Goal: Information Seeking & Learning: Learn about a topic

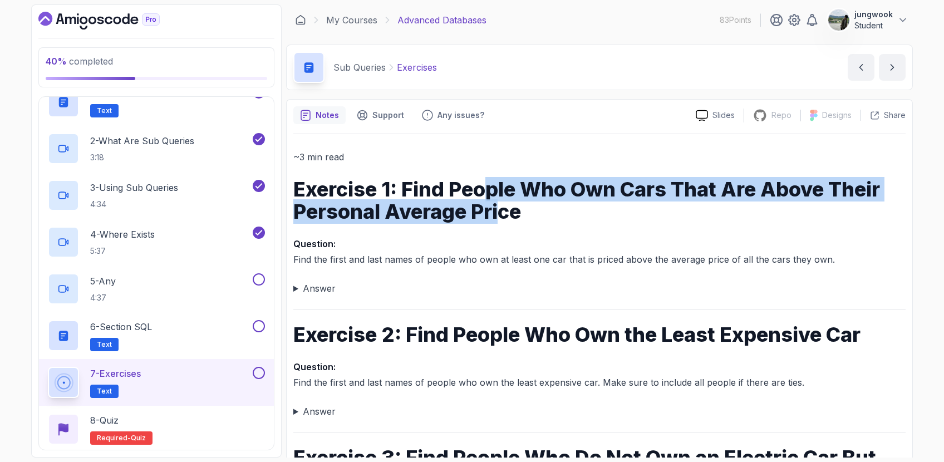
drag, startPoint x: 485, startPoint y: 188, endPoint x: 504, endPoint y: 223, distance: 39.6
click at [503, 223] on h1 "Exercise 1: Find People Who Own Cars That Are Above Their Personal Average Price" at bounding box center [599, 200] width 612 height 45
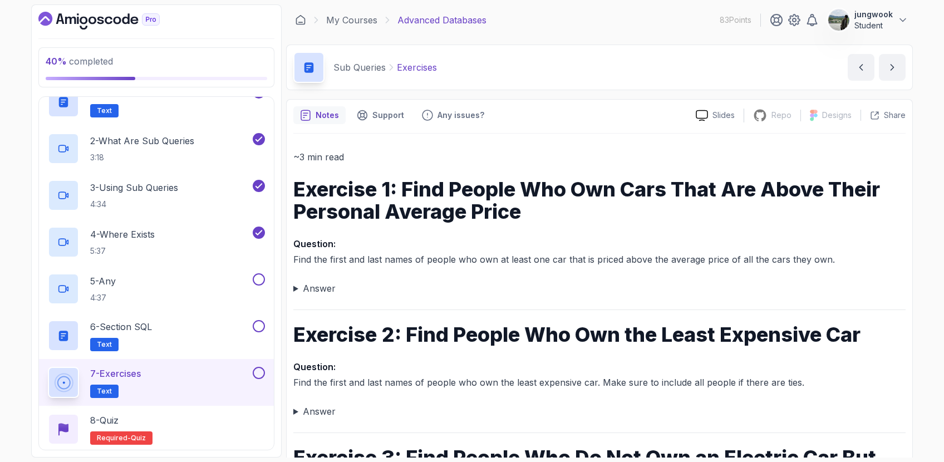
click at [327, 289] on summary "Answer" at bounding box center [599, 289] width 612 height 16
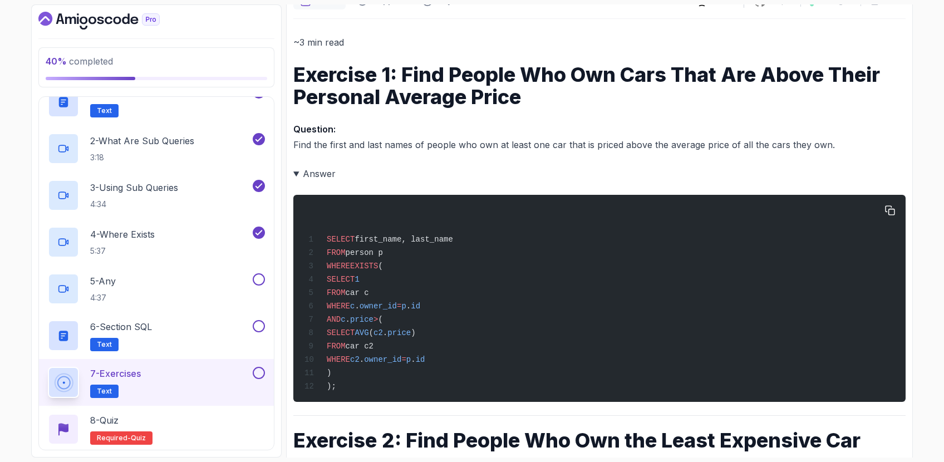
scroll to position [121, 0]
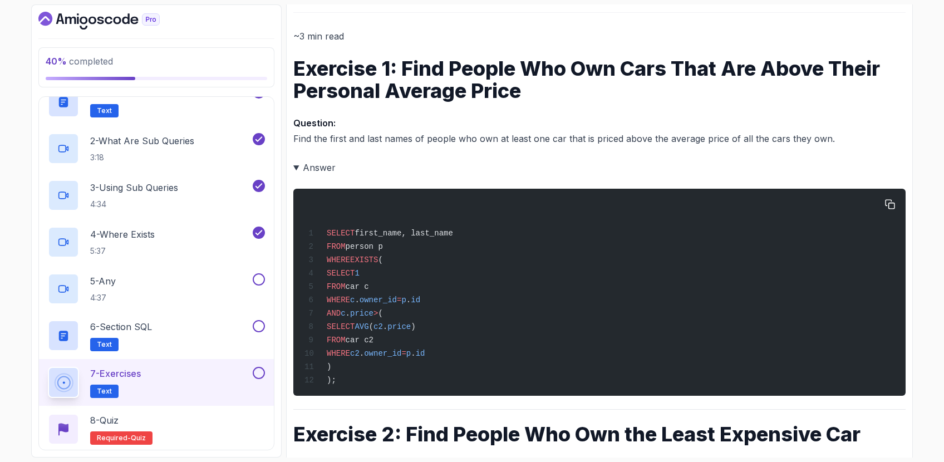
drag, startPoint x: 461, startPoint y: 290, endPoint x: 442, endPoint y: 319, distance: 35.4
click at [442, 319] on div "SELECT first_name, last_name FROM person p WHERE EXISTS ( SELECT 1 FROM car c W…" at bounding box center [599, 292] width 594 height 194
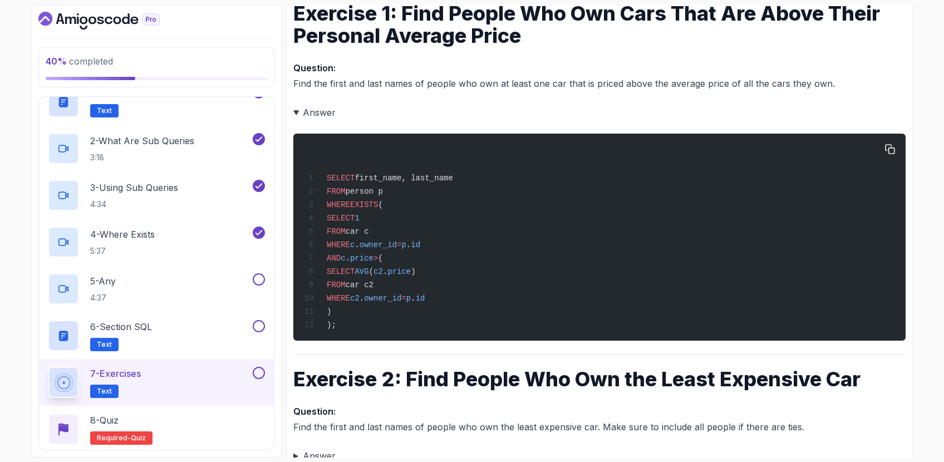
scroll to position [175, 0]
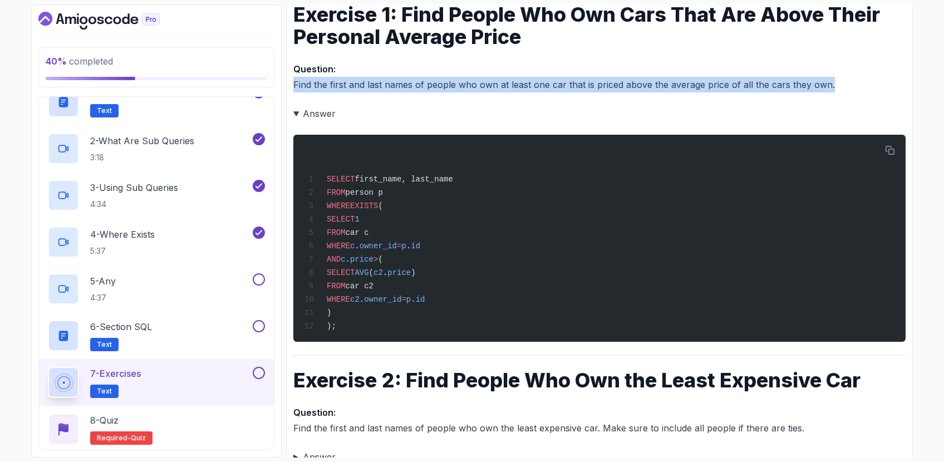
drag, startPoint x: 294, startPoint y: 78, endPoint x: 860, endPoint y: 80, distance: 566.6
click at [860, 80] on p "Question: Find the first and last names of people who own at least one car that…" at bounding box center [599, 76] width 612 height 31
copy p "Find the first and last names of people who own at least one car that is priced…"
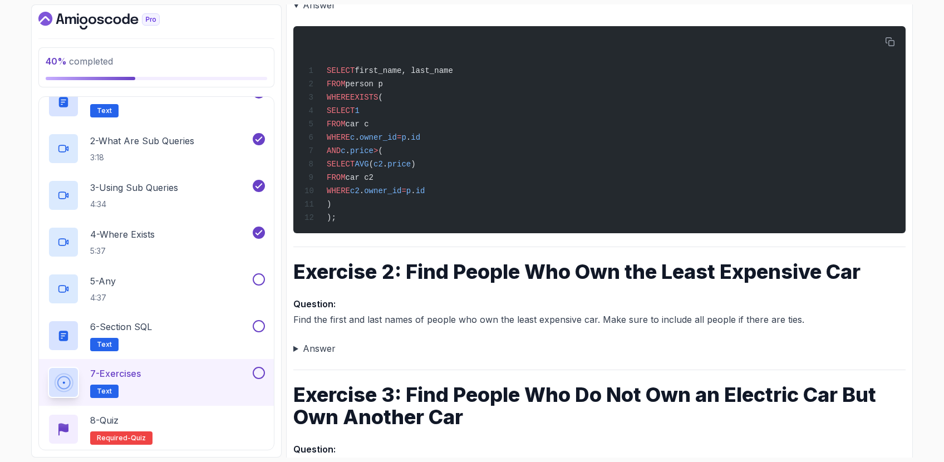
scroll to position [268, 0]
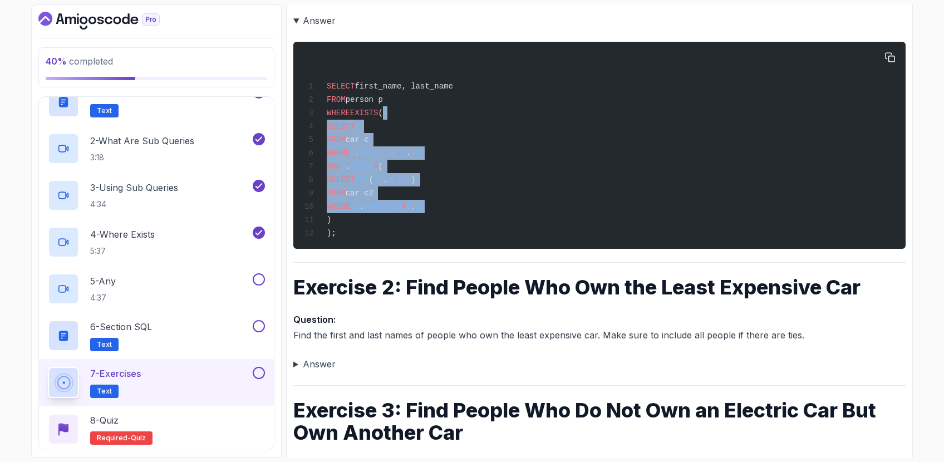
drag, startPoint x: 483, startPoint y: 205, endPoint x: 453, endPoint y: 116, distance: 93.8
click at [453, 116] on div "SELECT first_name, last_name FROM person p WHERE EXISTS ( SELECT 1 FROM car c W…" at bounding box center [599, 145] width 594 height 194
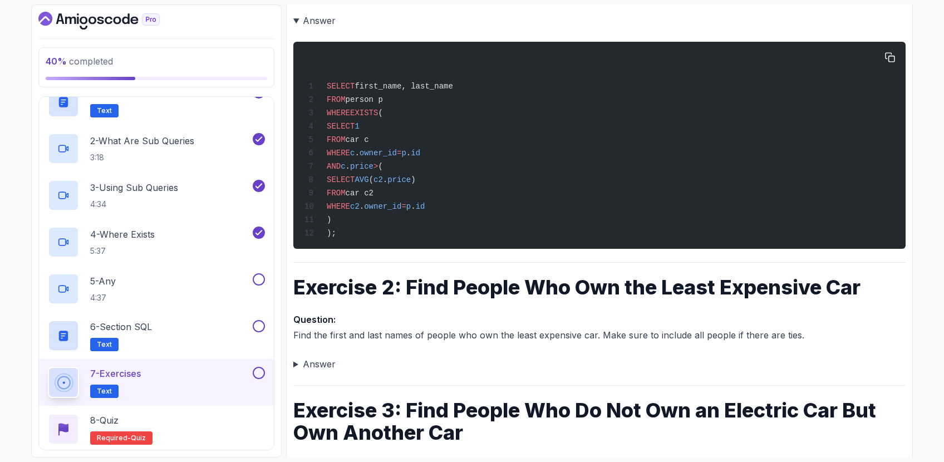
drag, startPoint x: 501, startPoint y: 194, endPoint x: 431, endPoint y: 149, distance: 83.4
click at [431, 149] on div "SELECT first_name, last_name FROM person p WHERE EXISTS ( SELECT 1 FROM car c W…" at bounding box center [599, 145] width 594 height 194
click at [406, 149] on span "p" at bounding box center [403, 153] width 4 height 9
drag, startPoint x: 374, startPoint y: 217, endPoint x: 380, endPoint y: 237, distance: 21.5
click at [380, 237] on div "SELECT first_name, last_name FROM person p WHERE EXISTS ( SELECT 1 FROM car c W…" at bounding box center [599, 145] width 594 height 194
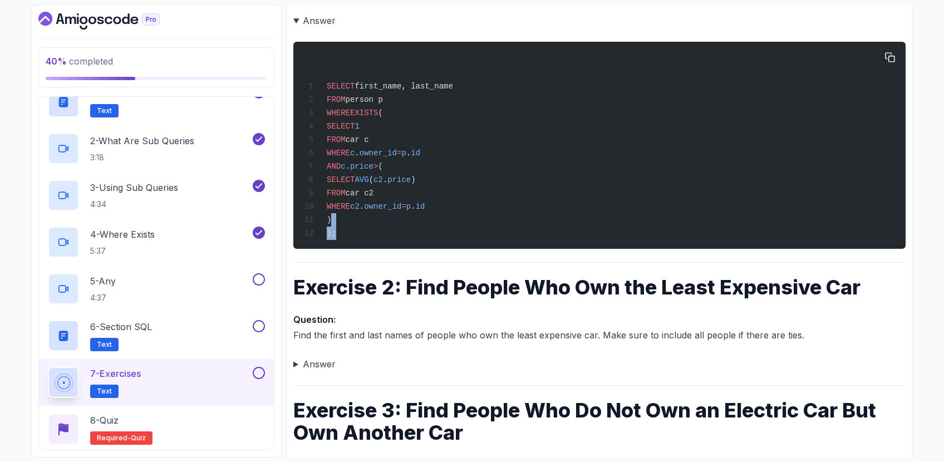
click at [380, 237] on div "SELECT first_name, last_name FROM person p WHERE EXISTS ( SELECT 1 FROM car c W…" at bounding box center [599, 145] width 594 height 194
drag, startPoint x: 385, startPoint y: 230, endPoint x: 382, endPoint y: 169, distance: 60.8
click at [382, 169] on div "SELECT first_name, last_name FROM person p WHERE EXISTS ( SELECT 1 FROM car c W…" at bounding box center [599, 145] width 594 height 194
click at [373, 169] on span "price" at bounding box center [361, 166] width 23 height 9
drag, startPoint x: 382, startPoint y: 169, endPoint x: 360, endPoint y: 218, distance: 53.3
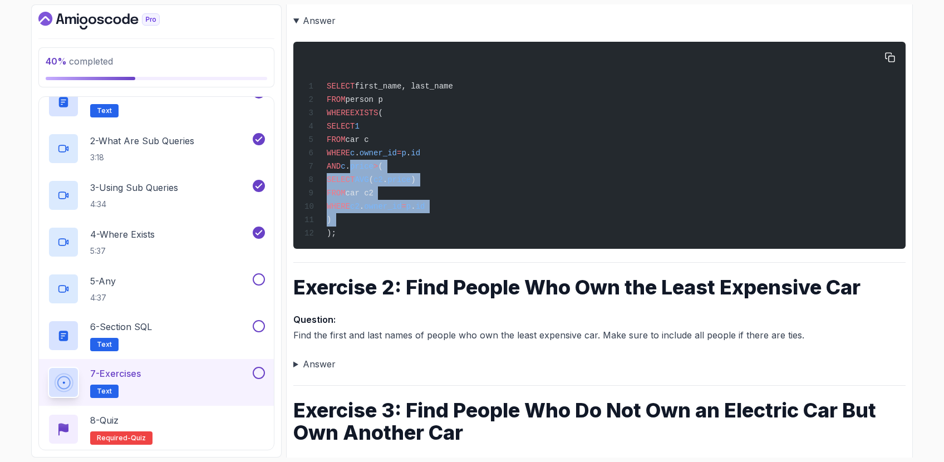
click at [360, 218] on div "SELECT first_name, last_name FROM person p WHERE EXISTS ( SELECT 1 FROM car c W…" at bounding box center [599, 145] width 594 height 194
drag, startPoint x: 370, startPoint y: 216, endPoint x: 371, endPoint y: 166, distance: 50.1
click at [371, 166] on div "SELECT first_name, last_name FROM person p WHERE EXISTS ( SELECT 1 FROM car c W…" at bounding box center [599, 145] width 594 height 194
click at [350, 166] on span "." at bounding box center [348, 166] width 4 height 9
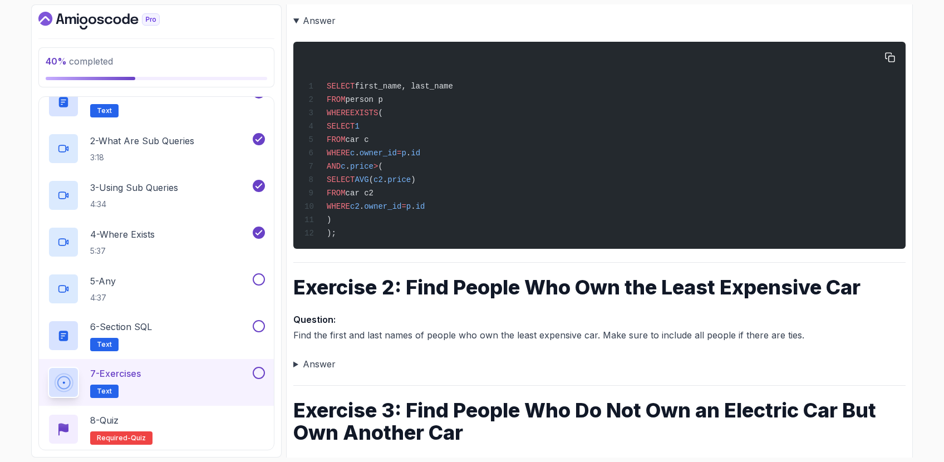
drag, startPoint x: 367, startPoint y: 197, endPoint x: 365, endPoint y: 223, distance: 25.8
click at [365, 222] on div "SELECT first_name, last_name FROM person p WHERE EXISTS ( SELECT 1 FROM car c W…" at bounding box center [599, 145] width 594 height 194
click at [365, 223] on div "SELECT first_name, last_name FROM person p WHERE EXISTS ( SELECT 1 FROM car c W…" at bounding box center [599, 145] width 594 height 194
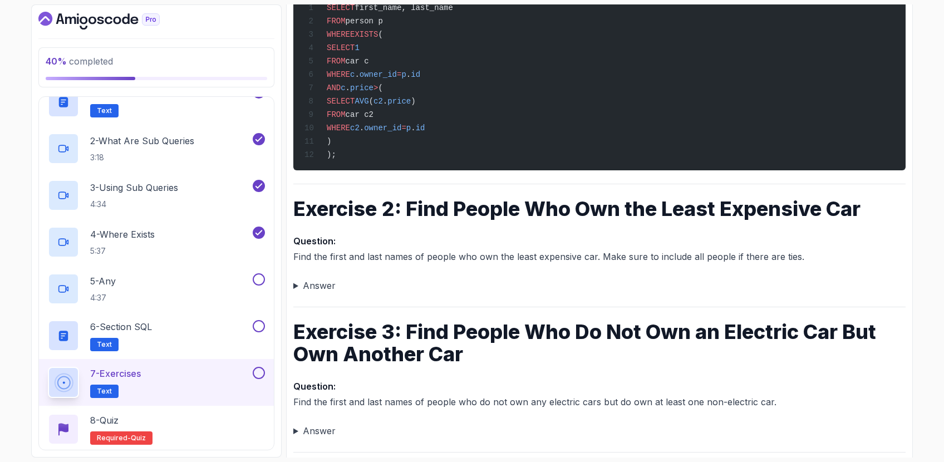
click at [353, 290] on summary "Answer" at bounding box center [599, 286] width 612 height 16
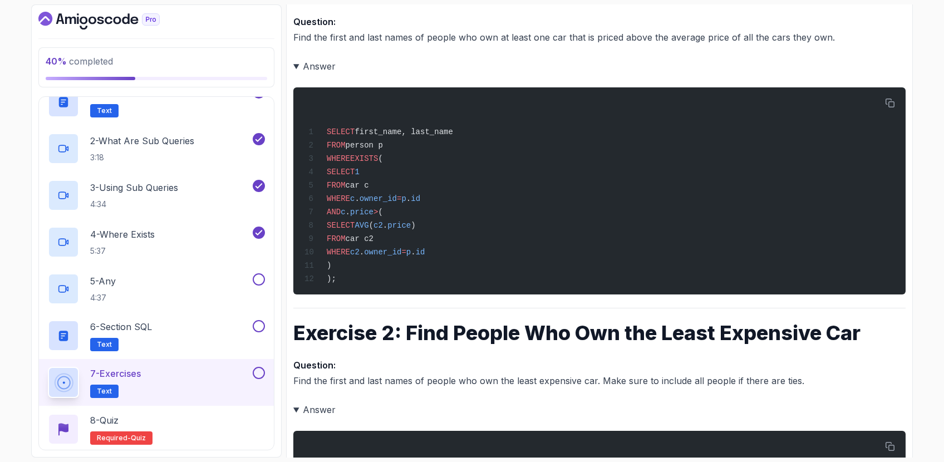
click at [311, 402] on summary "Answer" at bounding box center [599, 410] width 612 height 16
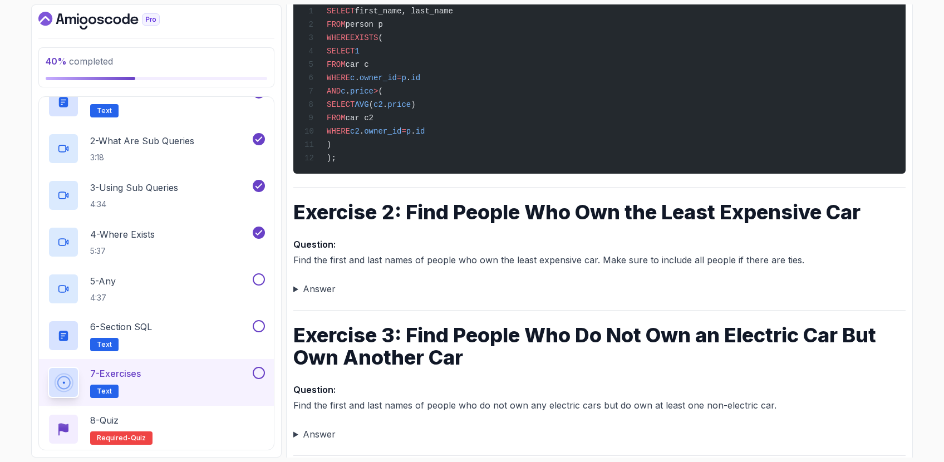
scroll to position [345, 0]
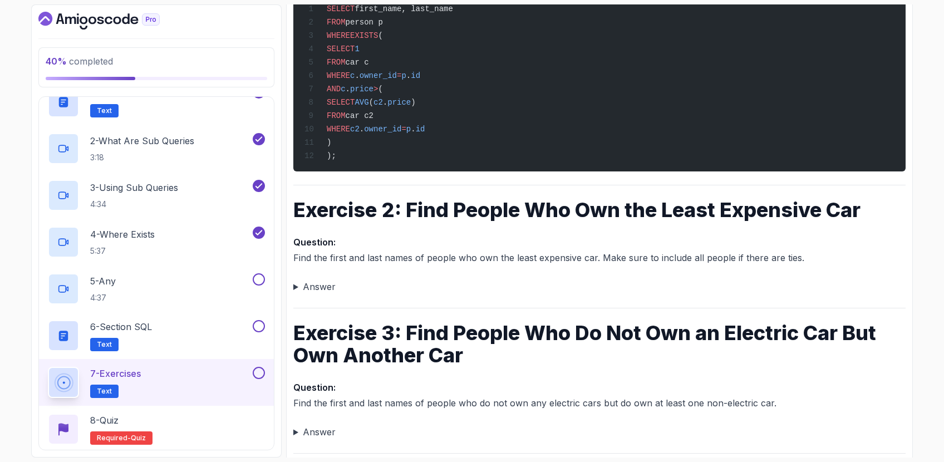
click at [621, 295] on div "~3 min read Exercise 1: Find People Who Own Cars That Are Above Their Personal …" at bounding box center [599, 267] width 612 height 926
click at [314, 283] on summary "Answer" at bounding box center [599, 287] width 612 height 16
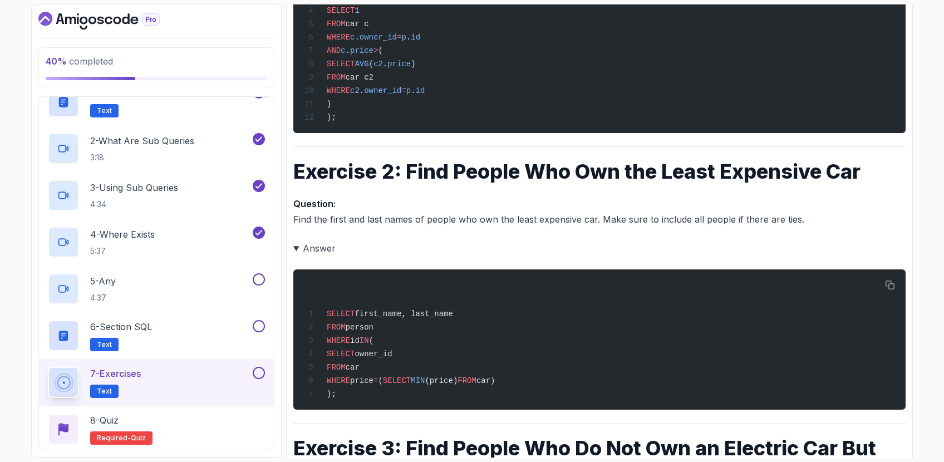
scroll to position [386, 0]
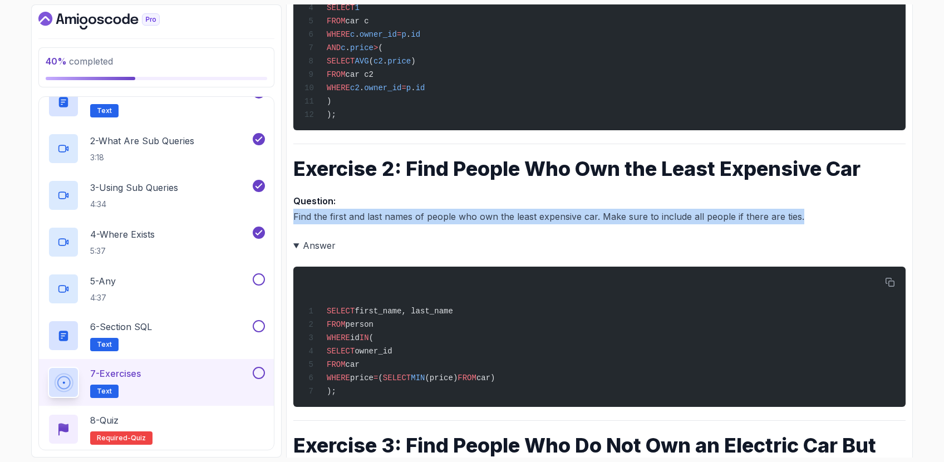
drag, startPoint x: 841, startPoint y: 217, endPoint x: 294, endPoint y: 218, distance: 547.1
click at [294, 218] on p "Question: Find the first and last names of people who own the least expensive c…" at bounding box center [599, 208] width 612 height 31
copy p "Find the first and last names of people who own the least expensive car. Make s…"
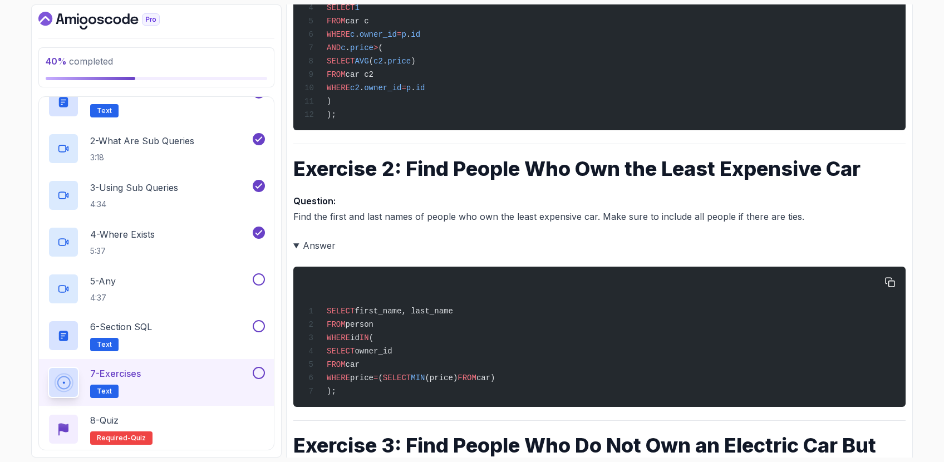
drag, startPoint x: 425, startPoint y: 329, endPoint x: 415, endPoint y: 328, distance: 10.1
click at [415, 328] on div "SELECT first_name, last_name FROM person WHERE id IN ( SELECT owner_id FROM car…" at bounding box center [599, 336] width 594 height 127
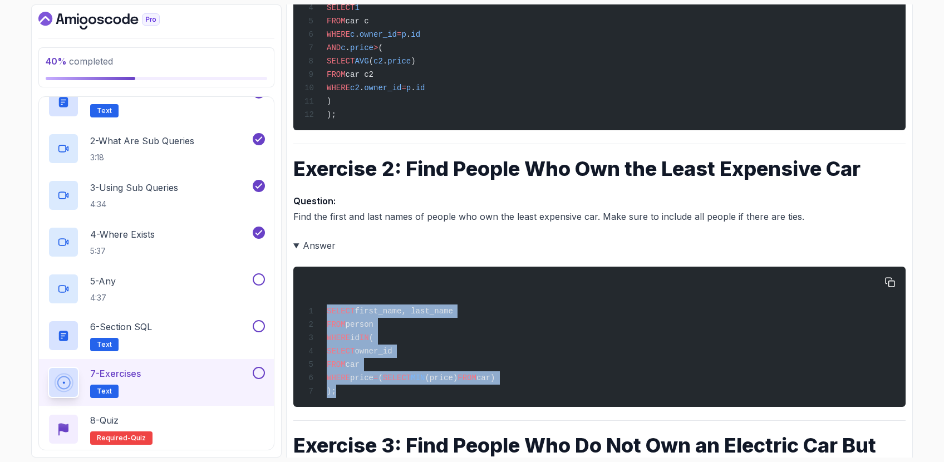
drag, startPoint x: 374, startPoint y: 392, endPoint x: 307, endPoint y: 303, distance: 110.9
click at [307, 303] on div "SELECT first_name, last_name FROM person WHERE id IN ( SELECT owner_id FROM car…" at bounding box center [599, 336] width 594 height 127
copy code "SELECT first_name, last_name FROM person WHERE id IN ( SELECT owner_id FROM car…"
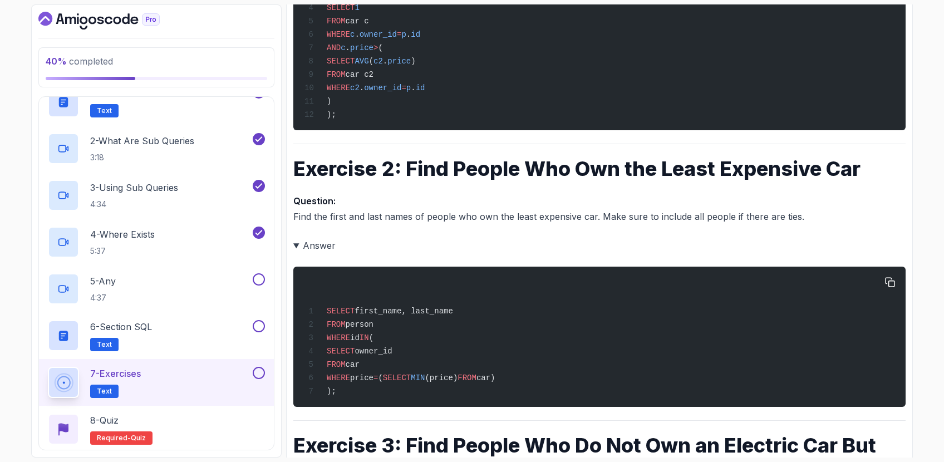
drag, startPoint x: 514, startPoint y: 337, endPoint x: 509, endPoint y: 342, distance: 7.1
click at [503, 340] on div "SELECT first_name, last_name FROM person WHERE id IN ( SELECT owner_id FROM car…" at bounding box center [599, 336] width 594 height 127
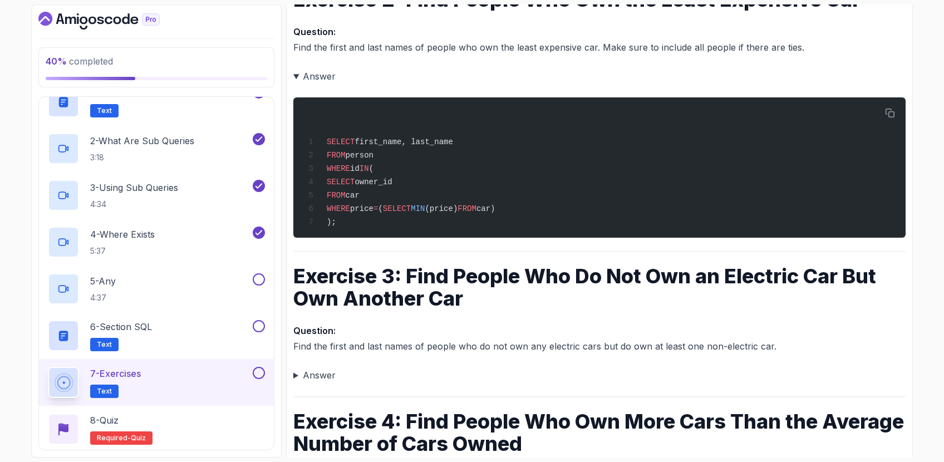
scroll to position [560, 0]
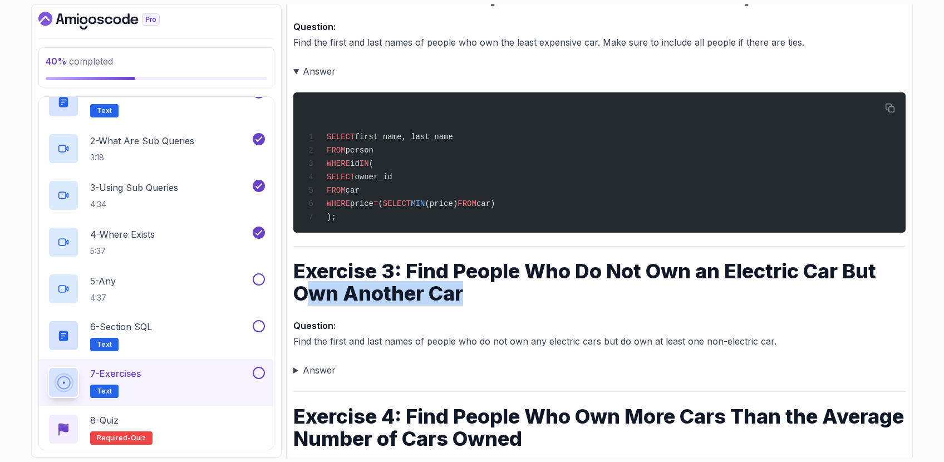
drag, startPoint x: 472, startPoint y: 294, endPoint x: 314, endPoint y: 296, distance: 157.5
click at [304, 291] on h1 "Exercise 3: Find People Who Do Not Own an Electric Car But Own Another Car" at bounding box center [599, 282] width 612 height 45
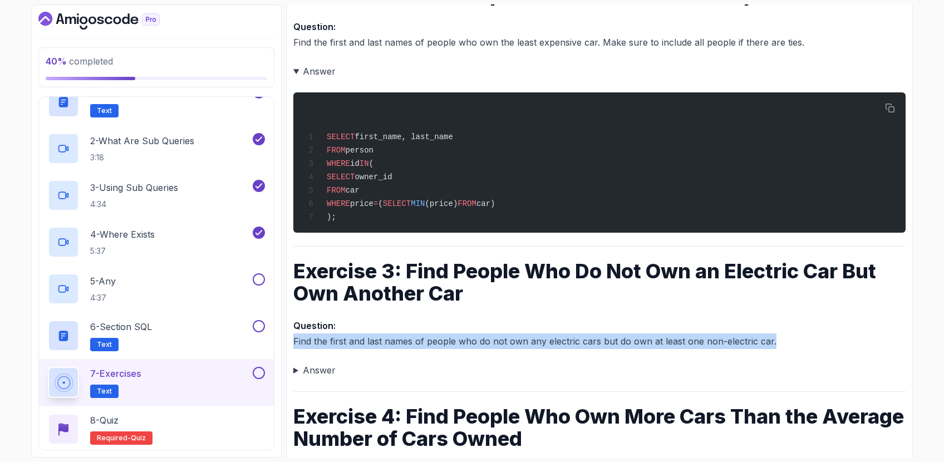
drag, startPoint x: 291, startPoint y: 342, endPoint x: 788, endPoint y: 341, distance: 496.5
click at [788, 341] on div "Notes Support Any issues? Slides Repo Repository not available Designs Design n…" at bounding box center [599, 115] width 627 height 1153
copy p "Find the first and last names of people who do not own any electric cars but do…"
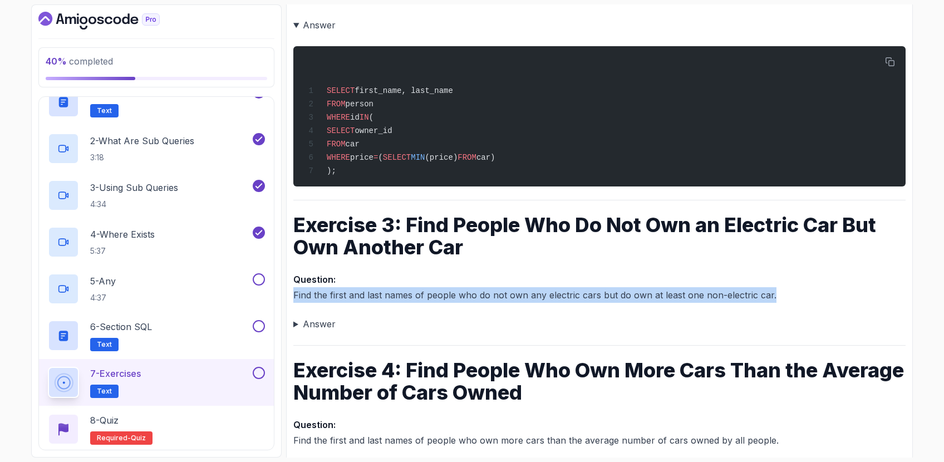
scroll to position [611, 0]
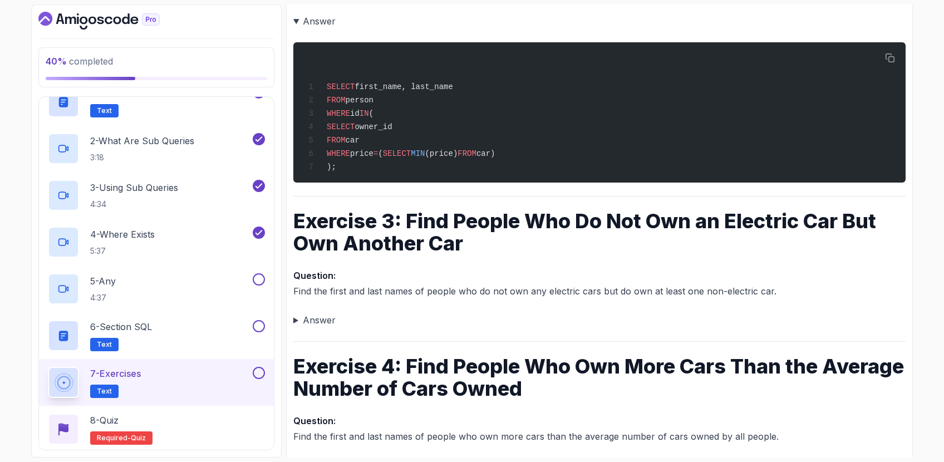
click at [318, 318] on summary "Answer" at bounding box center [599, 320] width 612 height 16
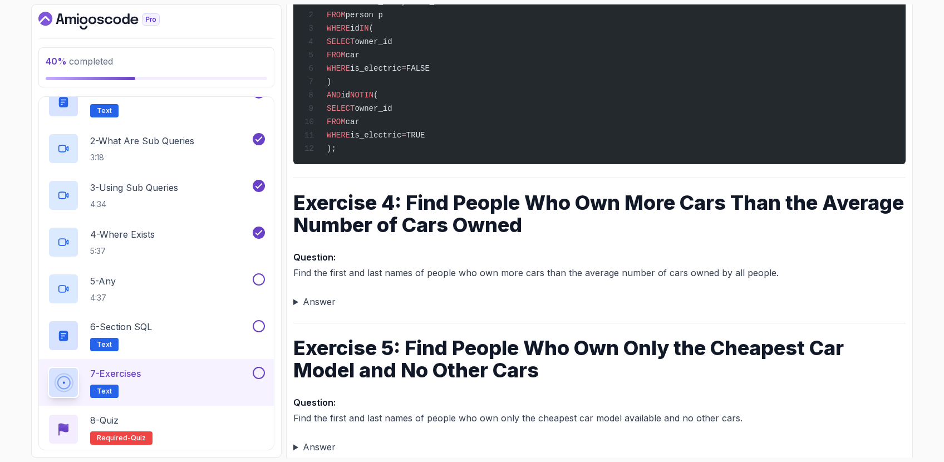
scroll to position [1005, 0]
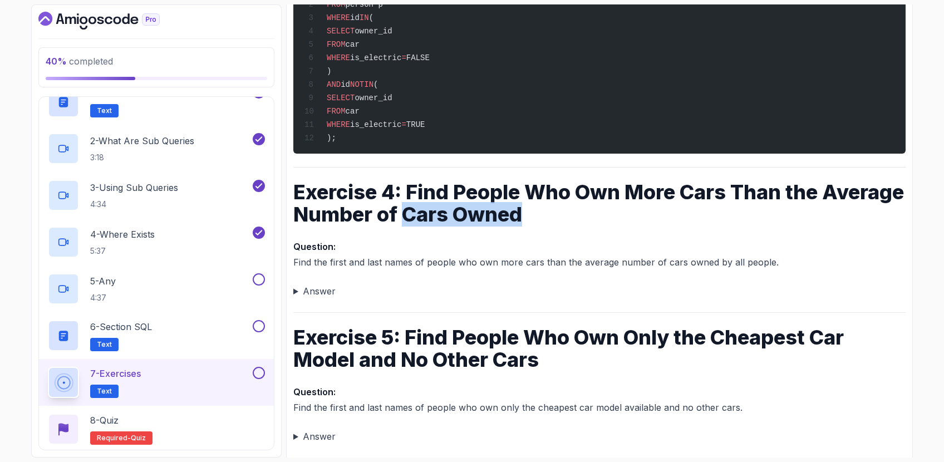
drag, startPoint x: 628, startPoint y: 213, endPoint x: 496, endPoint y: 205, distance: 132.1
click at [496, 205] on h1 "Exercise 4: Find People Who Own More Cars Than the Average Number of Cars Owned" at bounding box center [599, 203] width 612 height 45
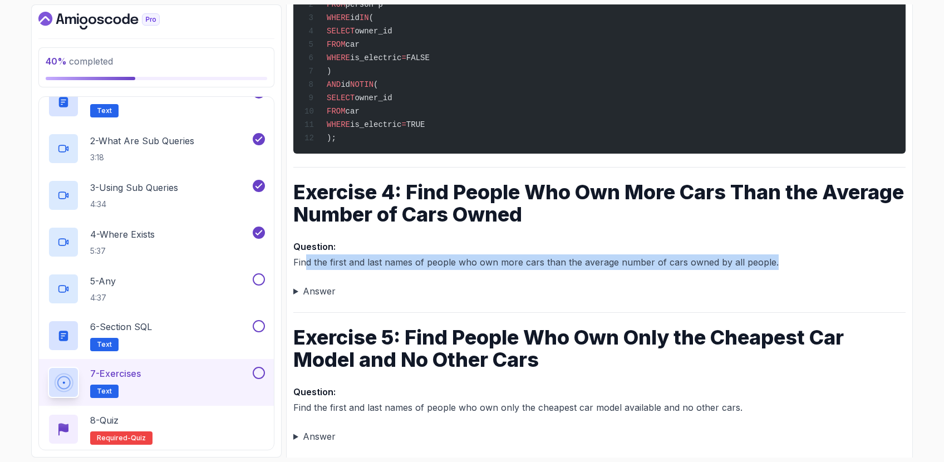
drag, startPoint x: 304, startPoint y: 263, endPoint x: 779, endPoint y: 262, distance: 474.8
click at [779, 262] on p "Question: Find the first and last names of people who own more cars than the av…" at bounding box center [599, 254] width 612 height 31
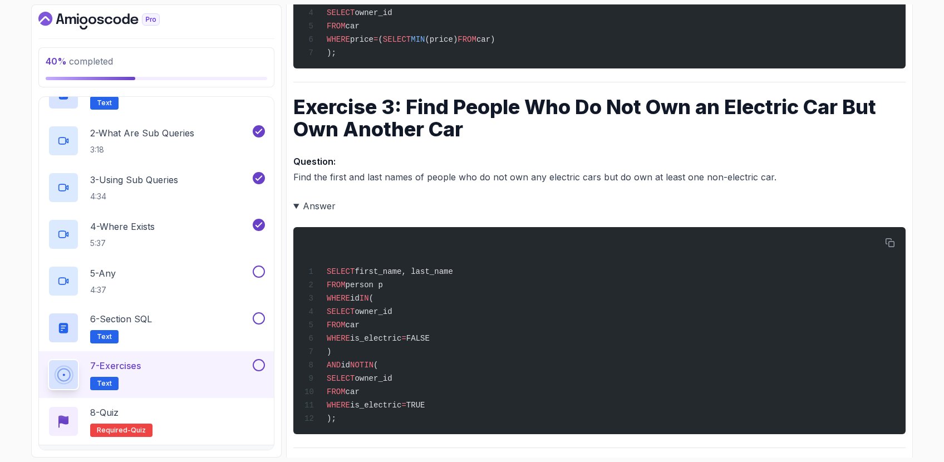
scroll to position [466, 0]
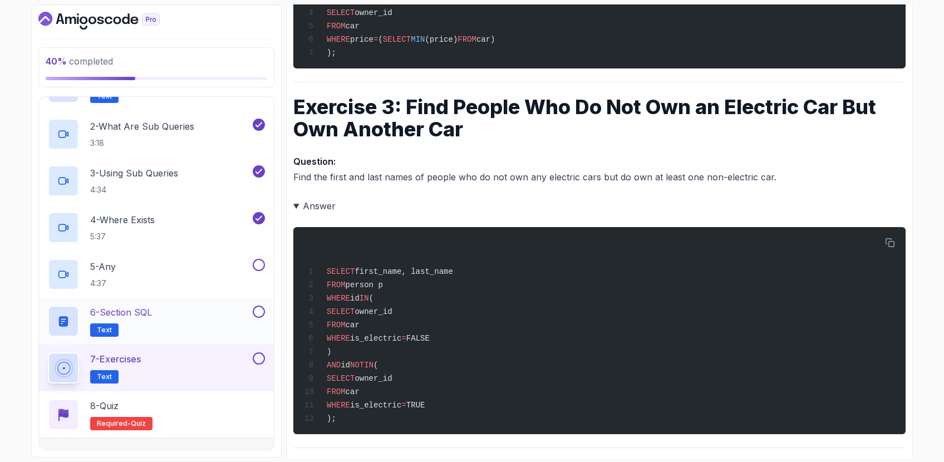
click at [203, 322] on div "6 - Section SQL Text" at bounding box center [149, 321] width 203 height 31
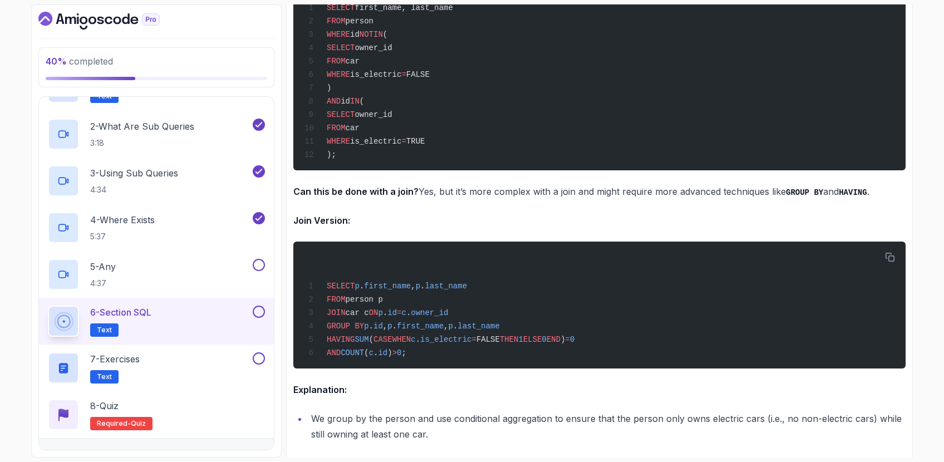
scroll to position [2014, 0]
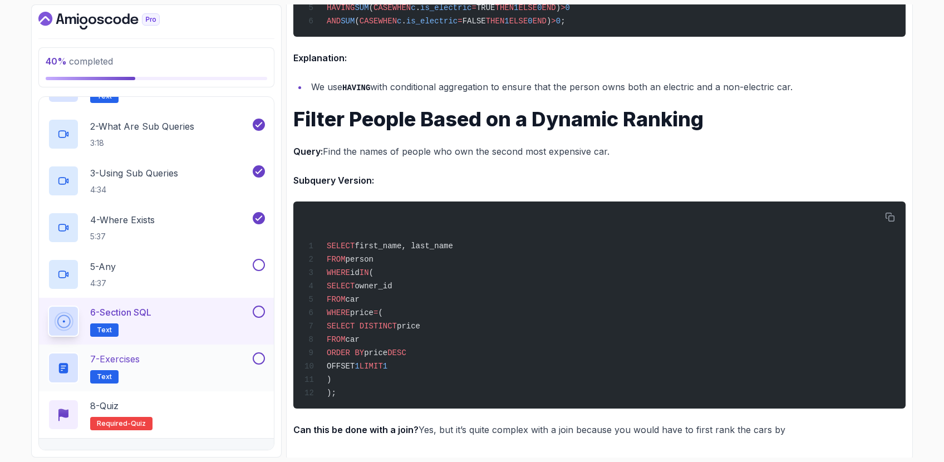
click at [247, 361] on div "7 - Exercises Text" at bounding box center [149, 367] width 203 height 31
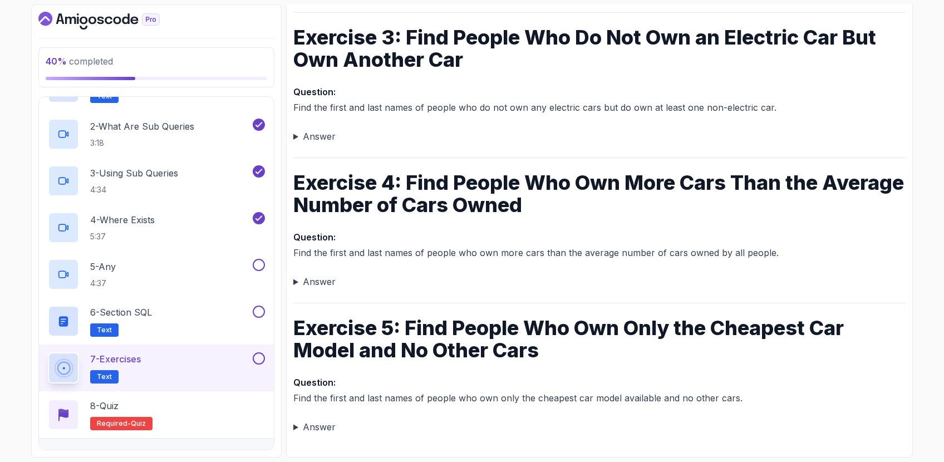
scroll to position [420, 0]
click at [328, 287] on summary "Answer" at bounding box center [599, 282] width 612 height 16
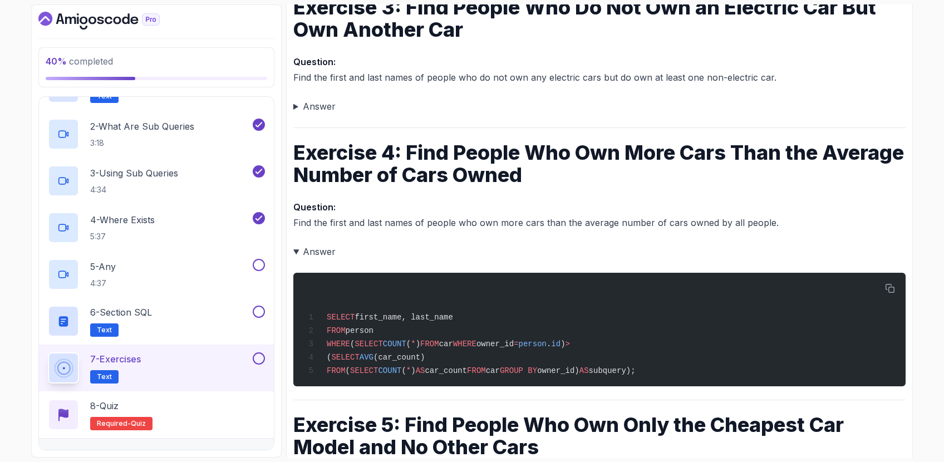
scroll to position [484, 0]
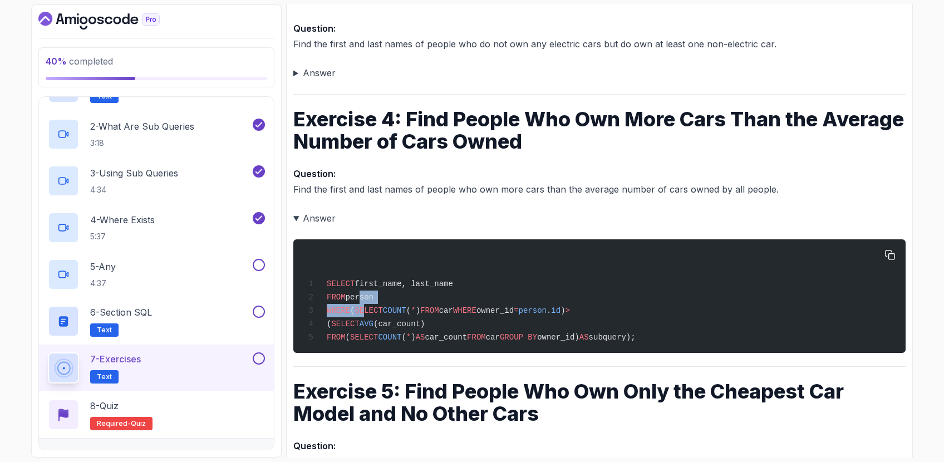
drag, startPoint x: 361, startPoint y: 291, endPoint x: 368, endPoint y: 305, distance: 16.2
click at [368, 305] on div "SELECT first_name, last_name FROM person WHERE ( SELECT COUNT ( * ) FROM car WH…" at bounding box center [599, 296] width 594 height 100
click at [369, 306] on span "SELECT" at bounding box center [369, 310] width 28 height 9
click at [537, 341] on span "GROUP BY" at bounding box center [518, 337] width 37 height 9
drag, startPoint x: 447, startPoint y: 317, endPoint x: 467, endPoint y: 330, distance: 23.8
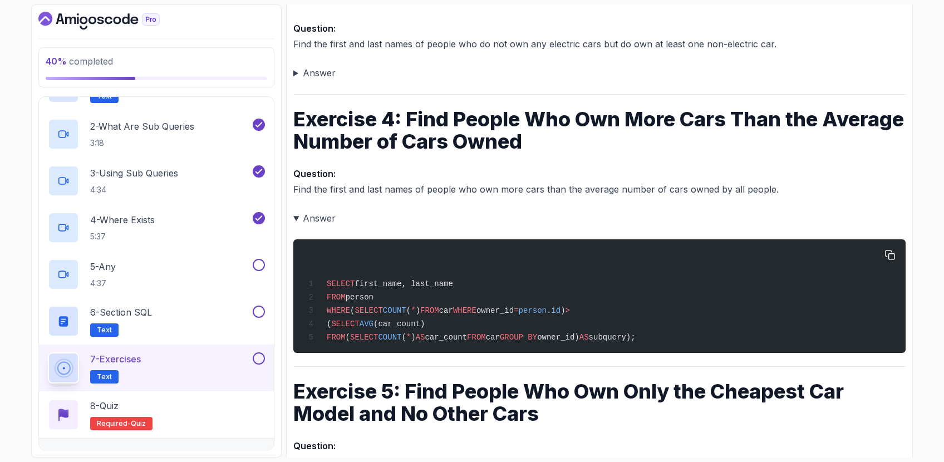
click at [467, 330] on div "SELECT first_name, last_name FROM person WHERE ( SELECT COUNT ( * ) FROM car WH…" at bounding box center [599, 296] width 594 height 100
click at [468, 329] on div "SELECT first_name, last_name FROM person WHERE ( SELECT COUNT ( * ) FROM car WH…" at bounding box center [599, 296] width 594 height 100
drag, startPoint x: 619, startPoint y: 309, endPoint x: 389, endPoint y: 308, distance: 229.9
click at [389, 308] on div "SELECT first_name, last_name FROM person WHERE ( SELECT COUNT ( * ) FROM car WH…" at bounding box center [599, 296] width 594 height 100
click at [391, 316] on div "SELECT first_name, last_name FROM person WHERE ( SELECT COUNT ( * ) FROM car WH…" at bounding box center [599, 296] width 594 height 100
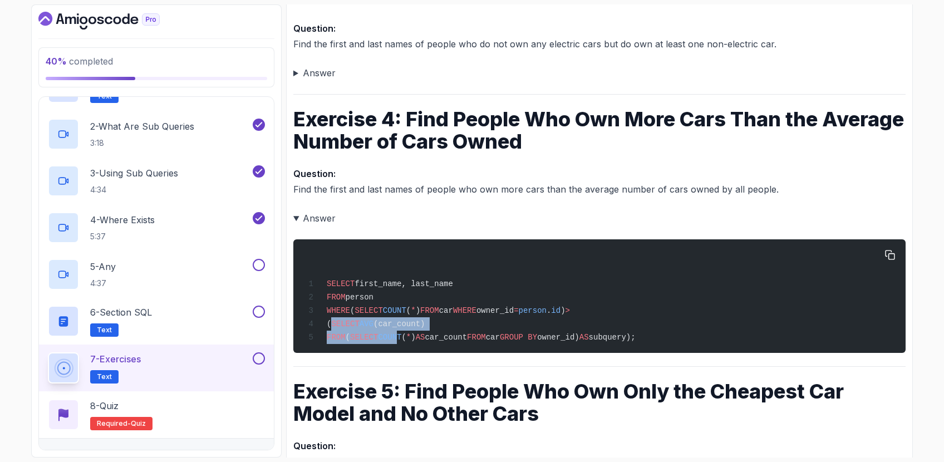
drag, startPoint x: 366, startPoint y: 323, endPoint x: 435, endPoint y: 337, distance: 70.9
click at [435, 337] on code "SELECT first_name, last_name FROM person WHERE ( SELECT COUNT ( * ) FROM car WH…" at bounding box center [469, 310] width 331 height 62
click at [401, 337] on span "COUNT" at bounding box center [389, 337] width 23 height 9
click at [878, 263] on div "SELECT first_name, last_name FROM person WHERE ( SELECT COUNT ( * ) FROM car WH…" at bounding box center [599, 296] width 594 height 100
click at [884, 258] on button "button" at bounding box center [890, 255] width 18 height 18
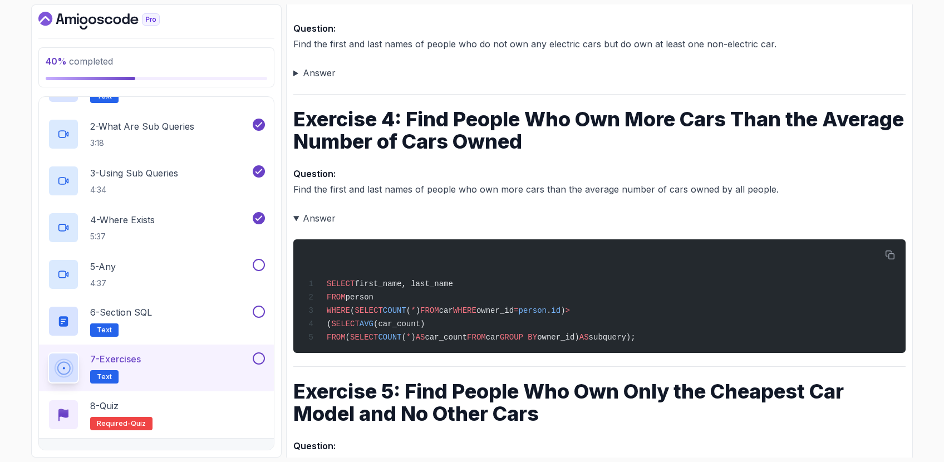
click at [590, 220] on summary "Answer" at bounding box center [599, 218] width 612 height 16
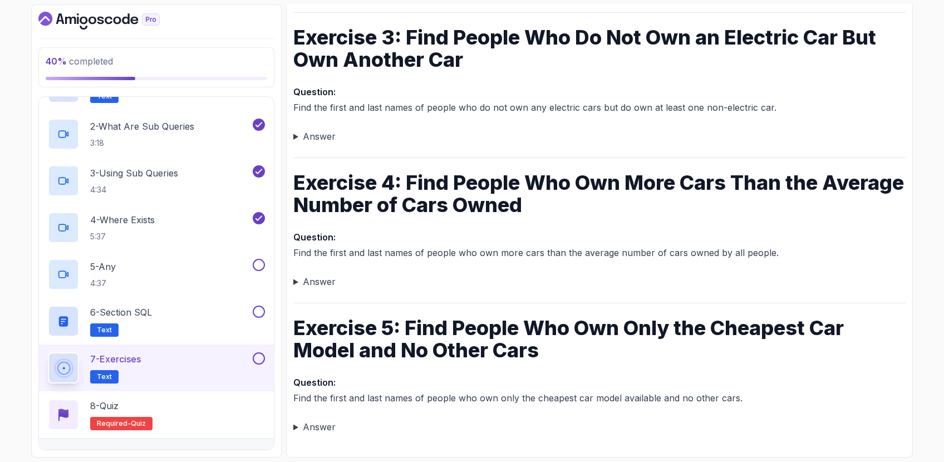
click at [590, 220] on div "~3 min read Exercise 1: Find People Who Own Cars That Are Above Their Personal …" at bounding box center [599, 82] width 612 height 706
click at [552, 348] on h1 "Exercise 5: Find People Who Own Only the Cheapest Car Model and No Other Cars" at bounding box center [599, 339] width 612 height 45
click at [555, 252] on p "Question: Find the first and last names of people who own more cars than the av…" at bounding box center [599, 244] width 612 height 31
click at [286, 251] on div "Notes Support Any issues? Slides Repo Repository not available Designs Design n…" at bounding box center [599, 68] width 627 height 779
click at [307, 240] on strong "Question:" at bounding box center [314, 237] width 42 height 11
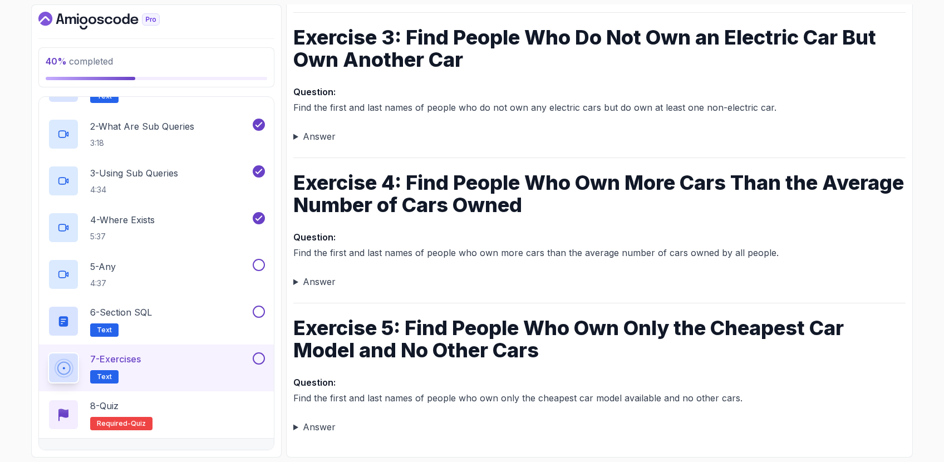
click at [306, 291] on div "~3 min read Exercise 1: Find People Who Own Cars That Are Above Their Personal …" at bounding box center [599, 82] width 612 height 706
click at [309, 282] on summary "Answer" at bounding box center [599, 282] width 612 height 16
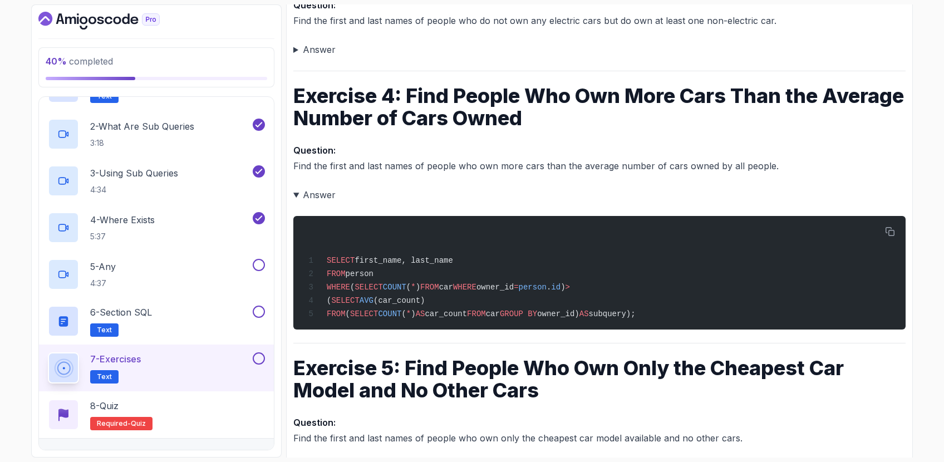
scroll to position [519, 0]
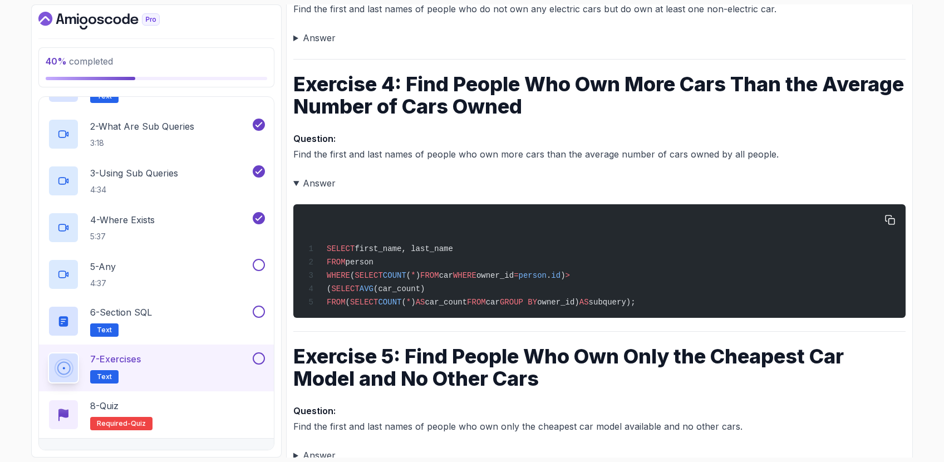
drag, startPoint x: 389, startPoint y: 247, endPoint x: 414, endPoint y: 312, distance: 69.1
click at [414, 312] on pre "SELECT first_name, last_name FROM person WHERE ( SELECT COUNT ( * ) FROM car WH…" at bounding box center [599, 261] width 612 height 114
click at [414, 311] on pre "SELECT first_name, last_name FROM person WHERE ( SELECT COUNT ( * ) FROM car WH…" at bounding box center [599, 261] width 612 height 114
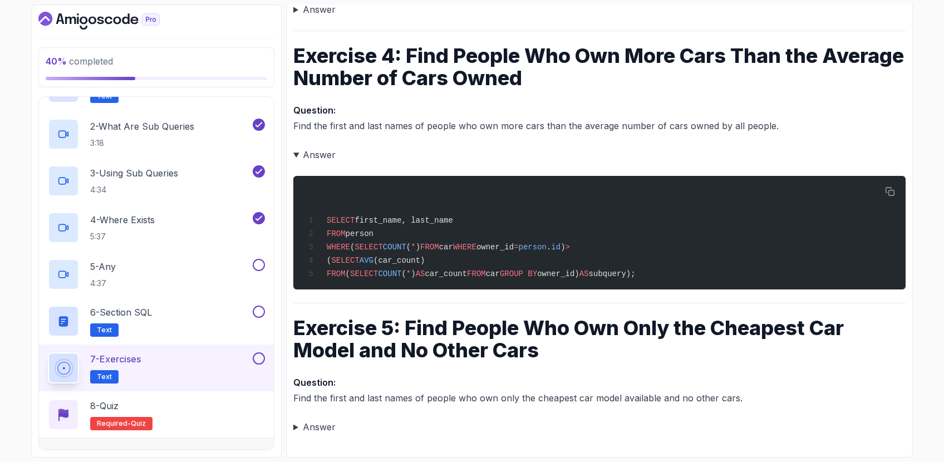
scroll to position [547, 0]
click at [503, 289] on pre "SELECT first_name, last_name FROM person WHERE ( SELECT COUNT ( * ) FROM car WH…" at bounding box center [599, 233] width 612 height 114
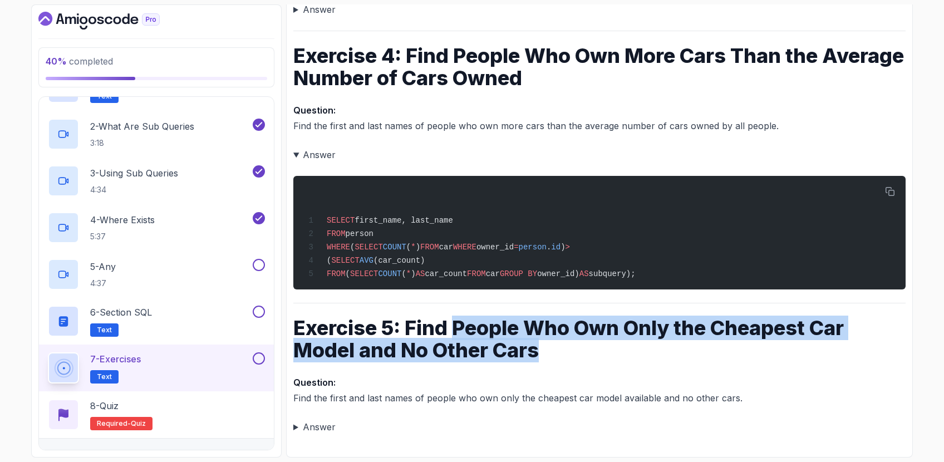
drag, startPoint x: 454, startPoint y: 321, endPoint x: 539, endPoint y: 351, distance: 90.3
click at [539, 351] on h1 "Exercise 5: Find People Who Own Only the Cheapest Car Model and No Other Cars" at bounding box center [599, 339] width 612 height 45
drag, startPoint x: 624, startPoint y: 348, endPoint x: 588, endPoint y: 324, distance: 43.7
click at [588, 324] on h1 "Exercise 5: Find People Who Own Only the Cheapest Car Model and No Other Cars" at bounding box center [599, 339] width 612 height 45
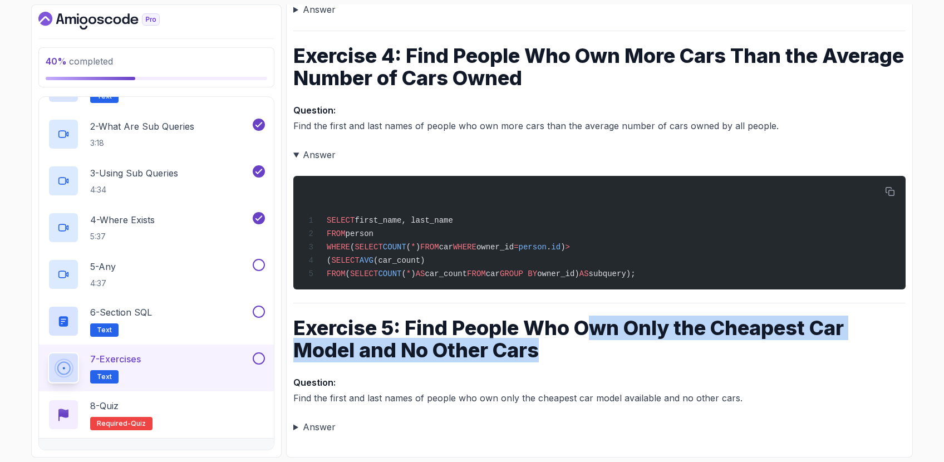
click at [588, 324] on h1 "Exercise 5: Find People Who Own Only the Cheapest Car Model and No Other Cars" at bounding box center [599, 339] width 612 height 45
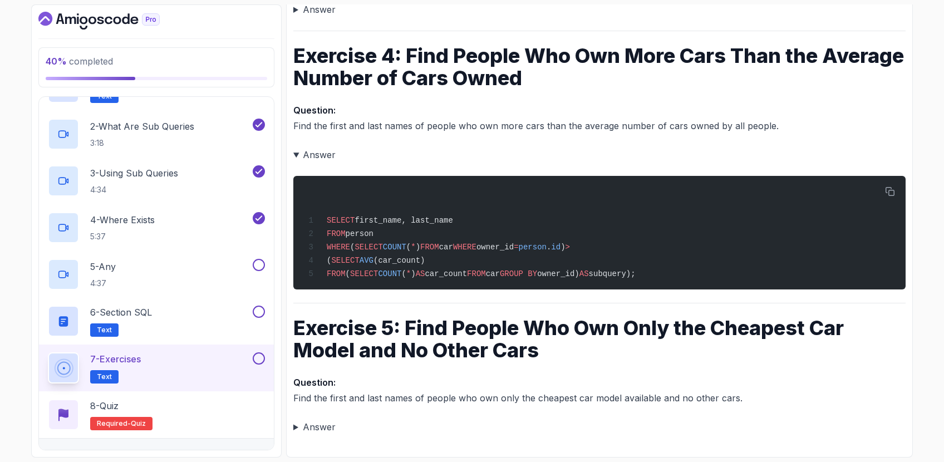
click at [522, 417] on div "~3 min read Exercise 1: Find People Who Own Cars That Are Above Their Personal …" at bounding box center [599, 18] width 612 height 833
click at [327, 430] on summary "Answer" at bounding box center [599, 427] width 612 height 16
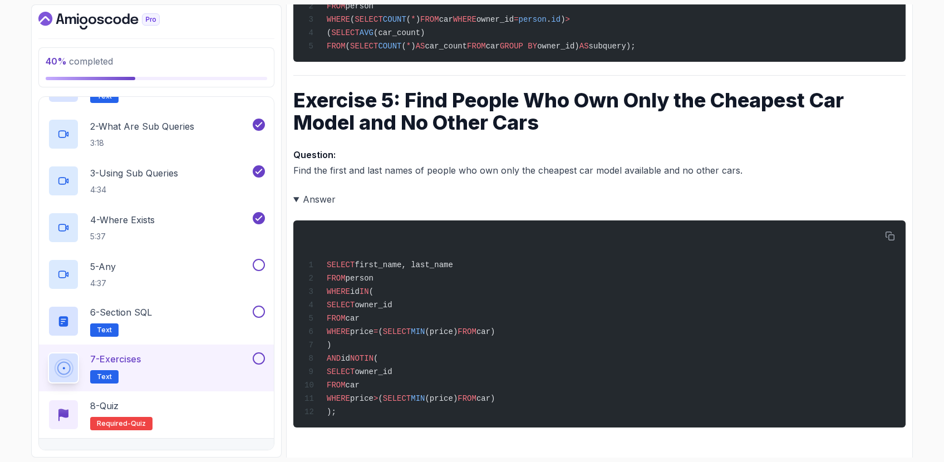
scroll to position [781, 0]
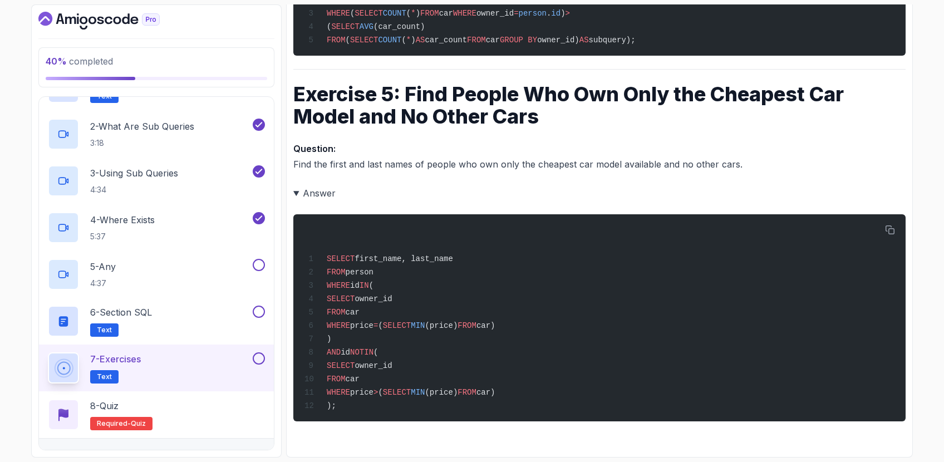
click at [580, 201] on details "Answer SELECT first_name, last_name FROM person WHERE id IN ( SELECT owner_id F…" at bounding box center [599, 303] width 612 height 236
click at [332, 196] on summary "Answer" at bounding box center [599, 193] width 612 height 16
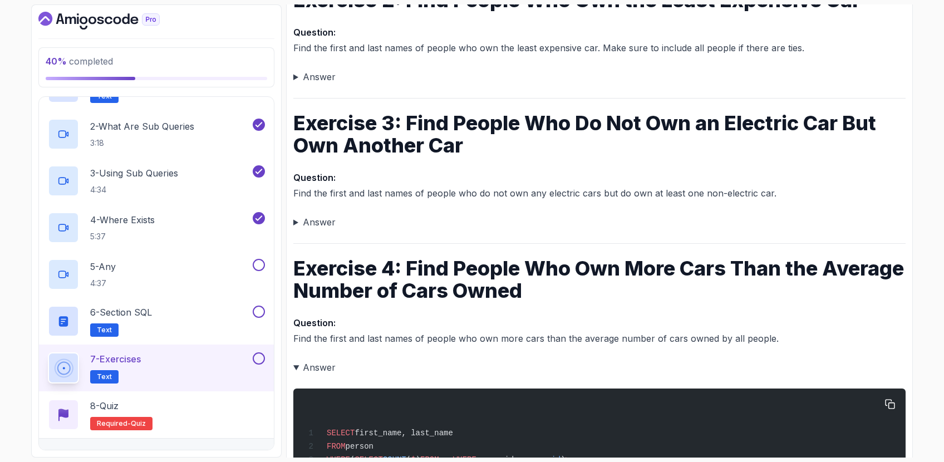
scroll to position [329, 0]
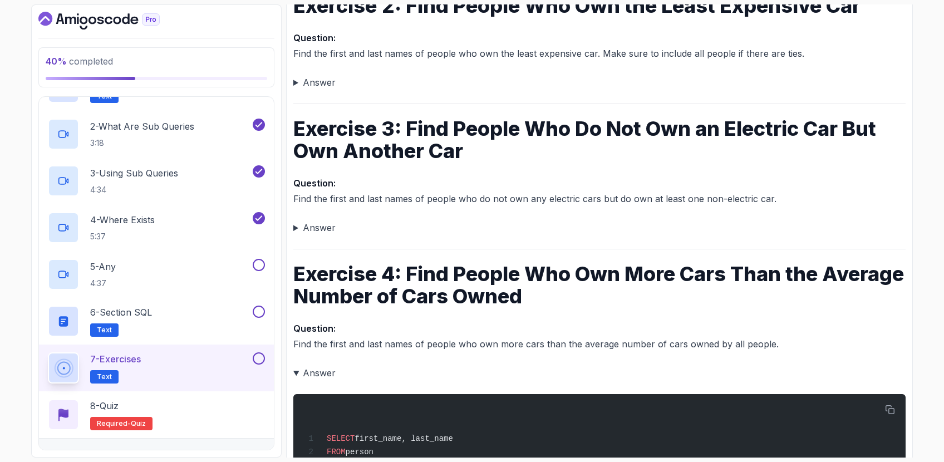
click at [506, 222] on summary "Answer" at bounding box center [599, 228] width 612 height 16
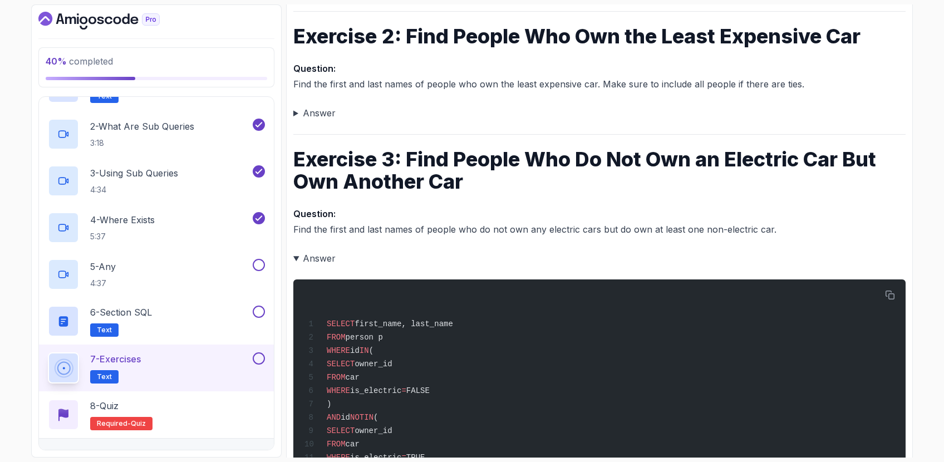
scroll to position [277, 0]
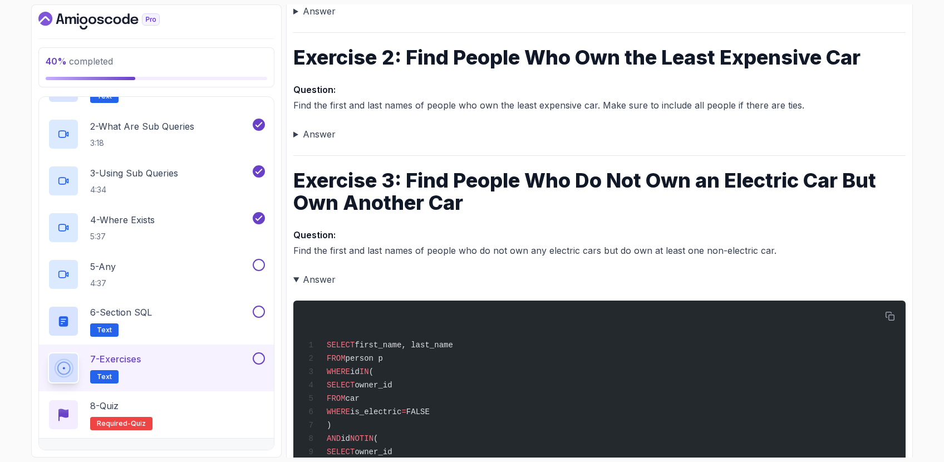
click at [529, 127] on summary "Answer" at bounding box center [599, 134] width 612 height 16
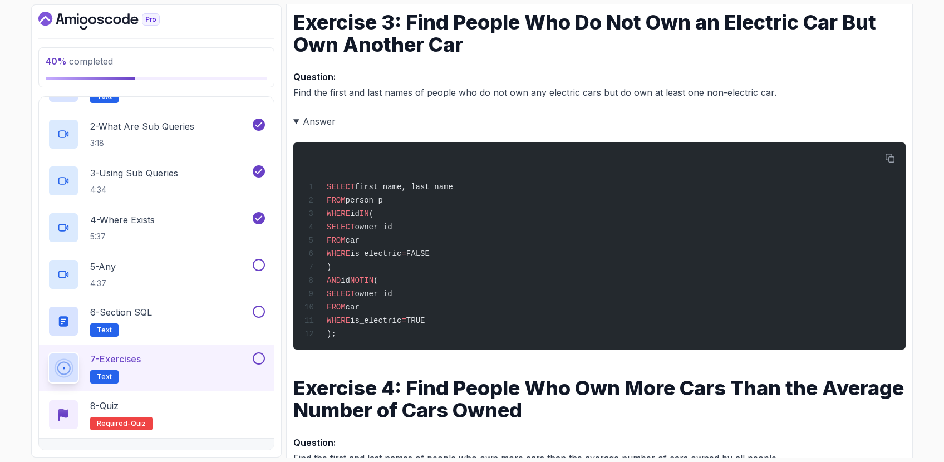
scroll to position [921, 0]
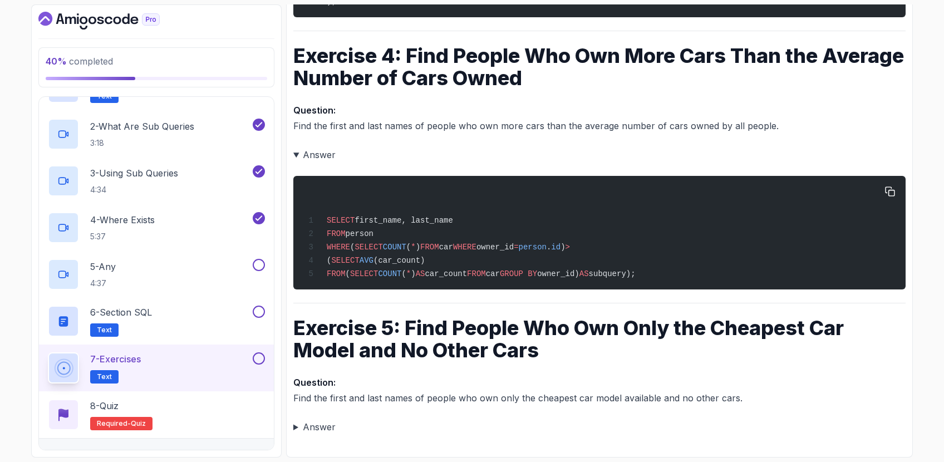
click at [579, 276] on span "owner_id)" at bounding box center [558, 273] width 42 height 9
click at [510, 431] on summary "Answer" at bounding box center [599, 427] width 612 height 16
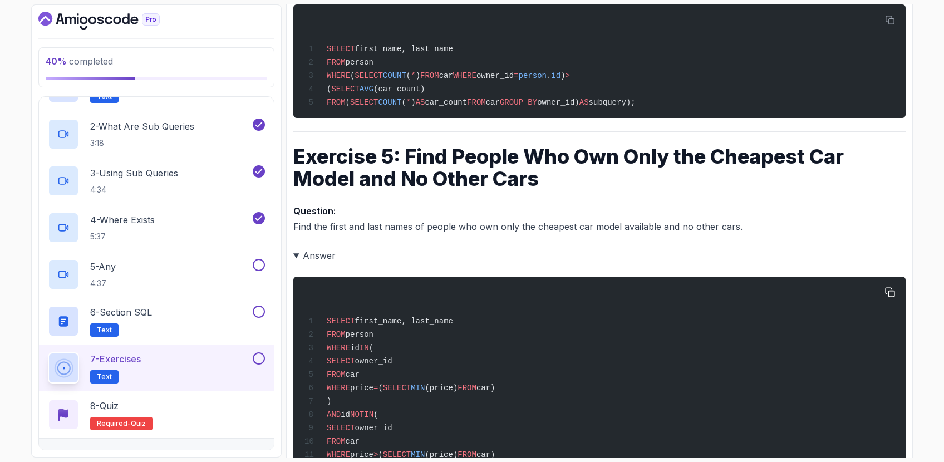
scroll to position [1155, 0]
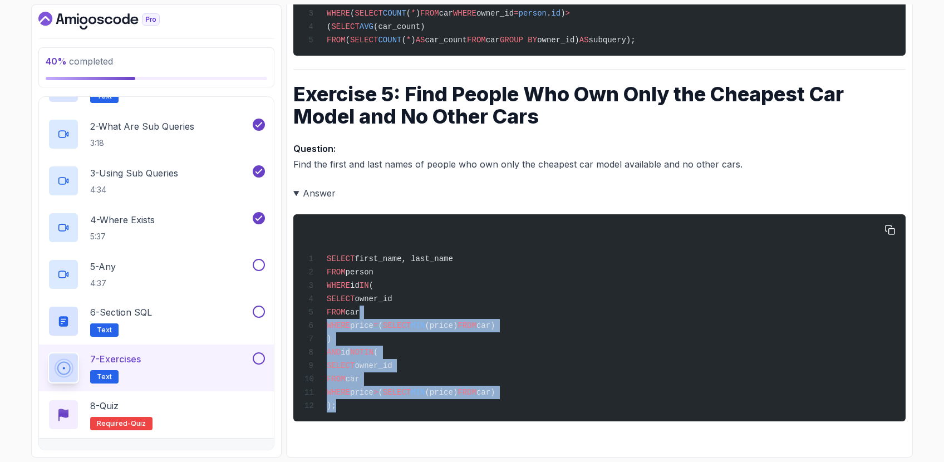
drag, startPoint x: 579, startPoint y: 406, endPoint x: 496, endPoint y: 324, distance: 116.5
click at [450, 316] on div "SELECT first_name, last_name FROM person WHERE id IN ( SELECT owner_id FROM car…" at bounding box center [599, 318] width 594 height 194
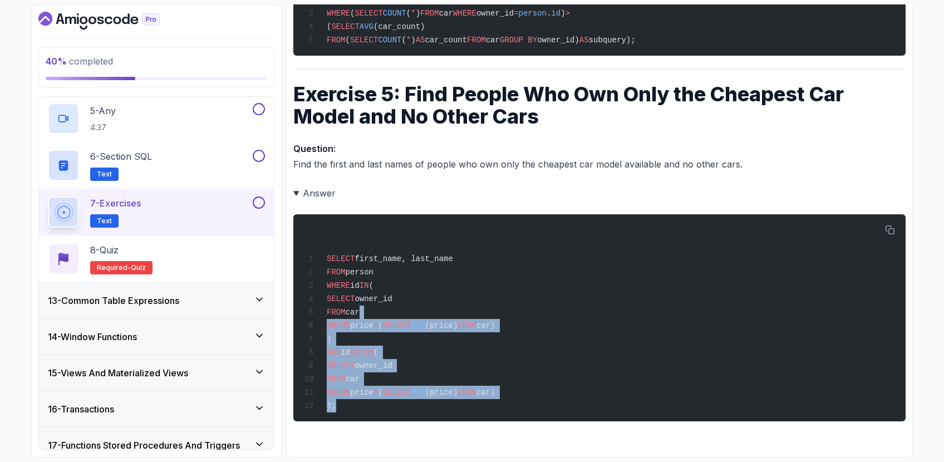
click at [199, 313] on div "13 - Common Table Expressions" at bounding box center [156, 301] width 235 height 36
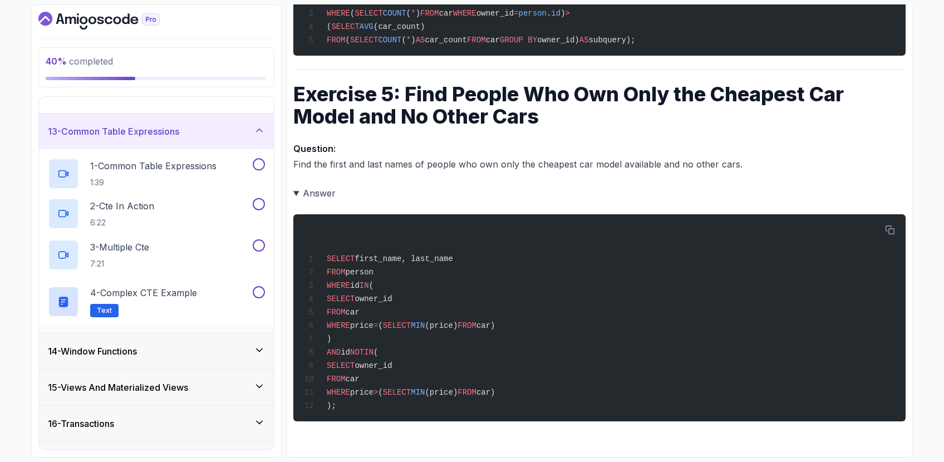
scroll to position [442, 0]
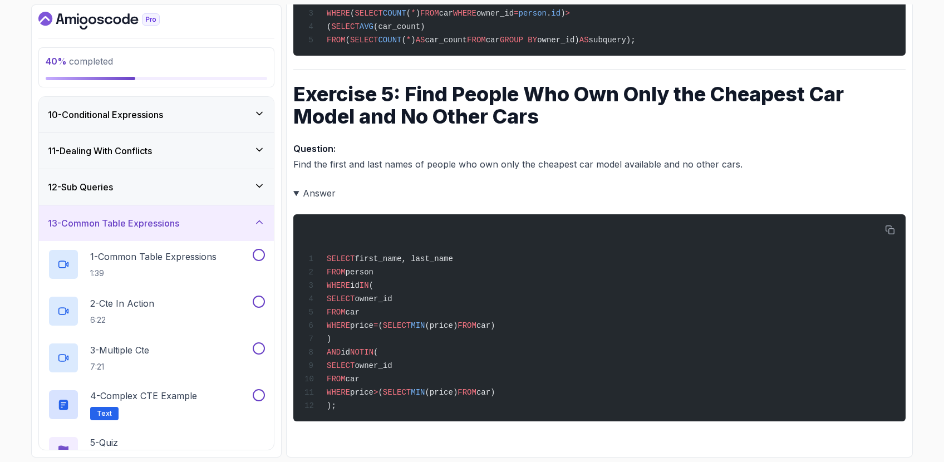
click at [215, 178] on div "12 - Sub Queries" at bounding box center [156, 187] width 235 height 36
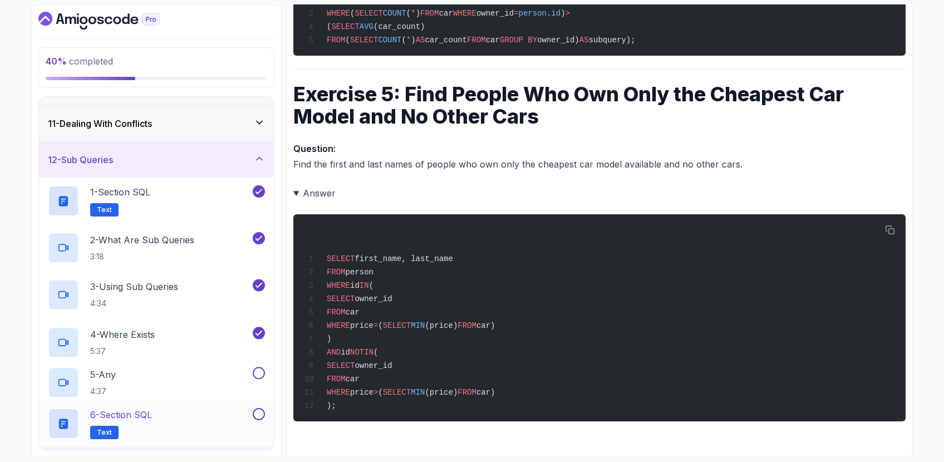
scroll to position [542, 0]
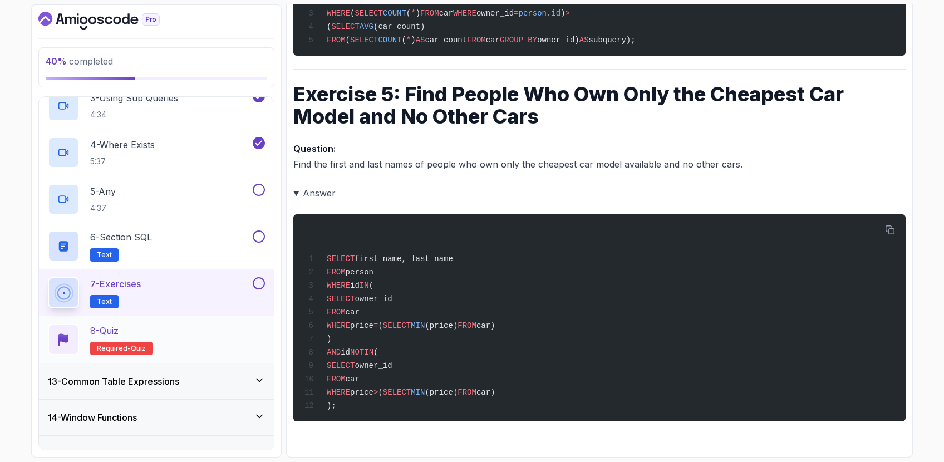
click at [106, 335] on p "8 - Quiz" at bounding box center [104, 330] width 28 height 13
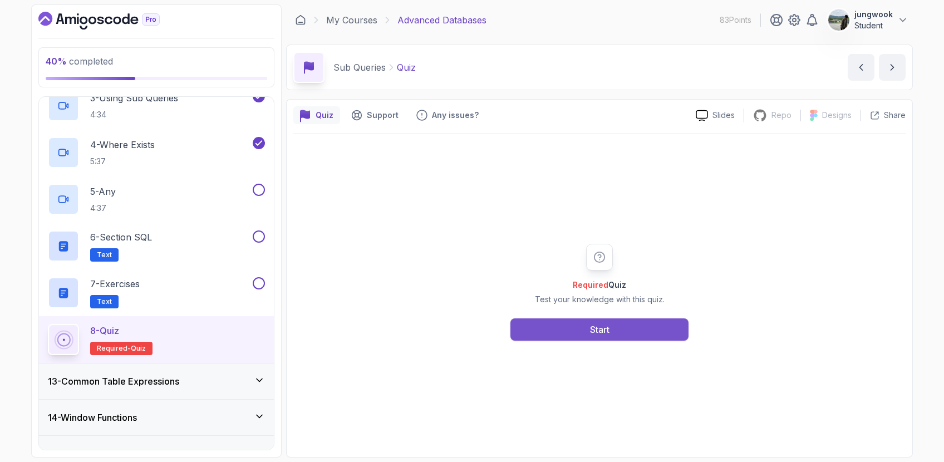
click at [525, 326] on button "Start" at bounding box center [599, 329] width 178 height 22
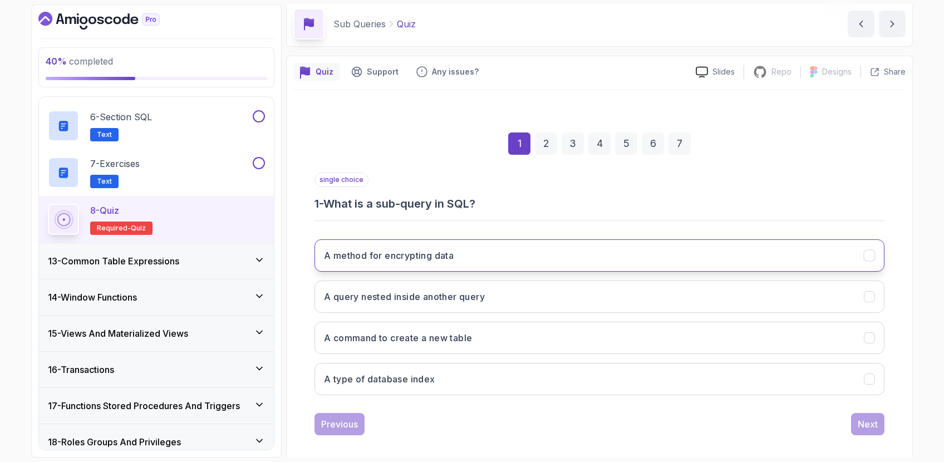
scroll to position [53, 0]
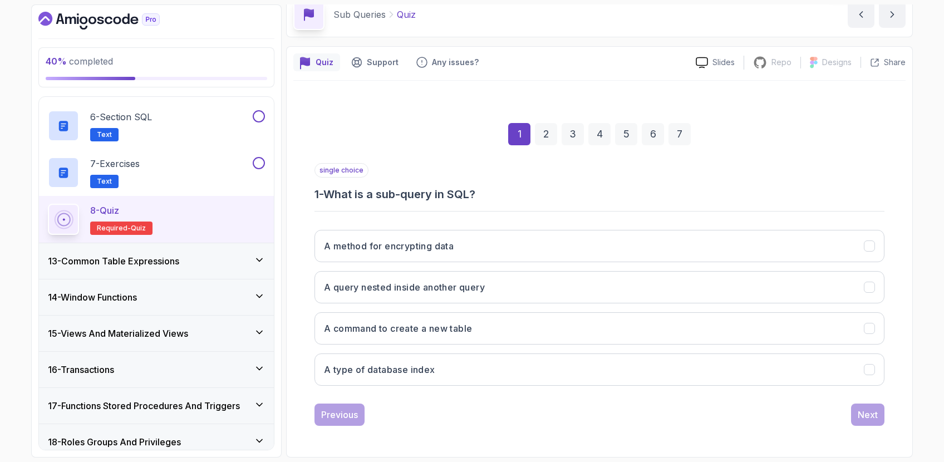
click at [166, 253] on div "13 - Common Table Expressions" at bounding box center [156, 261] width 235 height 36
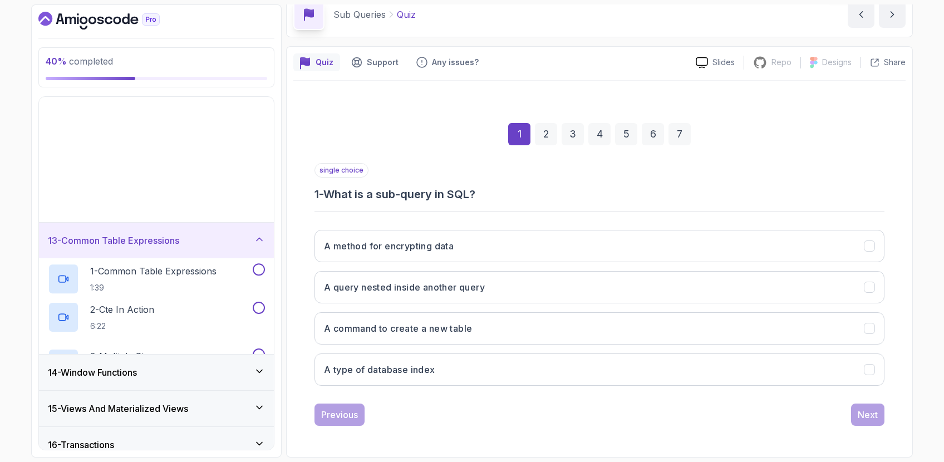
scroll to position [442, 0]
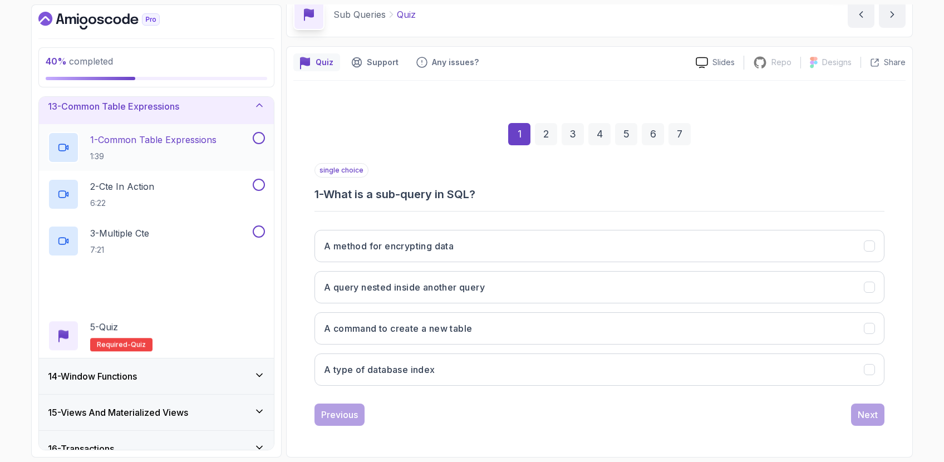
click at [199, 141] on p "1 - Common Table Expressions" at bounding box center [153, 139] width 126 height 13
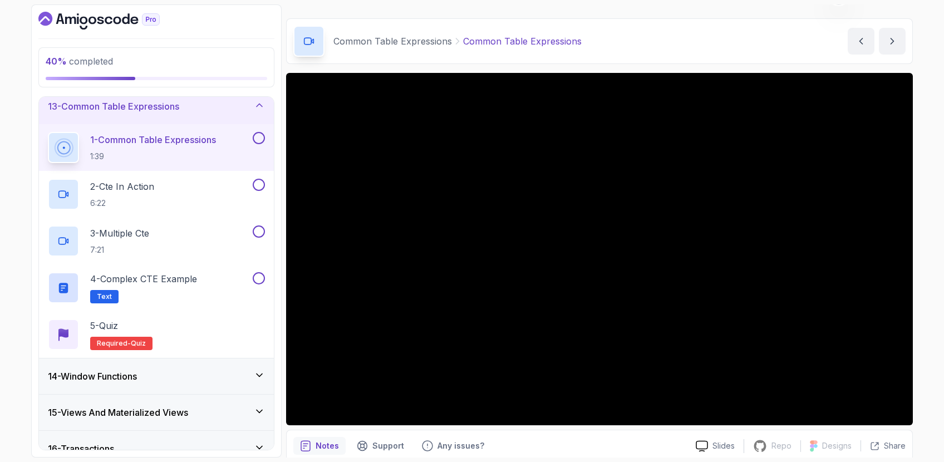
scroll to position [23, 0]
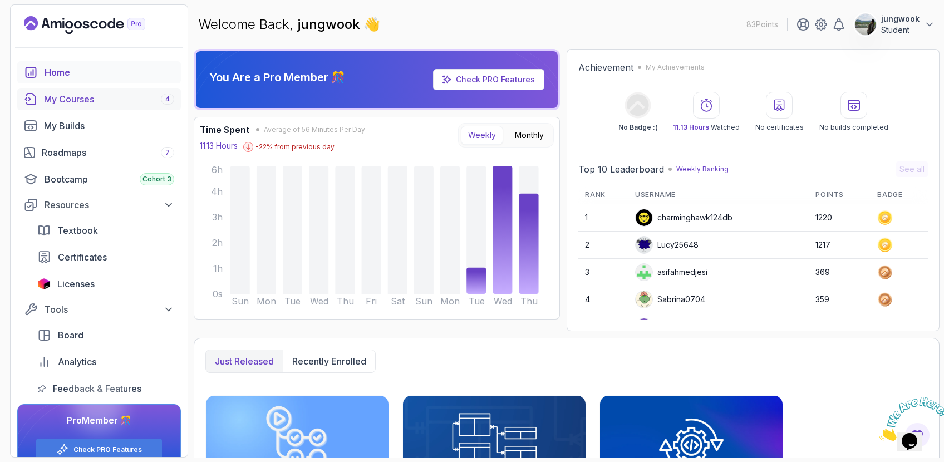
click at [72, 92] on div "My Courses 4" at bounding box center [109, 98] width 130 height 13
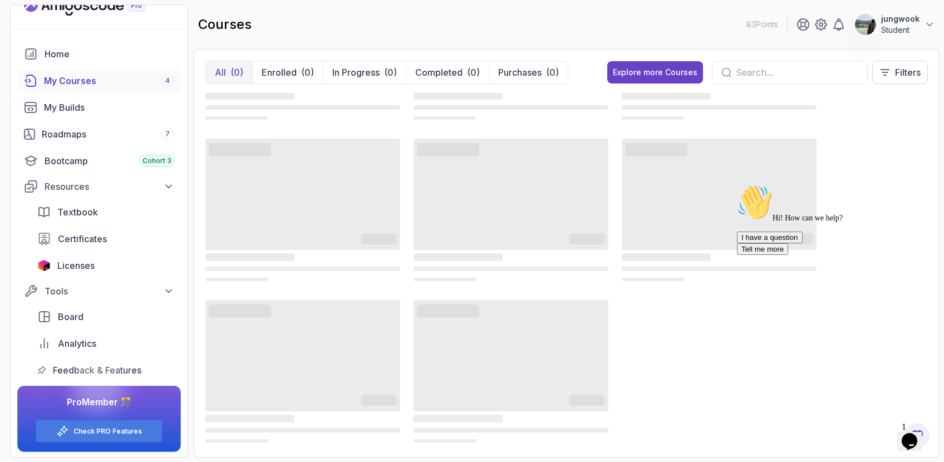
scroll to position [20, 0]
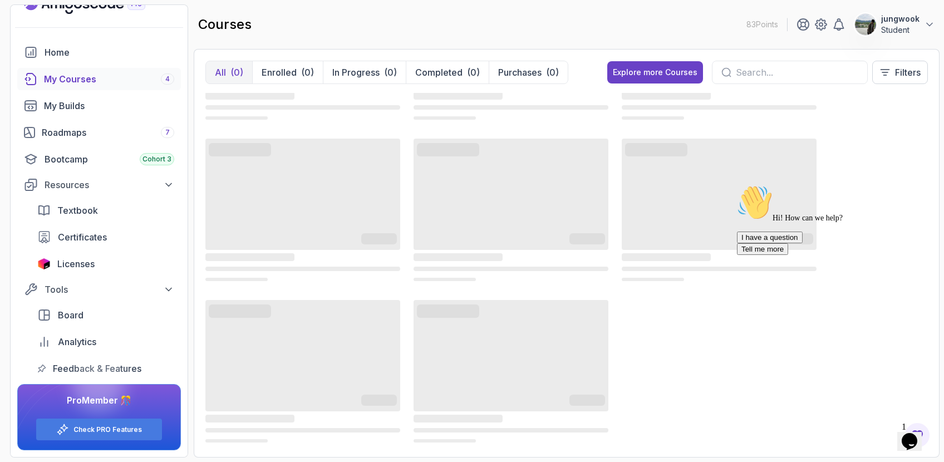
click at [902, 437] on div "Opens Chat This icon Opens the chat window." at bounding box center [910, 441] width 18 height 18
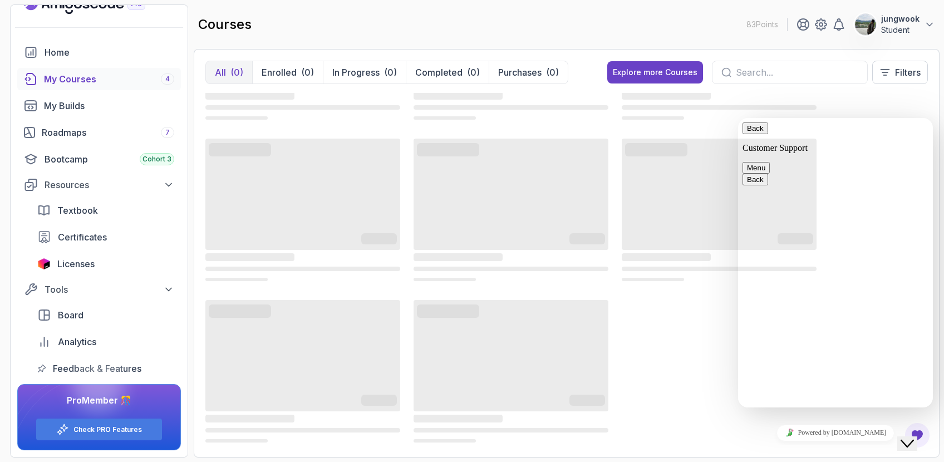
scroll to position [0, 0]
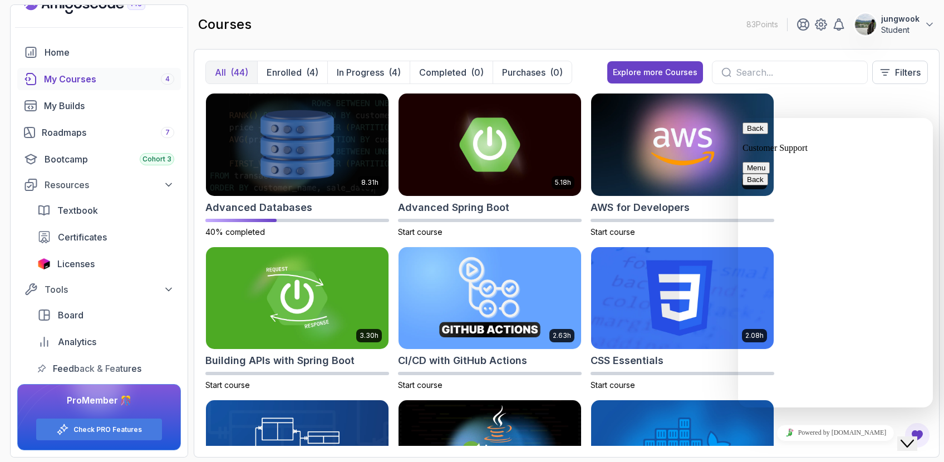
click at [902, 437] on div "Close Chat This icon closes the chat window." at bounding box center [907, 443] width 13 height 13
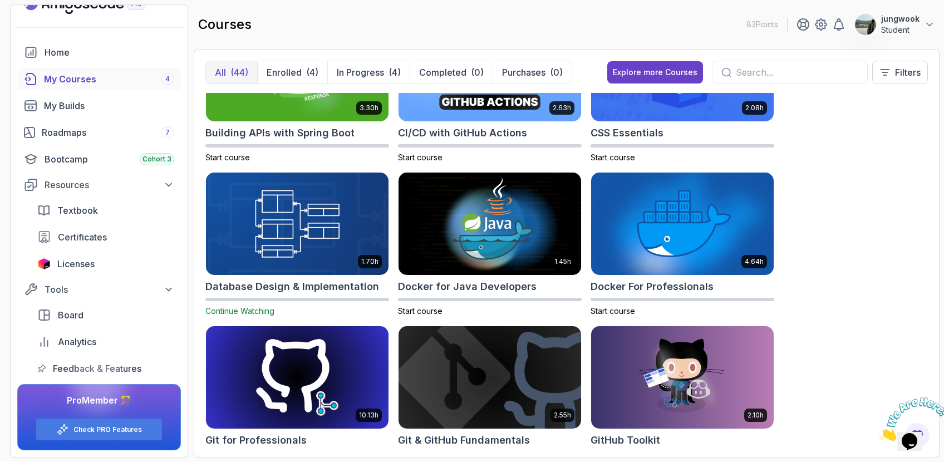
scroll to position [228, 0]
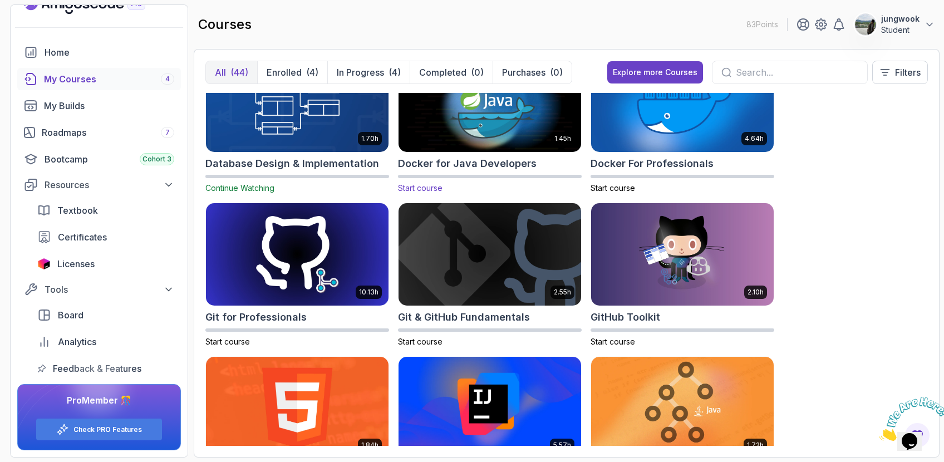
scroll to position [252, 0]
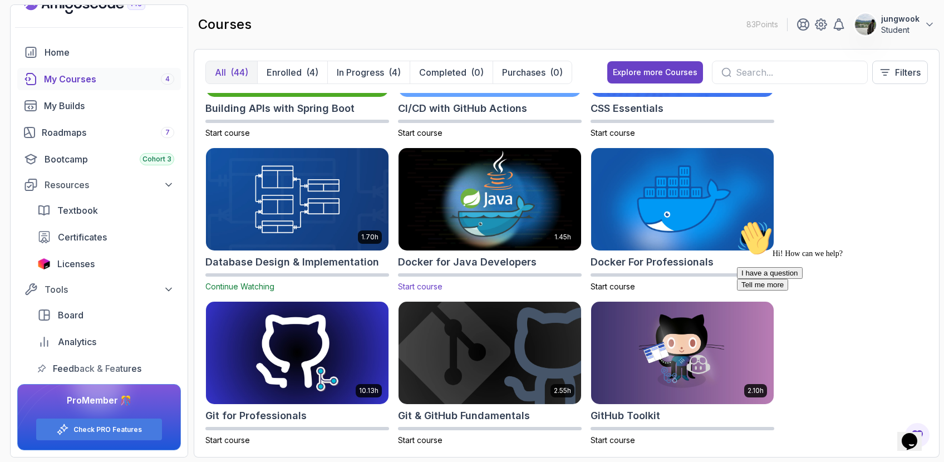
click at [555, 190] on img at bounding box center [489, 199] width 191 height 107
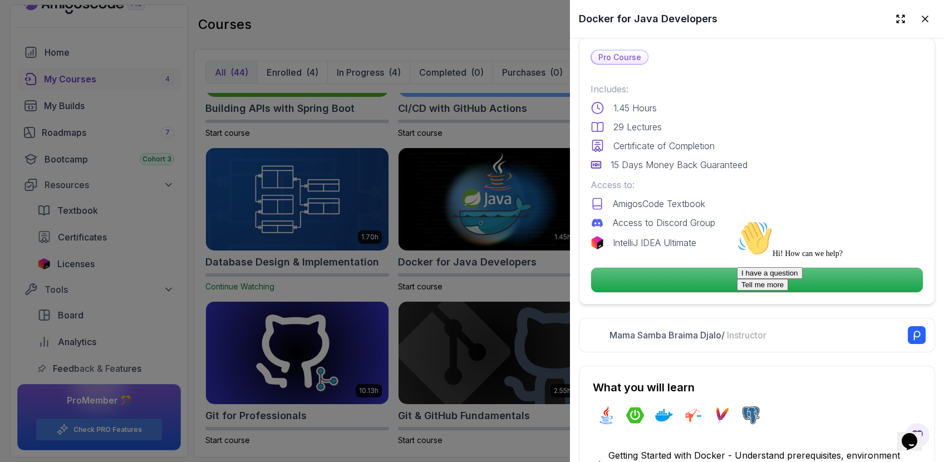
scroll to position [301, 0]
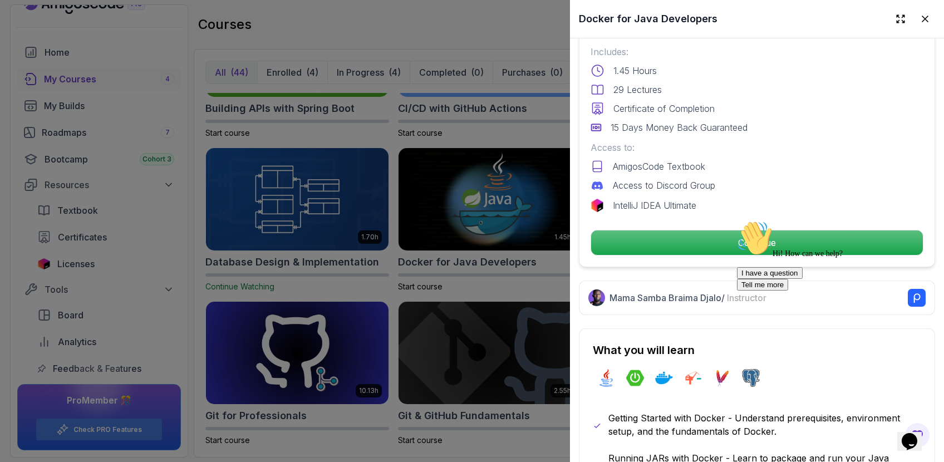
click at [457, 348] on div at bounding box center [472, 231] width 944 height 462
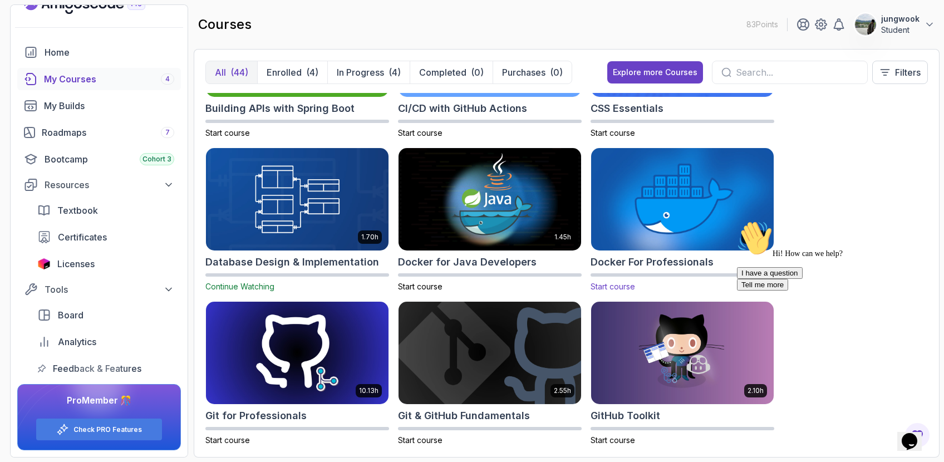
click at [696, 235] on img at bounding box center [682, 199] width 191 height 107
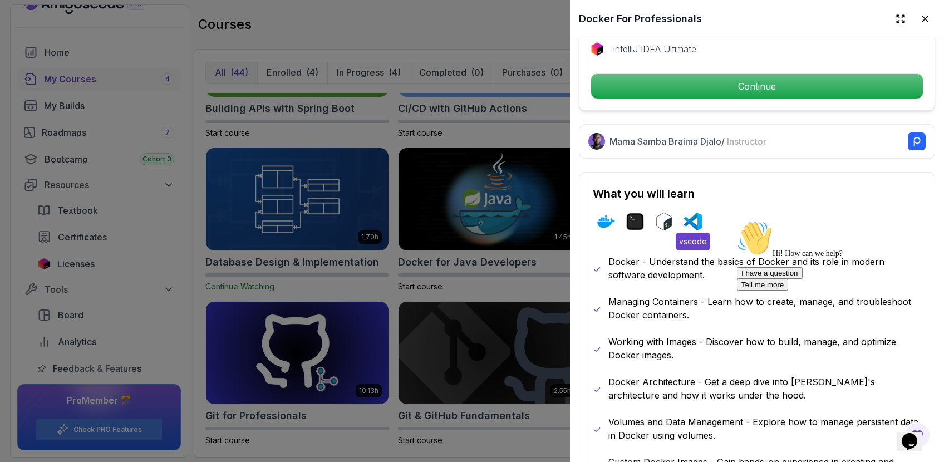
scroll to position [477, 0]
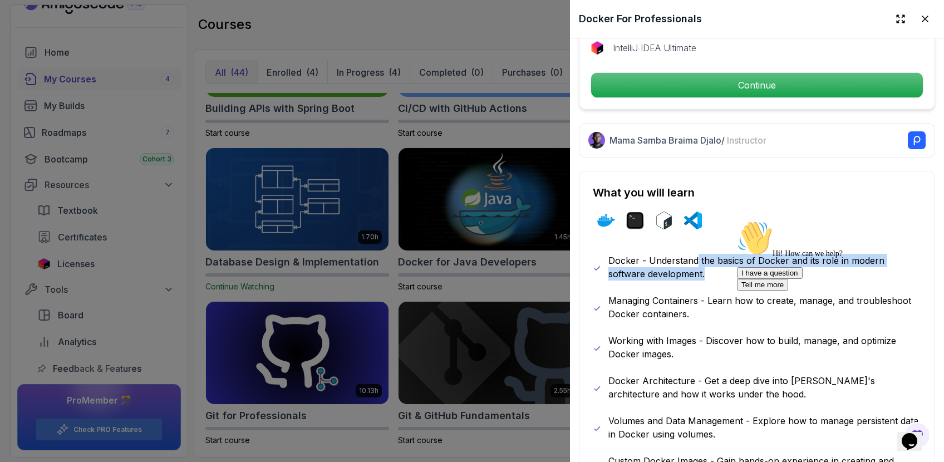
drag, startPoint x: 695, startPoint y: 258, endPoint x: 690, endPoint y: 277, distance: 20.0
click at [690, 277] on div "Docker - Understand the basics of Docker and its role in modern software develo…" at bounding box center [757, 427] width 328 height 347
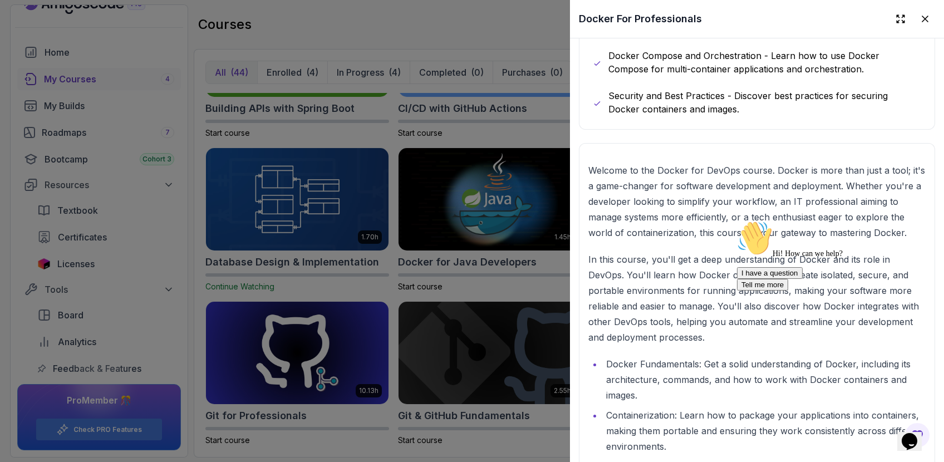
scroll to position [974, 0]
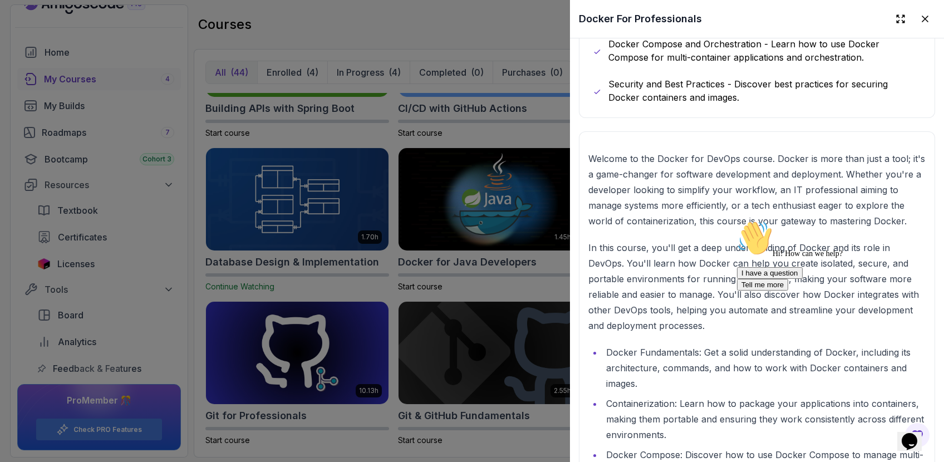
click at [484, 260] on div at bounding box center [472, 231] width 944 height 462
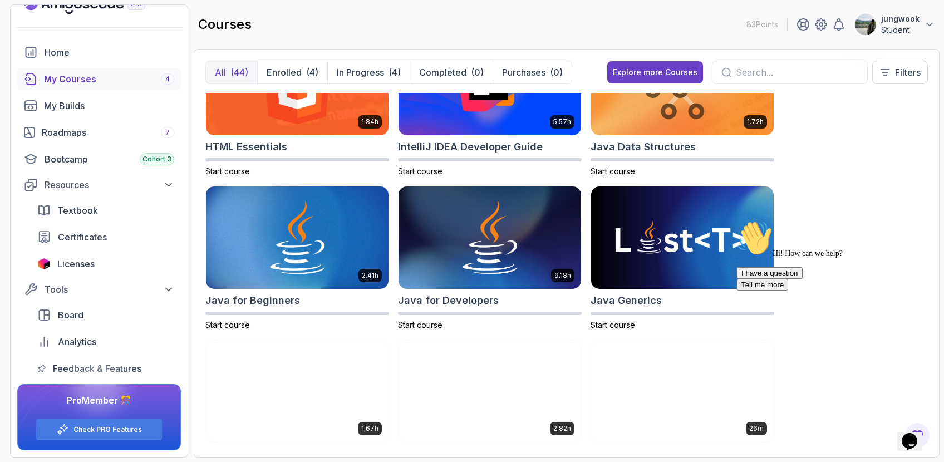
scroll to position [676, 0]
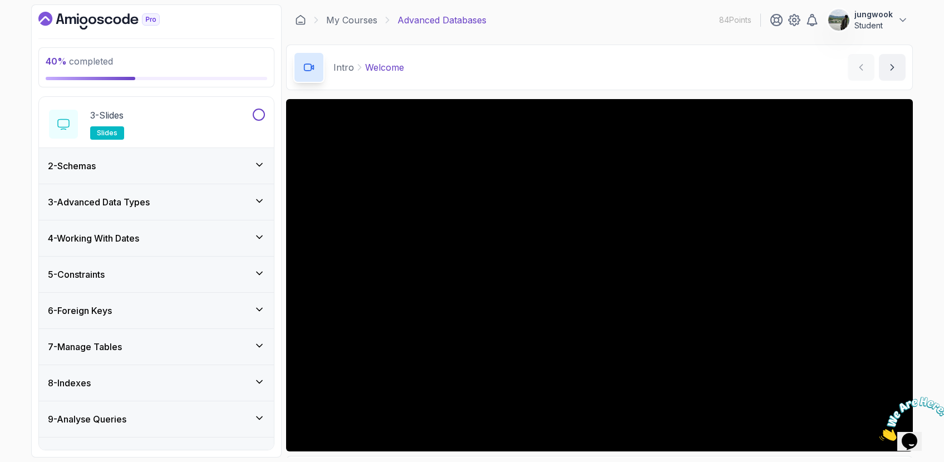
click at [254, 244] on div "4 - Working With Dates" at bounding box center [156, 238] width 217 height 13
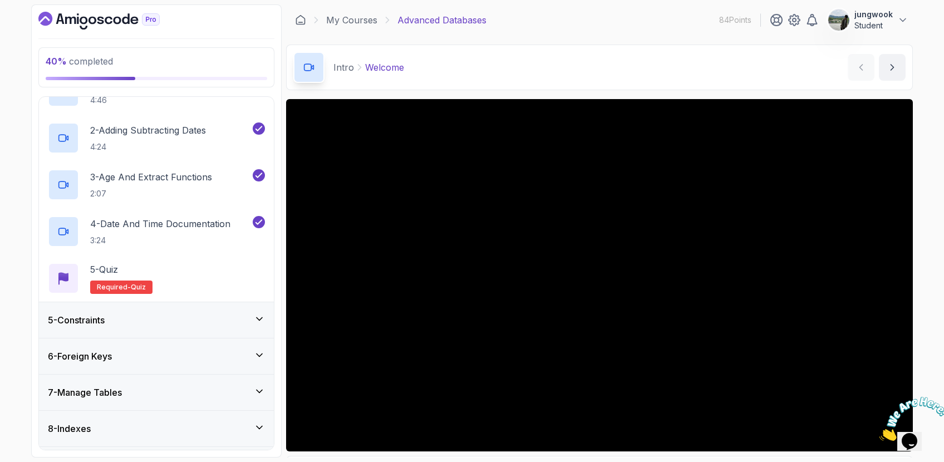
click at [251, 308] on div "5 - Constraints" at bounding box center [156, 320] width 235 height 36
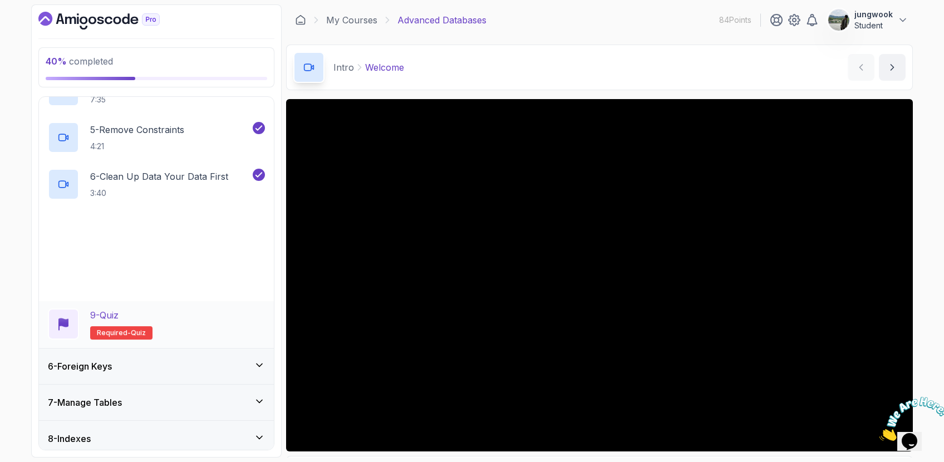
scroll to position [595, 0]
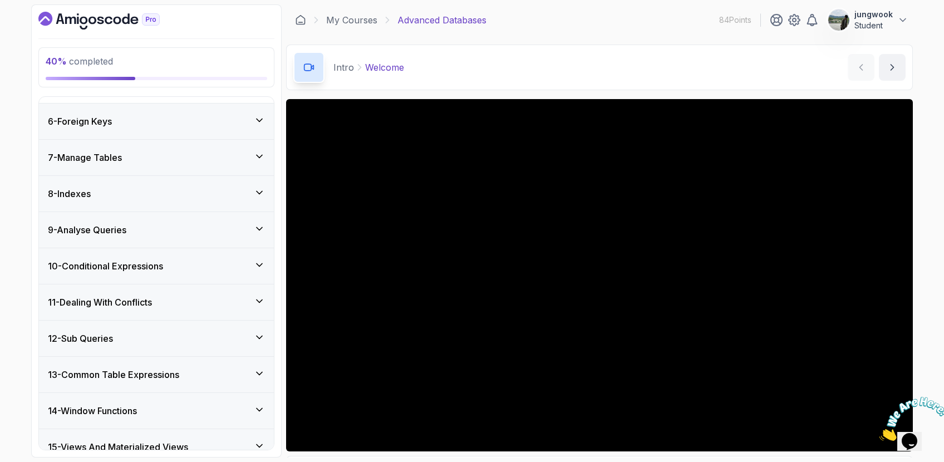
click at [240, 201] on div "8 - Indexes" at bounding box center [156, 194] width 235 height 36
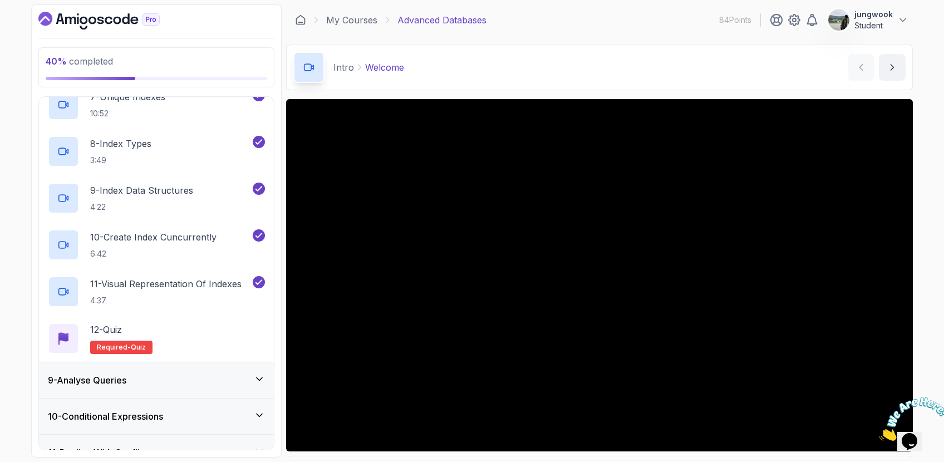
click at [251, 404] on div "10 - Conditional Expressions" at bounding box center [156, 417] width 235 height 36
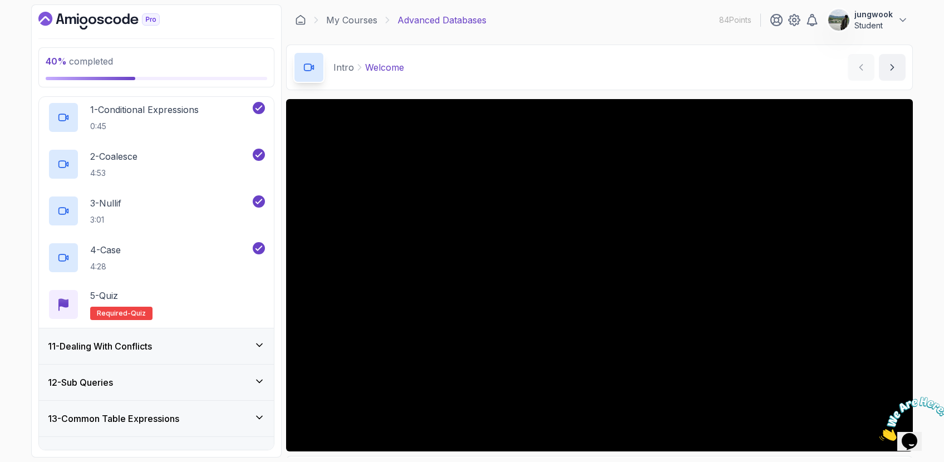
click at [260, 346] on icon at bounding box center [259, 345] width 11 height 11
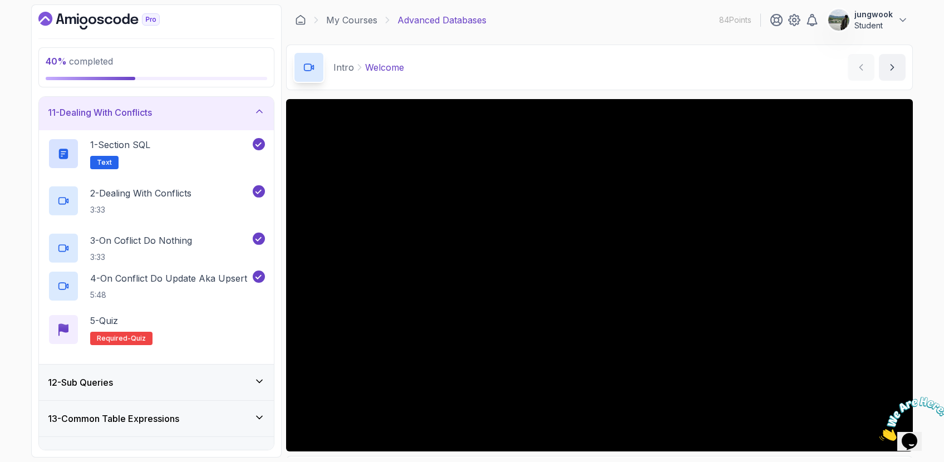
scroll to position [363, 0]
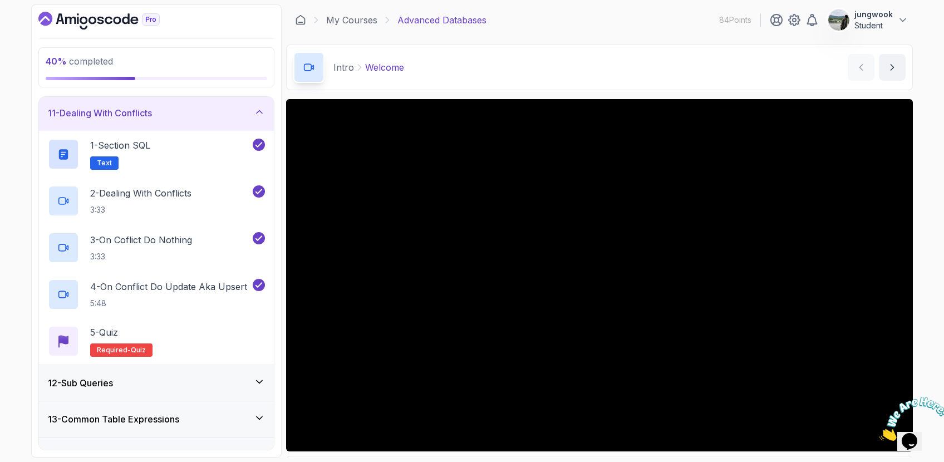
click at [254, 378] on icon at bounding box center [259, 381] width 11 height 11
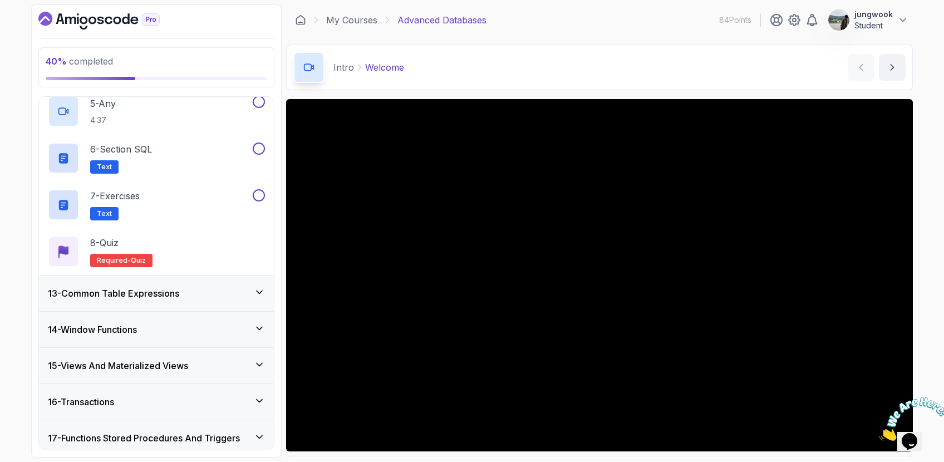
click at [262, 297] on icon at bounding box center [259, 292] width 11 height 11
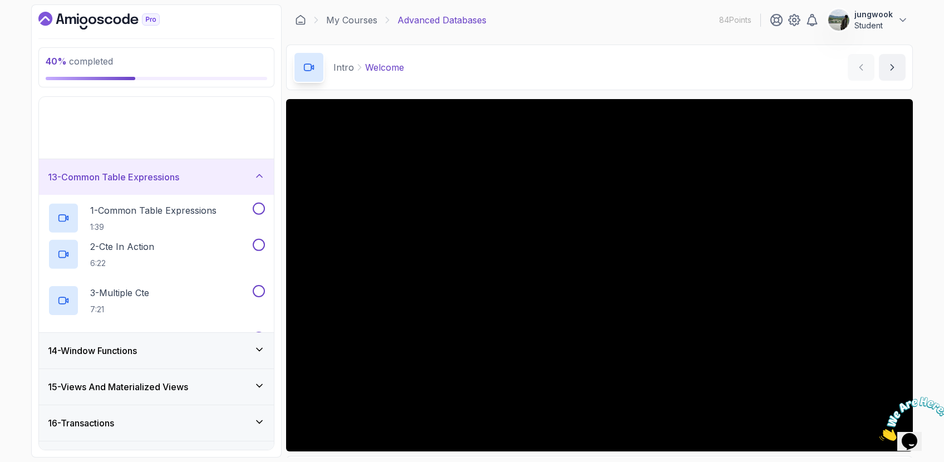
scroll to position [442, 0]
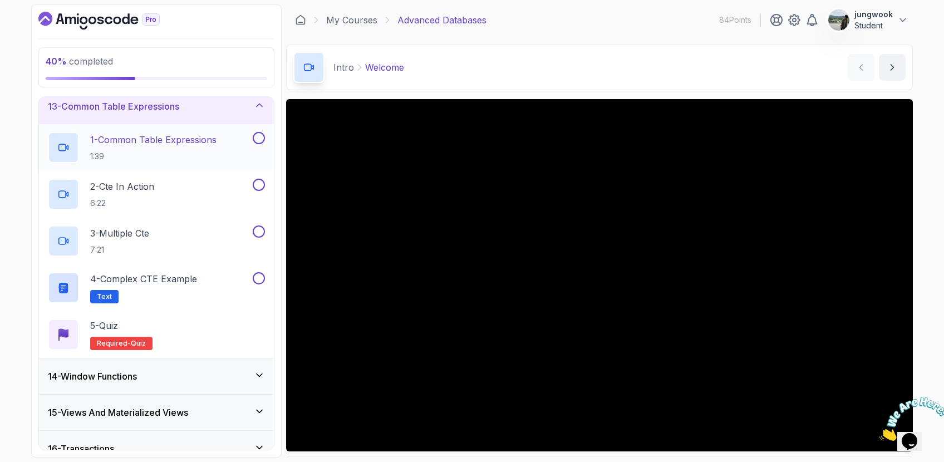
click at [227, 155] on div "1 - Common Table Expressions 1:39" at bounding box center [149, 147] width 203 height 31
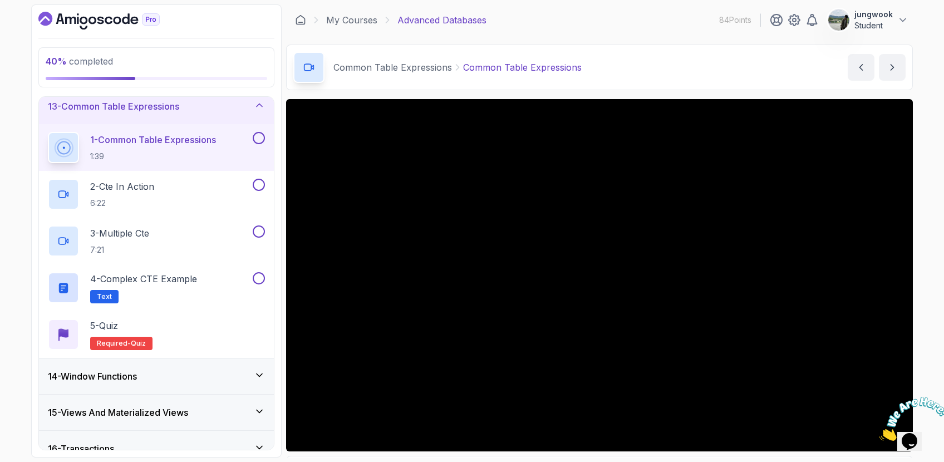
click at [879, 433] on icon "Close" at bounding box center [879, 437] width 0 height 9
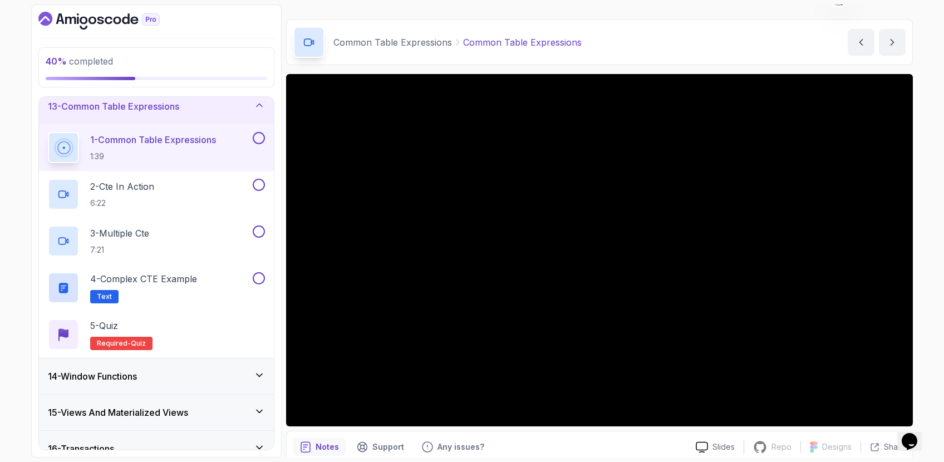
scroll to position [27, 0]
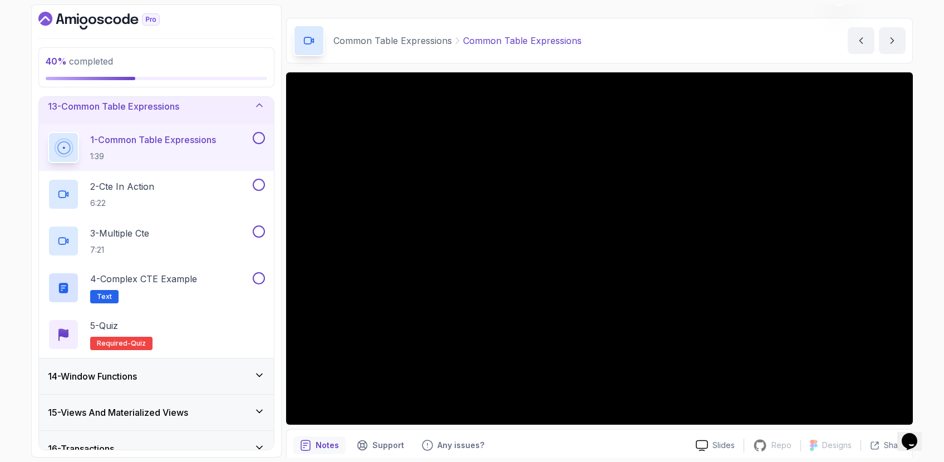
click at [936, 203] on div "40 % completed 1 - Intro 2 - Schemas 3 - Advanced Data Types 4 - Working With D…" at bounding box center [472, 231] width 944 height 462
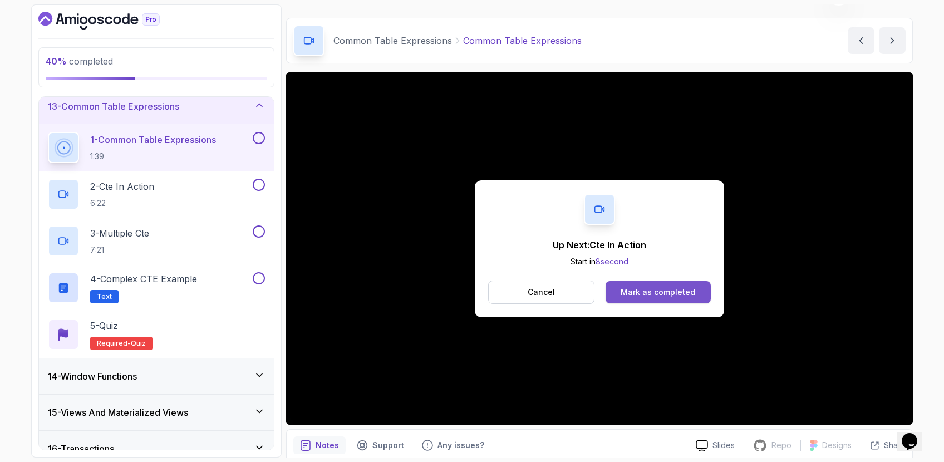
click at [684, 293] on div "Mark as completed" at bounding box center [658, 292] width 75 height 11
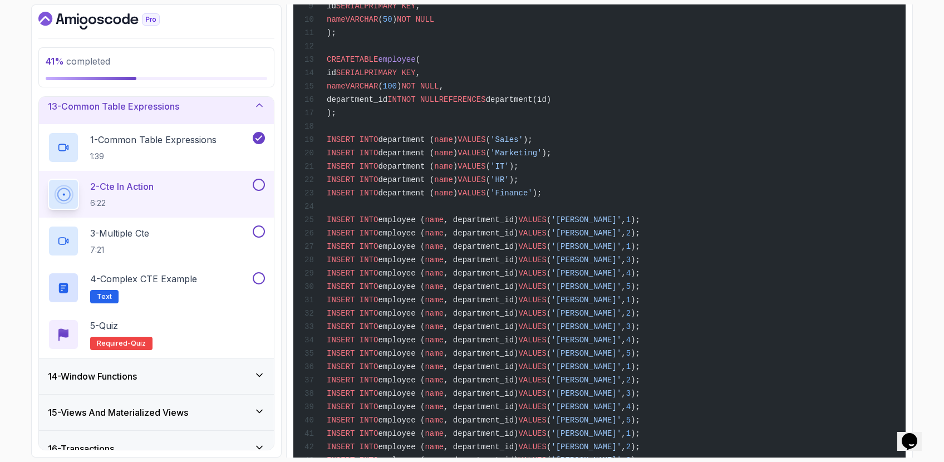
scroll to position [331, 0]
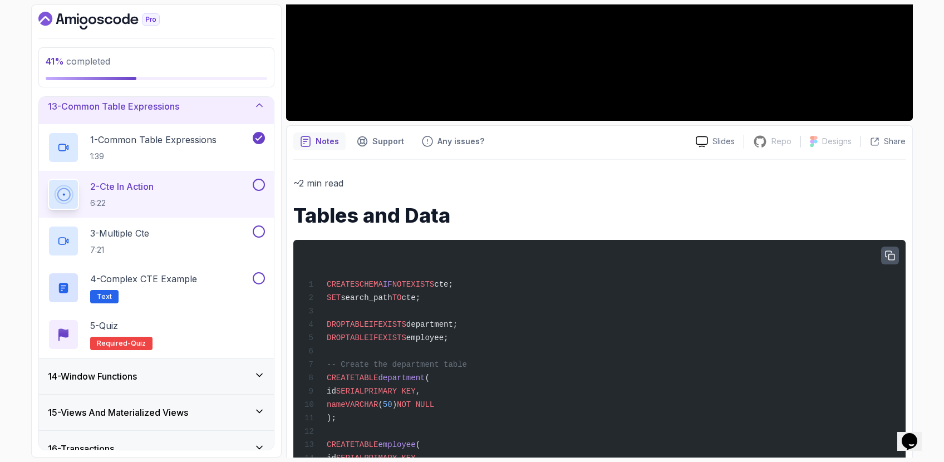
click at [883, 252] on button "button" at bounding box center [890, 256] width 18 height 18
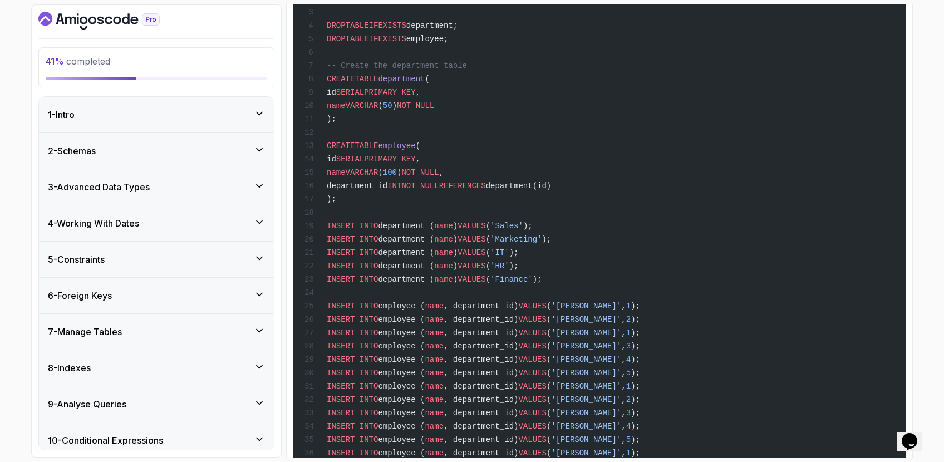
scroll to position [0, 0]
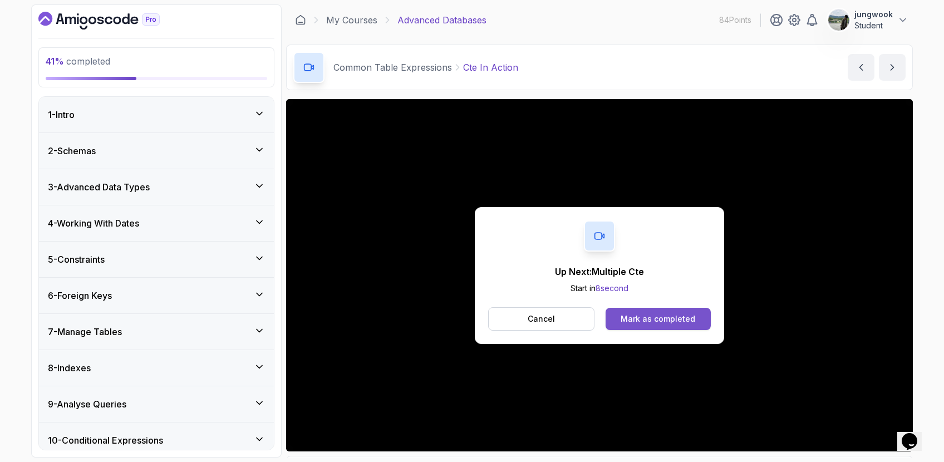
click at [637, 312] on button "Mark as completed" at bounding box center [658, 319] width 105 height 22
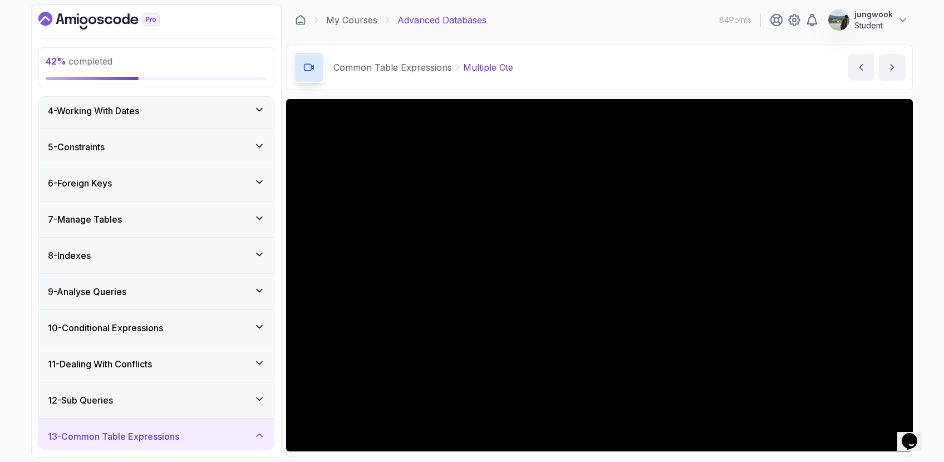
click at [933, 350] on div "42 % completed 1 - Intro 2 - Schemas 3 - Advanced Data Types 4 - Working With D…" at bounding box center [472, 231] width 944 height 462
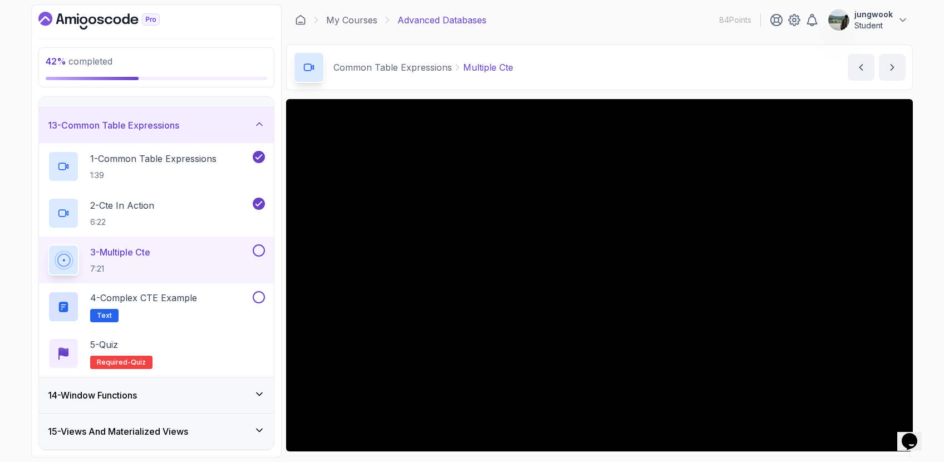
scroll to position [463, 0]
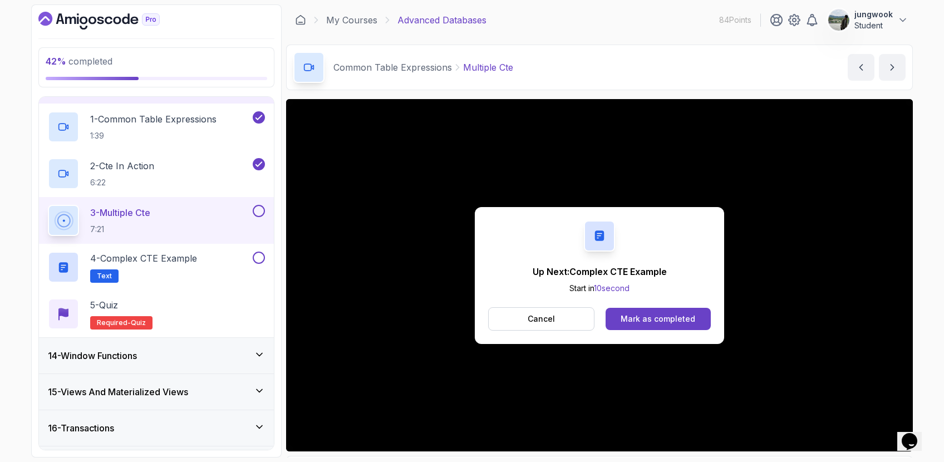
click at [150, 214] on p "3 - Multiple Cte" at bounding box center [120, 212] width 60 height 13
click at [699, 324] on button "Mark as completed" at bounding box center [658, 319] width 105 height 22
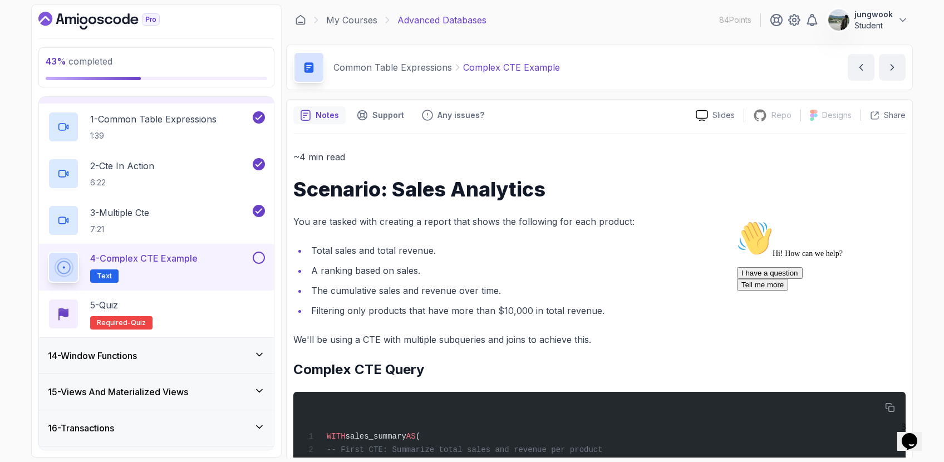
scroll to position [463, 0]
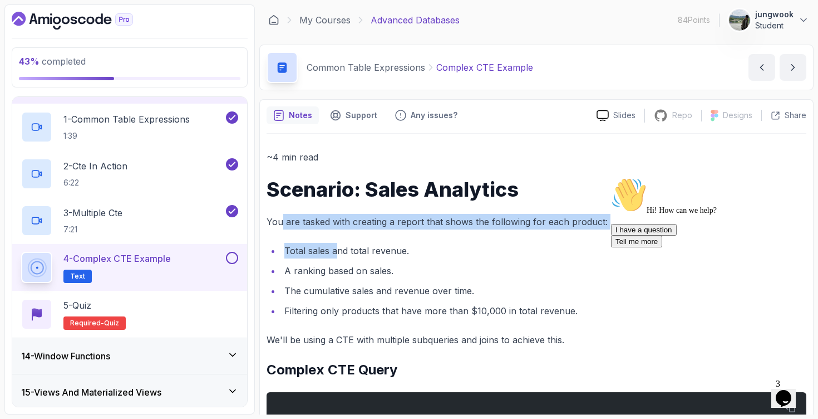
drag, startPoint x: 281, startPoint y: 218, endPoint x: 338, endPoint y: 258, distance: 69.5
click at [338, 258] on li "Total sales and total revenue." at bounding box center [543, 251] width 525 height 16
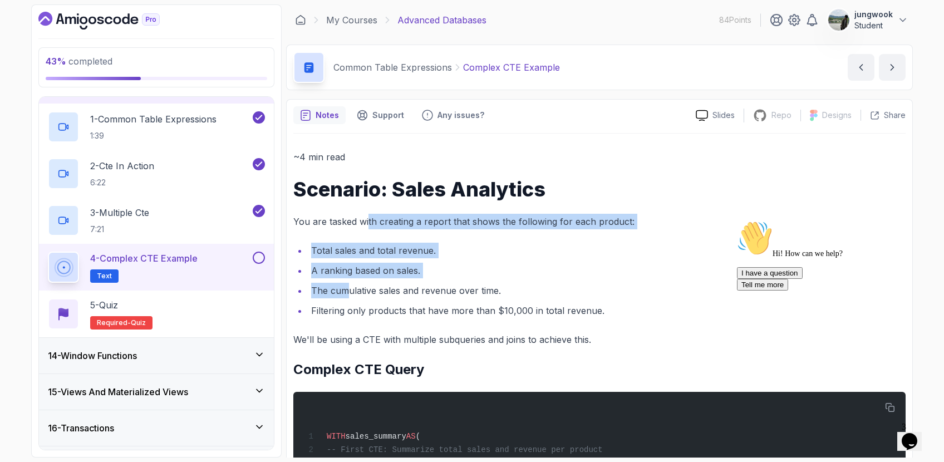
drag, startPoint x: 369, startPoint y: 222, endPoint x: 350, endPoint y: 287, distance: 67.8
click at [350, 287] on li "The cumulative sales and revenue over time." at bounding box center [607, 291] width 598 height 16
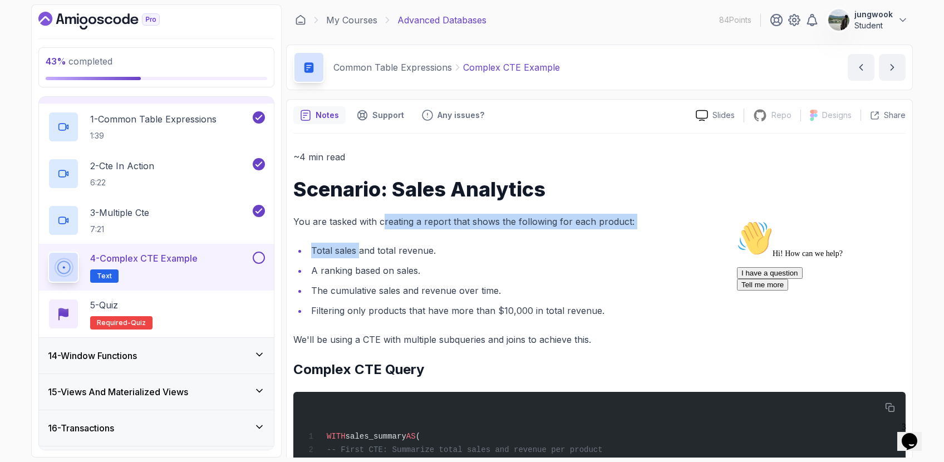
drag, startPoint x: 383, startPoint y: 222, endPoint x: 360, endPoint y: 250, distance: 36.8
click at [360, 250] on li "Total sales and total revenue." at bounding box center [607, 251] width 598 height 16
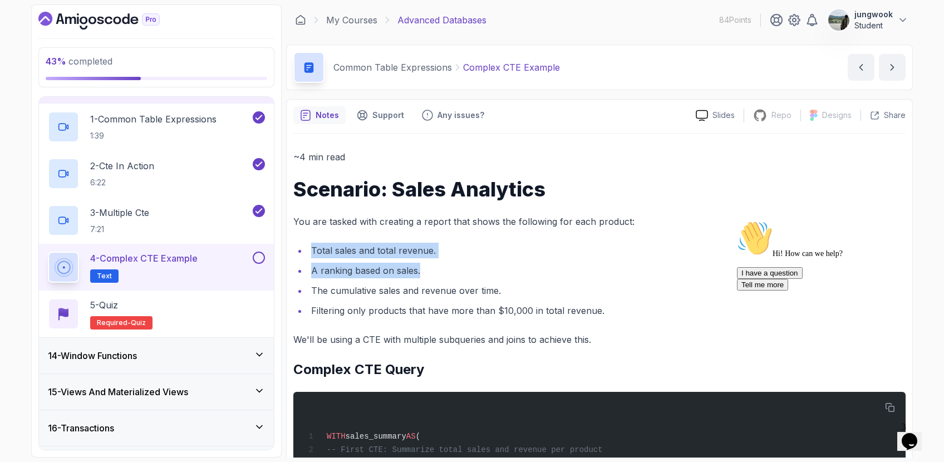
drag, startPoint x: 509, startPoint y: 278, endPoint x: 500, endPoint y: 232, distance: 46.5
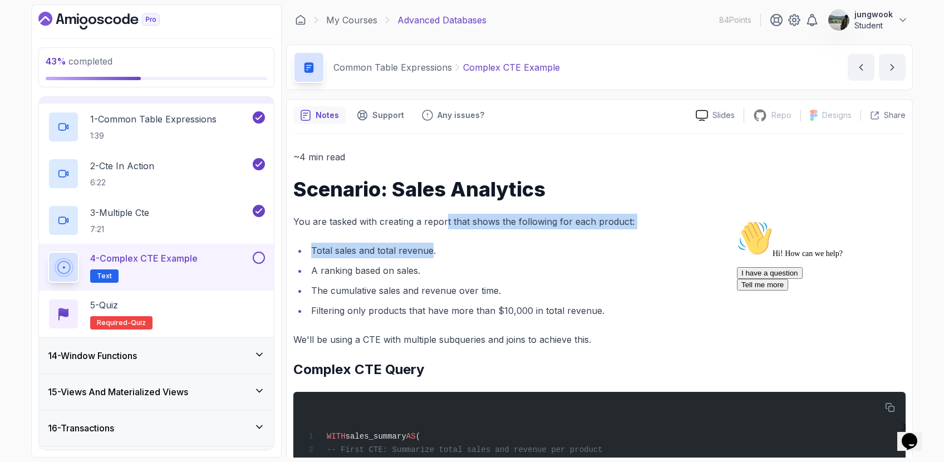
drag, startPoint x: 445, startPoint y: 228, endPoint x: 430, endPoint y: 255, distance: 30.7
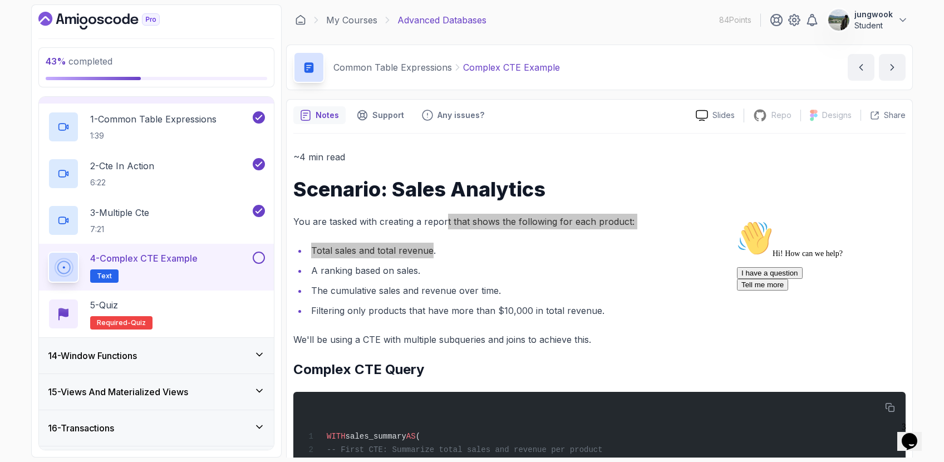
click at [918, 432] on icon "Opens Chat This icon Opens the chat window." at bounding box center [910, 441] width 18 height 18
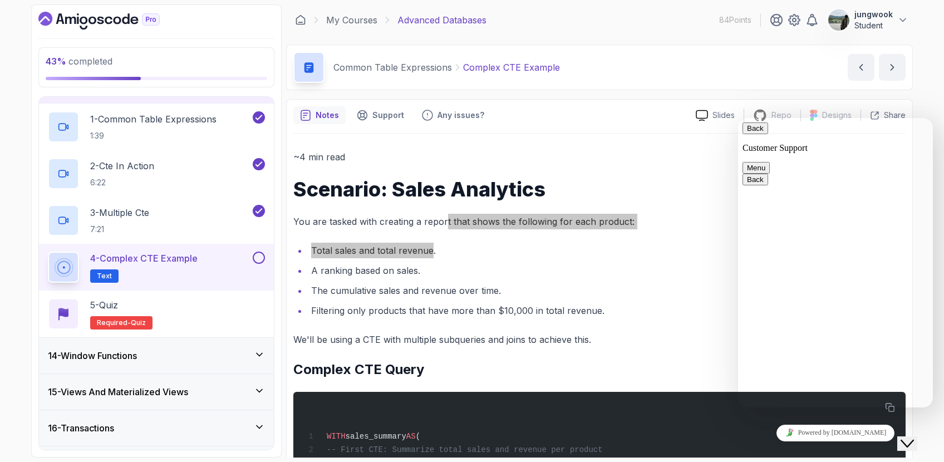
click at [914, 437] on icon "Close Chat This icon closes the chat window." at bounding box center [907, 443] width 13 height 13
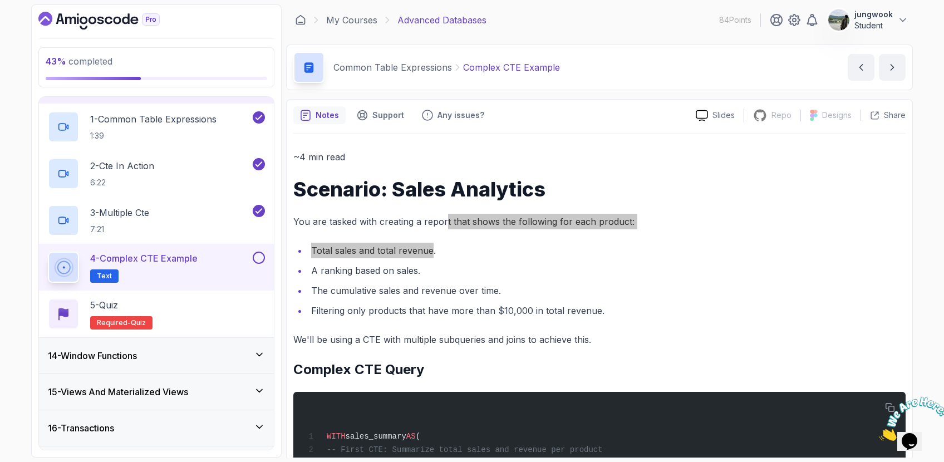
click at [879, 433] on icon "Close" at bounding box center [879, 437] width 0 height 9
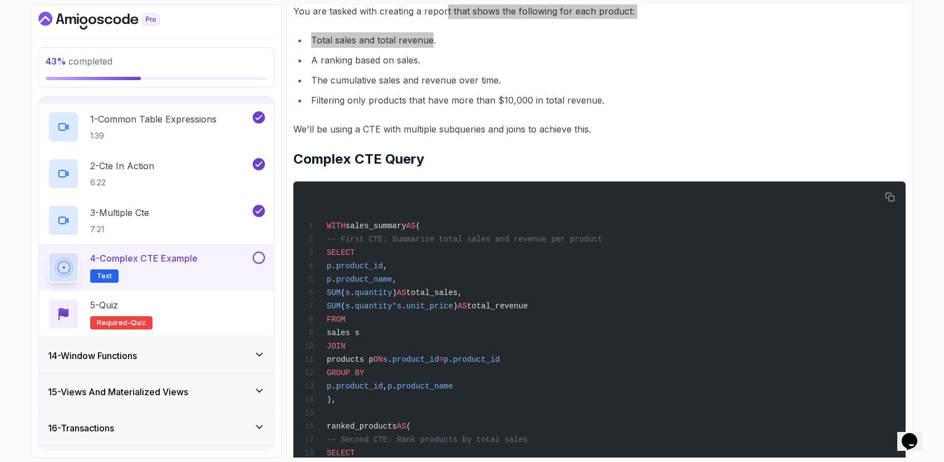
scroll to position [222, 0]
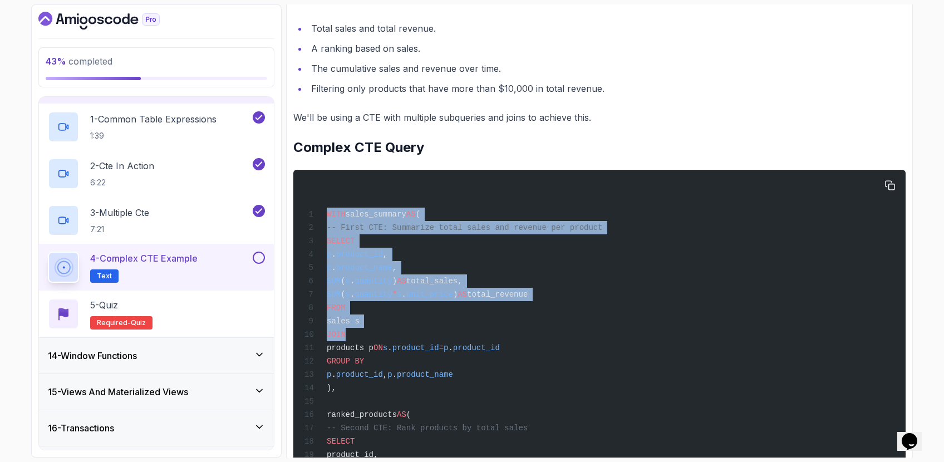
drag, startPoint x: 378, startPoint y: 171, endPoint x: 343, endPoint y: 328, distance: 160.7
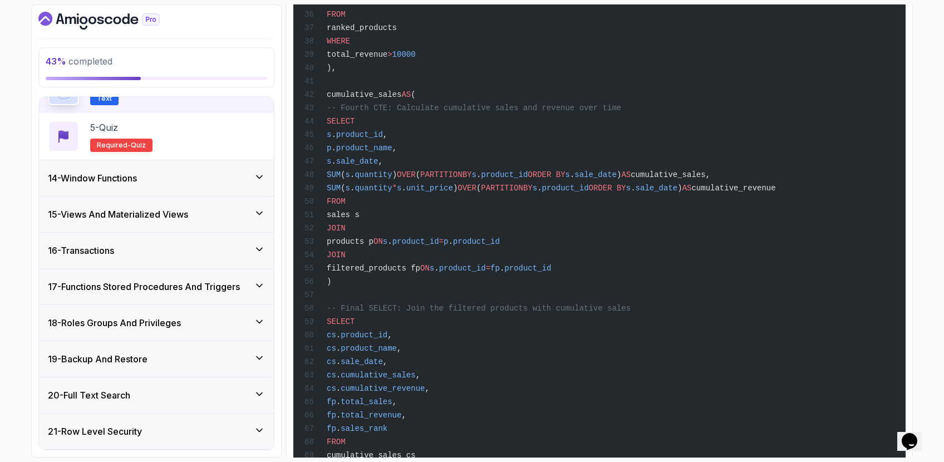
scroll to position [676, 0]
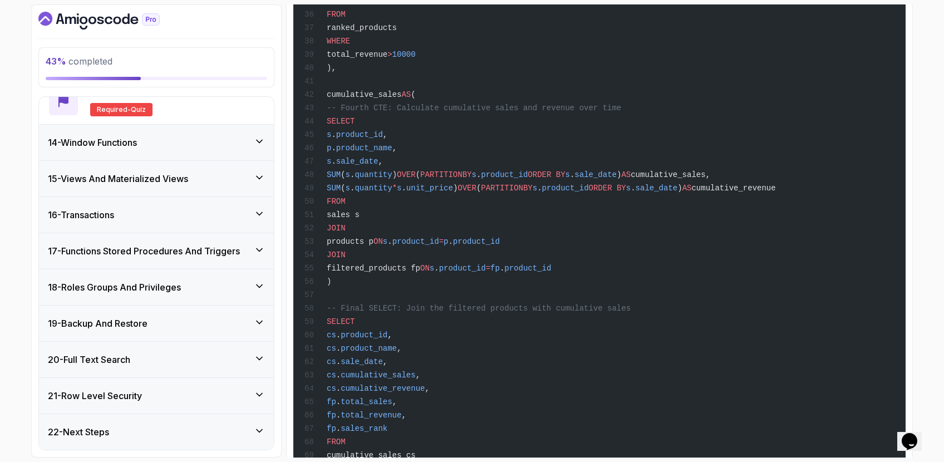
click at [216, 146] on div "14 - Window Functions" at bounding box center [156, 142] width 217 height 13
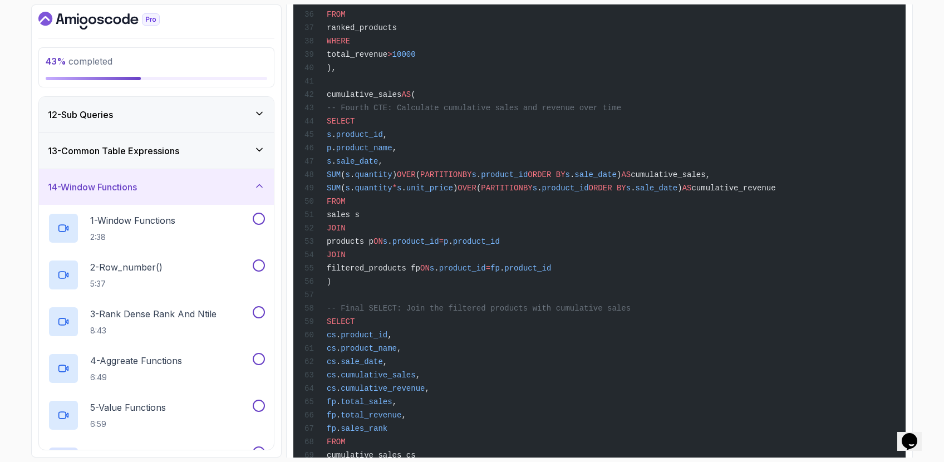
scroll to position [393, 0]
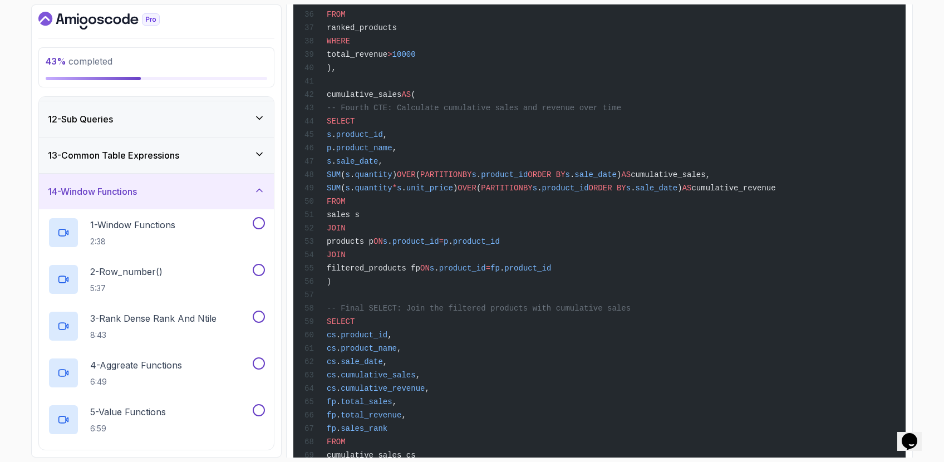
click at [211, 155] on div "13 - Common Table Expressions" at bounding box center [156, 155] width 217 height 13
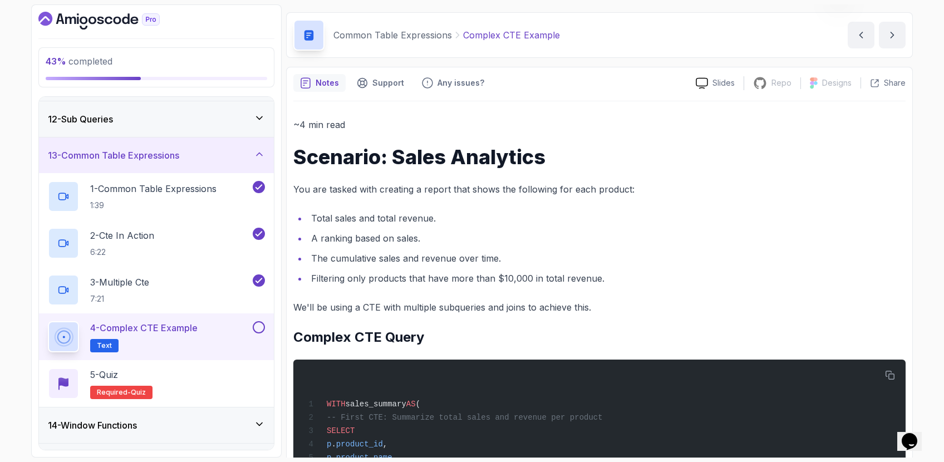
scroll to position [0, 0]
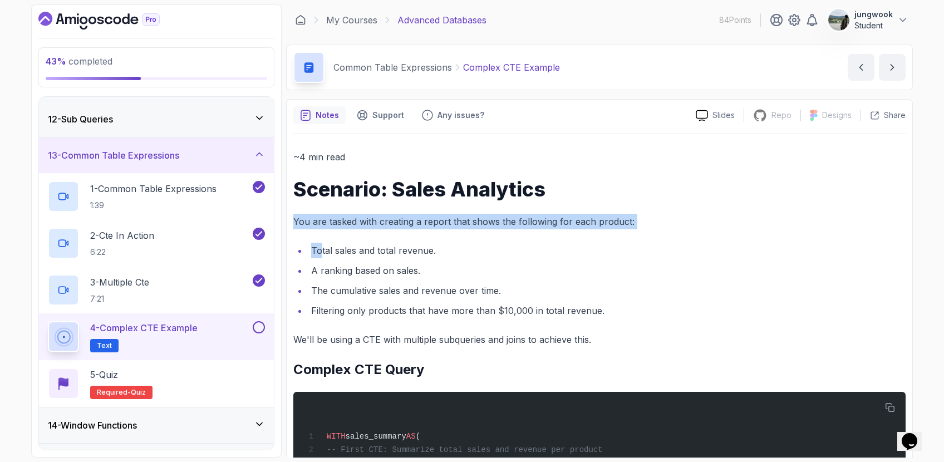
drag, startPoint x: 332, startPoint y: 205, endPoint x: 322, endPoint y: 247, distance: 42.9
click at [322, 247] on li "Total sales and total revenue." at bounding box center [607, 251] width 598 height 16
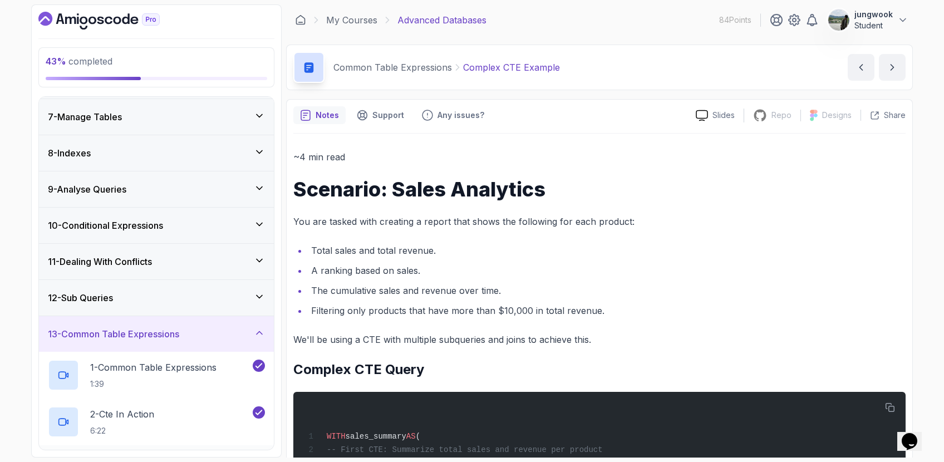
scroll to position [676, 0]
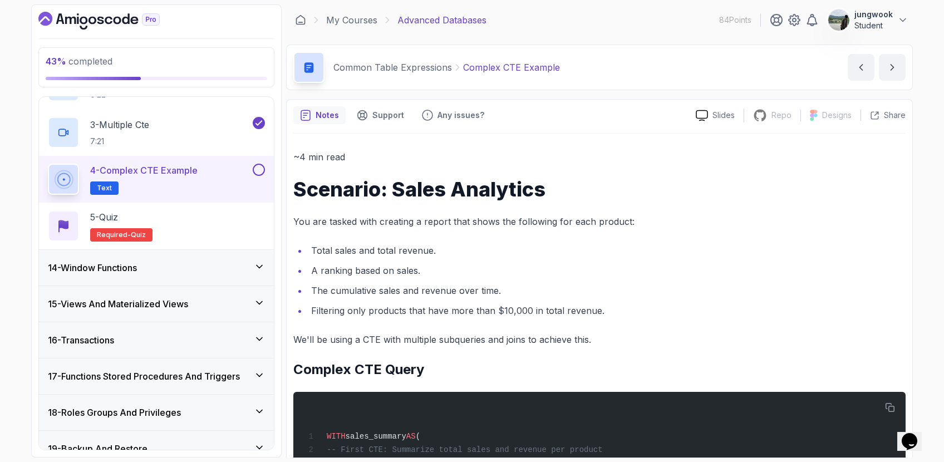
click at [186, 259] on div "14 - Window Functions" at bounding box center [156, 268] width 235 height 36
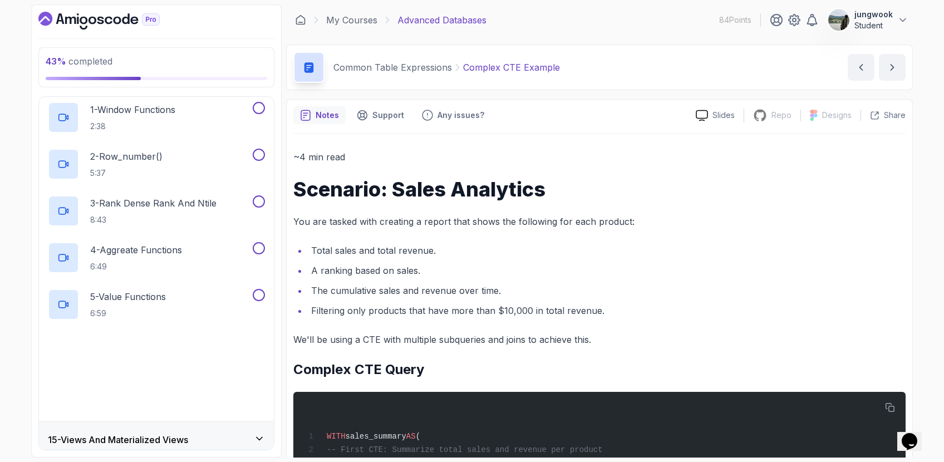
scroll to position [542, 0]
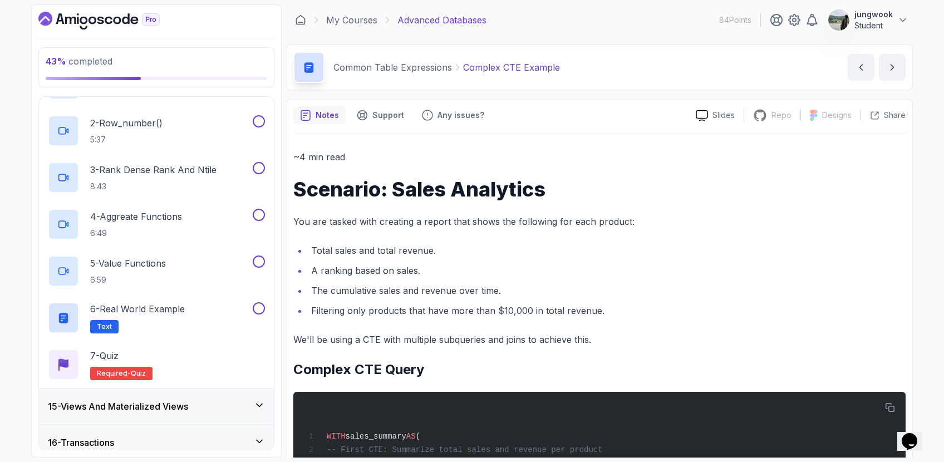
click at [186, 401] on h3 "15 - Views And Materialized Views" at bounding box center [118, 406] width 140 height 13
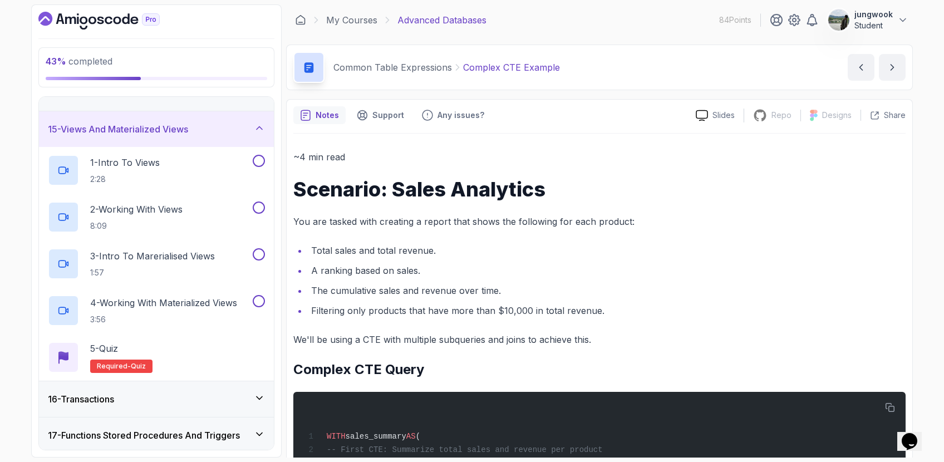
scroll to position [521, 0]
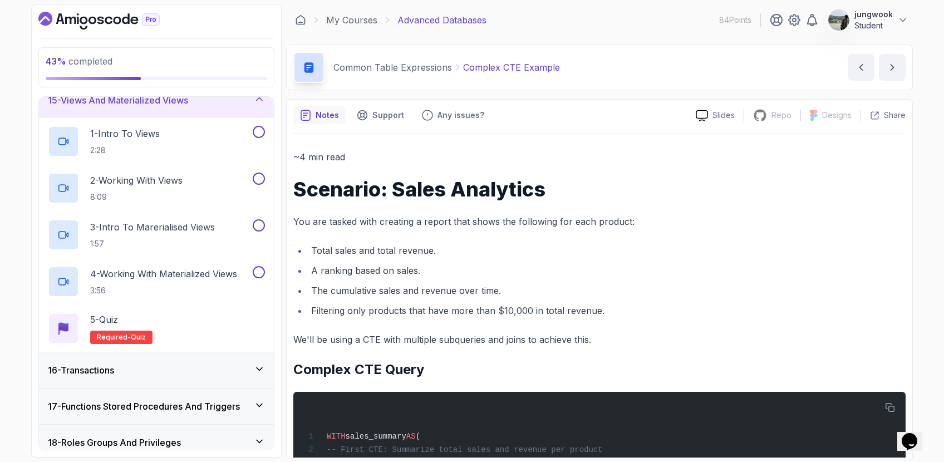
click at [192, 383] on div "16 - Transactions" at bounding box center [156, 370] width 235 height 36
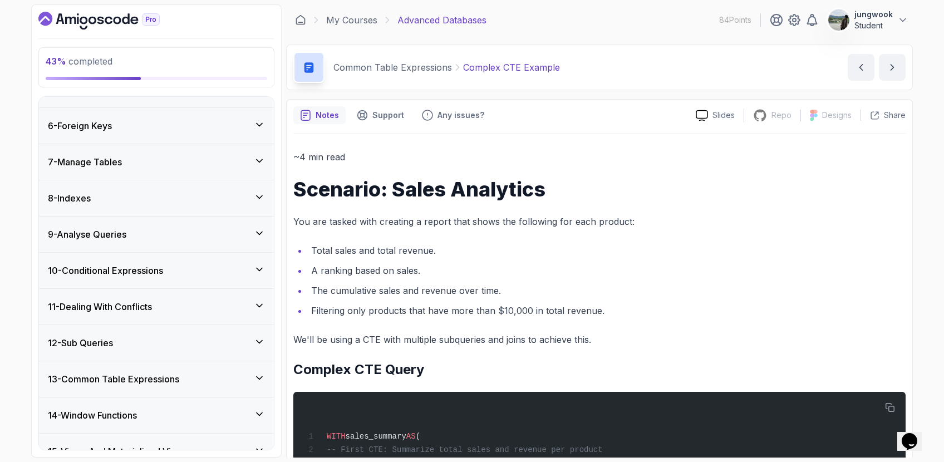
scroll to position [131, 0]
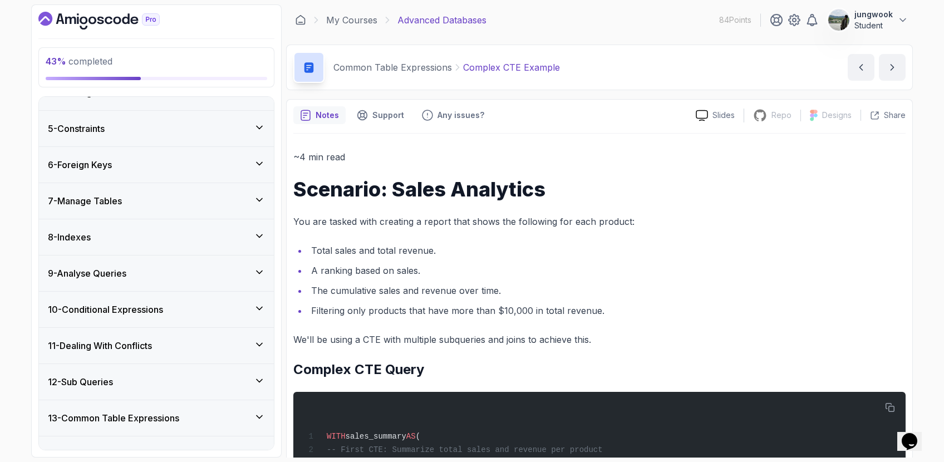
click at [198, 364] on div "12 - Sub Queries" at bounding box center [156, 382] width 235 height 36
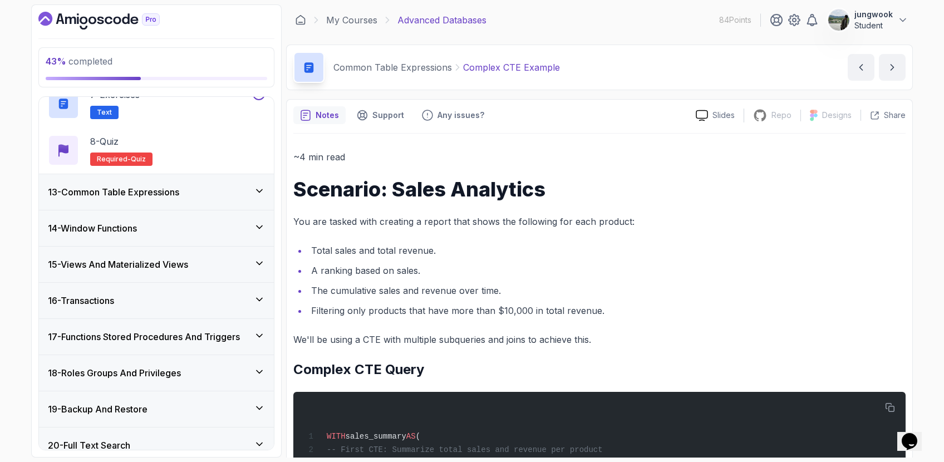
click at [205, 200] on div "13 - Common Table Expressions" at bounding box center [156, 192] width 235 height 36
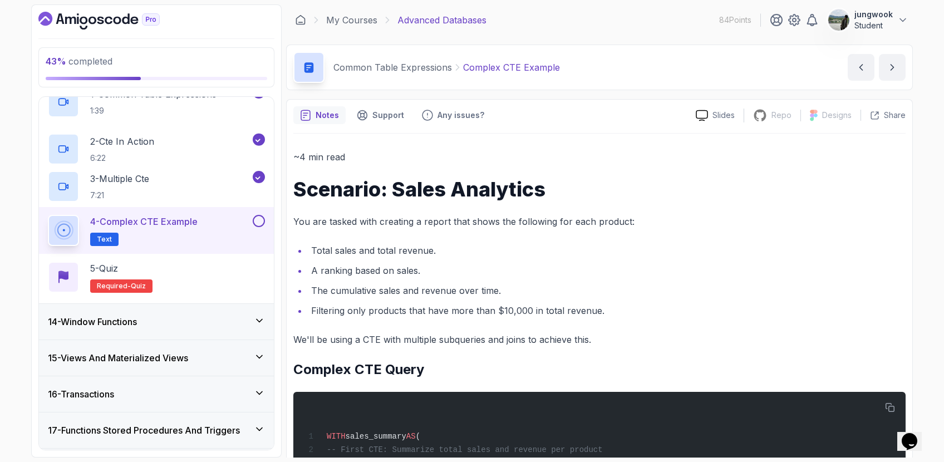
scroll to position [442, 0]
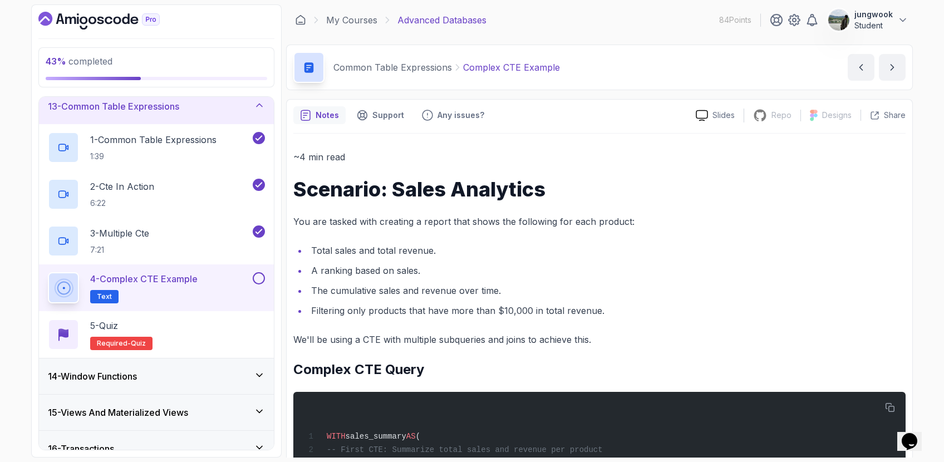
click at [399, 272] on li "A ranking based on sales." at bounding box center [607, 271] width 598 height 16
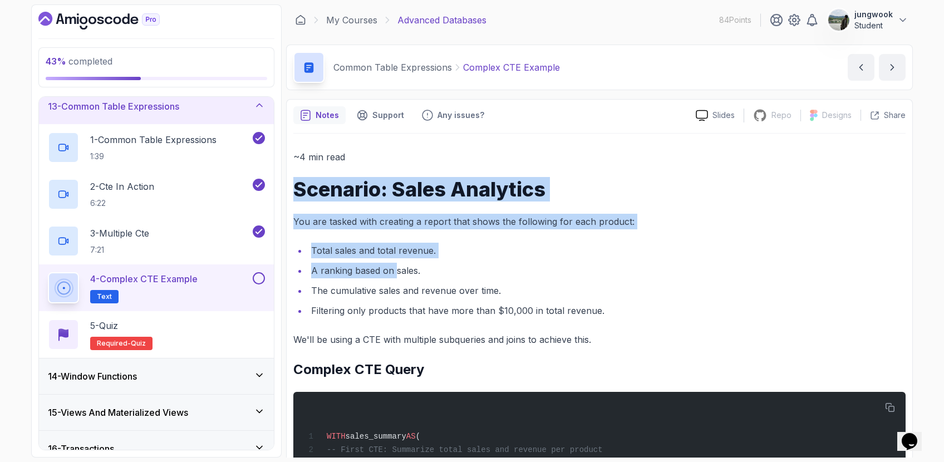
drag, startPoint x: 461, startPoint y: 159, endPoint x: 397, endPoint y: 268, distance: 126.2
click at [397, 268] on li "A ranking based on sales." at bounding box center [607, 271] width 598 height 16
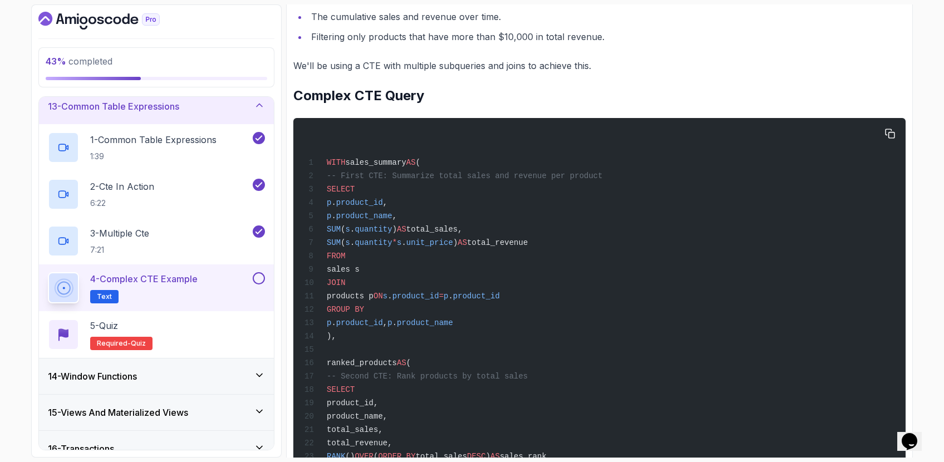
scroll to position [0, 0]
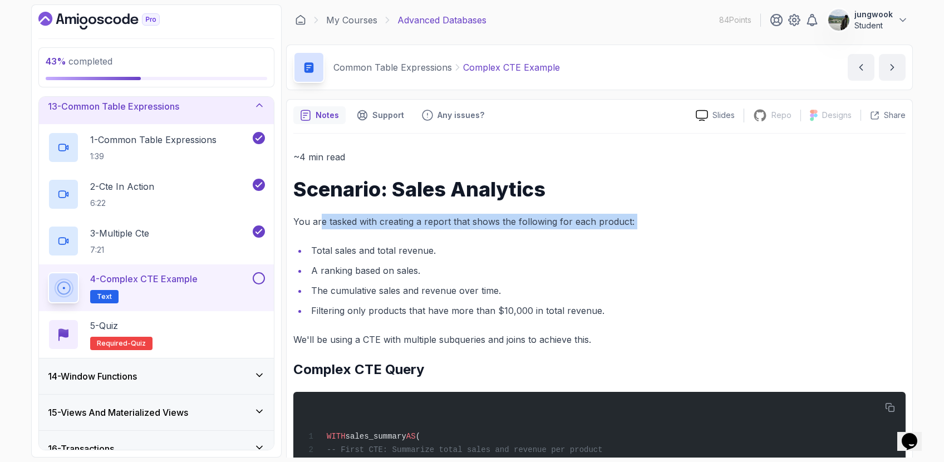
drag, startPoint x: 320, startPoint y: 219, endPoint x: 443, endPoint y: 242, distance: 125.1
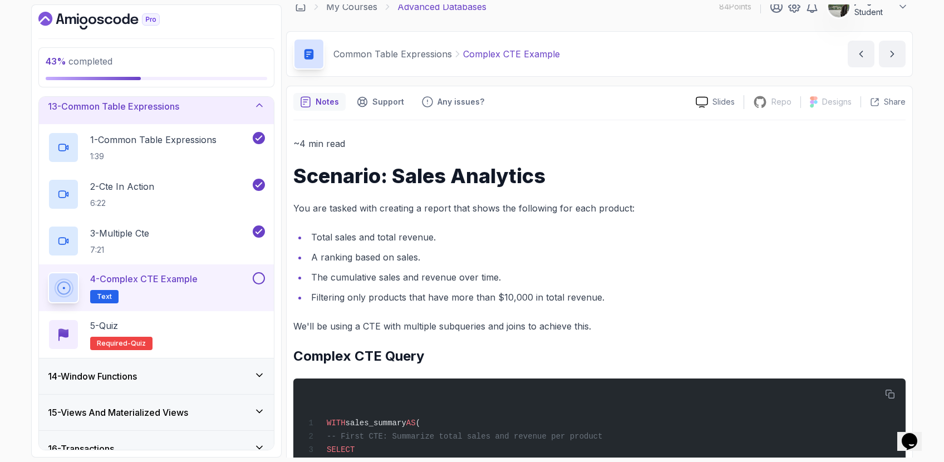
scroll to position [35, 0]
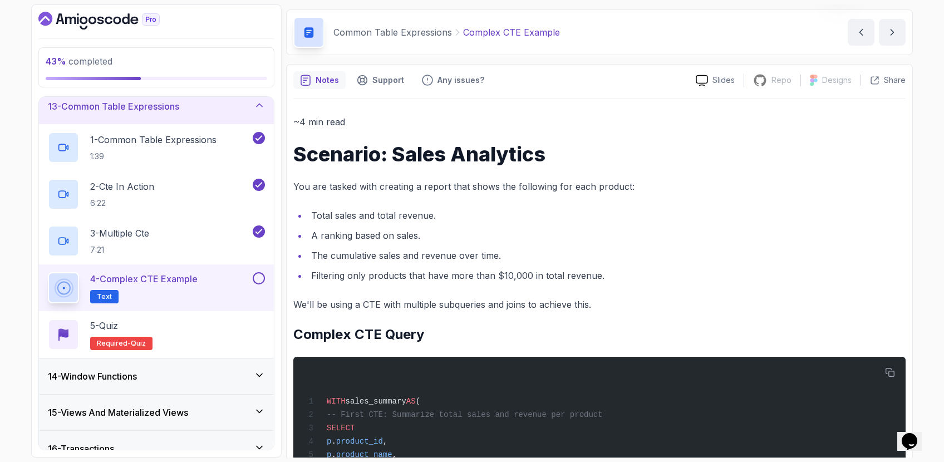
click at [406, 216] on li "Total sales and total revenue." at bounding box center [607, 216] width 598 height 16
click at [403, 218] on li "Total sales and total revenue." at bounding box center [607, 216] width 598 height 16
click at [449, 244] on ul "Total sales and total revenue. A ranking based on sales. The cumulative sales a…" at bounding box center [599, 246] width 612 height 76
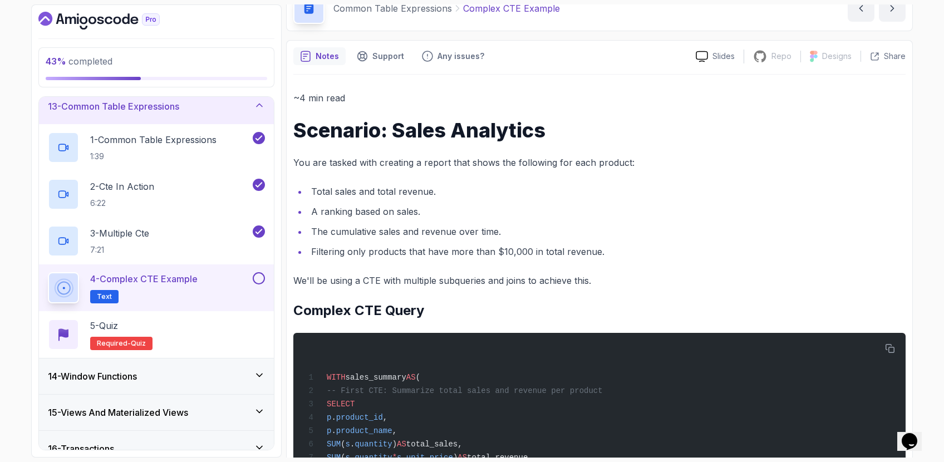
scroll to position [62, 0]
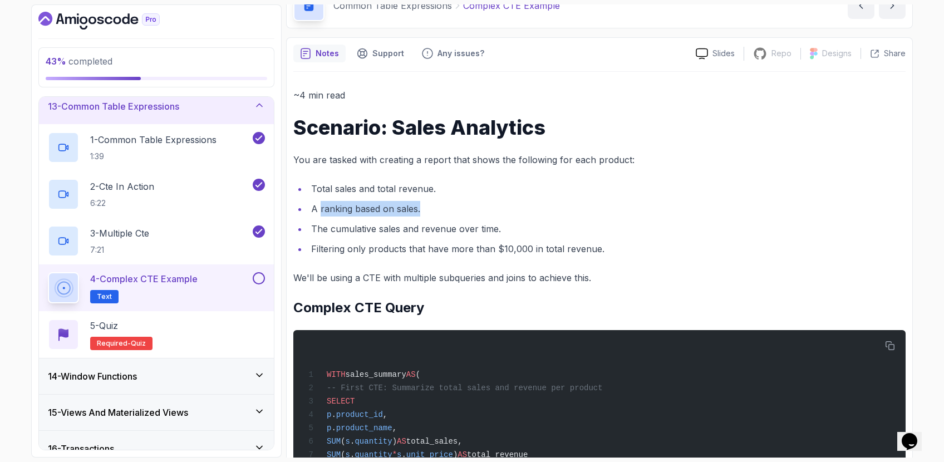
drag, startPoint x: 320, startPoint y: 208, endPoint x: 423, endPoint y: 209, distance: 103.0
click at [423, 209] on li "A ranking based on sales." at bounding box center [607, 209] width 598 height 16
click at [429, 185] on li "Total sales and total revenue." at bounding box center [607, 189] width 598 height 16
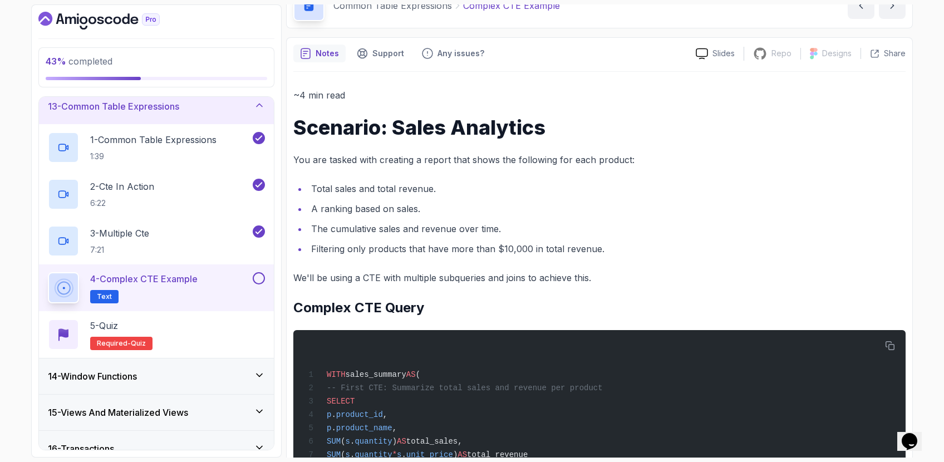
click at [422, 187] on li "Total sales and total revenue." at bounding box center [607, 189] width 598 height 16
click at [565, 255] on li "Filtering only products that have more than $10,000 in total revenue." at bounding box center [607, 249] width 598 height 16
click at [411, 233] on li "The cumulative sales and revenue over time." at bounding box center [607, 229] width 598 height 16
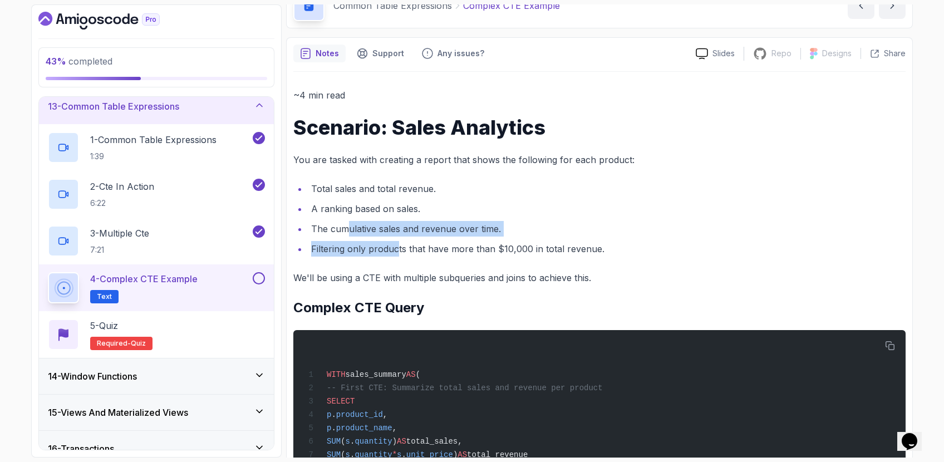
drag, startPoint x: 348, startPoint y: 232, endPoint x: 398, endPoint y: 253, distance: 54.4
click at [397, 253] on ul "Total sales and total revenue. A ranking based on sales. The cumulative sales a…" at bounding box center [599, 219] width 612 height 76
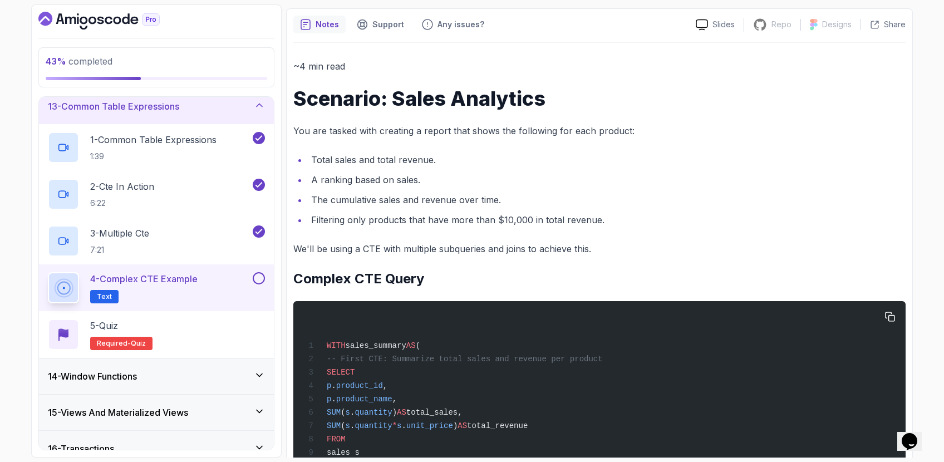
scroll to position [70, 0]
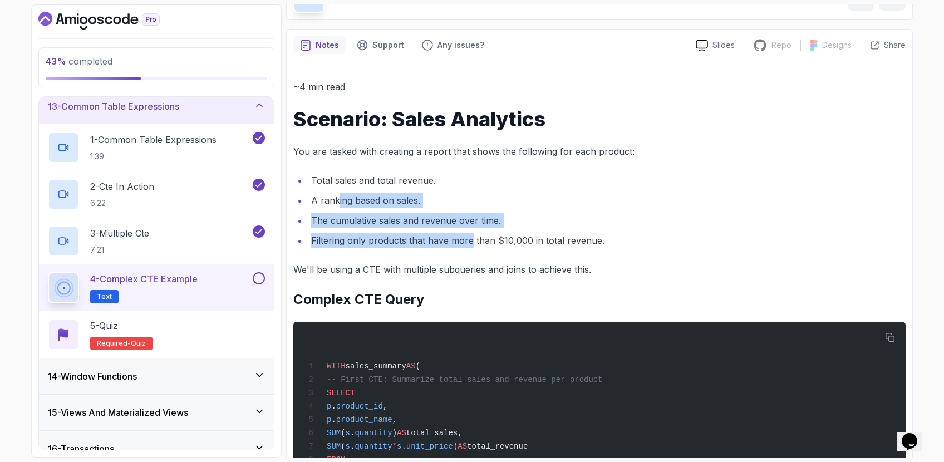
drag, startPoint x: 348, startPoint y: 214, endPoint x: 469, endPoint y: 246, distance: 125.4
click at [469, 246] on ul "Total sales and total revenue. A ranking based on sales. The cumulative sales a…" at bounding box center [599, 211] width 612 height 76
click at [469, 246] on li "Filtering only products that have more than $10,000 in total revenue." at bounding box center [607, 241] width 598 height 16
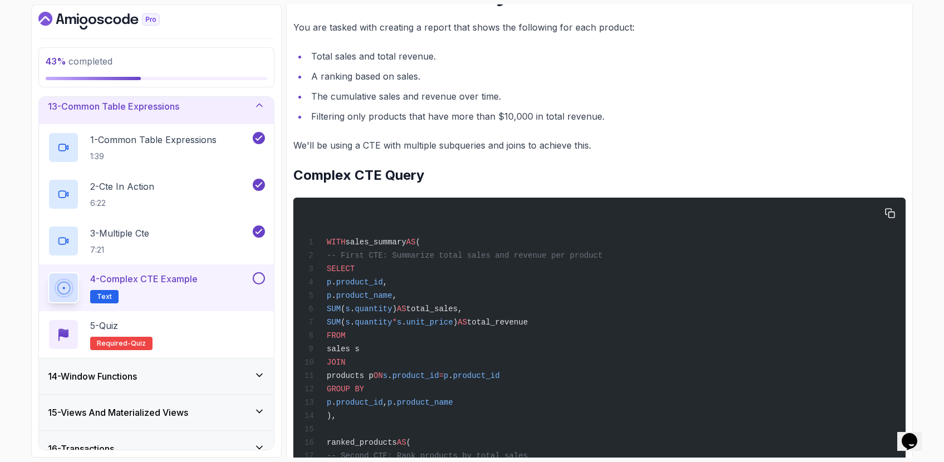
scroll to position [229, 0]
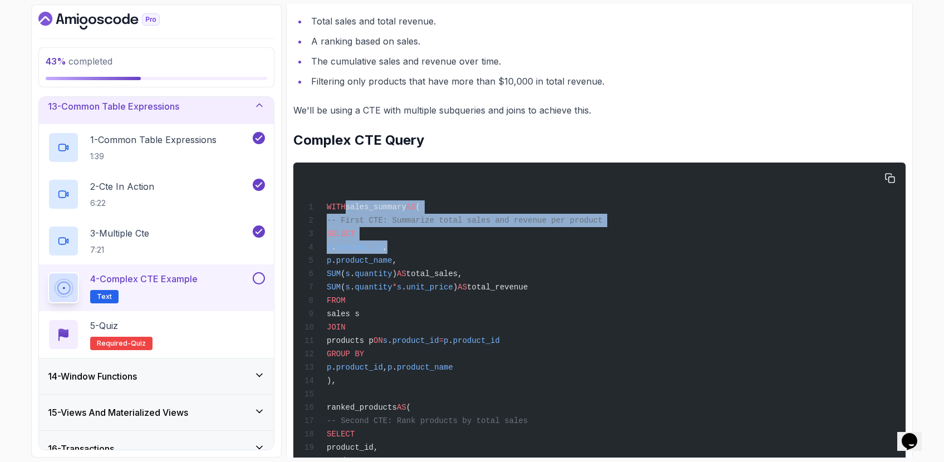
drag, startPoint x: 347, startPoint y: 207, endPoint x: 545, endPoint y: 256, distance: 204.6
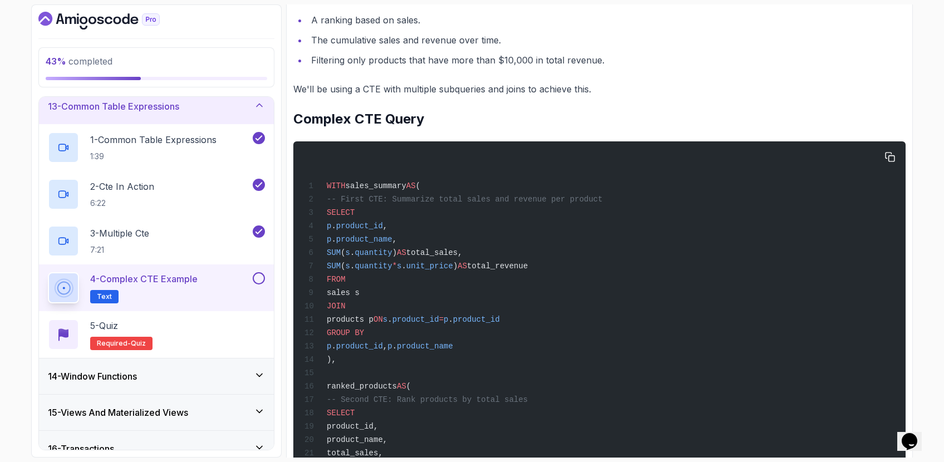
scroll to position [252, 0]
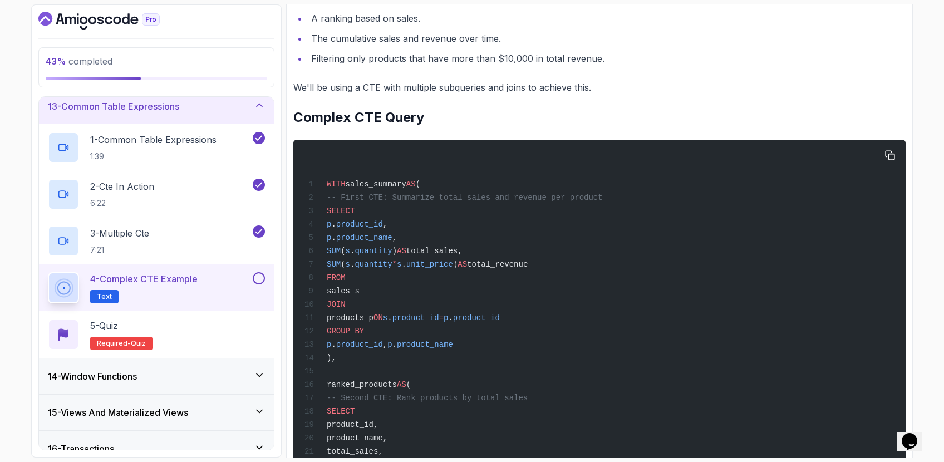
drag, startPoint x: 343, startPoint y: 227, endPoint x: 478, endPoint y: 296, distance: 151.6
drag, startPoint x: 348, startPoint y: 302, endPoint x: 462, endPoint y: 318, distance: 115.2
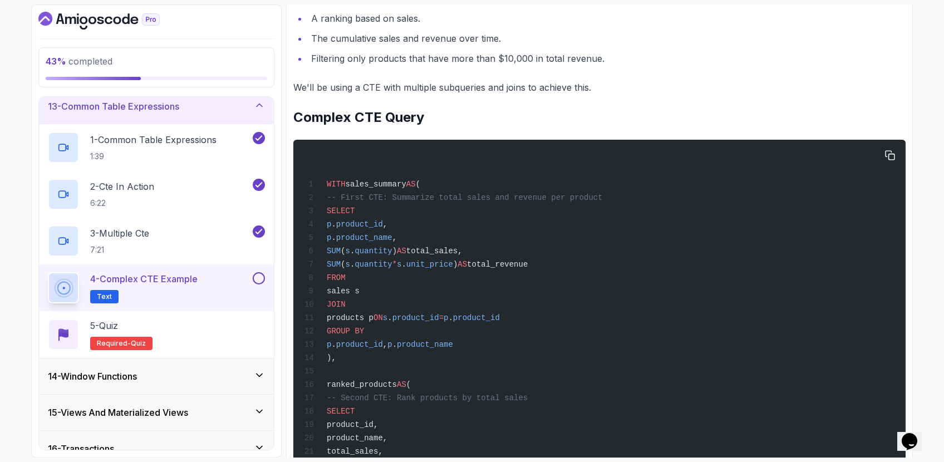
click at [439, 318] on span "product_id" at bounding box center [415, 317] width 47 height 9
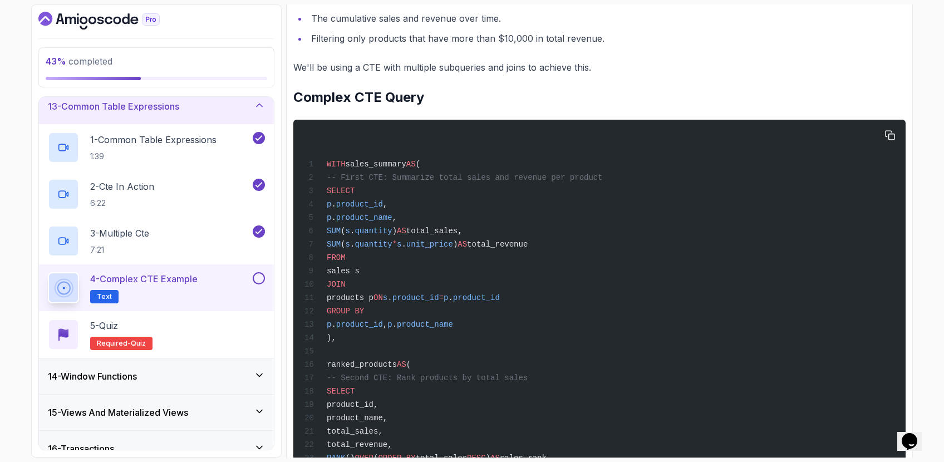
scroll to position [273, 0]
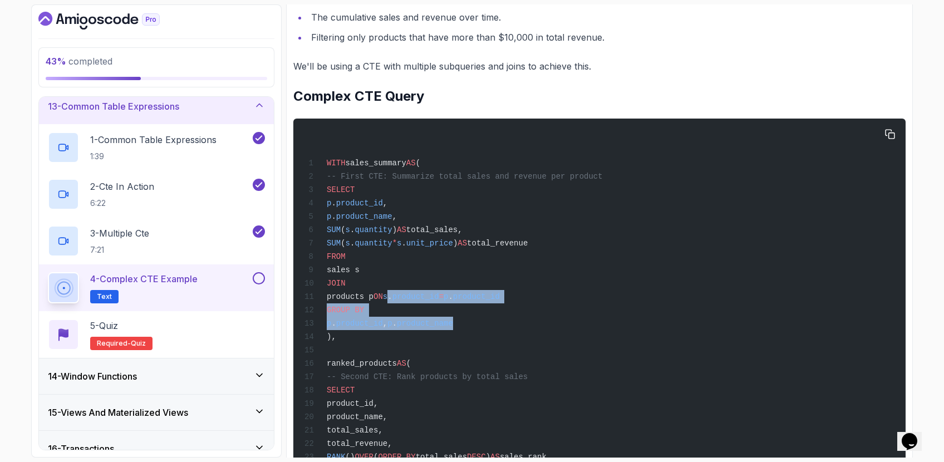
drag, startPoint x: 428, startPoint y: 300, endPoint x: 520, endPoint y: 327, distance: 96.2
drag, startPoint x: 520, startPoint y: 327, endPoint x: 353, endPoint y: 307, distance: 168.7
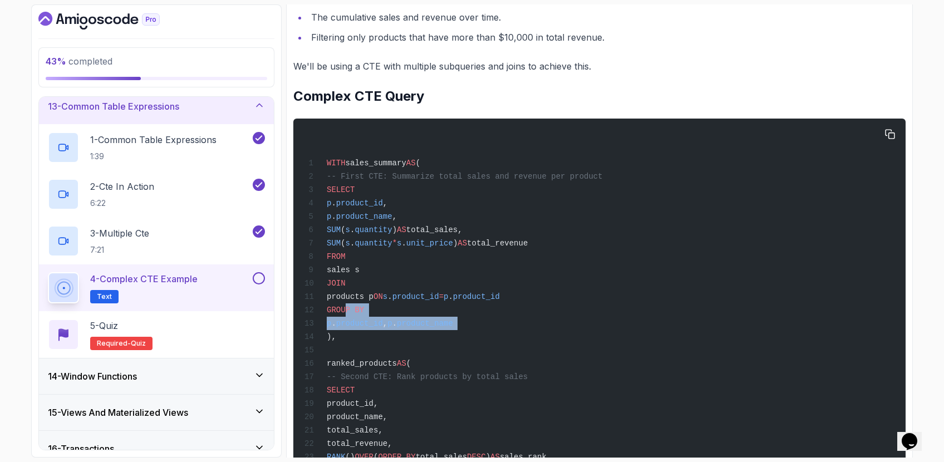
click at [353, 306] on span "GROUP BY" at bounding box center [345, 310] width 37 height 9
click at [392, 218] on span "product_name" at bounding box center [364, 216] width 56 height 9
drag, startPoint x: 356, startPoint y: 230, endPoint x: 523, endPoint y: 228, distance: 167.0
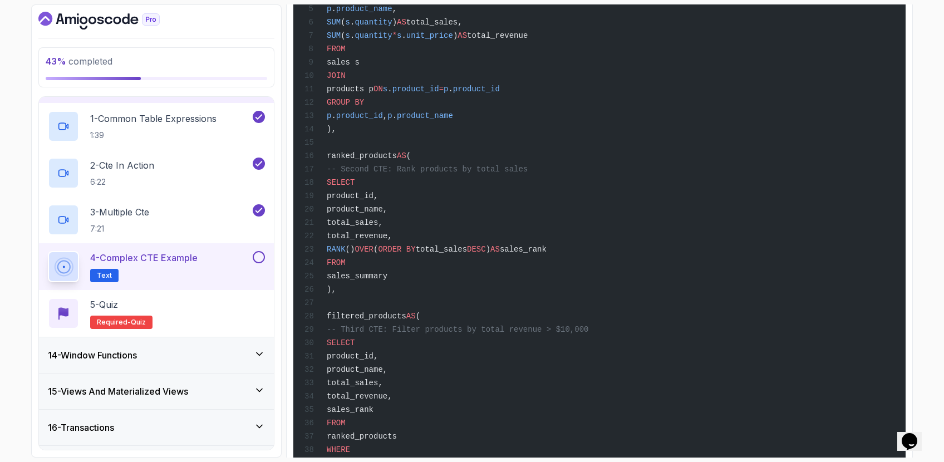
scroll to position [120, 0]
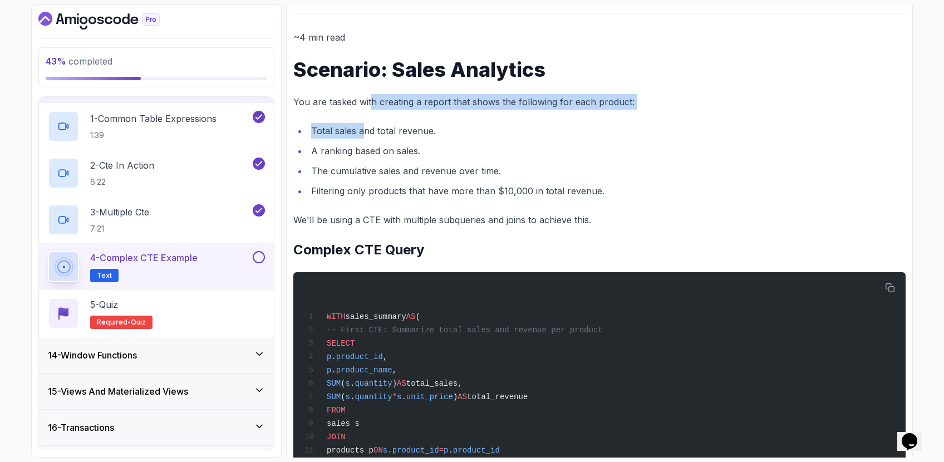
drag, startPoint x: 372, startPoint y: 109, endPoint x: 364, endPoint y: 130, distance: 22.7
click at [372, 104] on p "You are tasked with creating a report that shows the following for each product:" at bounding box center [599, 102] width 612 height 16
drag, startPoint x: 372, startPoint y: 103, endPoint x: 397, endPoint y: 112, distance: 27.3
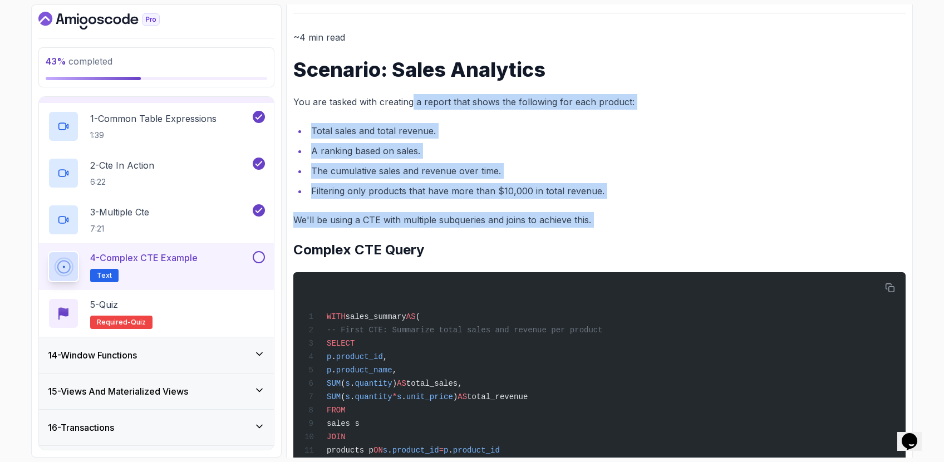
drag, startPoint x: 411, startPoint y: 105, endPoint x: 450, endPoint y: 237, distance: 138.2
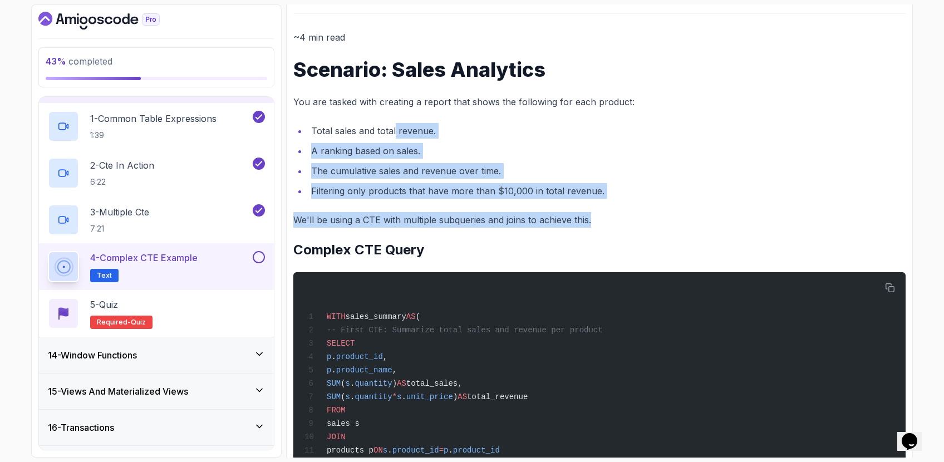
drag, startPoint x: 647, startPoint y: 222, endPoint x: 394, endPoint y: 128, distance: 269.4
click at [394, 128] on li "Total sales and total revenue." at bounding box center [607, 131] width 598 height 16
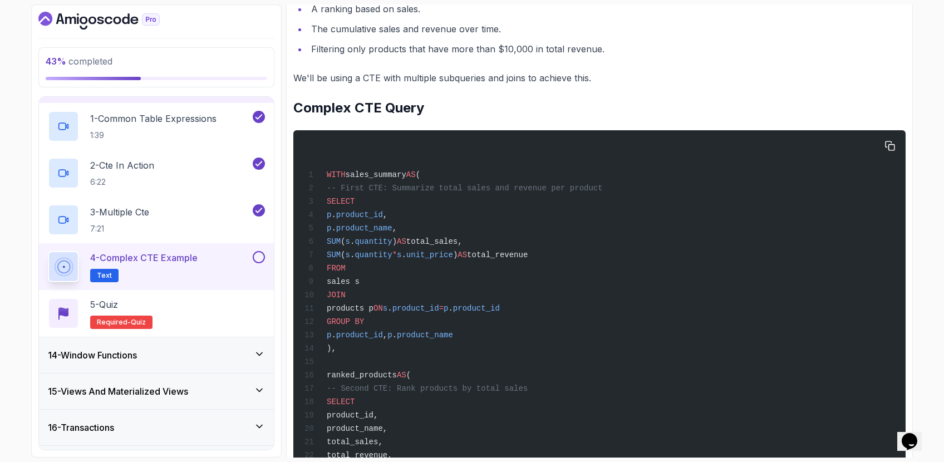
scroll to position [258, 0]
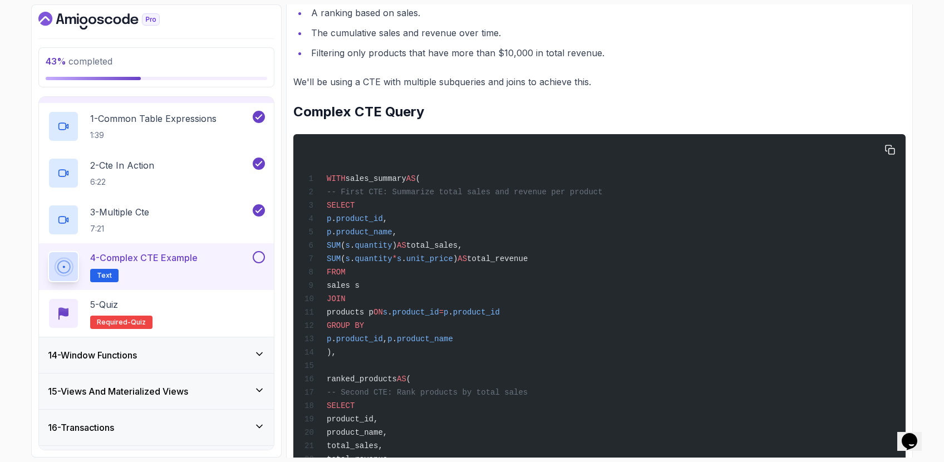
drag, startPoint x: 357, startPoint y: 150, endPoint x: 581, endPoint y: 249, distance: 244.5
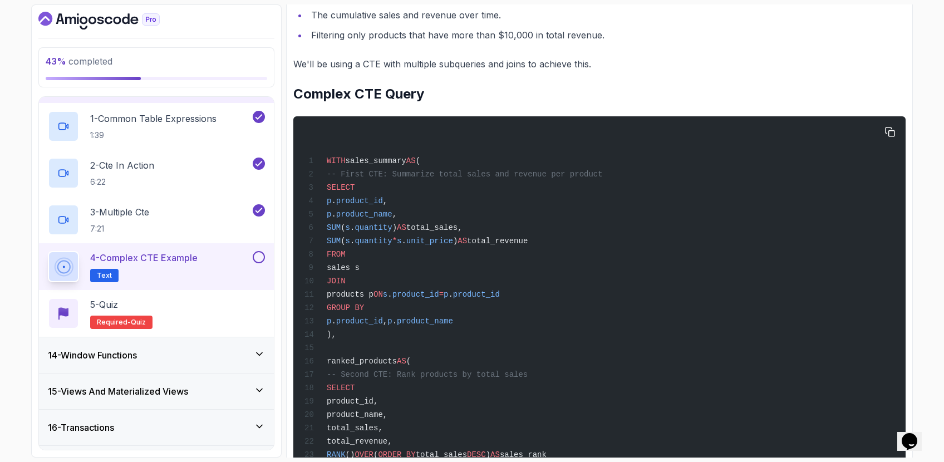
scroll to position [279, 0]
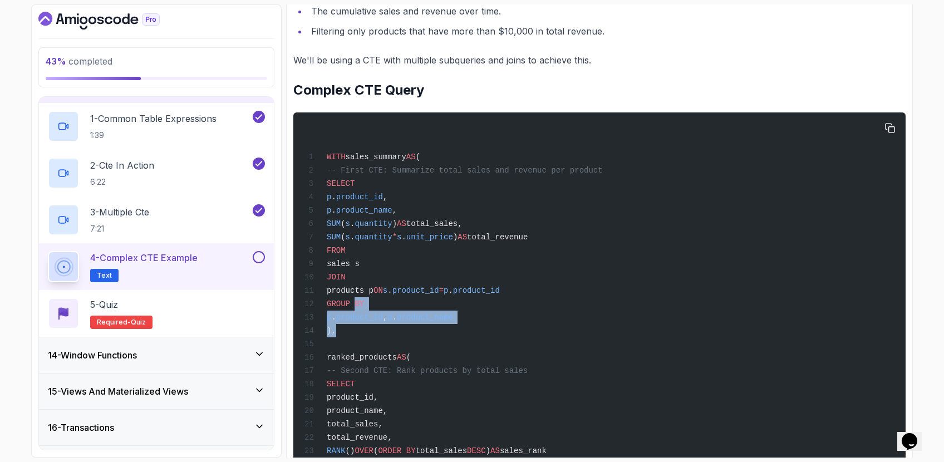
drag, startPoint x: 512, startPoint y: 323, endPoint x: 356, endPoint y: 308, distance: 156.6
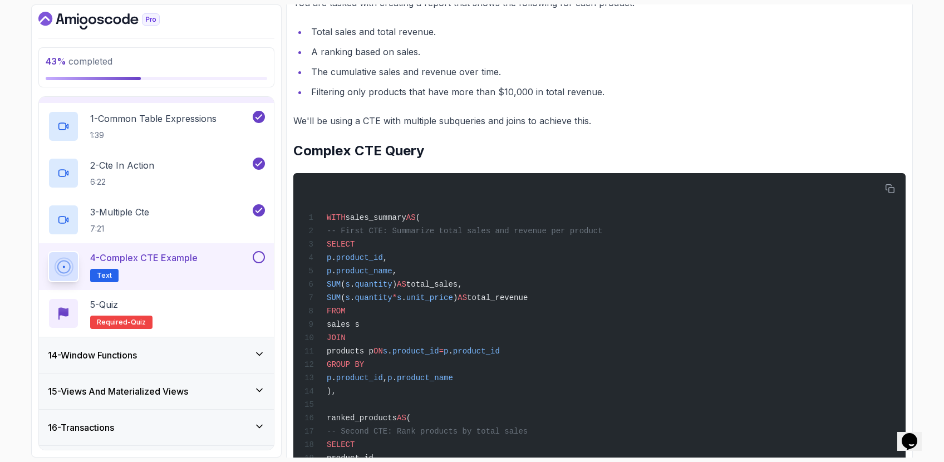
scroll to position [218, 0]
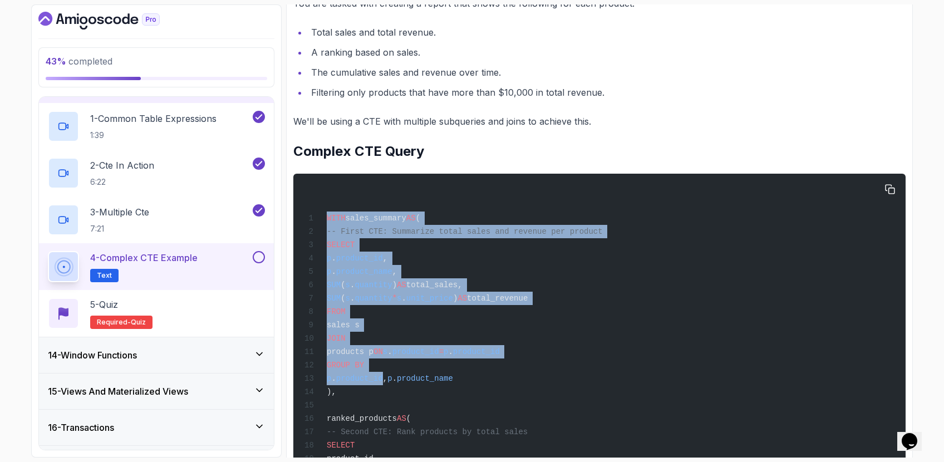
drag, startPoint x: 379, startPoint y: 204, endPoint x: 421, endPoint y: 375, distance: 175.9
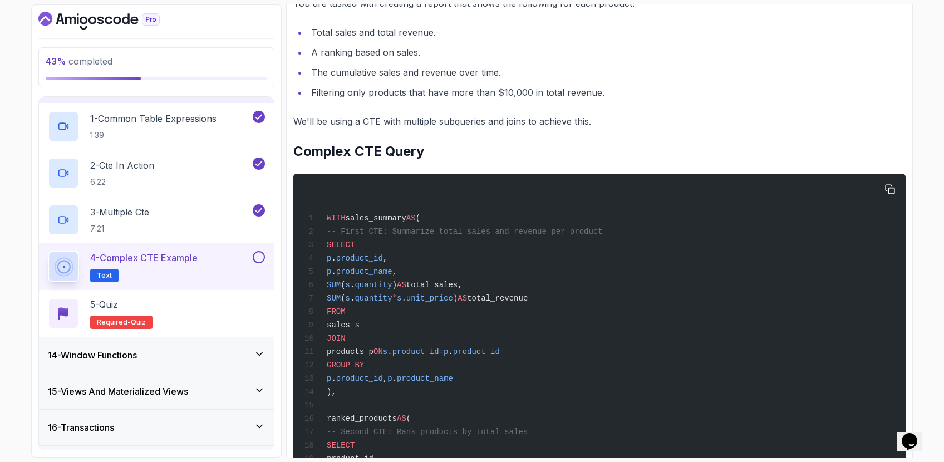
click at [387, 374] on span "," at bounding box center [385, 378] width 4 height 9
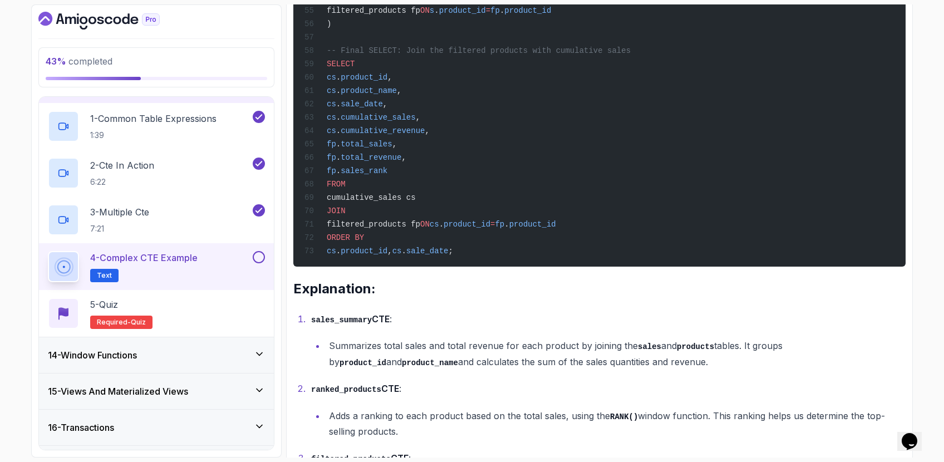
scroll to position [1152, 0]
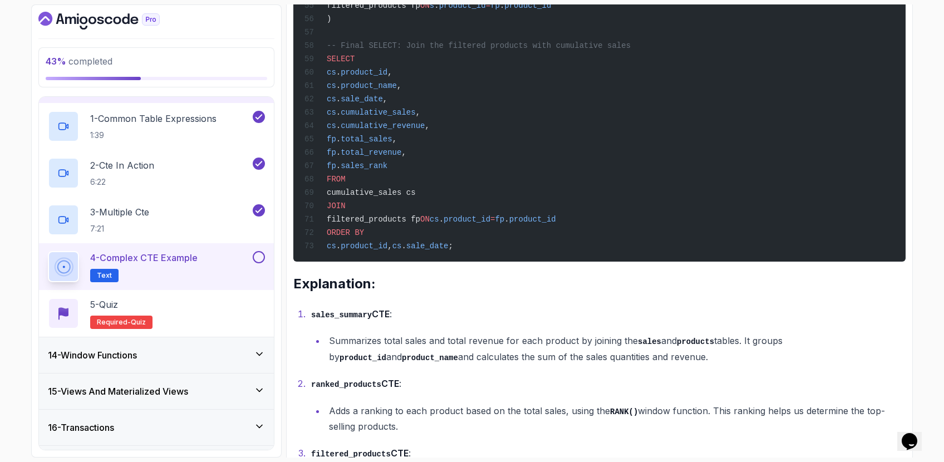
drag, startPoint x: 324, startPoint y: 343, endPoint x: 684, endPoint y: 363, distance: 360.7
click at [684, 363] on ul "Summarizes total sales and total revenue for each product by joining the sales …" at bounding box center [608, 349] width 594 height 32
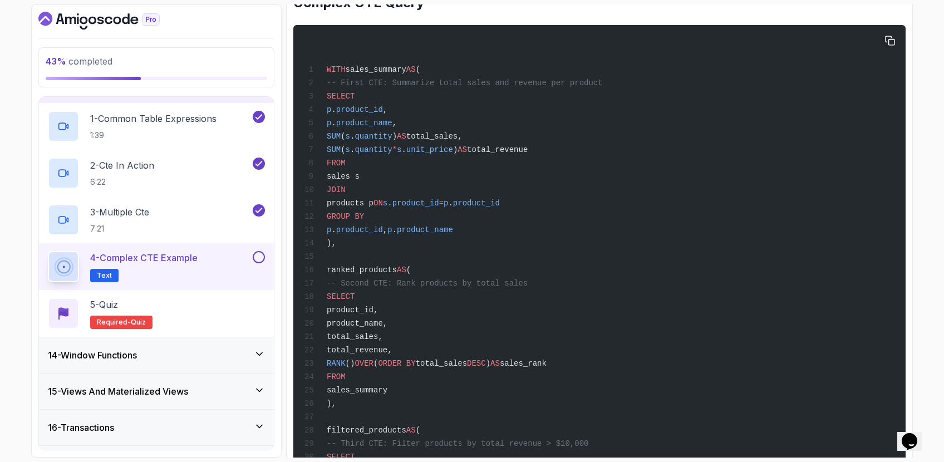
scroll to position [382, 0]
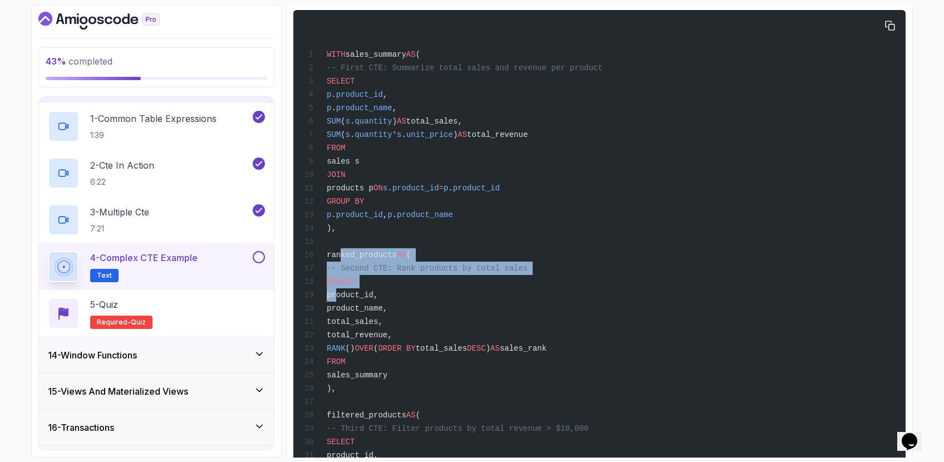
drag, startPoint x: 340, startPoint y: 256, endPoint x: 336, endPoint y: 294, distance: 38.0
click at [336, 294] on span "product_id," at bounding box center [352, 295] width 51 height 9
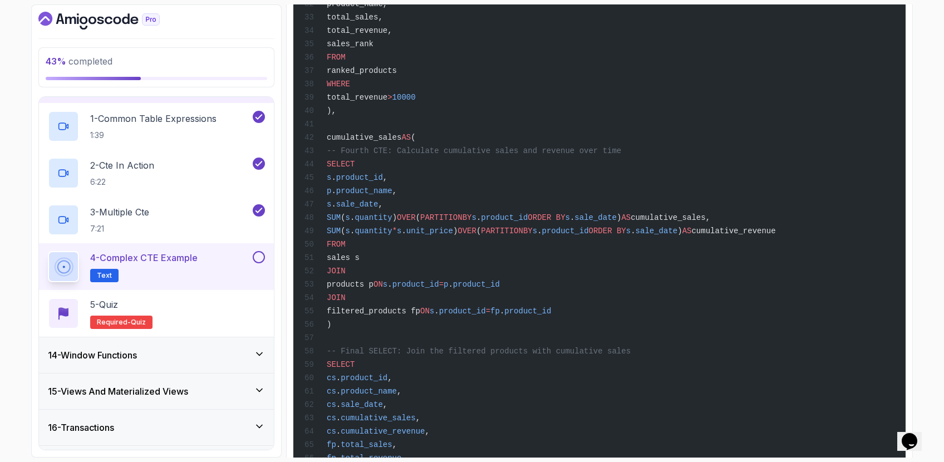
scroll to position [1227, 0]
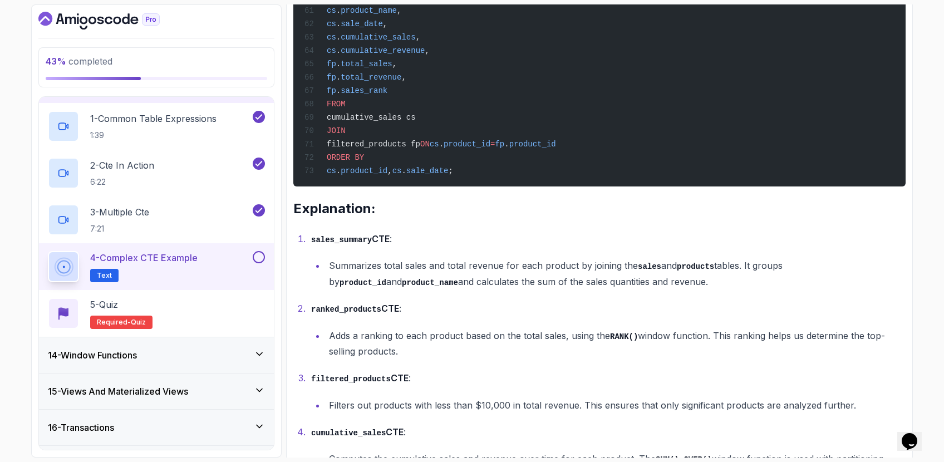
drag, startPoint x: 341, startPoint y: 311, endPoint x: 414, endPoint y: 329, distance: 75.2
click at [414, 329] on li "ranked_products CTE : Adds a ranking to each product based on the total sales, …" at bounding box center [607, 330] width 598 height 58
click at [414, 329] on li "Adds a ranking to each product based on the total sales, using the RANK() windo…" at bounding box center [616, 344] width 580 height 32
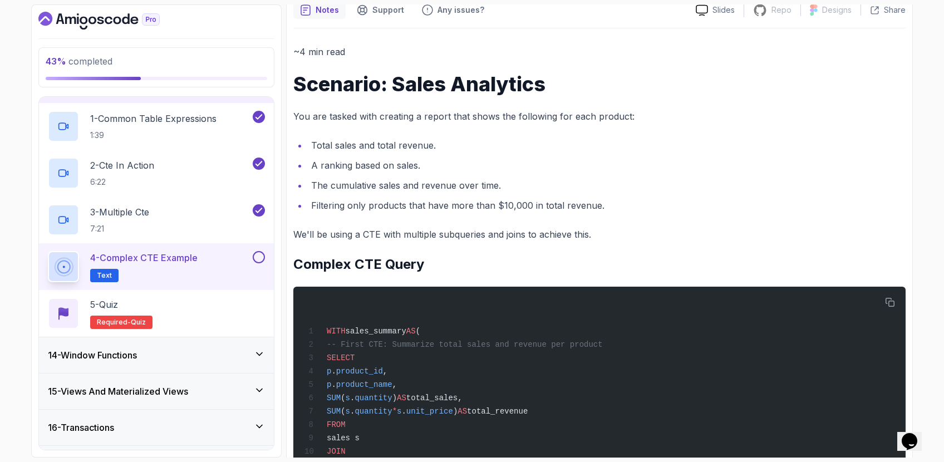
scroll to position [336, 0]
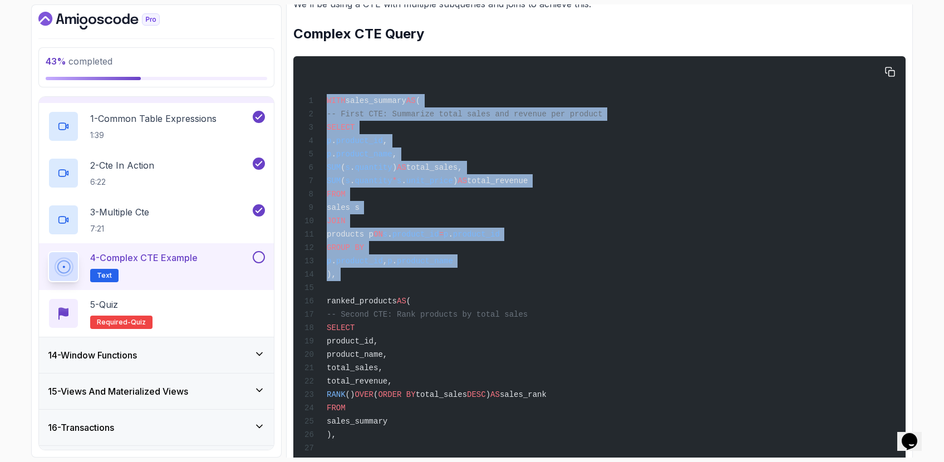
drag, startPoint x: 410, startPoint y: 84, endPoint x: 378, endPoint y: 289, distance: 207.3
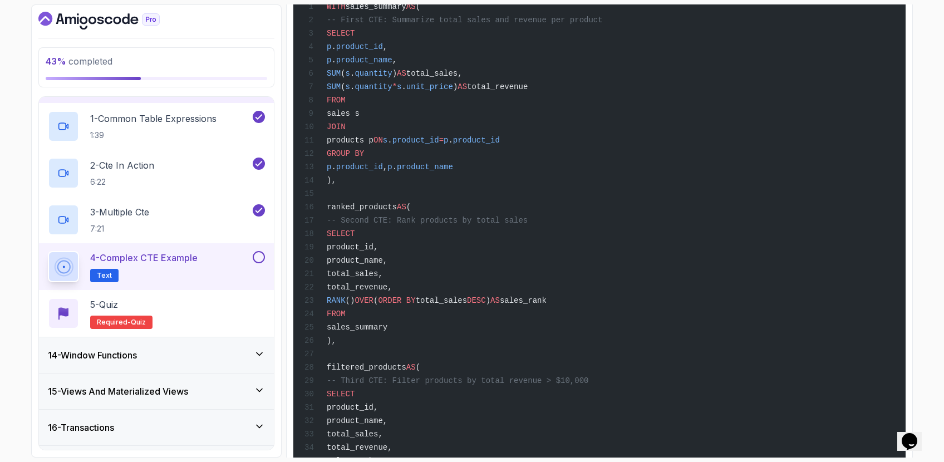
scroll to position [481, 0]
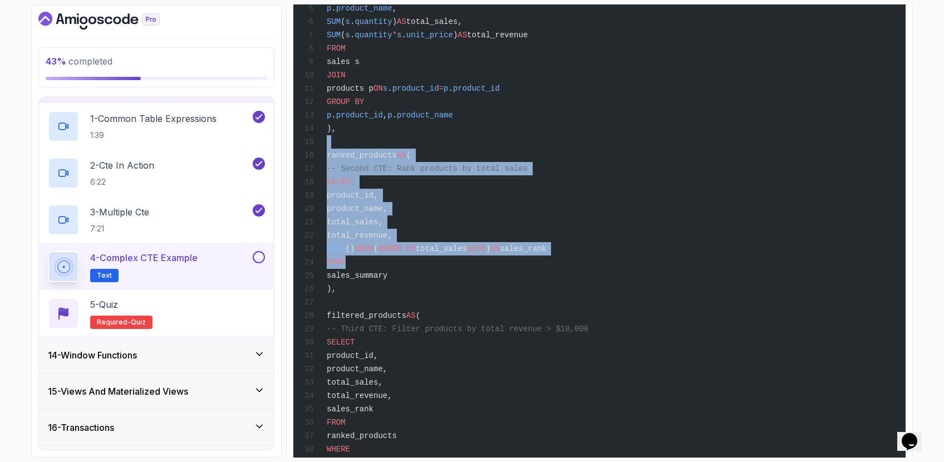
drag, startPoint x: 412, startPoint y: 146, endPoint x: 345, endPoint y: 262, distance: 133.9
click at [345, 262] on div "WITH sales_summary AS ( -- First CTE: Summarize total sales and revenue per pro…" at bounding box center [599, 421] width 594 height 1009
click at [345, 262] on span "FROM" at bounding box center [336, 262] width 19 height 9
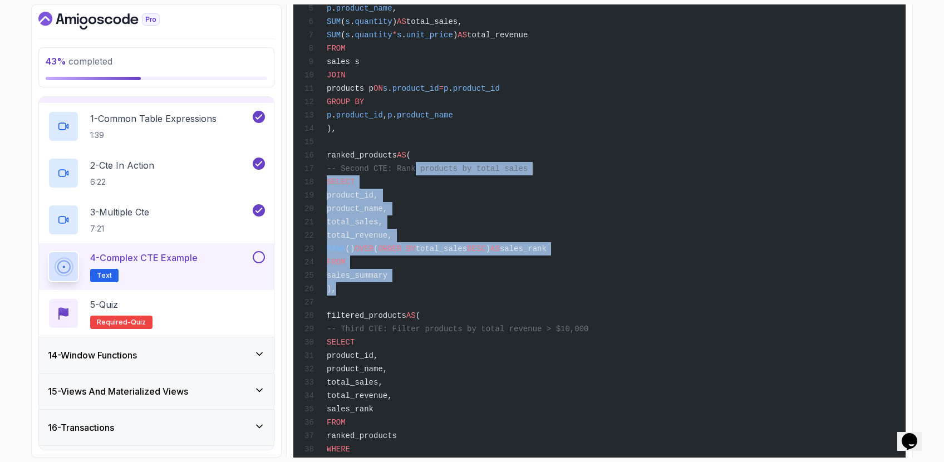
drag, startPoint x: 406, startPoint y: 292, endPoint x: 416, endPoint y: 171, distance: 121.1
click at [416, 171] on div "WITH sales_summary AS ( -- First CTE: Summarize total sales and revenue per pro…" at bounding box center [599, 421] width 594 height 1009
click at [416, 171] on span "-- Second CTE: Rank products by total sales" at bounding box center [427, 168] width 201 height 9
drag, startPoint x: 409, startPoint y: 149, endPoint x: 368, endPoint y: 303, distance: 159.4
click at [368, 303] on div "WITH sales_summary AS ( -- First CTE: Summarize total sales and revenue per pro…" at bounding box center [599, 421] width 594 height 1009
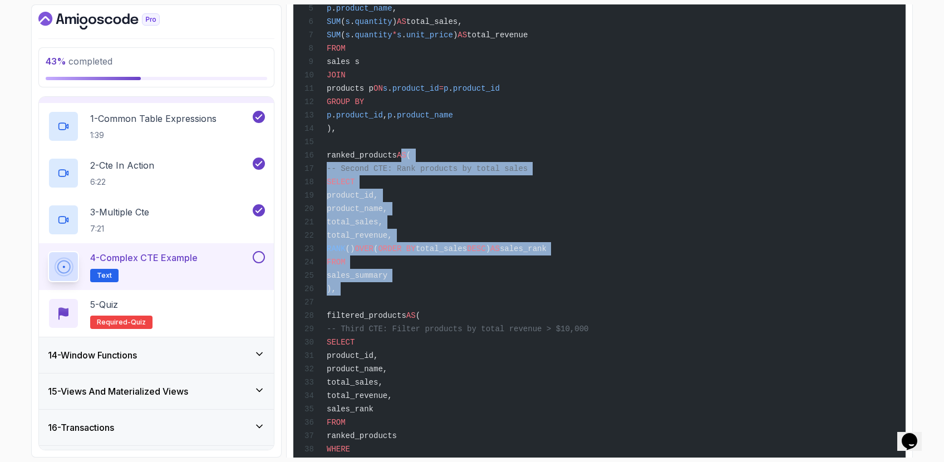
click at [368, 303] on div "WITH sales_summary AS ( -- First CTE: Summarize total sales and revenue per pro…" at bounding box center [599, 421] width 594 height 1009
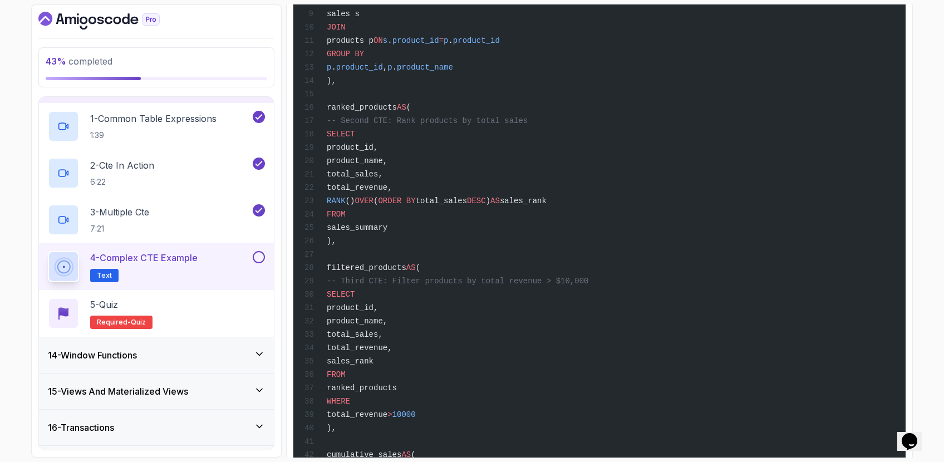
scroll to position [693, 0]
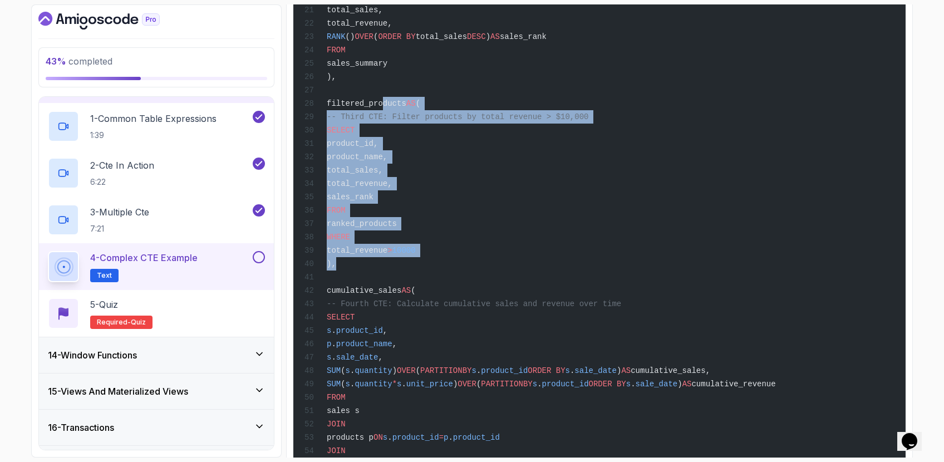
drag, startPoint x: 383, startPoint y: 102, endPoint x: 349, endPoint y: 261, distance: 162.8
click at [349, 261] on div "WITH sales_summary AS ( -- First CTE: Summarize total sales and revenue per pro…" at bounding box center [599, 209] width 594 height 1009
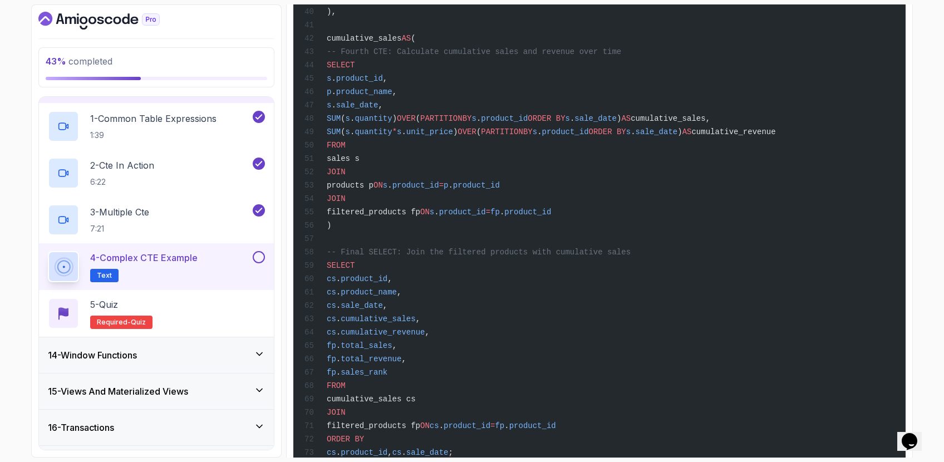
scroll to position [943, 0]
click at [353, 251] on span "-- Final SELECT: Join the filtered products with cumulative sales" at bounding box center [479, 254] width 304 height 9
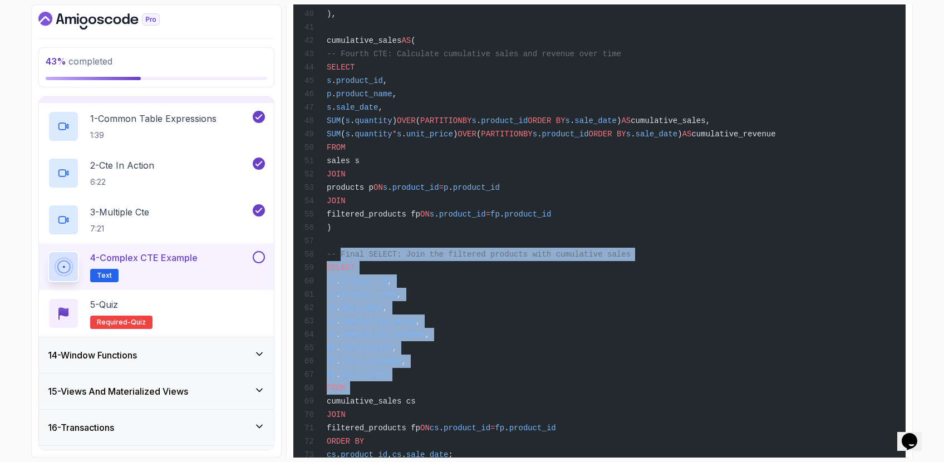
drag, startPoint x: 353, startPoint y: 251, endPoint x: 449, endPoint y: 387, distance: 166.6
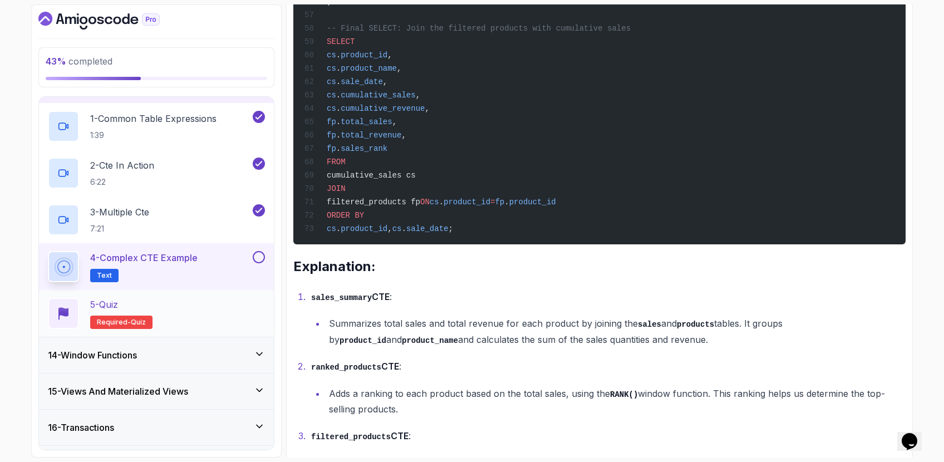
scroll to position [1188, 0]
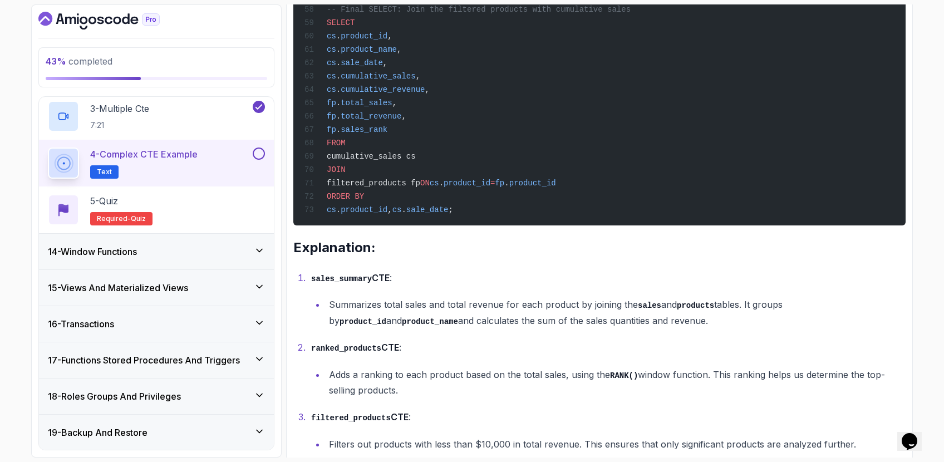
click at [181, 251] on div "14 - Window Functions" at bounding box center [156, 251] width 217 height 13
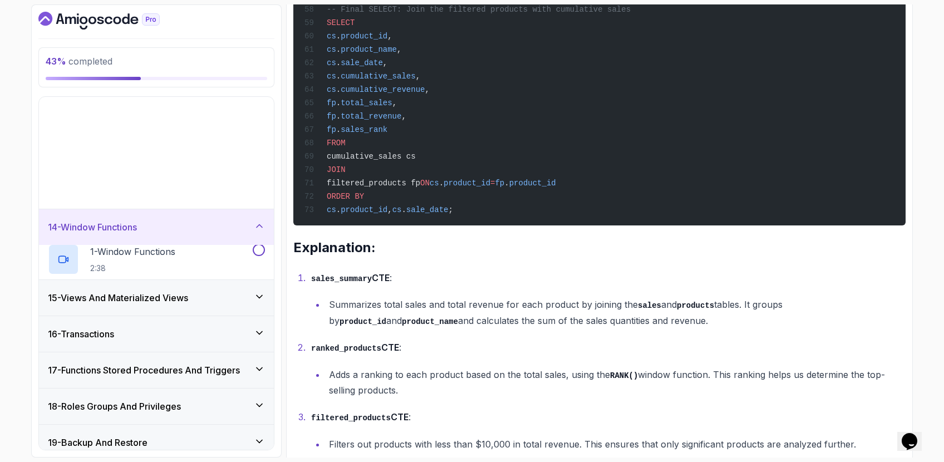
scroll to position [442, 0]
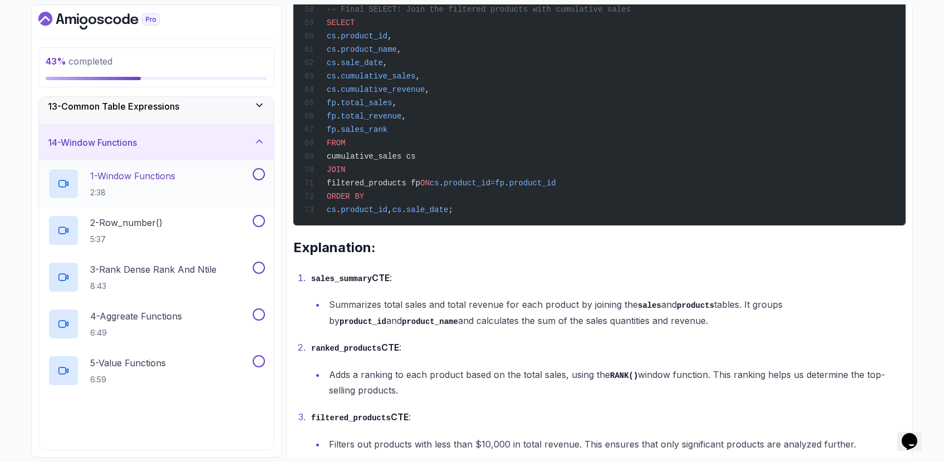
click at [210, 179] on div "1 - Window Functions 2:38" at bounding box center [149, 183] width 203 height 31
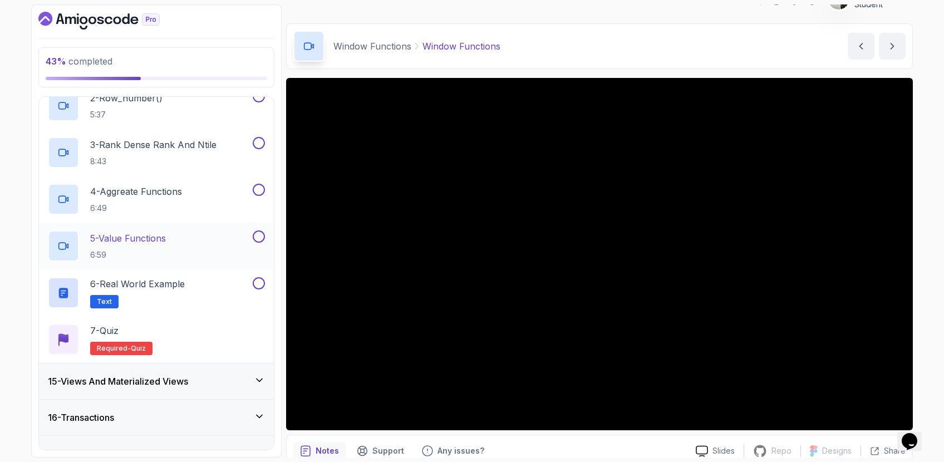
scroll to position [566, 0]
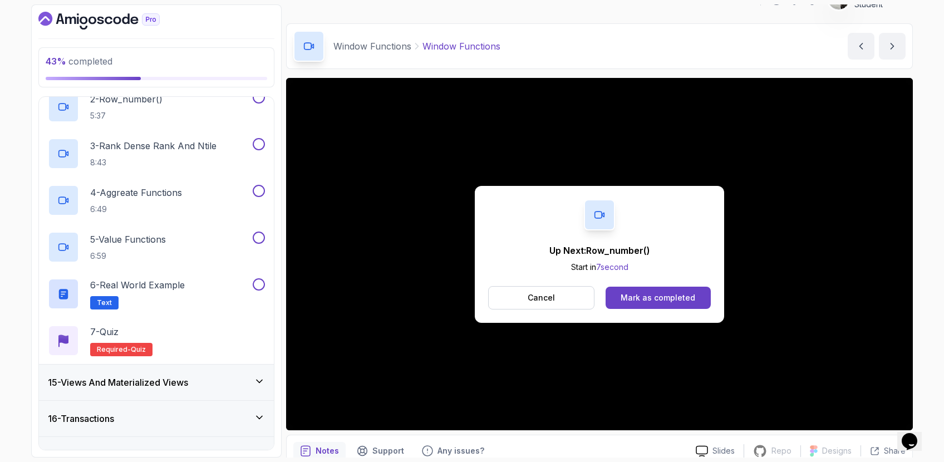
click at [650, 284] on div "Up Next: Row_number() Start in 7 second Cancel Mark as completed" at bounding box center [599, 254] width 249 height 137
click at [645, 295] on div "Mark as completed" at bounding box center [658, 297] width 75 height 11
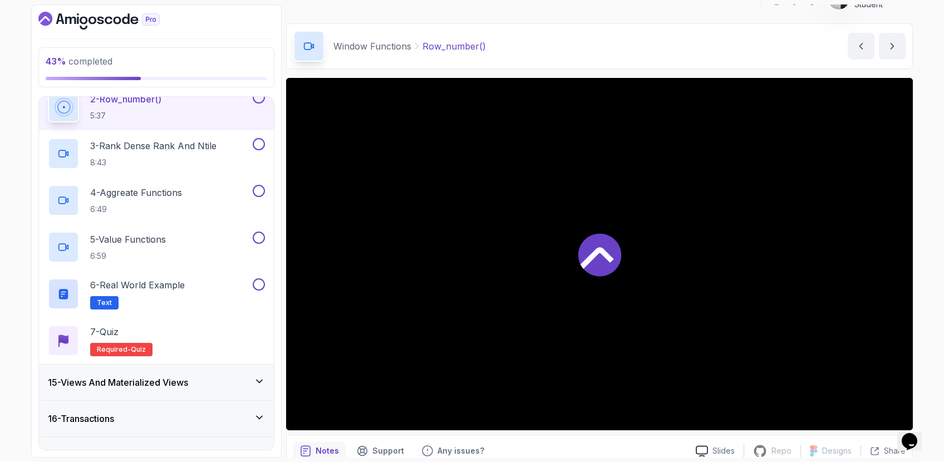
scroll to position [559, 0]
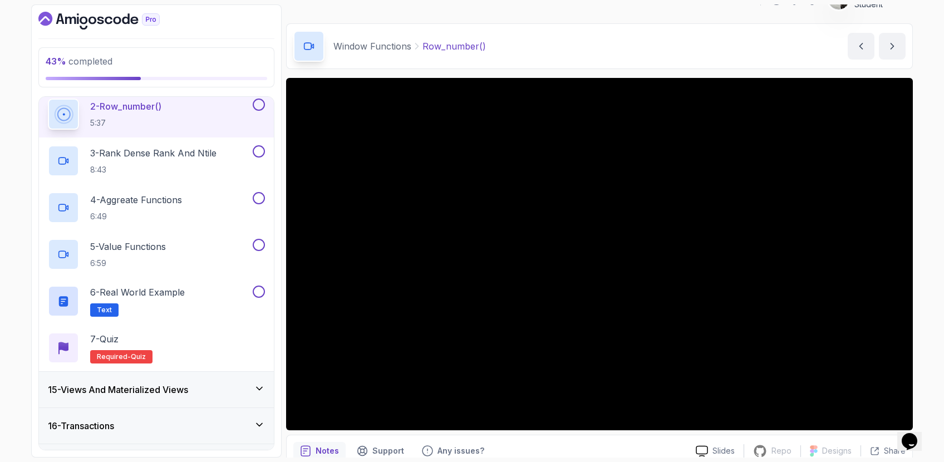
click at [181, 125] on div "2 - Row_number() 5:37" at bounding box center [149, 114] width 203 height 31
click at [193, 159] on p "3 - Rank Dense Rank And Ntile" at bounding box center [153, 152] width 126 height 13
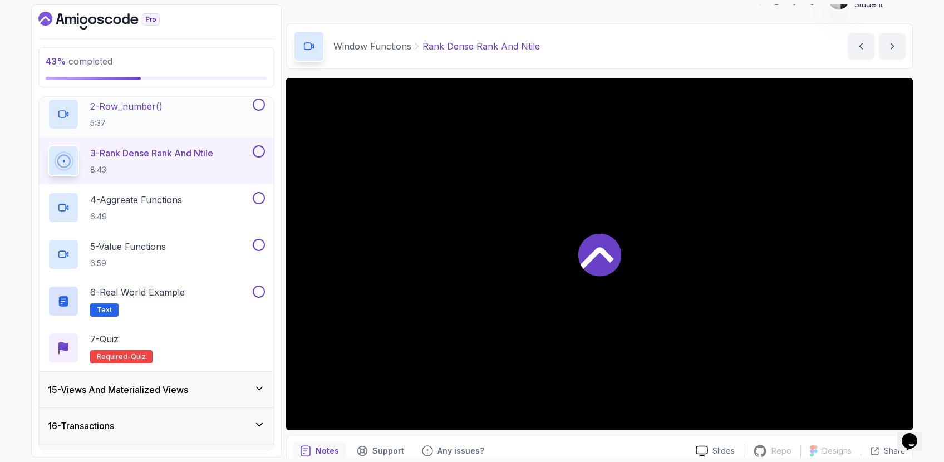
click at [200, 134] on div "2 - Row_number() 5:37" at bounding box center [156, 114] width 235 height 47
click at [200, 127] on div "2 - Row_number() 5:37" at bounding box center [149, 114] width 203 height 31
click at [200, 113] on div "2 - Row_number() 5:37" at bounding box center [149, 114] width 203 height 31
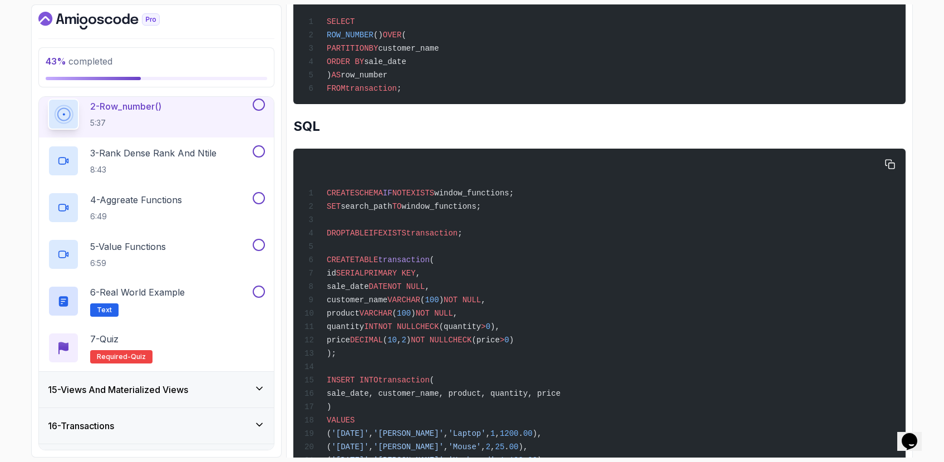
scroll to position [754, 0]
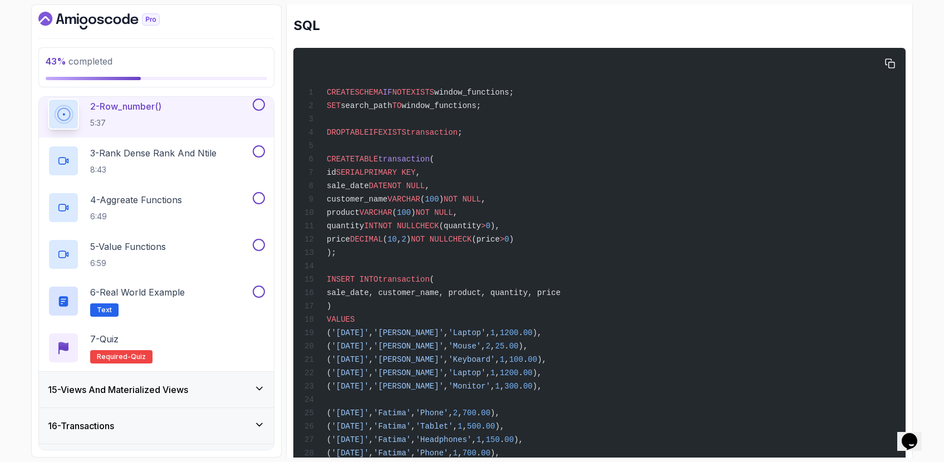
click at [902, 59] on pre "CREATE SCHEMA IF NOT EXISTS window_functions; SET search_path TO window_functio…" at bounding box center [599, 365] width 612 height 634
click at [899, 62] on pre "CREATE SCHEMA IF NOT EXISTS window_functions; SET search_path TO window_functio…" at bounding box center [599, 365] width 612 height 634
click at [893, 62] on icon "button" at bounding box center [890, 63] width 9 height 9
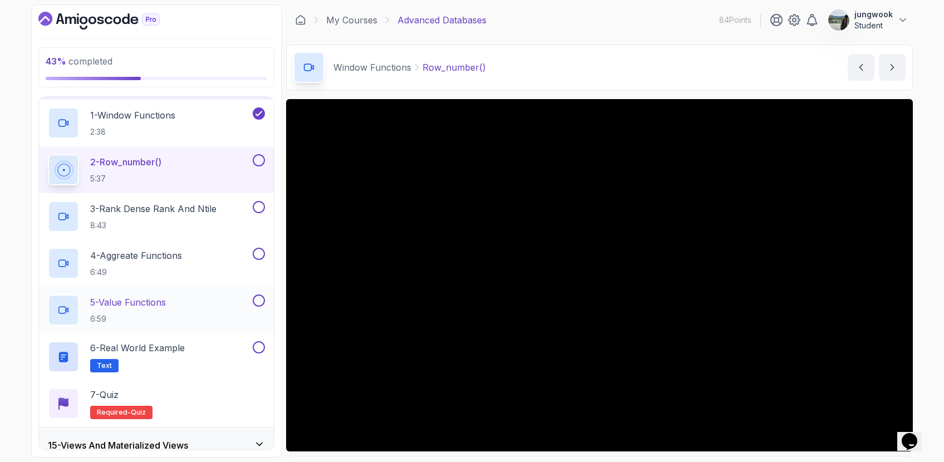
scroll to position [501, 0]
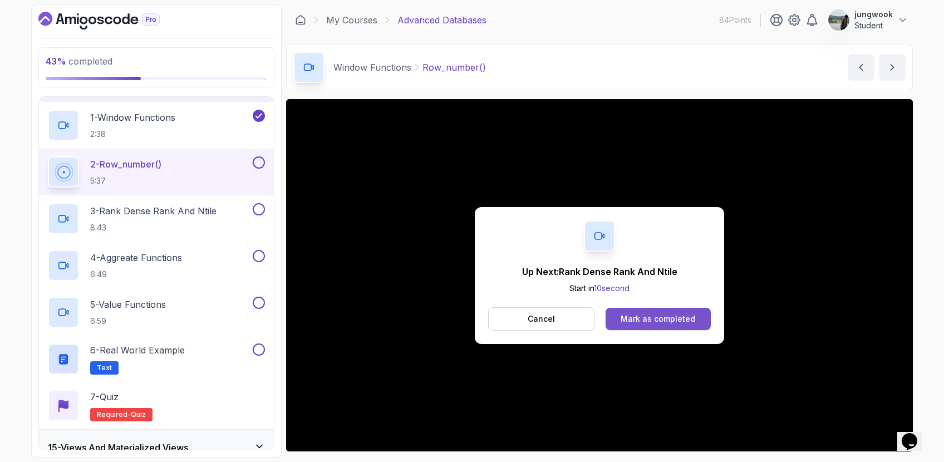
click at [632, 311] on button "Mark as completed" at bounding box center [658, 319] width 105 height 22
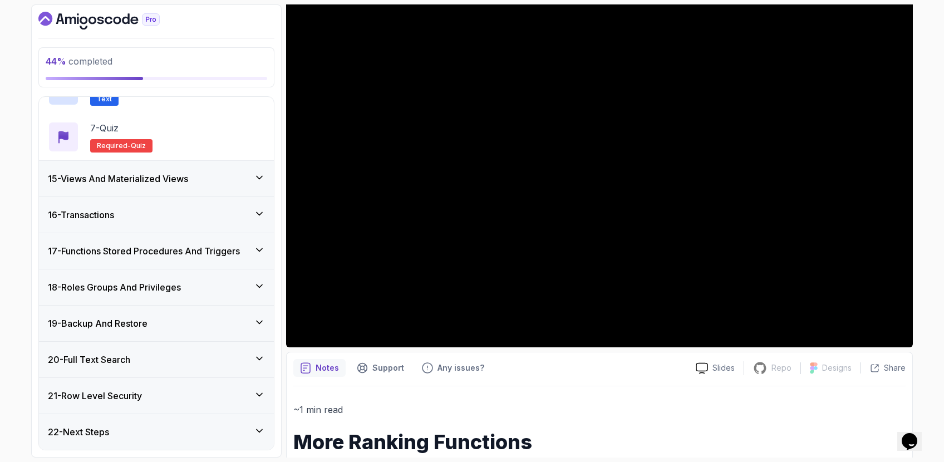
scroll to position [68, 0]
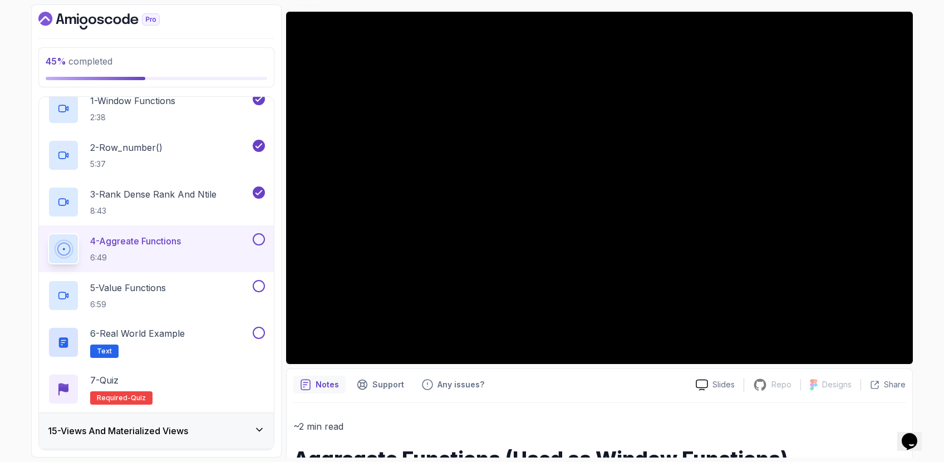
scroll to position [86, 0]
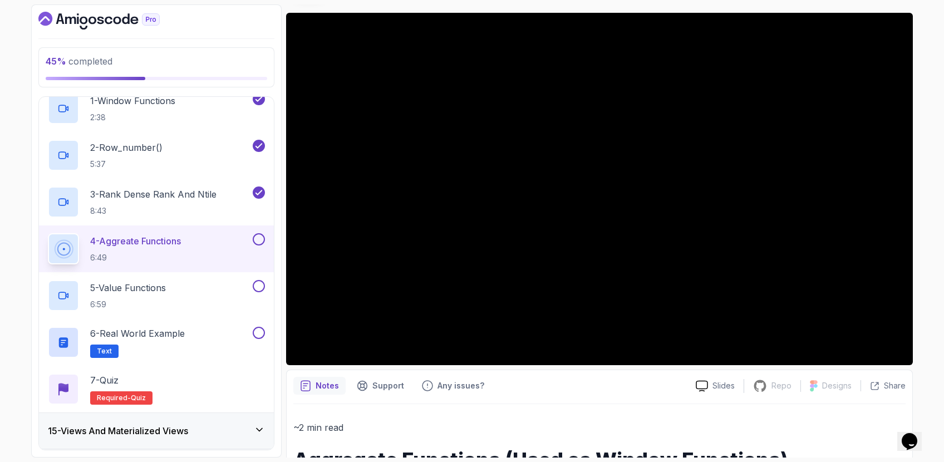
click at [658, 404] on div at bounding box center [599, 404] width 612 height 1
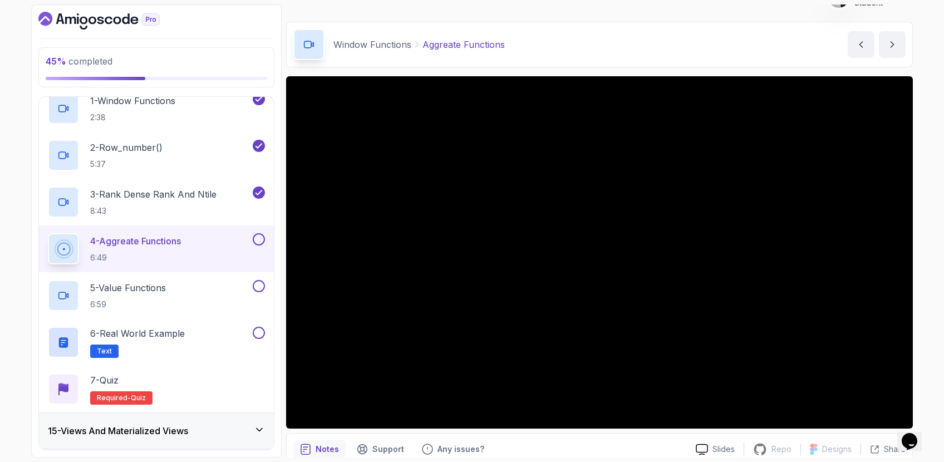
scroll to position [0, 0]
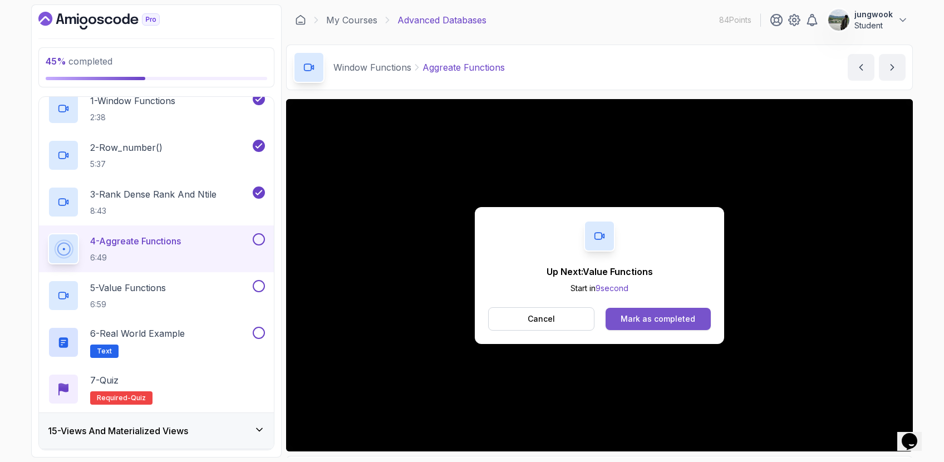
click at [678, 320] on div "Mark as completed" at bounding box center [658, 318] width 75 height 11
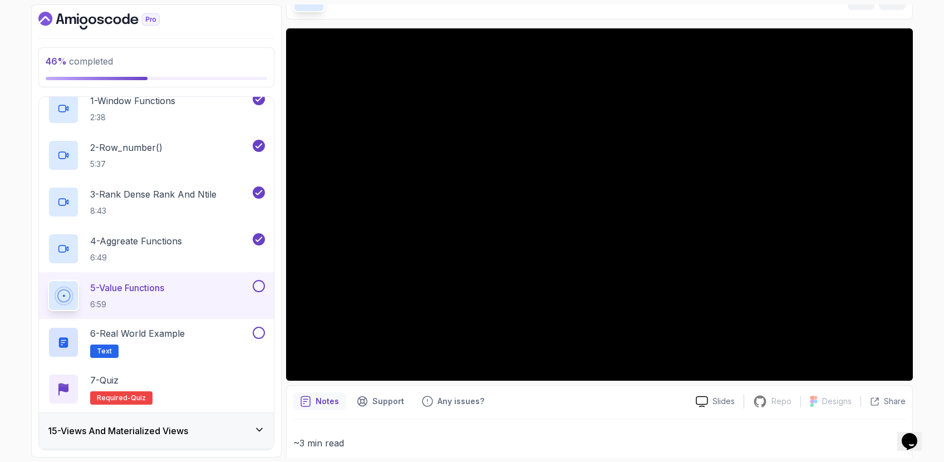
scroll to position [69, 0]
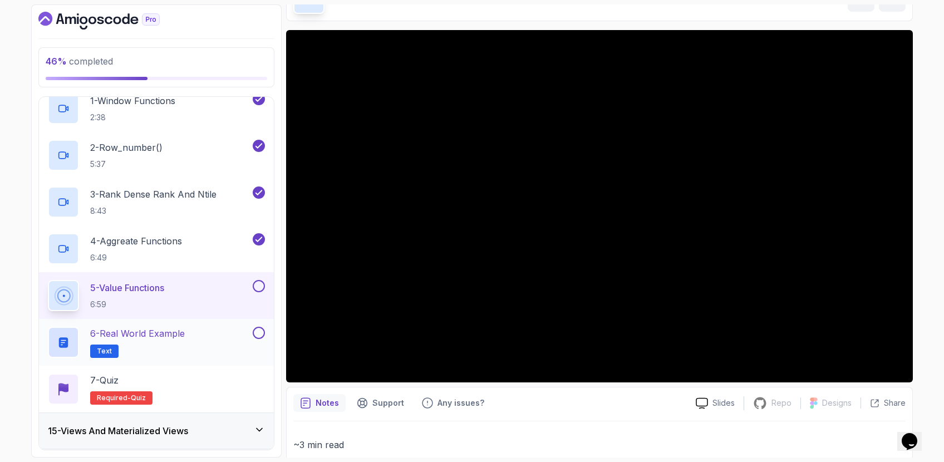
click at [131, 341] on h2 "6 - Real World Example Text" at bounding box center [137, 342] width 95 height 31
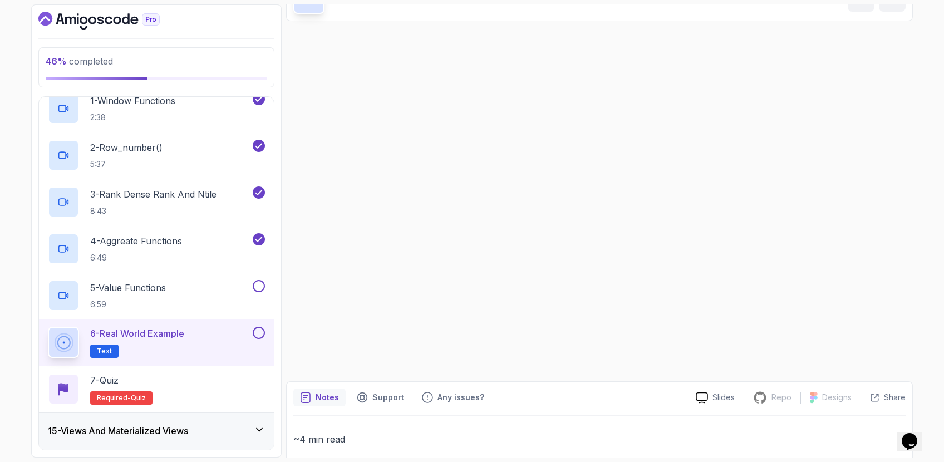
click at [223, 341] on div "6 - Real World Example Text" at bounding box center [149, 342] width 203 height 31
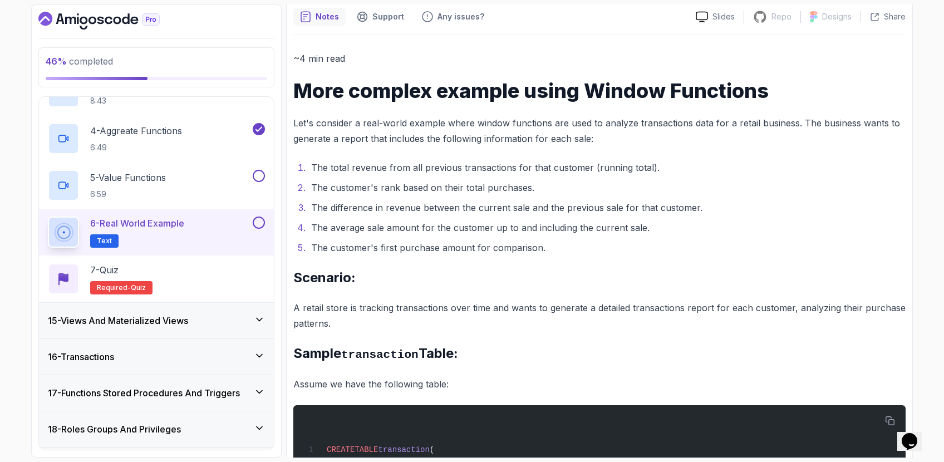
scroll to position [637, 0]
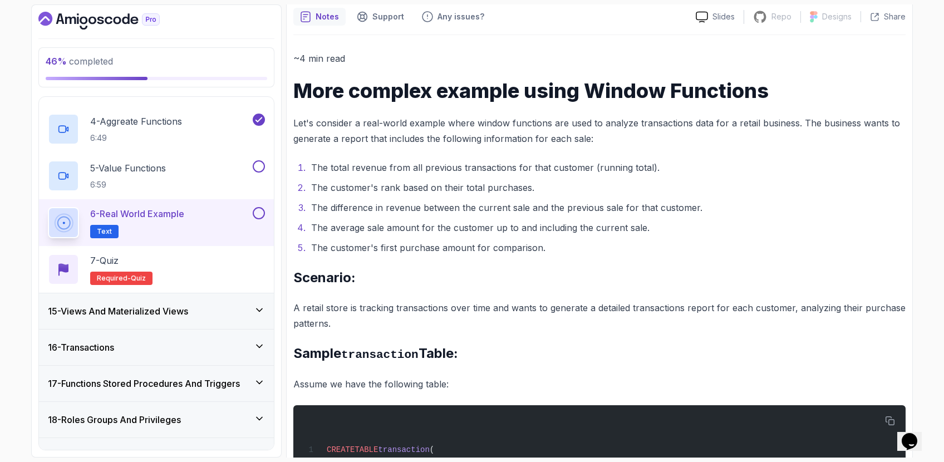
click at [195, 316] on div "15 - Views And Materialized Views" at bounding box center [156, 310] width 217 height 13
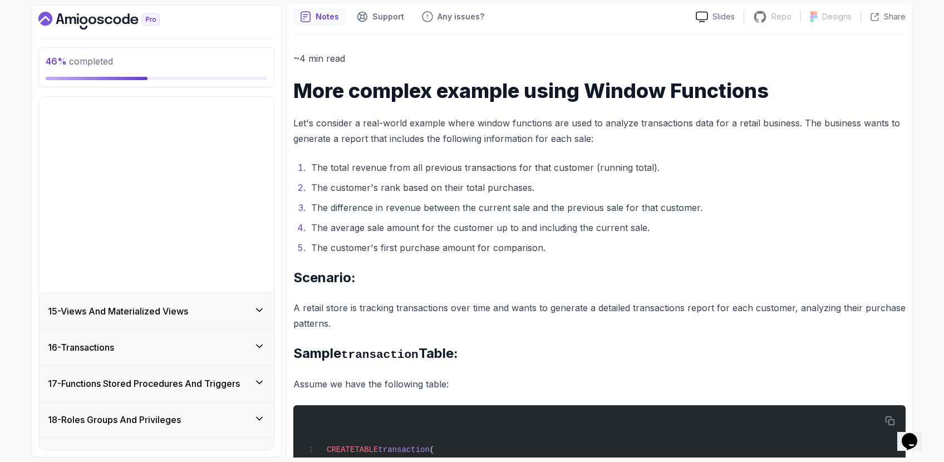
scroll to position [442, 0]
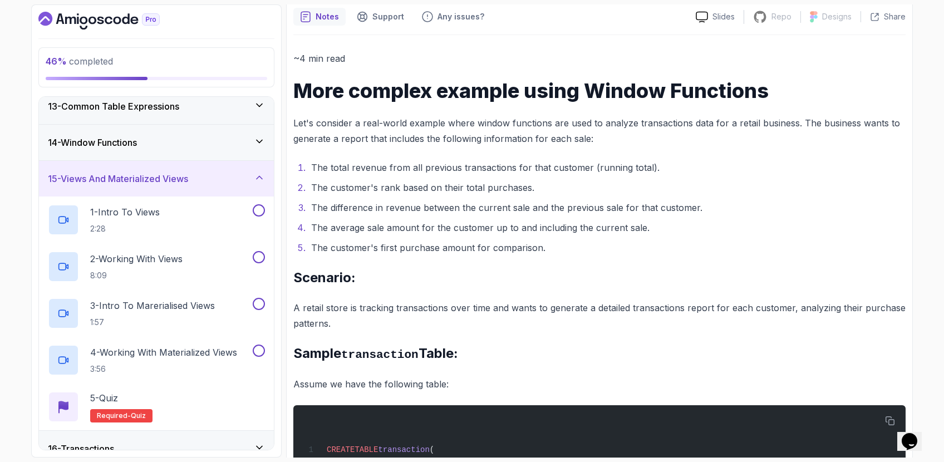
click at [248, 154] on div "14 - Window Functions" at bounding box center [156, 143] width 235 height 36
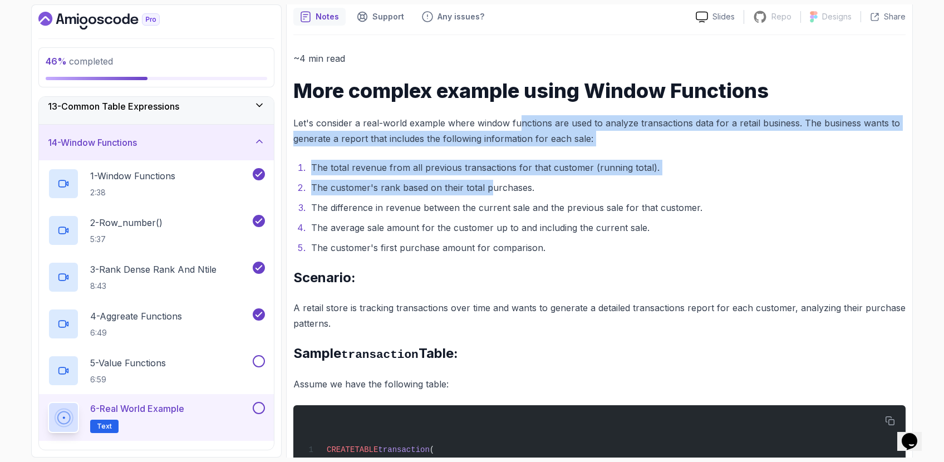
drag, startPoint x: 517, startPoint y: 130, endPoint x: 491, endPoint y: 183, distance: 59.0
click at [491, 183] on li "The customer's rank based on their total purchases." at bounding box center [607, 188] width 598 height 16
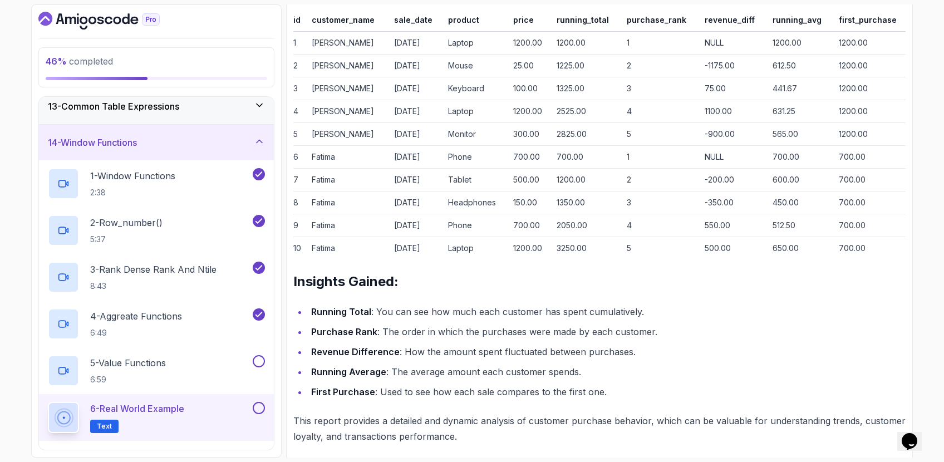
scroll to position [1564, 0]
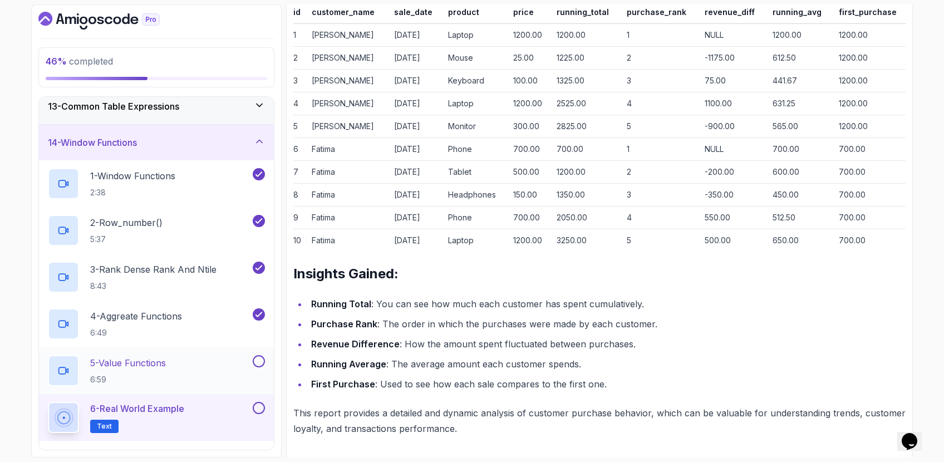
click at [219, 354] on div "5 - Value Functions 6:59" at bounding box center [156, 370] width 235 height 47
click at [213, 366] on div "5 - Value Functions 6:59" at bounding box center [149, 370] width 203 height 31
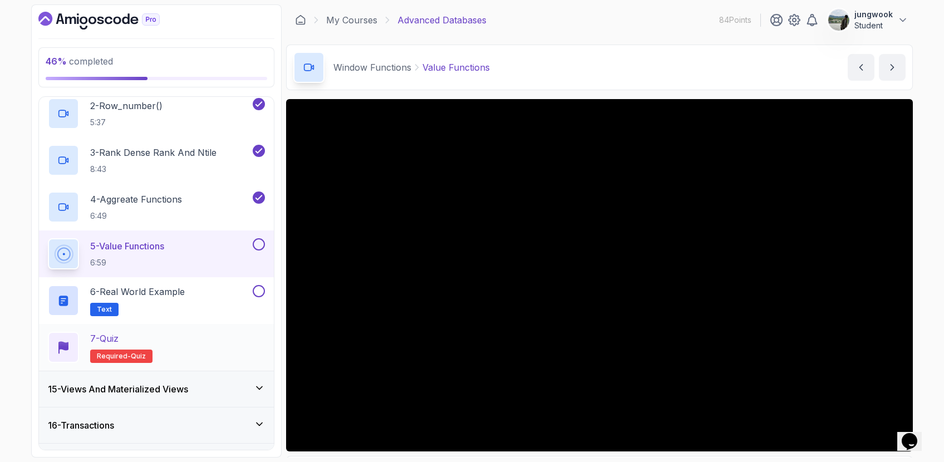
scroll to position [587, 0]
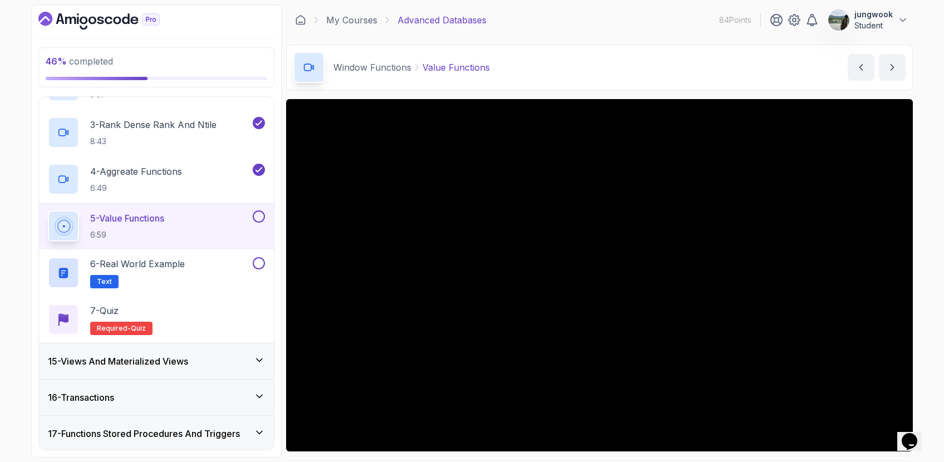
click at [205, 357] on div "15 - Views And Materialized Views" at bounding box center [156, 361] width 217 height 13
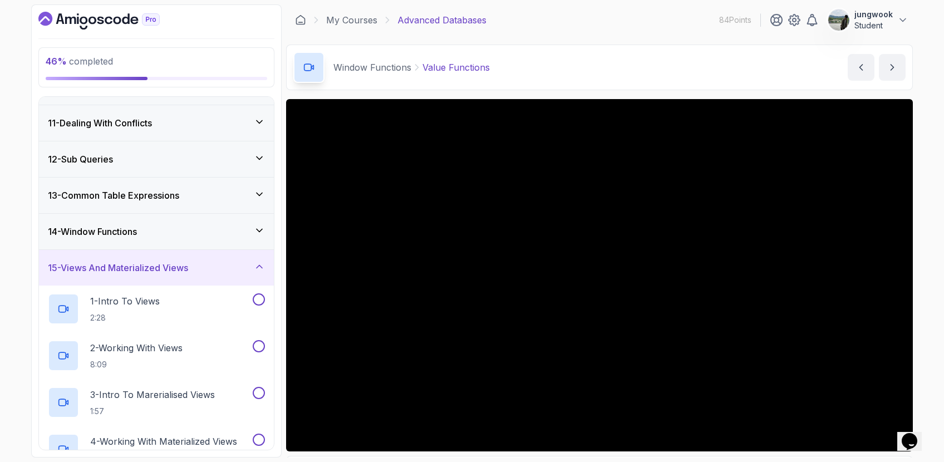
scroll to position [341, 0]
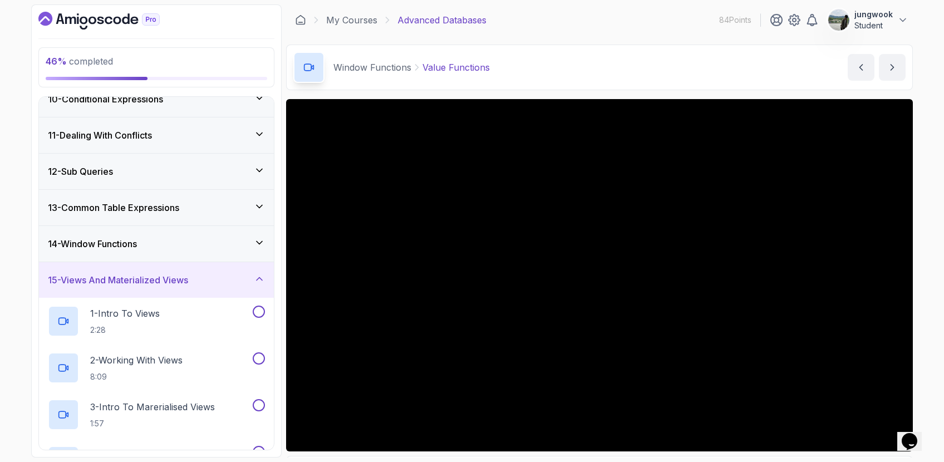
click at [230, 253] on div "14 - Window Functions" at bounding box center [156, 244] width 235 height 36
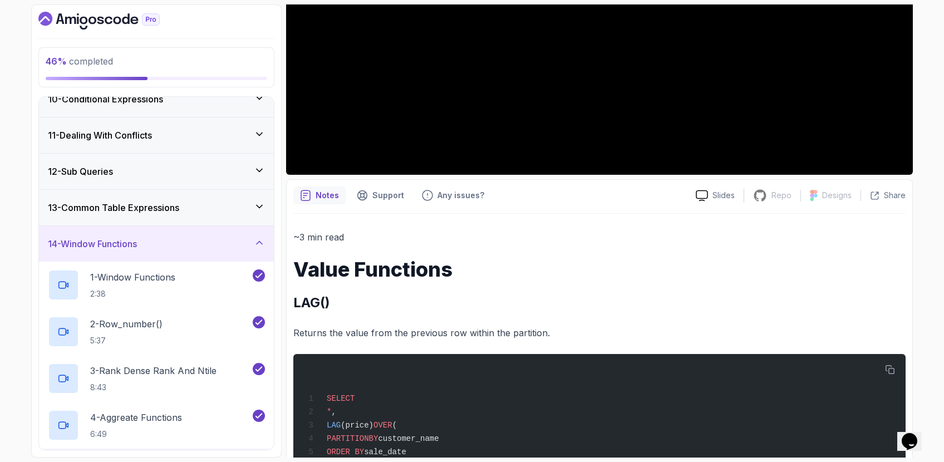
scroll to position [0, 0]
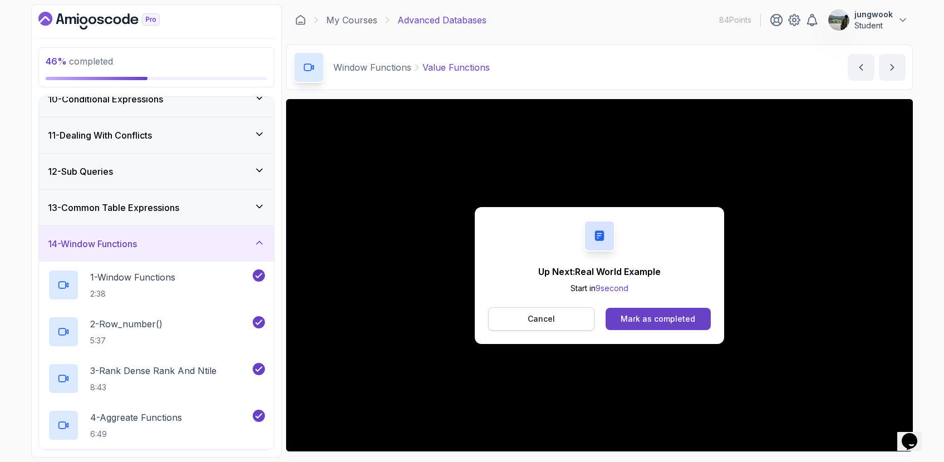
click at [501, 326] on button "Cancel" at bounding box center [541, 318] width 106 height 23
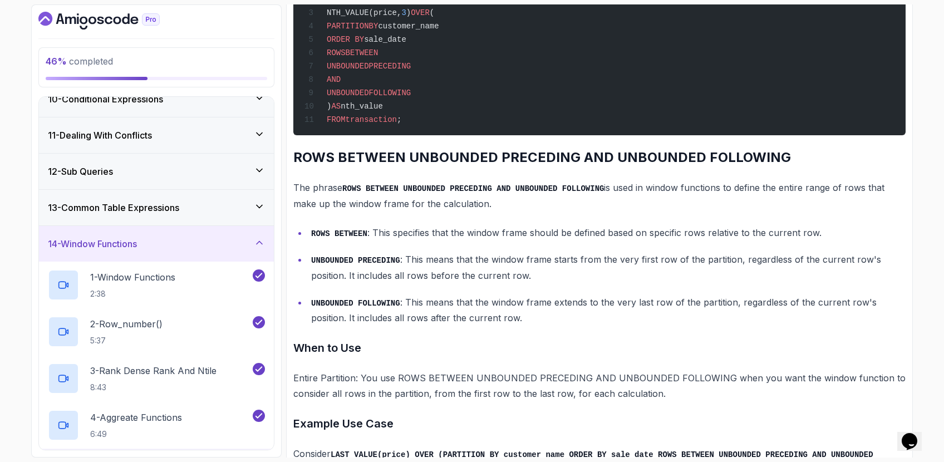
scroll to position [1688, 0]
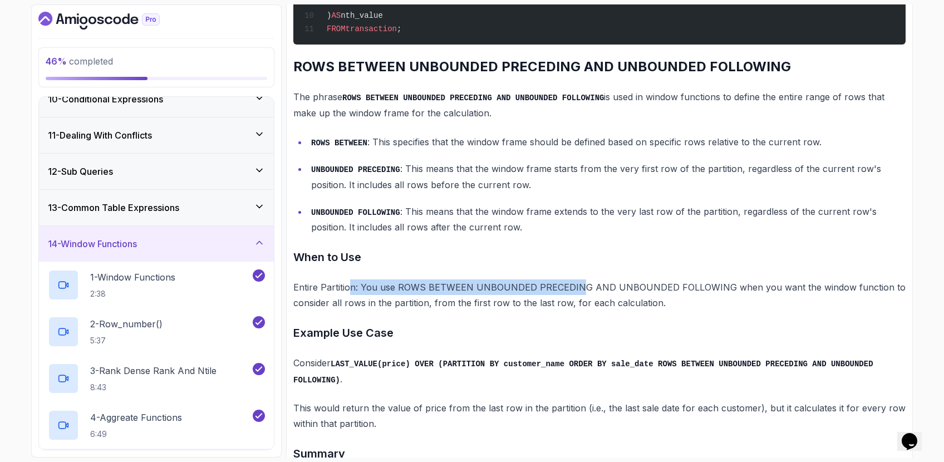
drag, startPoint x: 347, startPoint y: 282, endPoint x: 575, endPoint y: 291, distance: 228.4
click at [575, 291] on p "Entire Partition: You use ROWS BETWEEN UNBOUNDED PRECEDING AND UNBOUNDED FOLLOW…" at bounding box center [599, 294] width 612 height 31
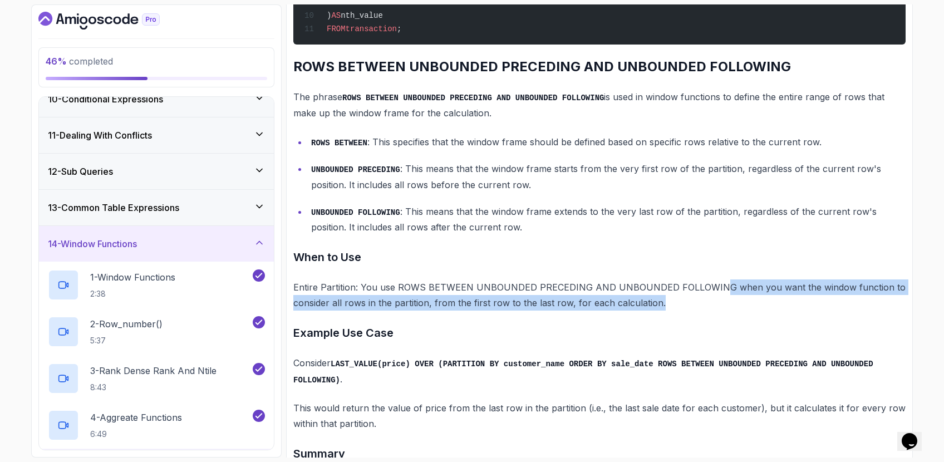
drag, startPoint x: 713, startPoint y: 289, endPoint x: 662, endPoint y: 301, distance: 52.6
click at [662, 301] on p "Entire Partition: You use ROWS BETWEEN UNBOUNDED PRECEDING AND UNBOUNDED FOLLOW…" at bounding box center [599, 294] width 612 height 31
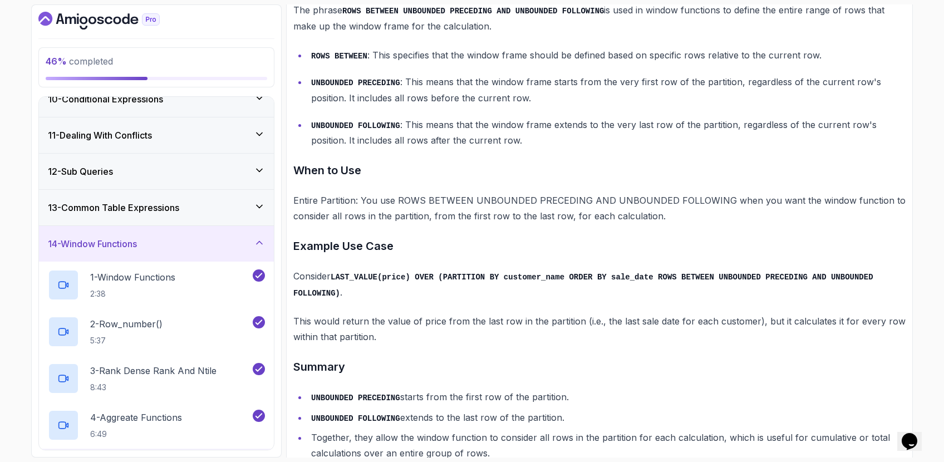
scroll to position [1775, 0]
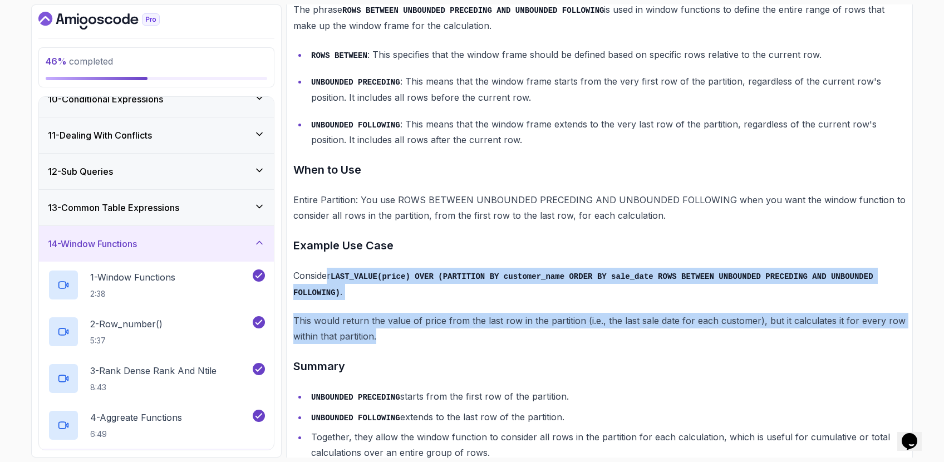
drag, startPoint x: 327, startPoint y: 276, endPoint x: 558, endPoint y: 331, distance: 238.0
click at [558, 331] on p "This would return the value of price from the last row in the partition (i.e., …" at bounding box center [599, 328] width 612 height 31
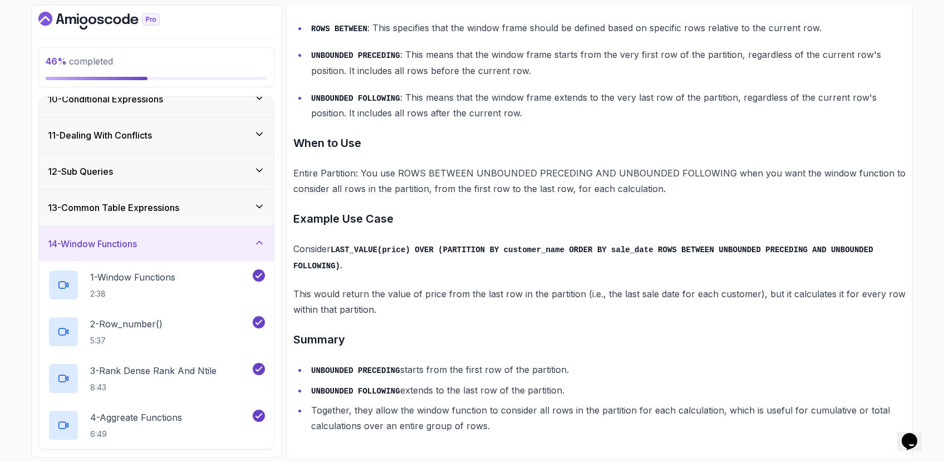
scroll to position [1803, 0]
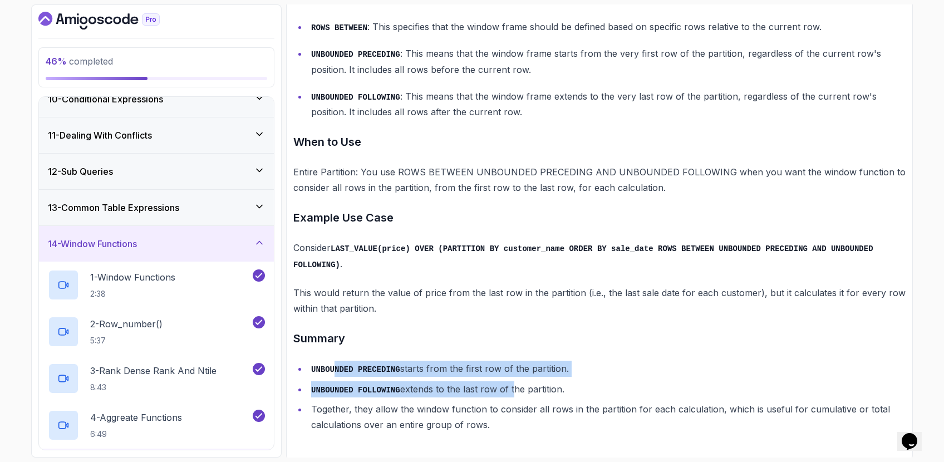
drag, startPoint x: 385, startPoint y: 365, endPoint x: 543, endPoint y: 393, distance: 160.1
click at [518, 387] on ul "UNBOUNDED PRECEDING starts from the first row of the partition. UNBOUNDED FOLLO…" at bounding box center [599, 397] width 612 height 72
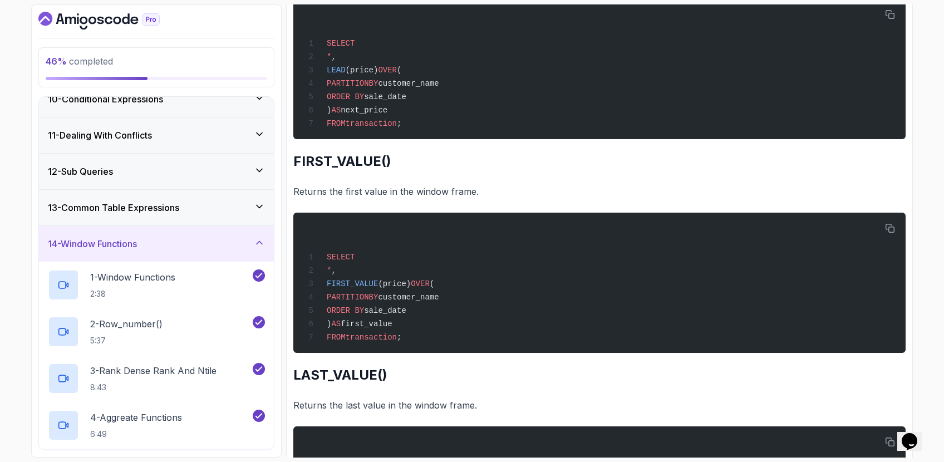
scroll to position [1244, 0]
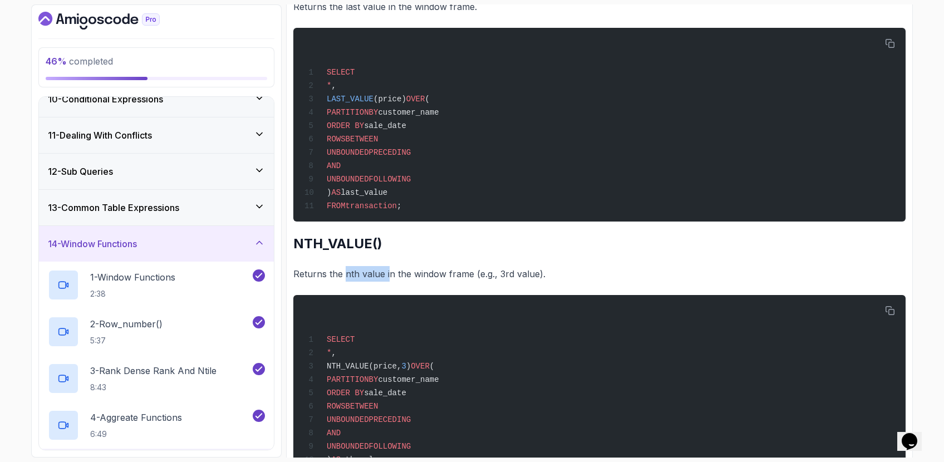
drag, startPoint x: 343, startPoint y: 275, endPoint x: 388, endPoint y: 268, distance: 45.1
click at [388, 268] on p "Returns the nth value in the window frame (e.g., 3rd value)." at bounding box center [599, 274] width 612 height 16
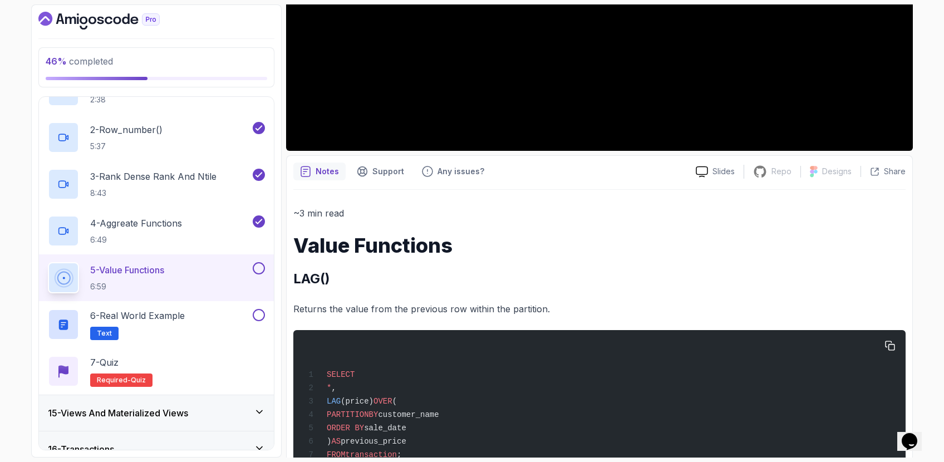
scroll to position [304, 0]
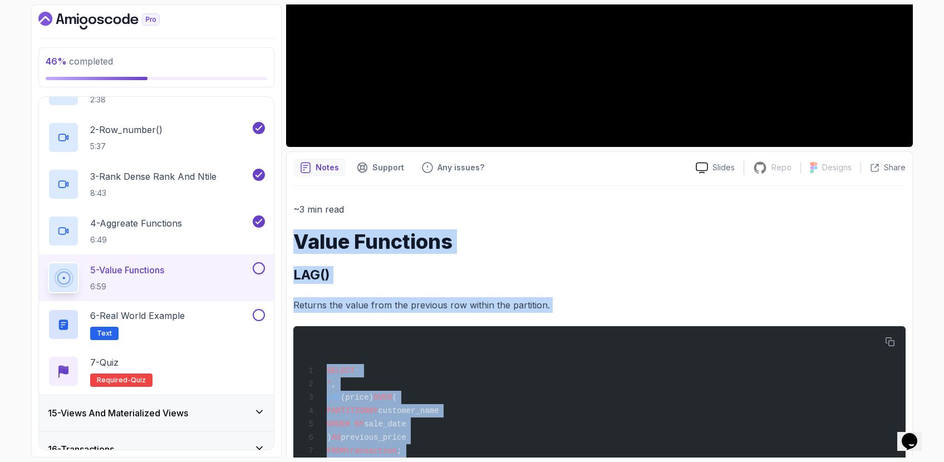
drag, startPoint x: 594, startPoint y: 427, endPoint x: 295, endPoint y: 230, distance: 358.0
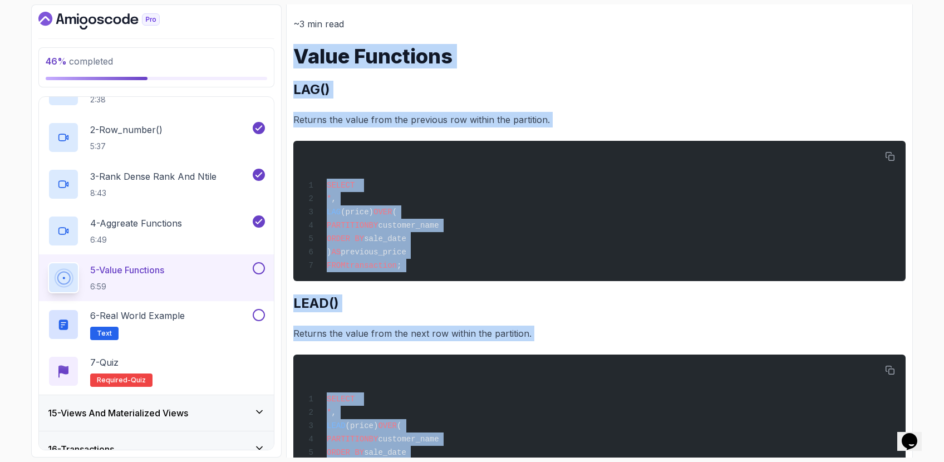
scroll to position [476, 0]
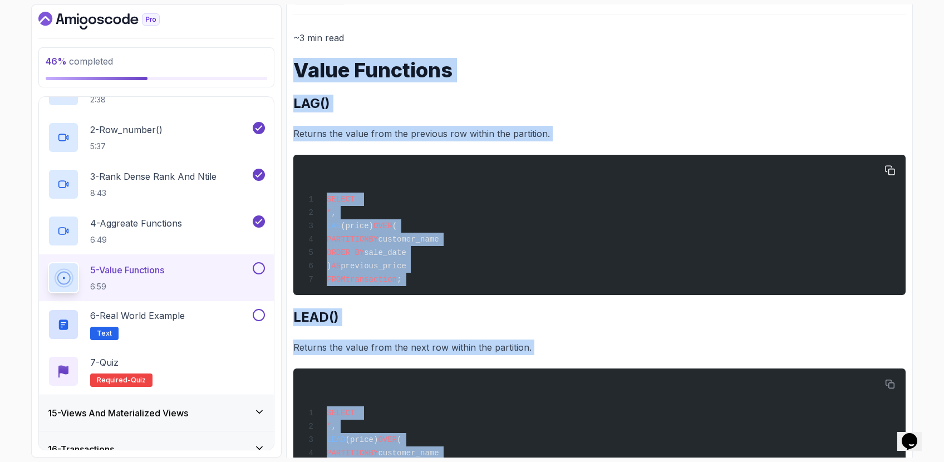
copy div "Value Functions LAG() Returns the value from the previous row within the partit…"
click at [208, 230] on div "4 - Aggreate Functions 6:49" at bounding box center [149, 230] width 203 height 31
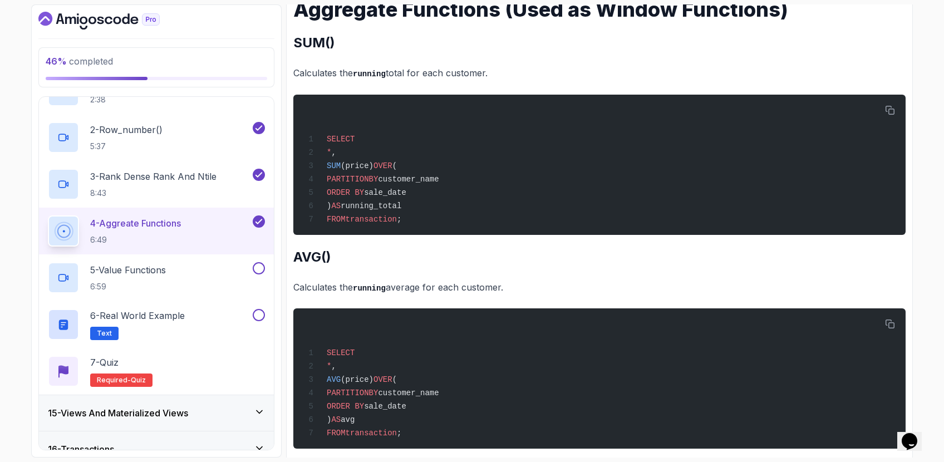
scroll to position [1191, 0]
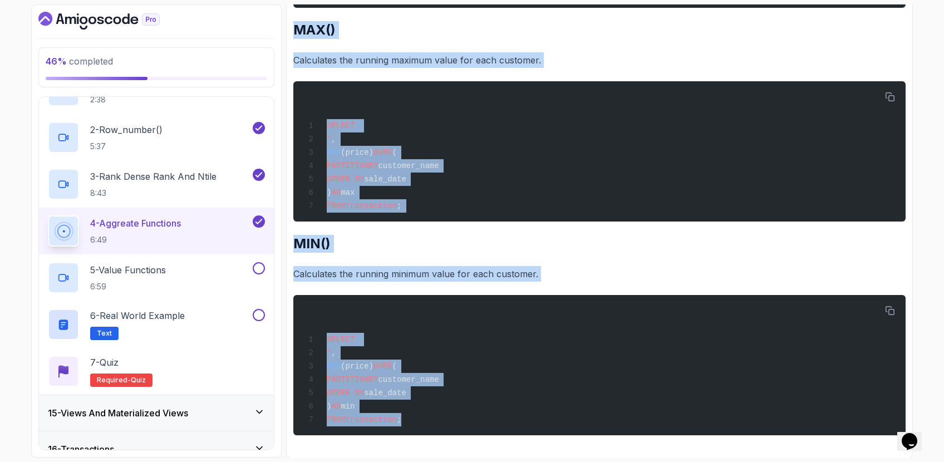
drag, startPoint x: 293, startPoint y: 10, endPoint x: 640, endPoint y: 732, distance: 801.6
click at [640, 461] on html "46 % completed 1 - Intro 2 - Schemas 3 - Advanced Data Types 4 - Working With D…" at bounding box center [472, 231] width 944 height 462
copy div "Aggregate Functions (Used as Window Functions) SUM() Calculates the running tot…"
click at [223, 177] on div "3 - Rank Dense Rank And Ntile 8:43" at bounding box center [149, 184] width 203 height 31
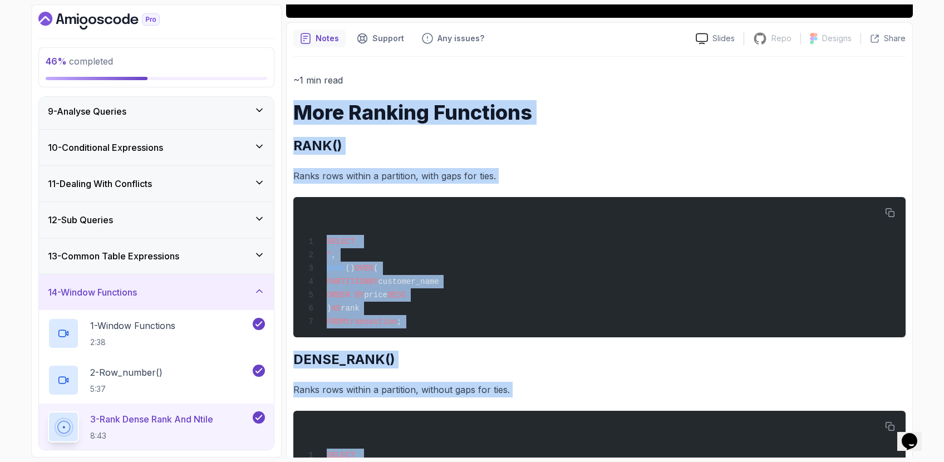
scroll to position [690, 0]
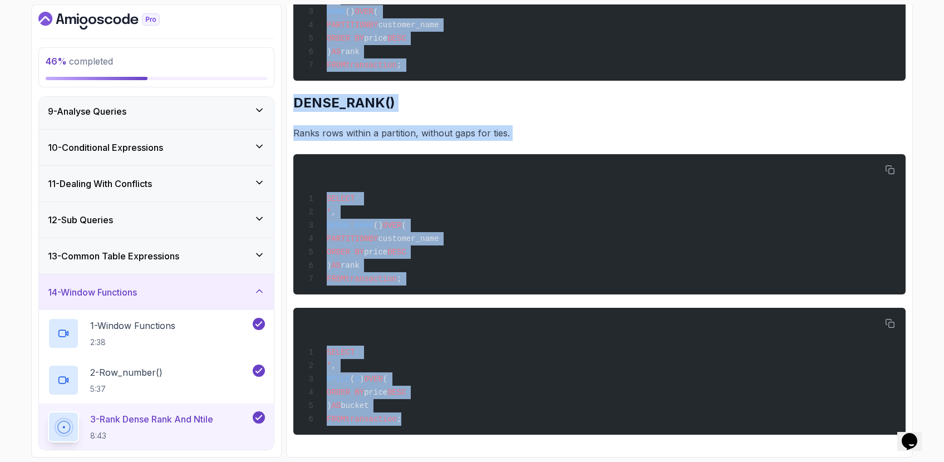
drag, startPoint x: 298, startPoint y: 109, endPoint x: 494, endPoint y: 466, distance: 407.8
click at [494, 461] on html "46 % completed 1 - Intro 2 - Schemas 3 - Advanced Data Types 4 - Working With D…" at bounding box center [472, 231] width 944 height 462
copy div "More Ranking Functions RANK() Ranks rows within a partition, with gaps for ties…"
click at [220, 375] on div "2 - Row_number() 5:37" at bounding box center [149, 380] width 203 height 31
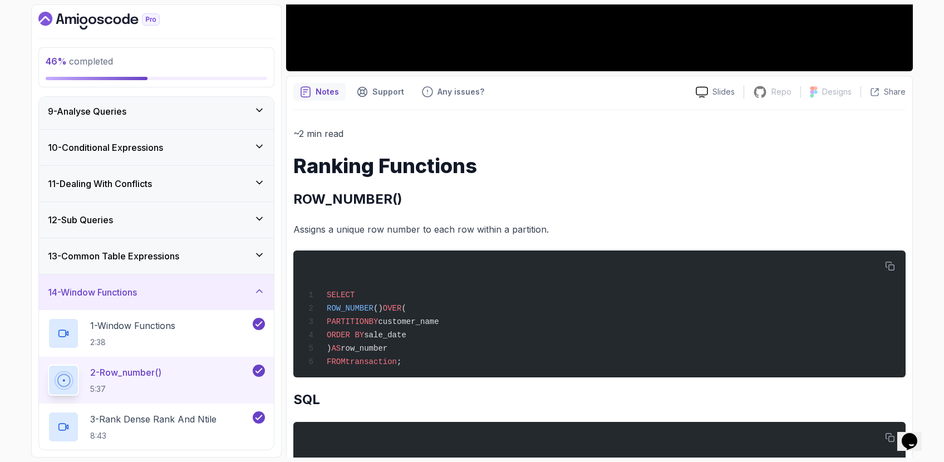
scroll to position [393, 0]
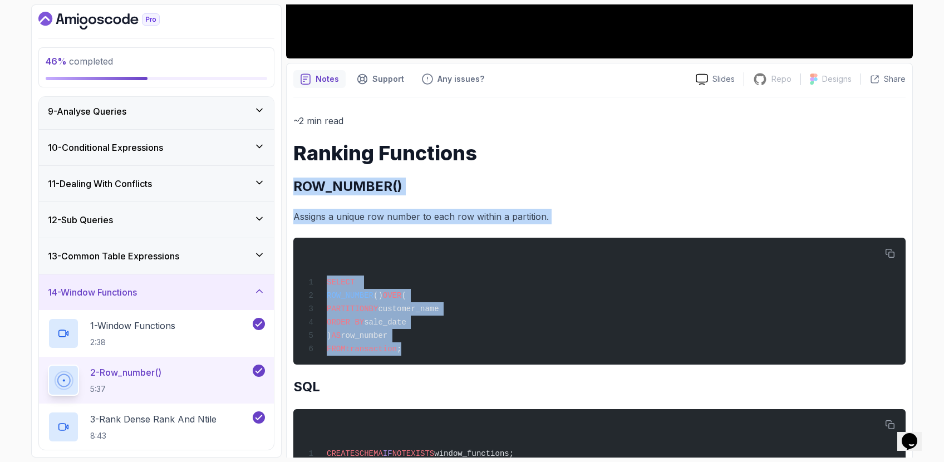
drag, startPoint x: 477, startPoint y: 355, endPoint x: 299, endPoint y: 178, distance: 251.5
click at [299, 178] on h2 "ROW_NUMBER()" at bounding box center [599, 187] width 612 height 18
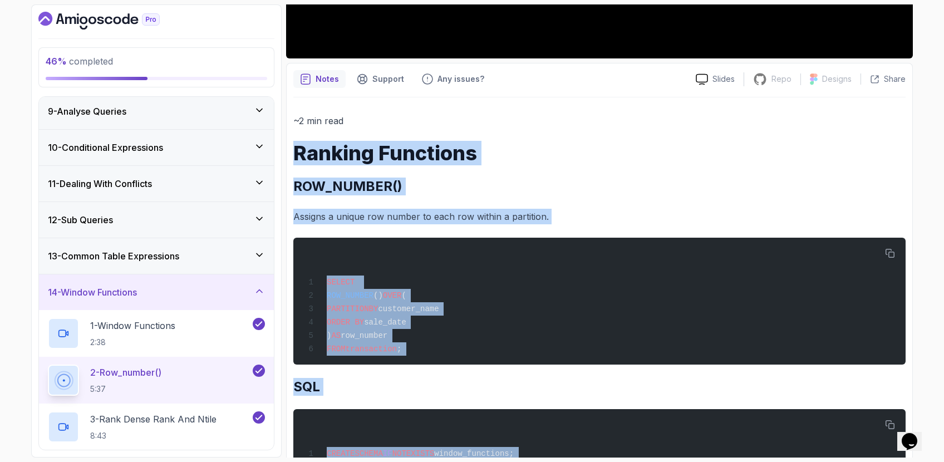
scroll to position [1002, 0]
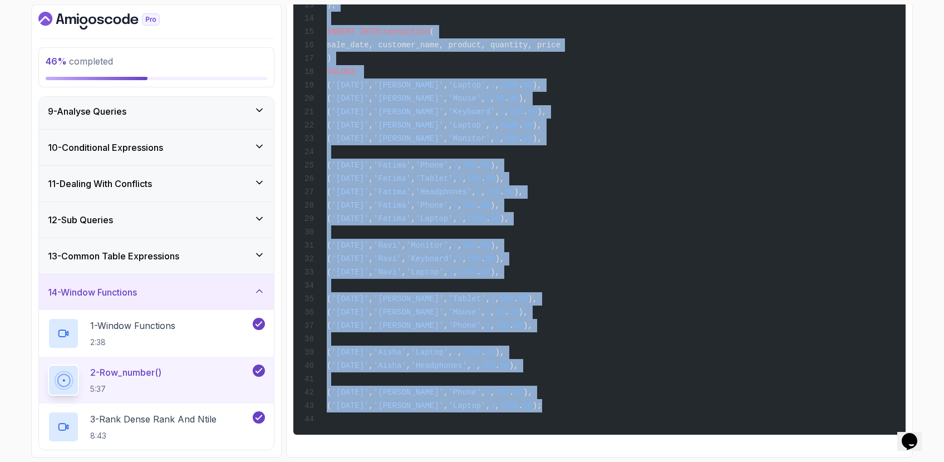
drag, startPoint x: 294, startPoint y: 145, endPoint x: 582, endPoint y: 417, distance: 395.7
copy div "Ranking Functions ROW_NUMBER() Assigns a unique row number to each row within a…"
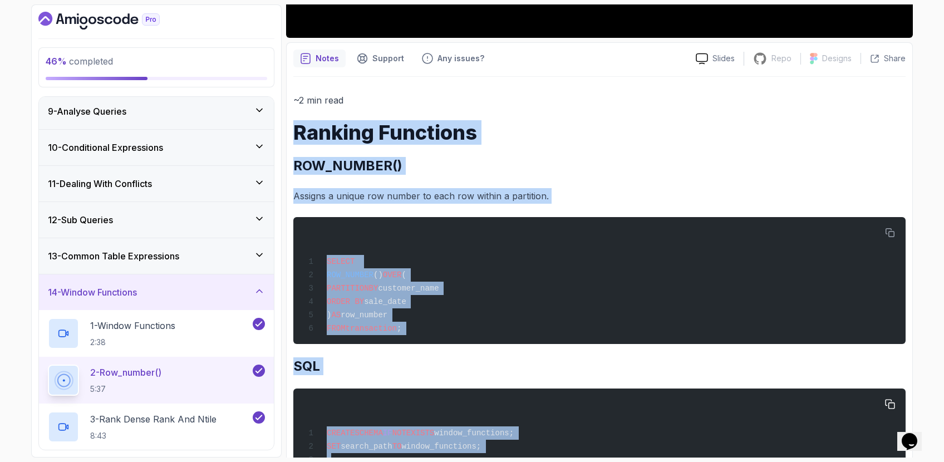
scroll to position [415, 0]
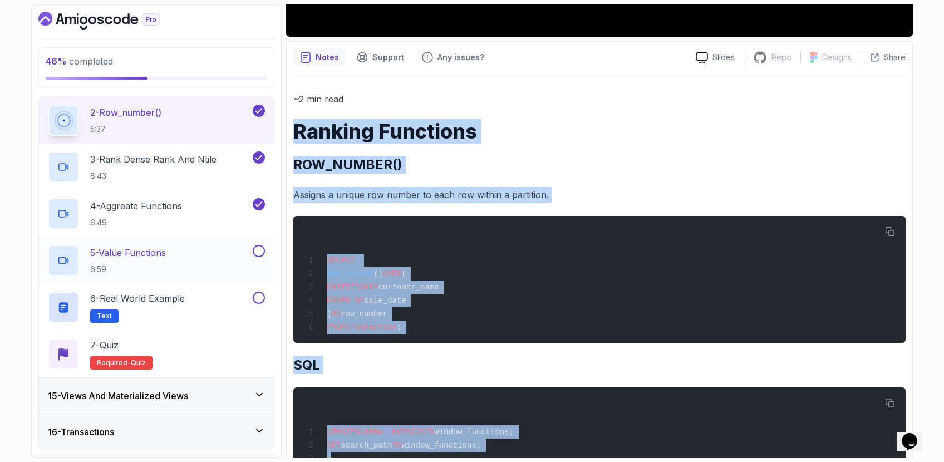
click at [223, 390] on div "15 - Views And Materialized Views" at bounding box center [156, 395] width 217 height 13
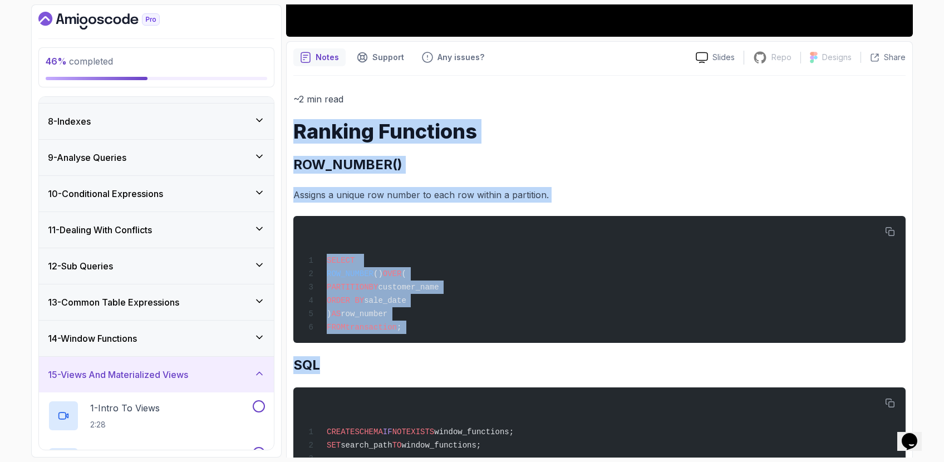
click at [231, 344] on div "14 - Window Functions" at bounding box center [156, 338] width 217 height 13
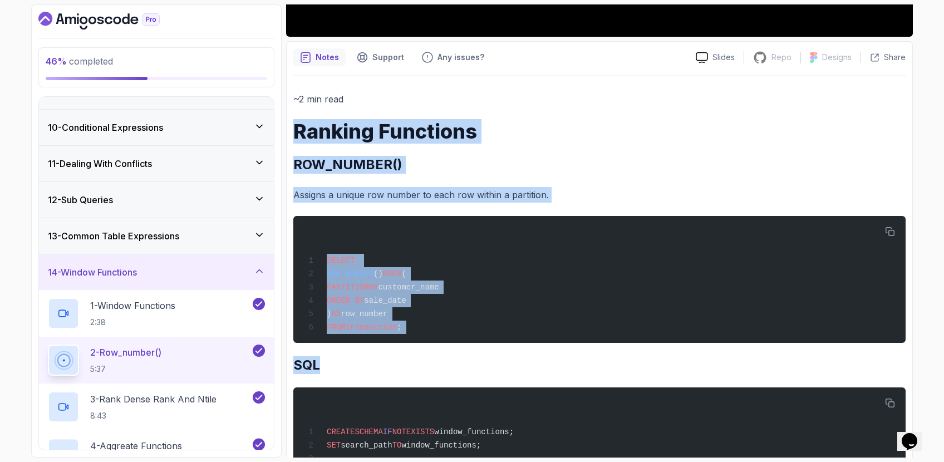
scroll to position [435, 0]
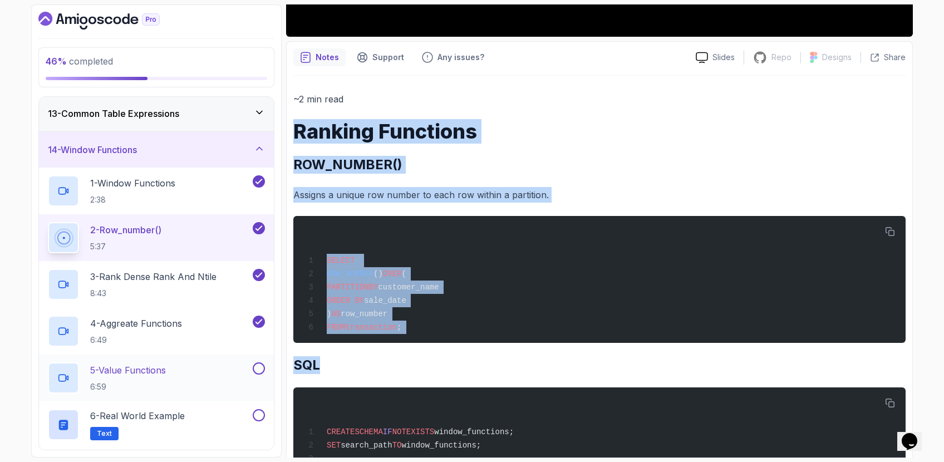
click at [217, 380] on div "5 - Value Functions 6:59" at bounding box center [149, 377] width 203 height 31
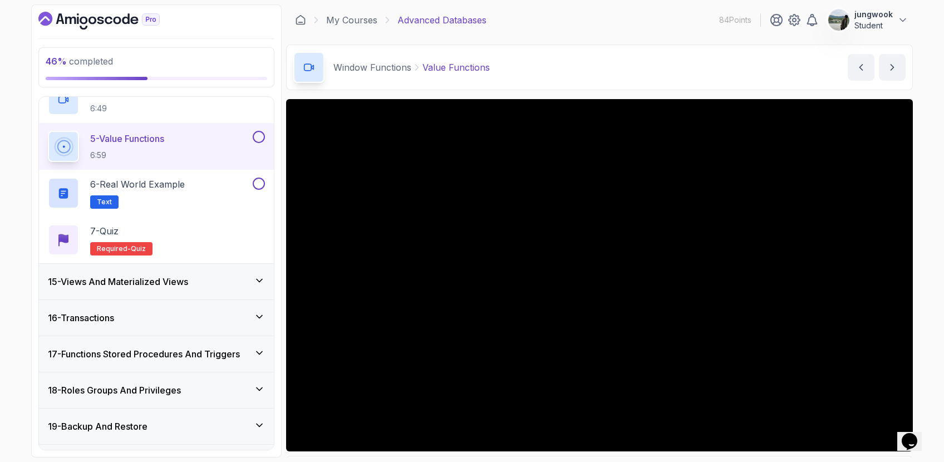
scroll to position [2, 0]
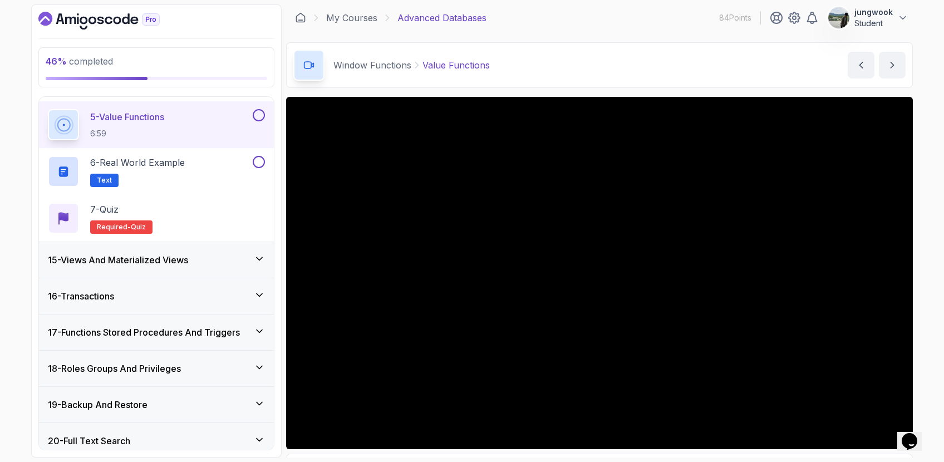
click at [221, 254] on div "15 - Views And Materialized Views" at bounding box center [156, 259] width 217 height 13
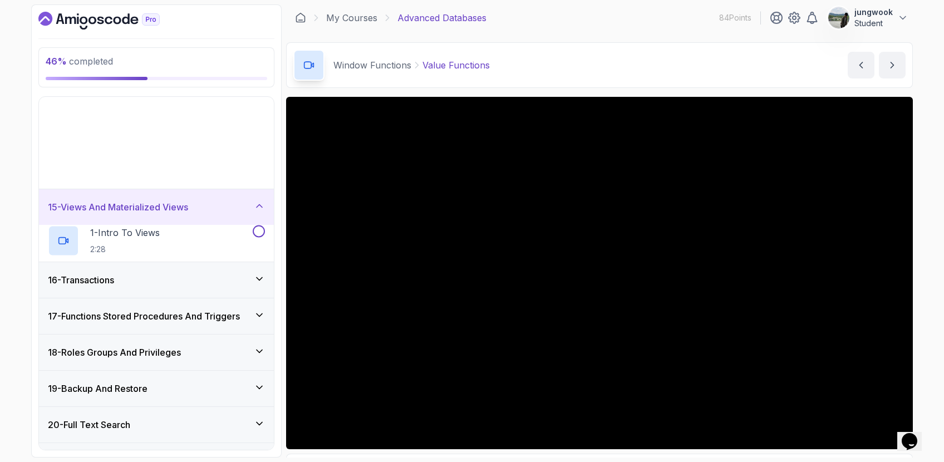
scroll to position [442, 0]
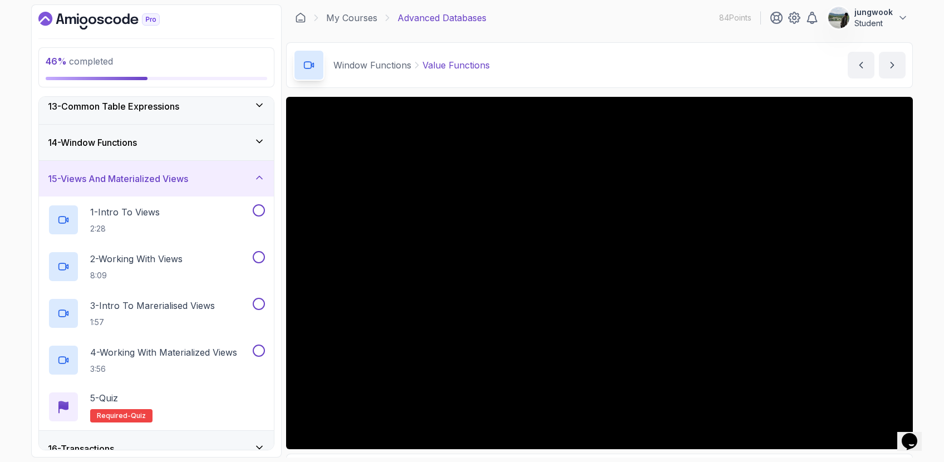
click at [220, 151] on div "14 - Window Functions" at bounding box center [156, 143] width 235 height 36
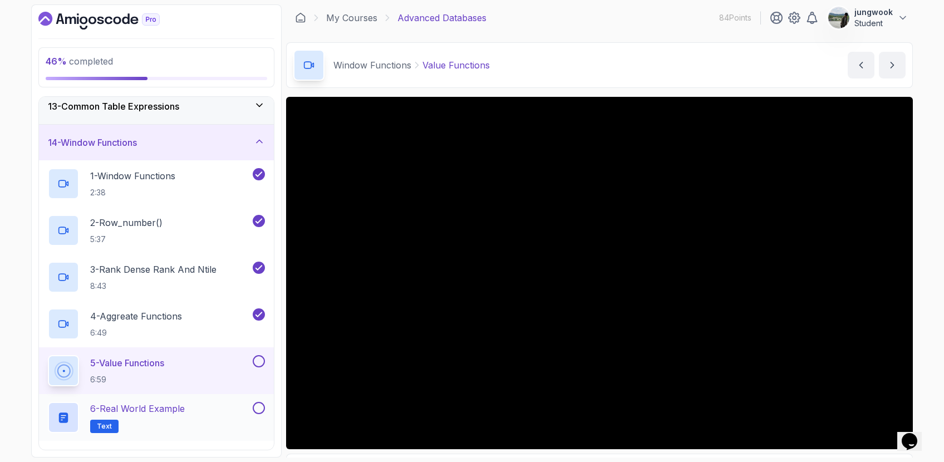
click at [163, 413] on p "6 - Real World Example" at bounding box center [137, 408] width 95 height 13
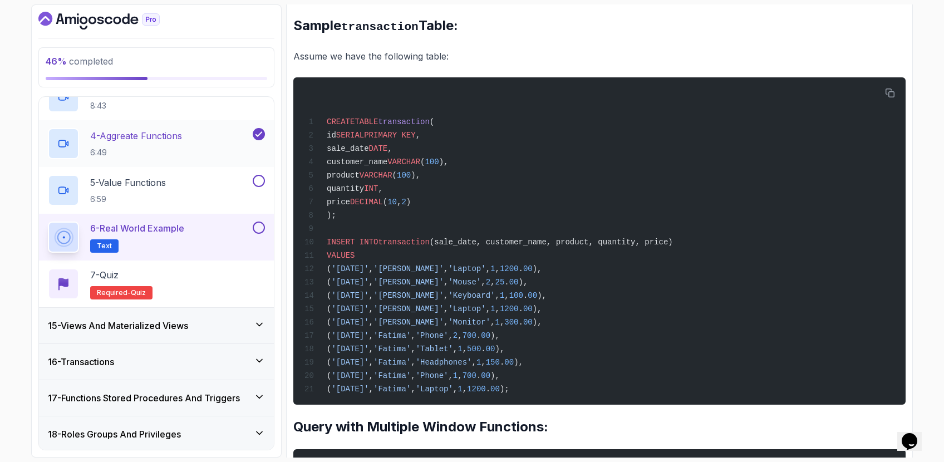
scroll to position [645, 0]
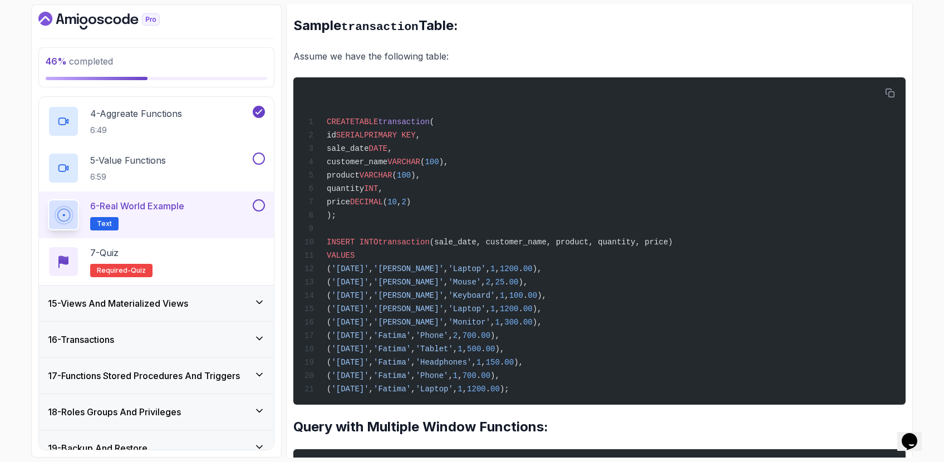
click at [241, 314] on div "15 - Views And Materialized Views" at bounding box center [156, 304] width 235 height 36
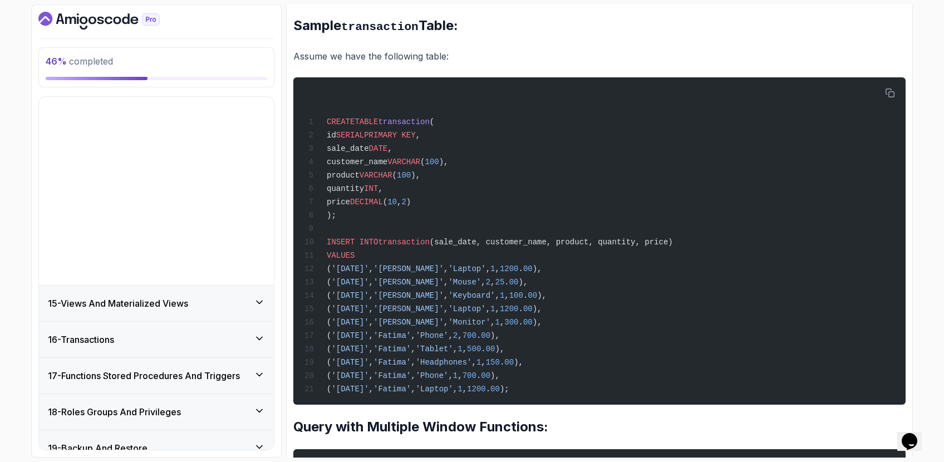
scroll to position [442, 0]
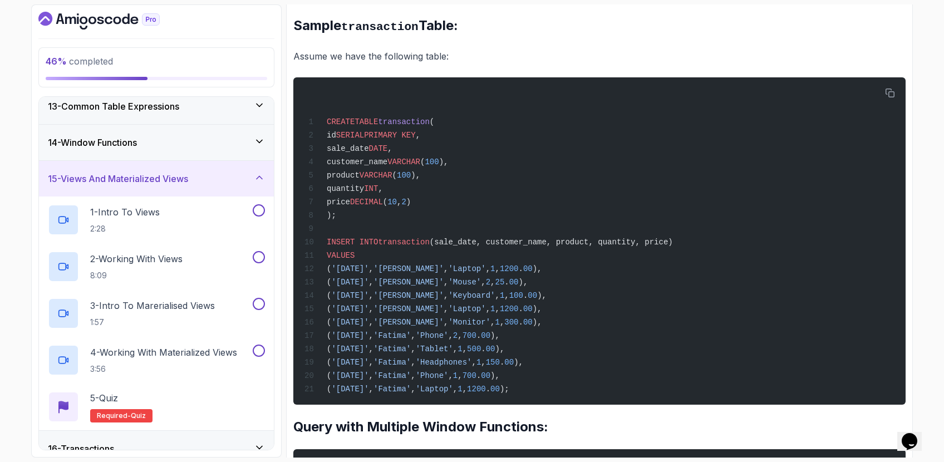
click at [251, 150] on div "14 - Window Functions" at bounding box center [156, 143] width 235 height 36
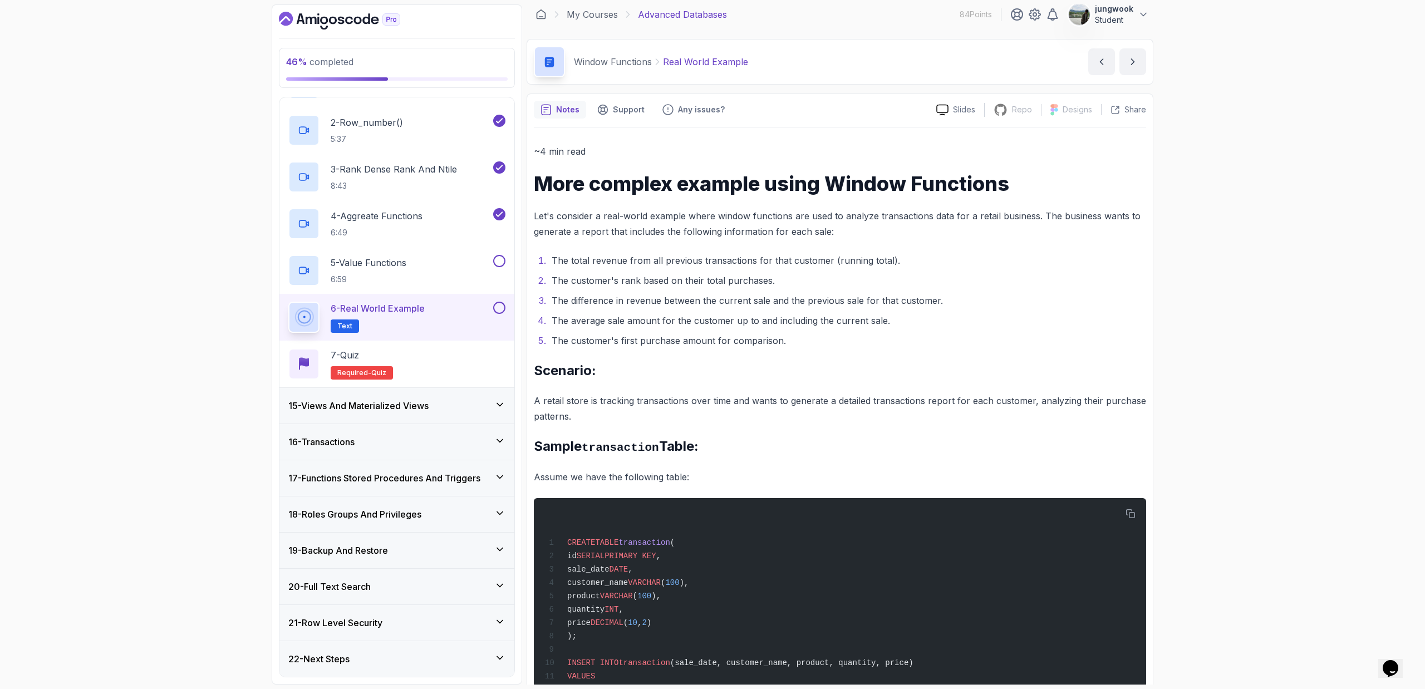
scroll to position [0, 0]
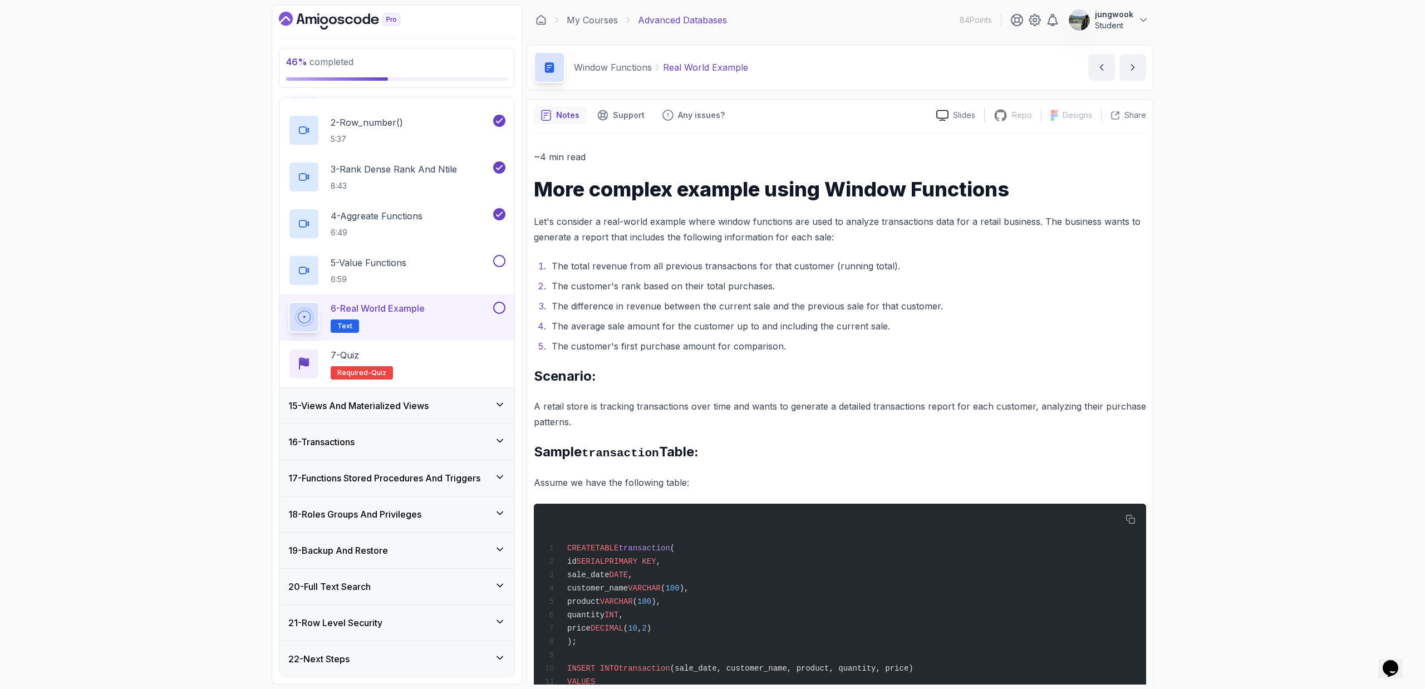
click at [445, 407] on div "15 - Views And Materialized Views" at bounding box center [396, 405] width 217 height 13
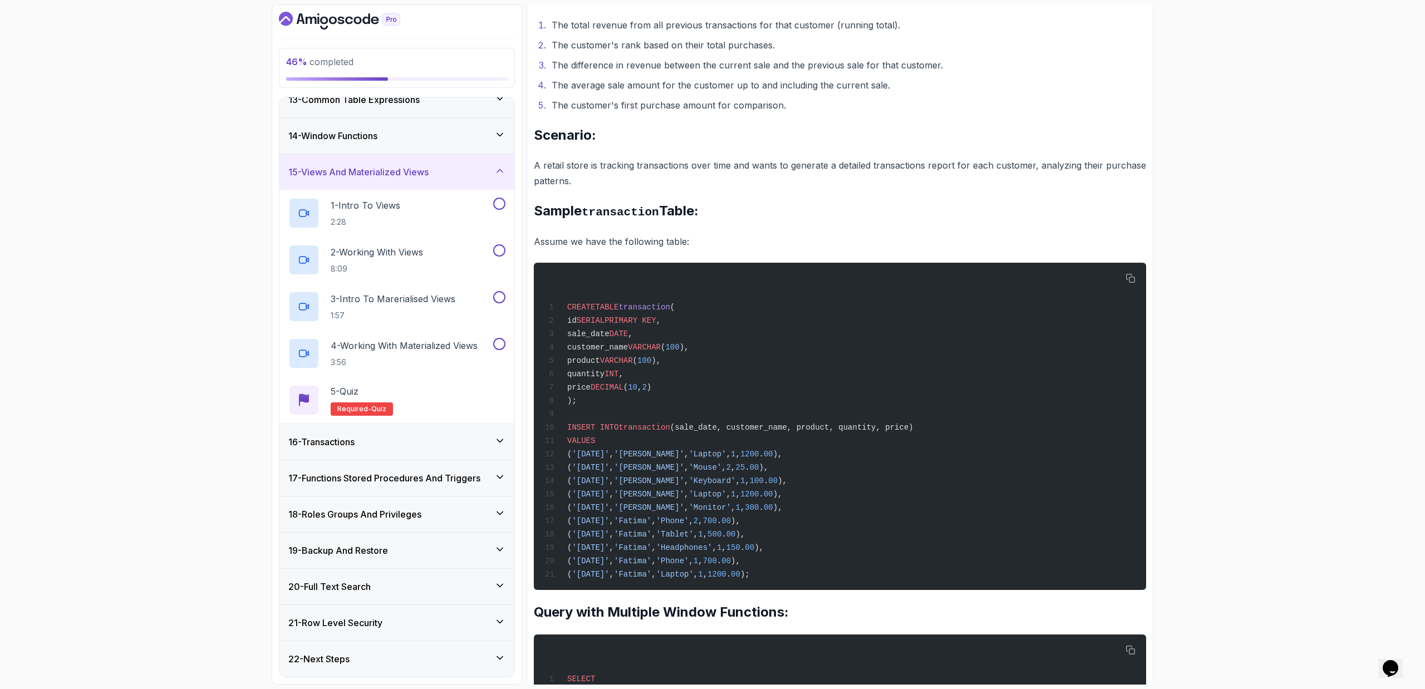
scroll to position [11, 0]
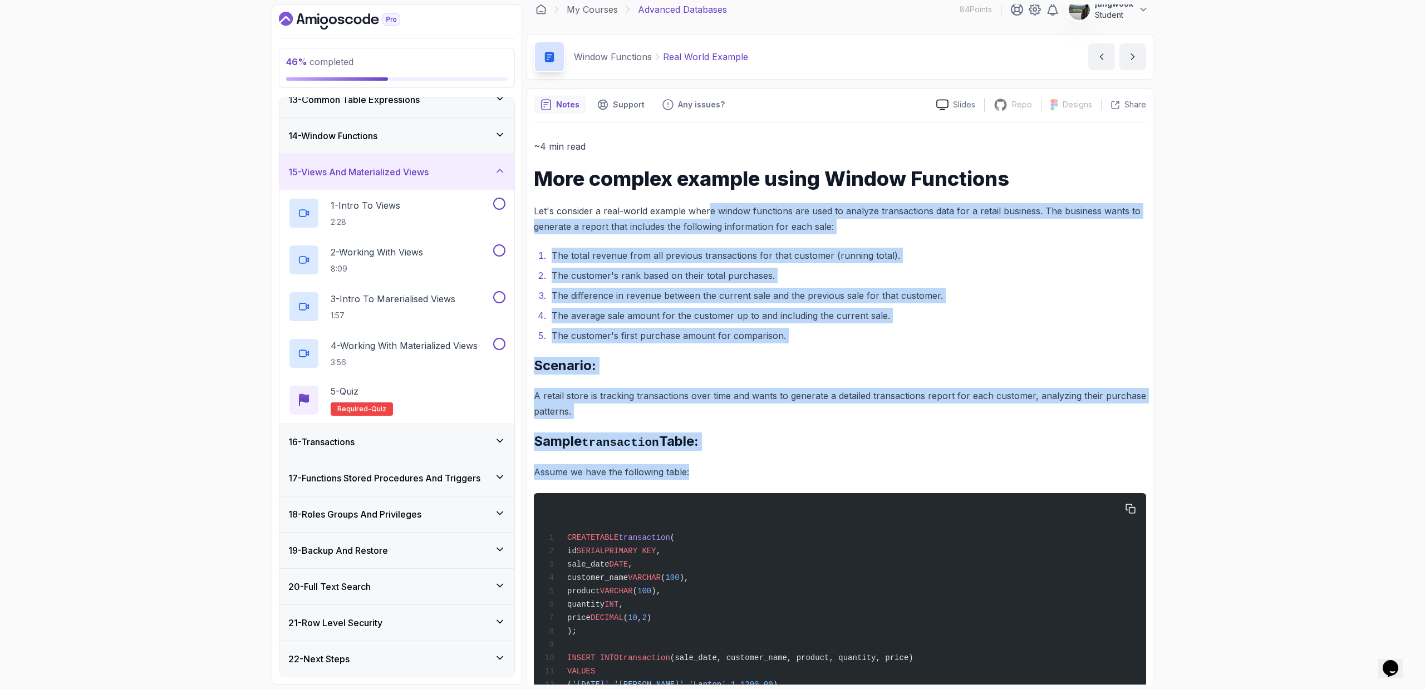
drag, startPoint x: 707, startPoint y: 211, endPoint x: 826, endPoint y: 534, distance: 343.6
click at [841, 461] on div "CREATE TABLE transaction ( id SERIAL PRIMARY KEY , sale_date DATE , customer_na…" at bounding box center [840, 657] width 594 height 314
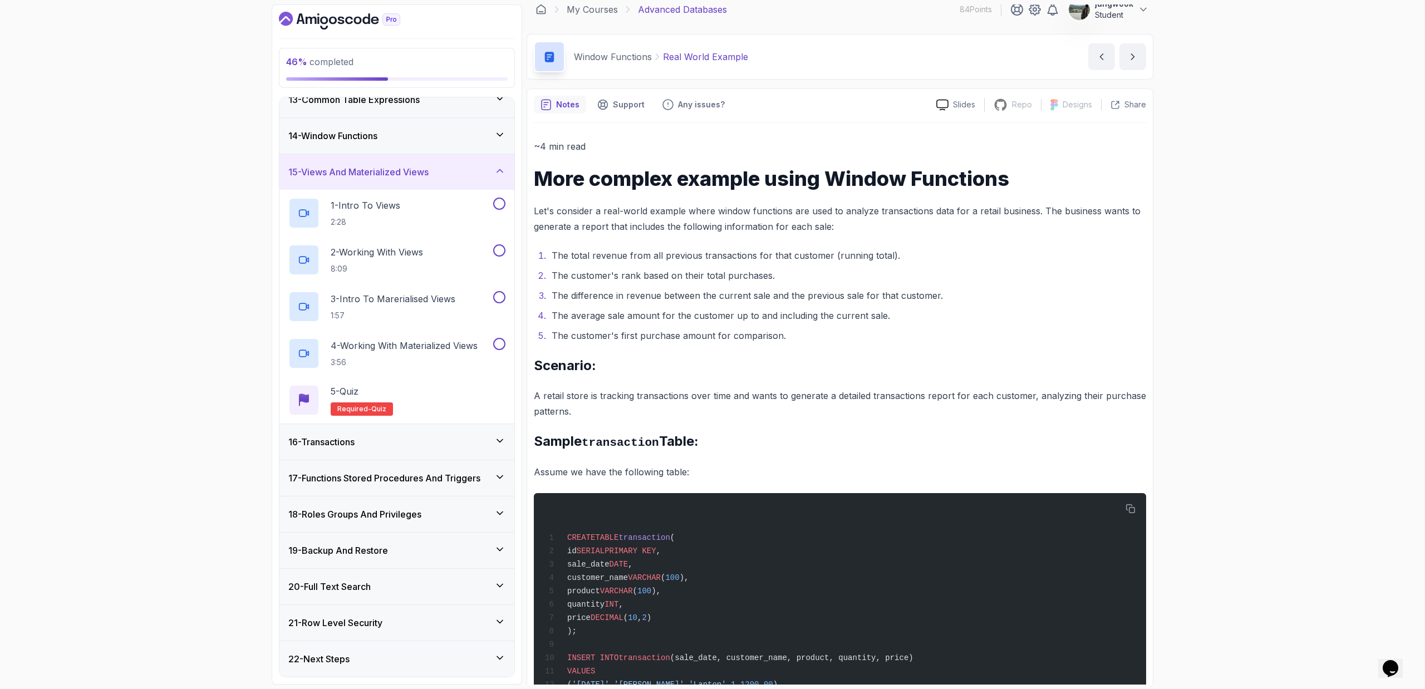
drag, startPoint x: 877, startPoint y: 437, endPoint x: 879, endPoint y: 377, distance: 59.6
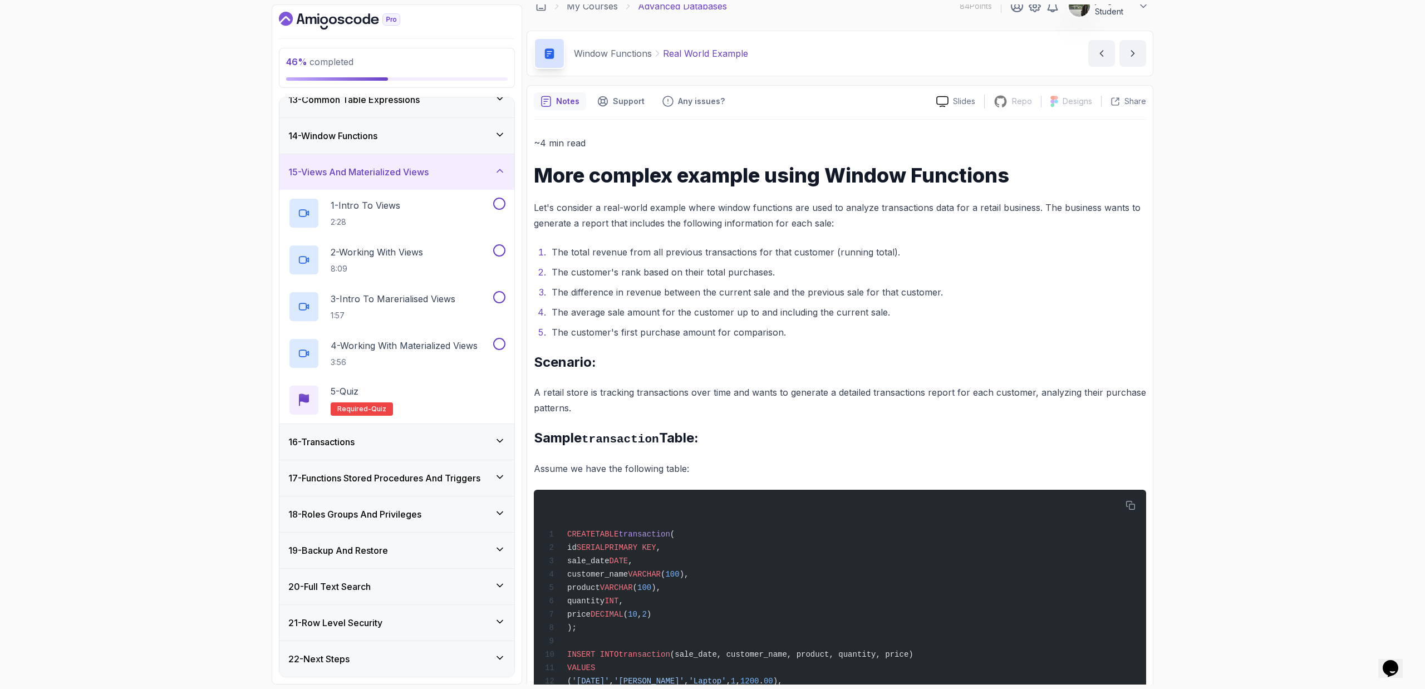
scroll to position [0, 0]
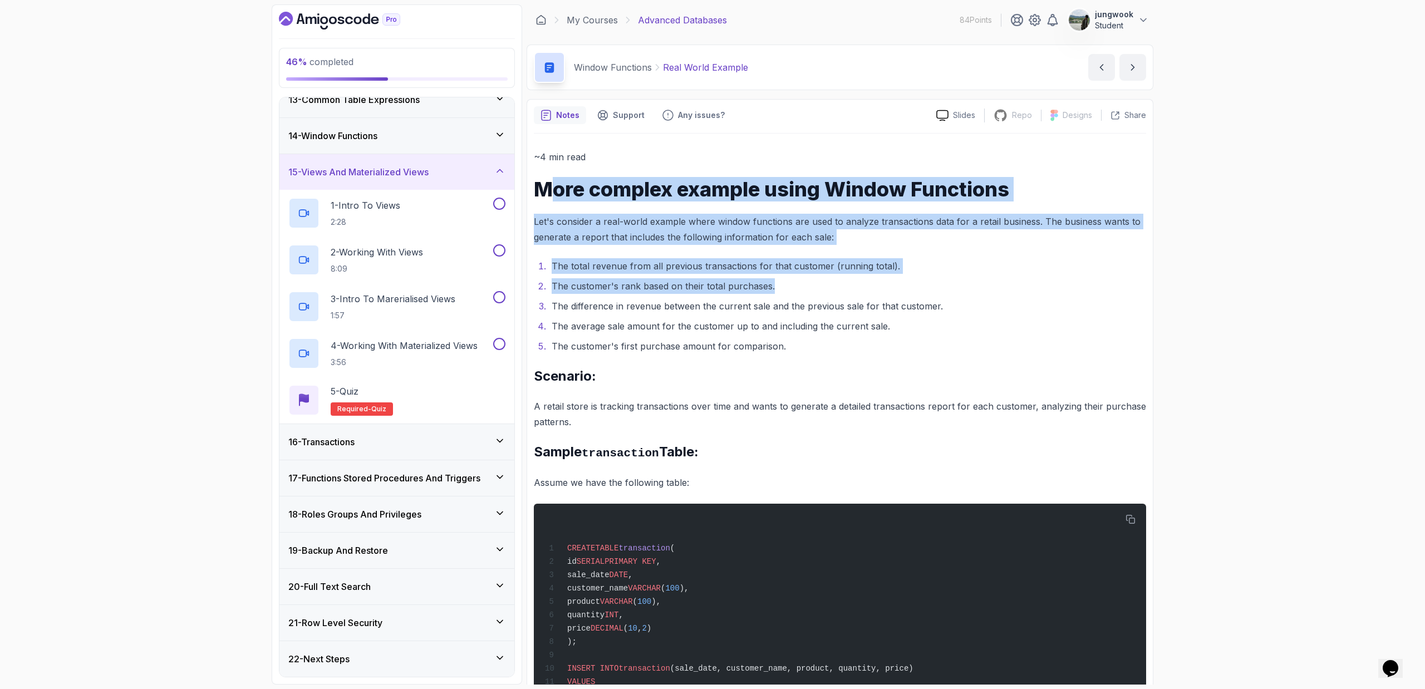
drag, startPoint x: 550, startPoint y: 187, endPoint x: 791, endPoint y: 293, distance: 263.2
click at [791, 293] on li "The customer's rank based on their total purchases." at bounding box center [847, 286] width 598 height 16
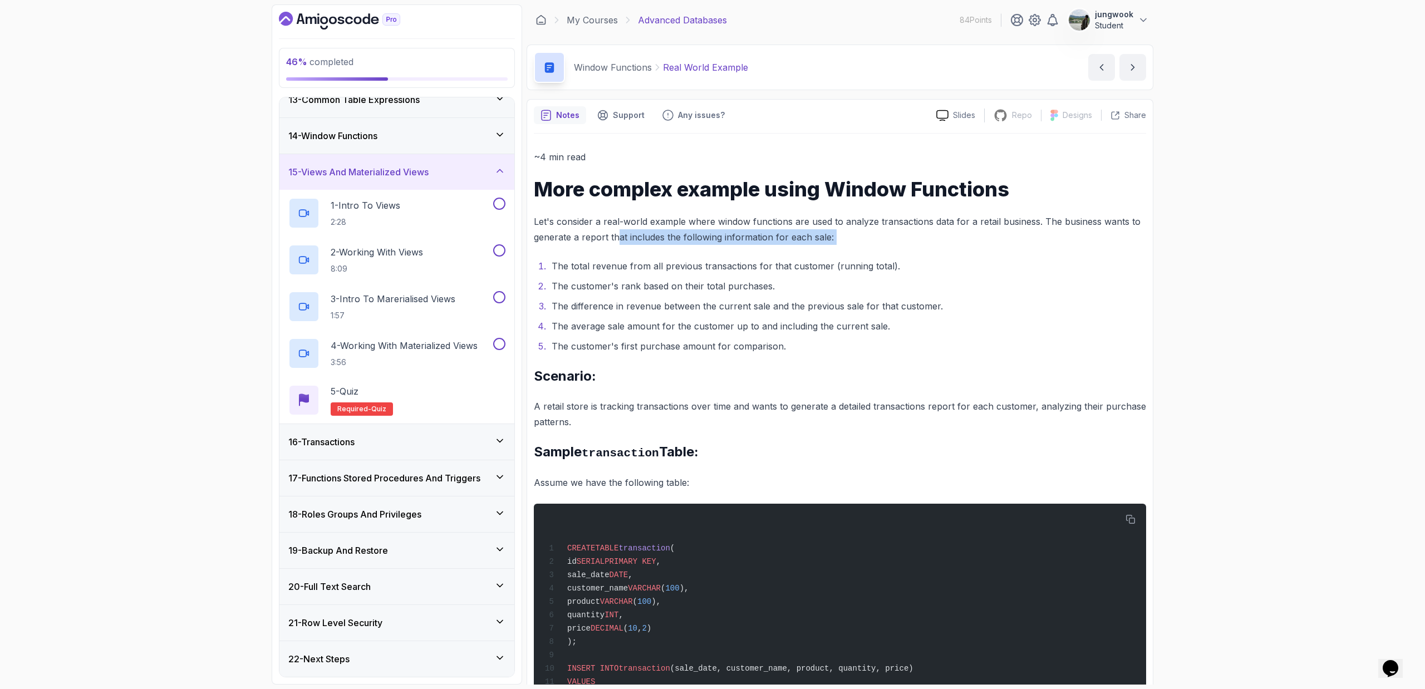
drag, startPoint x: 834, startPoint y: 238, endPoint x: 617, endPoint y: 235, distance: 216.5
drag, startPoint x: 617, startPoint y: 235, endPoint x: 528, endPoint y: 225, distance: 90.2
click at [612, 235] on p "Let's consider a real-world example where window functions are used to analyze …" at bounding box center [840, 229] width 612 height 31
click at [496, 126] on div "14 - Window Functions" at bounding box center [396, 136] width 235 height 36
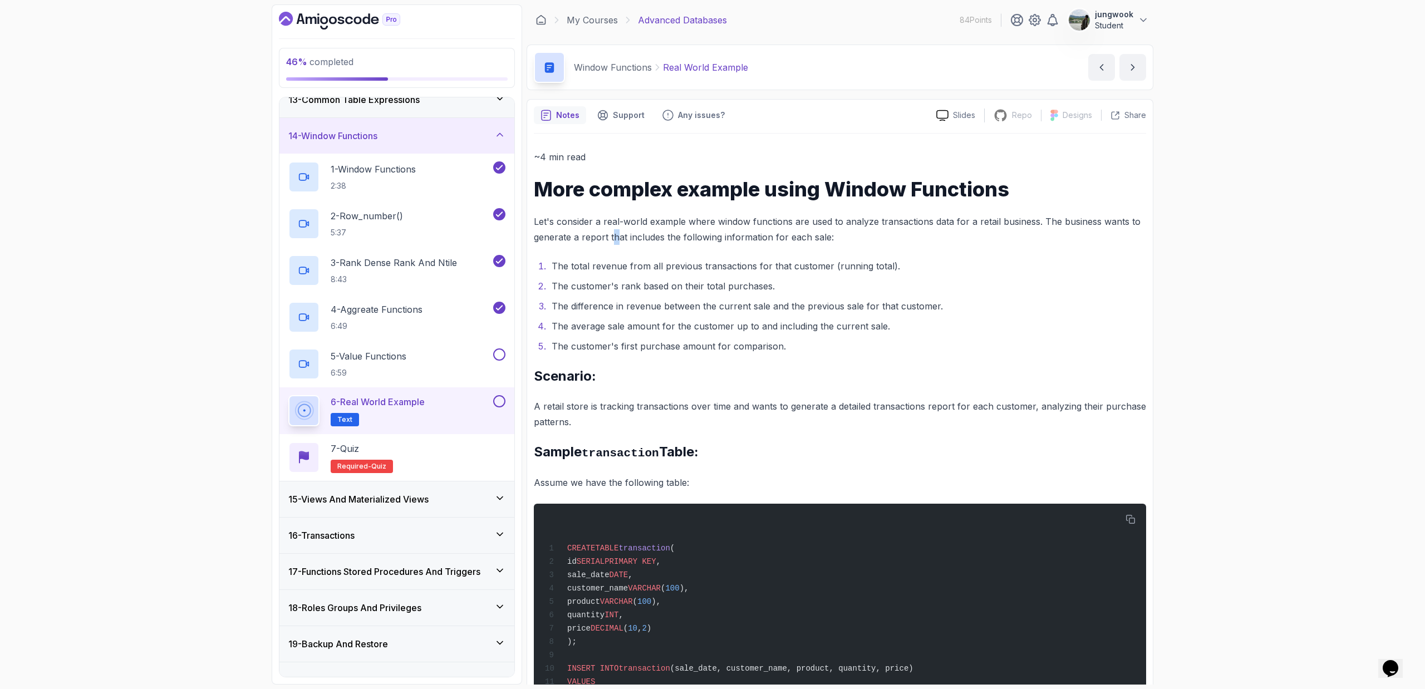
click at [474, 461] on div "15 - Views And Materialized Views" at bounding box center [396, 499] width 235 height 36
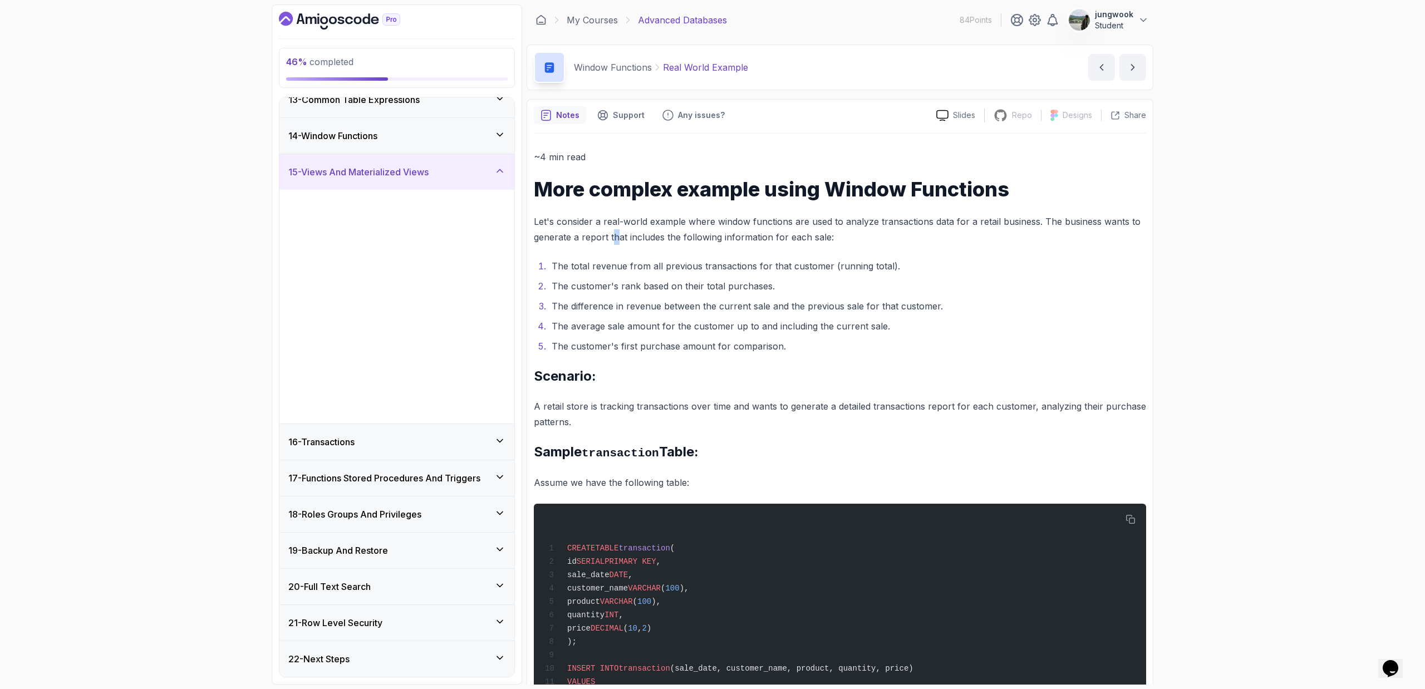
click at [457, 140] on div "14 - Window Functions" at bounding box center [396, 135] width 217 height 13
click at [690, 218] on p "Let's consider a real-world example where window functions are used to analyze …" at bounding box center [840, 229] width 612 height 31
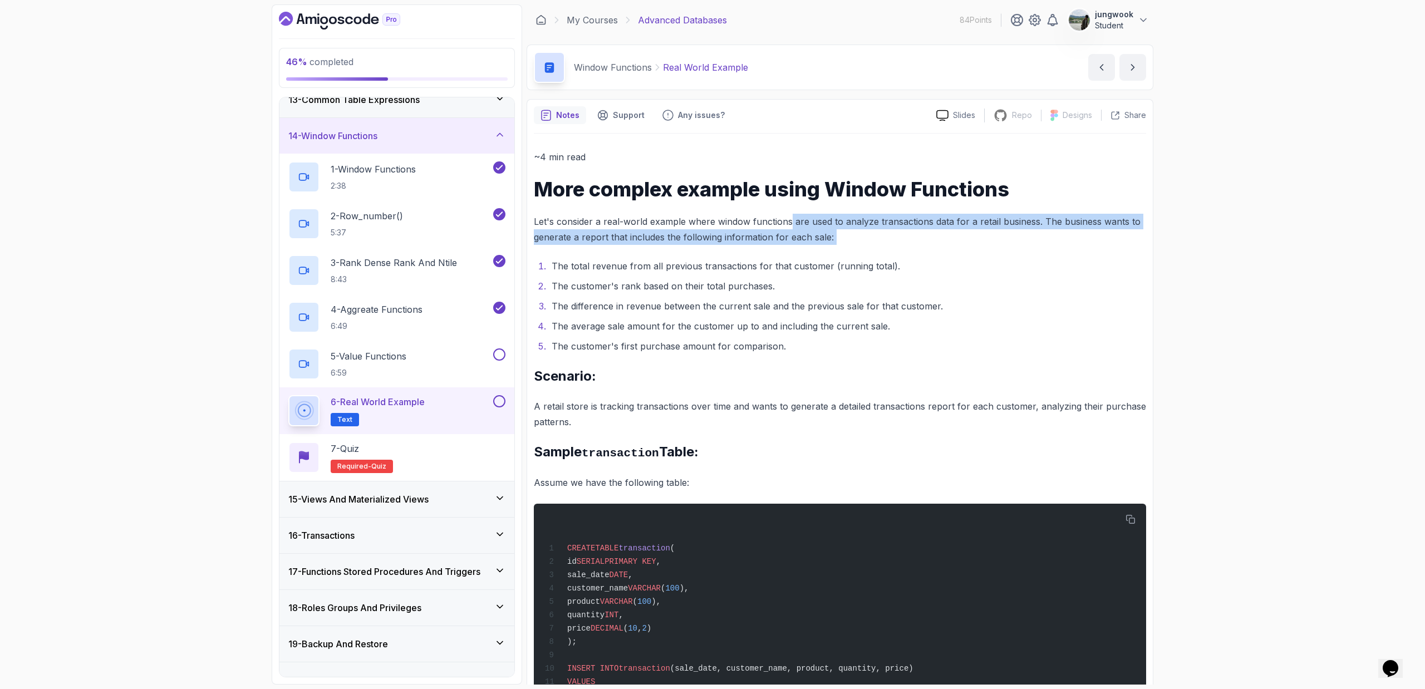
drag, startPoint x: 790, startPoint y: 223, endPoint x: 838, endPoint y: 249, distance: 55.0
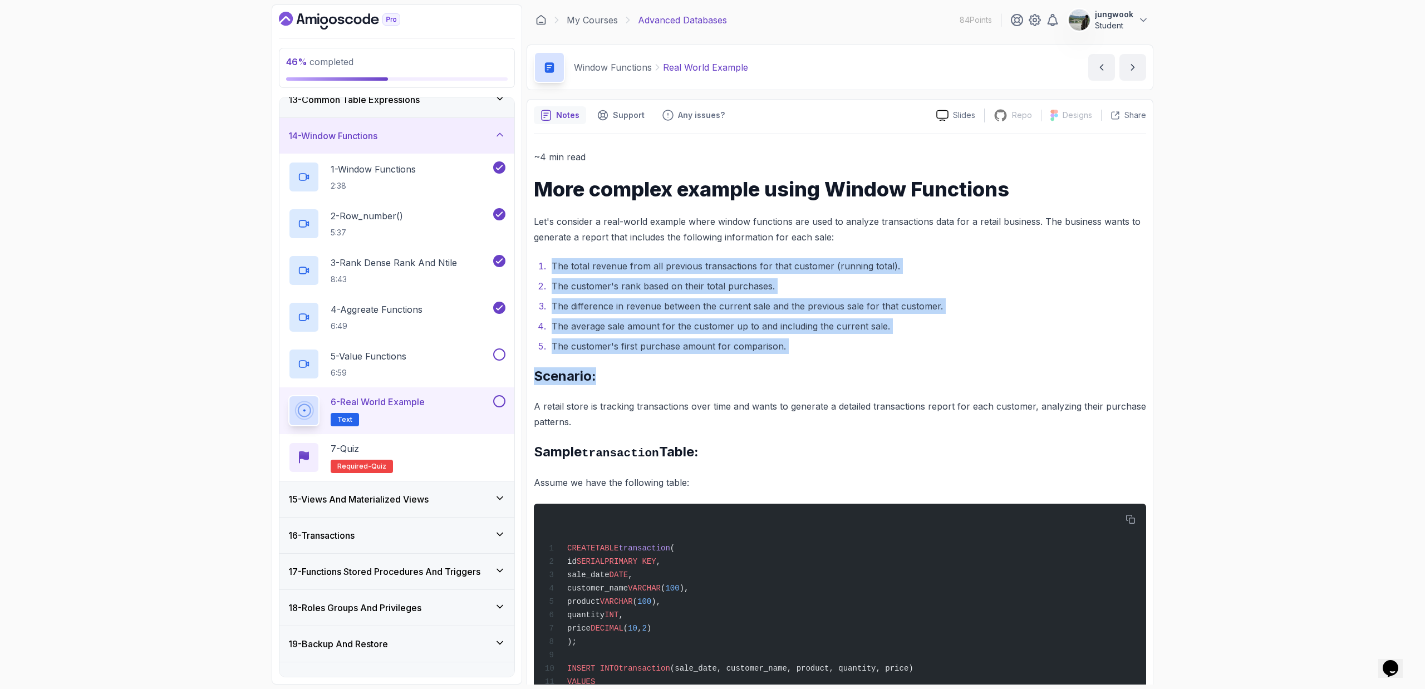
drag, startPoint x: 537, startPoint y: 259, endPoint x: 747, endPoint y: 371, distance: 238.5
click at [747, 371] on h2 "Scenario:" at bounding box center [840, 376] width 612 height 18
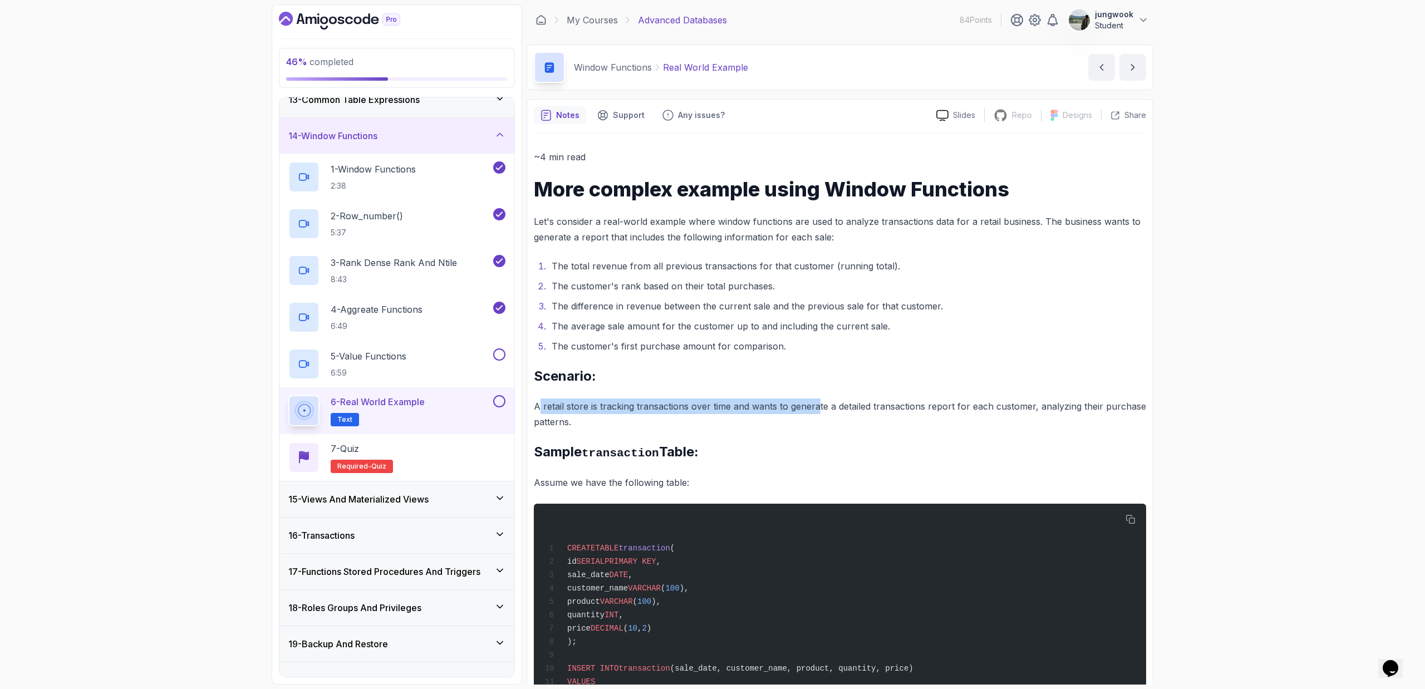
drag, startPoint x: 538, startPoint y: 406, endPoint x: 815, endPoint y: 405, distance: 277.7
click at [815, 405] on p "A retail store is tracking transactions over time and wants to generate a detai…" at bounding box center [840, 414] width 612 height 31
click at [506, 461] on div "15 - Views And Materialized Views" at bounding box center [396, 499] width 235 height 36
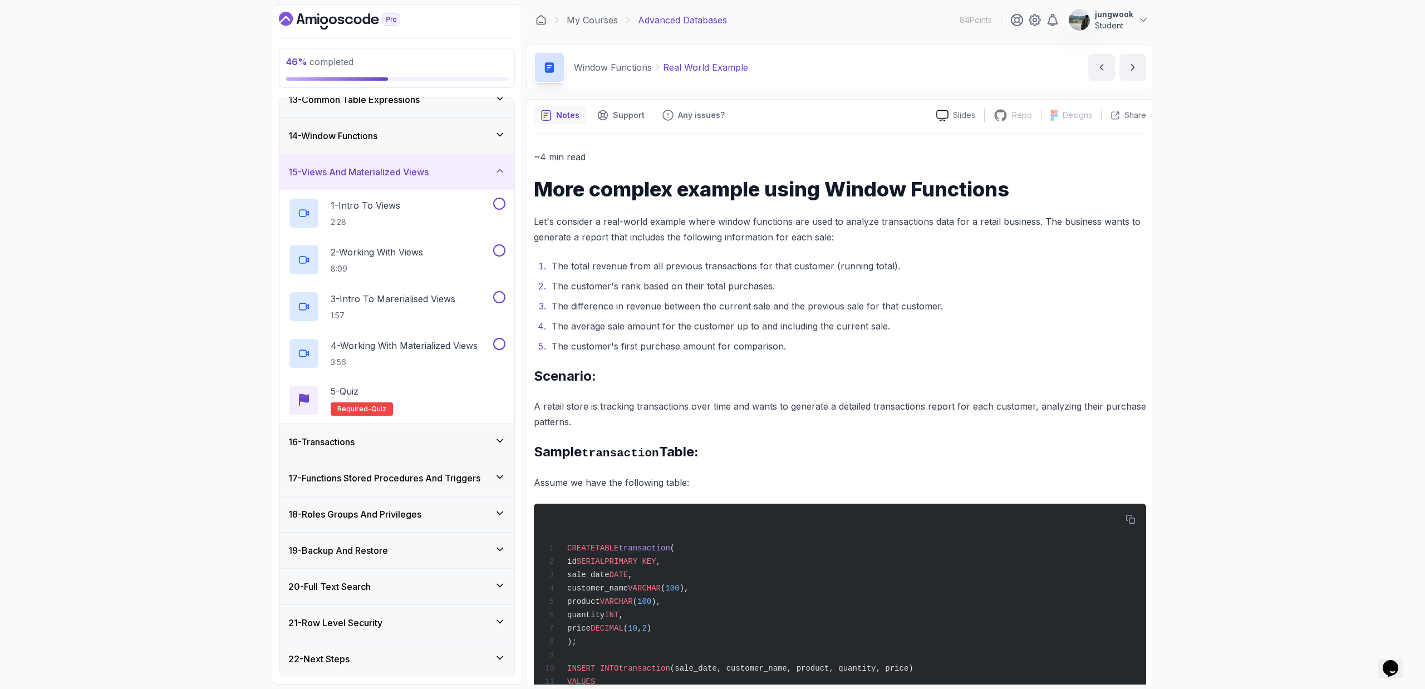
click at [506, 144] on div "14 - Window Functions" at bounding box center [396, 136] width 235 height 36
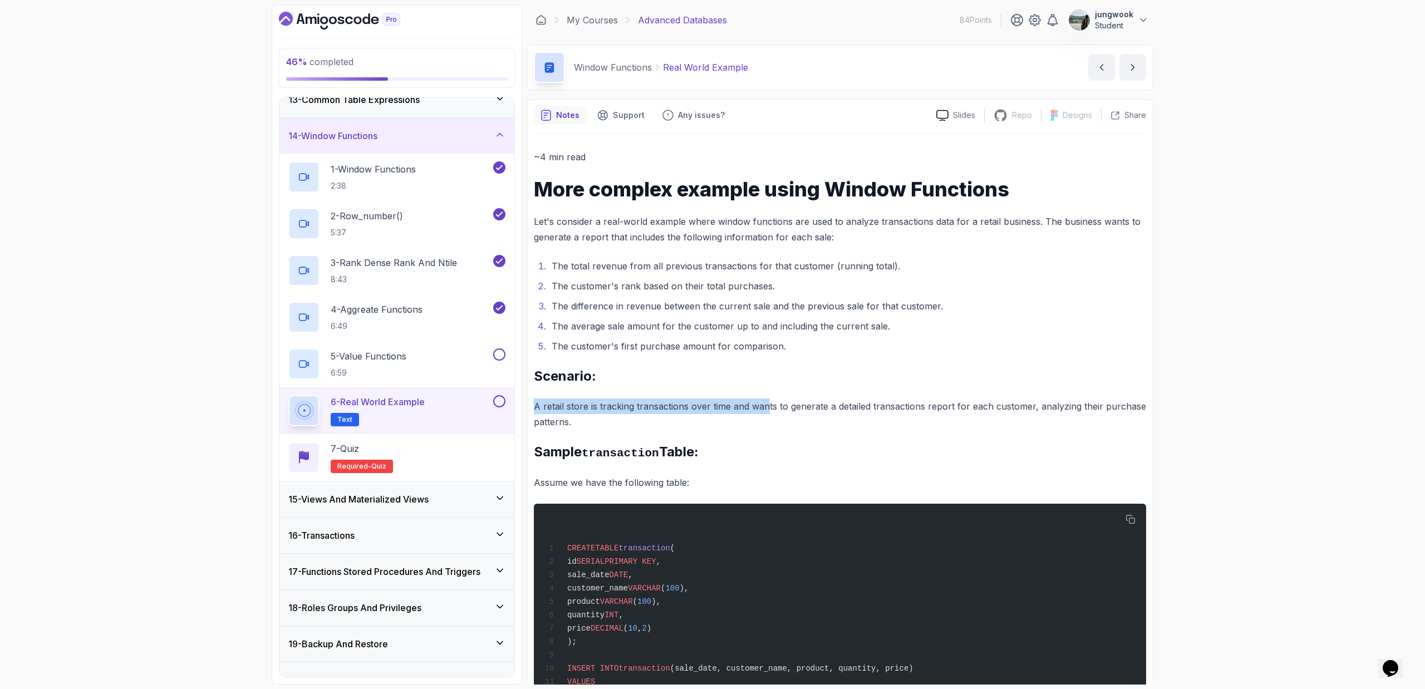
drag, startPoint x: 533, startPoint y: 409, endPoint x: 766, endPoint y: 414, distance: 232.7
click at [766, 414] on p "A retail store is tracking transactions over time and wants to generate a detai…" at bounding box center [840, 414] width 612 height 31
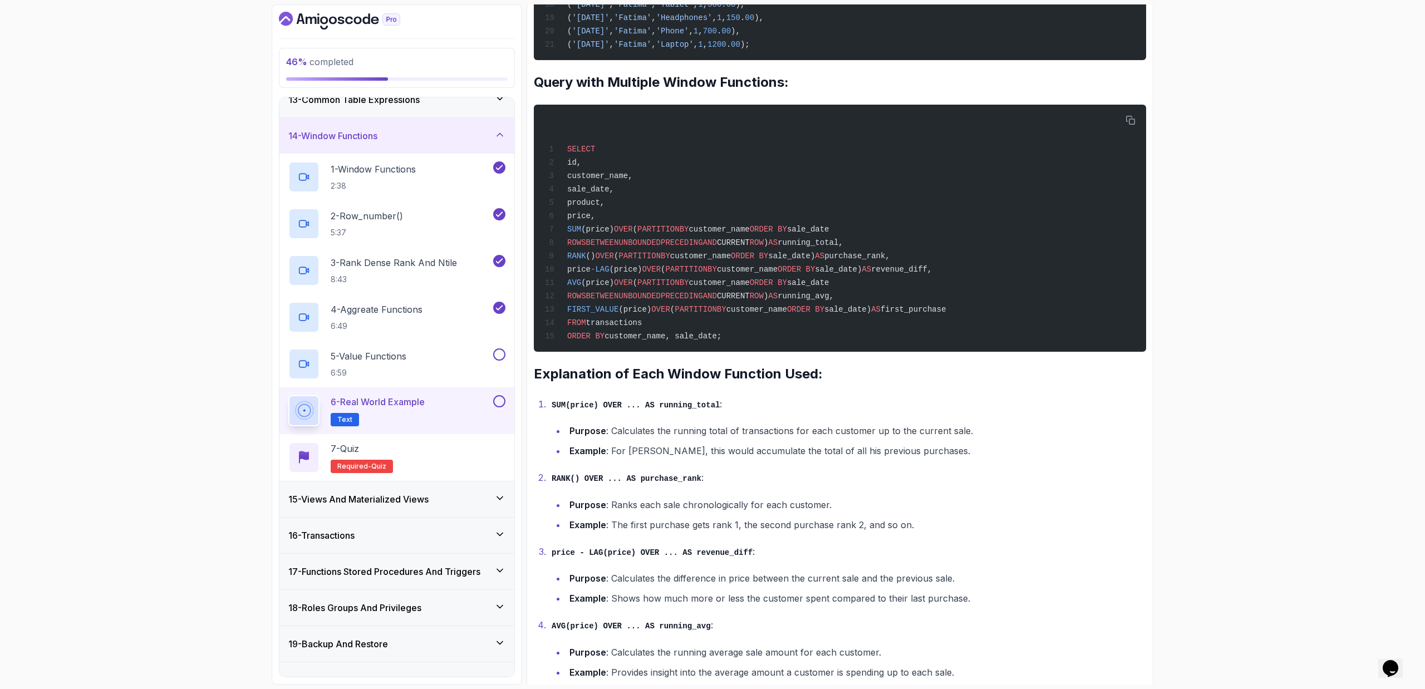
scroll to position [769, 0]
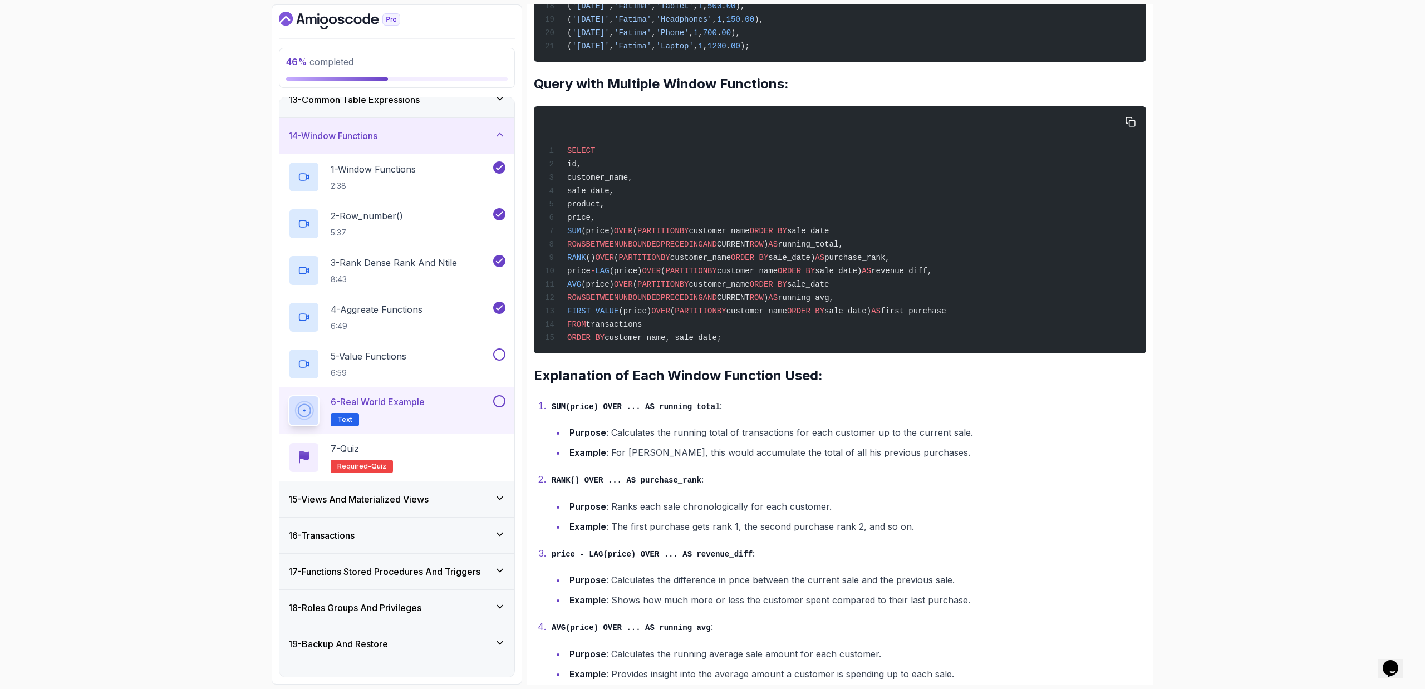
drag, startPoint x: 991, startPoint y: 324, endPoint x: 963, endPoint y: 189, distance: 138.6
click at [943, 189] on div "SELECT id, customer_name, sale_date, product, price, SUM (price) OVER ( PARTITI…" at bounding box center [840, 230] width 594 height 234
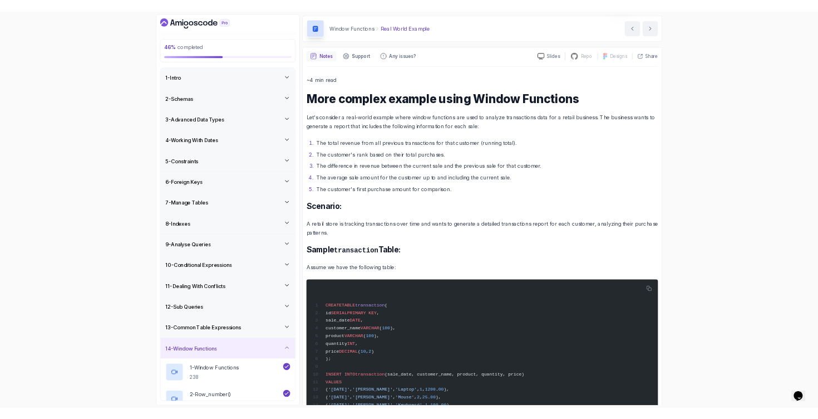
scroll to position [0, 0]
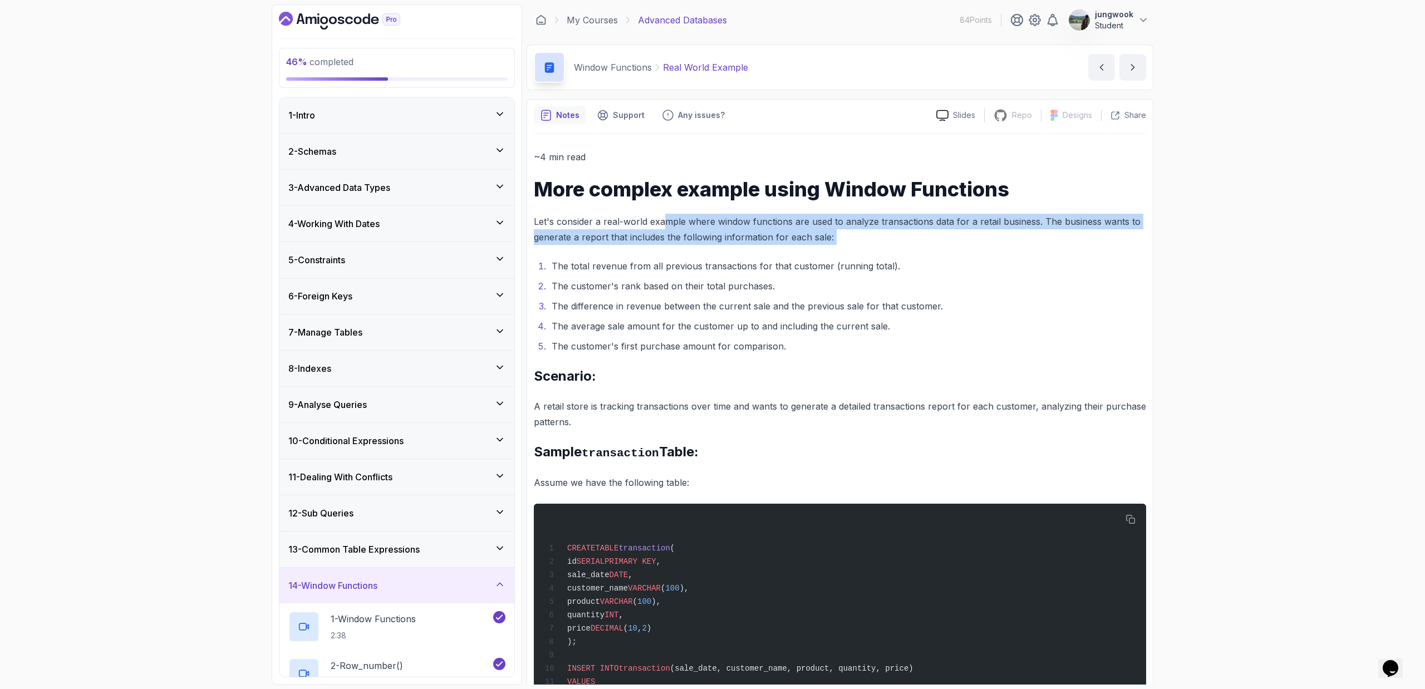
drag, startPoint x: 666, startPoint y: 229, endPoint x: 670, endPoint y: 252, distance: 23.7
click at [943, 168] on main "My Courses Advanced Databases 84 Points jungwook Student 15 - Window Functions …" at bounding box center [840, 344] width 627 height 680
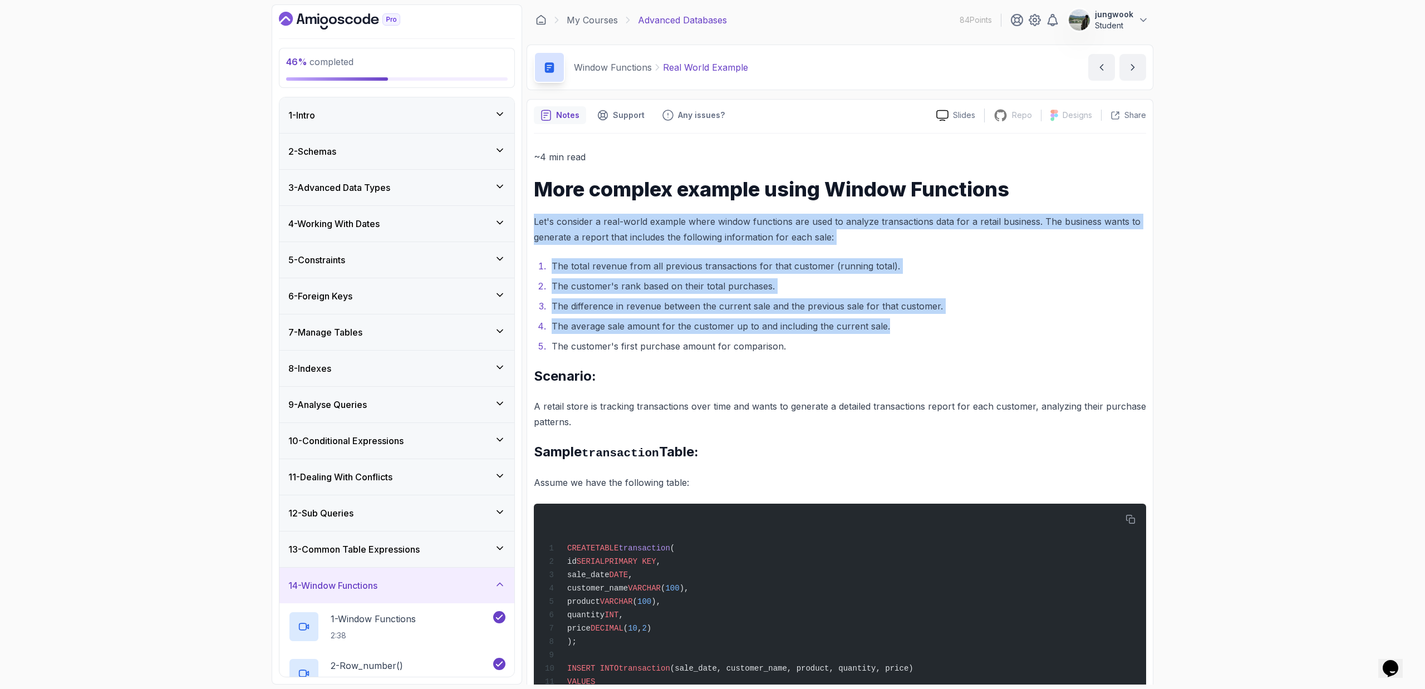
drag, startPoint x: 1120, startPoint y: 199, endPoint x: 1164, endPoint y: 349, distance: 156.0
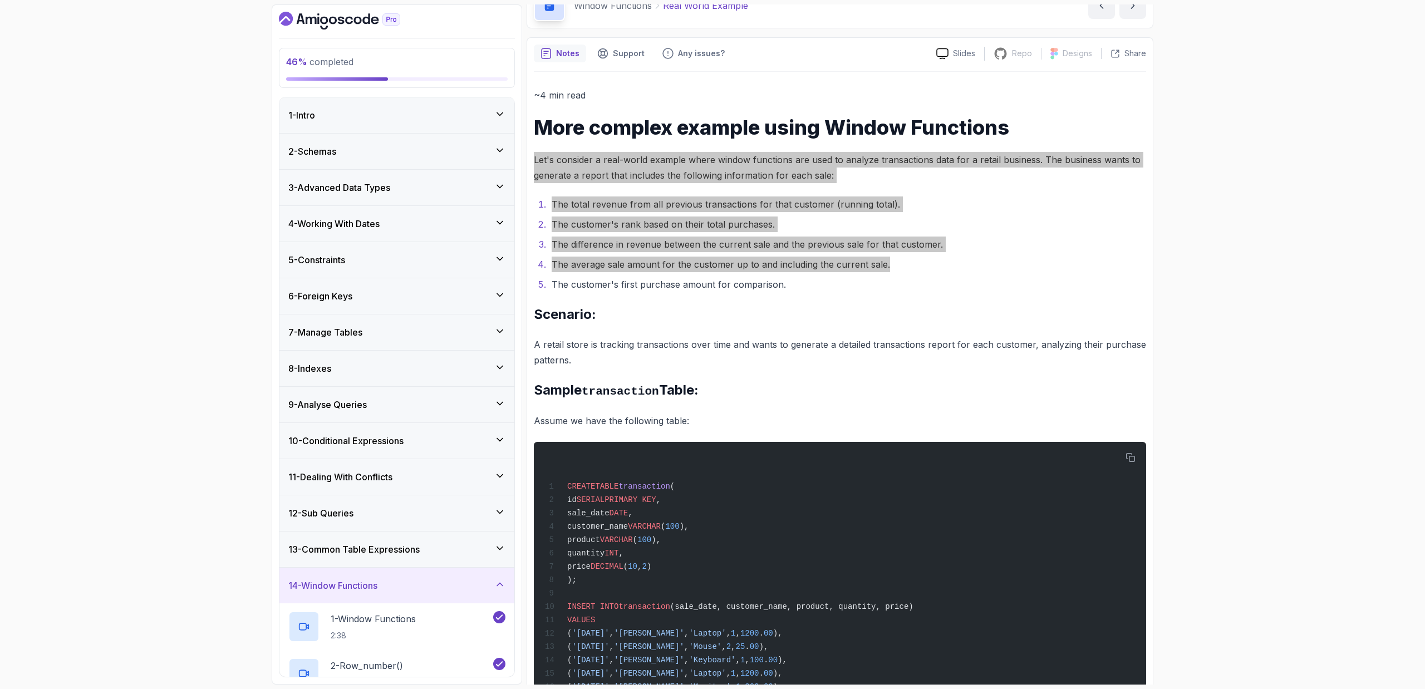
scroll to position [47, 0]
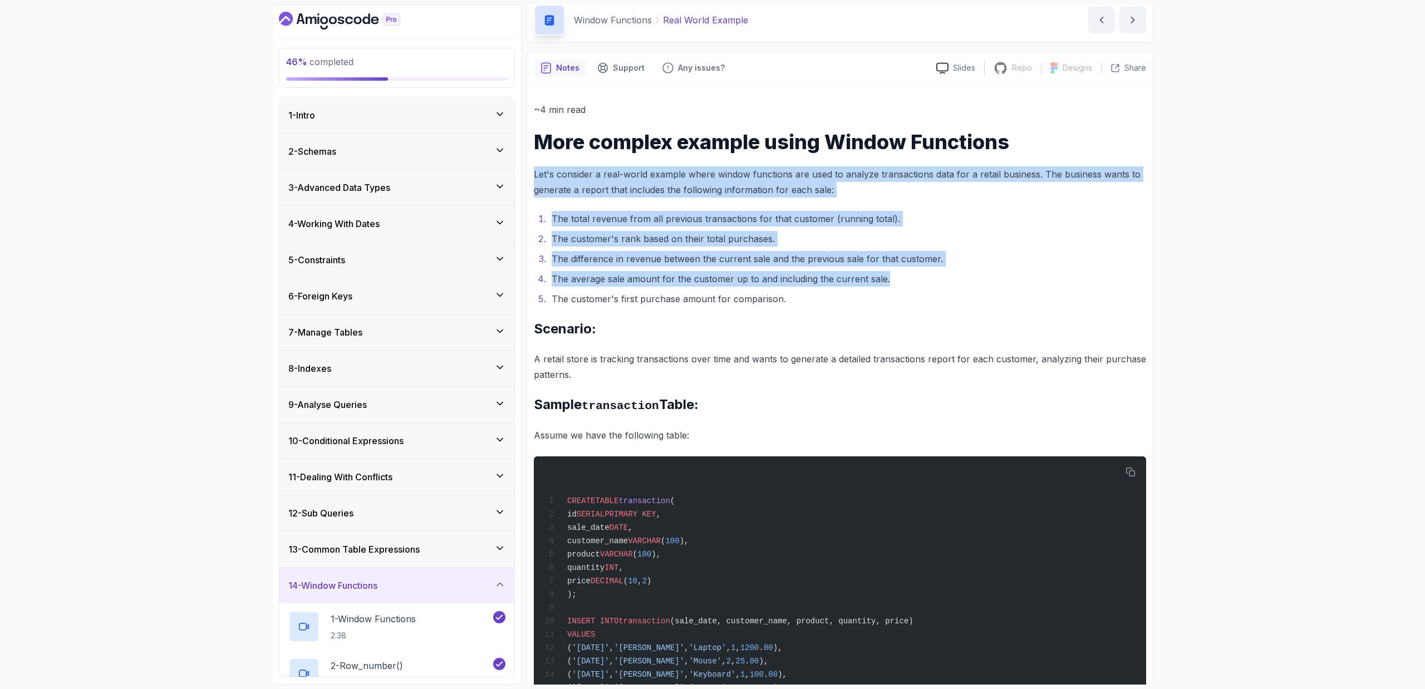
click at [645, 249] on ol "The total revenue from all previous transactions for that customer (running tot…" at bounding box center [840, 259] width 612 height 96
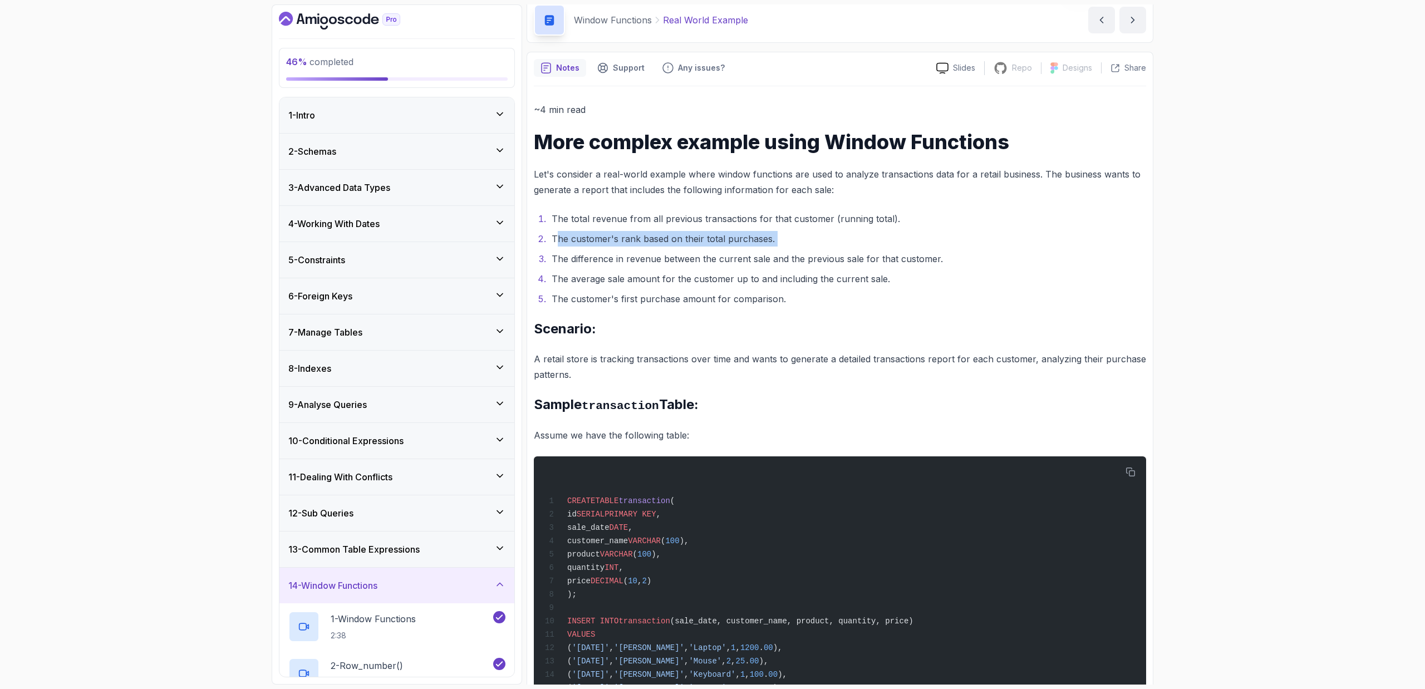
drag, startPoint x: 556, startPoint y: 240, endPoint x: 747, endPoint y: 249, distance: 191.1
click at [747, 249] on ol "The total revenue from all previous transactions for that customer (running tot…" at bounding box center [840, 259] width 612 height 96
drag, startPoint x: 569, startPoint y: 239, endPoint x: 572, endPoint y: 247, distance: 8.8
click at [572, 247] on ol "The total revenue from all previous transactions for that customer (running tot…" at bounding box center [840, 259] width 612 height 96
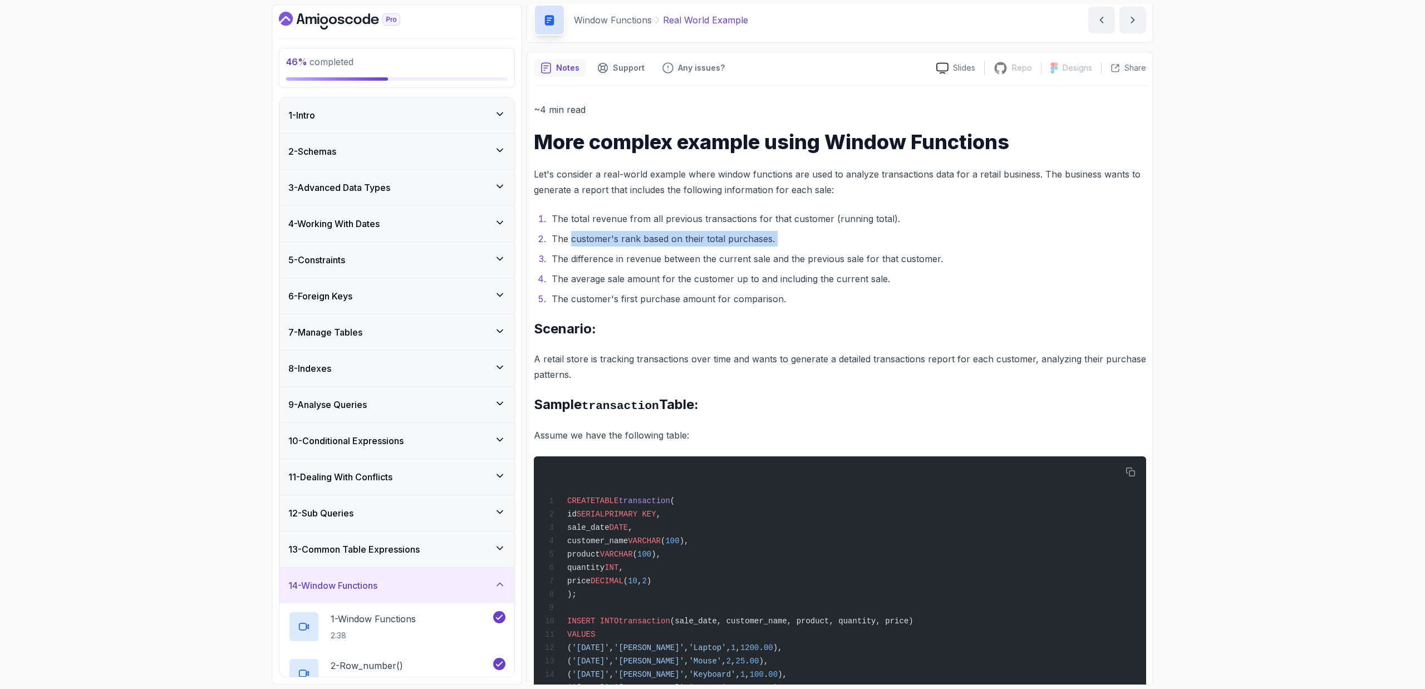
click at [572, 247] on ol "The total revenue from all previous transactions for that customer (running tot…" at bounding box center [840, 259] width 612 height 96
drag, startPoint x: 575, startPoint y: 321, endPoint x: 617, endPoint y: 356, distance: 54.5
click at [623, 356] on p "A retail store is tracking transactions over time and wants to generate a detai…" at bounding box center [840, 366] width 612 height 31
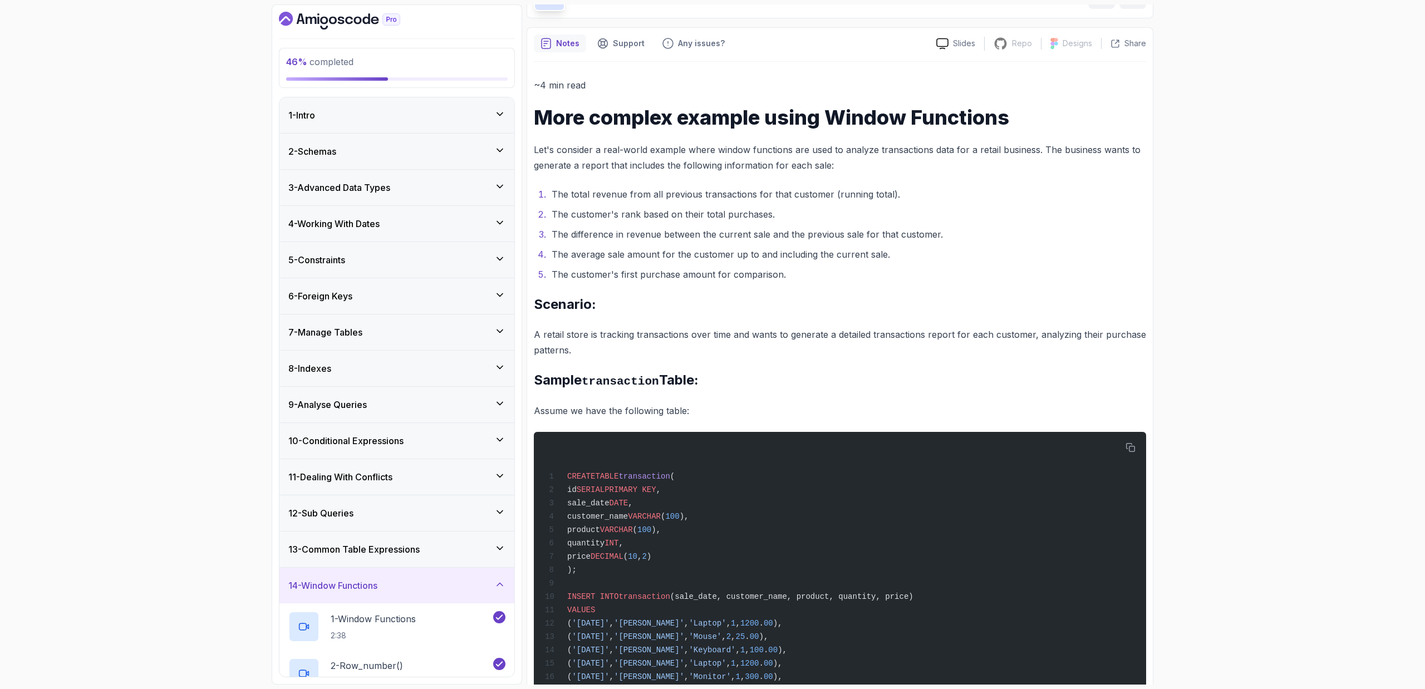
scroll to position [73, 0]
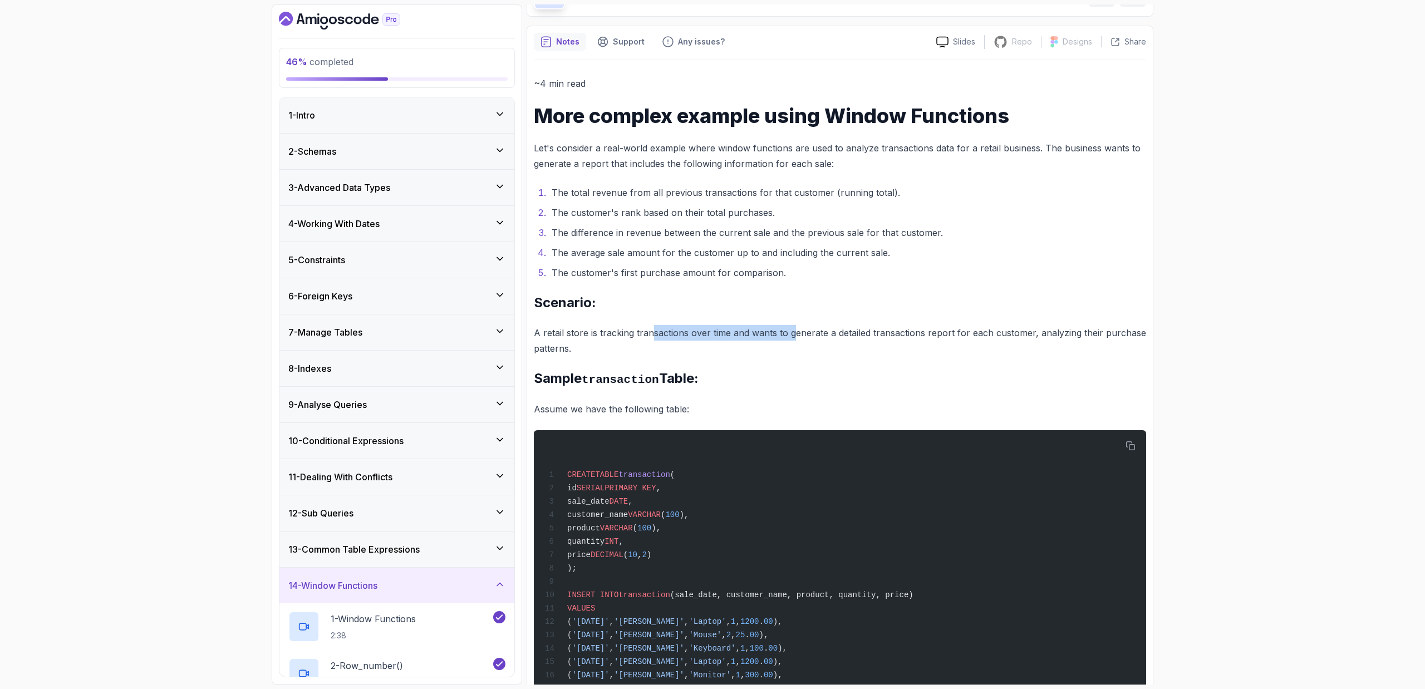
drag, startPoint x: 651, startPoint y: 331, endPoint x: 793, endPoint y: 328, distance: 142.5
click at [793, 328] on p "A retail store is tracking transactions over time and wants to generate a detai…" at bounding box center [840, 340] width 612 height 31
drag, startPoint x: 734, startPoint y: 334, endPoint x: 837, endPoint y: 340, distance: 102.6
click at [837, 340] on p "A retail store is tracking transactions over time and wants to generate a detai…" at bounding box center [840, 340] width 612 height 31
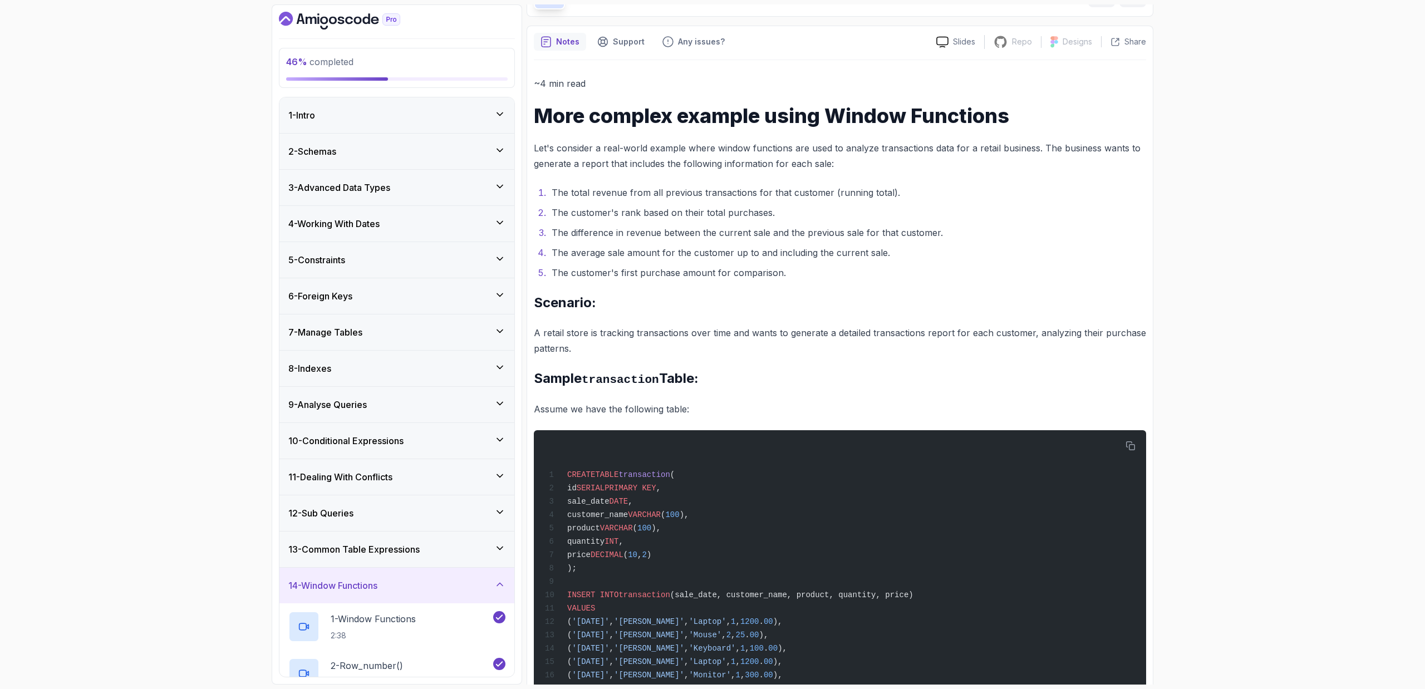
click at [872, 330] on p "A retail store is tracking transactions over time and wants to generate a detai…" at bounding box center [840, 340] width 612 height 31
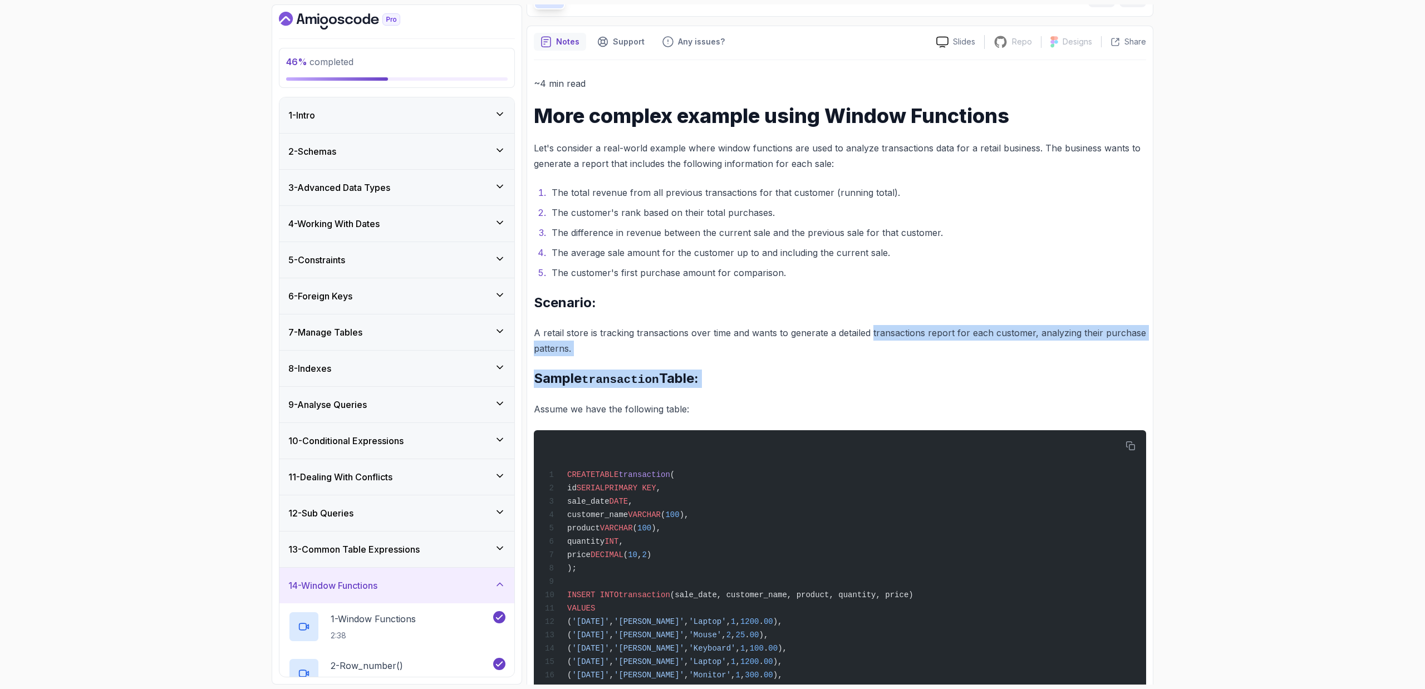
drag, startPoint x: 872, startPoint y: 330, endPoint x: 853, endPoint y: 373, distance: 46.6
click at [853, 372] on h2 "Sample transaction Table:" at bounding box center [840, 379] width 612 height 18
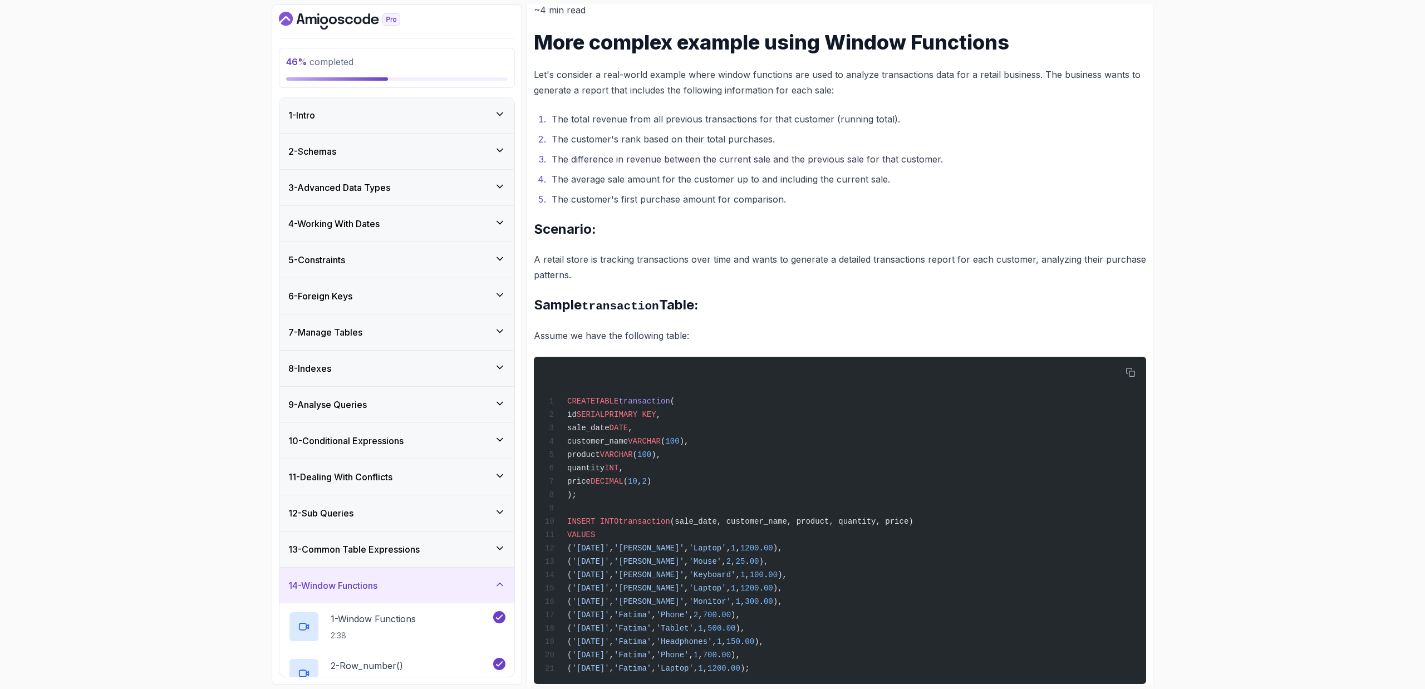
scroll to position [252, 0]
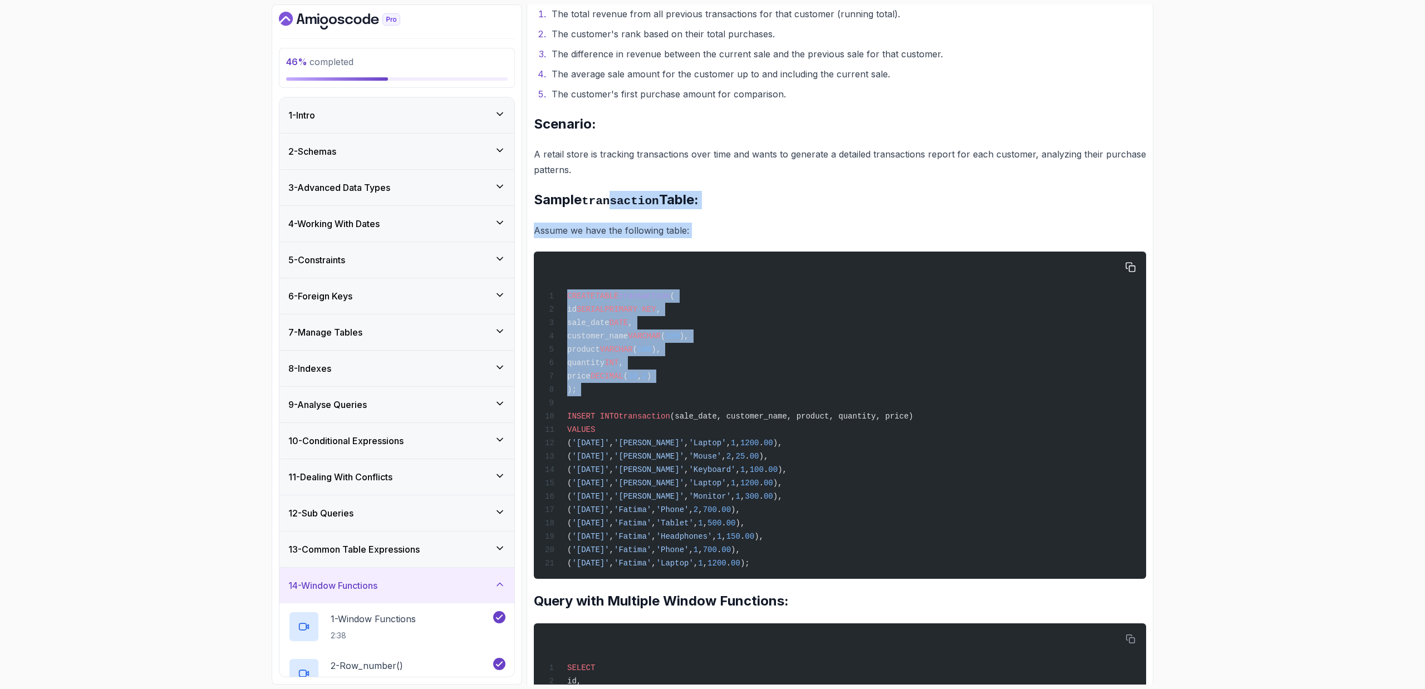
drag, startPoint x: 617, startPoint y: 199, endPoint x: 611, endPoint y: 396, distance: 196.6
click at [611, 396] on div "CREATE TABLE transaction ( id SERIAL PRIMARY KEY , sale_date DATE , customer_na…" at bounding box center [840, 415] width 594 height 314
drag, startPoint x: 611, startPoint y: 396, endPoint x: 636, endPoint y: 300, distance: 99.0
click at [636, 300] on div "CREATE TABLE transaction ( id SERIAL PRIMARY KEY , sale_date DATE , customer_na…" at bounding box center [840, 415] width 594 height 314
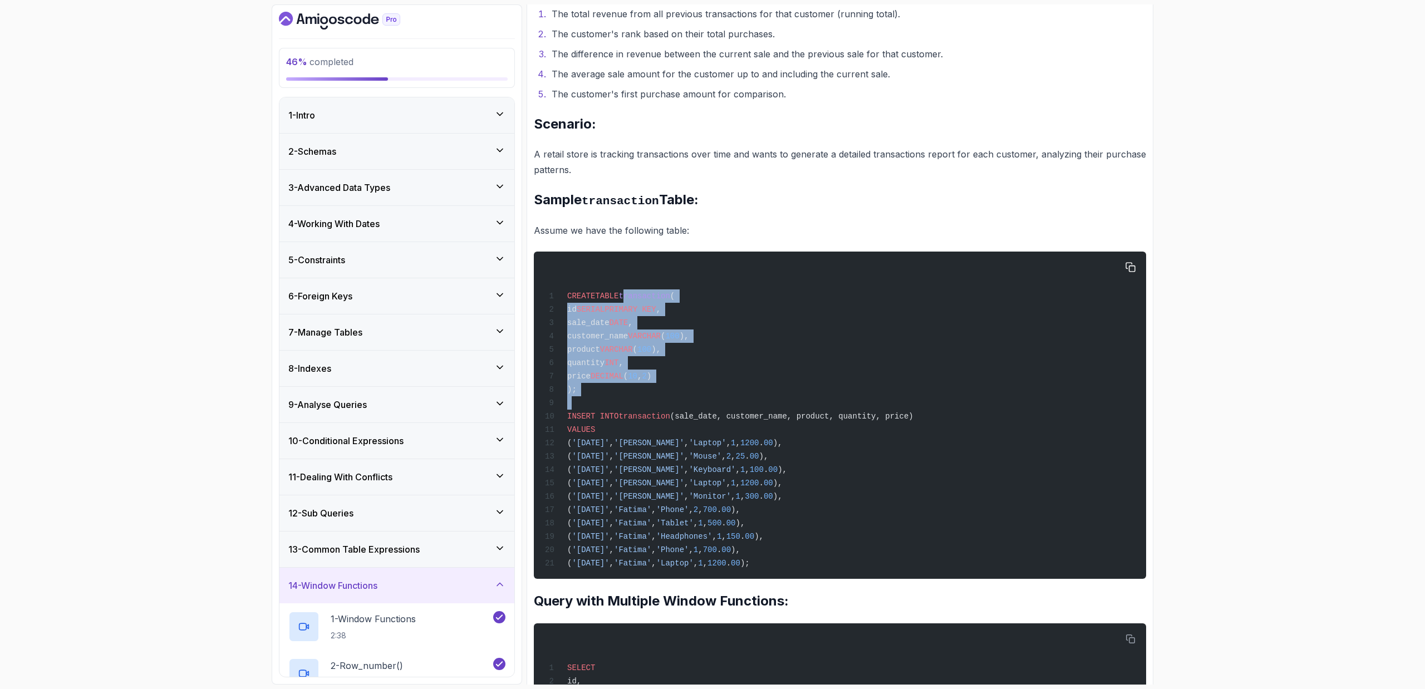
click at [636, 300] on div "CREATE TABLE transaction ( id SERIAL PRIMARY KEY , sale_date DATE , customer_na…" at bounding box center [840, 415] width 594 height 314
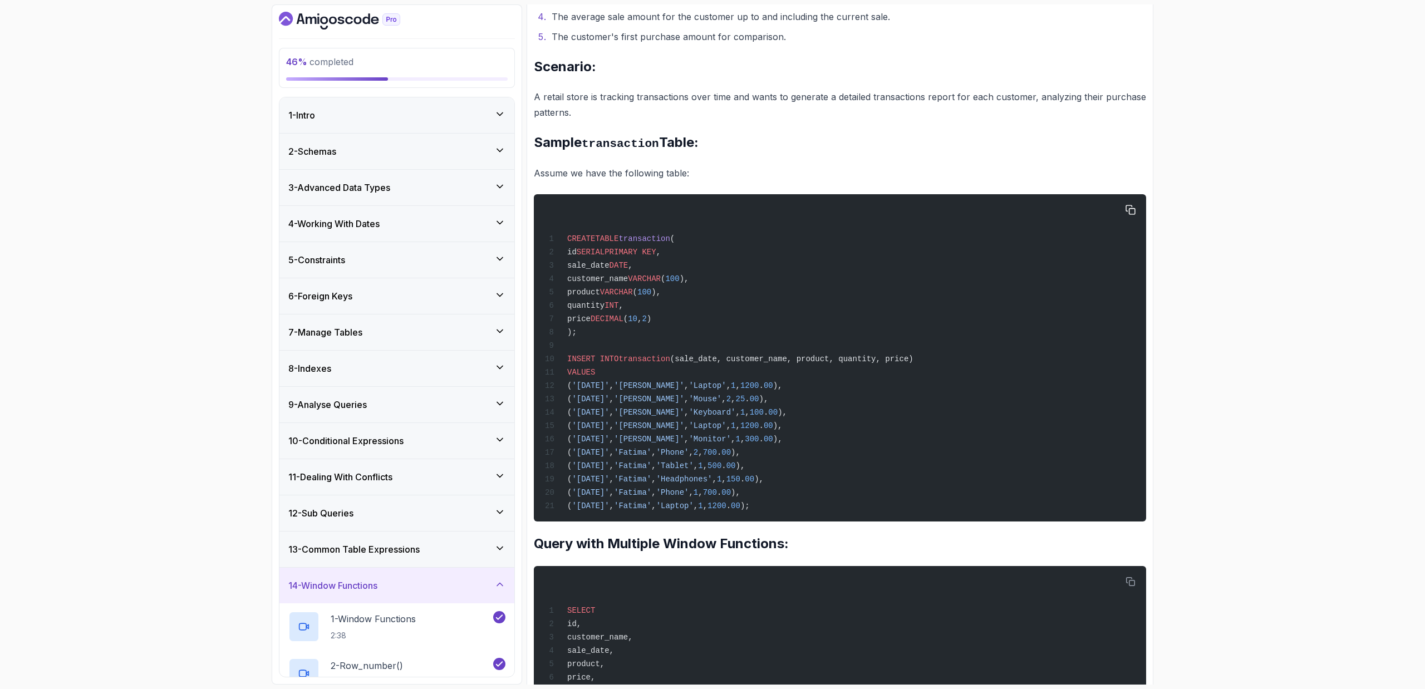
scroll to position [345, 0]
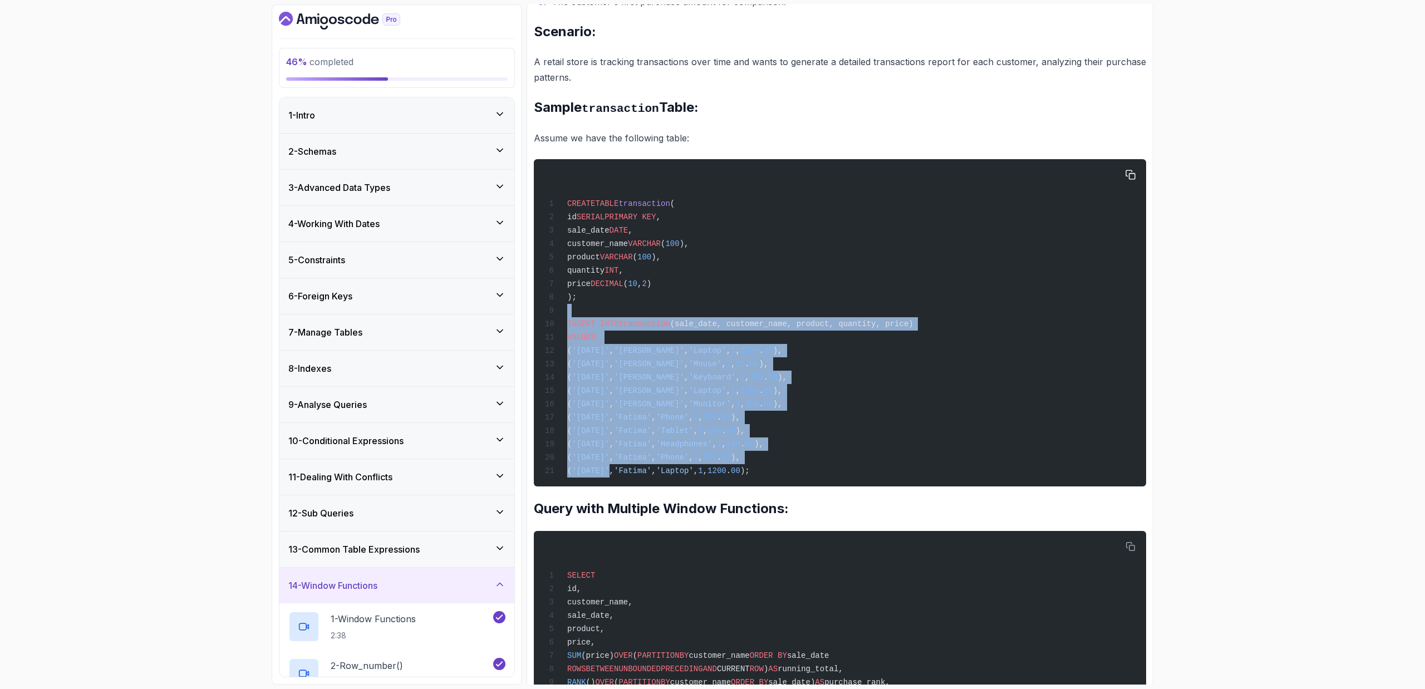
drag, startPoint x: 649, startPoint y: 316, endPoint x: 612, endPoint y: 474, distance: 162.4
click at [612, 461] on div "CREATE TABLE transaction ( id SERIAL PRIMARY KEY , sale_date DATE , customer_na…" at bounding box center [840, 323] width 594 height 314
click at [609, 461] on span "'2024-01-15'" at bounding box center [590, 470] width 37 height 9
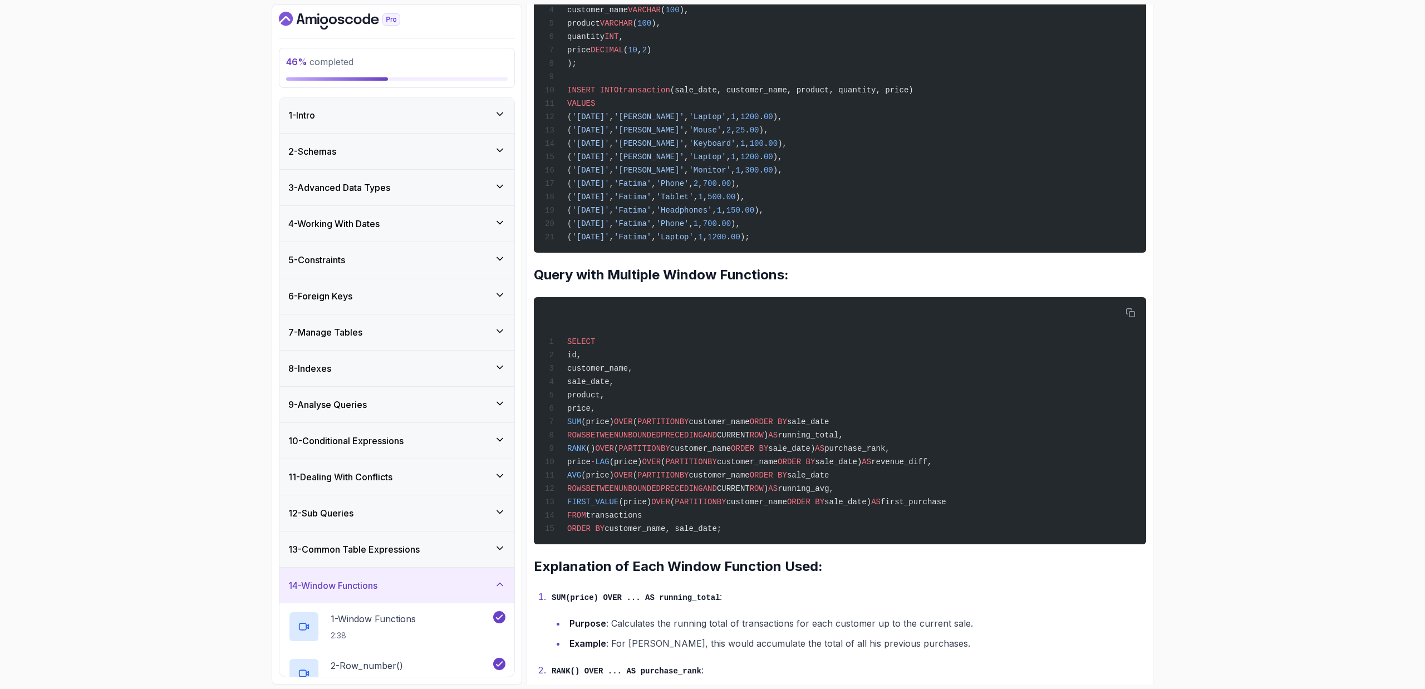
scroll to position [580, 0]
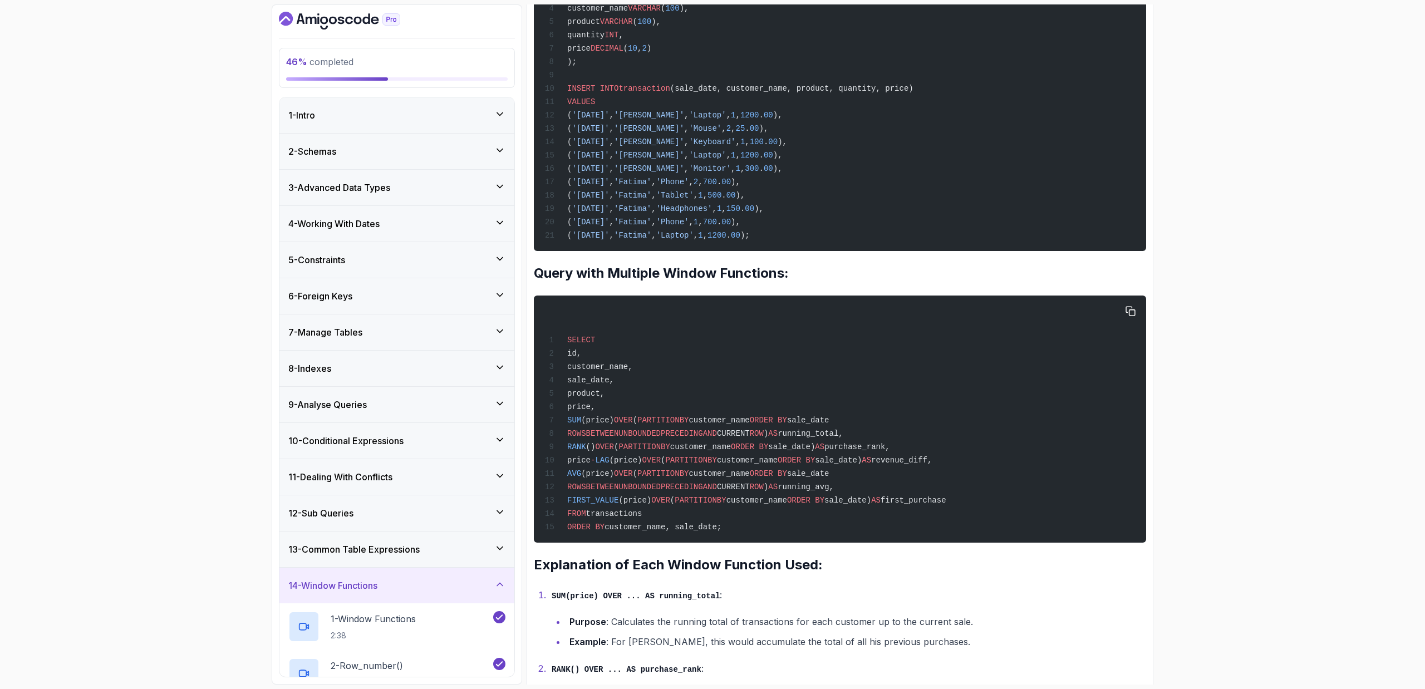
drag, startPoint x: 608, startPoint y: 352, endPoint x: 626, endPoint y: 434, distance: 83.3
click at [626, 432] on div "SELECT id, customer_name, sale_date, product, price, SUM (price) OVER ( PARTITI…" at bounding box center [840, 419] width 594 height 234
click at [586, 434] on span "ROWS" at bounding box center [576, 433] width 19 height 9
click at [614, 420] on span "(price)" at bounding box center [597, 420] width 33 height 9
drag, startPoint x: 633, startPoint y: 419, endPoint x: 803, endPoint y: 420, distance: 170.3
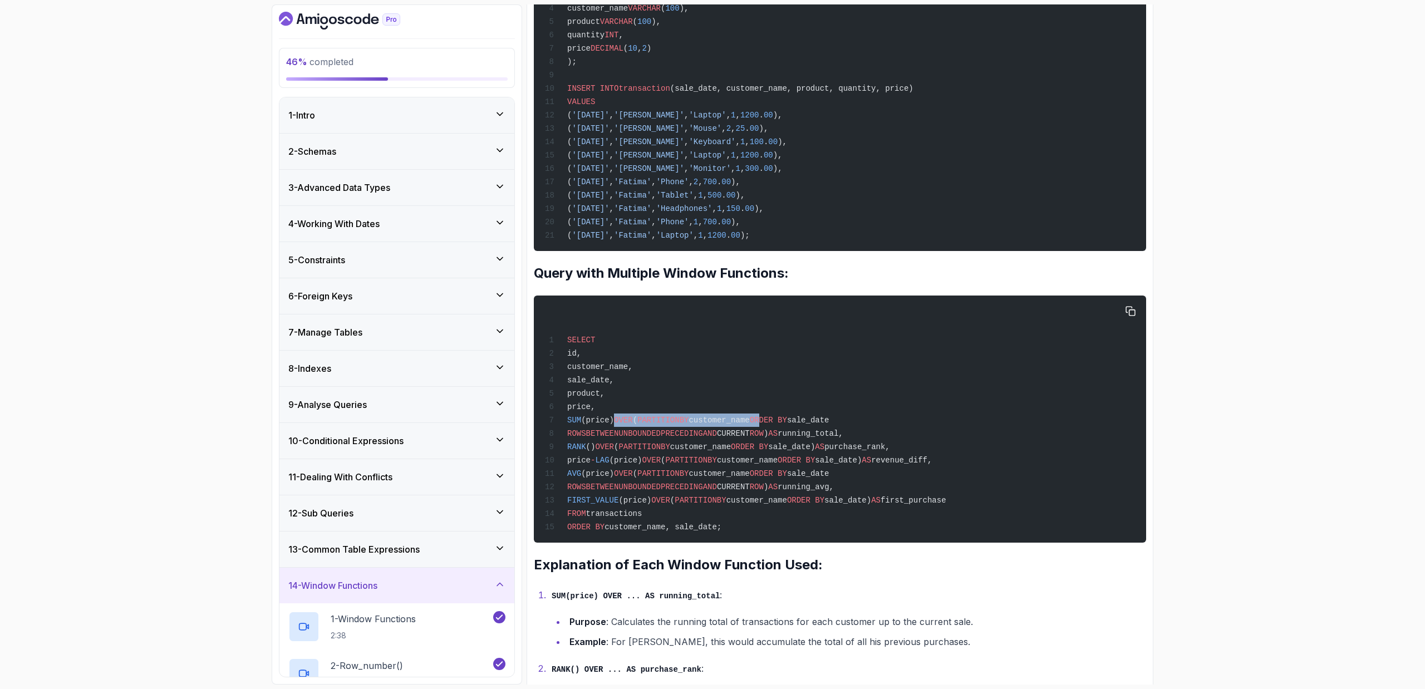
click at [803, 420] on span "SUM (price) OVER ( PARTITION BY customer_name ORDER BY sale_date" at bounding box center [687, 420] width 284 height 9
click at [787, 420] on span "ORDER BY" at bounding box center [768, 420] width 37 height 9
drag, startPoint x: 803, startPoint y: 420, endPoint x: 840, endPoint y: 421, distance: 37.3
click at [829, 421] on span "SUM (price) OVER ( PARTITION BY customer_name ORDER BY sale_date" at bounding box center [687, 420] width 284 height 9
click at [829, 421] on span "sale_date" at bounding box center [808, 420] width 42 height 9
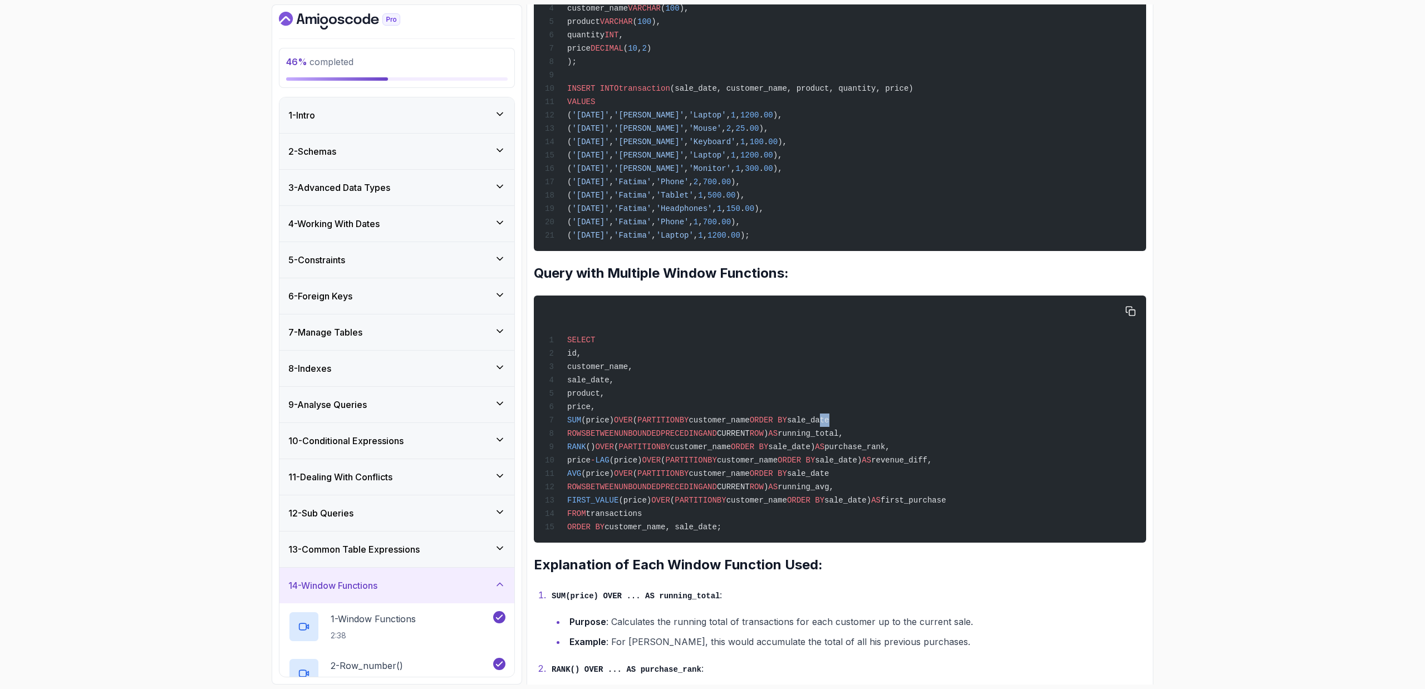
drag, startPoint x: 863, startPoint y: 418, endPoint x: 877, endPoint y: 419, distance: 13.9
click at [829, 420] on span "sale_date" at bounding box center [808, 420] width 42 height 9
click at [829, 419] on span "sale_date" at bounding box center [808, 420] width 42 height 9
drag, startPoint x: 905, startPoint y: 419, endPoint x: 645, endPoint y: 419, distance: 259.9
click at [645, 419] on div "SELECT id, customer_name, sale_date, product, price, SUM (price) OVER ( PARTITI…" at bounding box center [840, 419] width 594 height 234
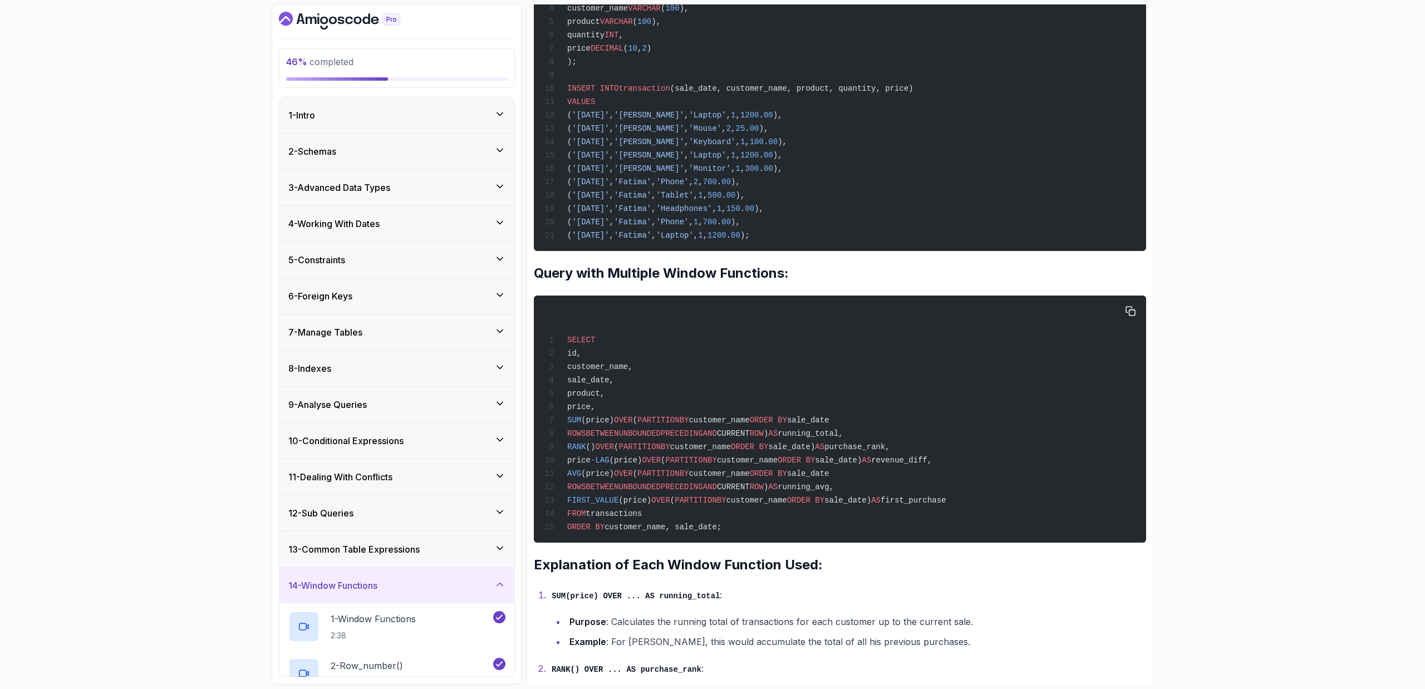
click at [633, 418] on span "OVER" at bounding box center [623, 420] width 19 height 9
drag, startPoint x: 984, startPoint y: 435, endPoint x: 633, endPoint y: 419, distance: 351.6
click at [633, 419] on div "SELECT id, customer_name, sale_date, product, price, SUM (price) OVER ( PARTITI…" at bounding box center [840, 419] width 594 height 234
click at [639, 412] on div "SELECT id, customer_name, sale_date, product, price, SUM (price) OVER ( PARTITI…" at bounding box center [840, 419] width 594 height 234
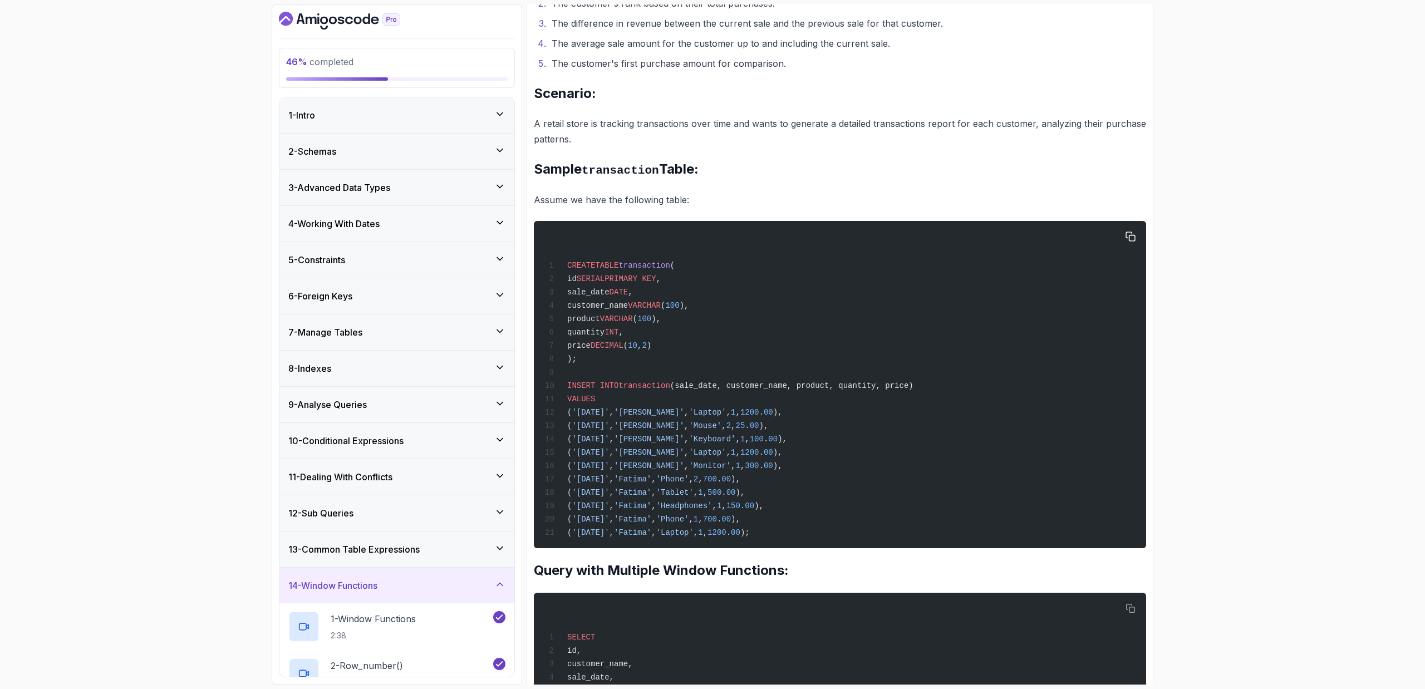
scroll to position [267, 0]
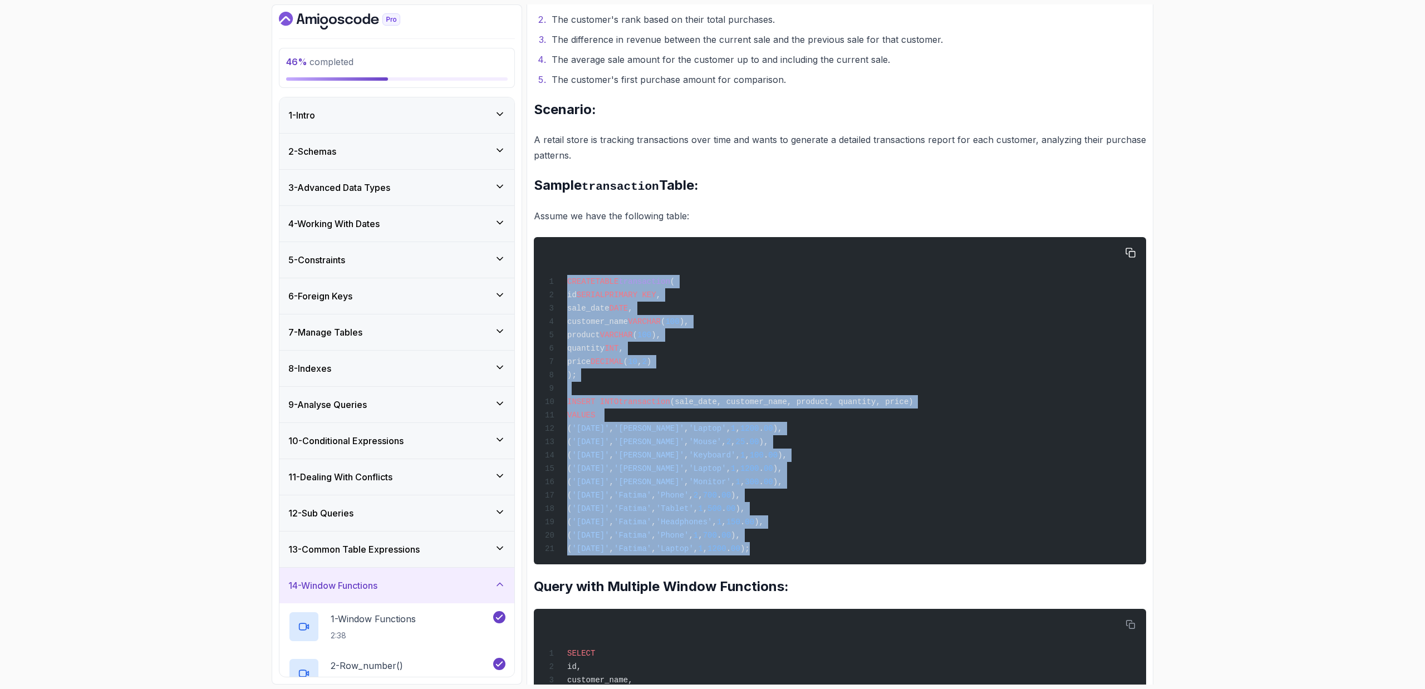
drag, startPoint x: 813, startPoint y: 550, endPoint x: 570, endPoint y: 274, distance: 367.6
click at [570, 274] on div "CREATE TABLE transaction ( id SERIAL PRIMARY KEY , sale_date DATE , customer_na…" at bounding box center [840, 401] width 594 height 314
copy code "CREATE TABLE transaction ( id SERIAL PRIMARY KEY , sale_date DATE , customer_na…"
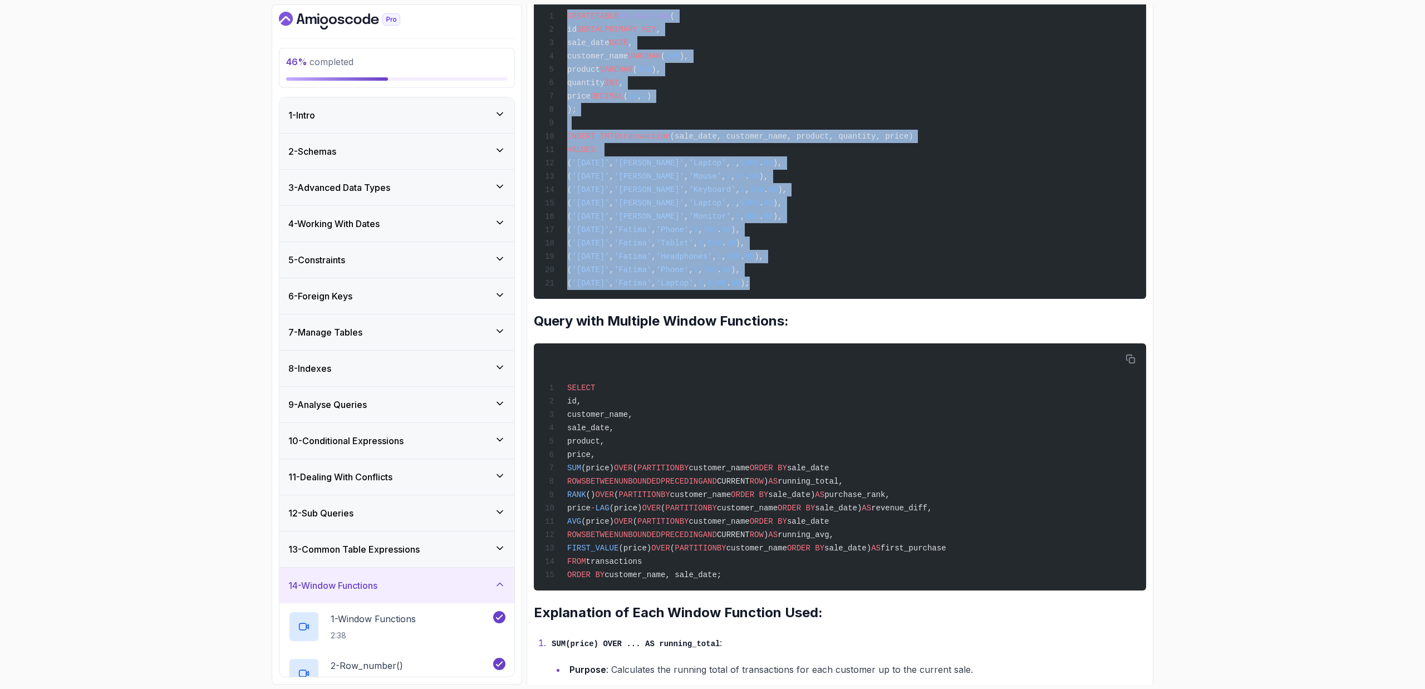
scroll to position [534, 0]
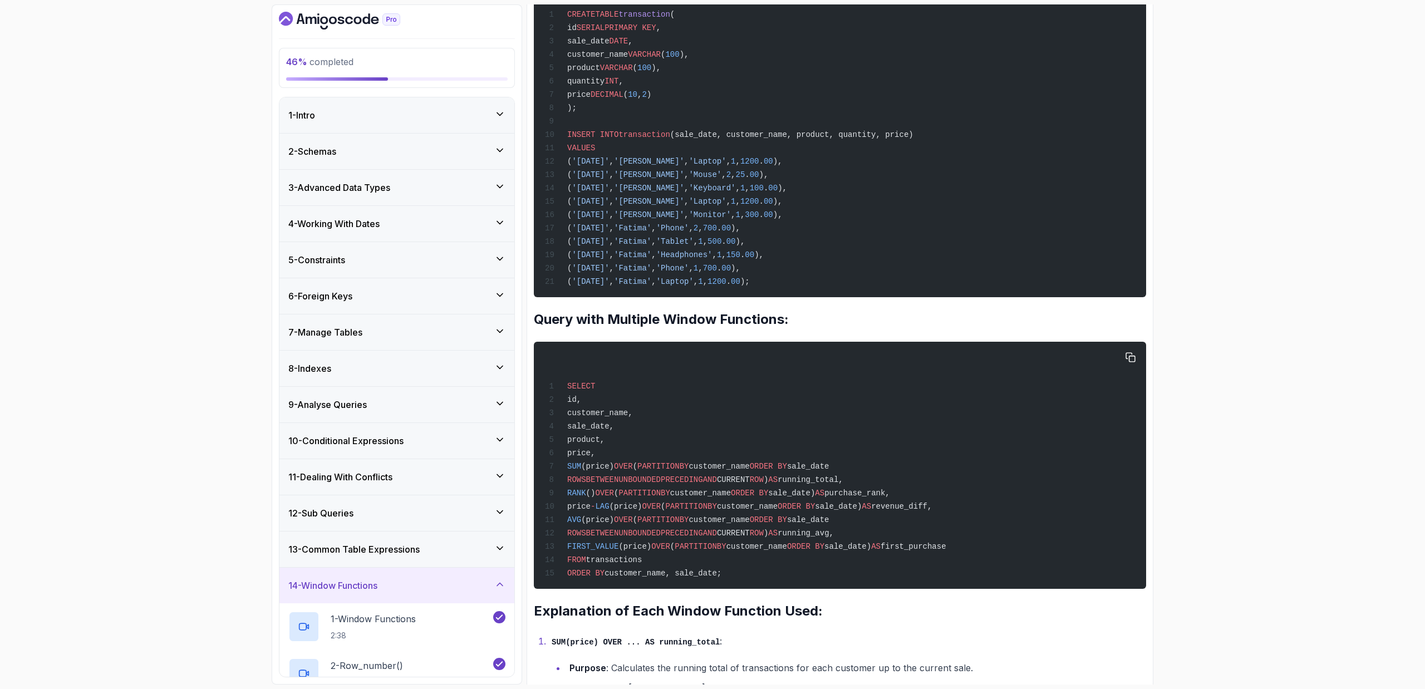
click at [763, 397] on div "SELECT id, customer_name, sale_date, product, price, SUM (price) OVER ( PARTITI…" at bounding box center [840, 465] width 594 height 234
click at [564, 348] on div "SELECT id, customer_name, sale_date, product, price, SUM (price) OVER ( PARTITI…" at bounding box center [840, 465] width 594 height 234
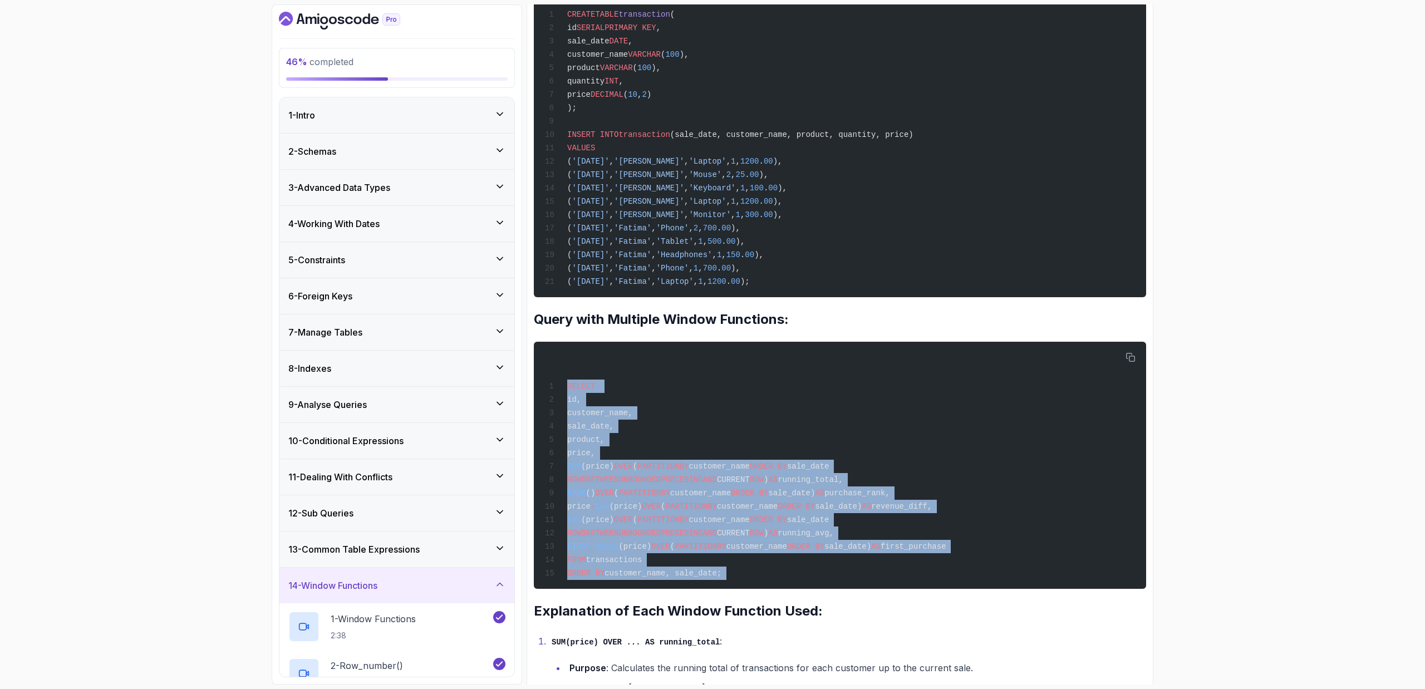
drag, startPoint x: 549, startPoint y: 381, endPoint x: 739, endPoint y: 600, distance: 289.2
click at [739, 461] on div "~4 min read More complex example using Window Functions Let's consider a real-w…" at bounding box center [840, 540] width 612 height 1851
copy div "SELECT id, customer_name, sale_date, product, price, SUM (price) OVER ( PARTITI…"
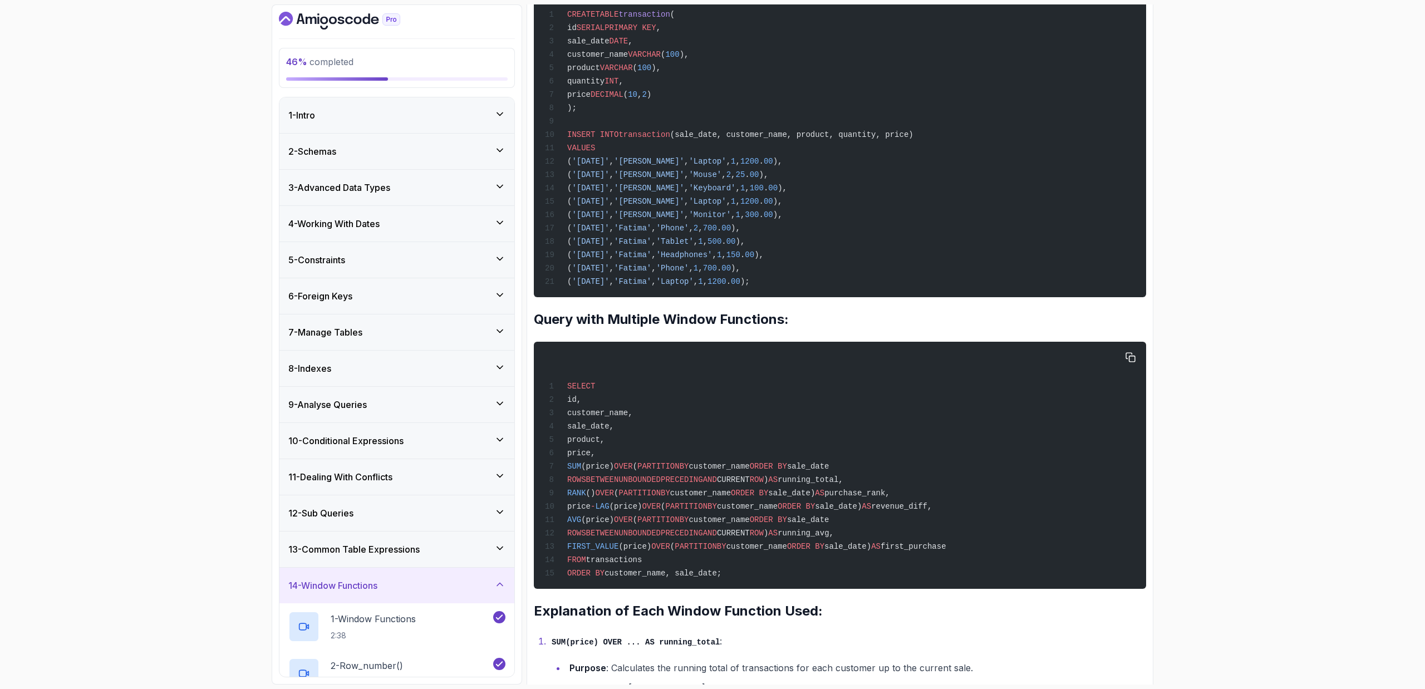
click at [777, 461] on div "SELECT id, customer_name, sale_date, product, price, SUM (price) OVER ( PARTITI…" at bounding box center [840, 465] width 594 height 234
drag, startPoint x: 770, startPoint y: 571, endPoint x: 603, endPoint y: 367, distance: 264.2
click at [603, 367] on div "SELECT id, customer_name, sale_date, product, price, SUM (price) OVER ( PARTITI…" at bounding box center [840, 465] width 594 height 234
copy code "SELECT id, customer_name, sale_date, product, price, SUM (price) OVER ( PARTITI…"
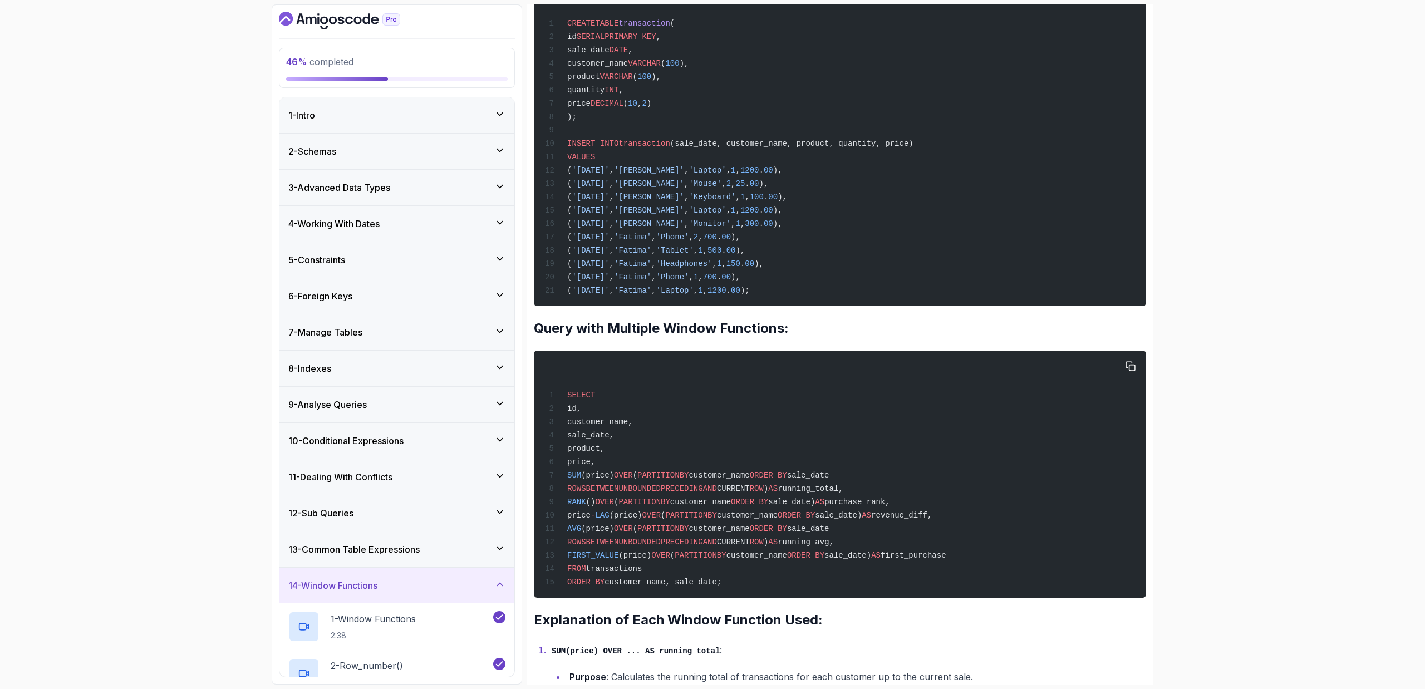
scroll to position [549, 0]
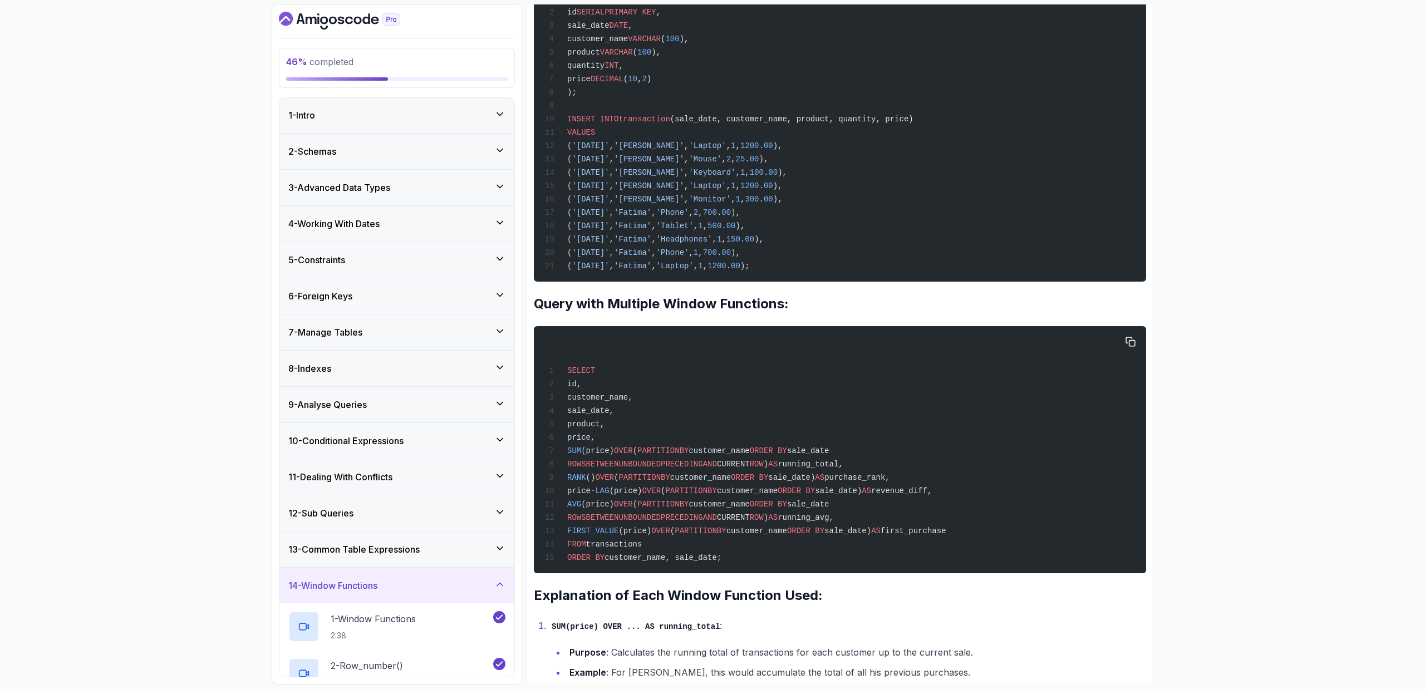
click at [799, 461] on div "SELECT id, customer_name, sale_date, product, price, SUM (price) OVER ( PARTITI…" at bounding box center [840, 450] width 594 height 234
drag, startPoint x: 779, startPoint y: 554, endPoint x: 553, endPoint y: 336, distance: 314.1
click at [553, 336] on div "SELECT id, customer_name, sale_date, product, price, SUM (price) OVER ( PARTITI…" at bounding box center [840, 450] width 594 height 234
copy code "SELECT id, customer_name, sale_date, product, price, SUM (price) OVER ( PARTITI…"
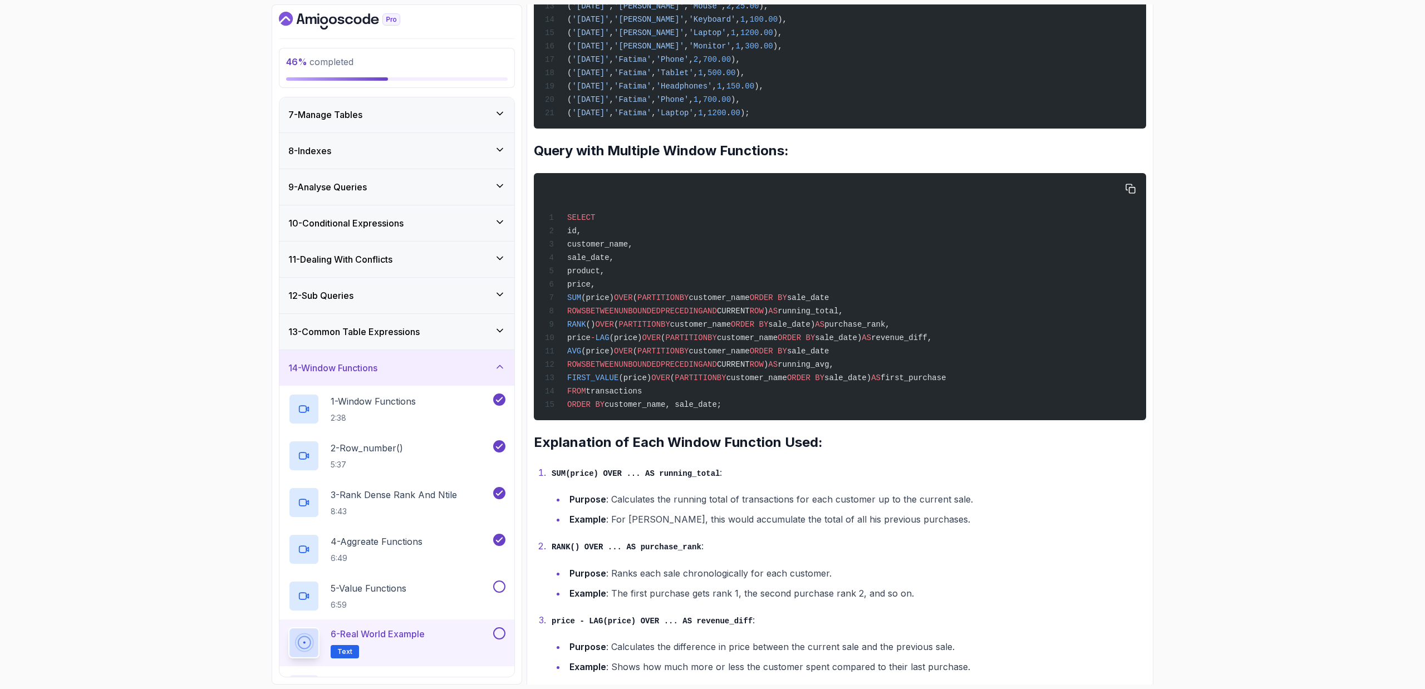
scroll to position [776, 0]
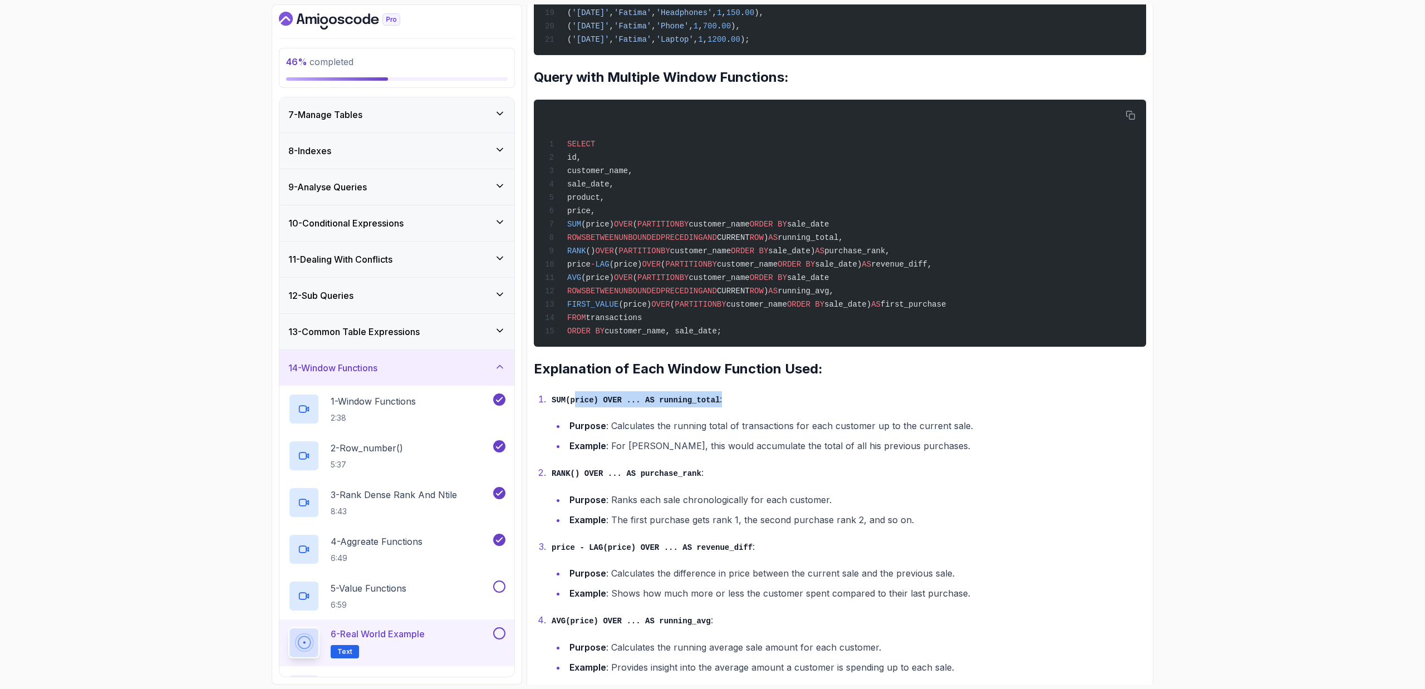
drag, startPoint x: 573, startPoint y: 404, endPoint x: 639, endPoint y: 416, distance: 66.9
click at [637, 416] on li "SUM(price) OVER ... AS running_total : Purpose : Calculates the running total o…" at bounding box center [847, 422] width 598 height 63
click at [661, 422] on li "Purpose : Calculates the running total of transactions for each customer up to …" at bounding box center [856, 426] width 580 height 16
drag, startPoint x: 577, startPoint y: 430, endPoint x: 677, endPoint y: 426, distance: 100.2
click at [677, 426] on li "Purpose : Calculates the running total of transactions for each customer up to …" at bounding box center [856, 426] width 580 height 16
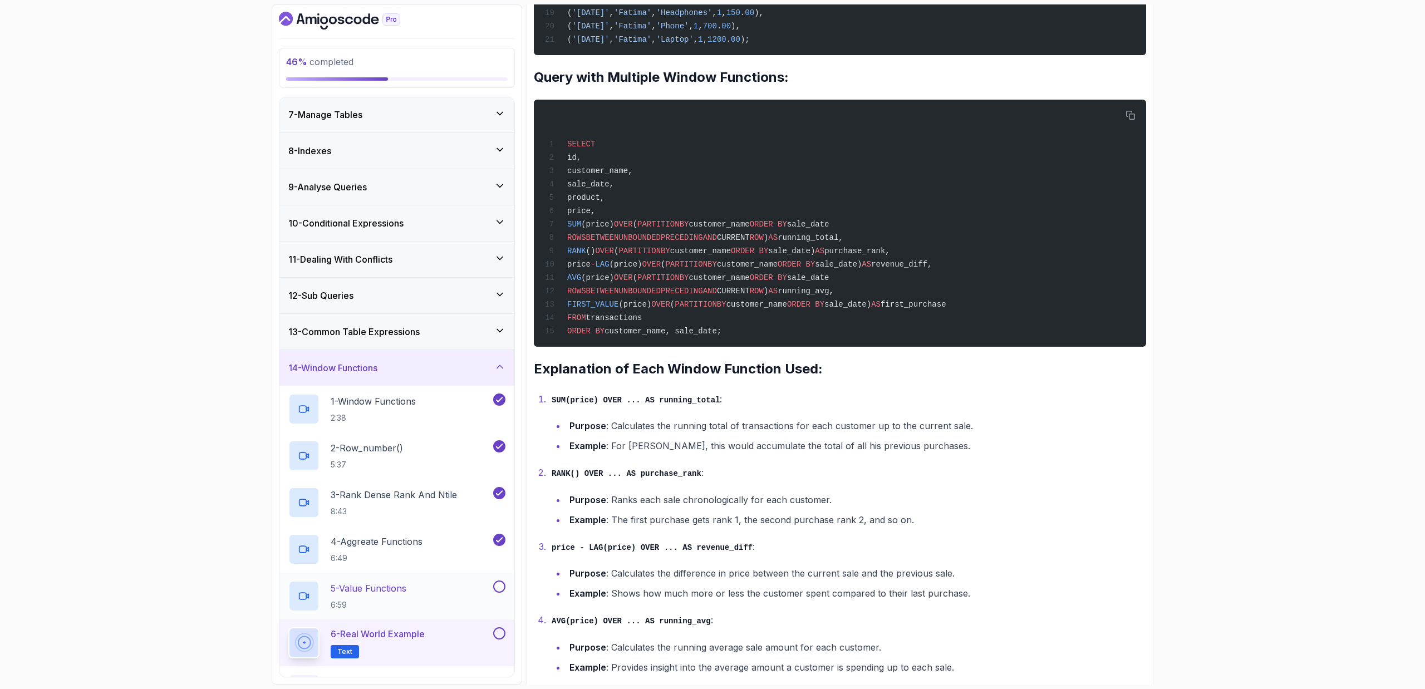
click at [398, 461] on div "5 - Value Functions 6:59" at bounding box center [396, 596] width 235 height 47
click at [444, 461] on div "5 - Value Functions 6:59" at bounding box center [396, 596] width 235 height 47
click at [445, 461] on div "5 - Value Functions 6:59" at bounding box center [389, 596] width 203 height 31
click at [451, 461] on div "5 - Value Functions 6:59" at bounding box center [389, 596] width 203 height 31
click at [450, 461] on div "5 - Value Functions 6:59" at bounding box center [389, 596] width 203 height 31
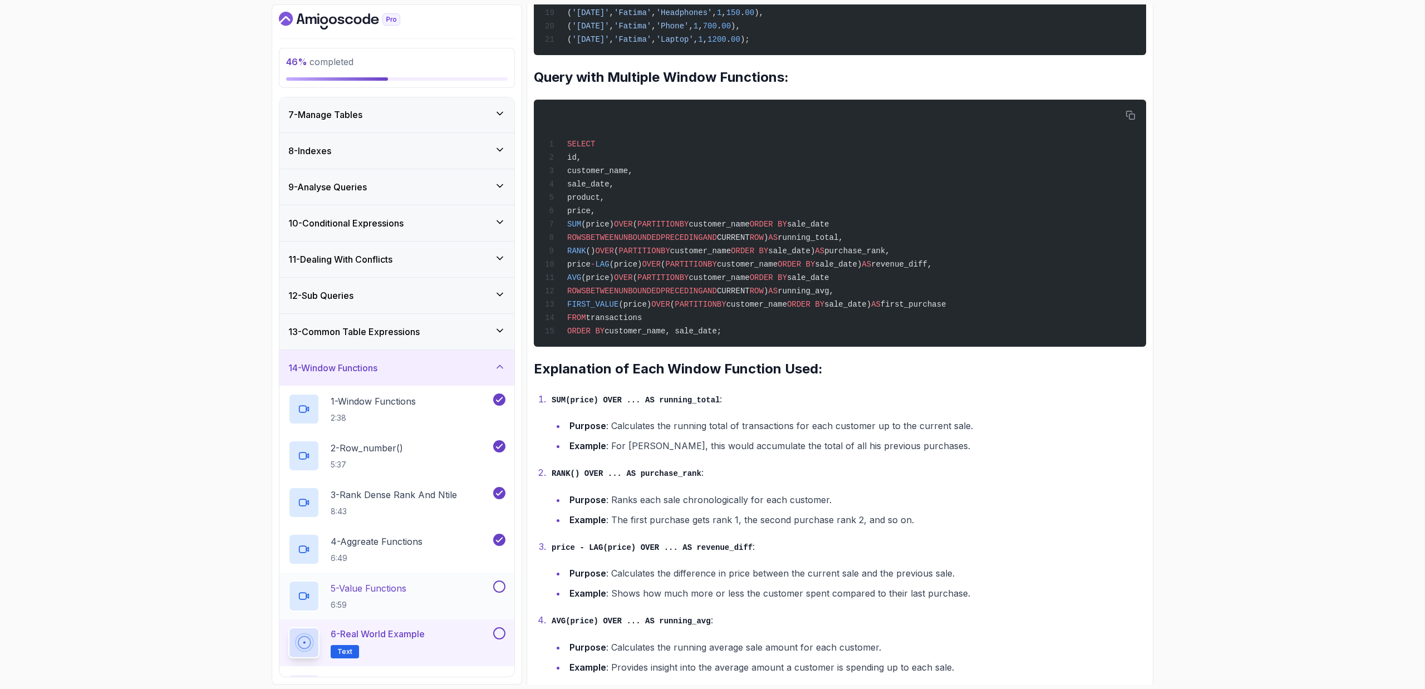
click at [450, 461] on div "5 - Value Functions 6:59" at bounding box center [389, 596] width 203 height 31
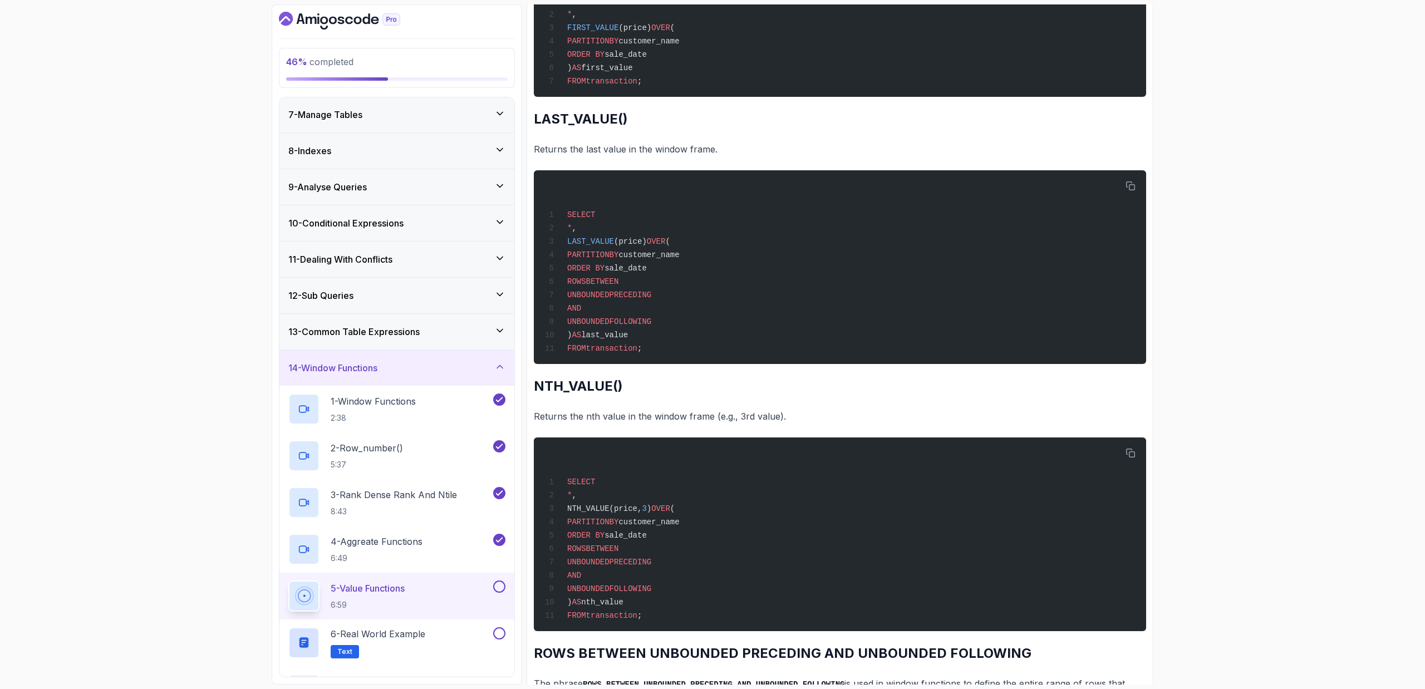
scroll to position [1128, 0]
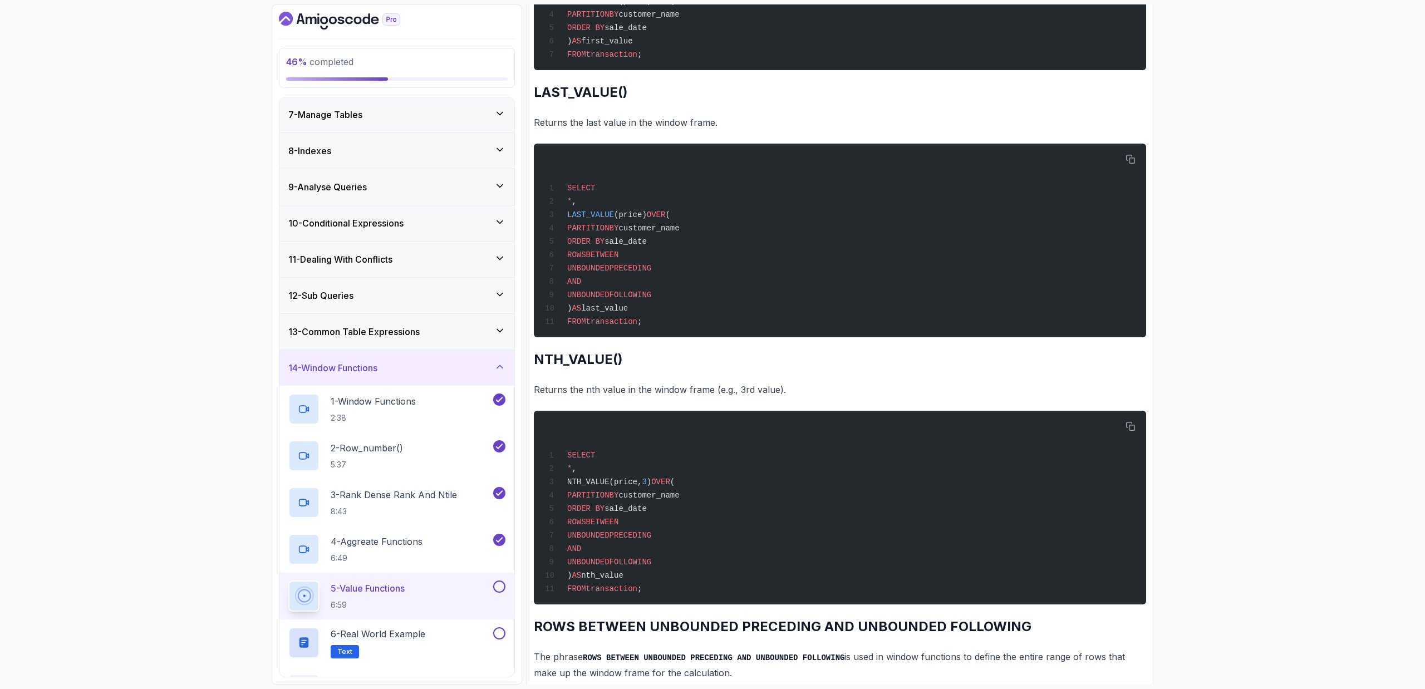
click at [450, 461] on div "5 - Value Functions 6:59" at bounding box center [389, 596] width 203 height 31
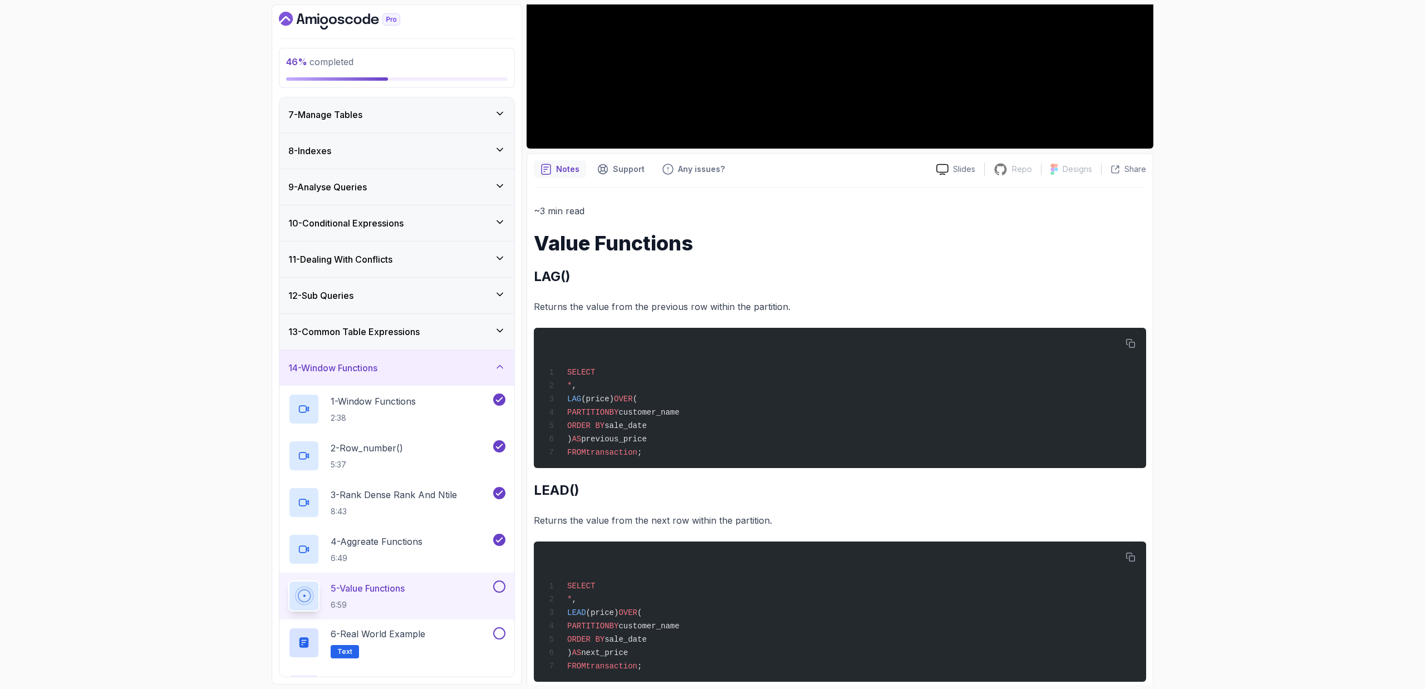
scroll to position [0, 0]
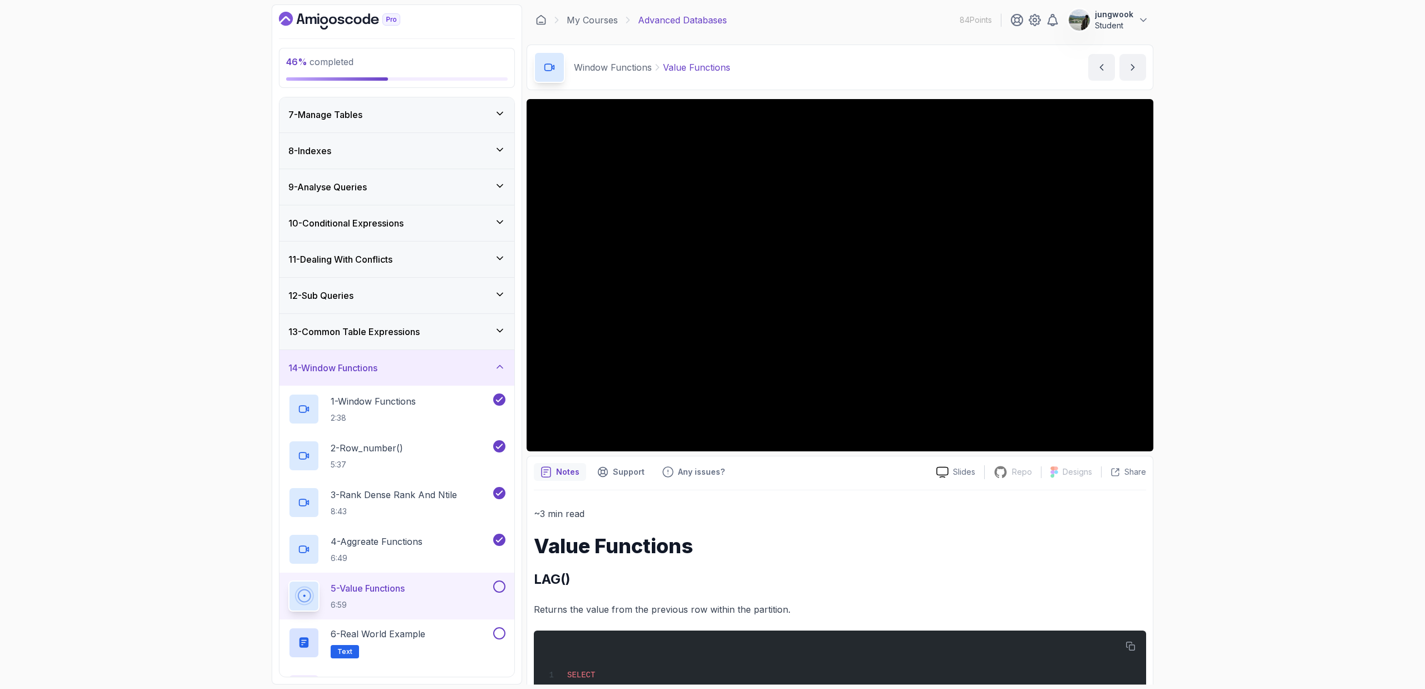
click at [430, 461] on div "4 - Aggreate Functions 6:49" at bounding box center [389, 549] width 203 height 31
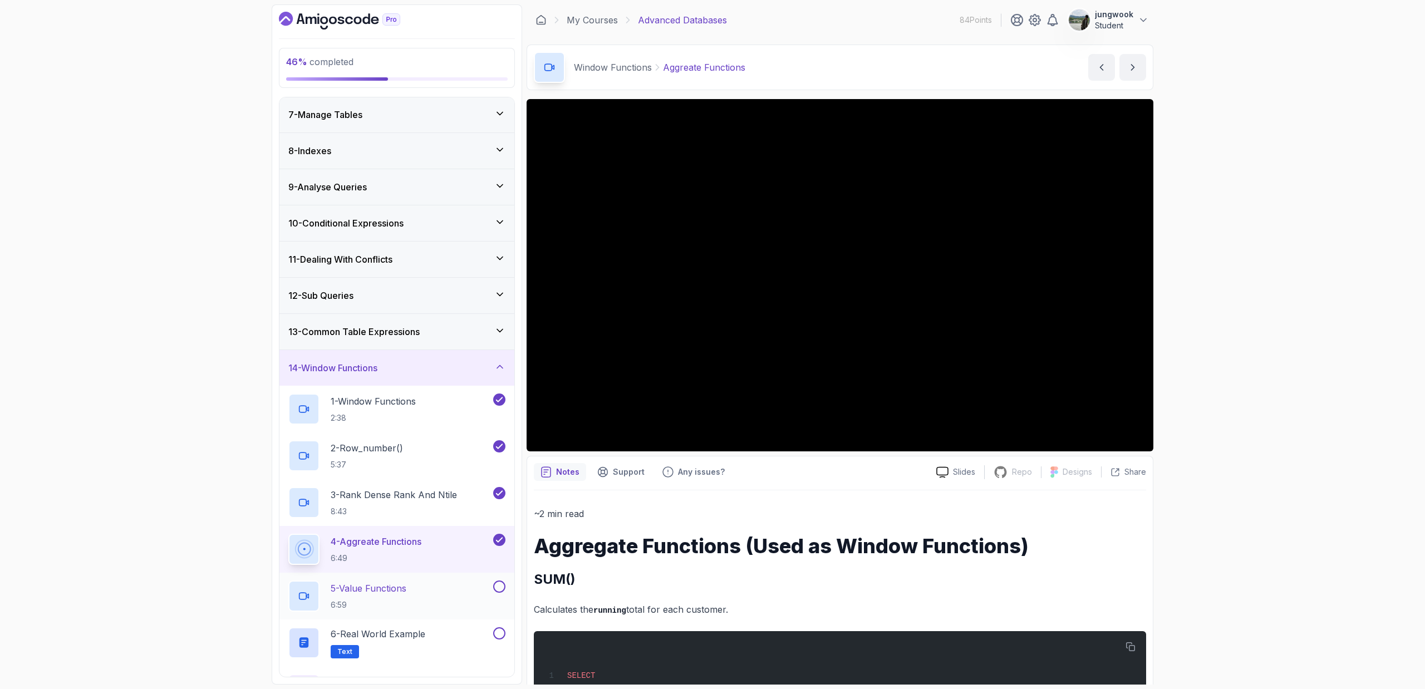
click at [458, 461] on div "5 - Value Functions 6:59" at bounding box center [389, 596] width 203 height 31
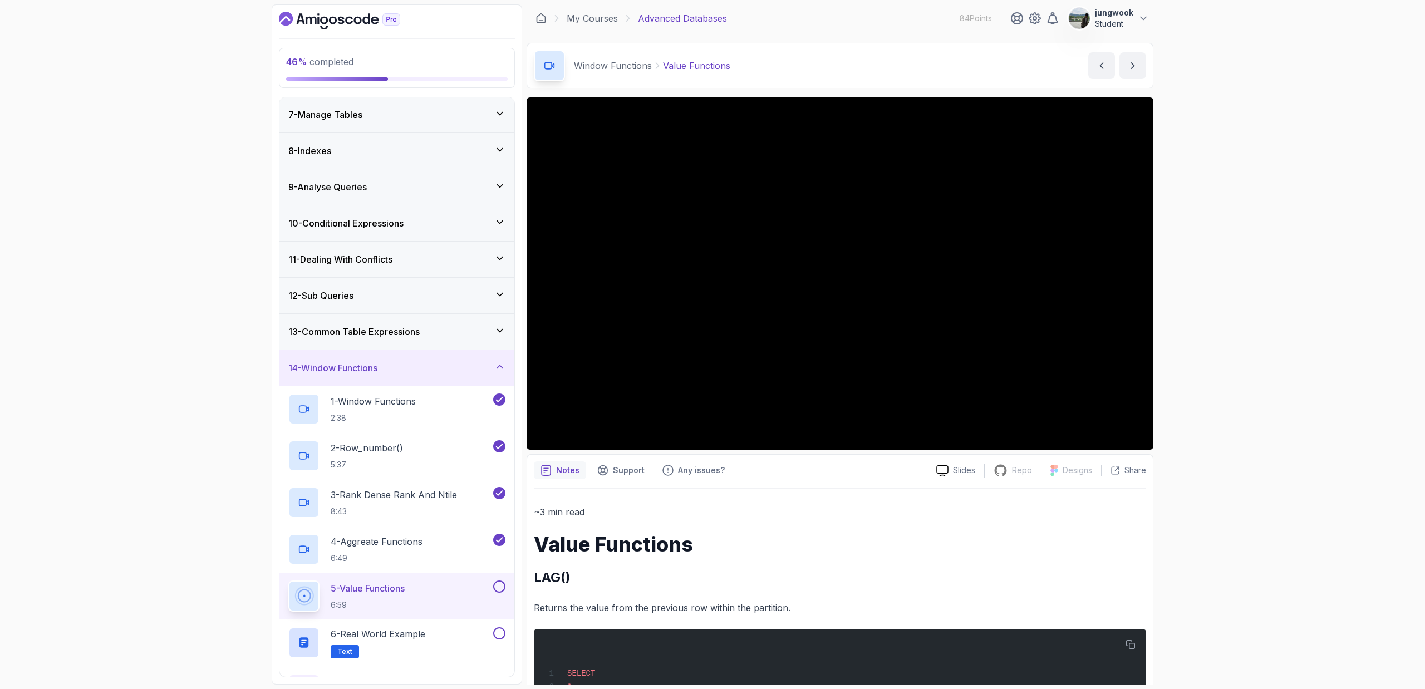
scroll to position [2, 0]
click at [457, 461] on div "6 - Real World Example Text" at bounding box center [389, 642] width 203 height 31
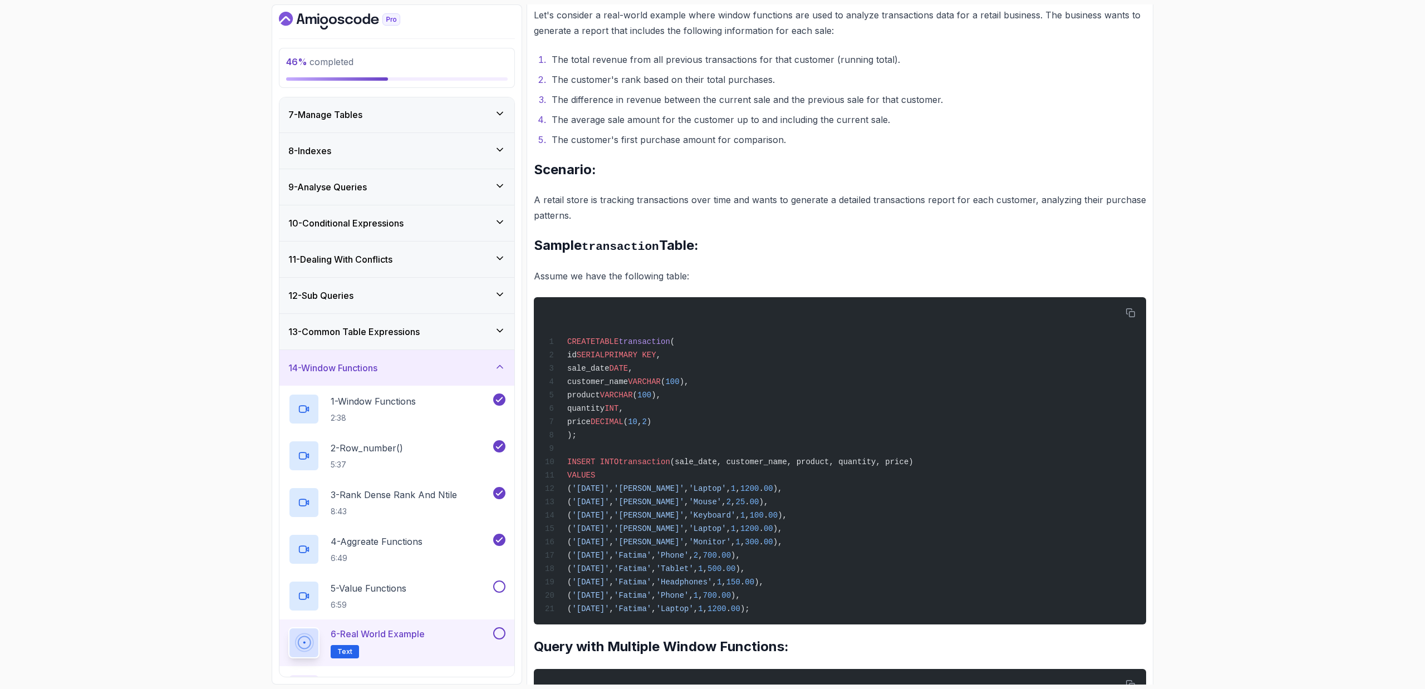
scroll to position [245, 0]
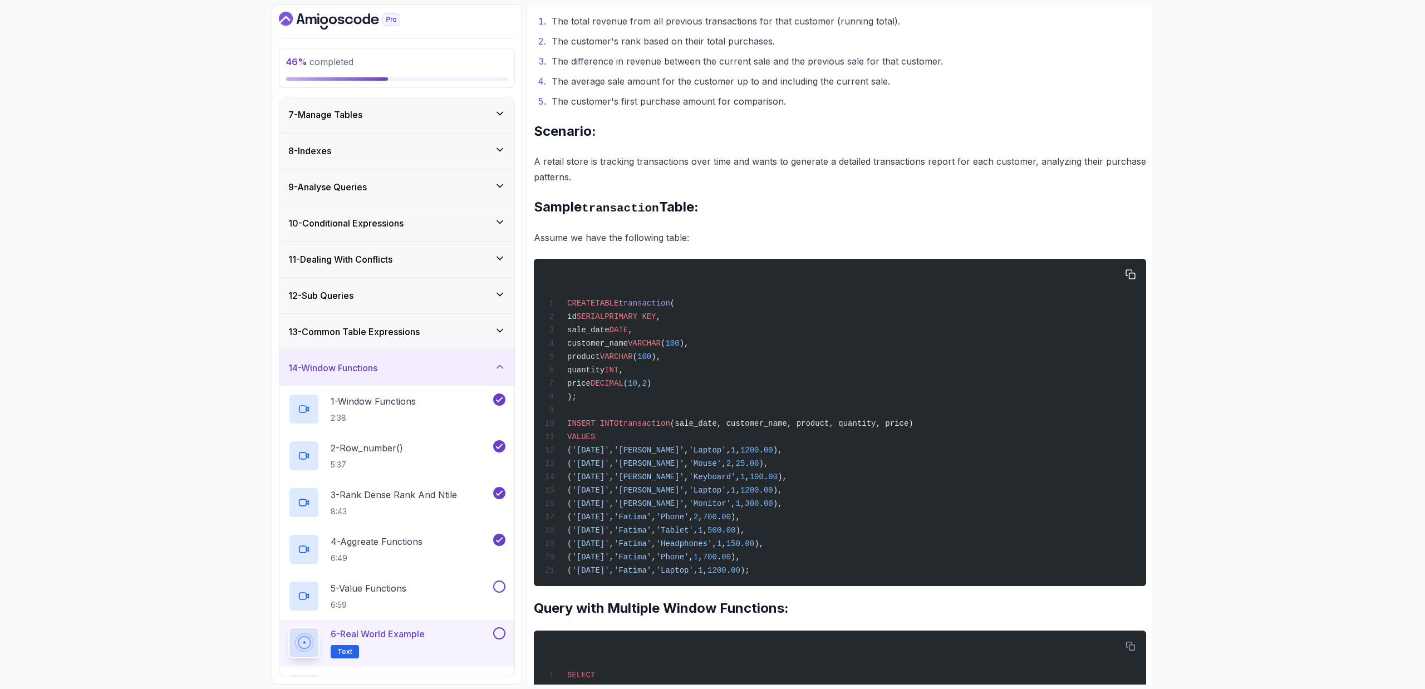
click at [756, 428] on div "CREATE TABLE transaction ( id SERIAL PRIMARY KEY , sale_date DATE , customer_na…" at bounding box center [840, 422] width 594 height 314
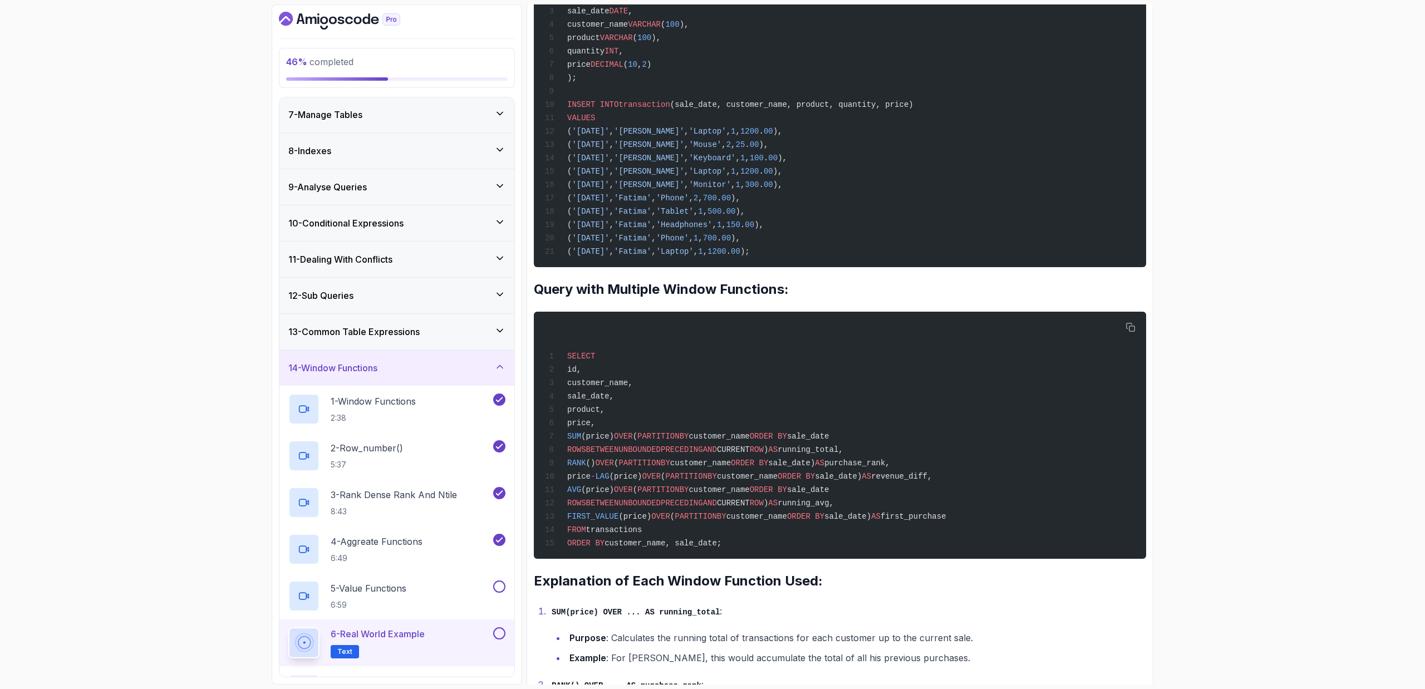
scroll to position [575, 0]
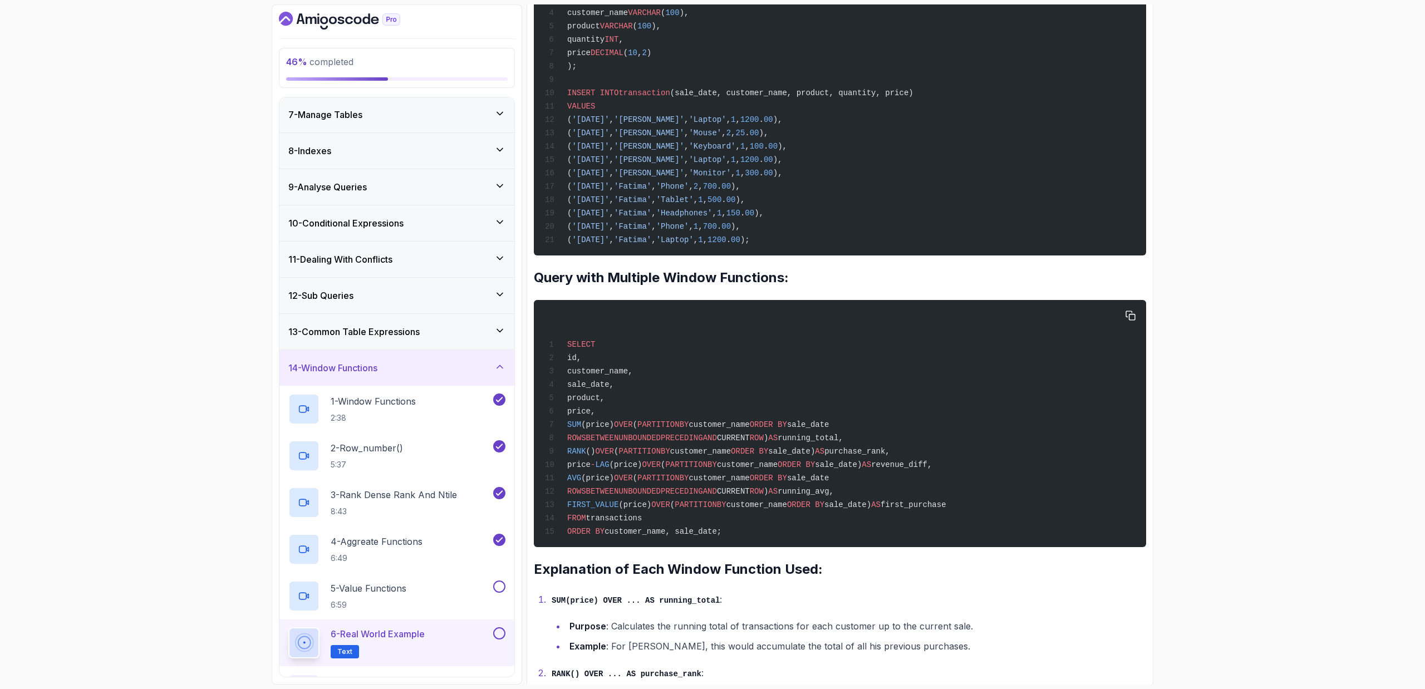
drag, startPoint x: 671, startPoint y: 408, endPoint x: 678, endPoint y: 482, distance: 74.4
click at [672, 461] on div "SELECT id, customer_name, sale_date, product, price, SUM (price) OVER ( PARTITI…" at bounding box center [840, 424] width 594 height 234
click at [680, 461] on span "PARTITION" at bounding box center [658, 478] width 42 height 9
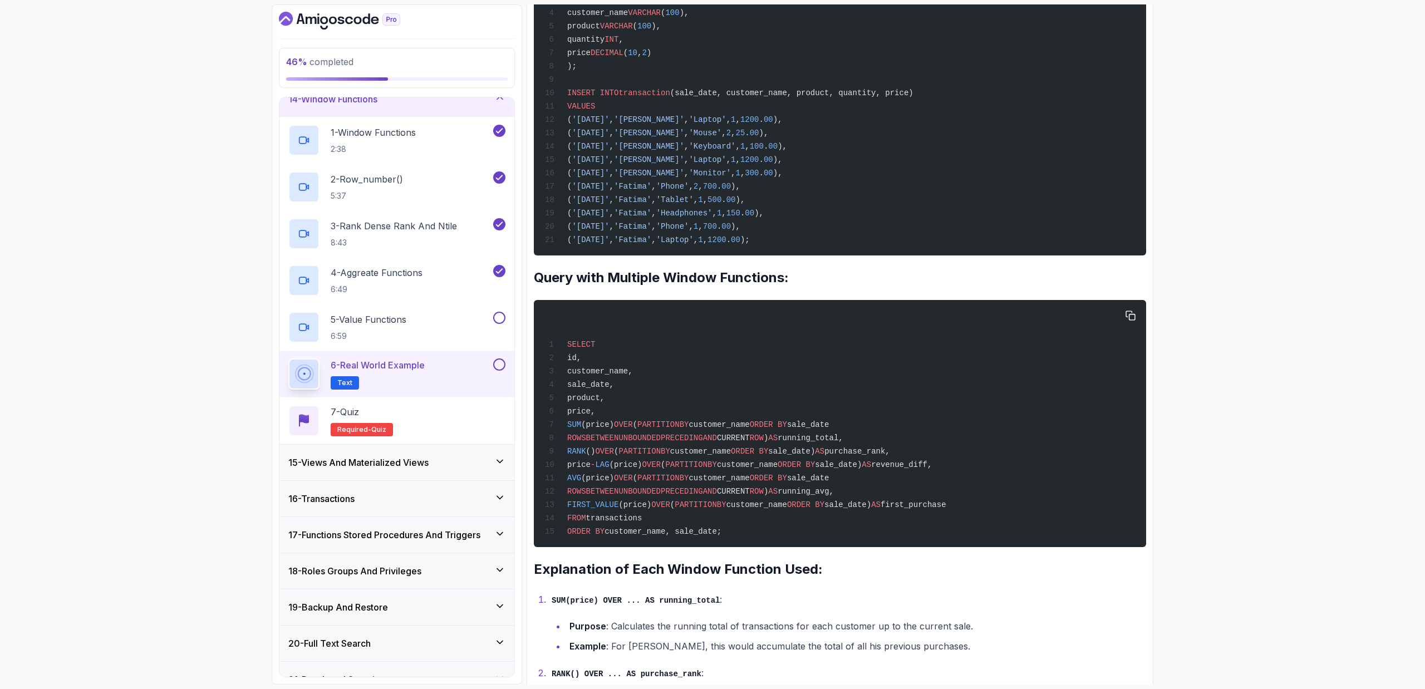
scroll to position [523, 0]
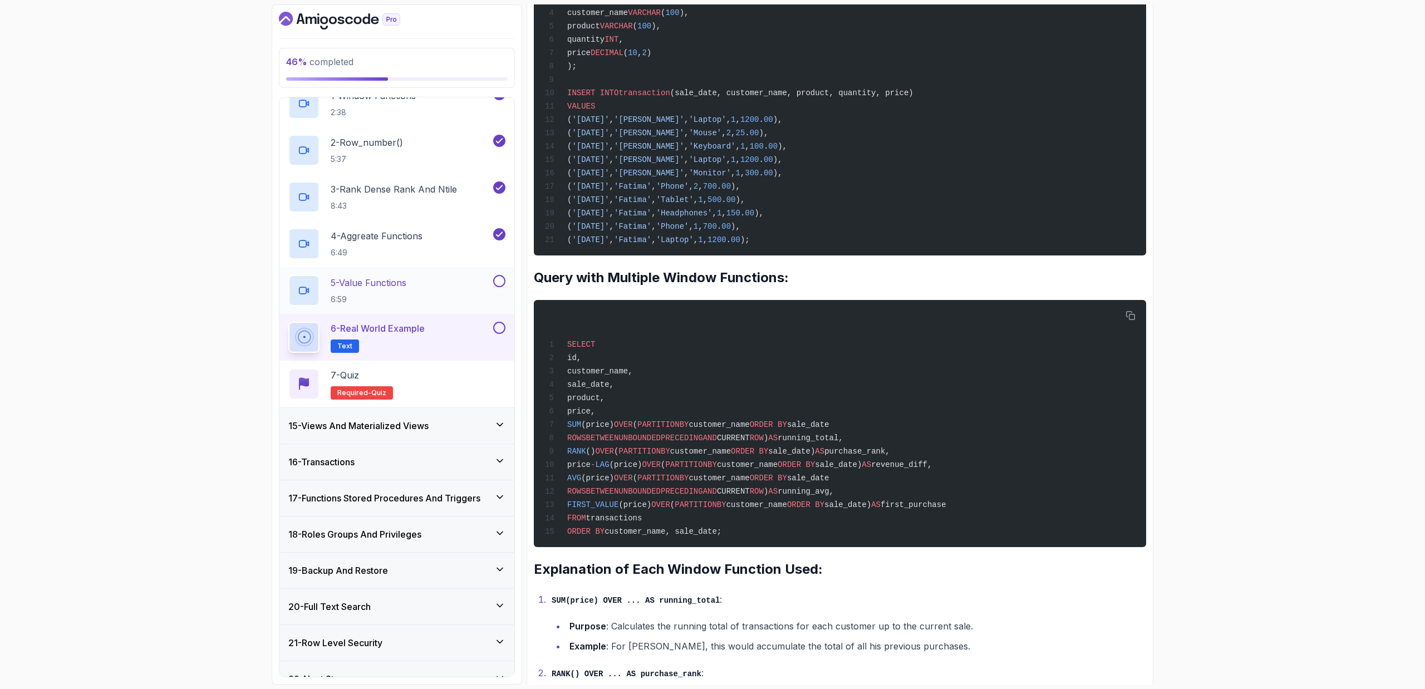
click at [426, 283] on div "5 - Value Functions 6:59" at bounding box center [389, 290] width 203 height 31
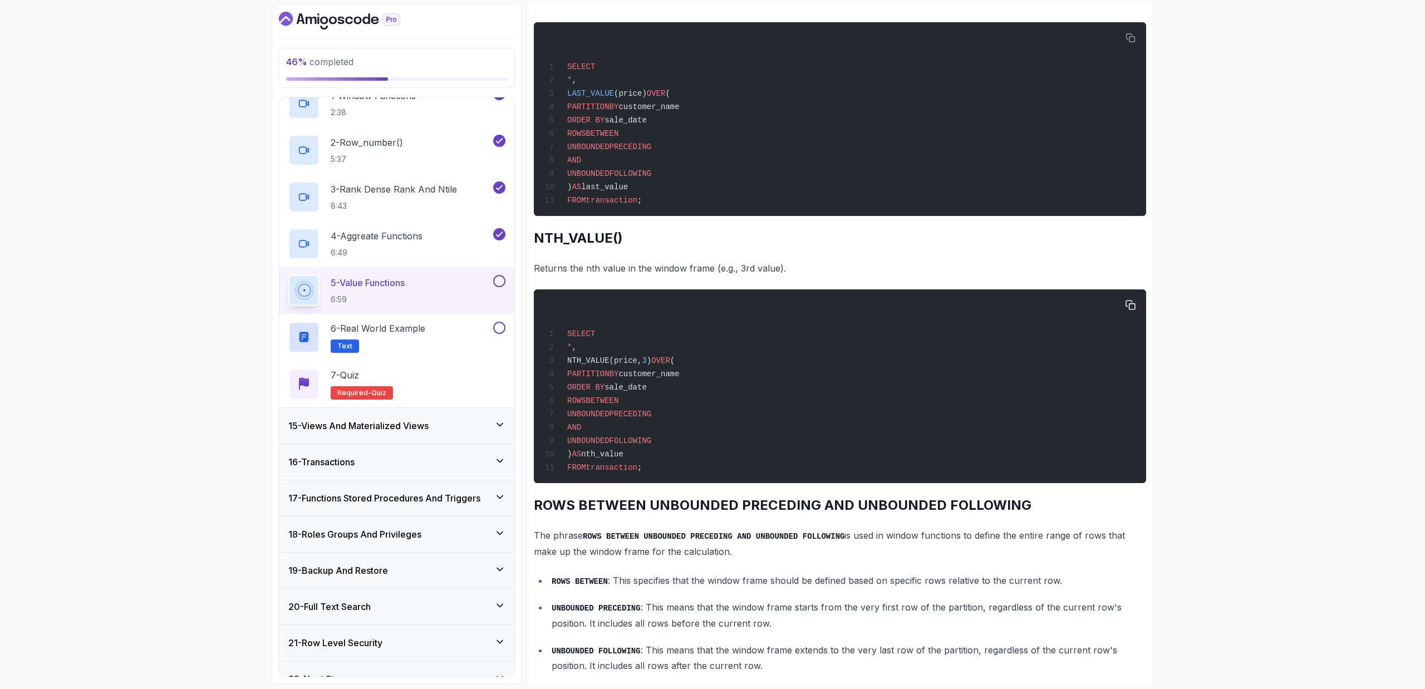
scroll to position [1252, 0]
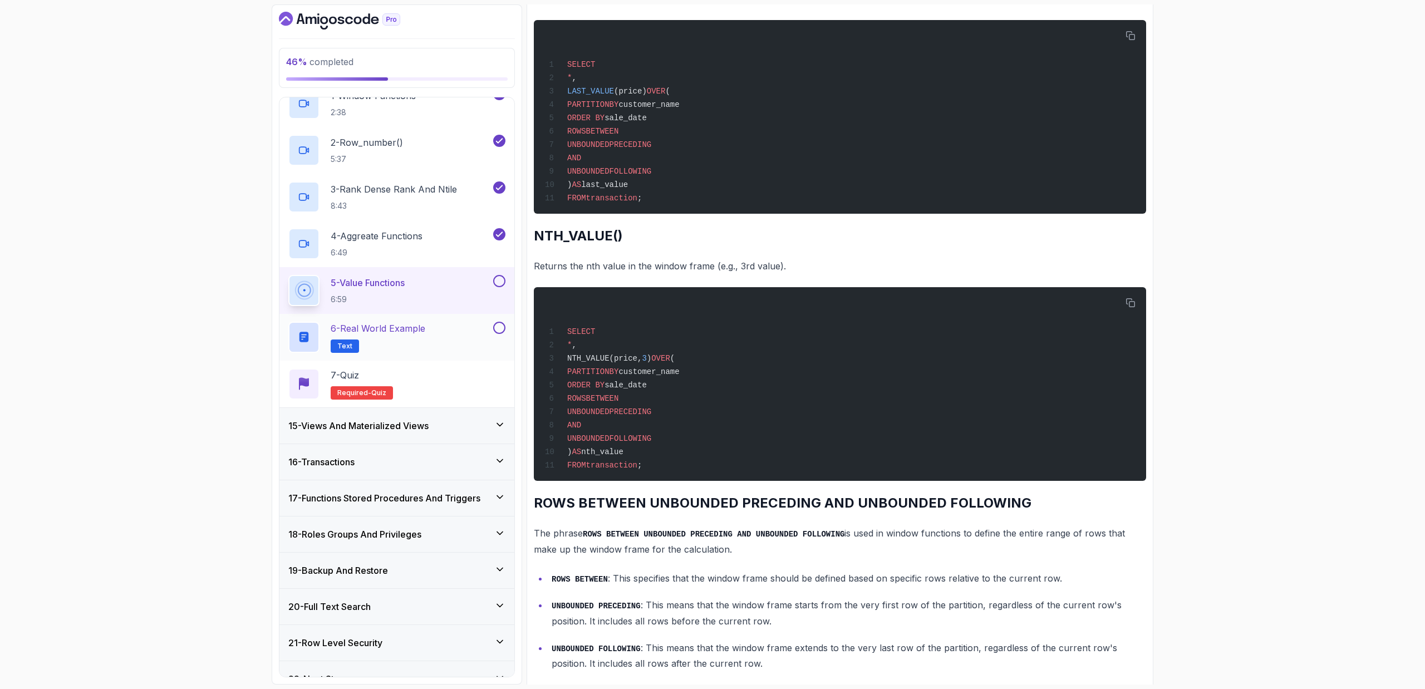
click at [456, 322] on div "6 - Real World Example Text" at bounding box center [389, 337] width 203 height 31
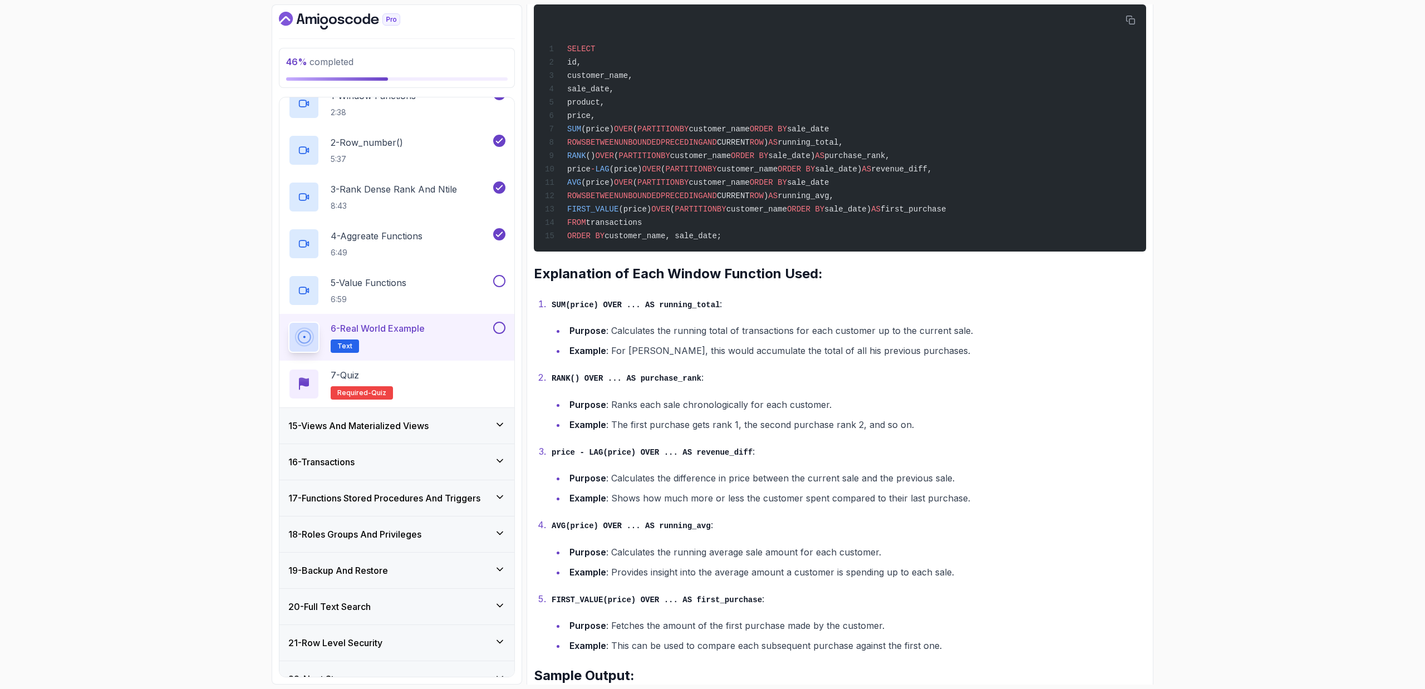
scroll to position [872, 0]
click at [436, 281] on div "5 - Value Functions 6:59" at bounding box center [389, 290] width 203 height 31
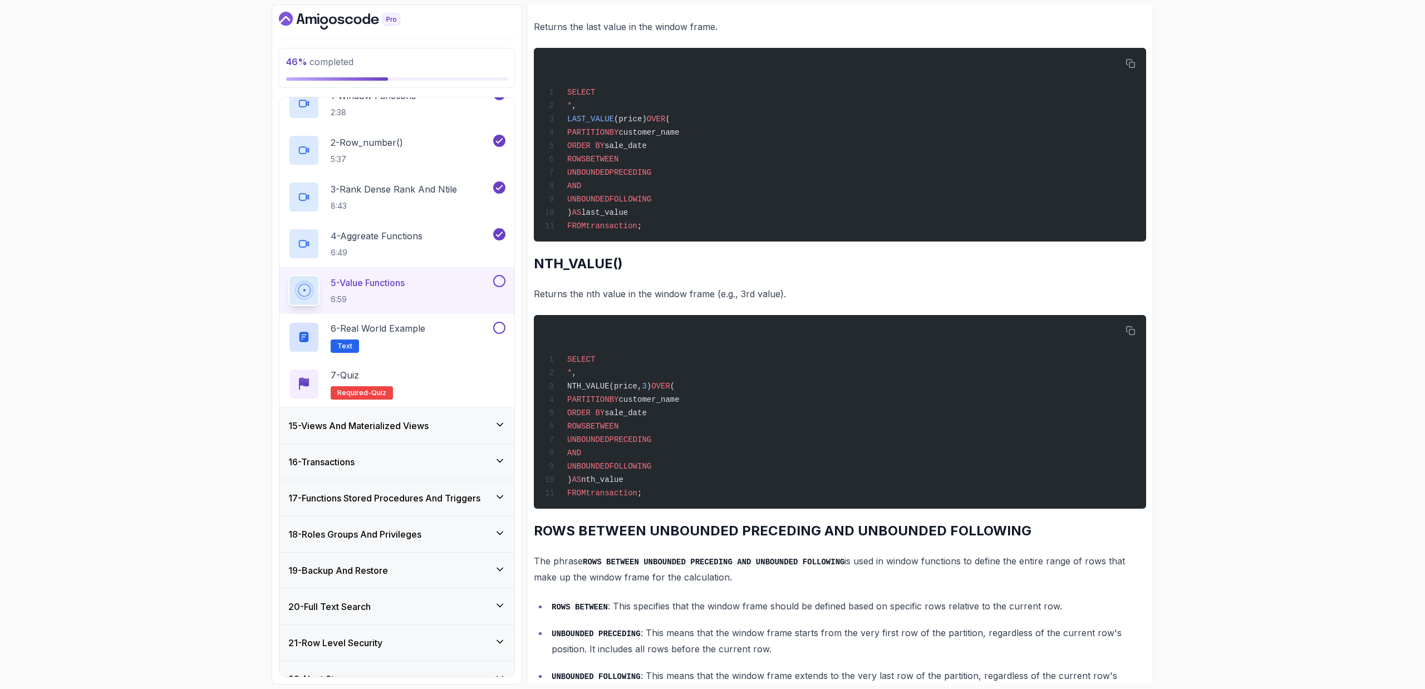
scroll to position [1224, 0]
click at [474, 348] on div "6 - Real World Example Text" at bounding box center [389, 337] width 203 height 31
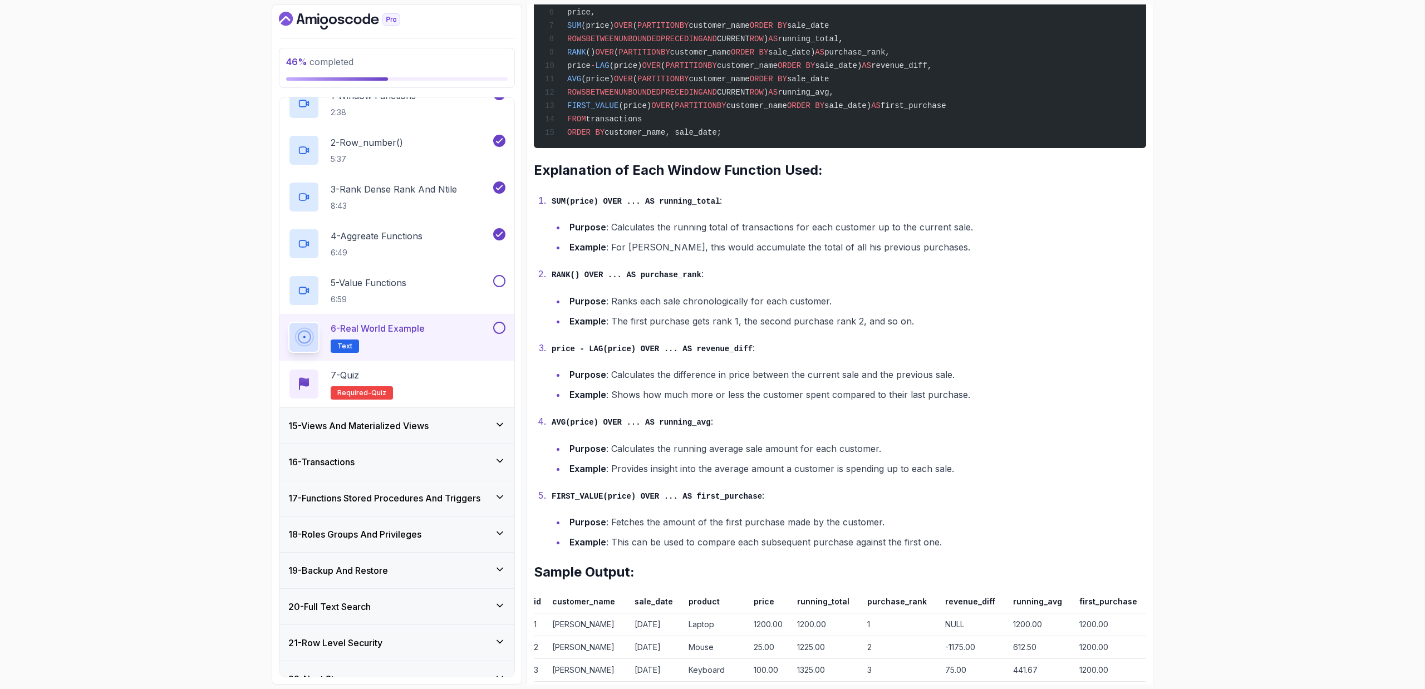
scroll to position [1337, 0]
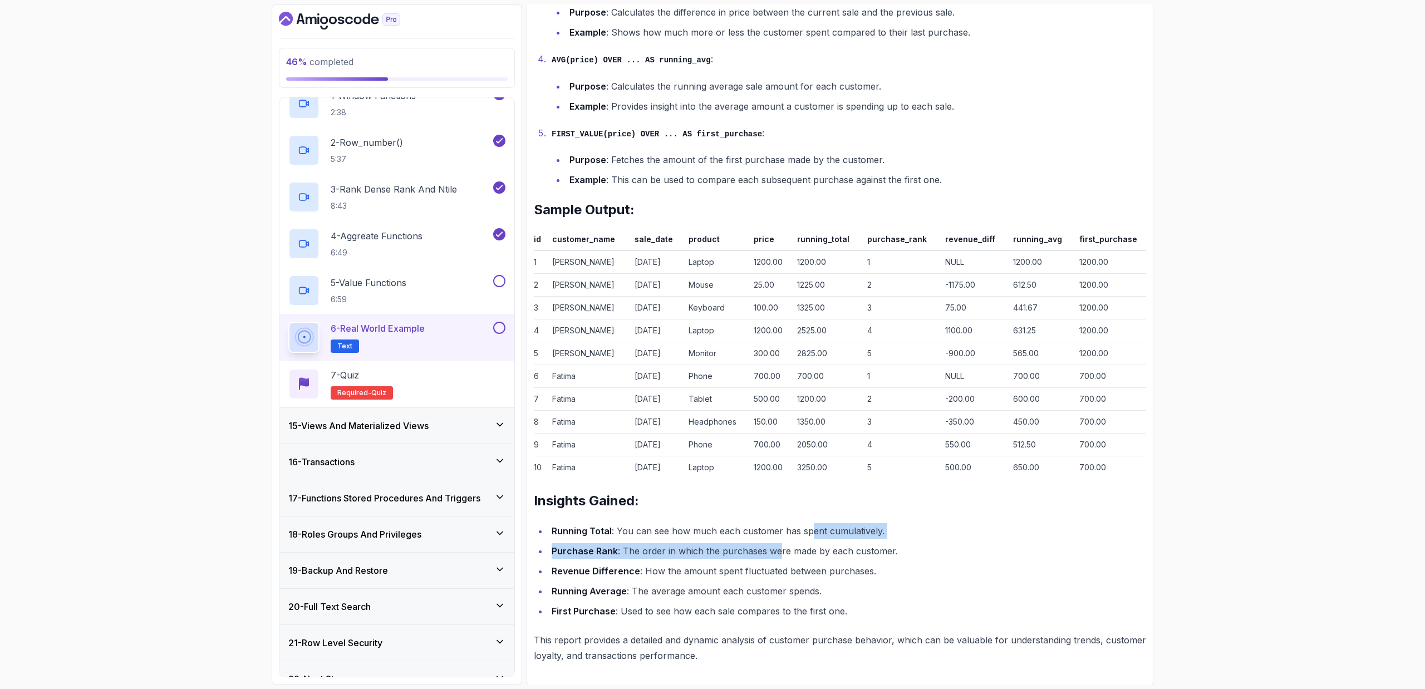
drag, startPoint x: 806, startPoint y: 525, endPoint x: 743, endPoint y: 554, distance: 69.5
click at [774, 461] on ul "Running Total : You can see how much each customer has spent cumulatively. Purc…" at bounding box center [840, 571] width 612 height 96
click at [743, 461] on li "Purchase Rank : The order in which the purchases were made by each customer." at bounding box center [847, 551] width 598 height 16
click at [833, 461] on li "Running Total : You can see how much each customer has spent cumulatively." at bounding box center [847, 531] width 598 height 16
click at [837, 461] on li "Running Total : You can see how much each customer has spent cumulatively." at bounding box center [847, 531] width 598 height 16
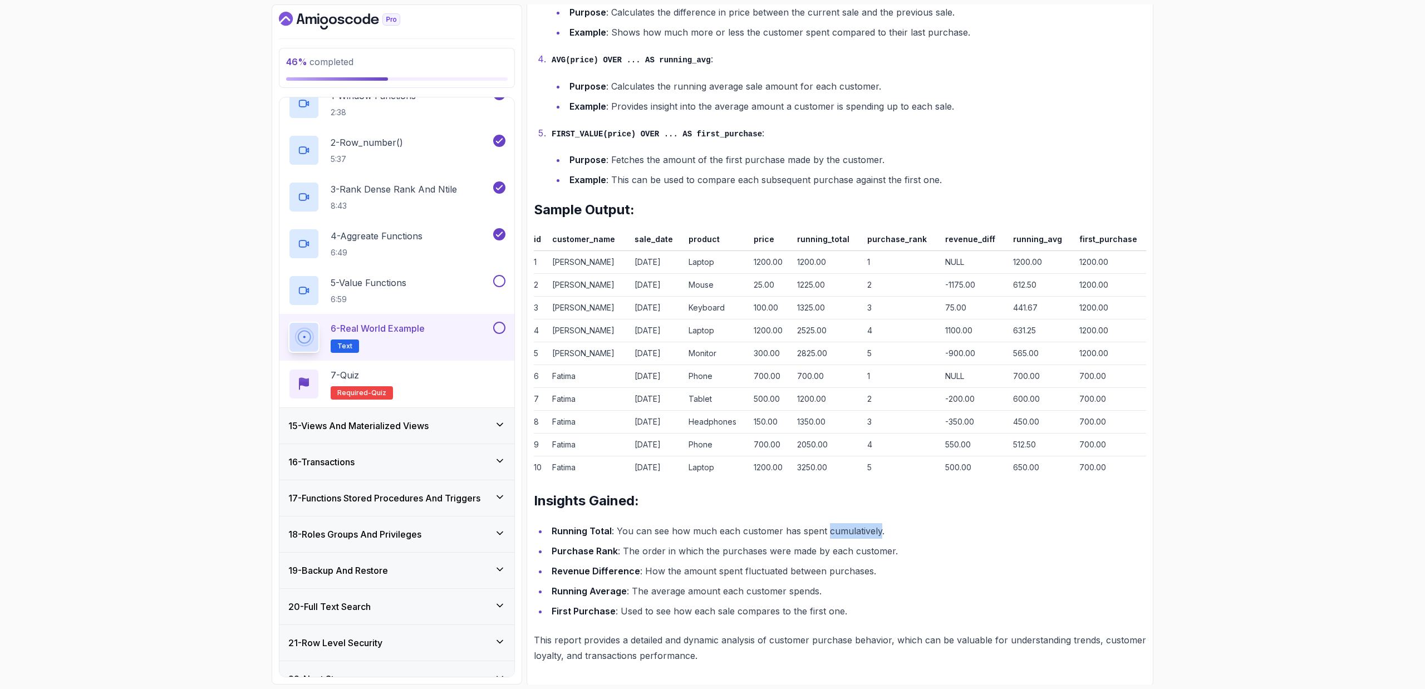
click at [837, 461] on li "Running Total : You can see how much each customer has spent cumulatively." at bounding box center [847, 531] width 598 height 16
drag, startPoint x: 588, startPoint y: 549, endPoint x: 706, endPoint y: 565, distance: 119.0
click at [706, 461] on ul "Running Total : You can see how much each customer has spent cumulatively. Purc…" at bounding box center [840, 571] width 612 height 96
click at [706, 461] on li "Revenue Difference : How the amount spent fluctuated between purchases." at bounding box center [847, 571] width 598 height 16
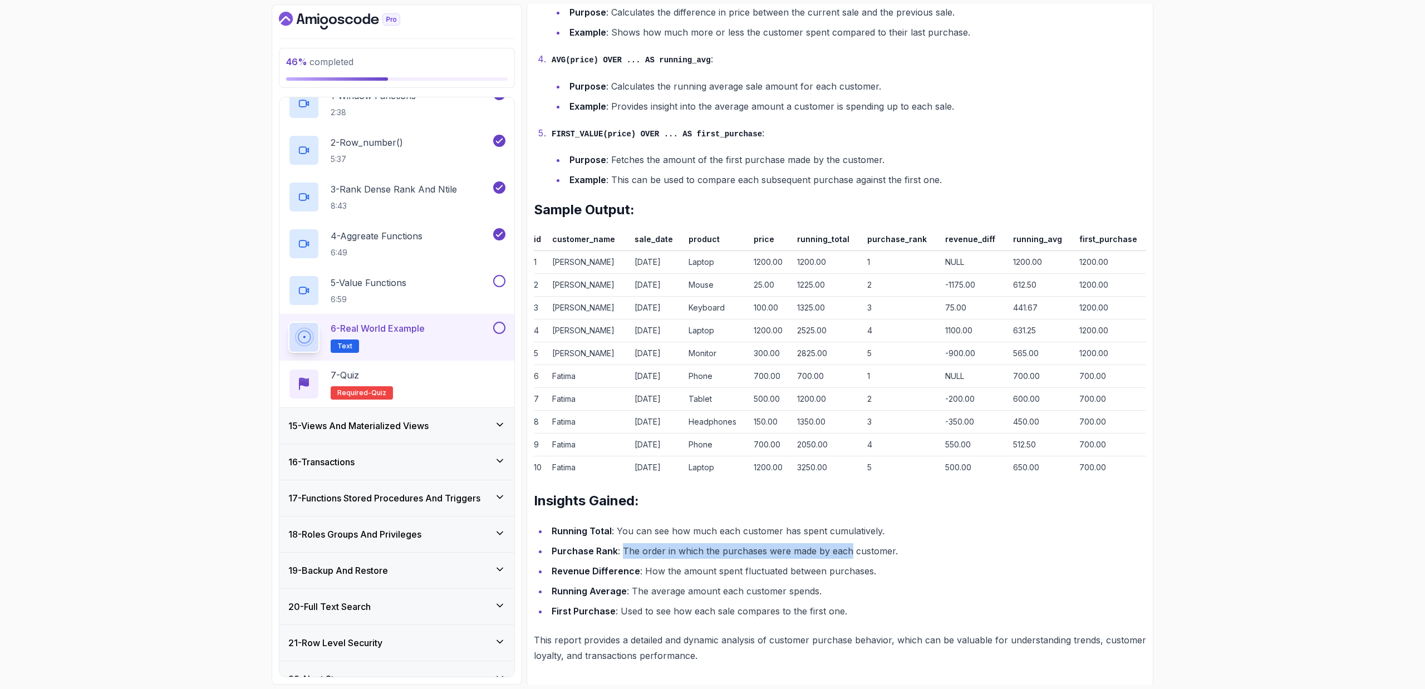
drag, startPoint x: 645, startPoint y: 545, endPoint x: 844, endPoint y: 550, distance: 199.3
click at [844, 461] on li "Purchase Rank : The order in which the purchases were made by each customer." at bounding box center [847, 551] width 598 height 16
drag, startPoint x: 593, startPoint y: 570, endPoint x: 649, endPoint y: 570, distance: 56.2
click at [649, 461] on li "Revenue Difference : How the amount spent fluctuated between purchases." at bounding box center [847, 571] width 598 height 16
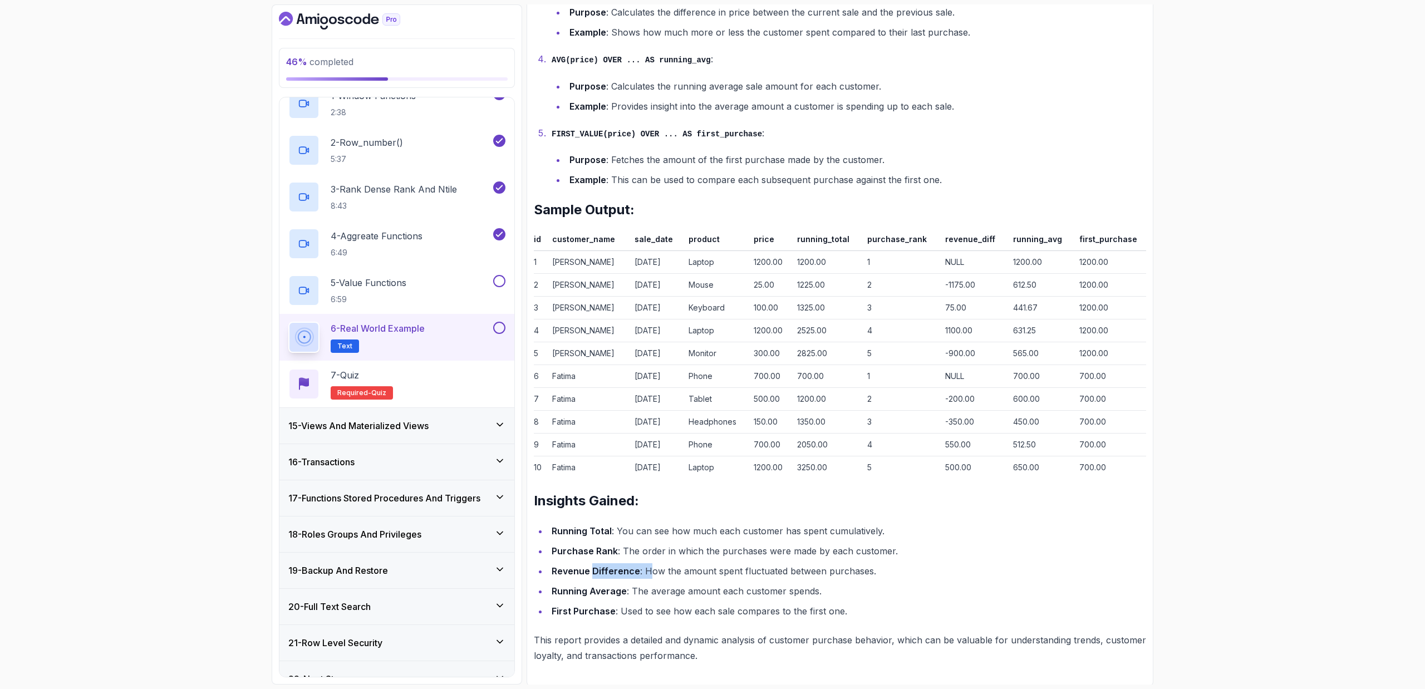
click at [649, 461] on li "Revenue Difference : How the amount spent fluctuated between purchases." at bounding box center [847, 571] width 598 height 16
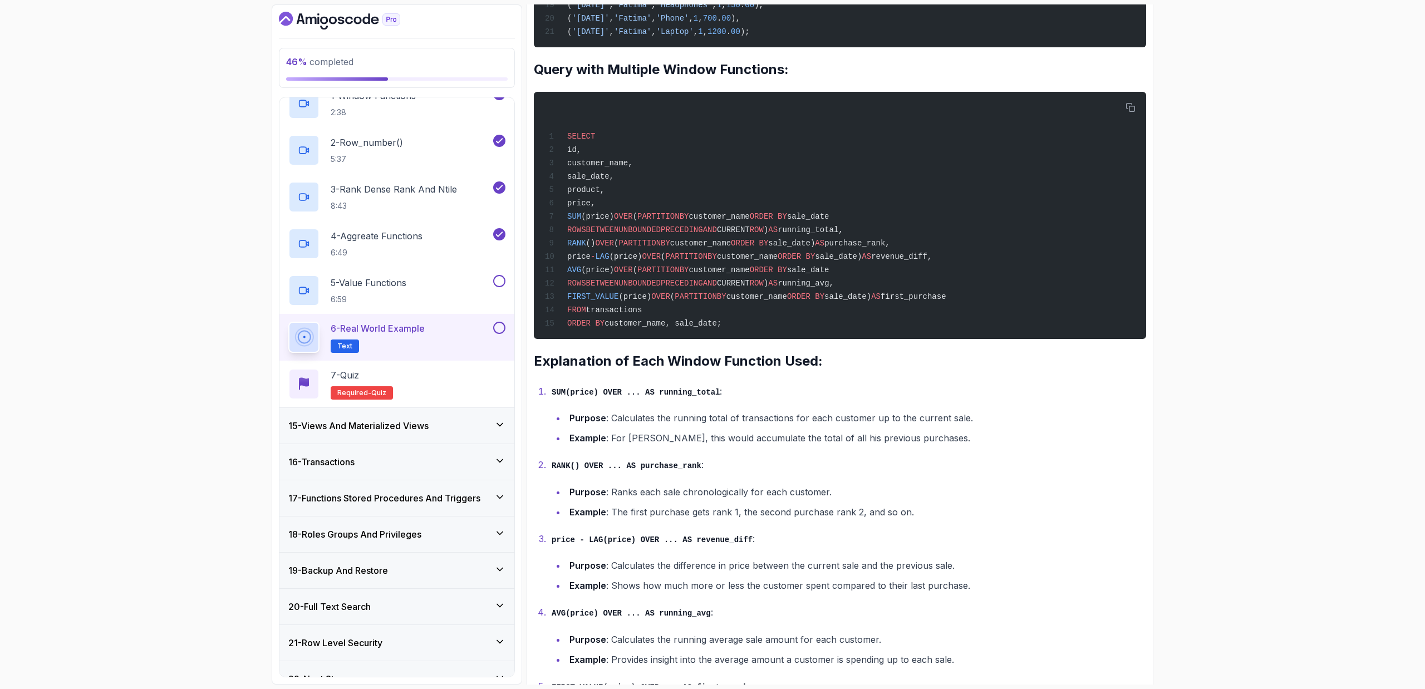
scroll to position [684, 0]
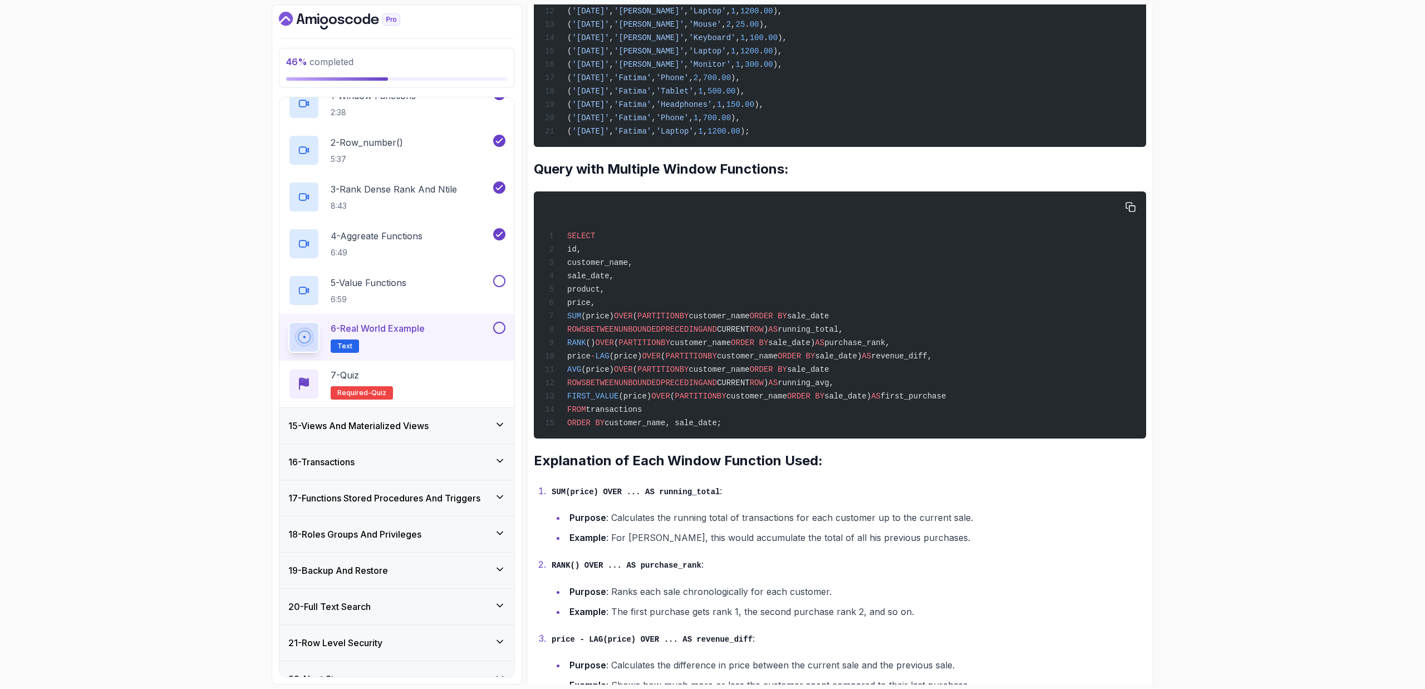
drag, startPoint x: 649, startPoint y: 340, endPoint x: 751, endPoint y: 349, distance: 102.3
click at [751, 350] on div "SELECT id, customer_name, sale_date, product, price, SUM (price) OVER ( PARTITI…" at bounding box center [840, 315] width 594 height 234
drag, startPoint x: 756, startPoint y: 344, endPoint x: 863, endPoint y: 342, distance: 106.3
click at [860, 342] on span "RANK () OVER ( PARTITION BY customer_name ORDER BY sale_date) AS purchase_rank," at bounding box center [717, 342] width 345 height 9
click at [815, 343] on span "sale_date)" at bounding box center [791, 342] width 47 height 9
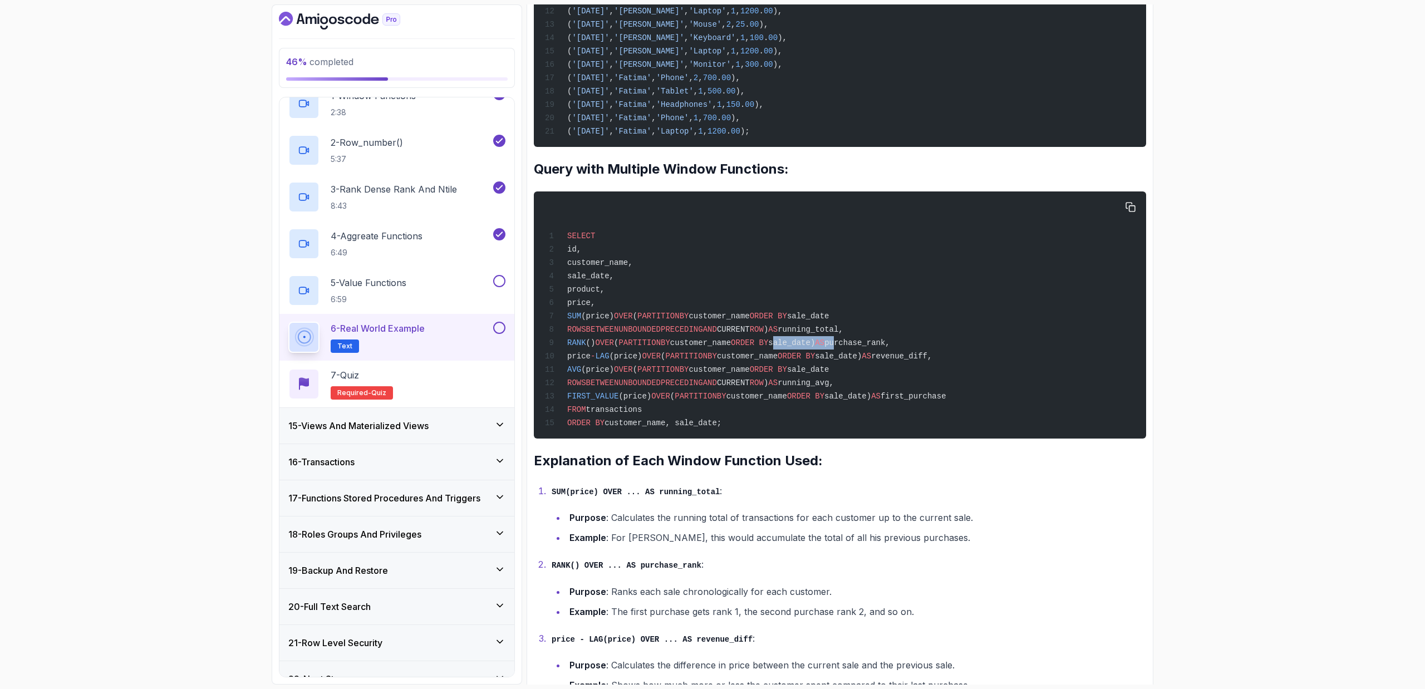
drag, startPoint x: 884, startPoint y: 343, endPoint x: 815, endPoint y: 347, distance: 69.2
click at [815, 347] on div "SELECT id, customer_name, sale_date, product, price, SUM (price) OVER ( PARTITI…" at bounding box center [840, 315] width 594 height 234
drag, startPoint x: 838, startPoint y: 342, endPoint x: 929, endPoint y: 348, distance: 92.0
click at [929, 348] on div "SELECT id, customer_name, sale_date, product, price, SUM (price) OVER ( PARTITI…" at bounding box center [840, 315] width 594 height 234
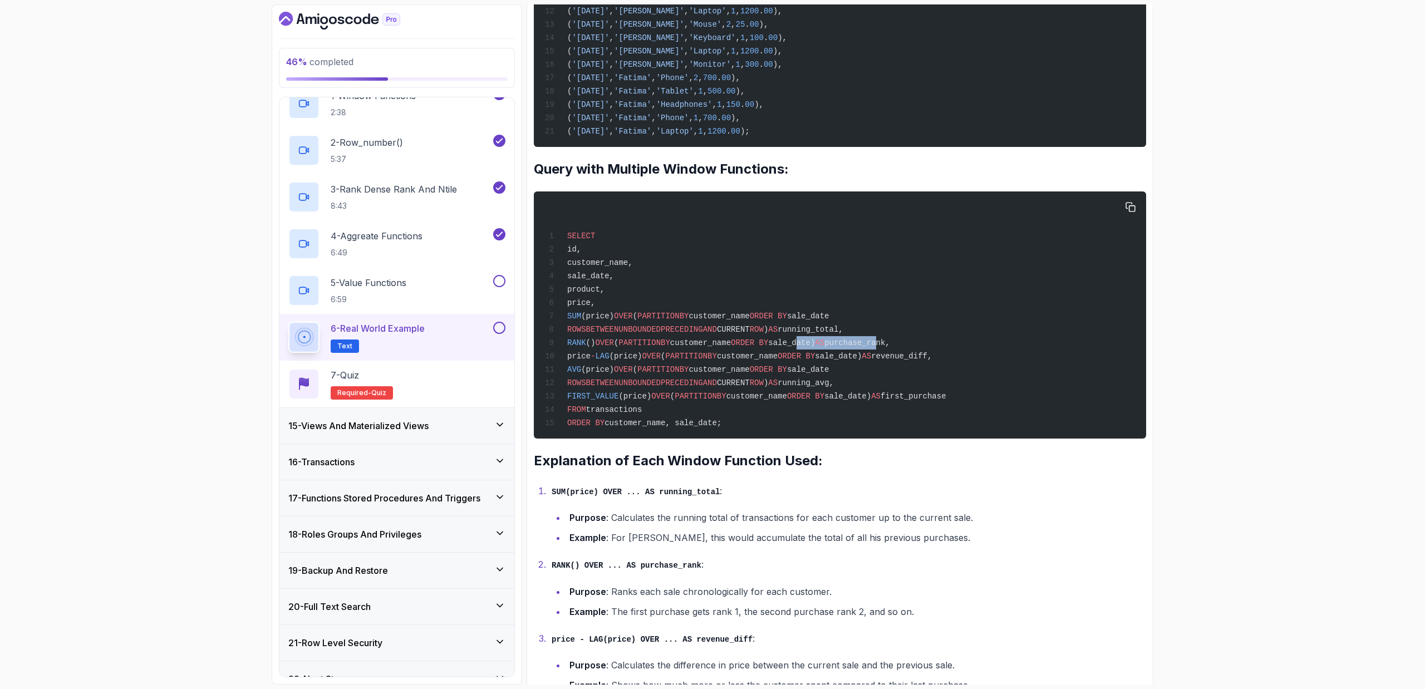
click at [929, 348] on div "SELECT id, customer_name, sale_date, product, price, SUM (price) OVER ( PARTITI…" at bounding box center [840, 315] width 594 height 234
drag, startPoint x: 951, startPoint y: 341, endPoint x: 904, endPoint y: 353, distance: 48.5
click at [904, 353] on div "SELECT id, customer_name, sale_date, product, price, SUM (price) OVER ( PARTITI…" at bounding box center [840, 315] width 594 height 234
drag, startPoint x: 903, startPoint y: 353, endPoint x: 864, endPoint y: 358, distance: 39.8
click at [862, 353] on span "sale_date)" at bounding box center [838, 356] width 47 height 9
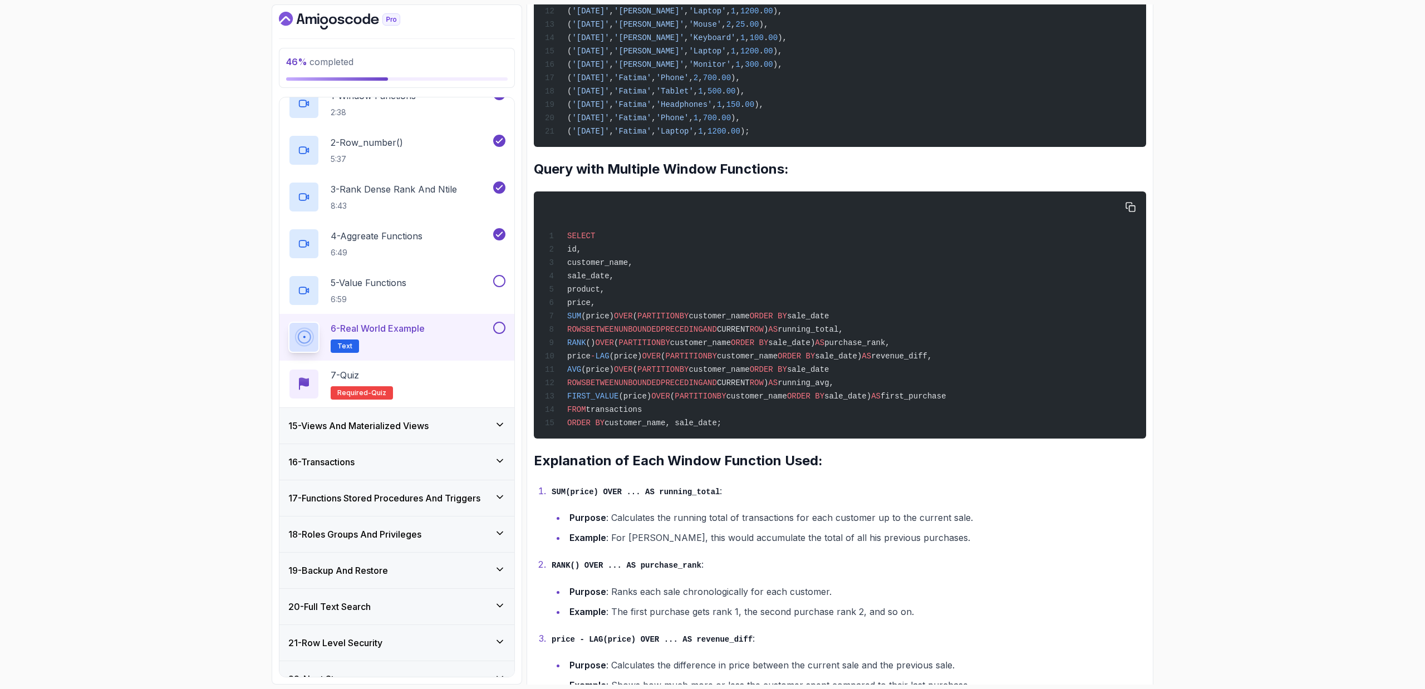
drag, startPoint x: 585, startPoint y: 360, endPoint x: 673, endPoint y: 354, distance: 88.1
click at [673, 354] on span "price - LAG (price) OVER ( PARTITION BY customer_name ORDER BY sale_date) AS re…" at bounding box center [738, 356] width 387 height 9
click at [642, 354] on span "(price)" at bounding box center [625, 356] width 33 height 9
drag, startPoint x: 667, startPoint y: 356, endPoint x: 603, endPoint y: 359, distance: 64.1
click at [603, 359] on span "price - LAG (price) OVER ( PARTITION BY customer_name ORDER BY sale_date) AS re…" at bounding box center [738, 356] width 387 height 9
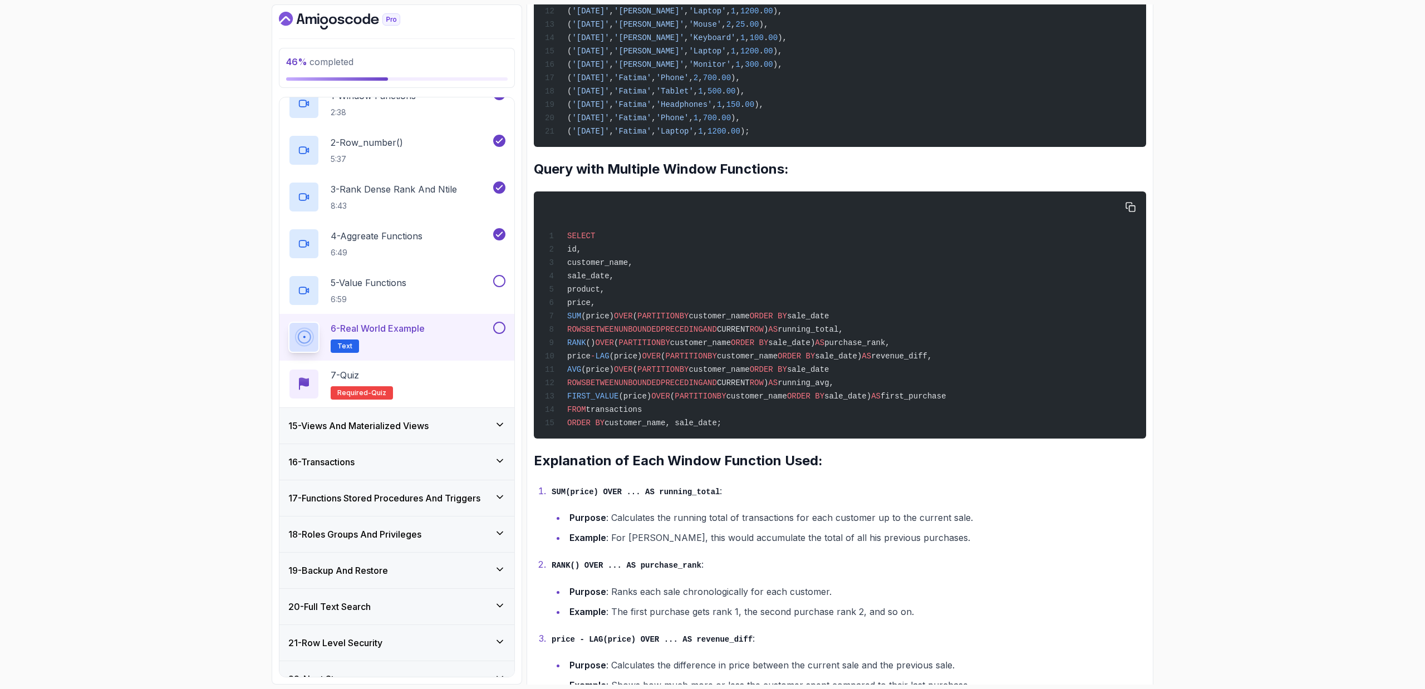
click at [591, 358] on span "price" at bounding box center [578, 356] width 23 height 9
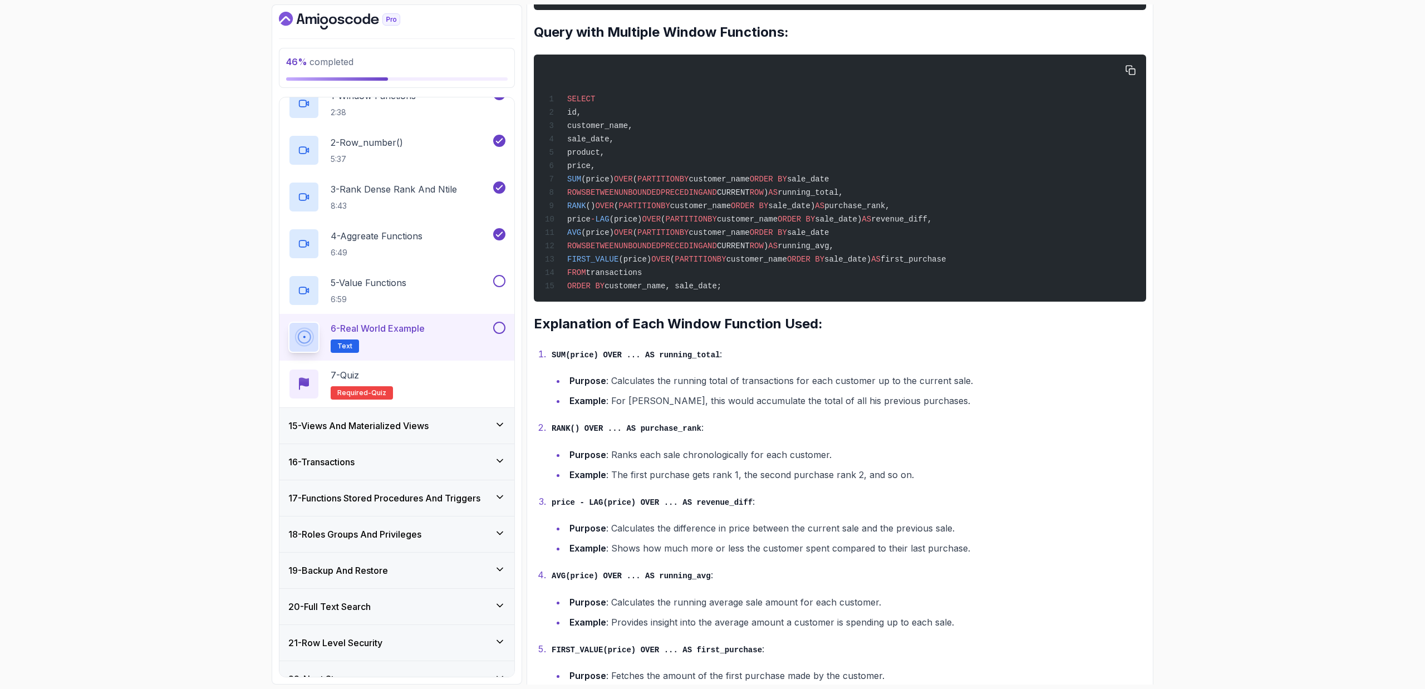
scroll to position [875, 0]
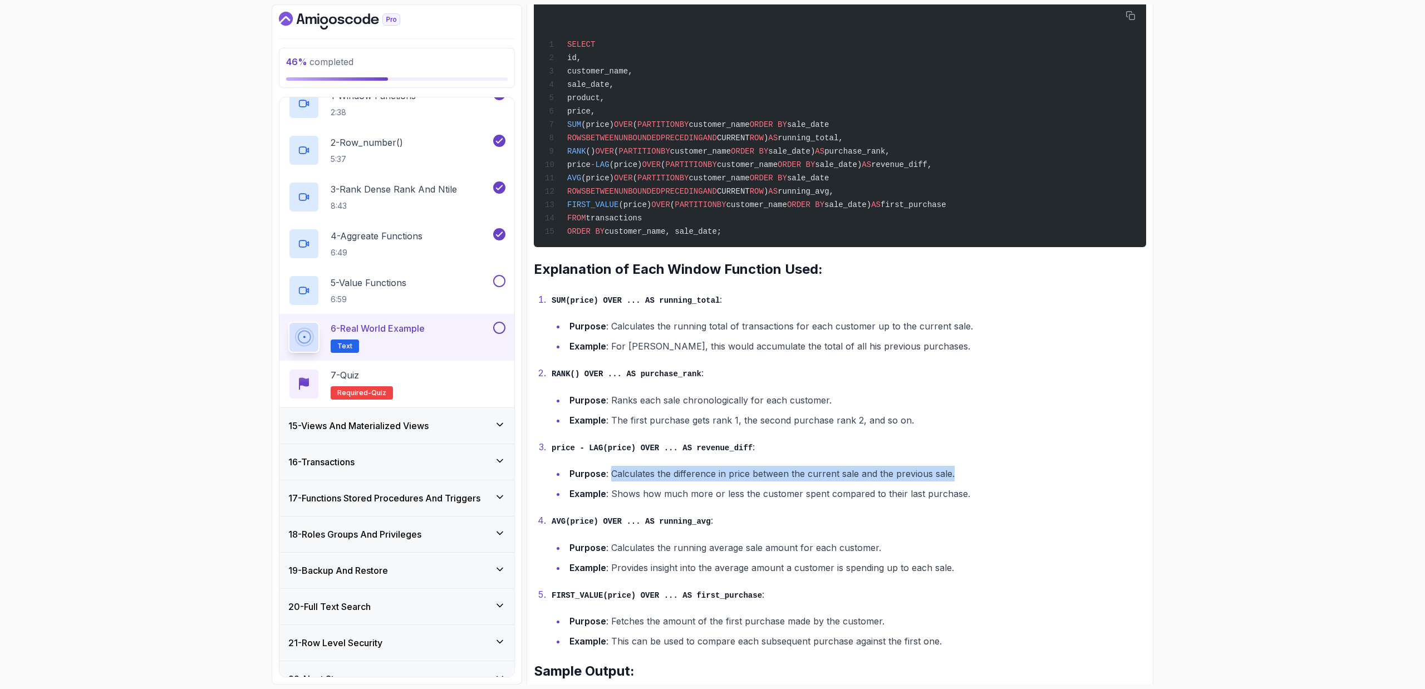
drag, startPoint x: 611, startPoint y: 473, endPoint x: 960, endPoint y: 472, distance: 349.0
click at [943, 461] on li "Purpose : Calculates the difference in price between the current sale and the p…" at bounding box center [856, 474] width 580 height 16
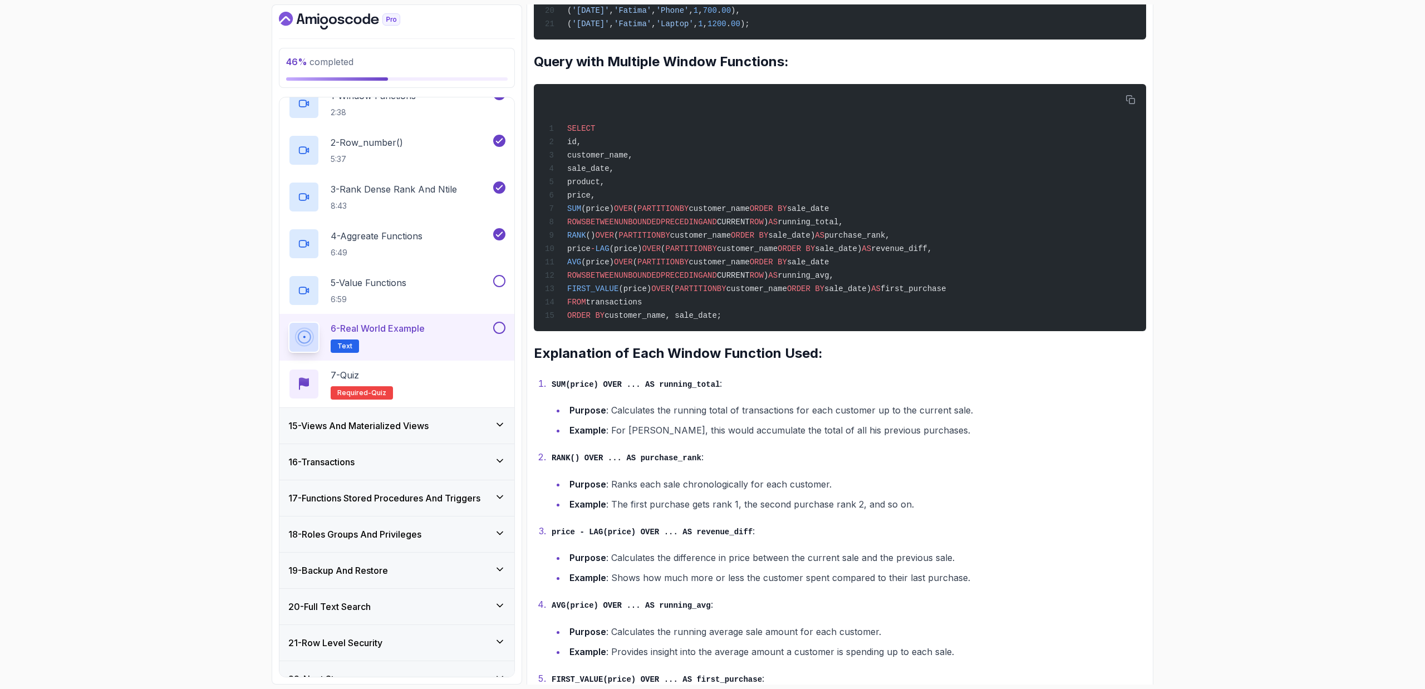
scroll to position [791, 0]
drag, startPoint x: 618, startPoint y: 244, endPoint x: 643, endPoint y: 273, distance: 38.3
click at [643, 273] on code "SELECT id, customer_name, sale_date, product, price, SUM (price) OVER ( PARTITI…" at bounding box center [745, 223] width 401 height 196
click at [586, 273] on span "ROWS" at bounding box center [576, 276] width 19 height 9
drag, startPoint x: 626, startPoint y: 258, endPoint x: 667, endPoint y: 269, distance: 42.0
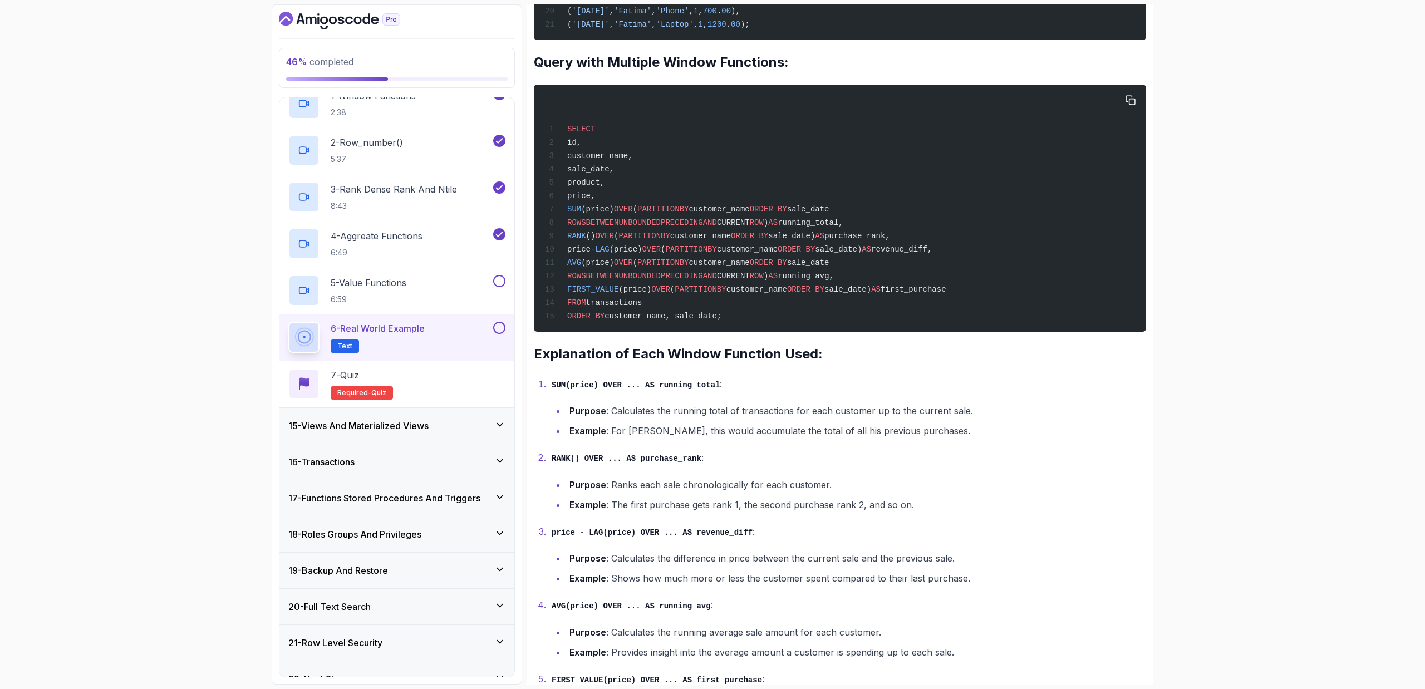
click at [640, 262] on span "AVG (price) OVER ( PARTITION BY customer_name ORDER BY sale_date" at bounding box center [687, 262] width 284 height 9
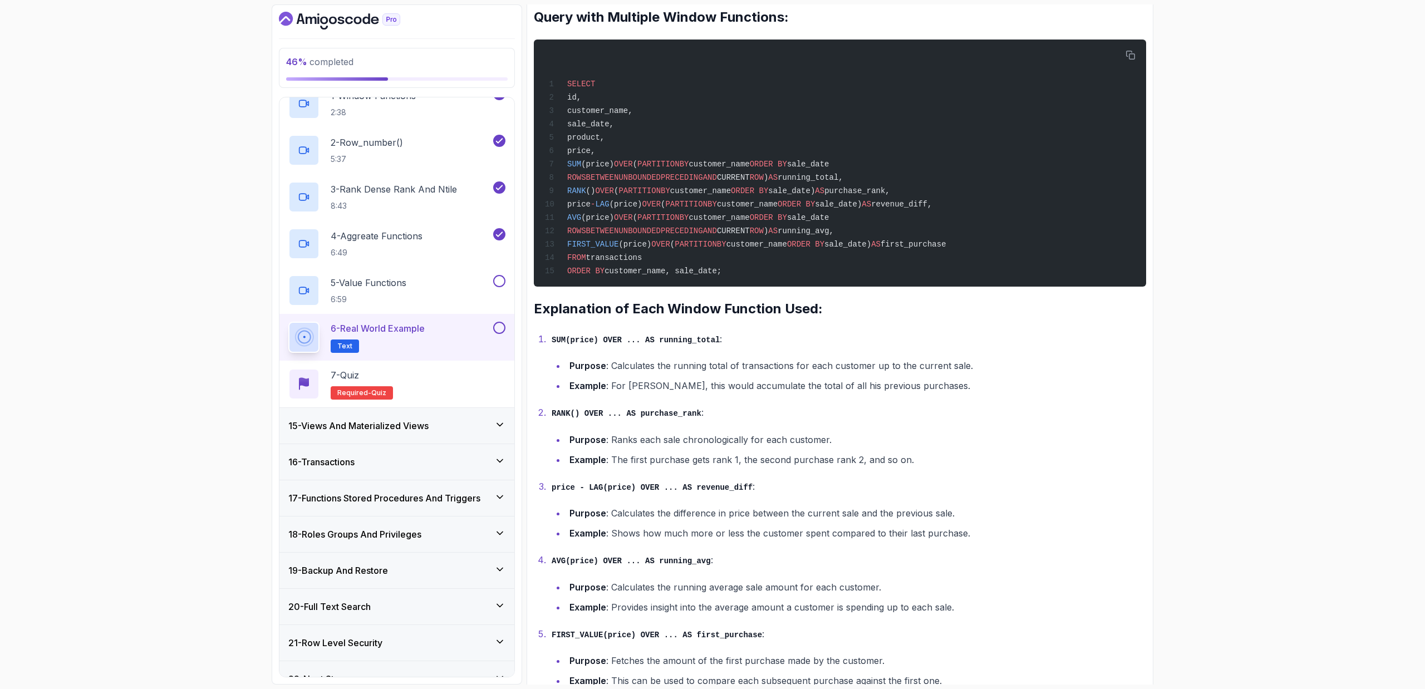
scroll to position [839, 0]
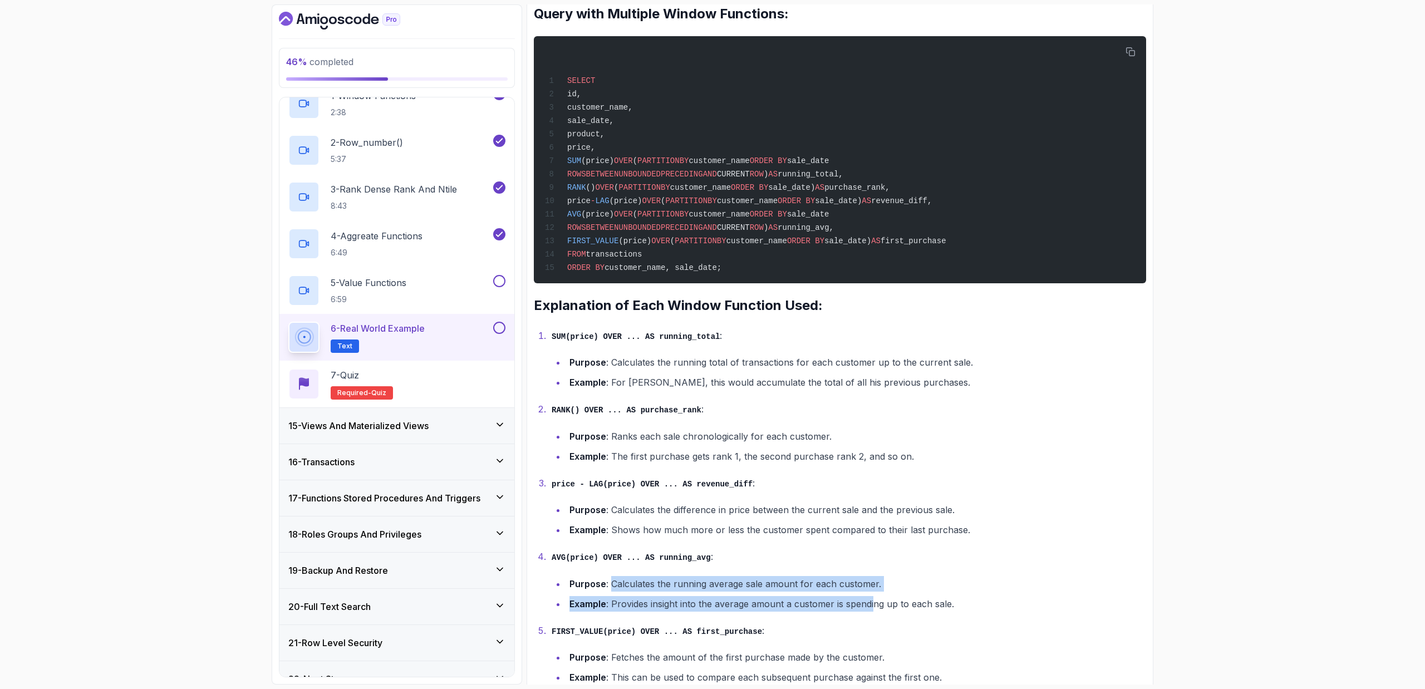
drag, startPoint x: 613, startPoint y: 582, endPoint x: 874, endPoint y: 598, distance: 262.1
click at [874, 461] on ul "Purpose : Calculates the running average sale amount for each customer. Example…" at bounding box center [849, 594] width 594 height 36
click at [874, 461] on li "Example : Provides insight into the average amount a customer is spending up to…" at bounding box center [856, 604] width 580 height 16
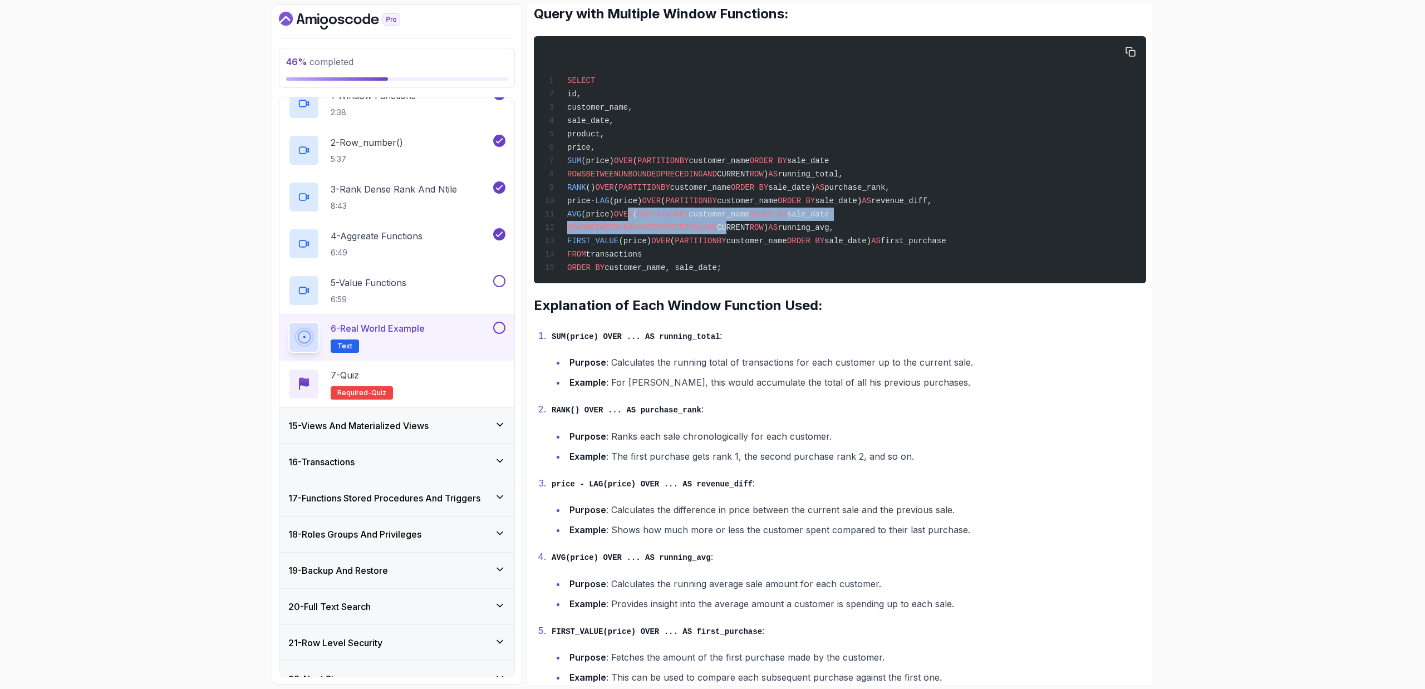
drag, startPoint x: 653, startPoint y: 214, endPoint x: 844, endPoint y: 229, distance: 191.5
click at [844, 229] on code "SELECT id, customer_name, sale_date, product, price, SUM (price) OVER ( PARTITI…" at bounding box center [745, 174] width 401 height 196
click at [750, 229] on span "CURRENT" at bounding box center [733, 227] width 33 height 9
drag, startPoint x: 896, startPoint y: 229, endPoint x: 665, endPoint y: 225, distance: 231.0
click at [665, 225] on span "ROWS BETWEEN UNBOUNDED PRECEDING AND CURRENT ROW ) AS running_avg," at bounding box center [689, 227] width 289 height 9
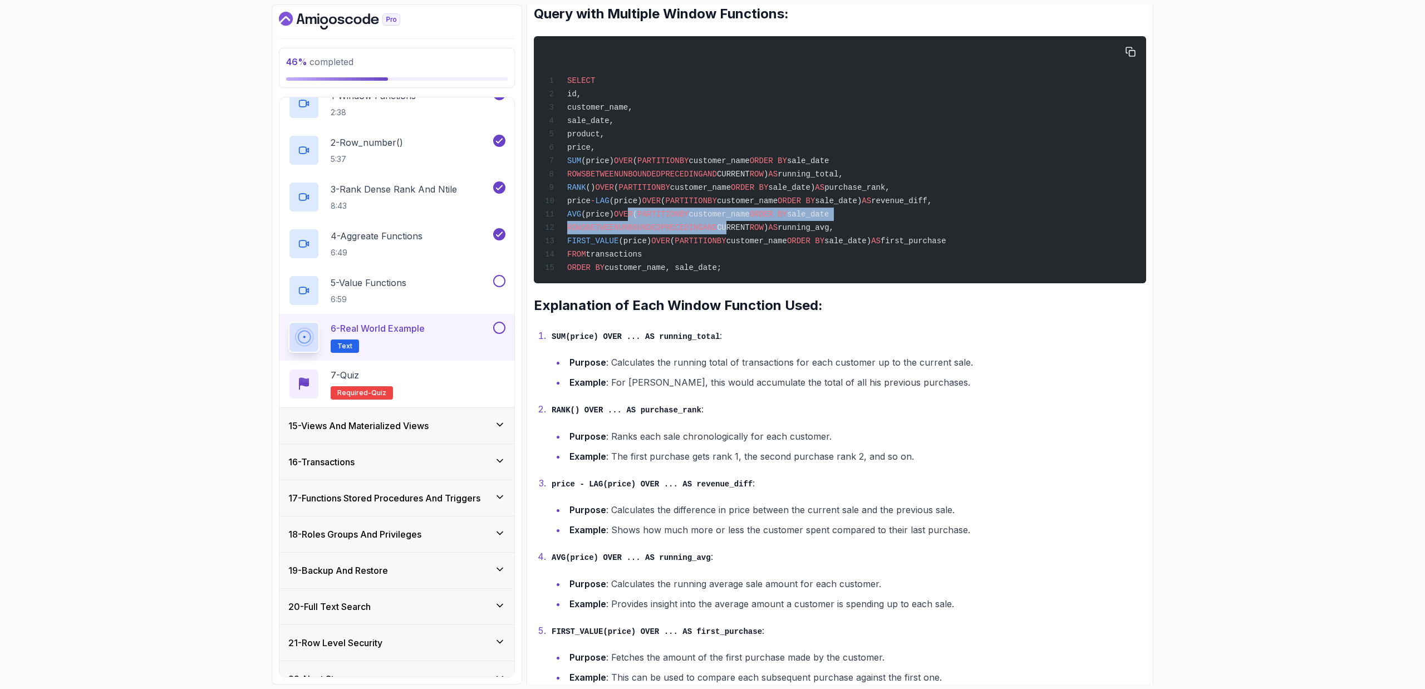
click at [586, 225] on span "ROWS" at bounding box center [576, 227] width 19 height 9
drag, startPoint x: 665, startPoint y: 225, endPoint x: 902, endPoint y: 224, distance: 237.7
click at [834, 224] on span "ROWS BETWEEN UNBOUNDED PRECEDING AND CURRENT ROW ) AS running_avg," at bounding box center [689, 227] width 289 height 9
click at [778, 224] on span "AS" at bounding box center [772, 227] width 9 height 9
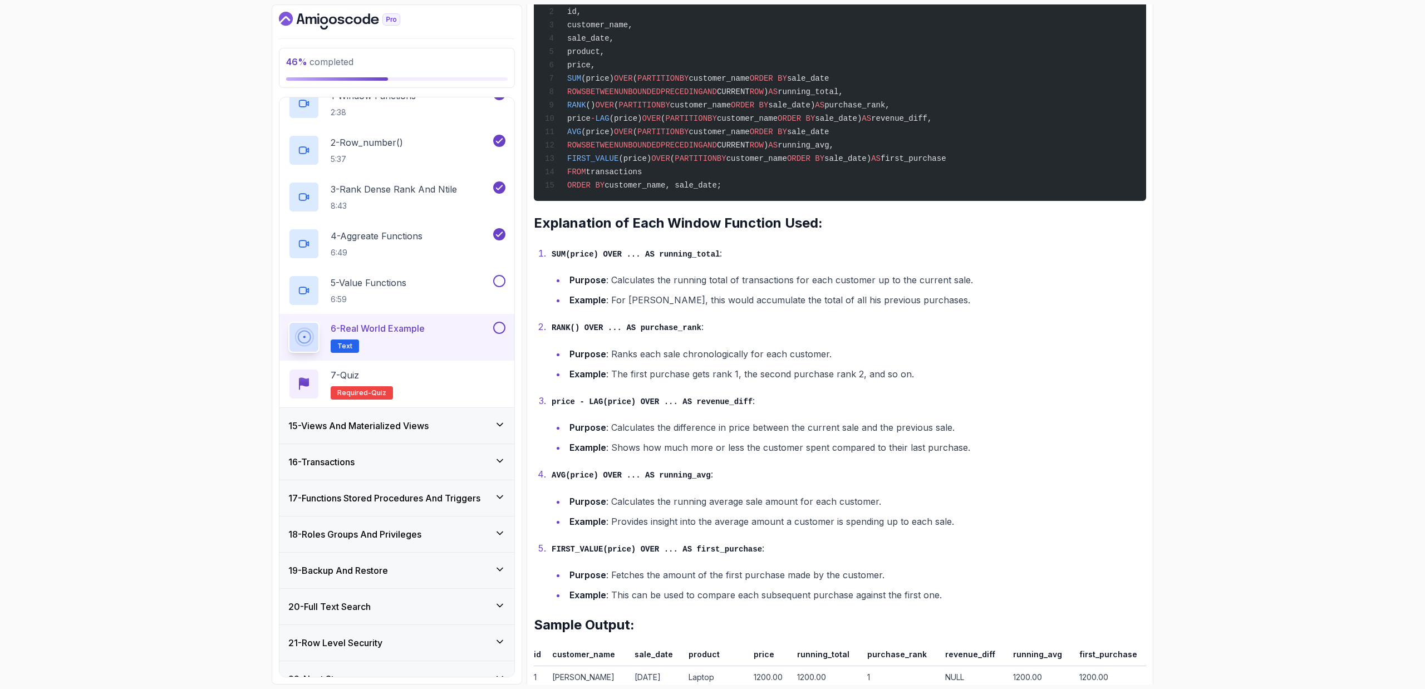
scroll to position [903, 0]
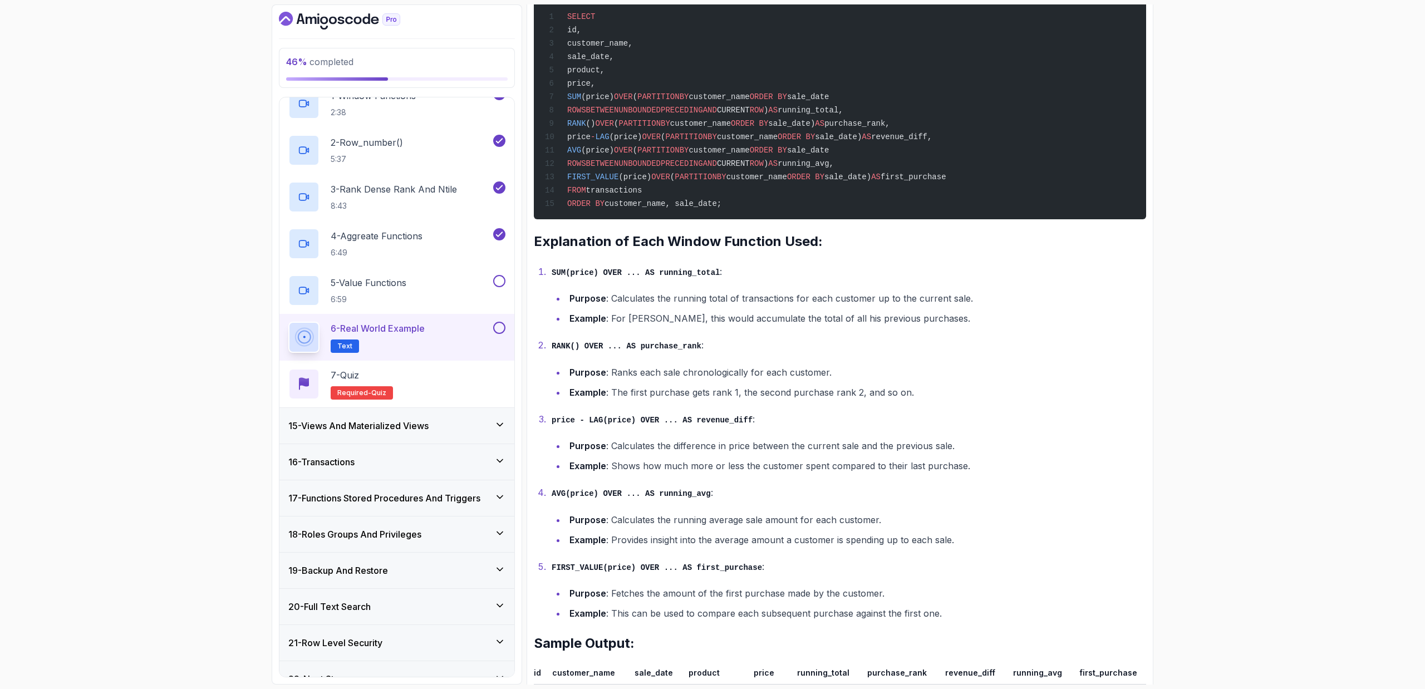
drag, startPoint x: 754, startPoint y: 204, endPoint x: 557, endPoint y: 16, distance: 272.8
click at [557, 16] on div "SELECT id, customer_name, sale_date, product, price, SUM (price) OVER ( PARTITI…" at bounding box center [840, 96] width 594 height 234
copy code "SELECT id, customer_name, sale_date, product, price, SUM (price) OVER ( PARTITI…"
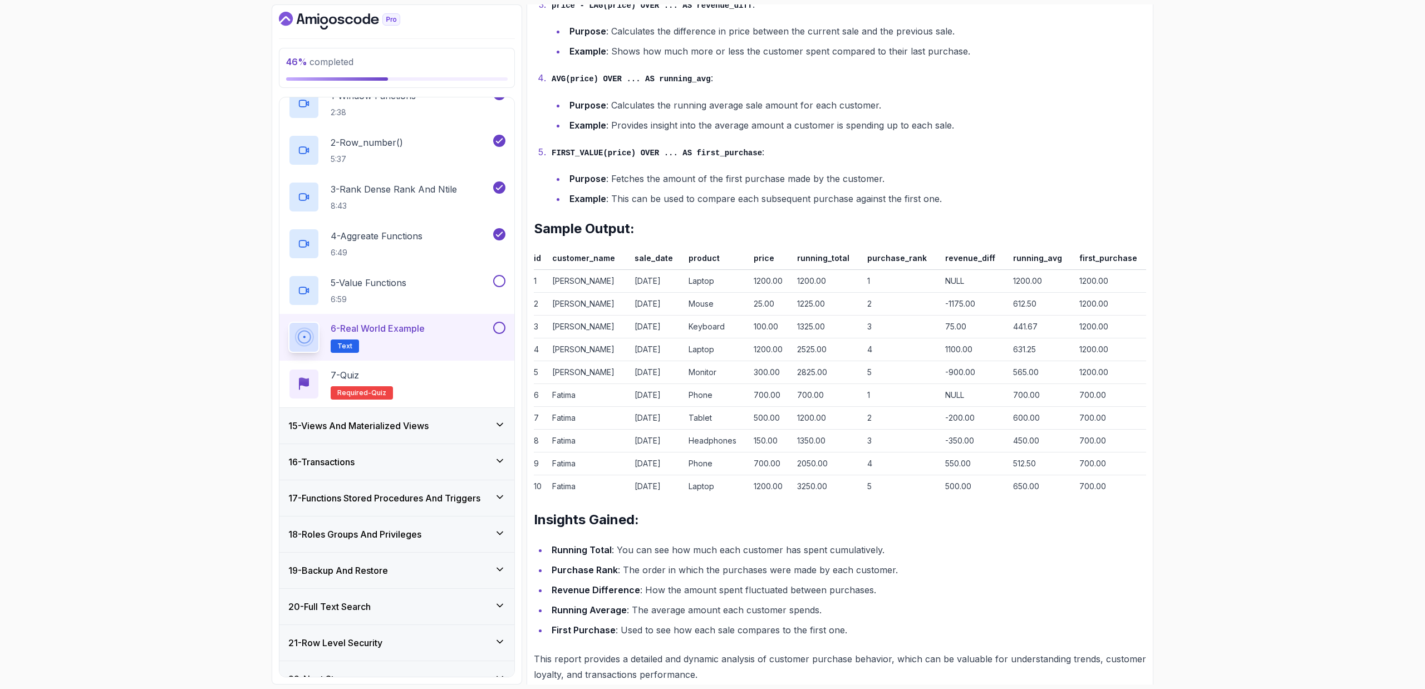
scroll to position [1337, 0]
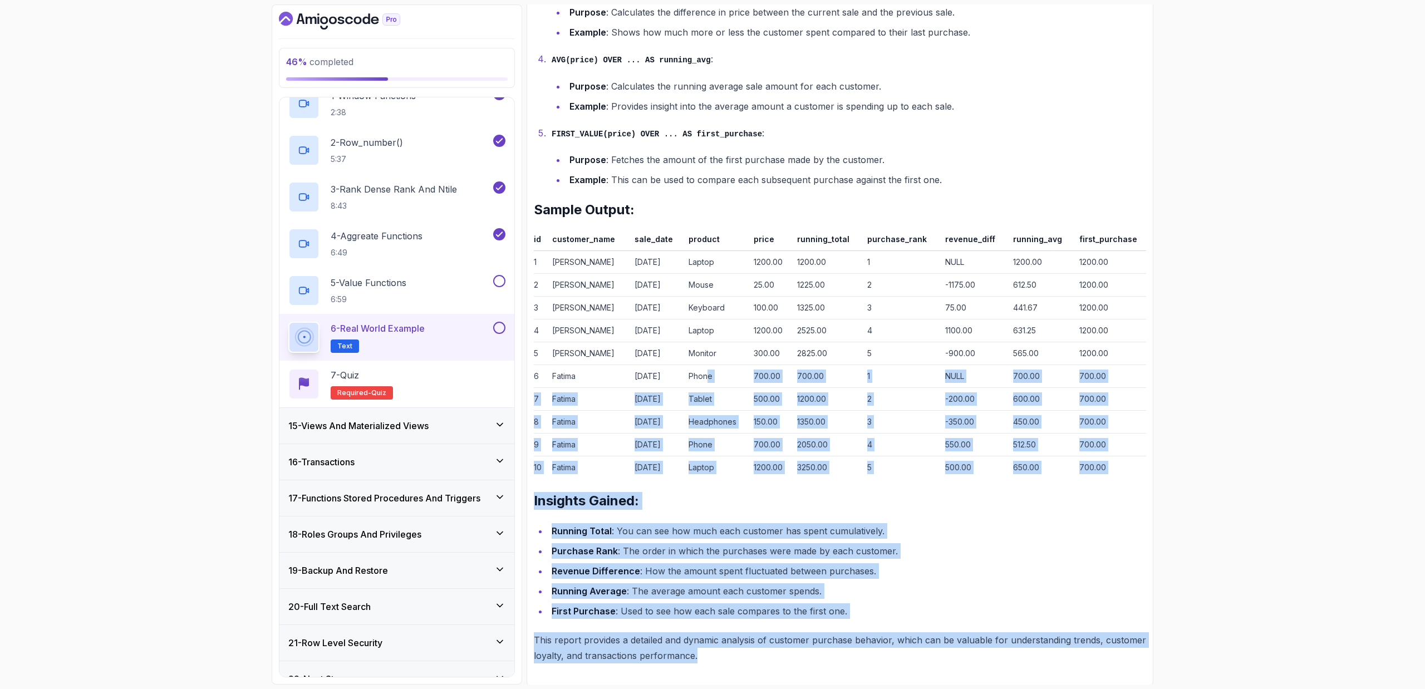
drag, startPoint x: 702, startPoint y: 638, endPoint x: 716, endPoint y: 374, distance: 264.2
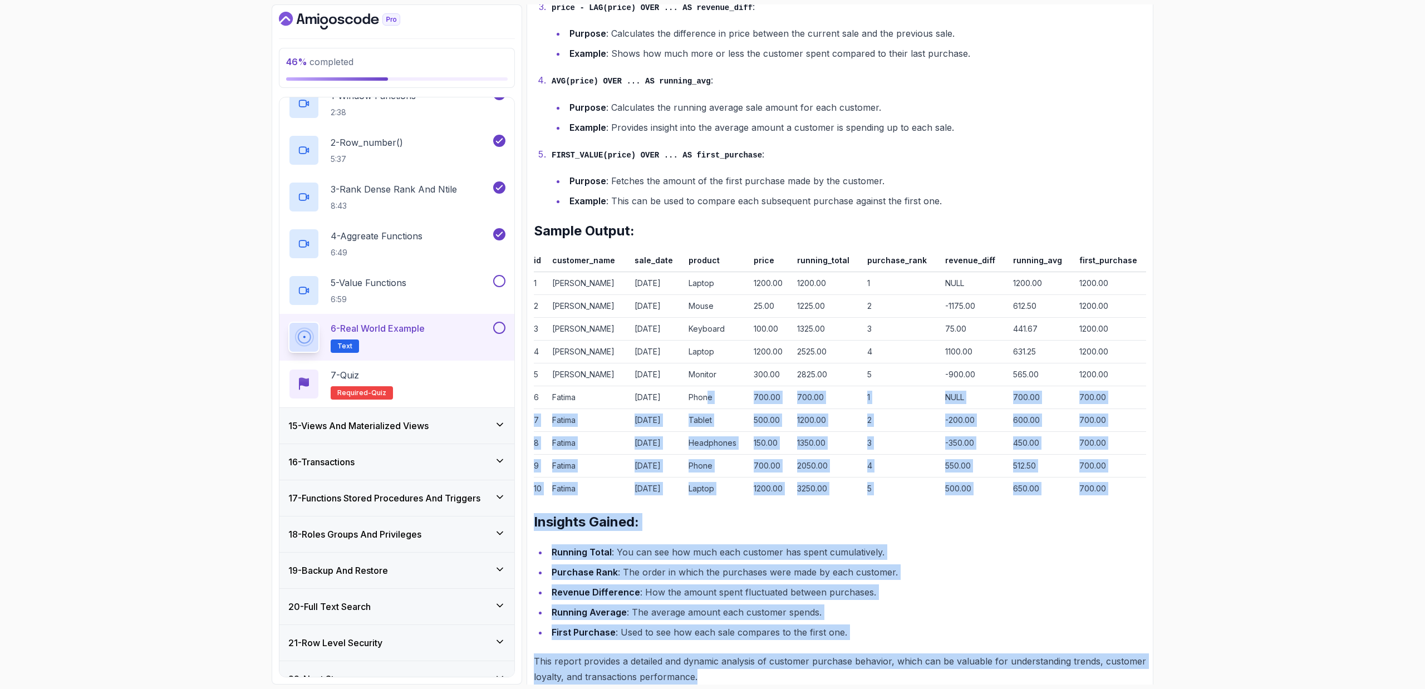
scroll to position [1314, 0]
click at [749, 461] on td "Laptop" at bounding box center [716, 490] width 65 height 23
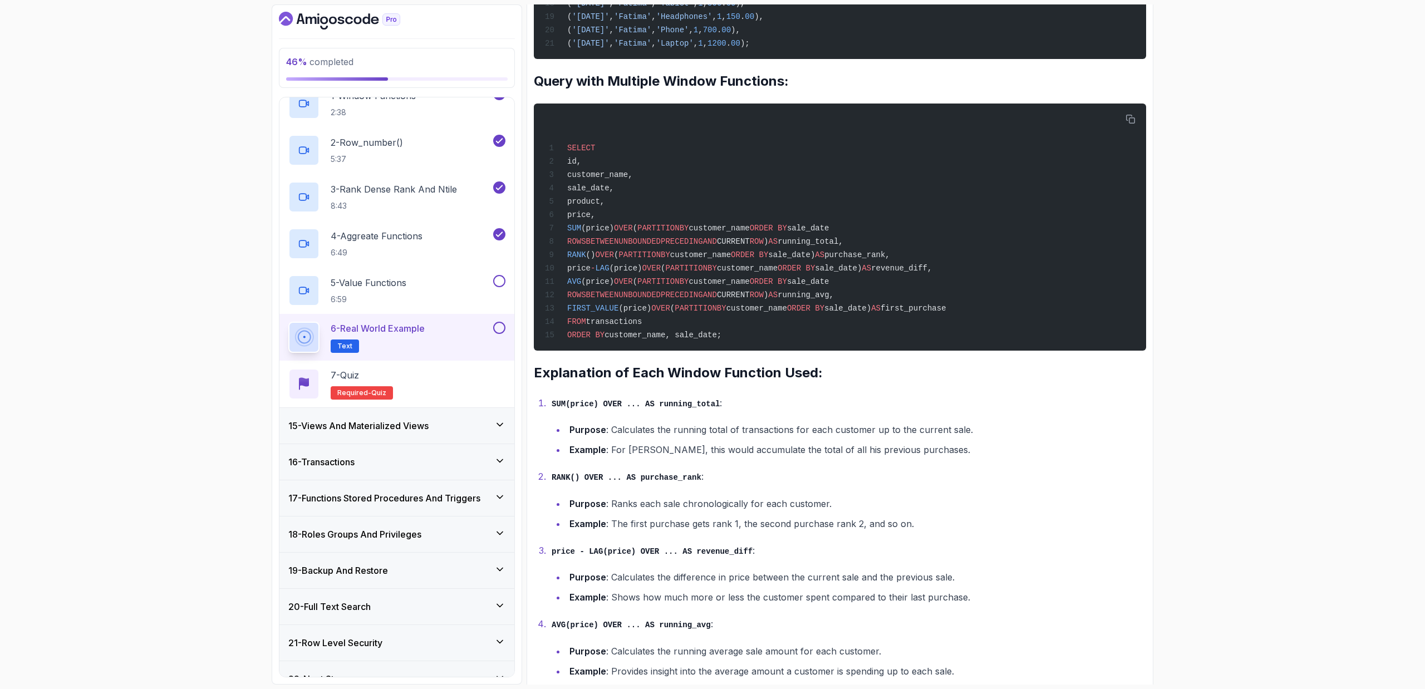
scroll to position [762, 0]
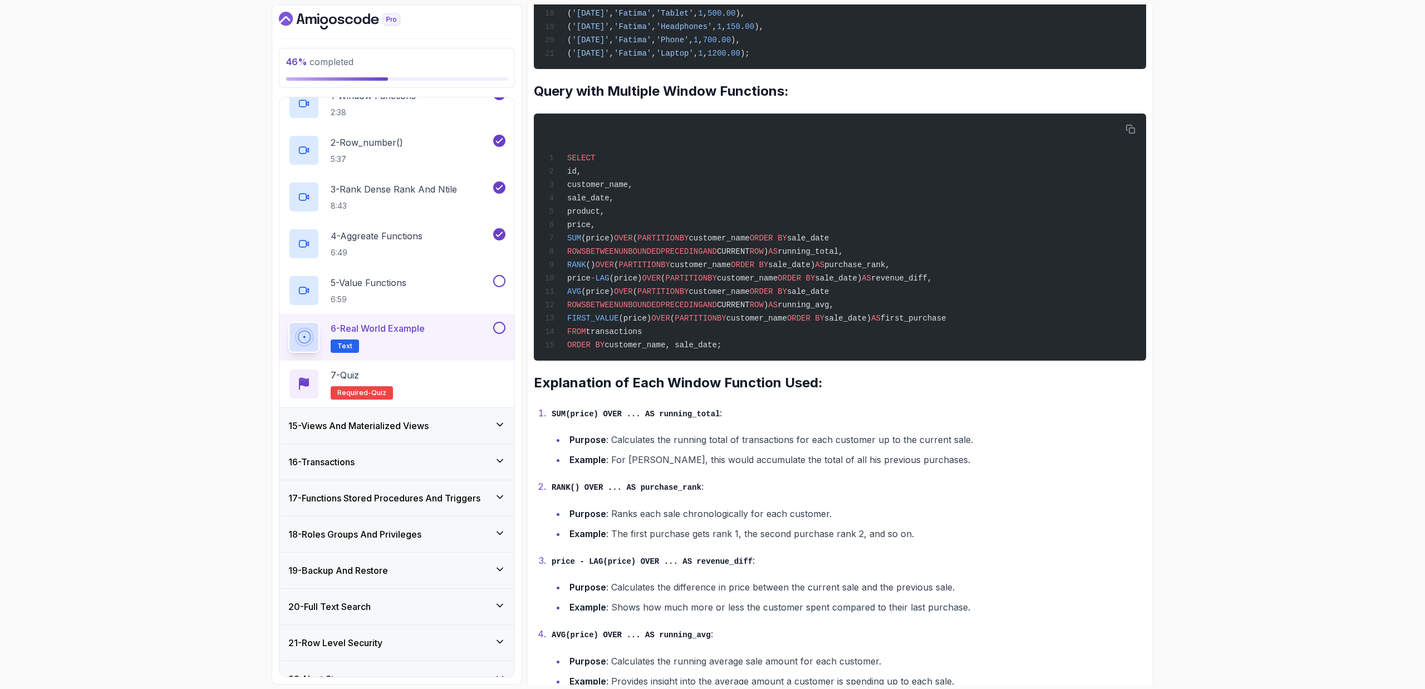
click at [417, 430] on h3 "15 - Views And Materialized Views" at bounding box center [358, 425] width 140 height 13
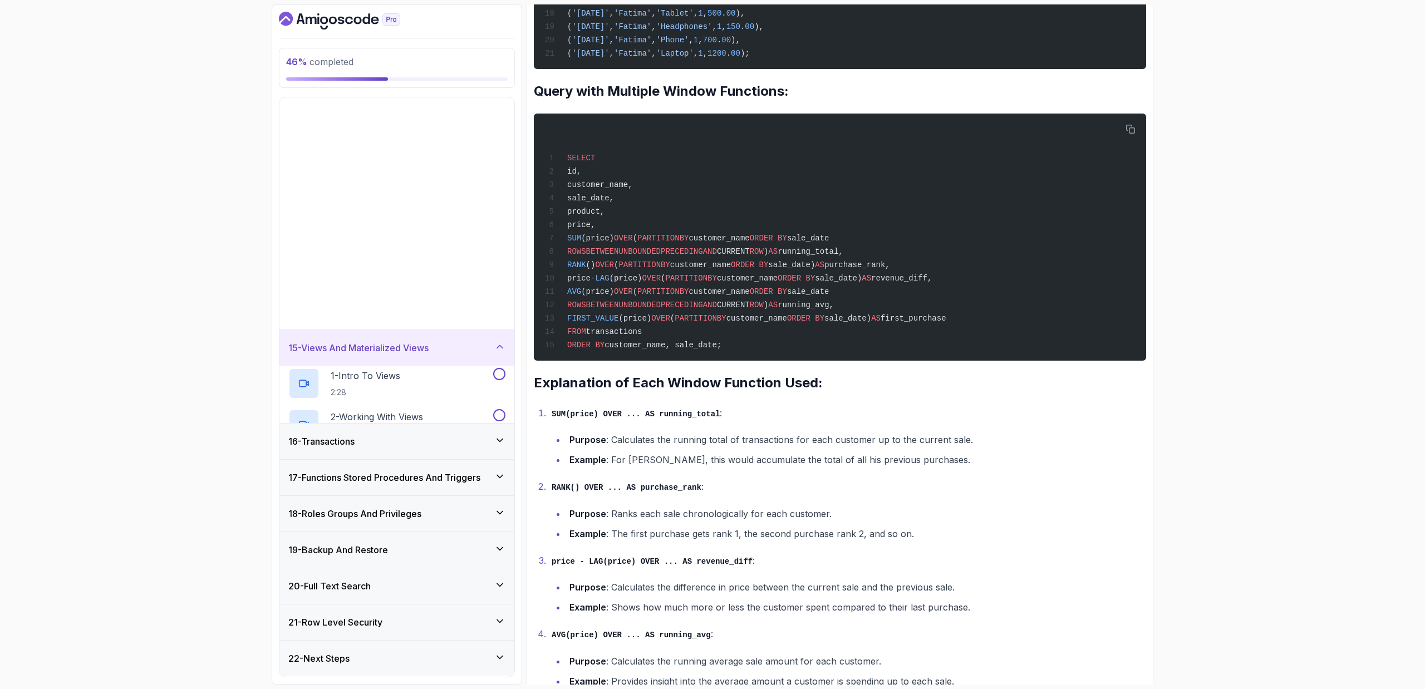
scroll to position [216, 0]
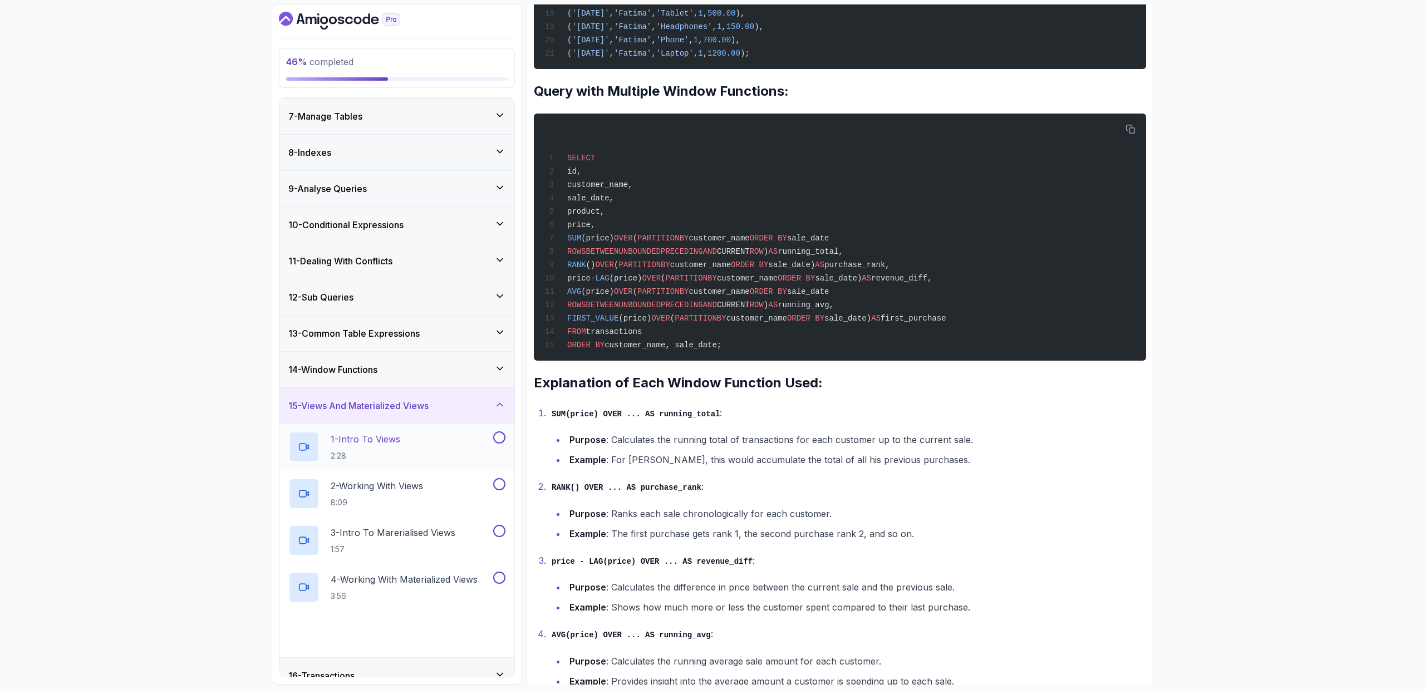
click at [414, 439] on div "1 - Intro To Views 2:28" at bounding box center [389, 446] width 203 height 31
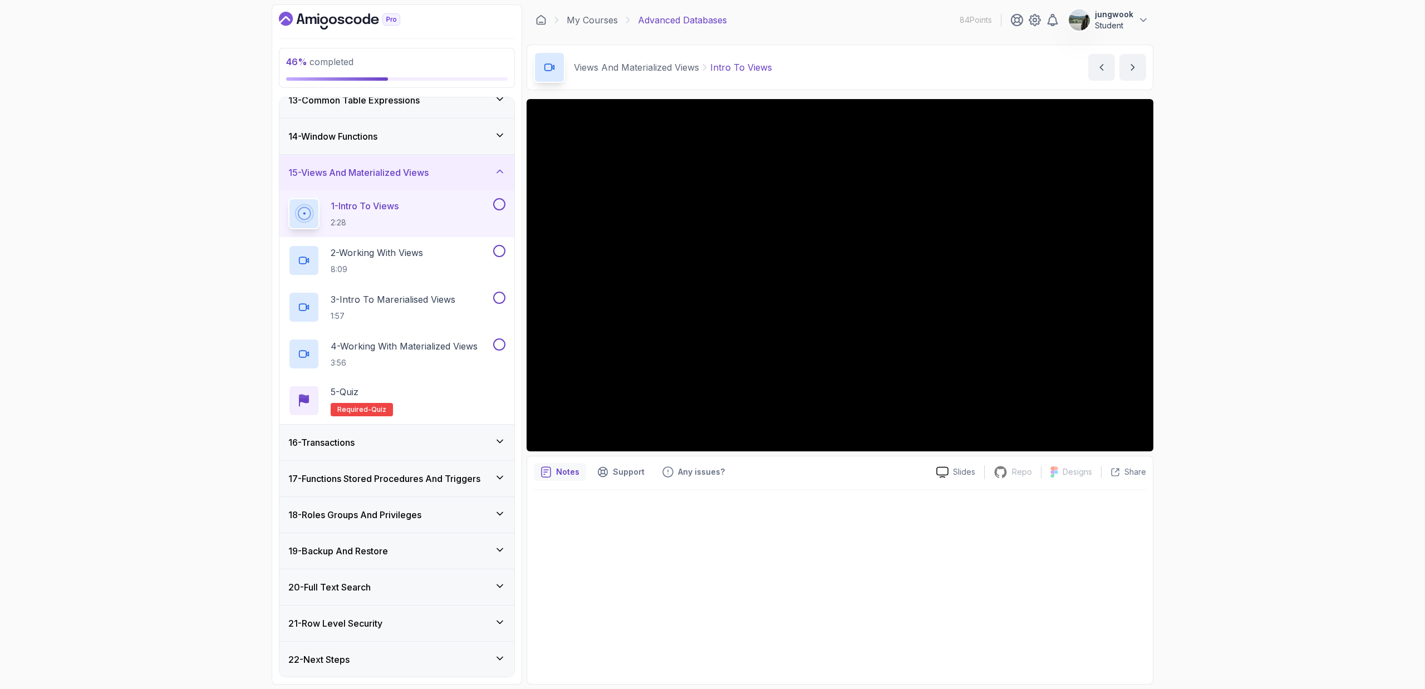
scroll to position [450, 0]
click at [943, 392] on div "46 % completed 1 - Intro 2 - Schemas 3 - Advanced Data Types 4 - Working With D…" at bounding box center [712, 344] width 1425 height 689
click at [415, 125] on div "14 - Window Functions" at bounding box center [396, 136] width 235 height 36
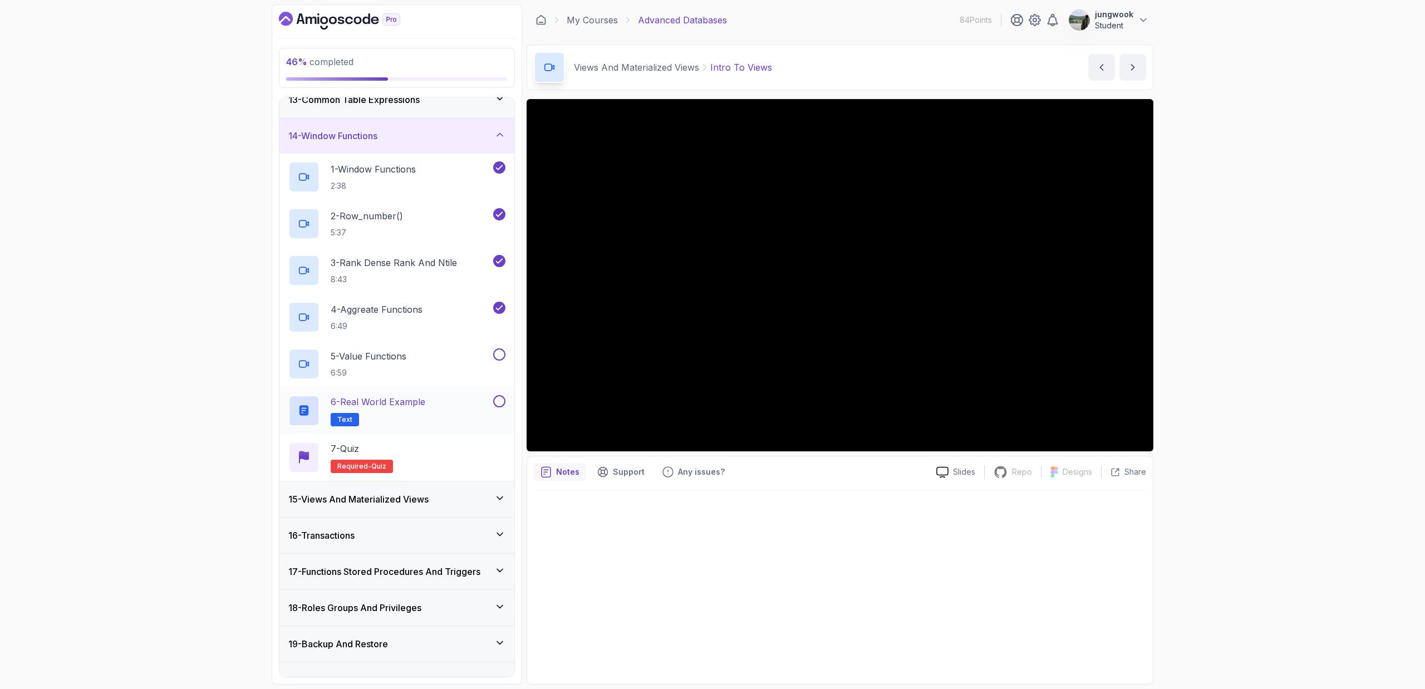
click at [387, 426] on div "6 - Real World Example Text" at bounding box center [396, 410] width 235 height 47
click at [412, 384] on div "5 - Value Functions 6:59" at bounding box center [396, 364] width 235 height 47
click at [412, 395] on p "6 - Real World Example" at bounding box center [378, 401] width 95 height 13
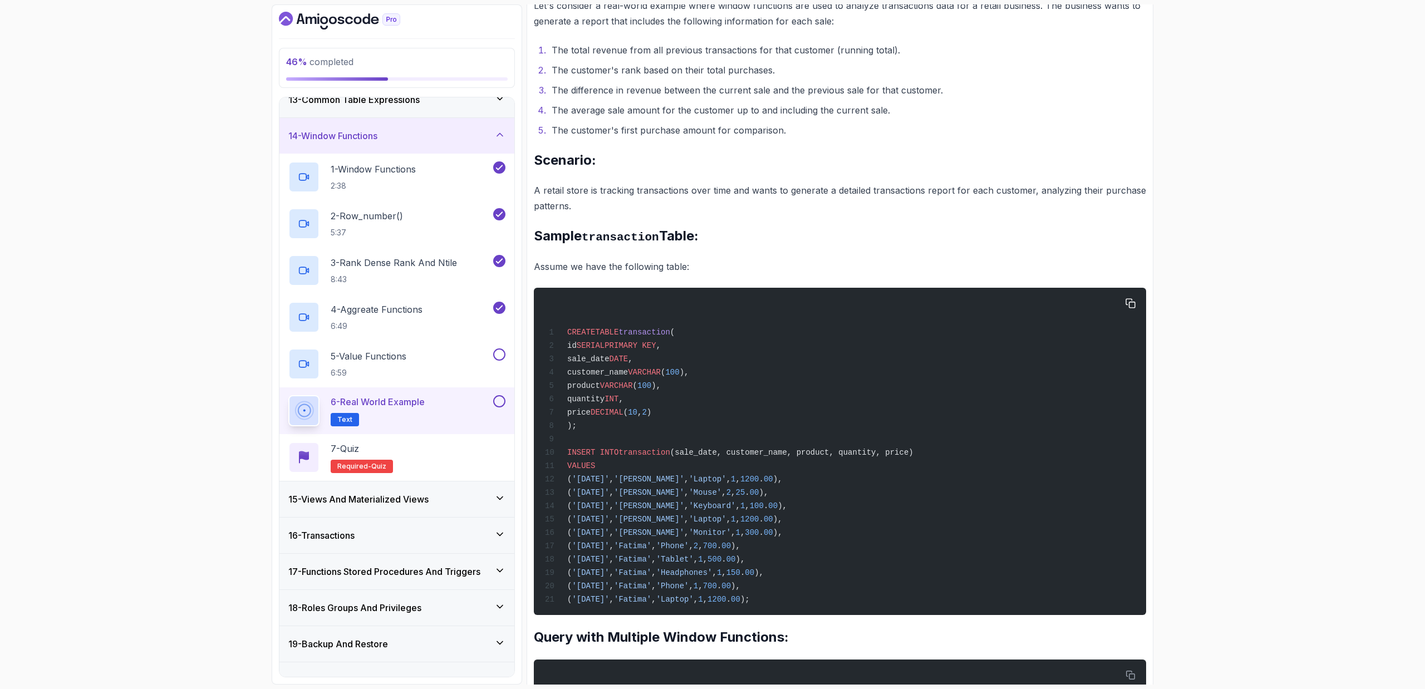
drag, startPoint x: 683, startPoint y: 485, endPoint x: 692, endPoint y: 425, distance: 60.8
click at [683, 461] on div "CREATE TABLE transaction ( id SERIAL PRIMARY KEY , sale_date DATE , customer_na…" at bounding box center [840, 451] width 594 height 314
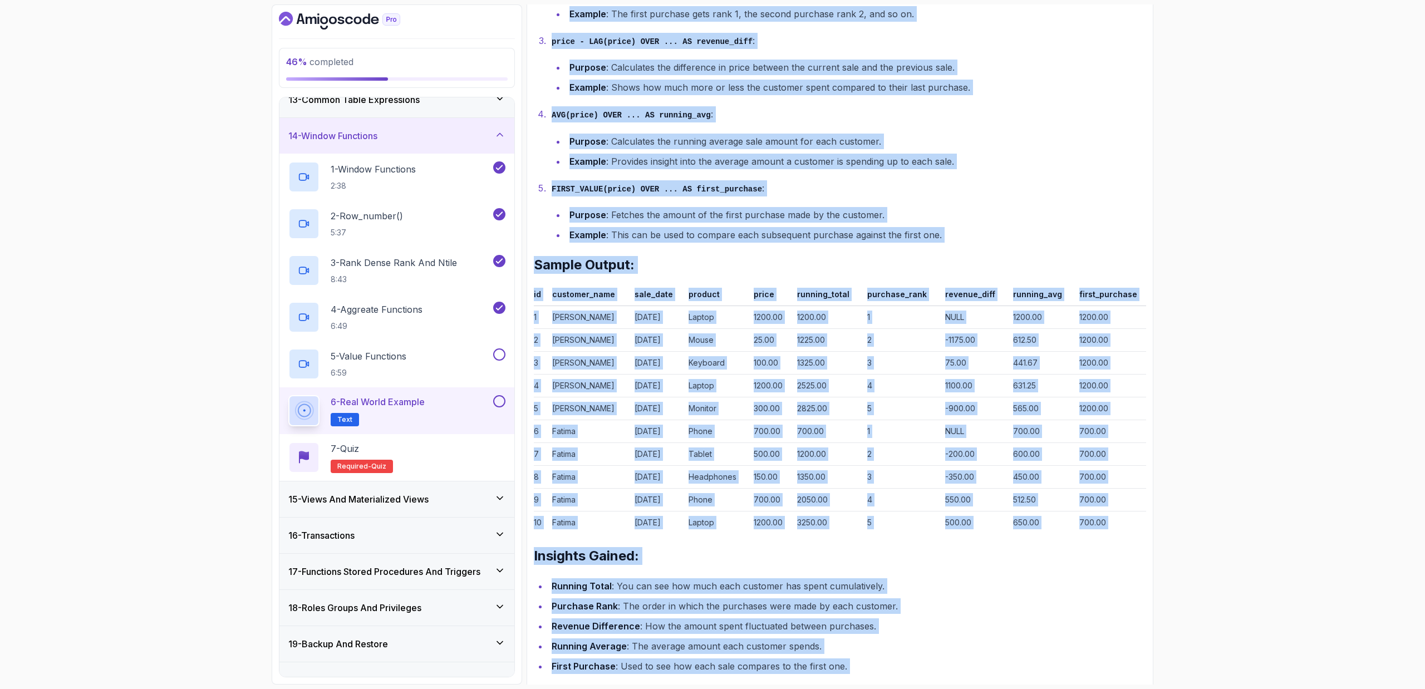
scroll to position [1337, 0]
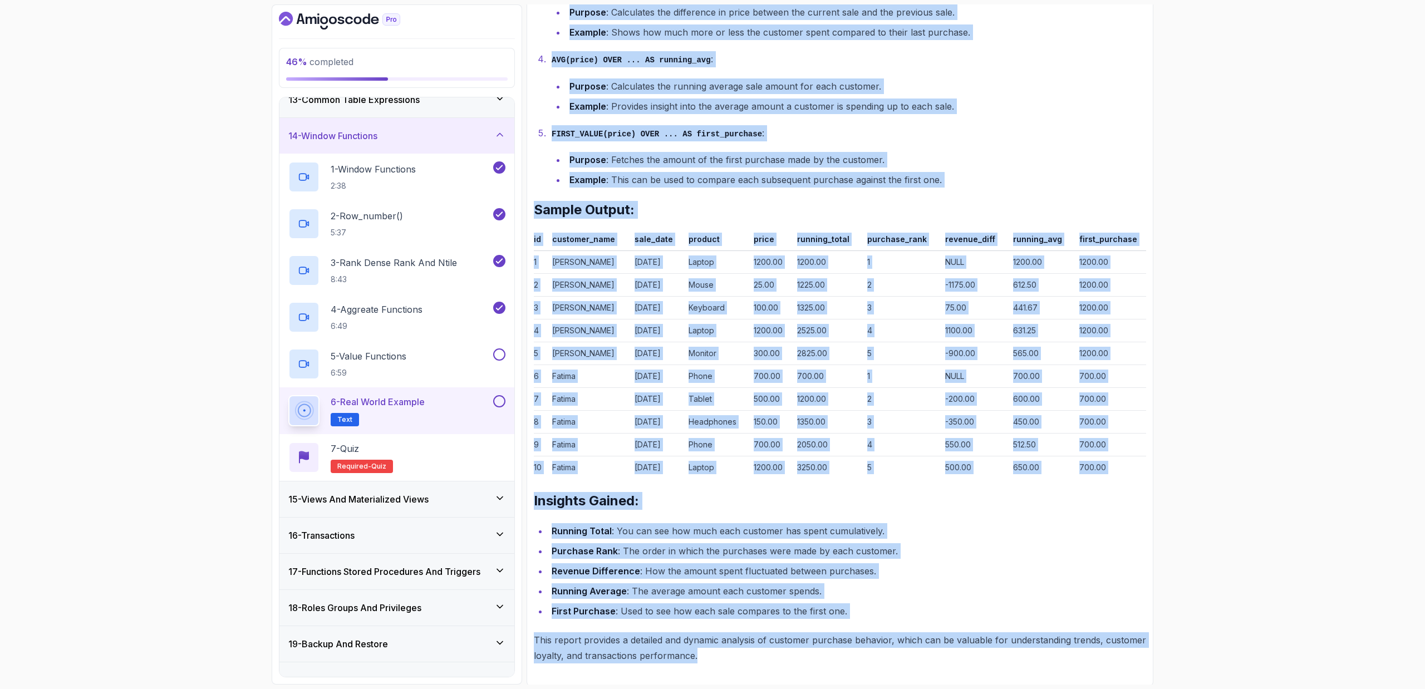
drag, startPoint x: 531, startPoint y: 180, endPoint x: 882, endPoint y: 671, distance: 603.6
copy div "More complex example using Window Functions Let's consider a real-world example…"
click at [345, 461] on h3 "15 - Views And Materialized Views" at bounding box center [358, 499] width 140 height 13
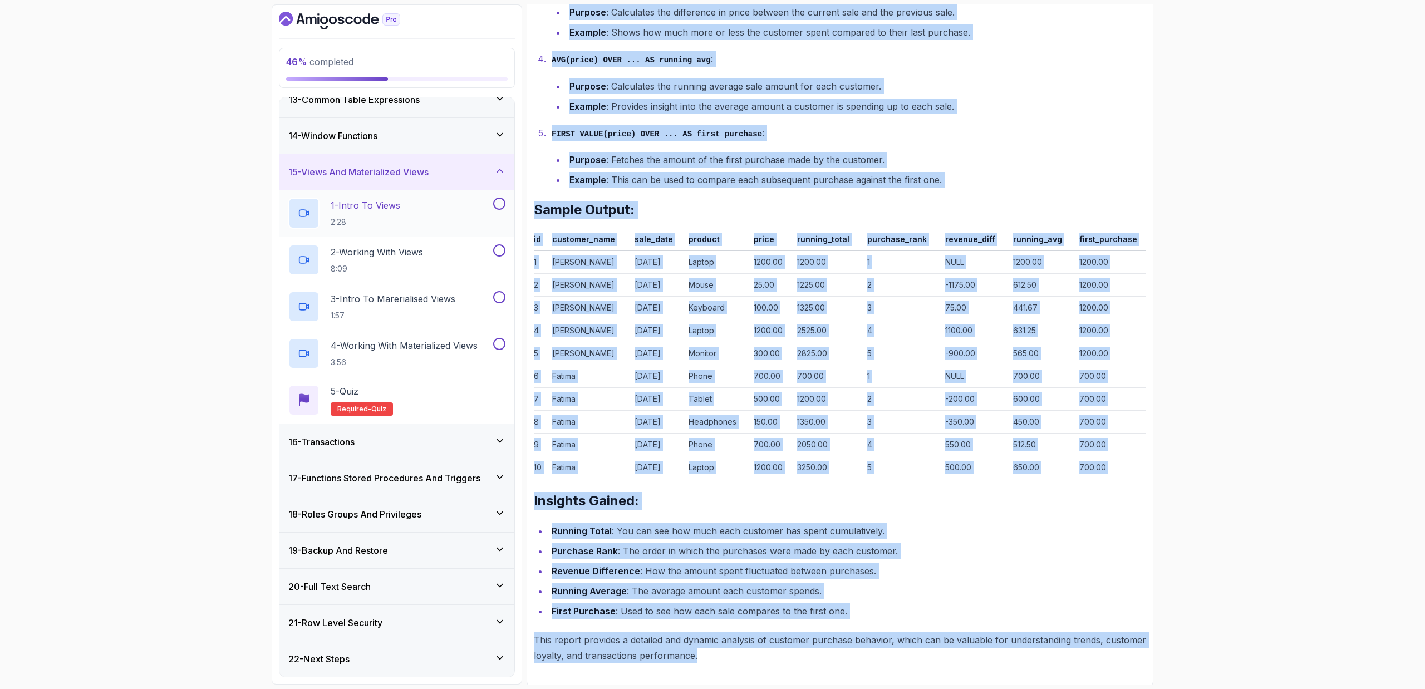
click at [410, 222] on div "1 - Intro To Views 2:28" at bounding box center [389, 213] width 203 height 31
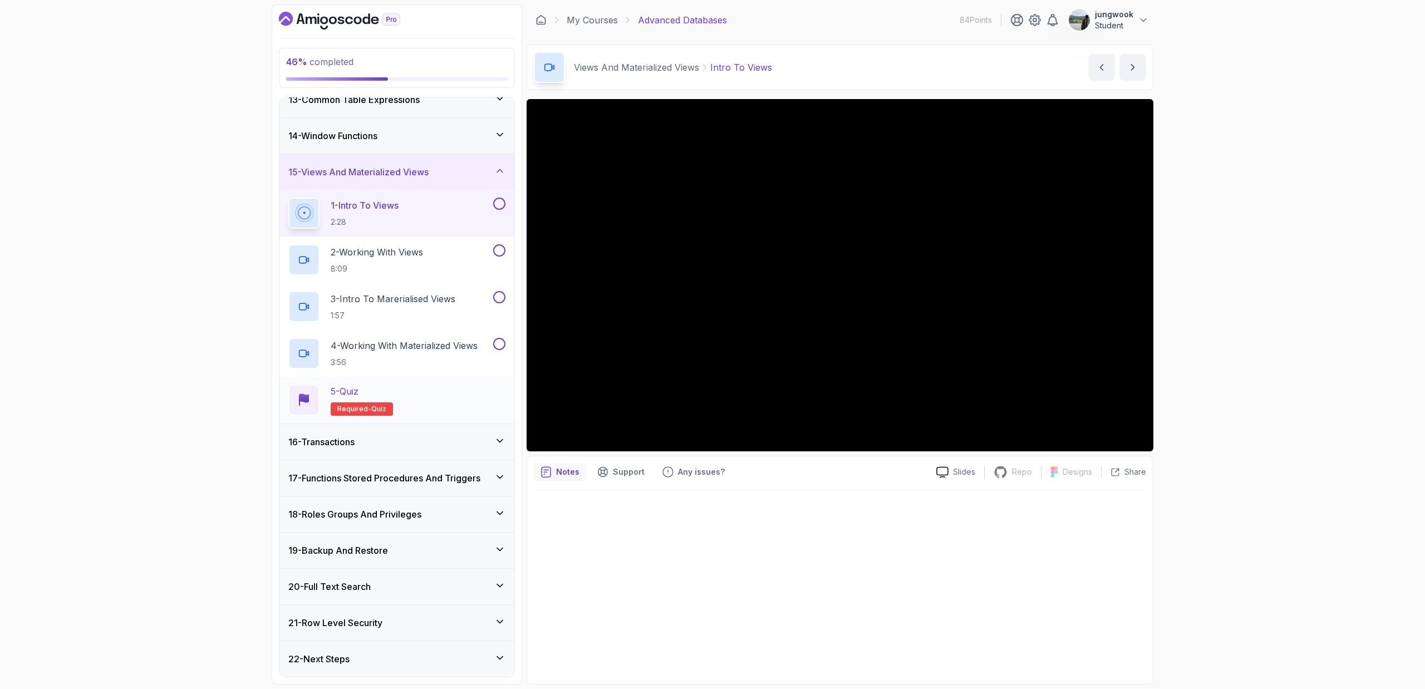
click at [472, 396] on div "5 - Quiz Required- quiz" at bounding box center [396, 400] width 217 height 31
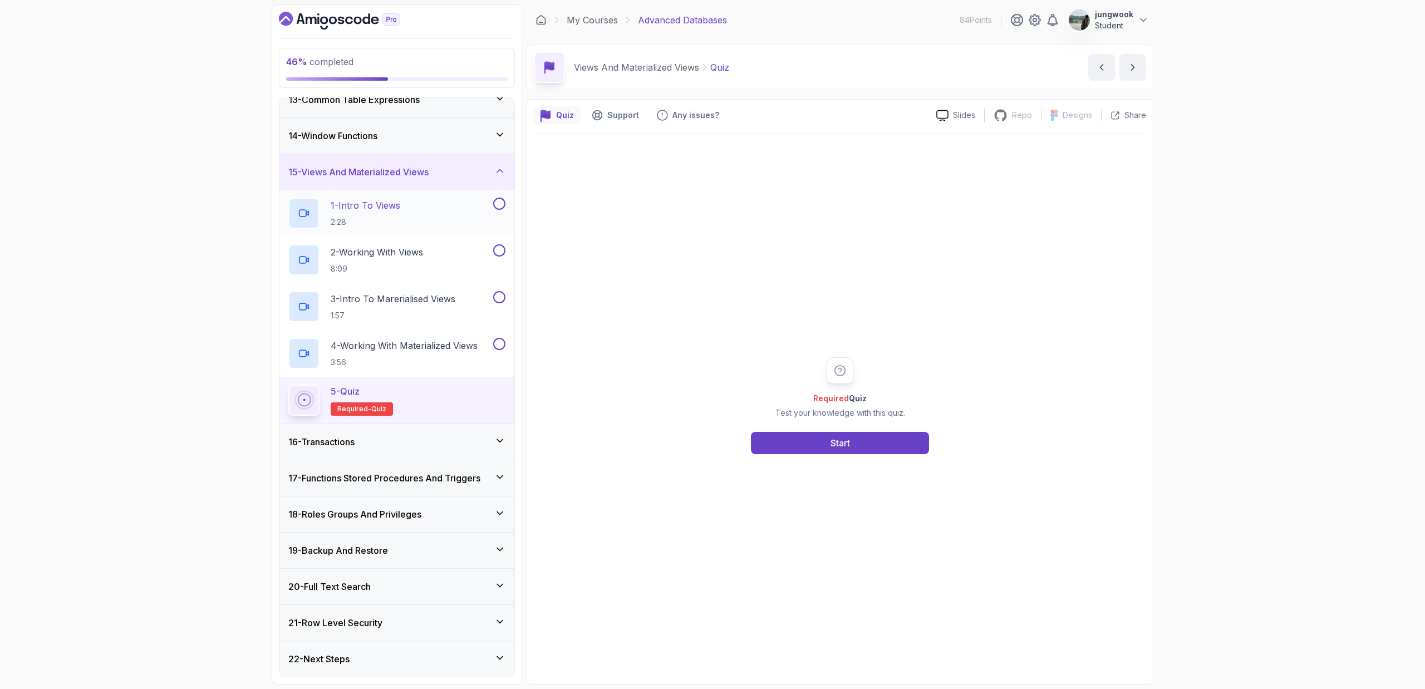
click at [390, 207] on p "1 - Intro To Views" at bounding box center [366, 205] width 70 height 13
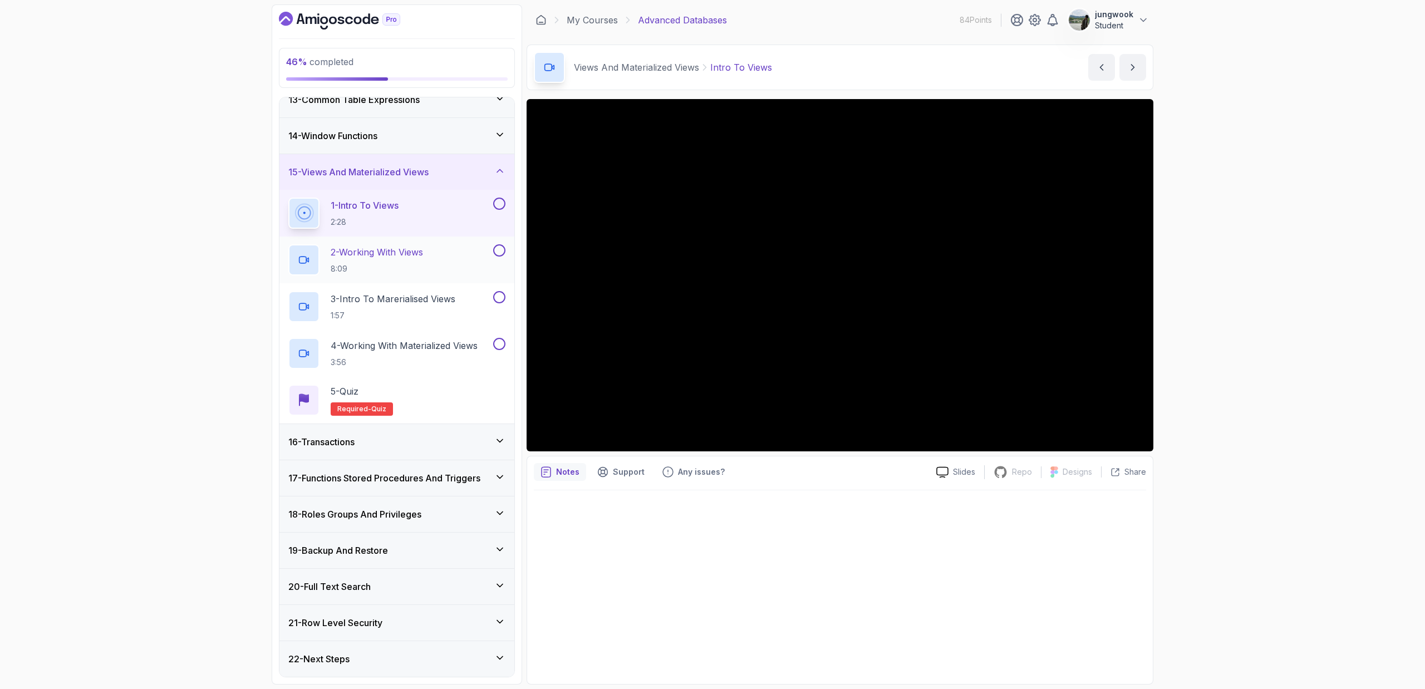
click at [375, 265] on p "8:09" at bounding box center [377, 268] width 92 height 11
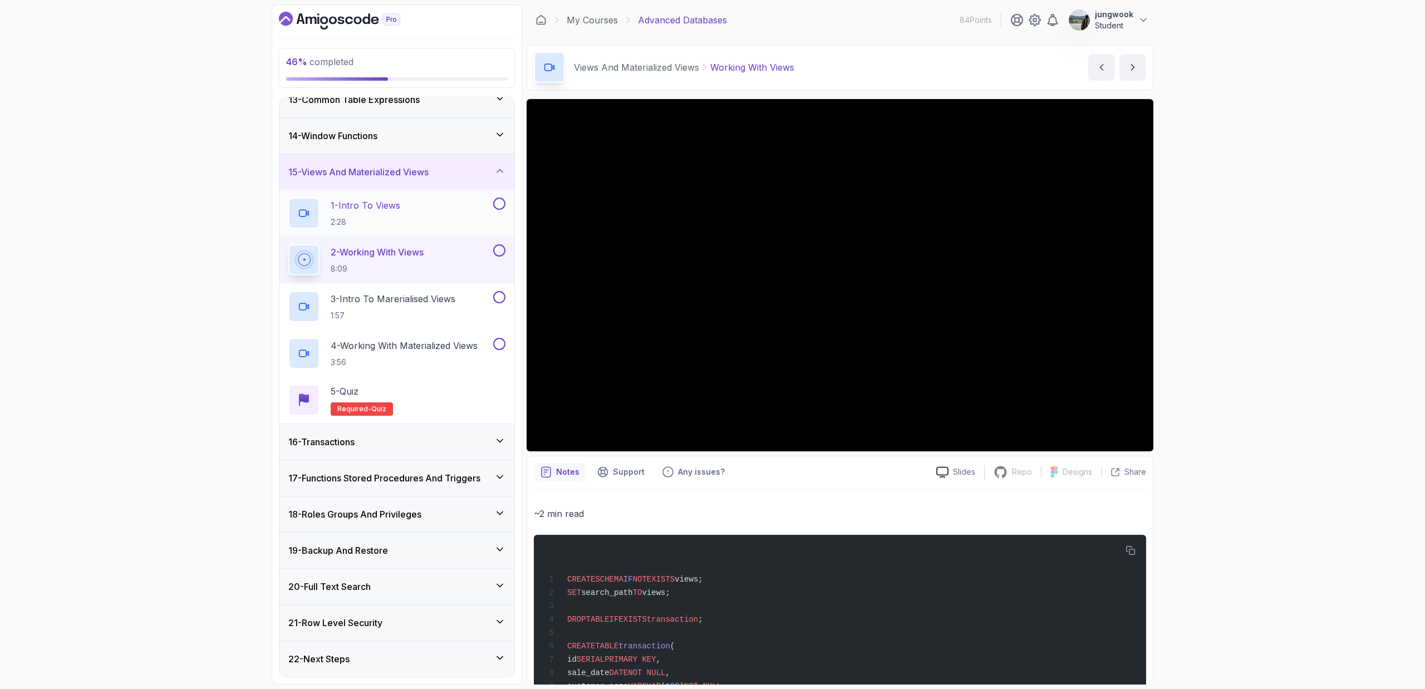
click at [501, 203] on button at bounding box center [499, 204] width 12 height 12
click at [447, 461] on h3 "17 - Functions Stored Procedures And Triggers" at bounding box center [384, 477] width 192 height 13
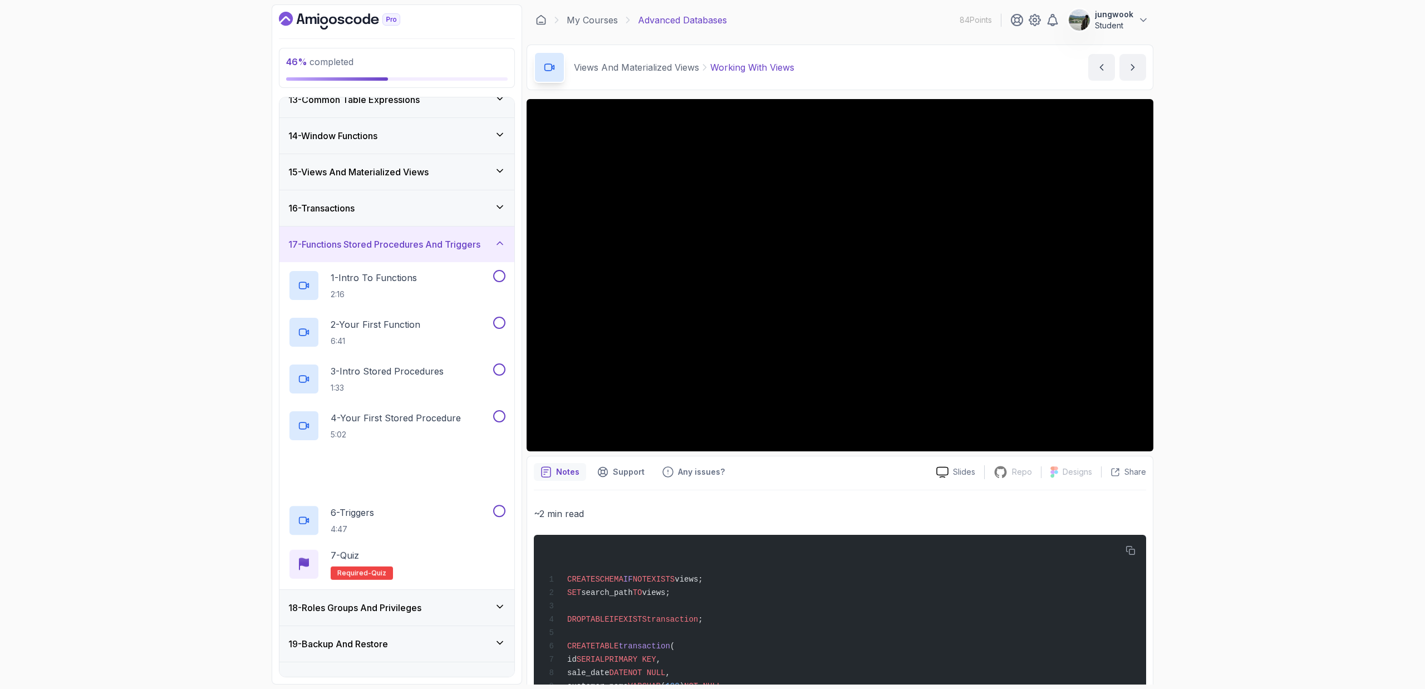
click at [459, 198] on div "16 - Transactions" at bounding box center [396, 208] width 235 height 36
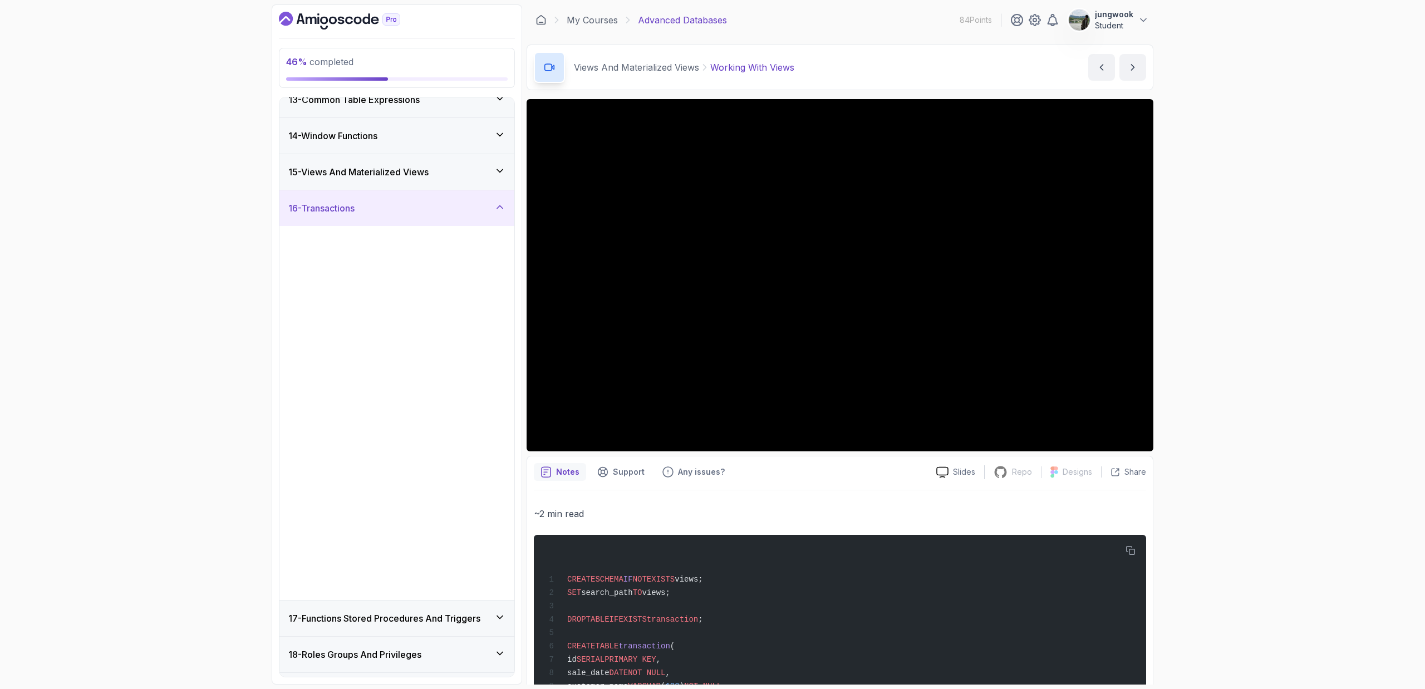
click at [459, 185] on div "15 - Views And Materialized Views" at bounding box center [396, 172] width 235 height 36
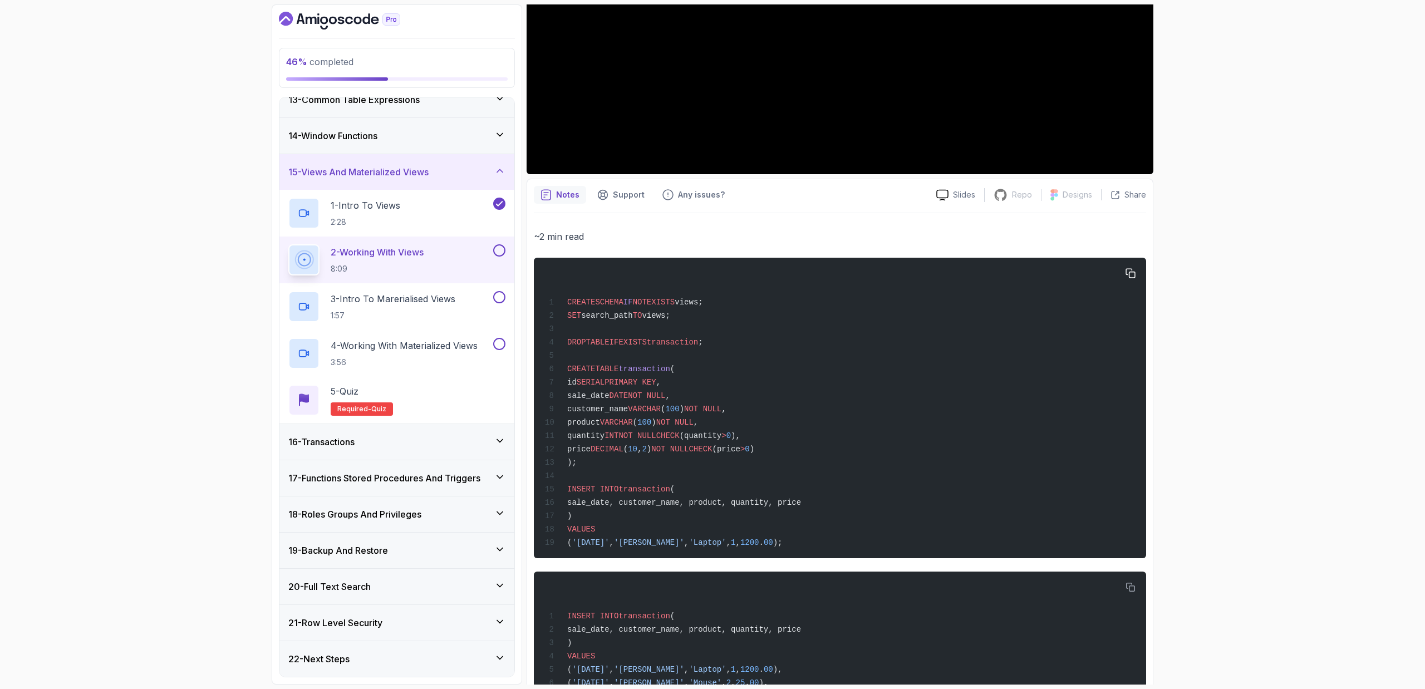
scroll to position [281, 0]
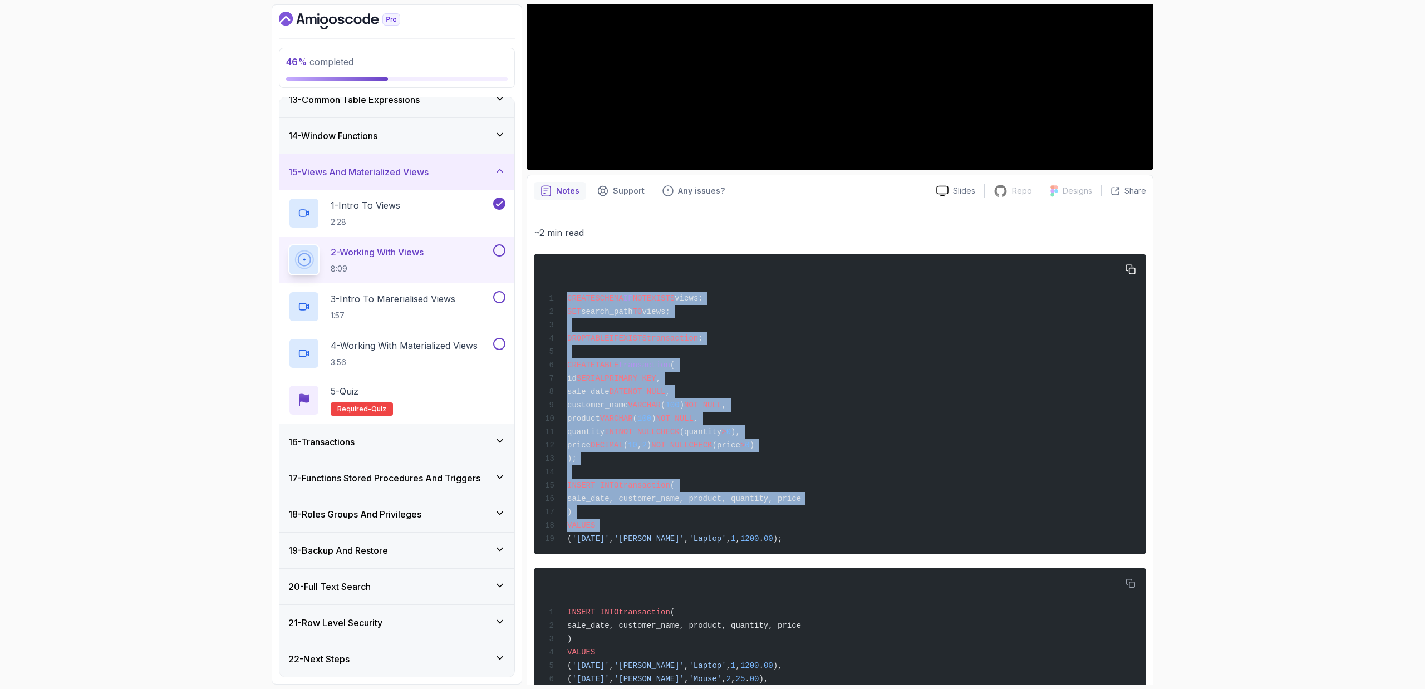
drag, startPoint x: 791, startPoint y: 528, endPoint x: 589, endPoint y: 274, distance: 324.0
click at [589, 274] on div "CREATE SCHEMA IF NOT EXISTS views; SET search_path TO views; DROP TABLE IF EXIS…" at bounding box center [840, 403] width 594 height 287
drag, startPoint x: 589, startPoint y: 274, endPoint x: 834, endPoint y: 544, distance: 364.5
click at [834, 461] on div "CREATE SCHEMA IF NOT EXISTS views; SET search_path TO views; DROP TABLE IF EXIS…" at bounding box center [840, 403] width 594 height 287
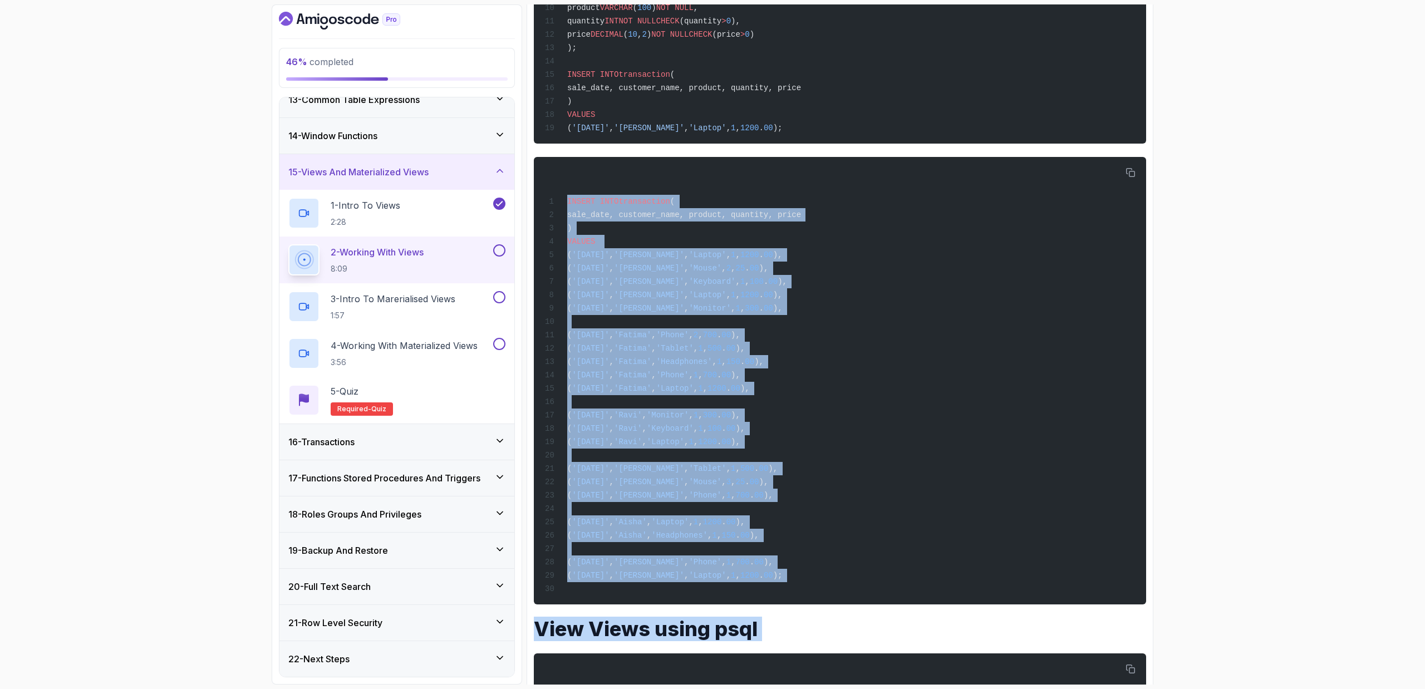
scroll to position [962, 0]
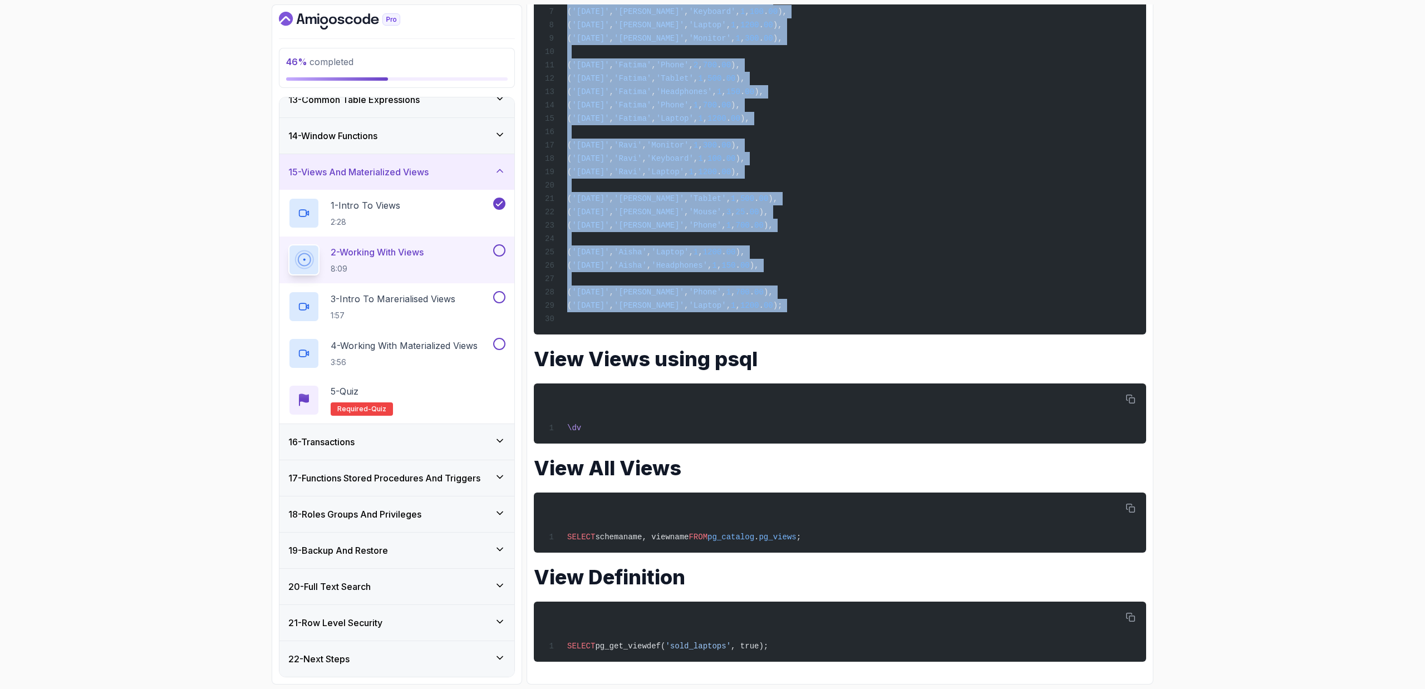
drag, startPoint x: 565, startPoint y: 340, endPoint x: 834, endPoint y: 310, distance: 269.9
click at [834, 310] on div "INSERT INTO transaction ( sale_date, customer_name, product, quantity, price ) …" at bounding box center [840, 111] width 594 height 434
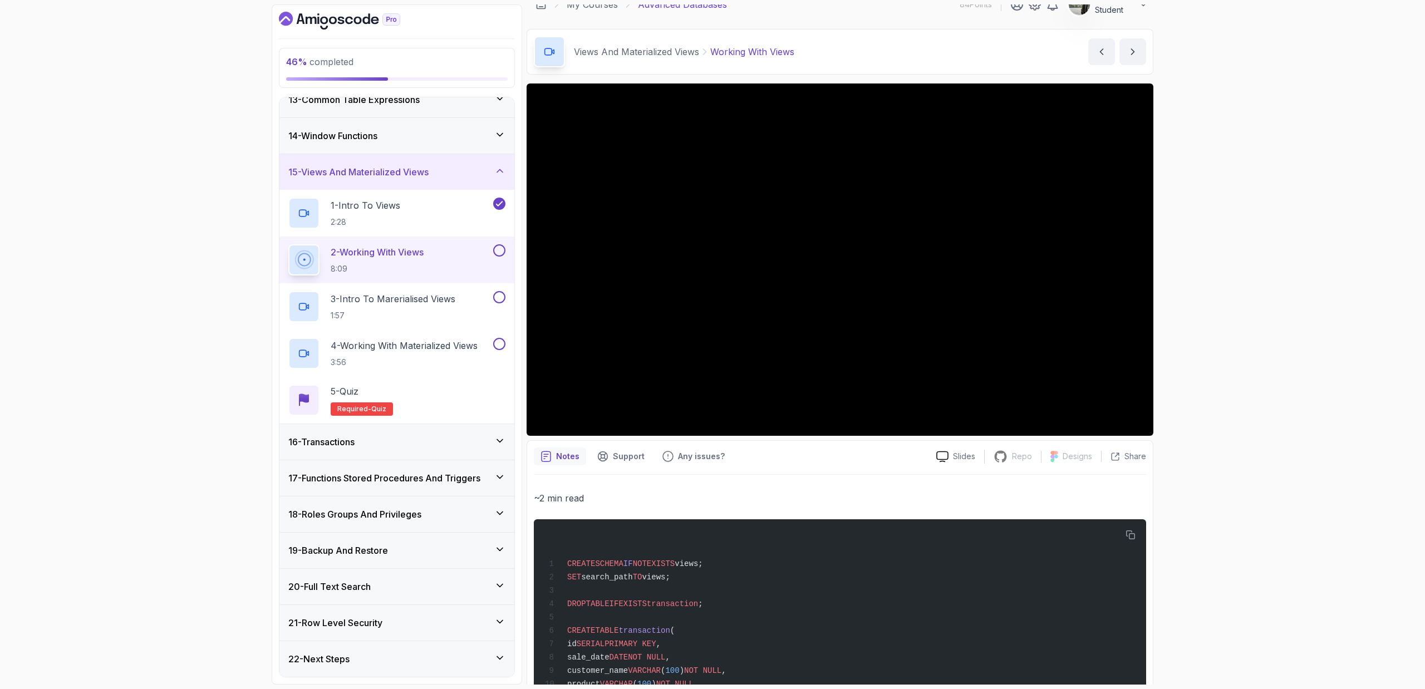
scroll to position [0, 0]
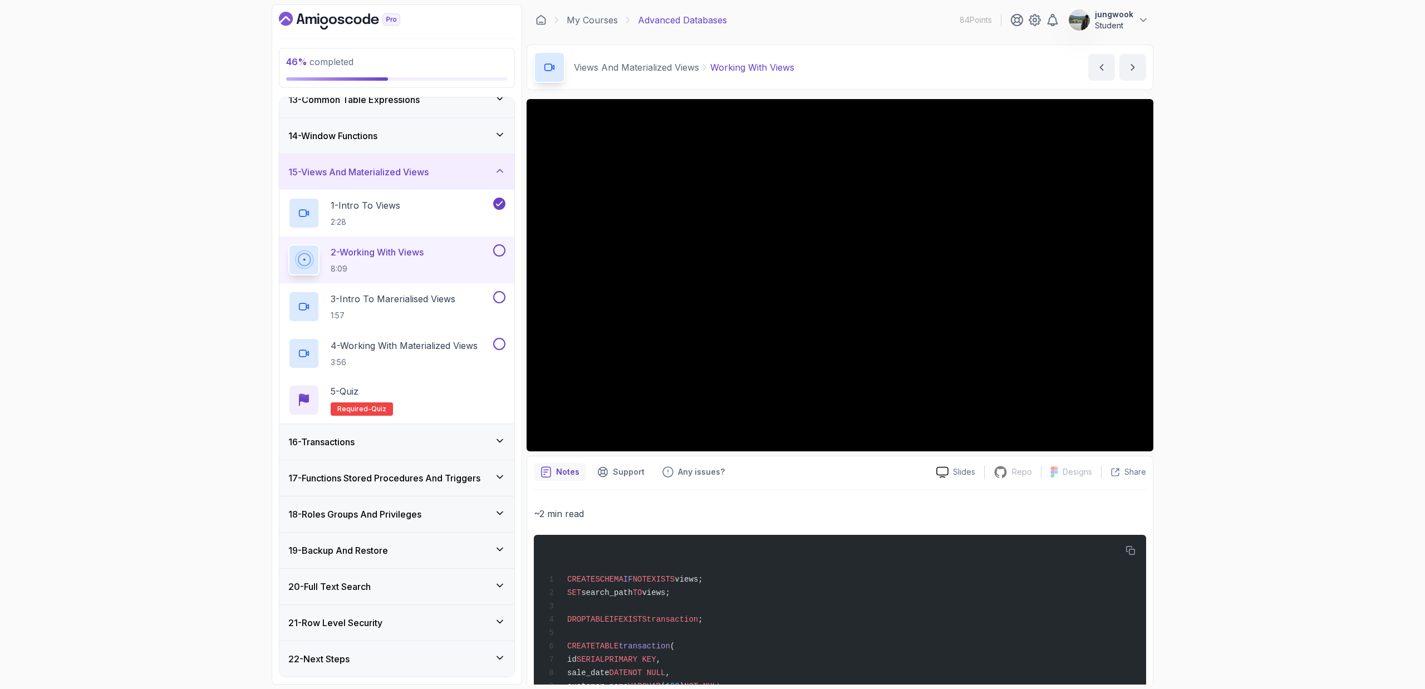
drag, startPoint x: 1241, startPoint y: 358, endPoint x: 1147, endPoint y: 360, distance: 93.5
click at [943, 358] on div "46 % completed 1 - Intro 2 - Schemas 3 - Advanced Data Types 4 - Working With D…" at bounding box center [712, 344] width 1425 height 689
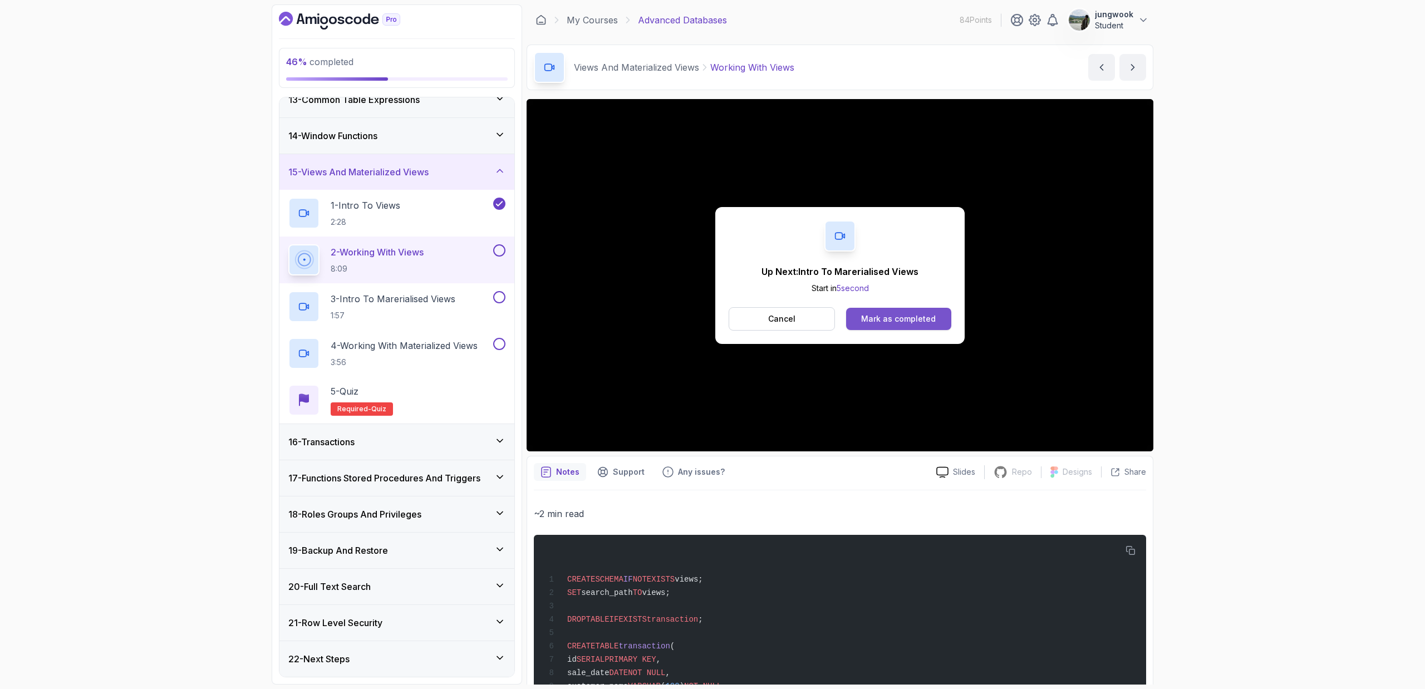
click at [923, 321] on div "Mark as completed" at bounding box center [898, 318] width 75 height 11
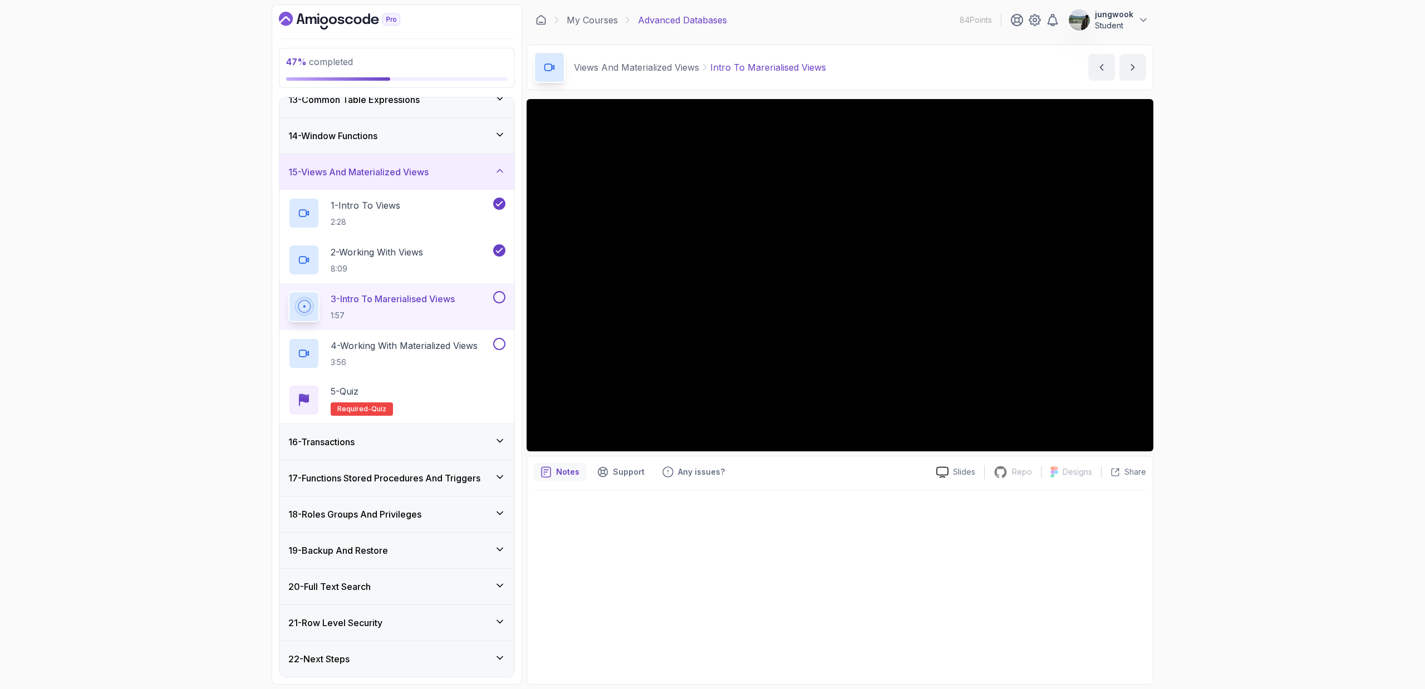
drag, startPoint x: 502, startPoint y: 455, endPoint x: 502, endPoint y: 463, distance: 7.8
click at [501, 461] on div "1 - Intro 2 - Schemas 3 - Advanced Data Types 4 - Working With Dates 5 - Constr…" at bounding box center [396, 386] width 235 height 579
click at [504, 450] on div "16 - Transactions" at bounding box center [396, 442] width 235 height 36
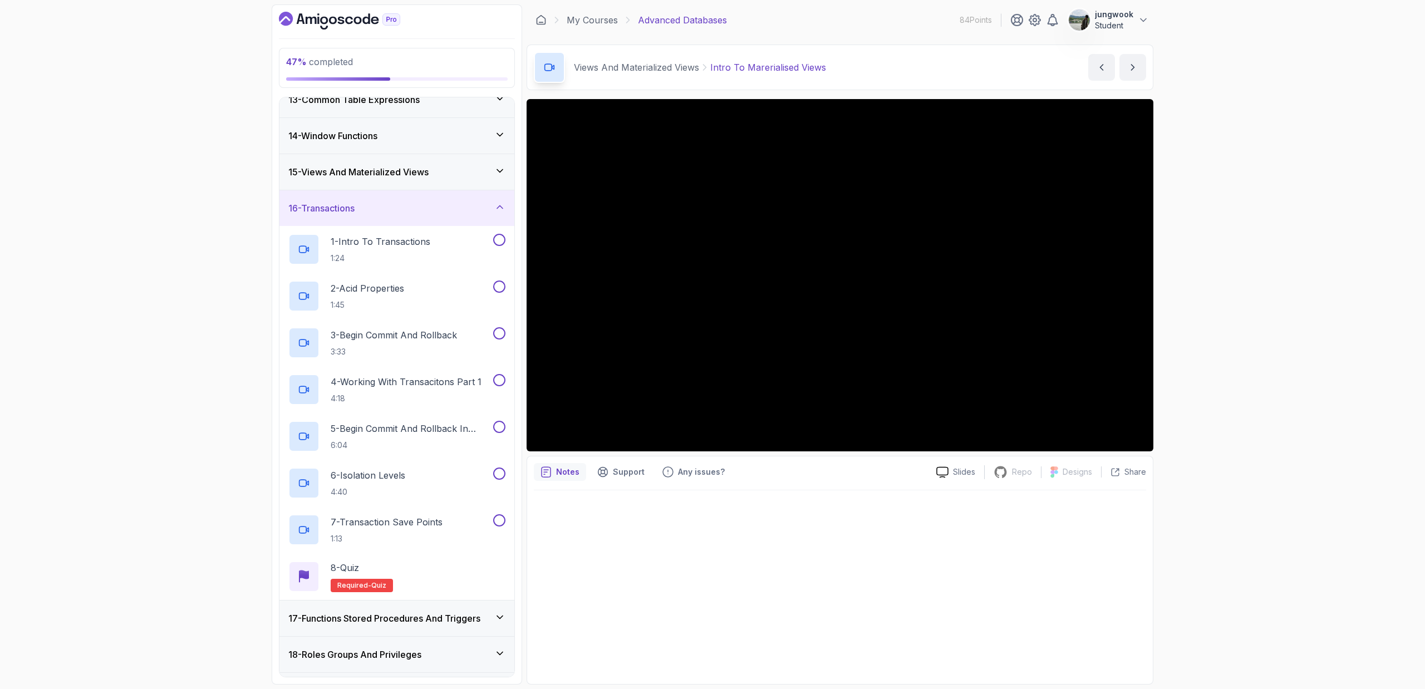
click at [503, 165] on icon at bounding box center [499, 170] width 11 height 11
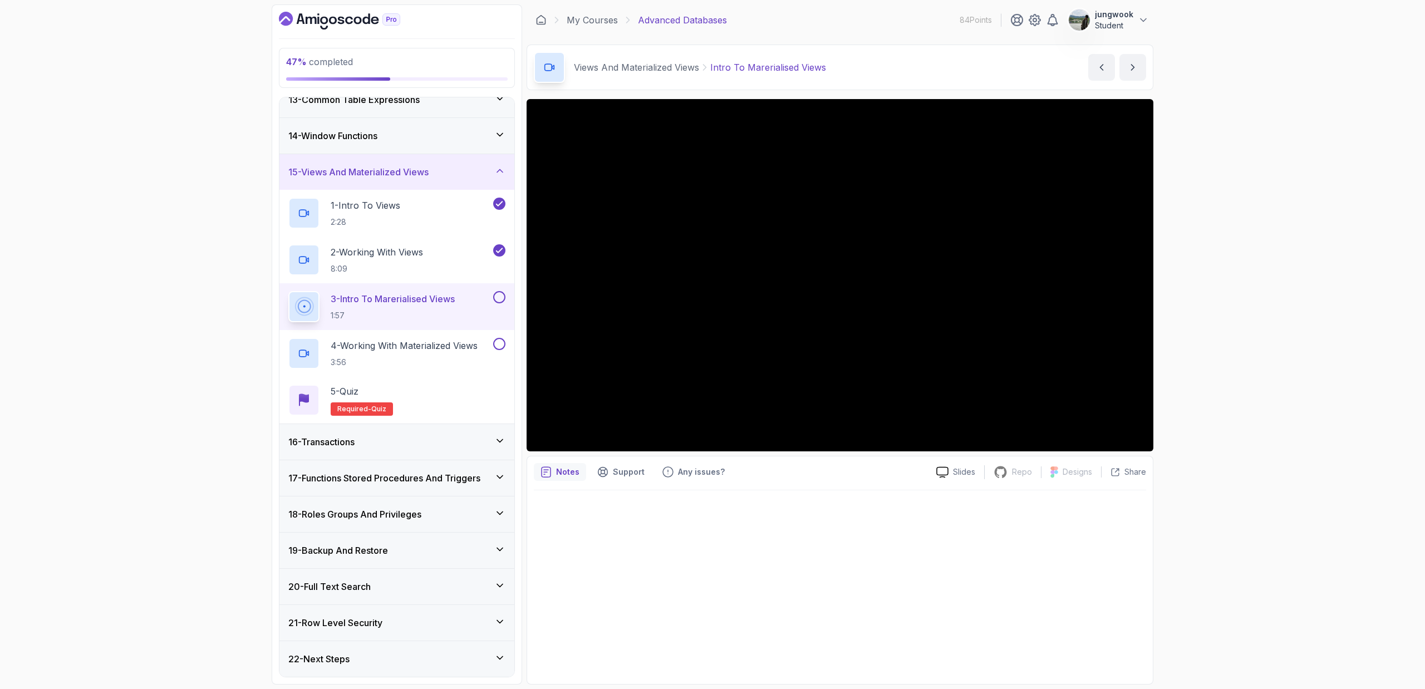
click at [355, 455] on div "16 - Transactions" at bounding box center [396, 442] width 235 height 36
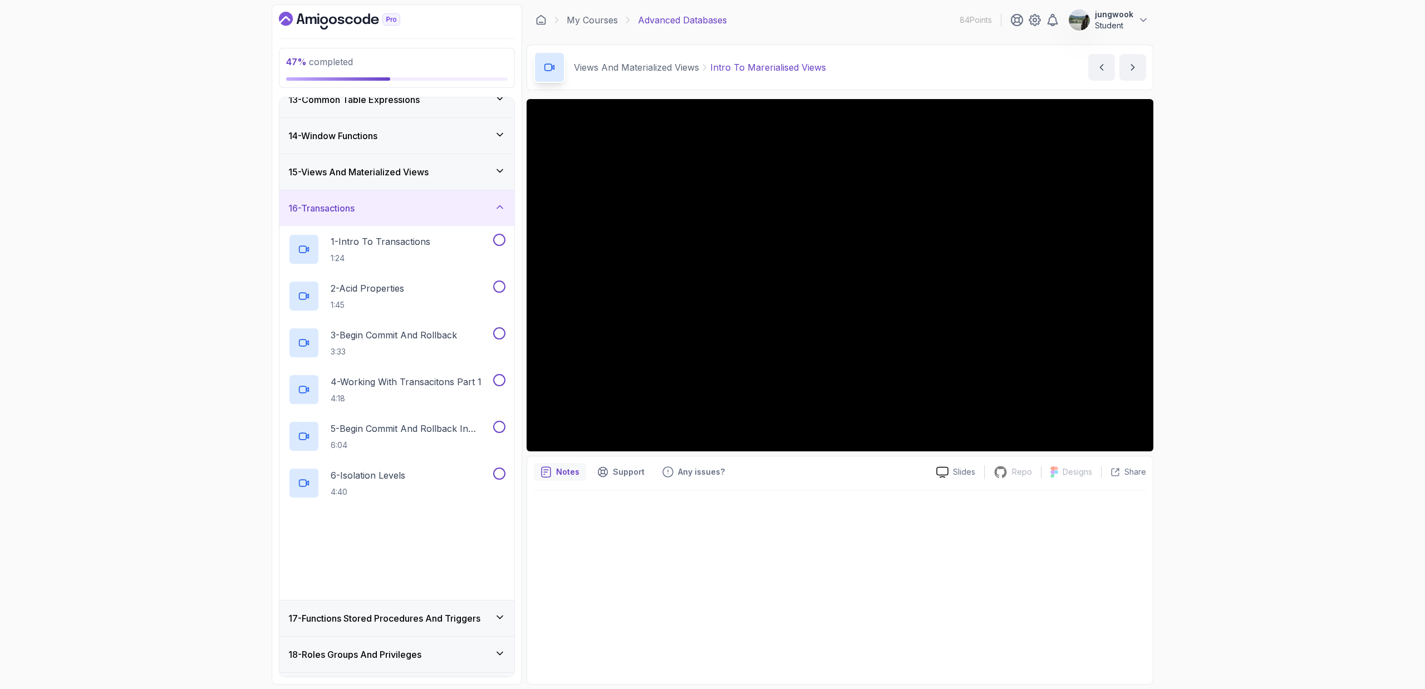
click at [401, 196] on div "16 - Transactions" at bounding box center [396, 208] width 235 height 36
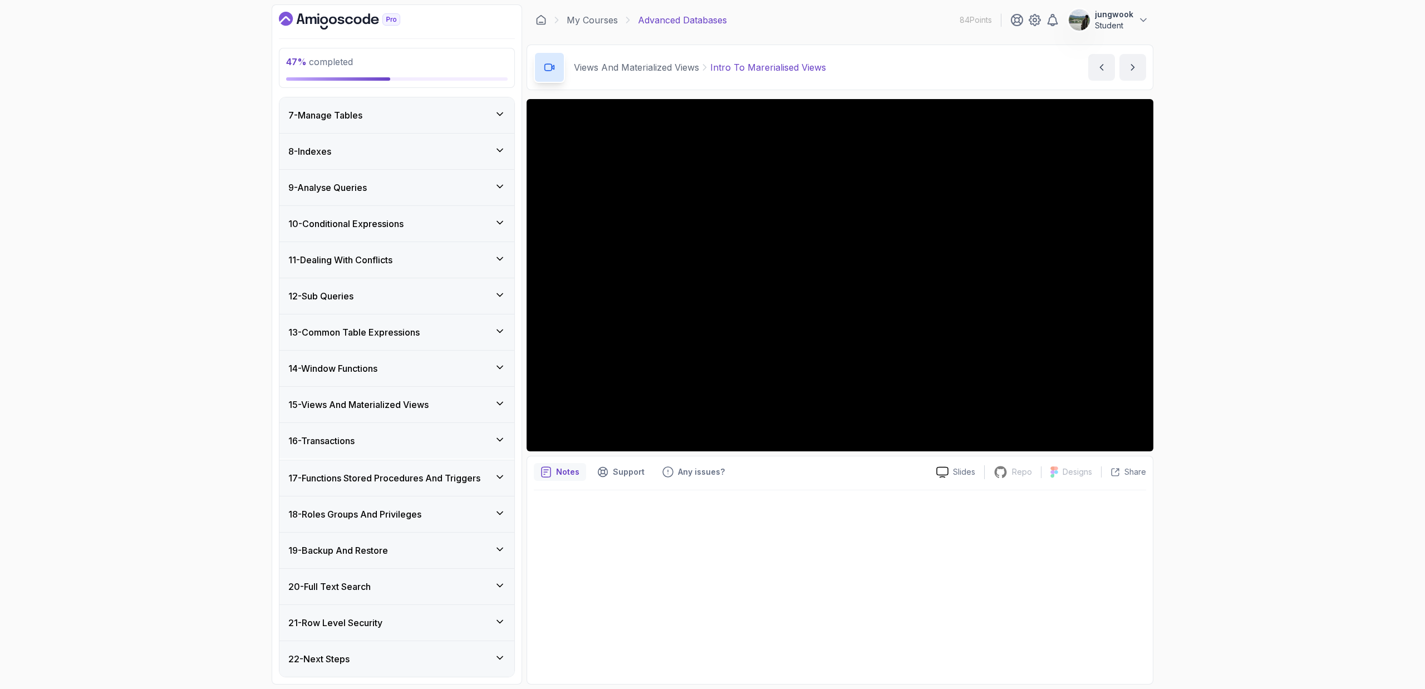
scroll to position [216, 0]
click at [376, 397] on div "15 - Views And Materialized Views" at bounding box center [396, 406] width 235 height 36
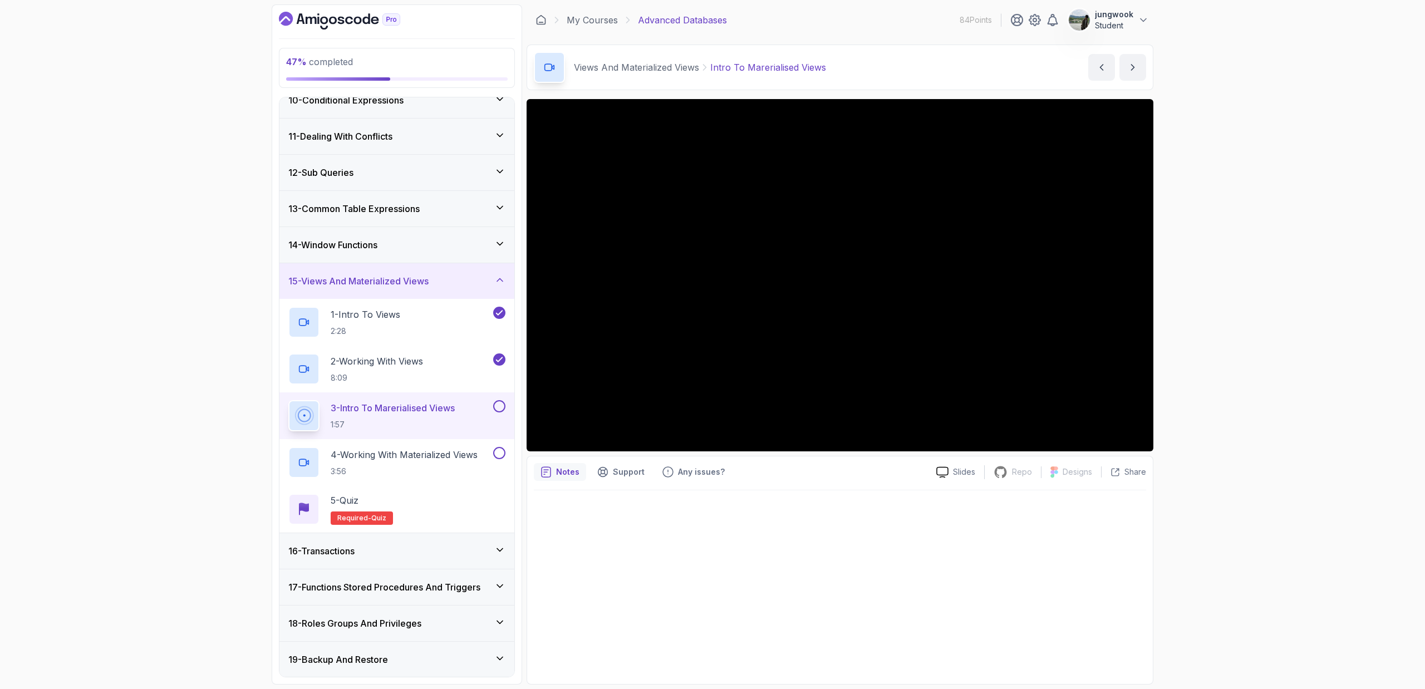
scroll to position [450, 0]
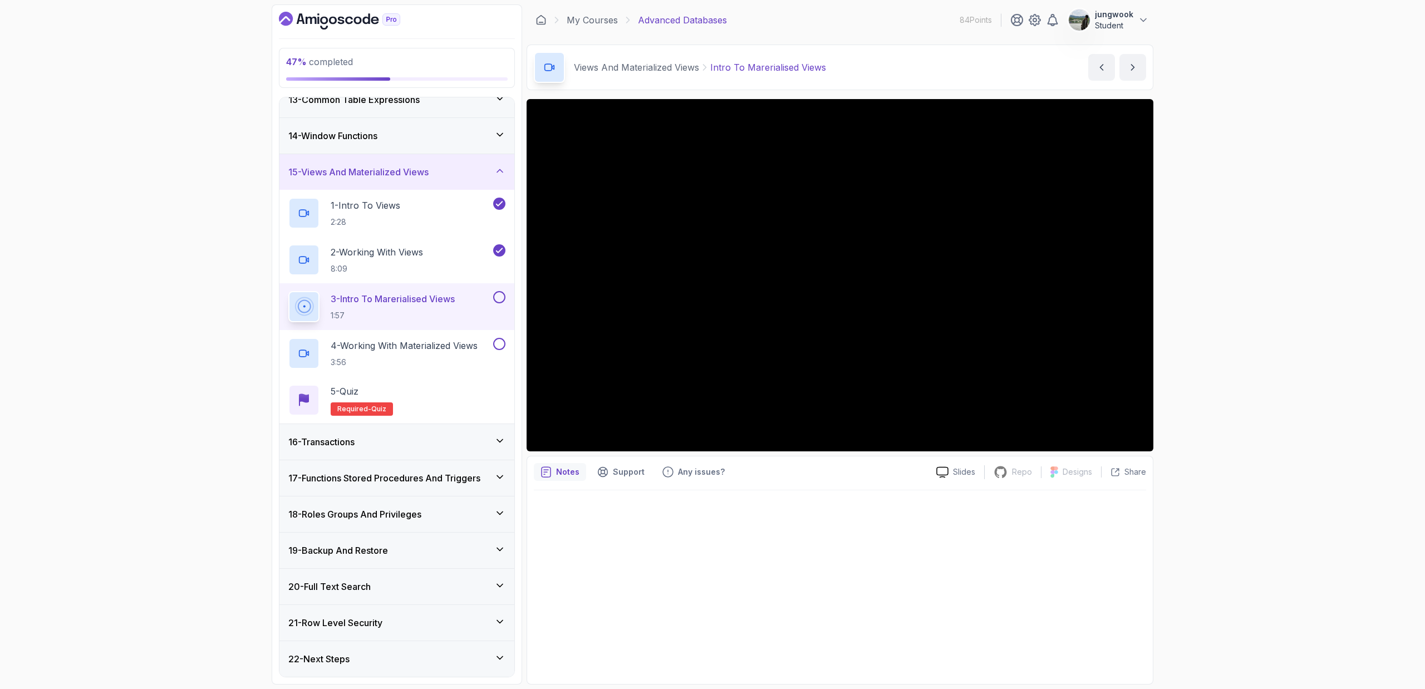
click at [413, 439] on div "16 - Transactions" at bounding box center [396, 441] width 217 height 13
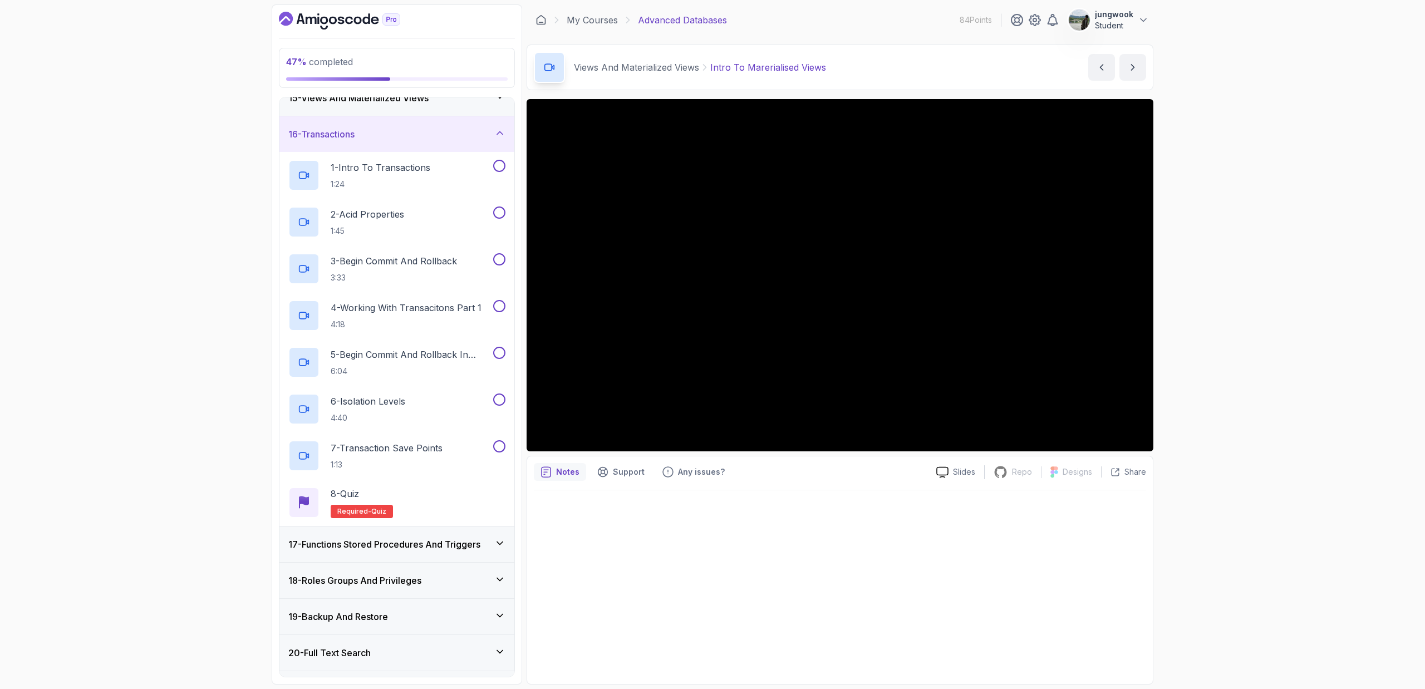
scroll to position [539, 0]
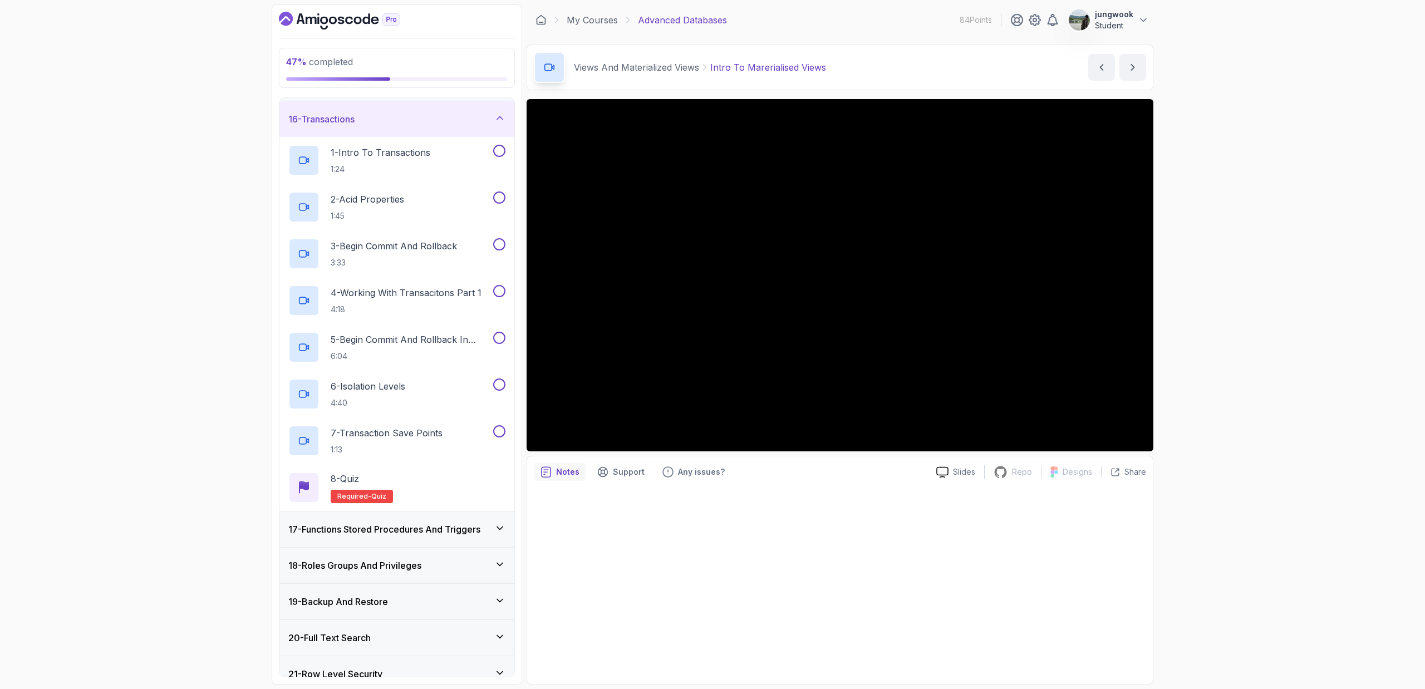
click at [440, 461] on h3 "17 - Functions Stored Procedures And Triggers" at bounding box center [384, 529] width 192 height 13
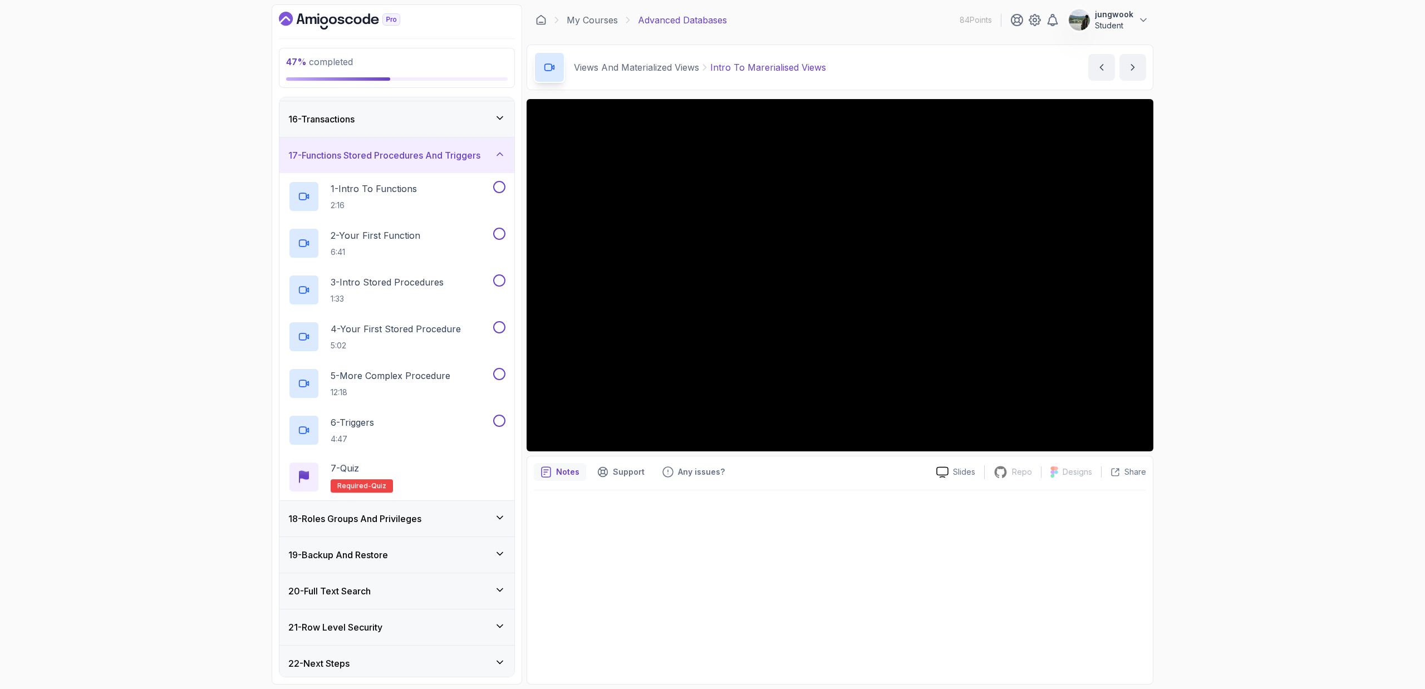
scroll to position [543, 0]
click at [444, 461] on div "18 - Roles Groups And Privileges" at bounding box center [396, 514] width 235 height 36
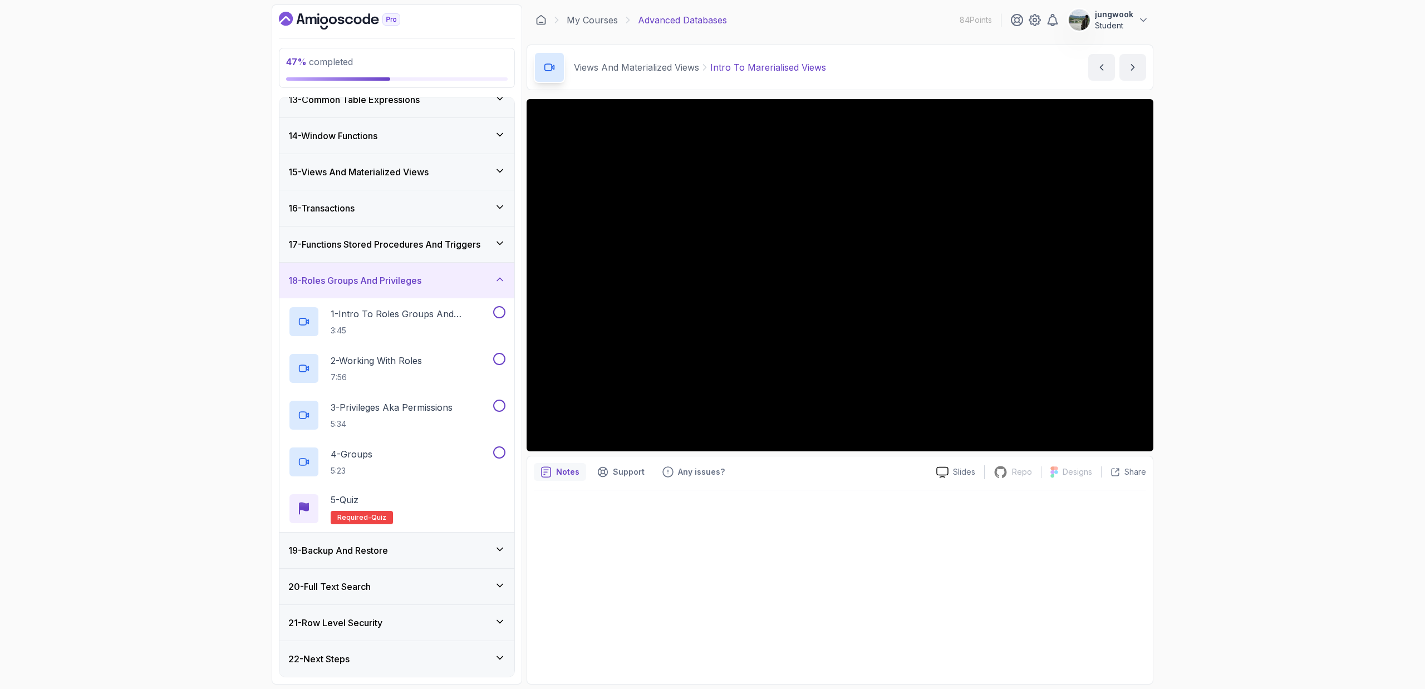
click at [440, 461] on div "19 - Backup And Restore" at bounding box center [396, 551] width 235 height 36
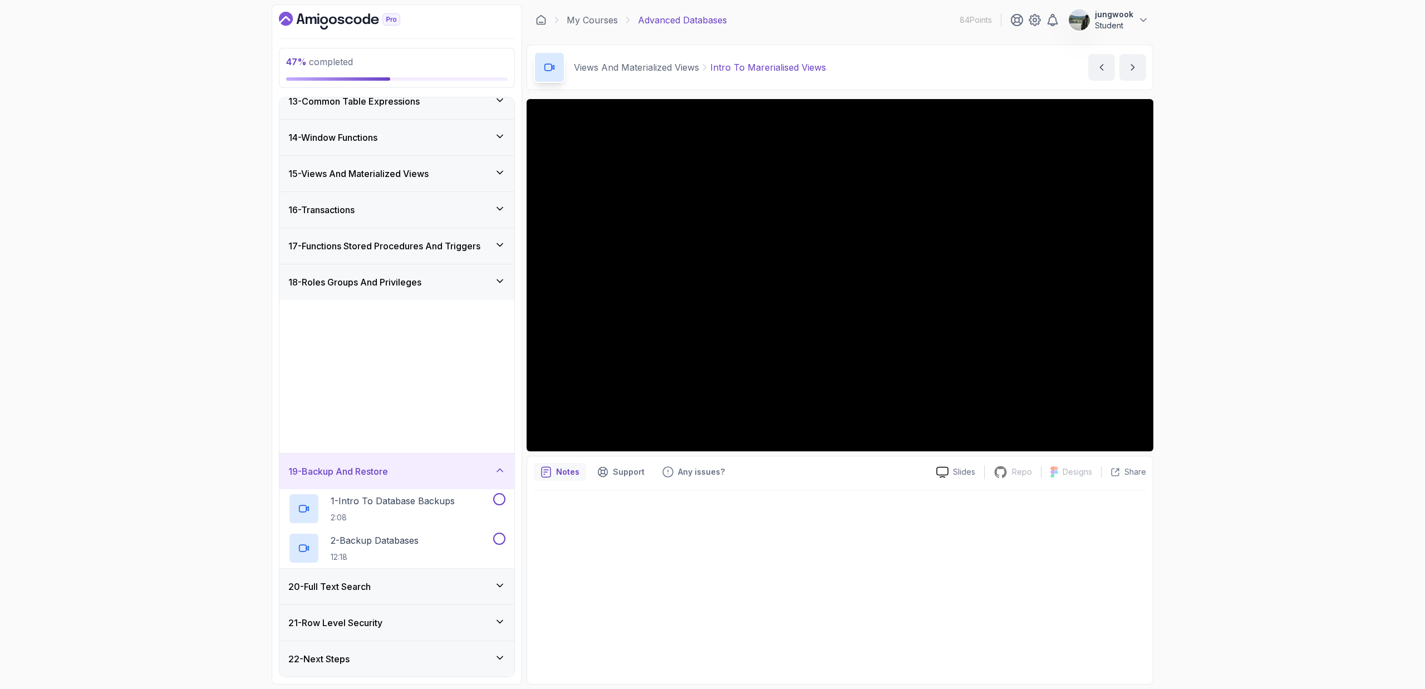
scroll to position [450, 0]
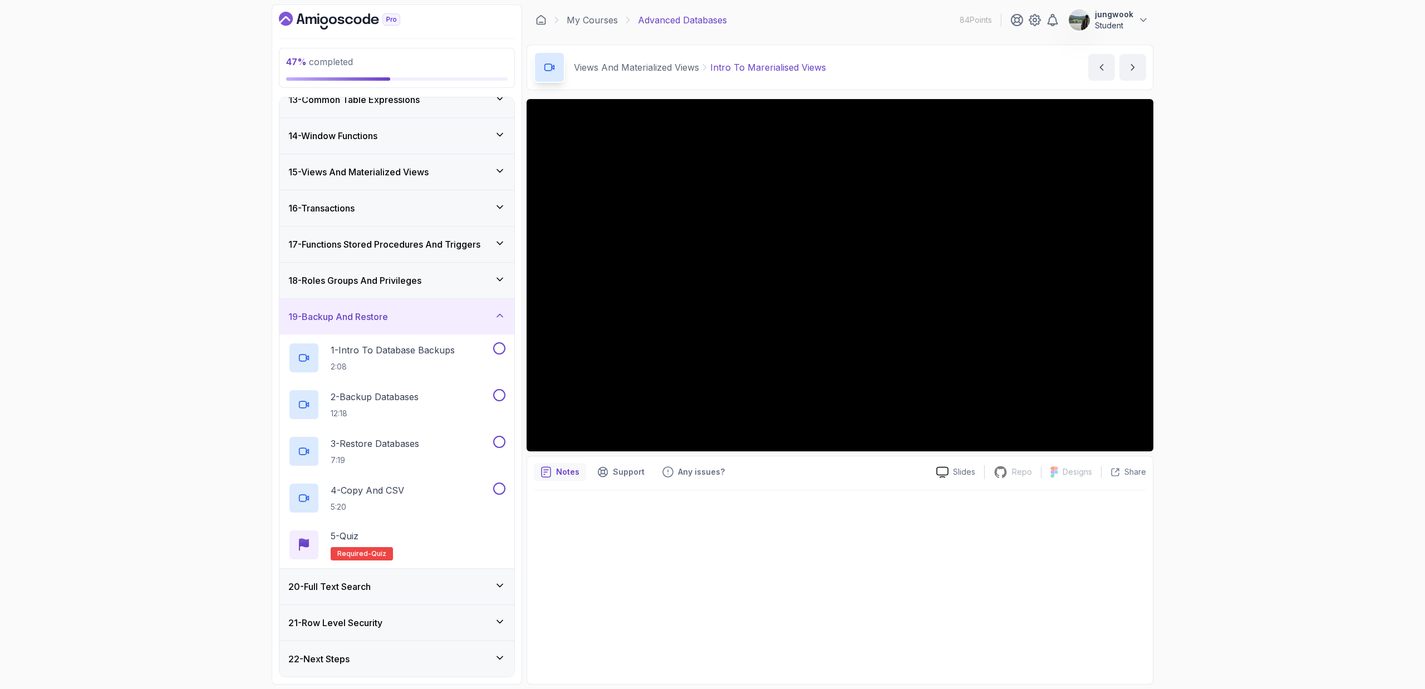
click at [417, 461] on div "20 - Full Text Search" at bounding box center [396, 586] width 217 height 13
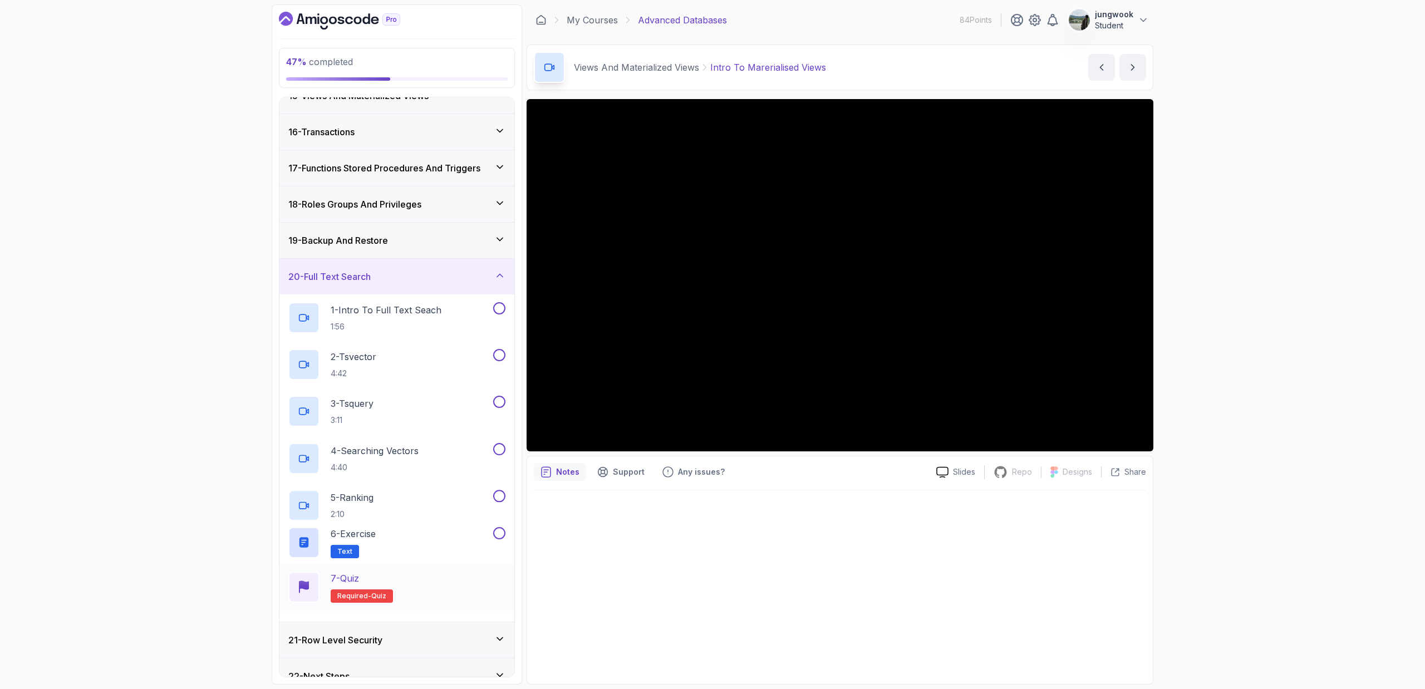
scroll to position [543, 0]
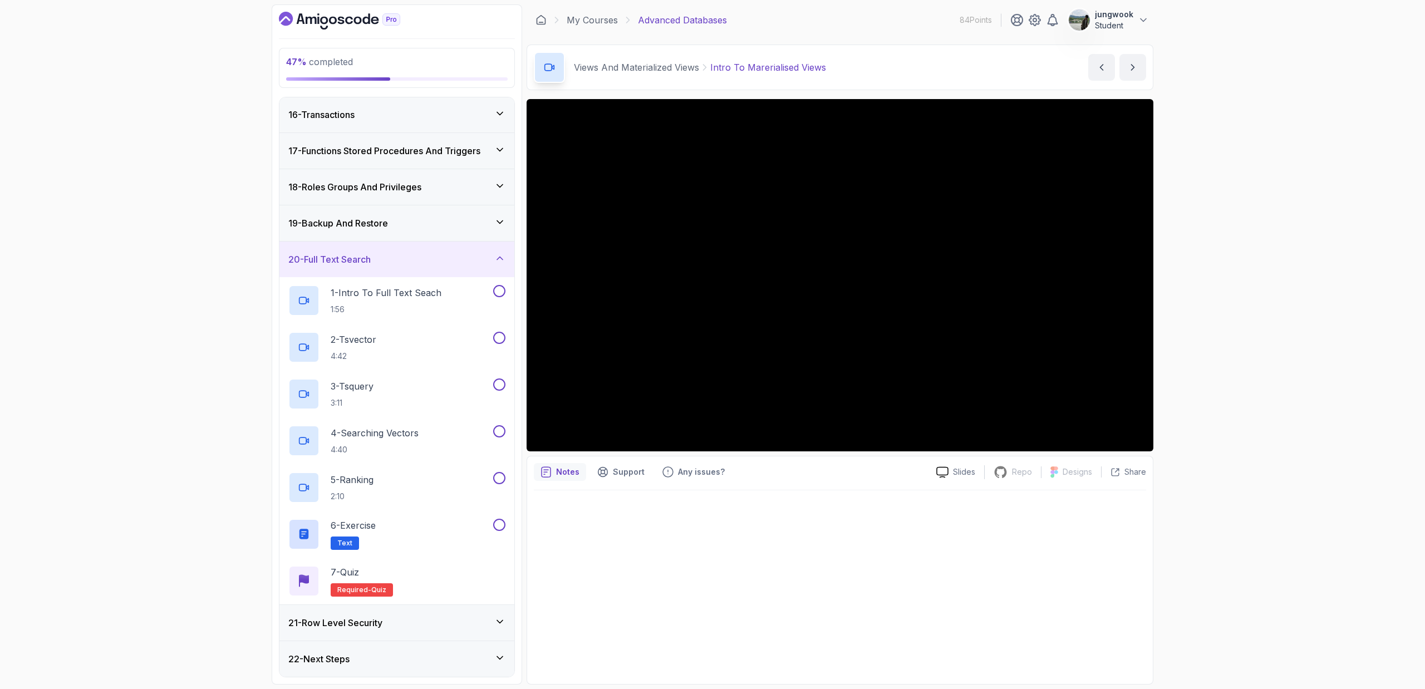
click at [410, 461] on div "21 - Row Level Security" at bounding box center [396, 622] width 217 height 13
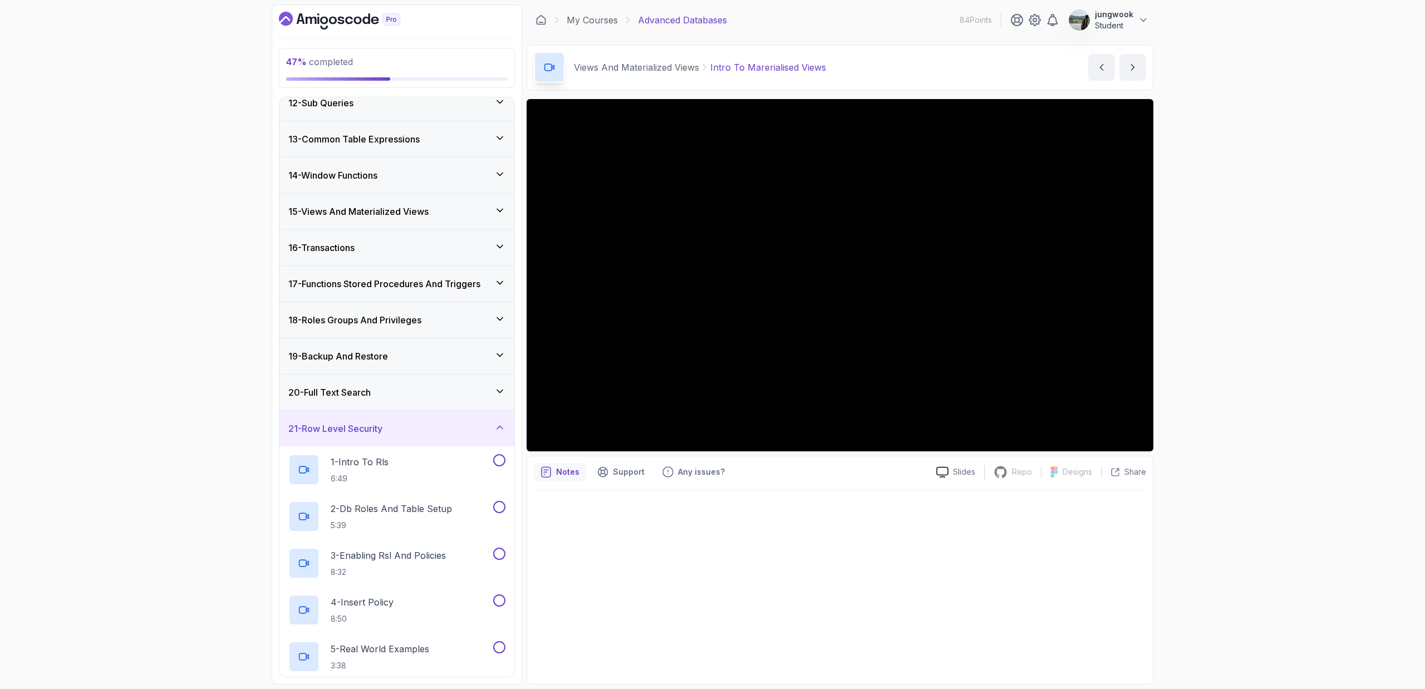
scroll to position [210, 0]
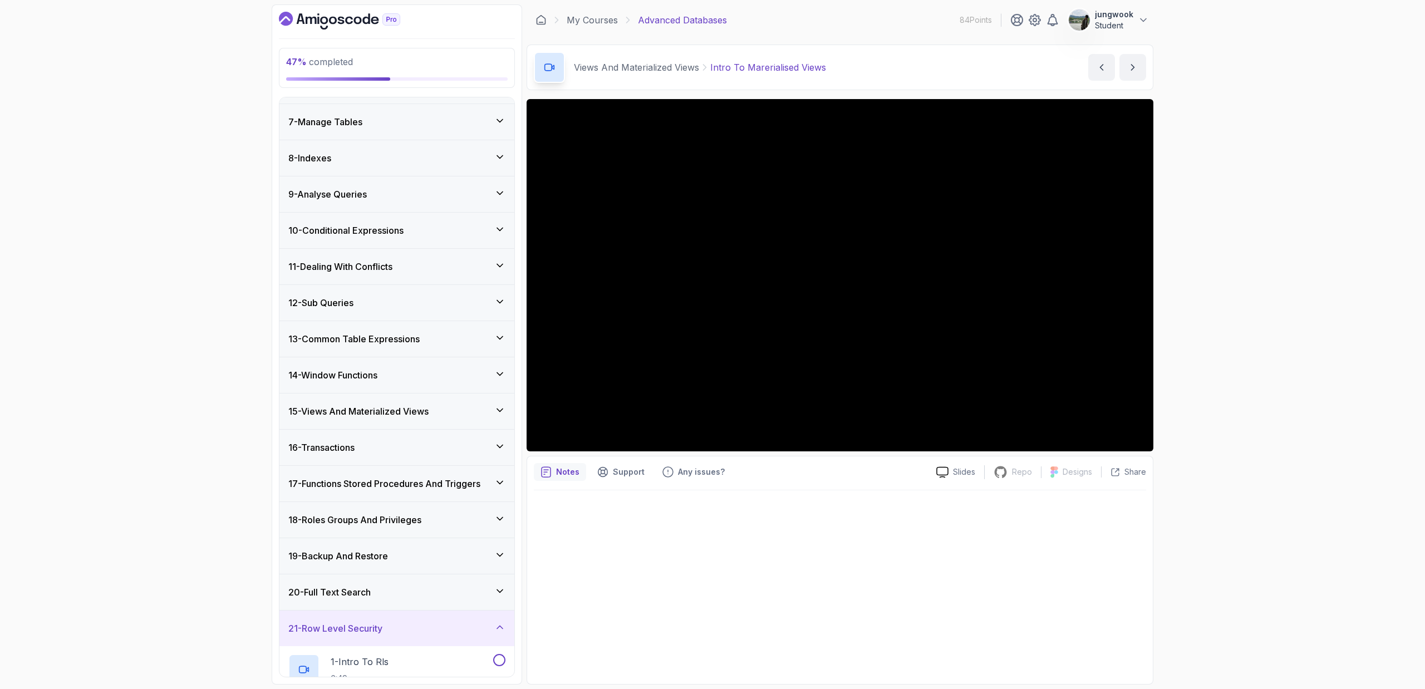
click at [454, 449] on div "16 - Transactions" at bounding box center [396, 447] width 217 height 13
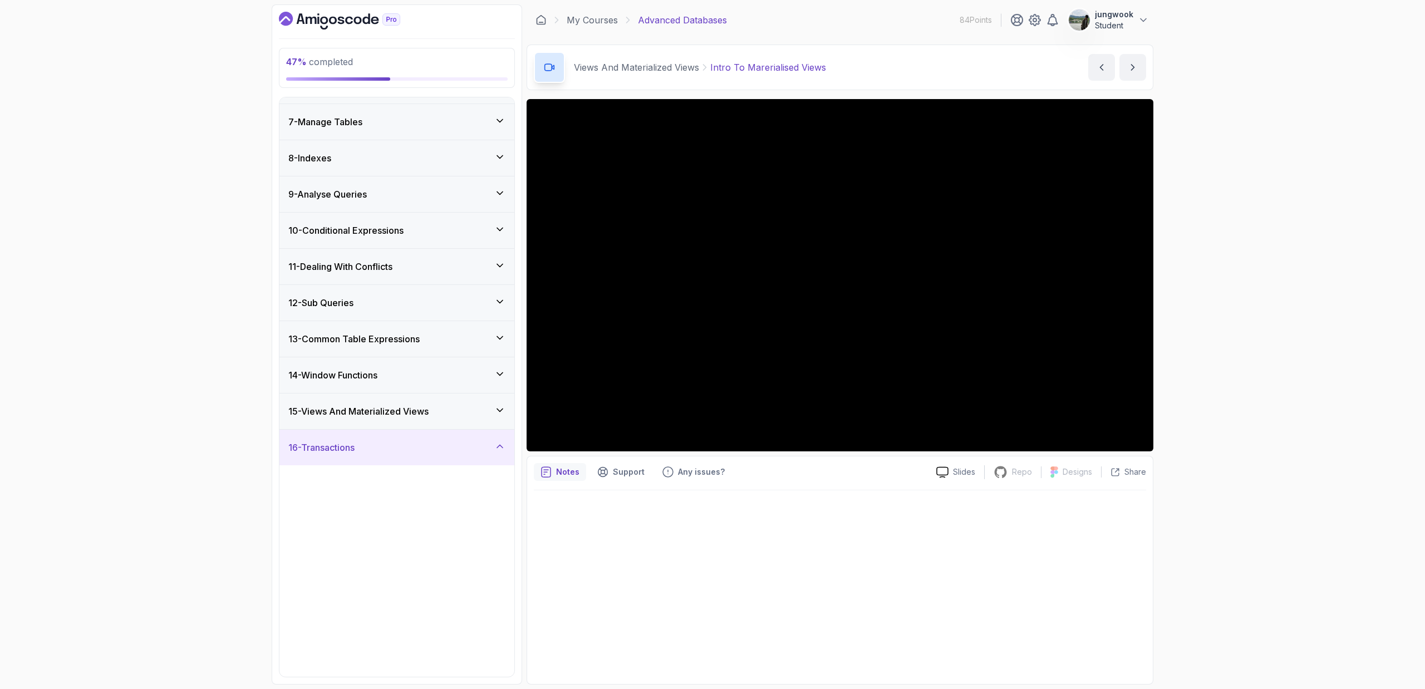
click at [461, 407] on div "15 - Views And Materialized Views" at bounding box center [396, 411] width 217 height 13
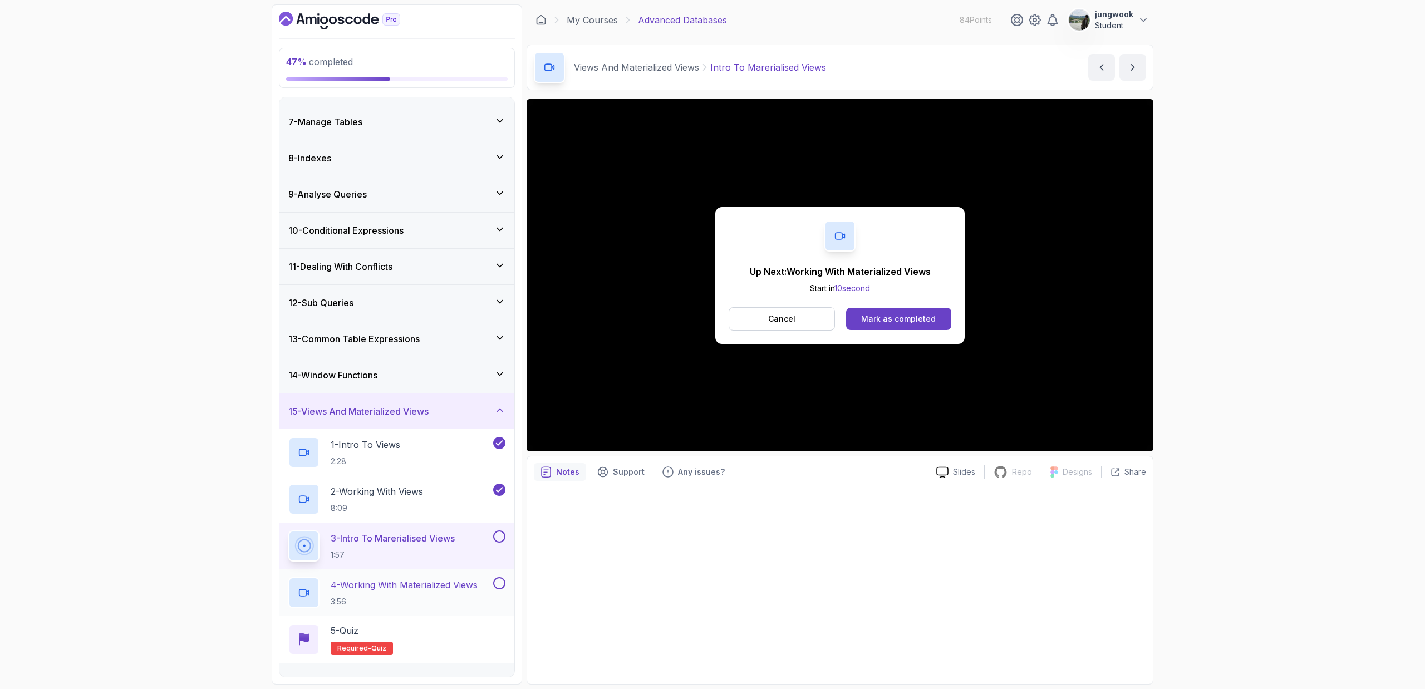
click at [440, 461] on p "4 - Working With Materialized Views" at bounding box center [404, 584] width 147 height 13
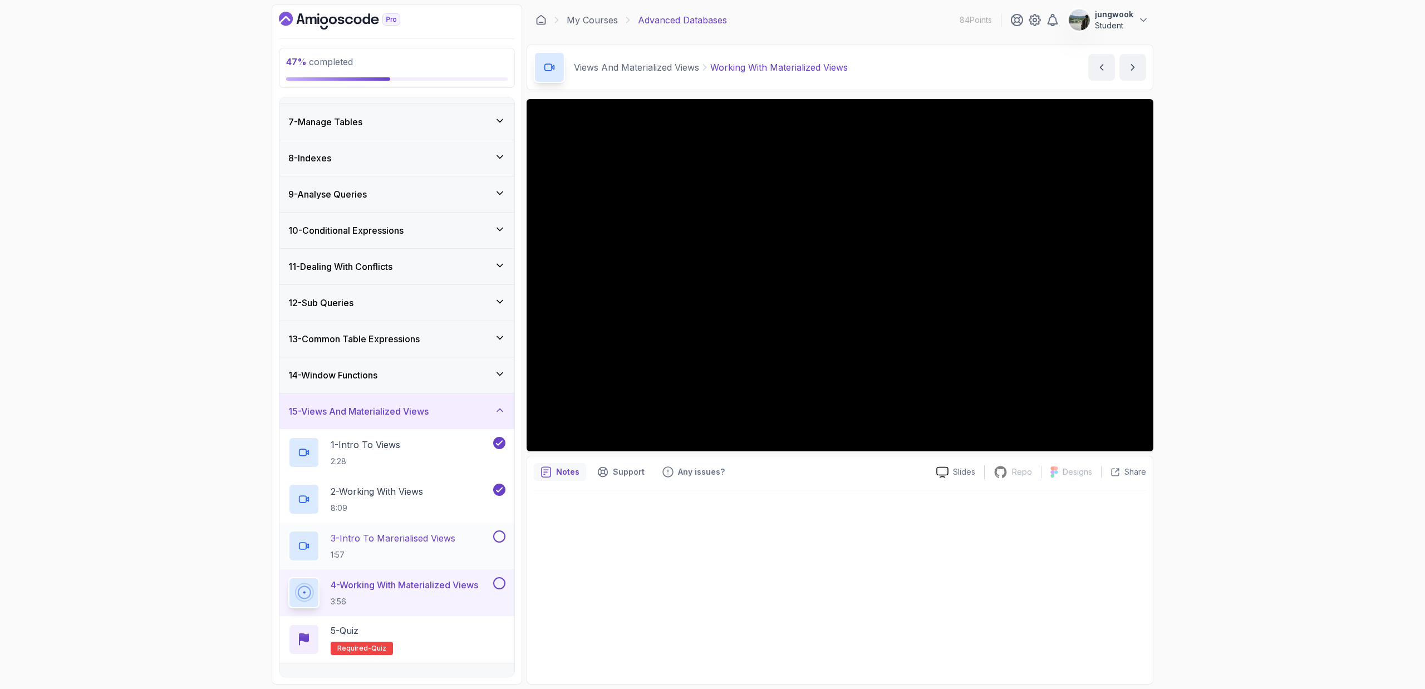
click at [497, 461] on button at bounding box center [499, 536] width 12 height 12
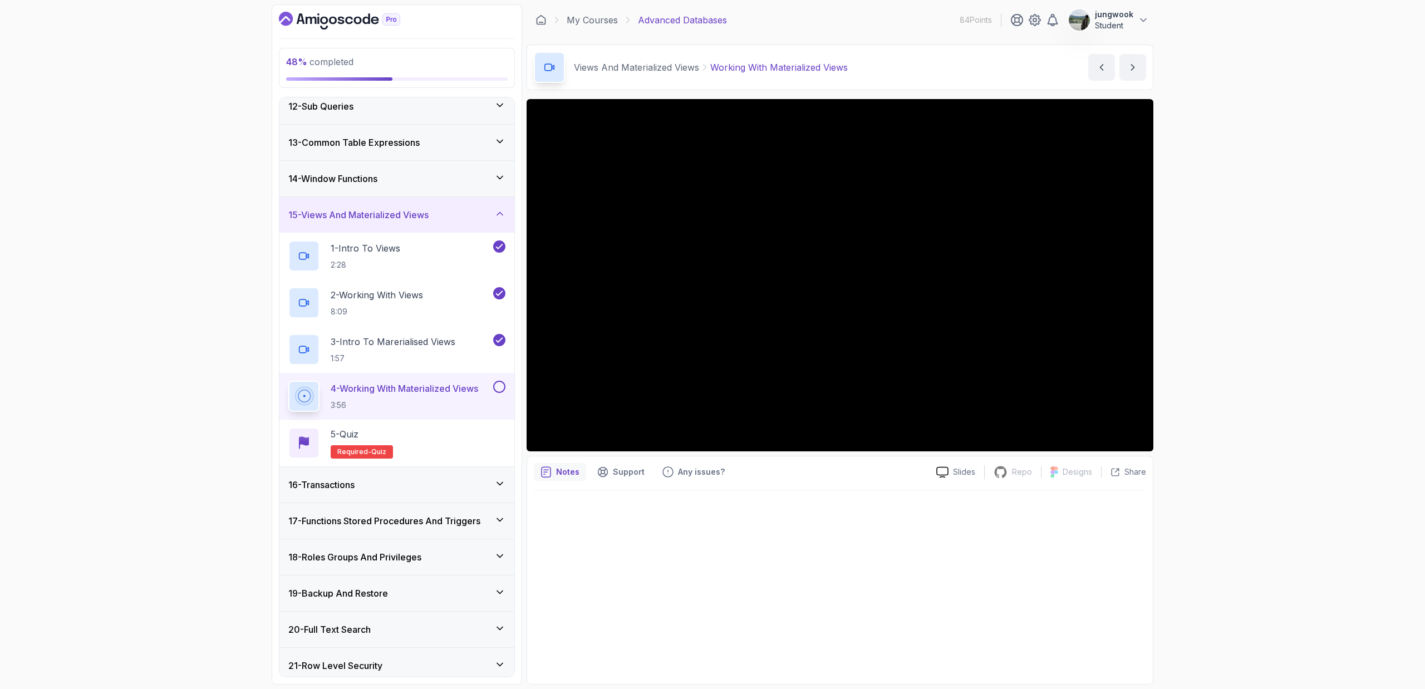
scroll to position [450, 0]
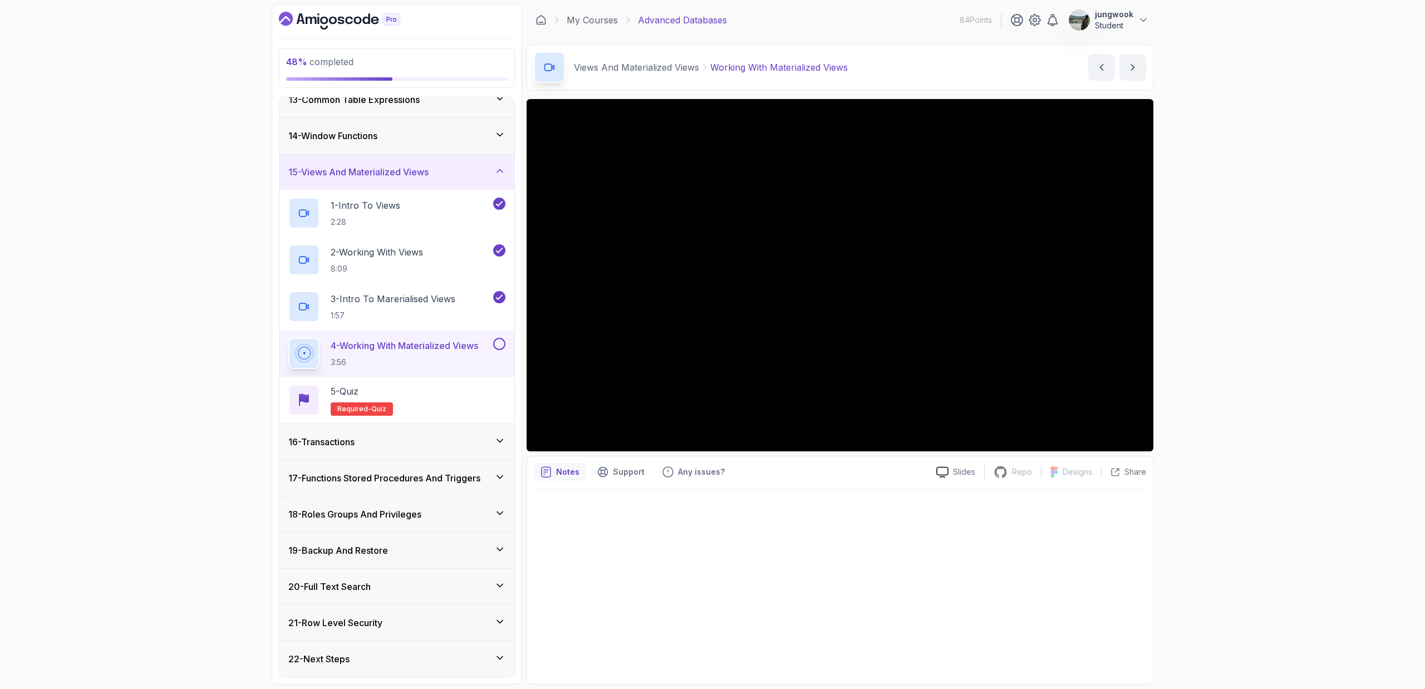
click at [435, 445] on div "16 - Transactions" at bounding box center [396, 441] width 217 height 13
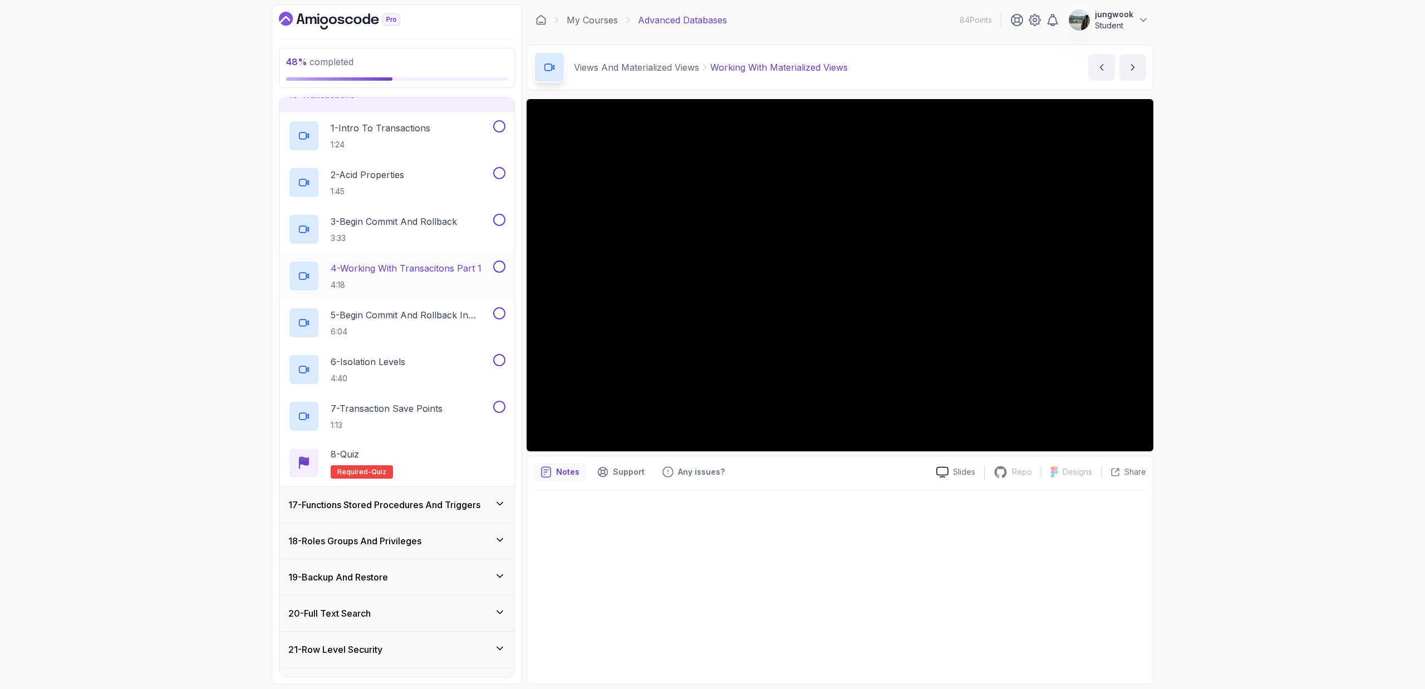
scroll to position [589, 0]
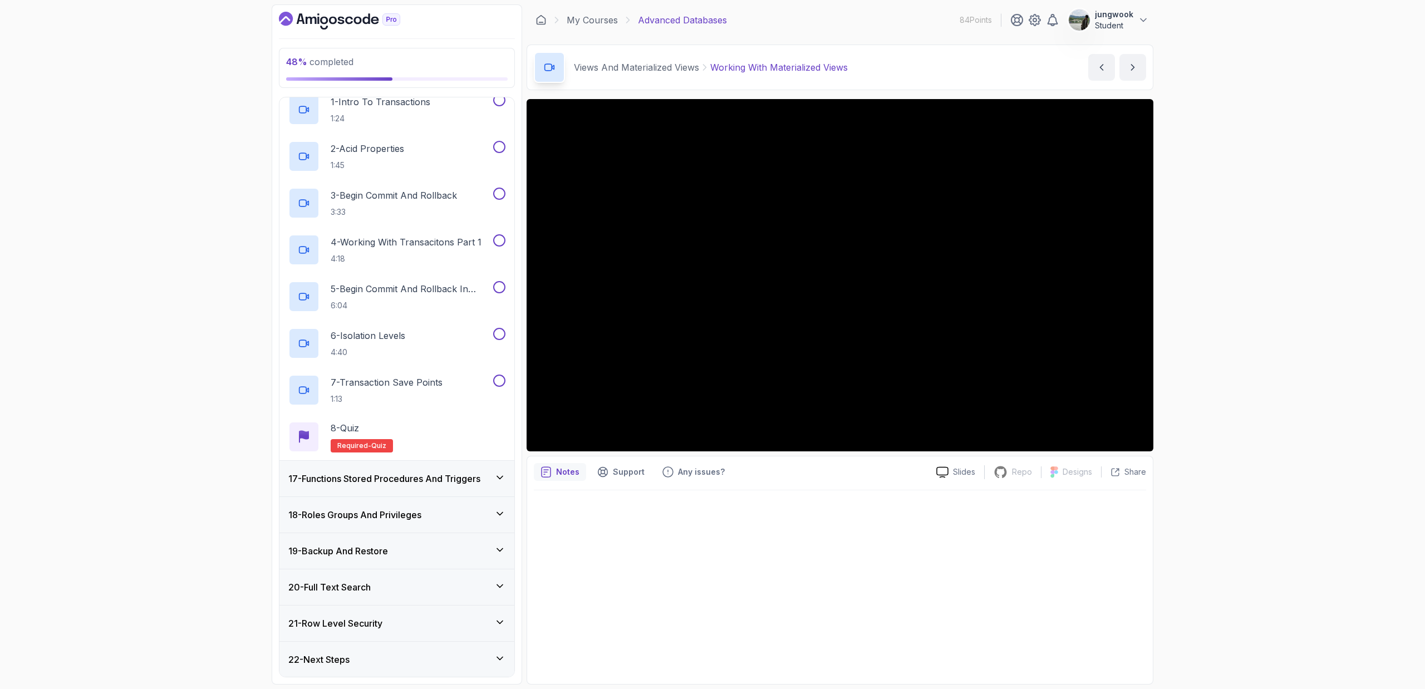
click at [427, 461] on div "17 - Functions Stored Procedures And Triggers" at bounding box center [396, 479] width 235 height 36
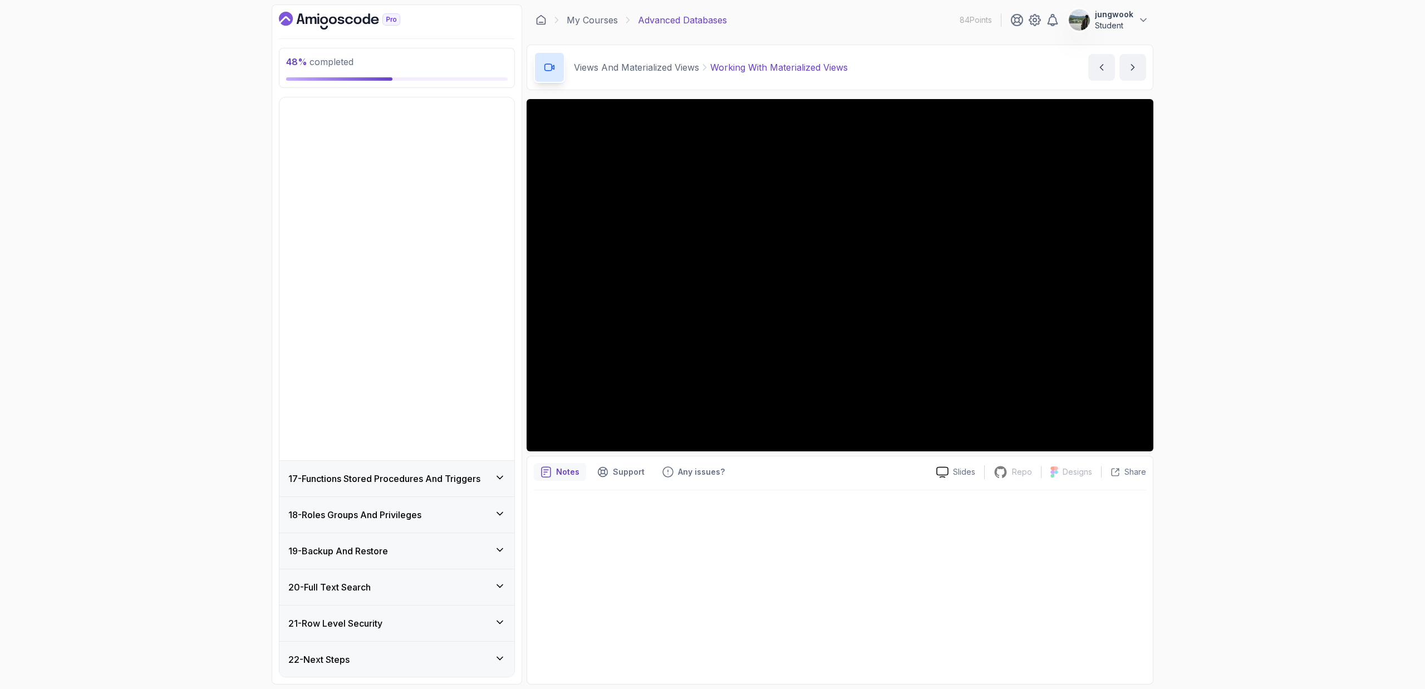
scroll to position [216, 0]
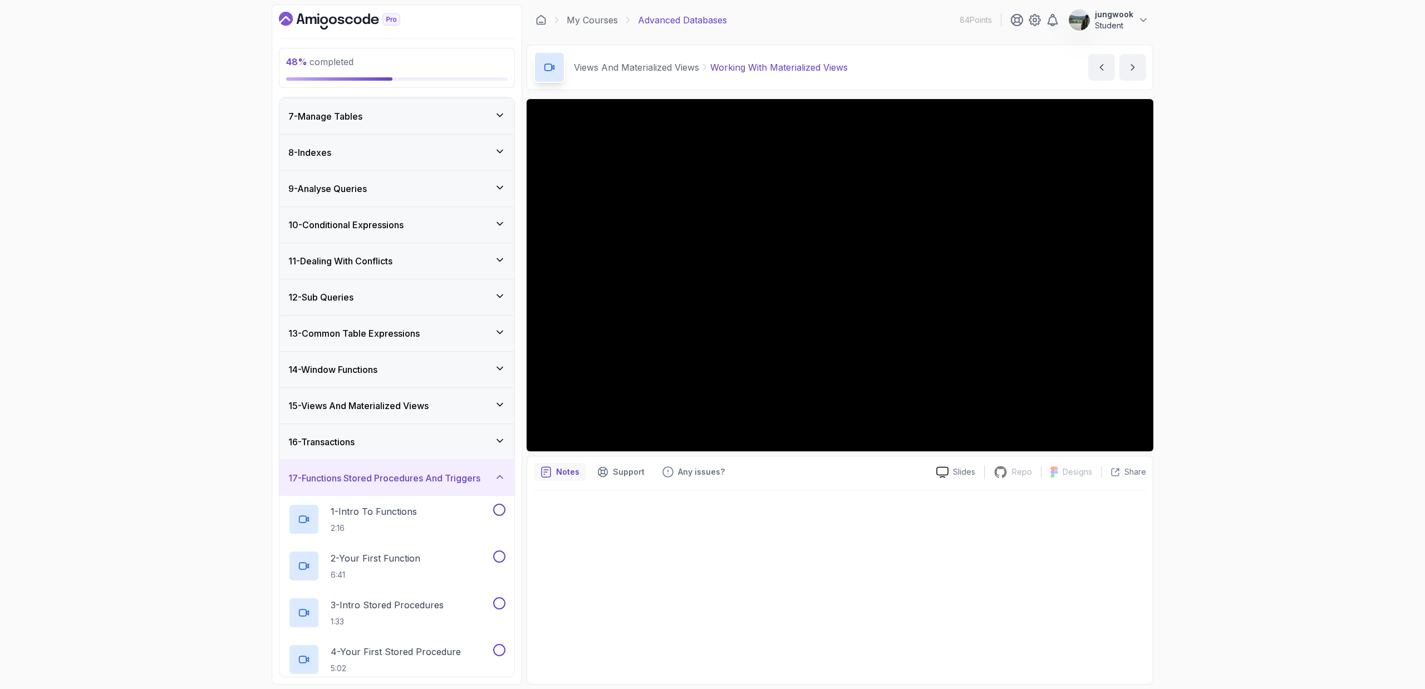
drag, startPoint x: 448, startPoint y: 432, endPoint x: 442, endPoint y: 436, distance: 6.5
click at [442, 436] on div "16 - Transactions" at bounding box center [396, 442] width 235 height 36
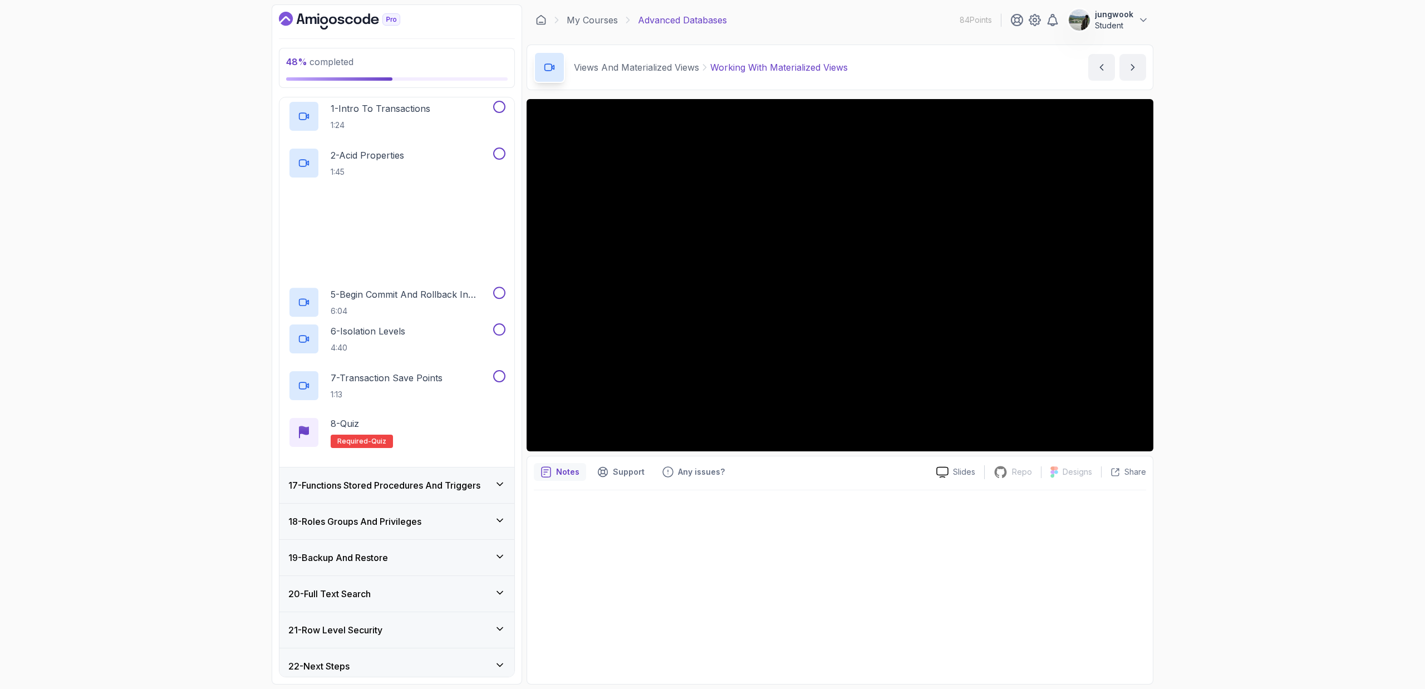
scroll to position [589, 0]
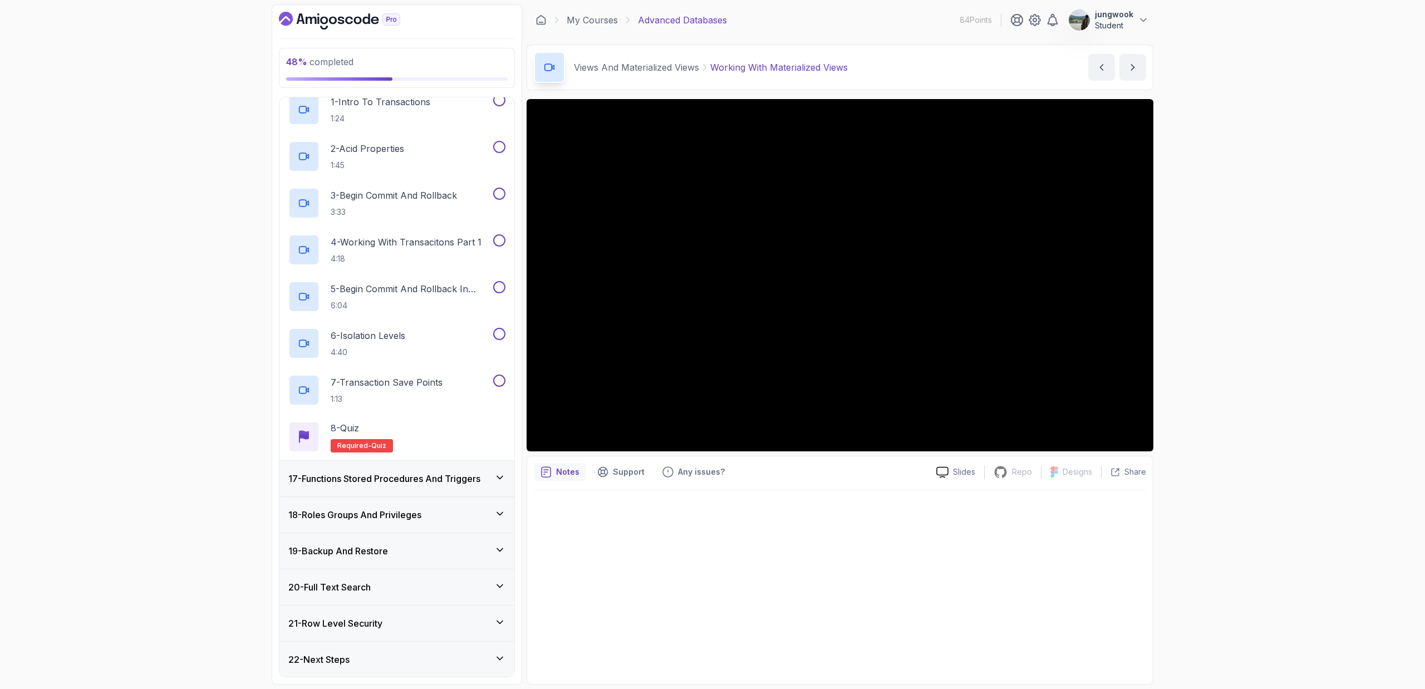
click at [382, 461] on h3 "21 - Row Level Security" at bounding box center [335, 623] width 94 height 13
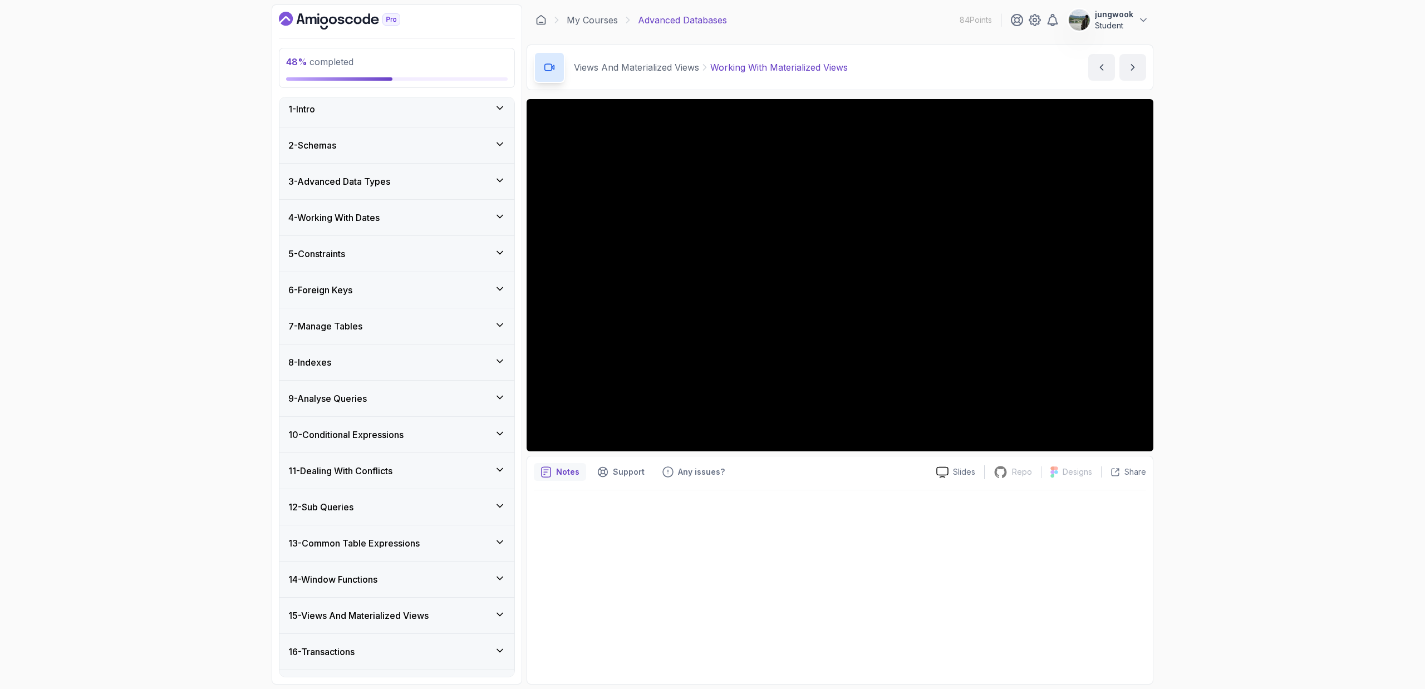
scroll to position [0, 0]
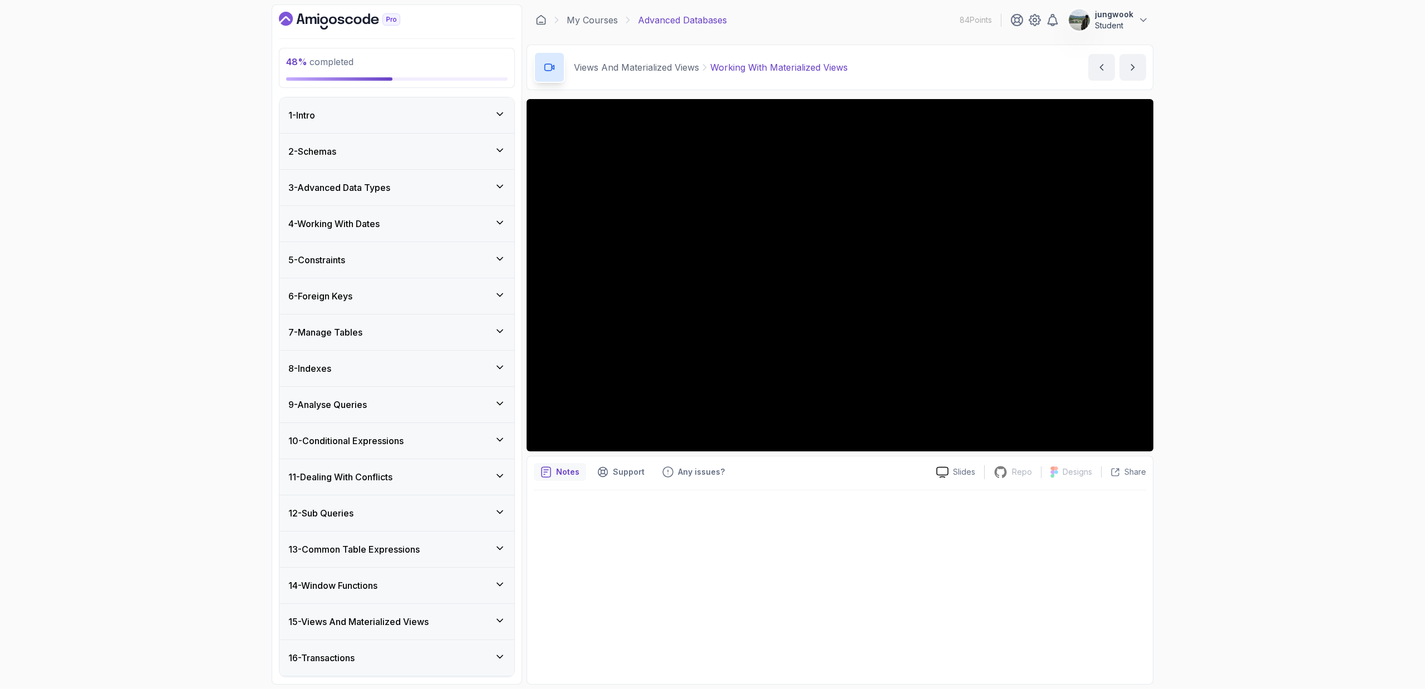
click at [943, 408] on div "48 % completed 1 - Intro 2 - Schemas 3 - Advanced Data Types 4 - Working With D…" at bounding box center [712, 344] width 1425 height 689
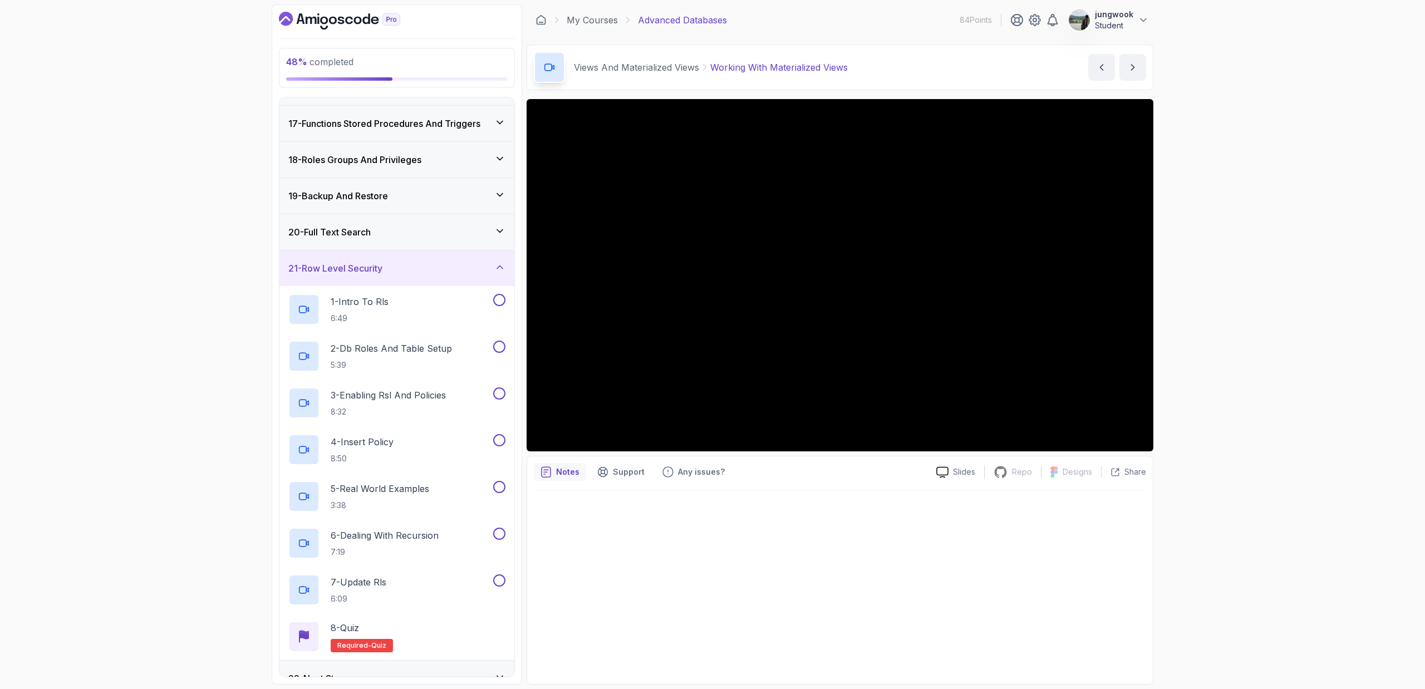
scroll to position [569, 0]
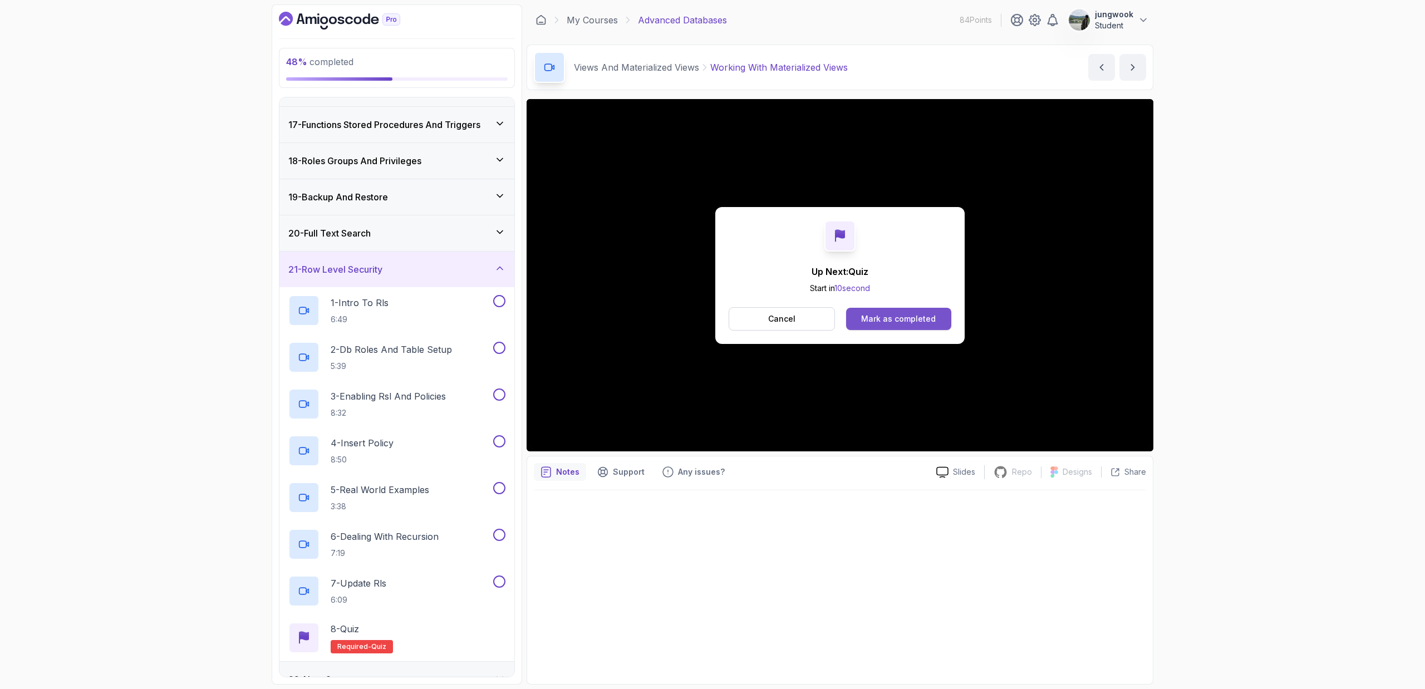
click at [902, 318] on div "Mark as completed" at bounding box center [898, 318] width 75 height 11
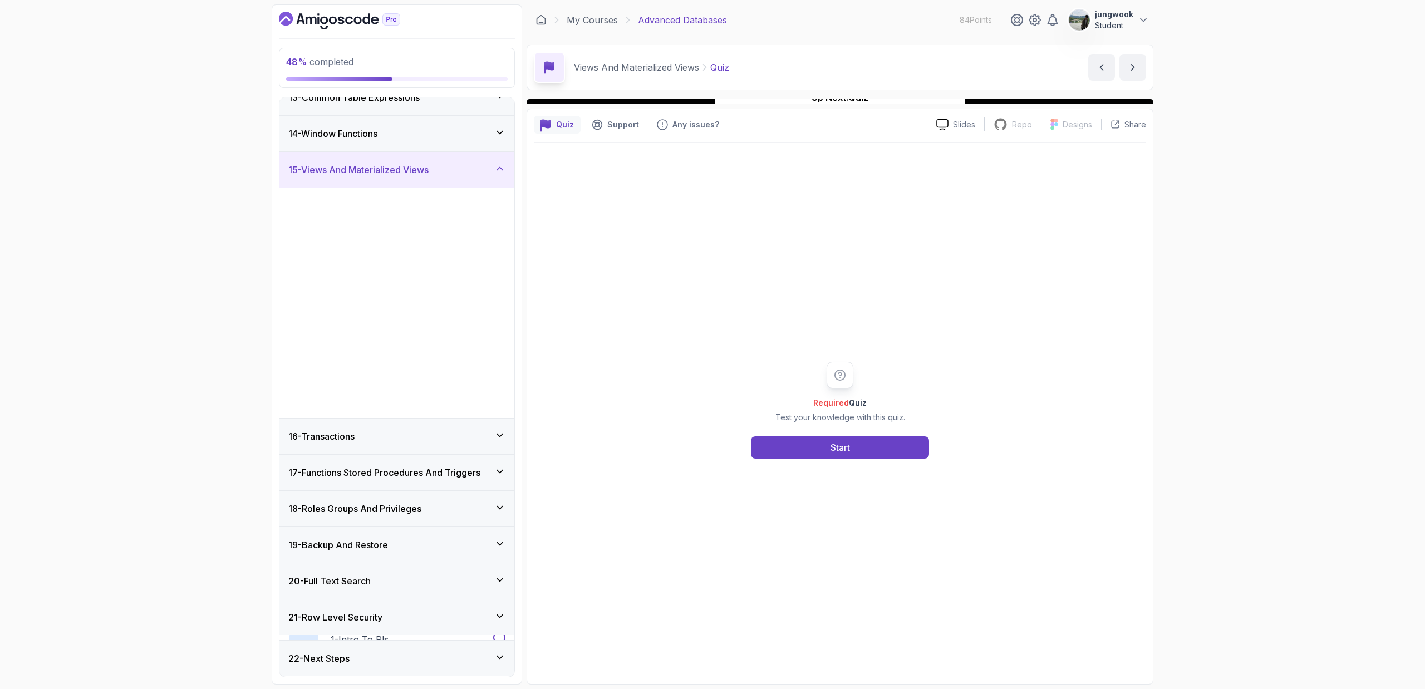
scroll to position [450, 0]
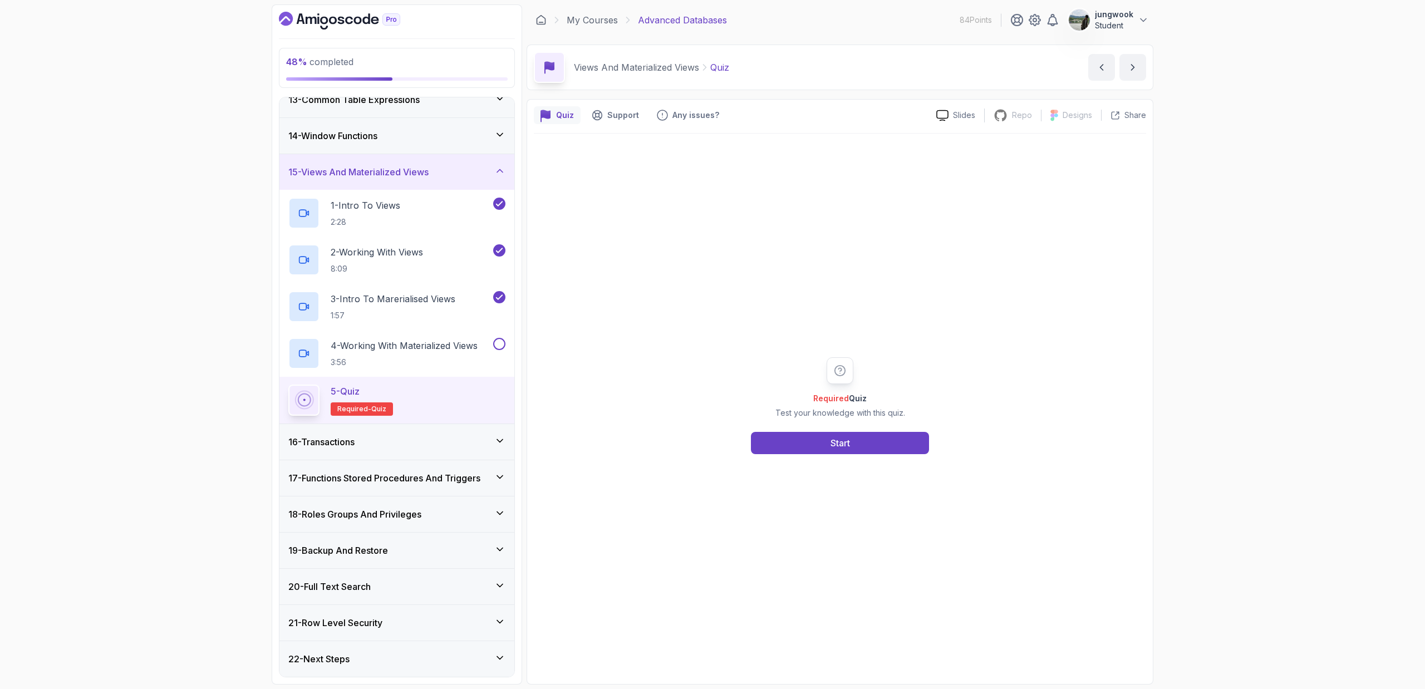
click at [485, 438] on div "16 - Transactions" at bounding box center [396, 441] width 217 height 13
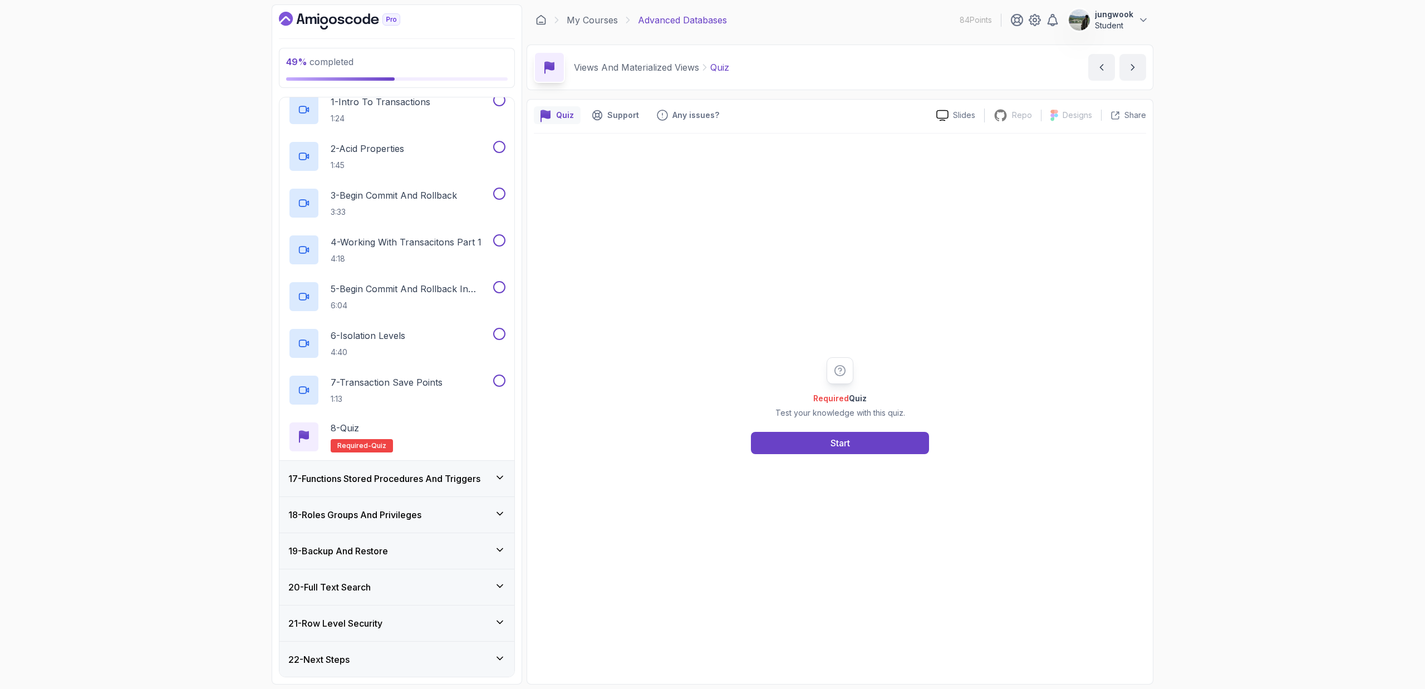
scroll to position [204, 0]
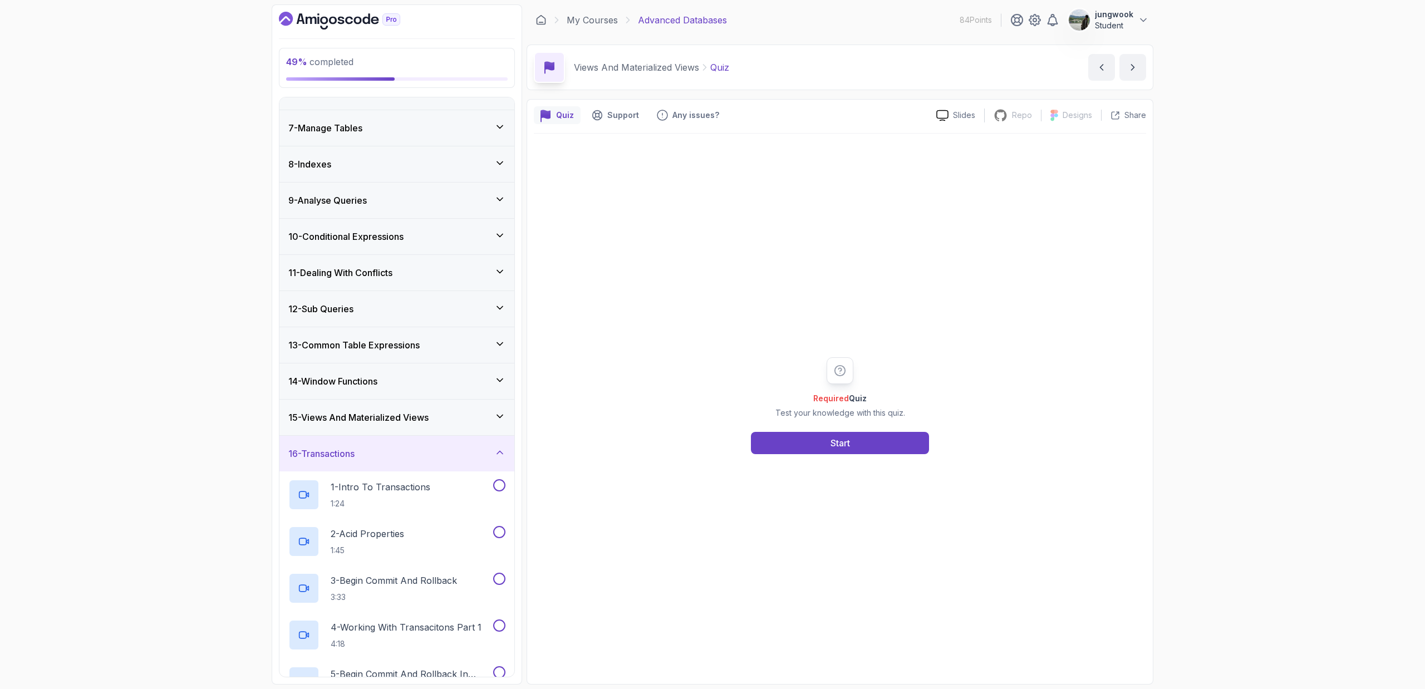
click at [355, 420] on h3 "15 - Views And Materialized Views" at bounding box center [358, 417] width 140 height 13
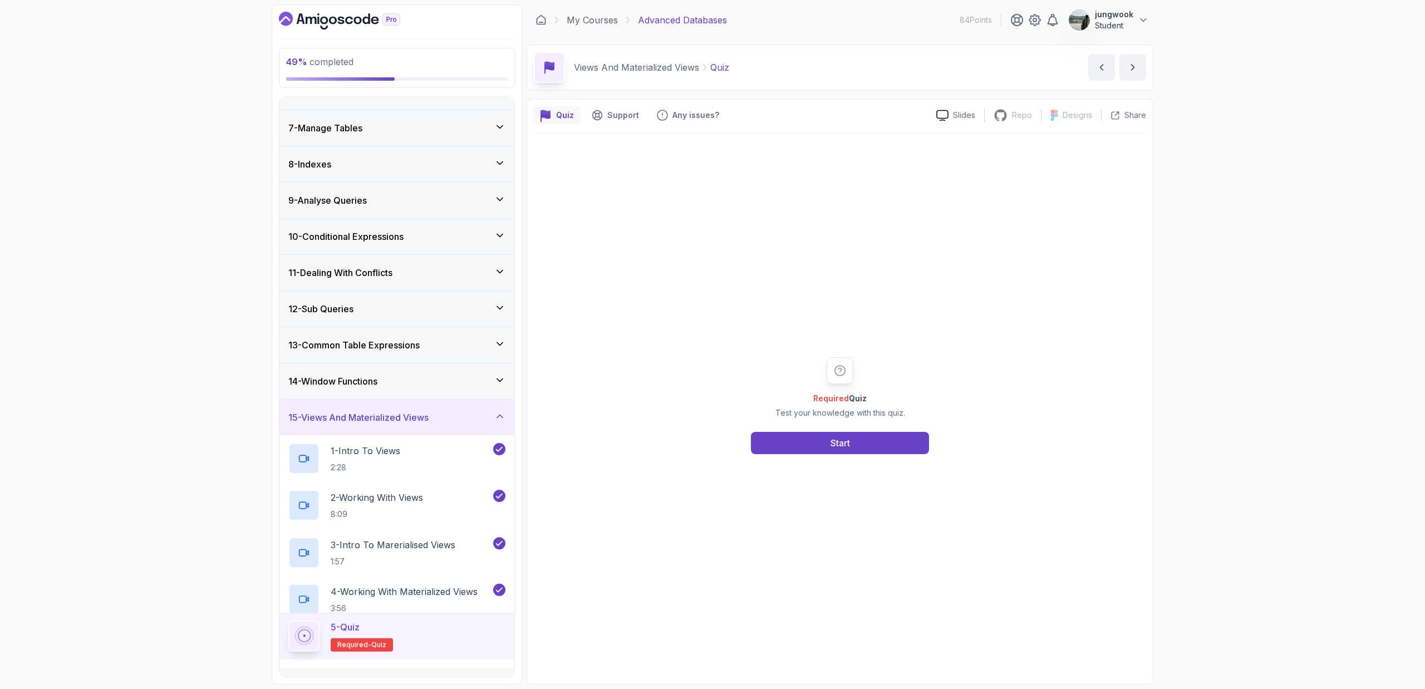
click at [355, 420] on h3 "15 - Views And Materialized Views" at bounding box center [358, 417] width 140 height 13
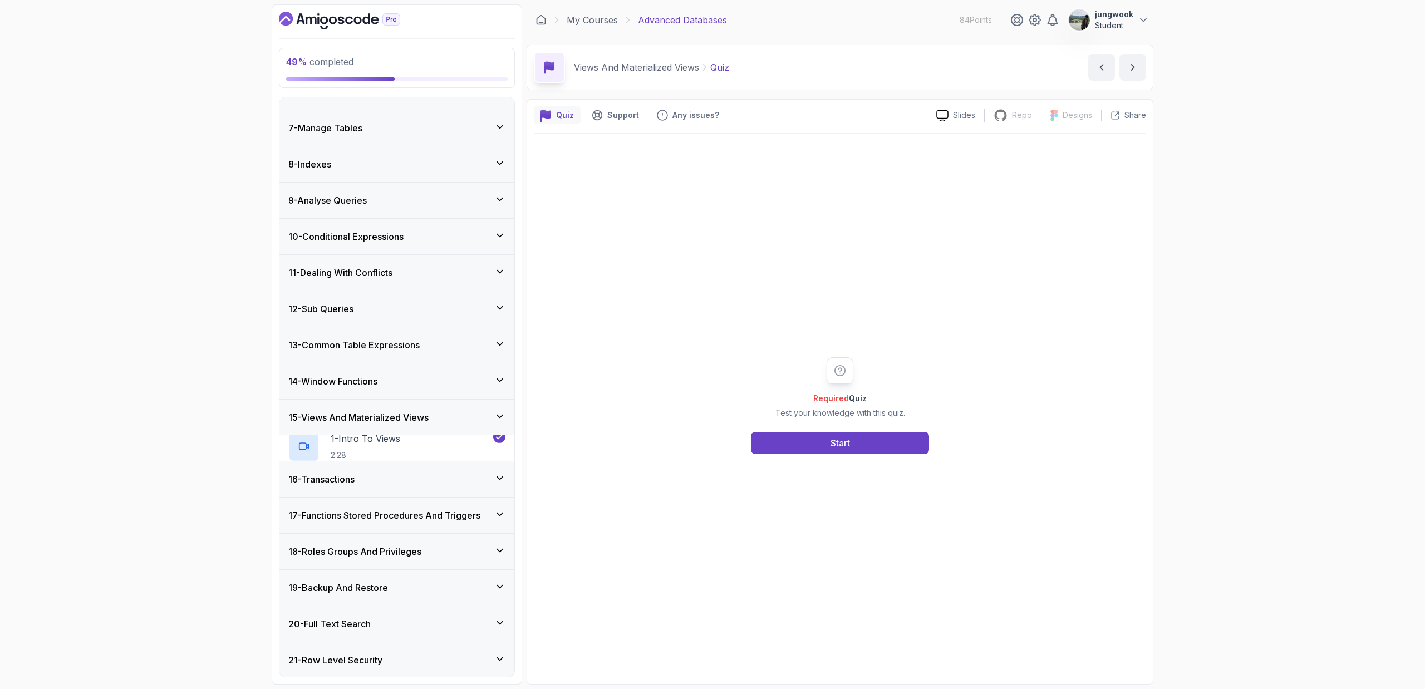
click at [368, 392] on div "14 - Window Functions" at bounding box center [396, 381] width 235 height 36
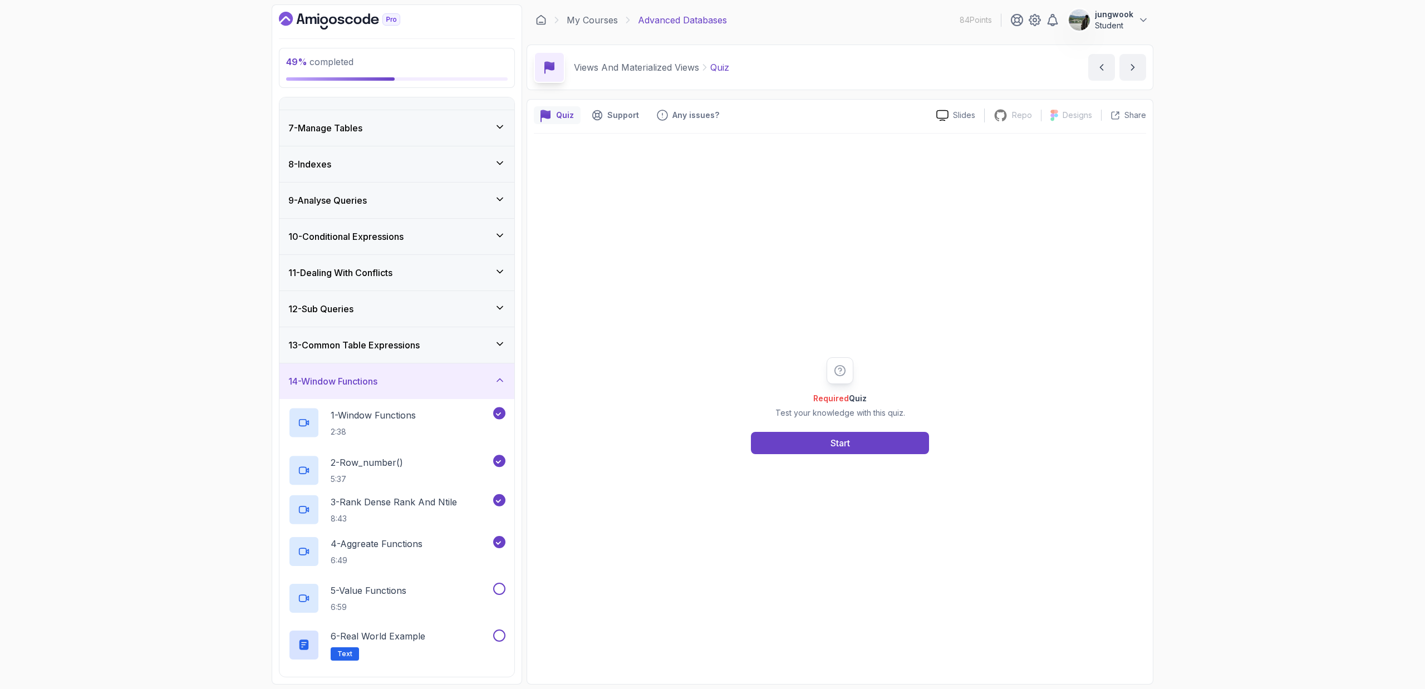
click at [370, 385] on h3 "14 - Window Functions" at bounding box center [332, 381] width 89 height 13
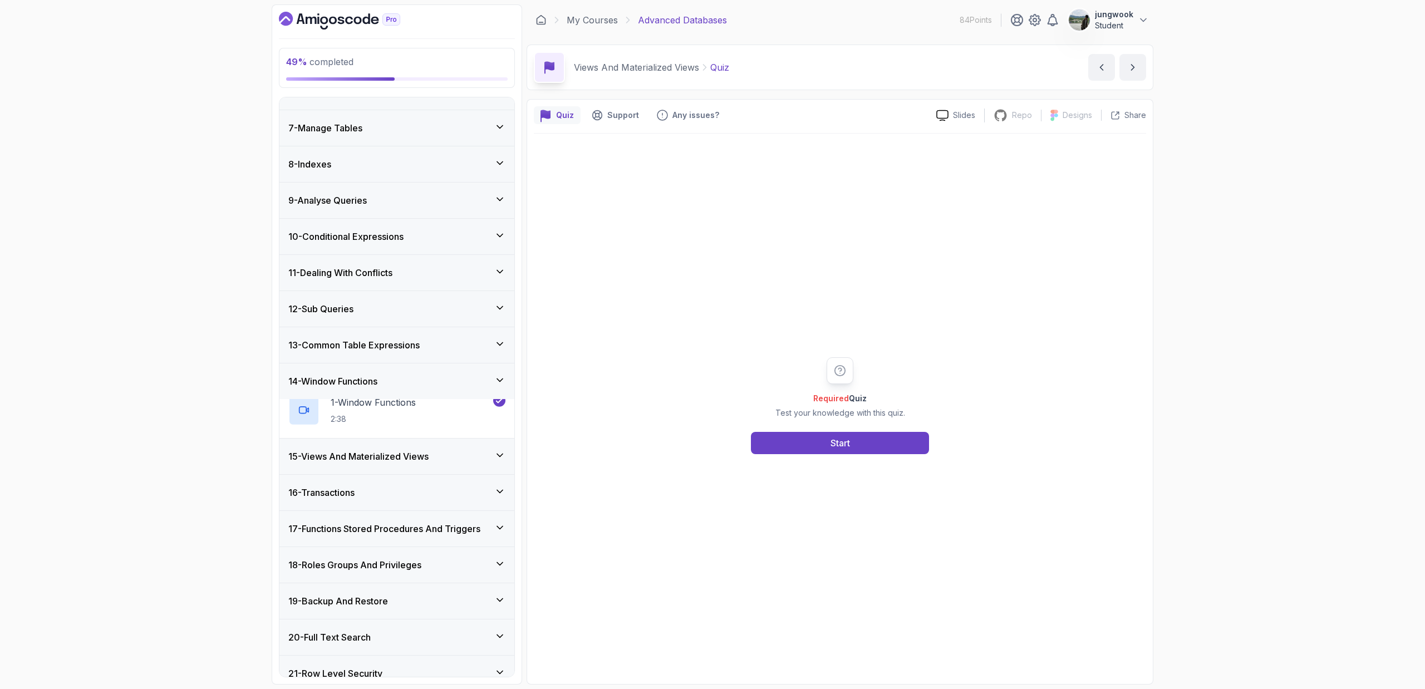
click at [375, 346] on h3 "13 - Common Table Expressions" at bounding box center [353, 344] width 131 height 13
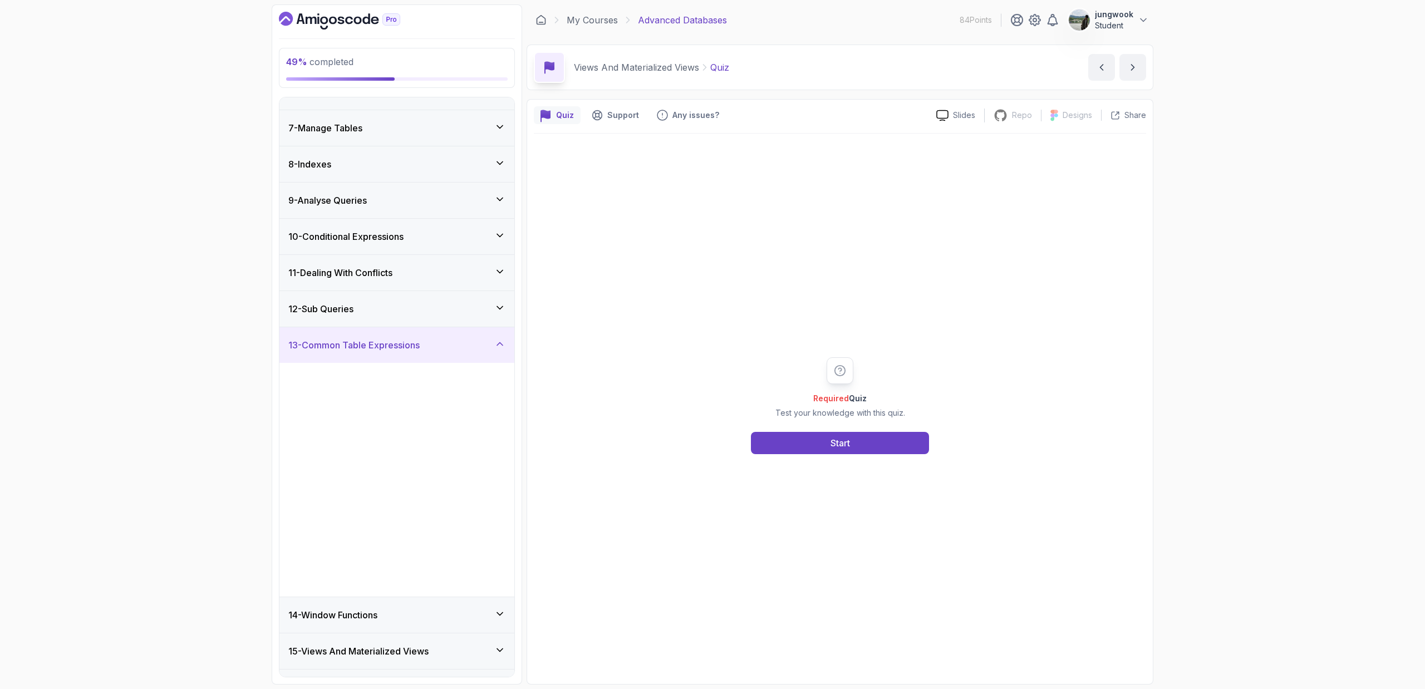
click at [375, 346] on h3 "13 - Common Table Expressions" at bounding box center [353, 344] width 131 height 13
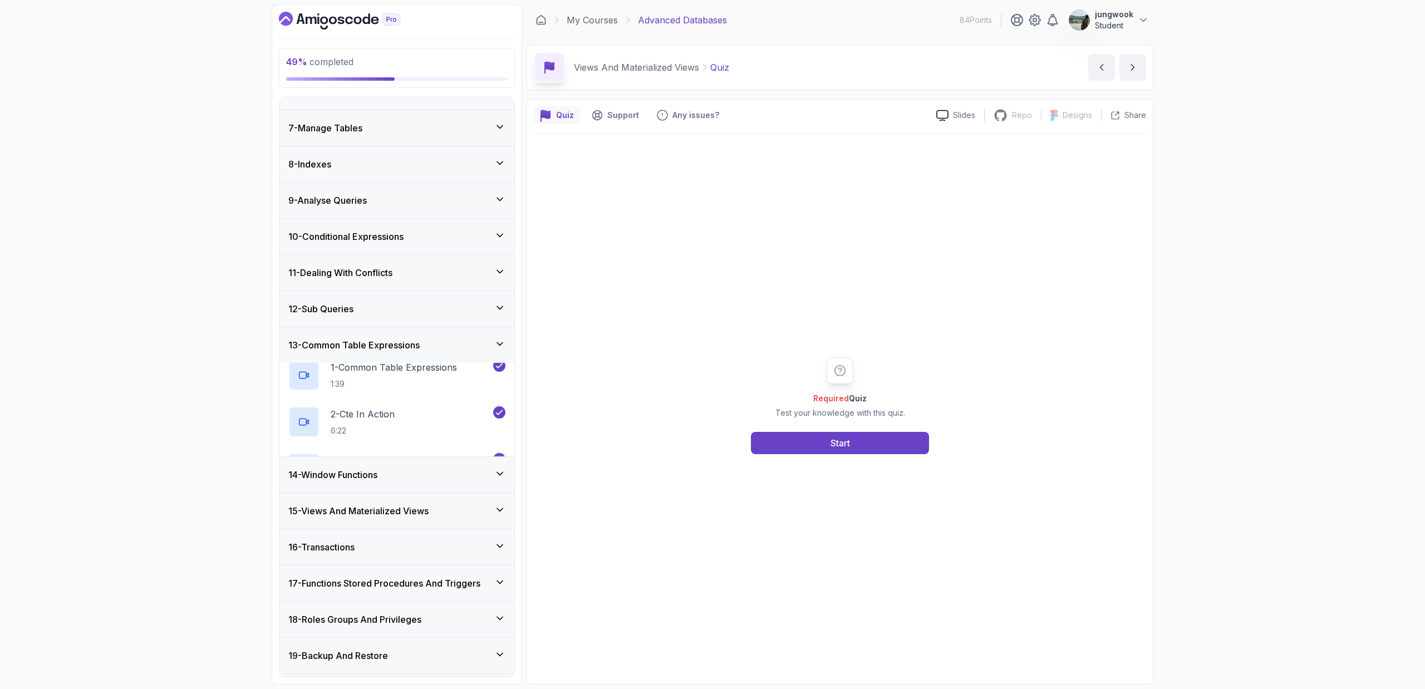
click at [380, 307] on div "12 - Sub Queries" at bounding box center [396, 308] width 217 height 13
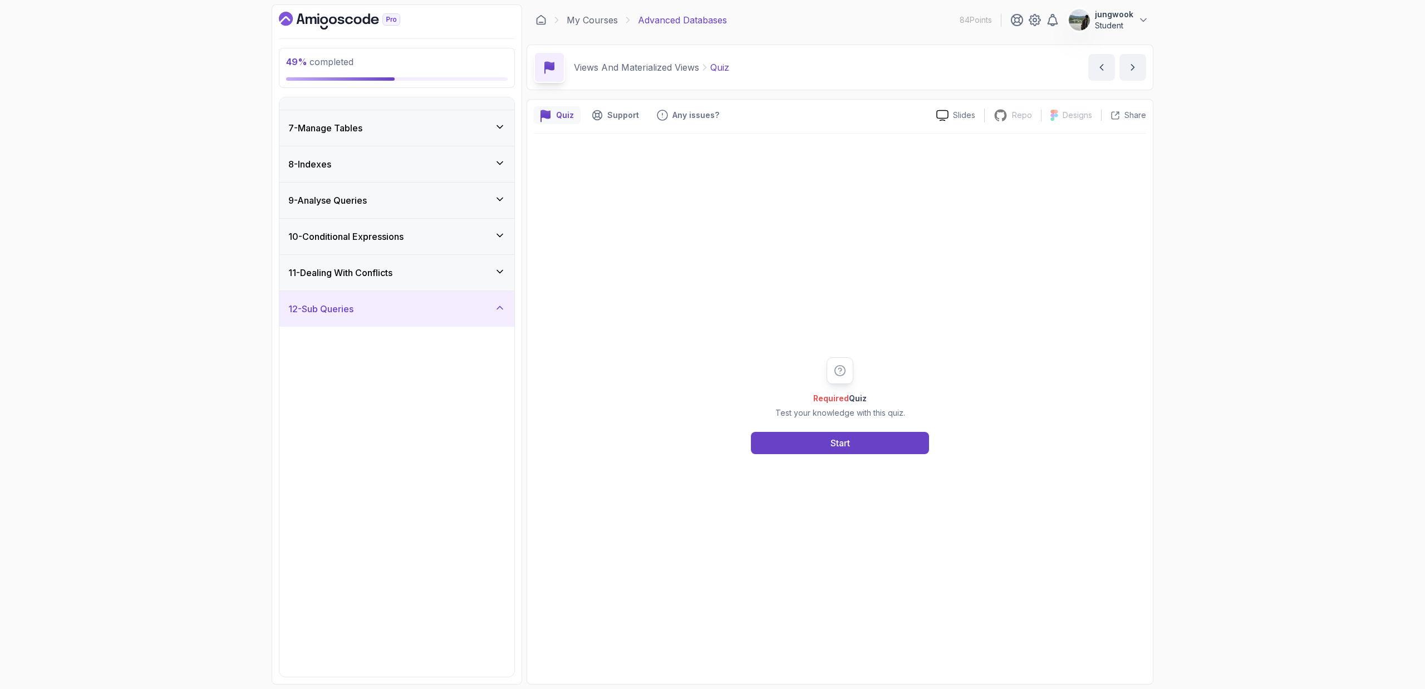
click at [380, 307] on div "12 - Sub Queries" at bounding box center [396, 308] width 217 height 13
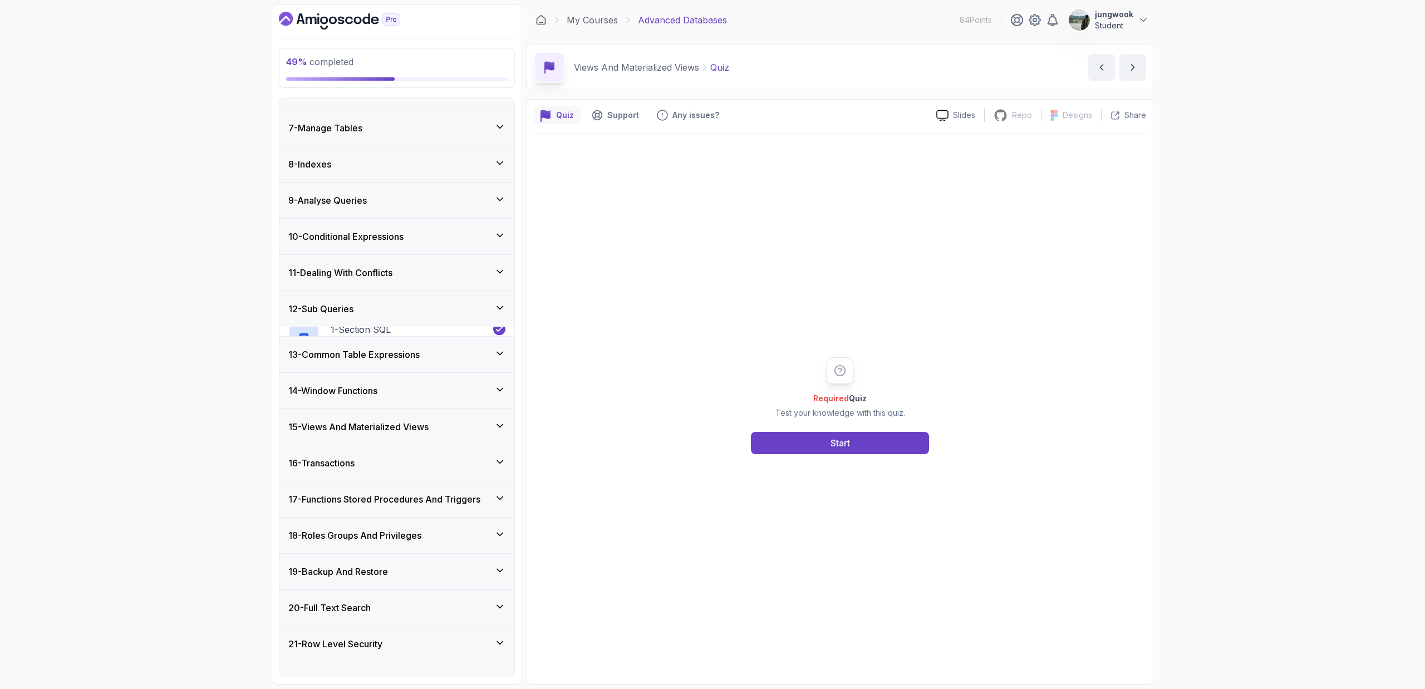
click at [380, 307] on div "12 - Sub Queries" at bounding box center [396, 308] width 217 height 13
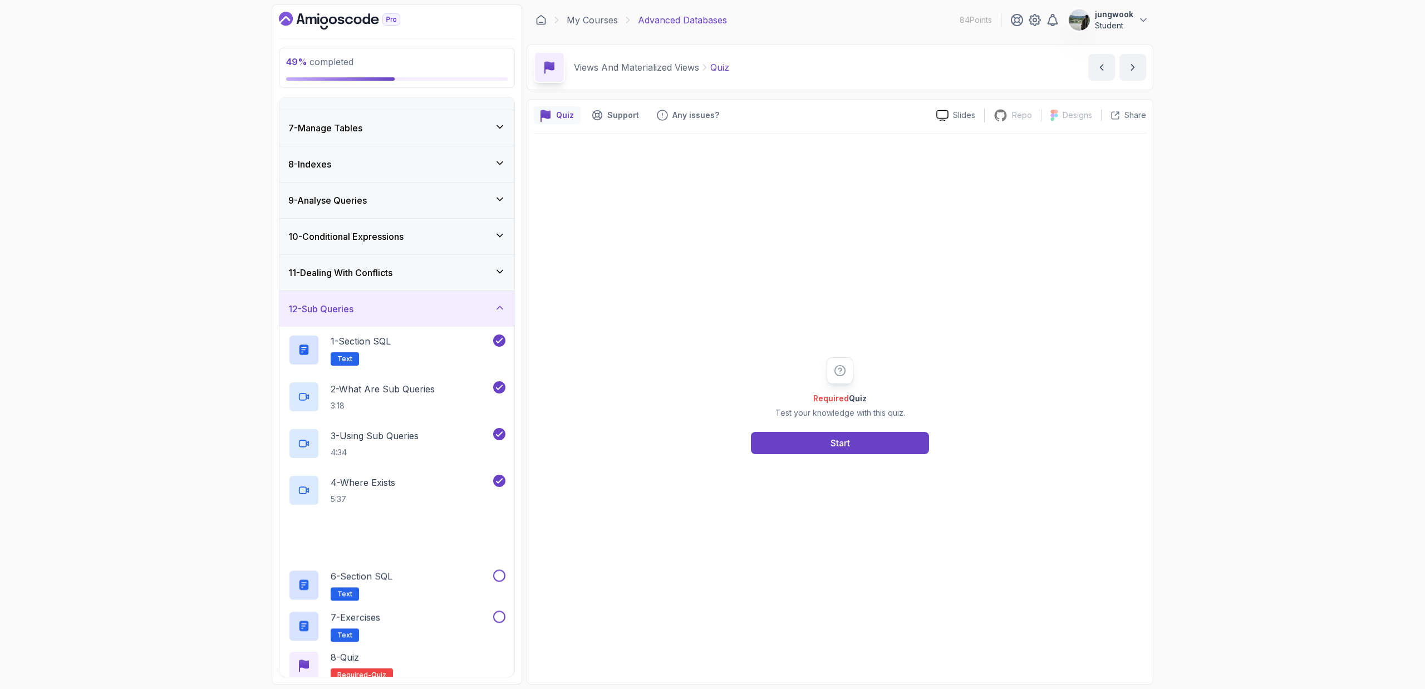
click at [380, 307] on div "12 - Sub Queries" at bounding box center [396, 308] width 217 height 13
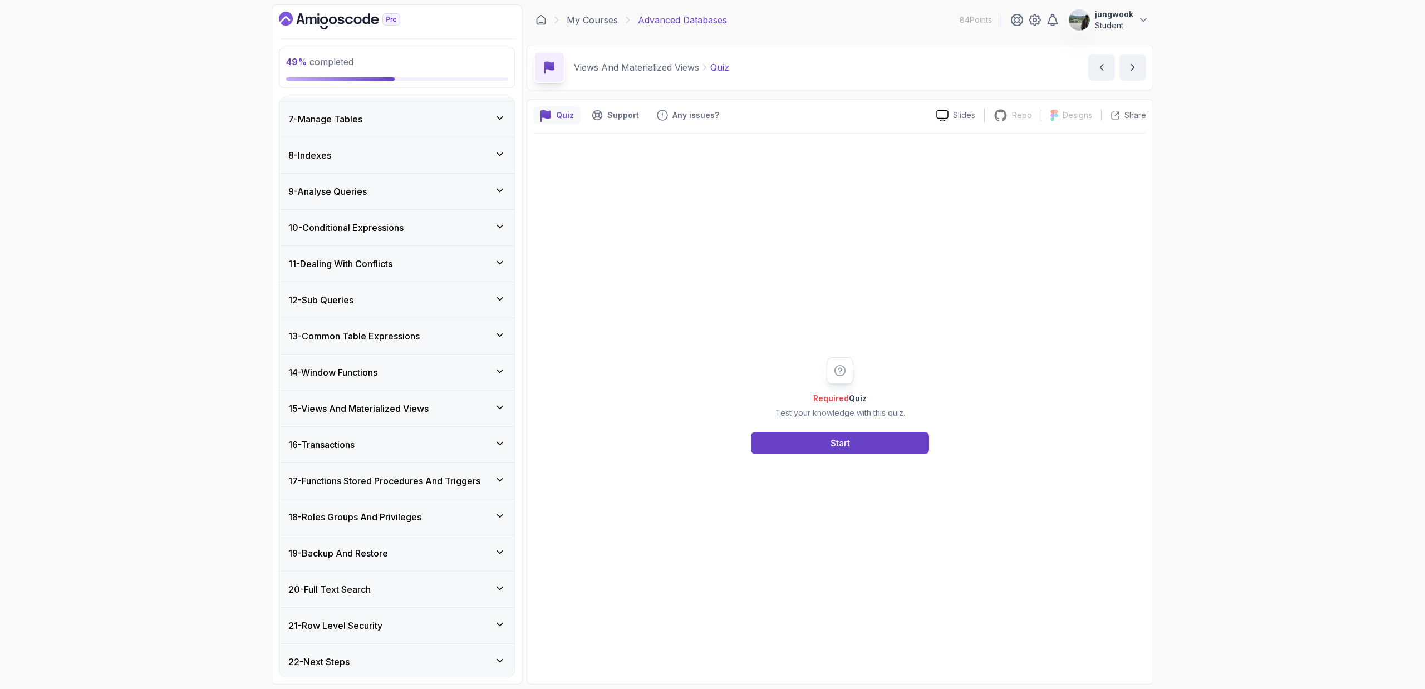
scroll to position [216, 0]
click at [376, 321] on div "13 - Common Table Expressions" at bounding box center [396, 334] width 235 height 36
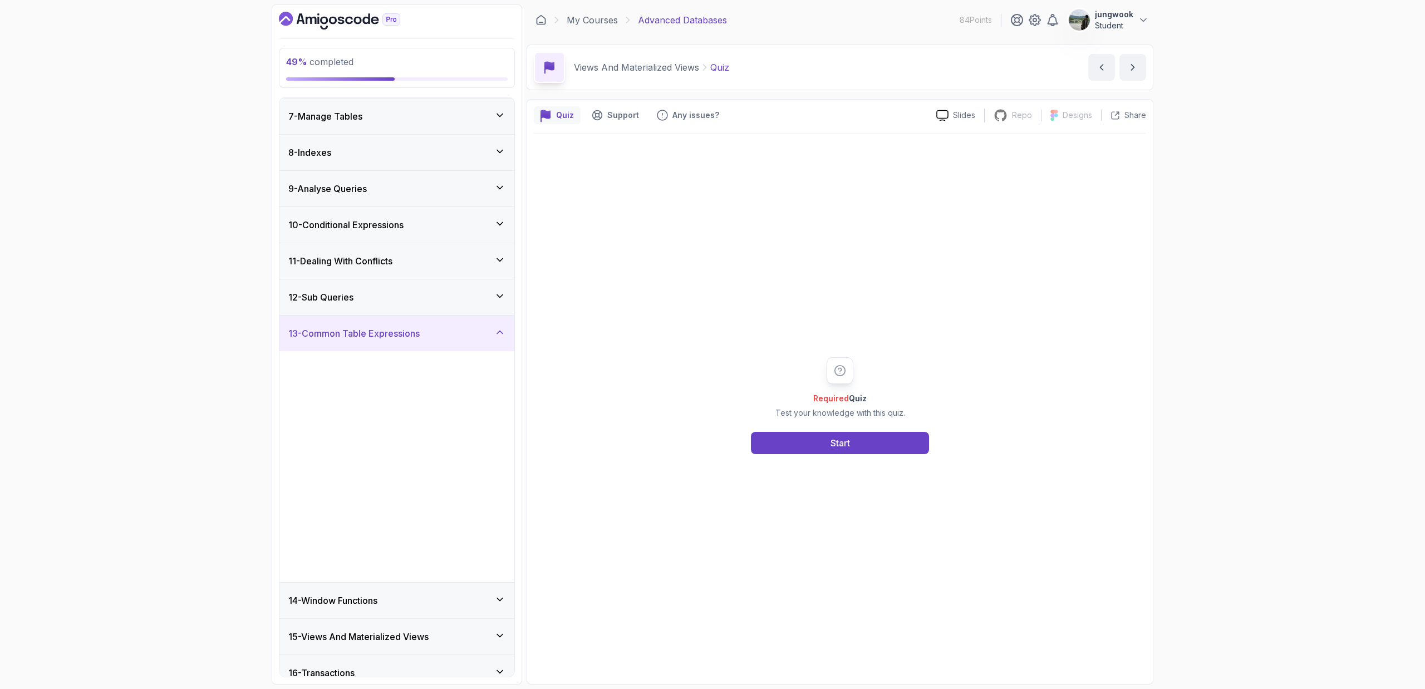
click at [375, 341] on div "13 - Common Table Expressions" at bounding box center [396, 334] width 235 height 36
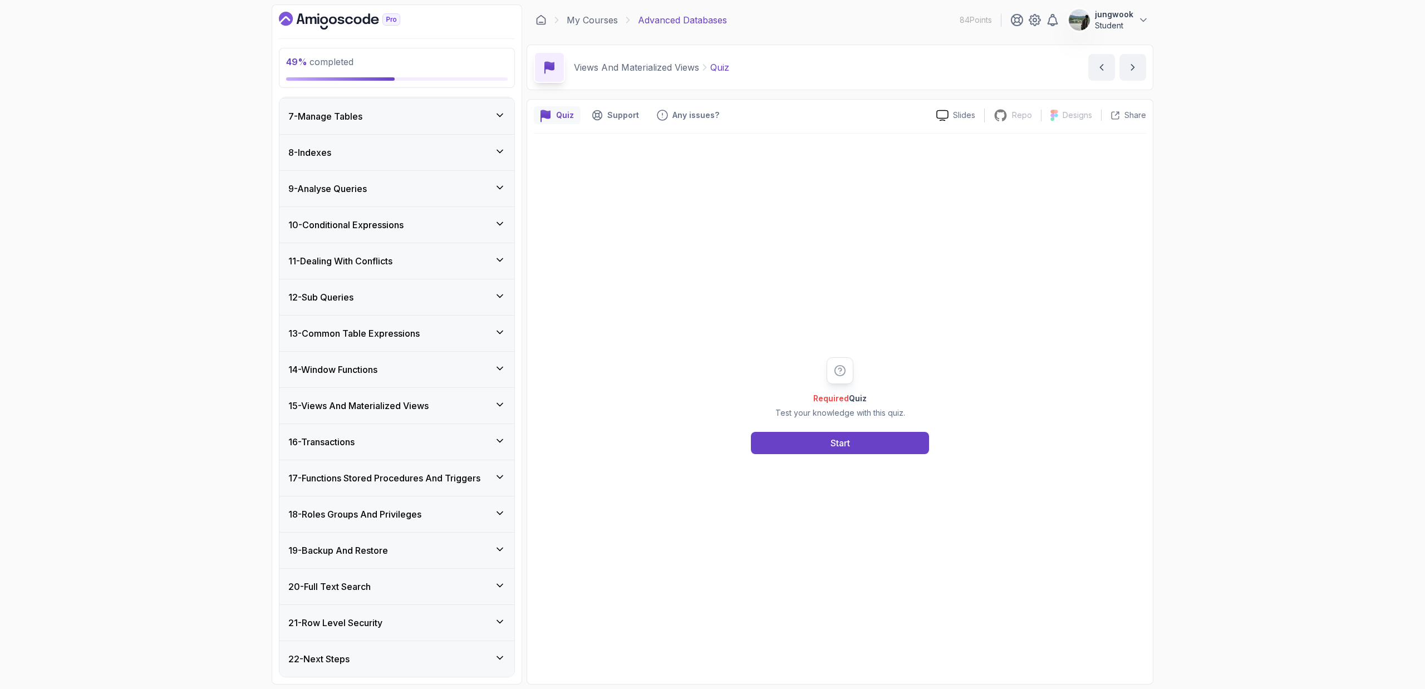
click at [364, 430] on div "16 - Transactions" at bounding box center [396, 442] width 235 height 36
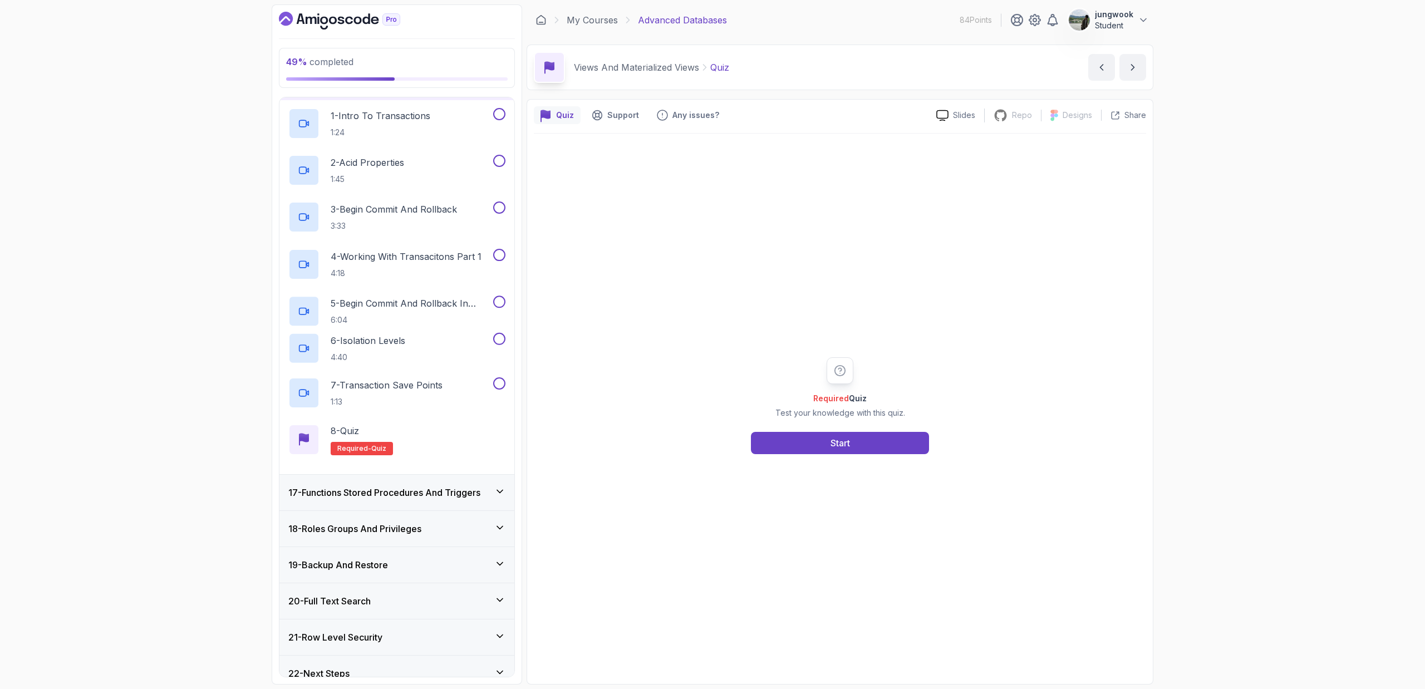
scroll to position [589, 0]
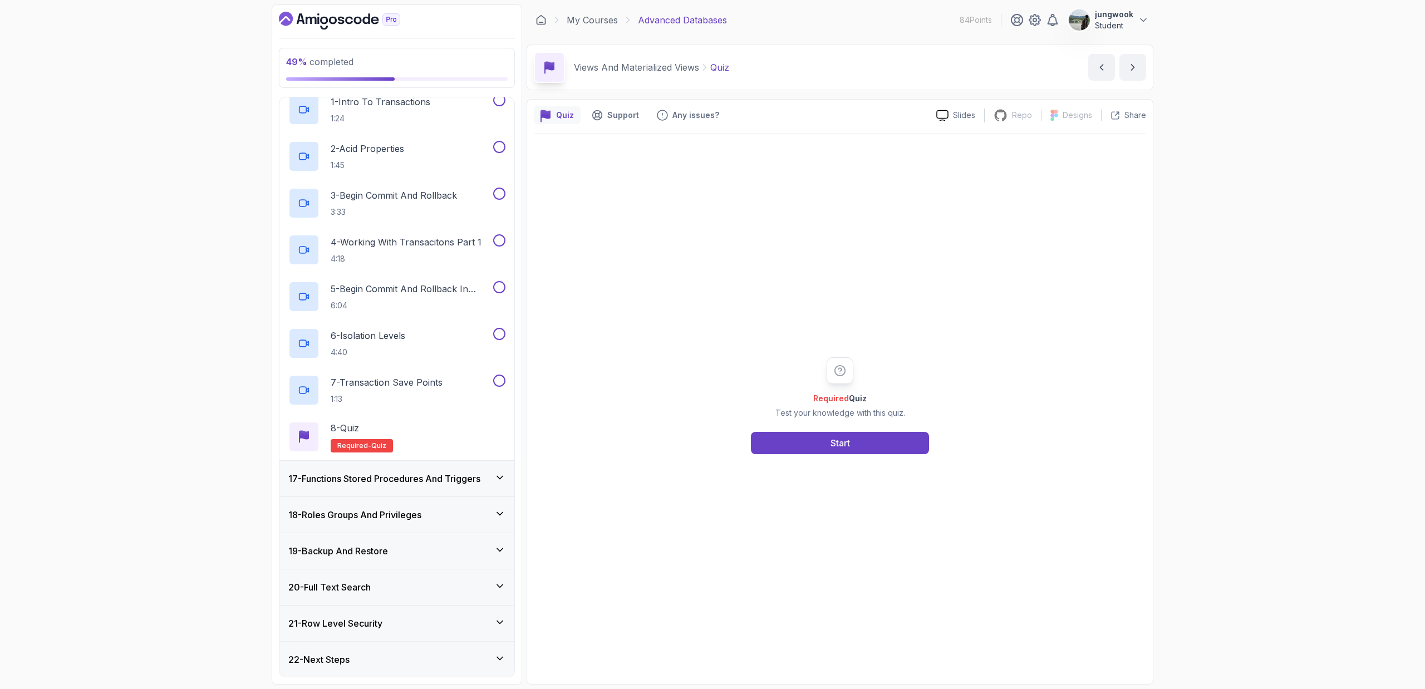
click at [358, 461] on h3 "17 - Functions Stored Procedures And Triggers" at bounding box center [384, 478] width 192 height 13
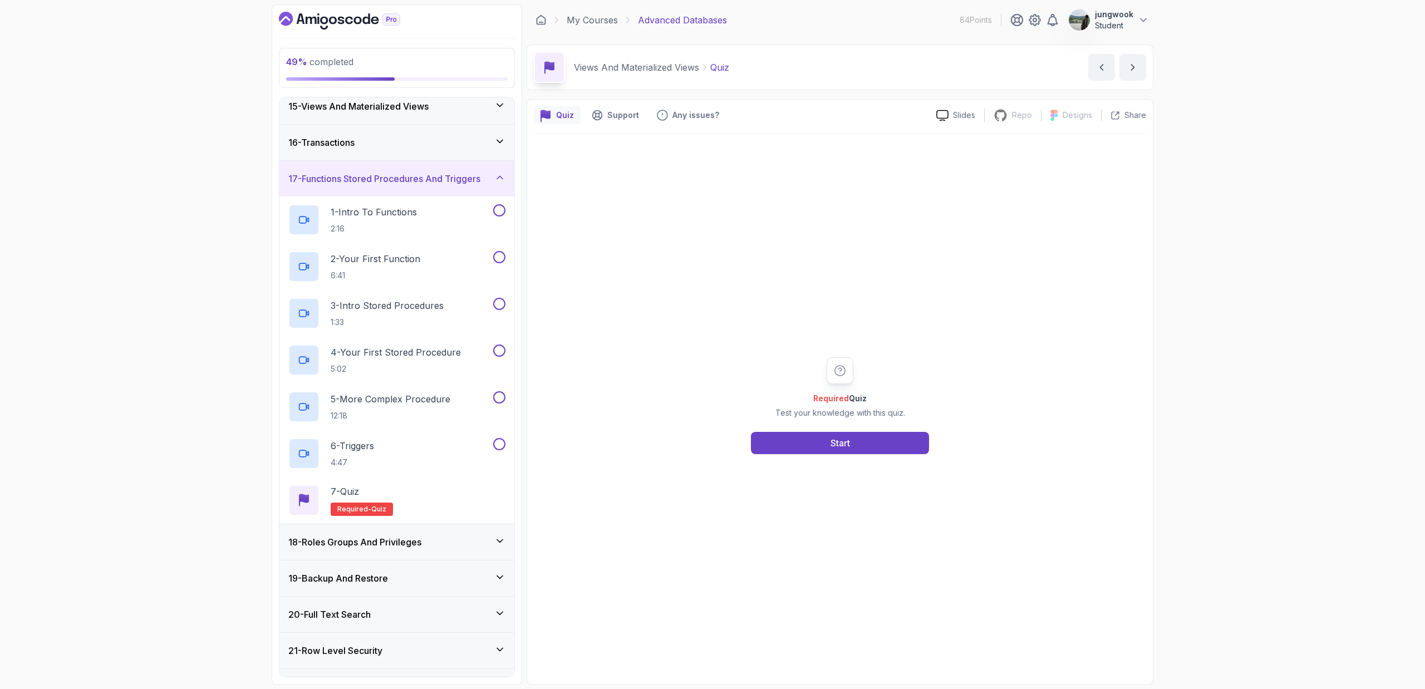
scroll to position [543, 0]
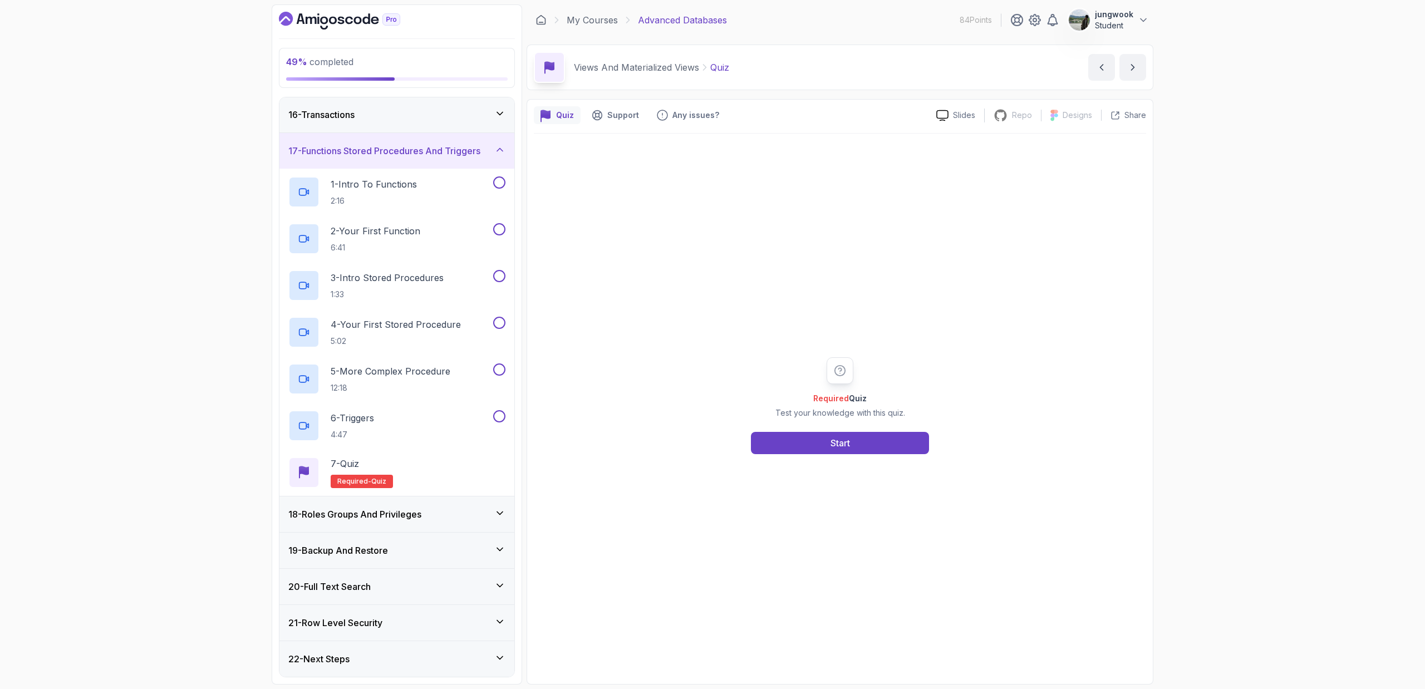
click at [316, 461] on div "18 - Roles Groups And Privileges" at bounding box center [396, 514] width 235 height 36
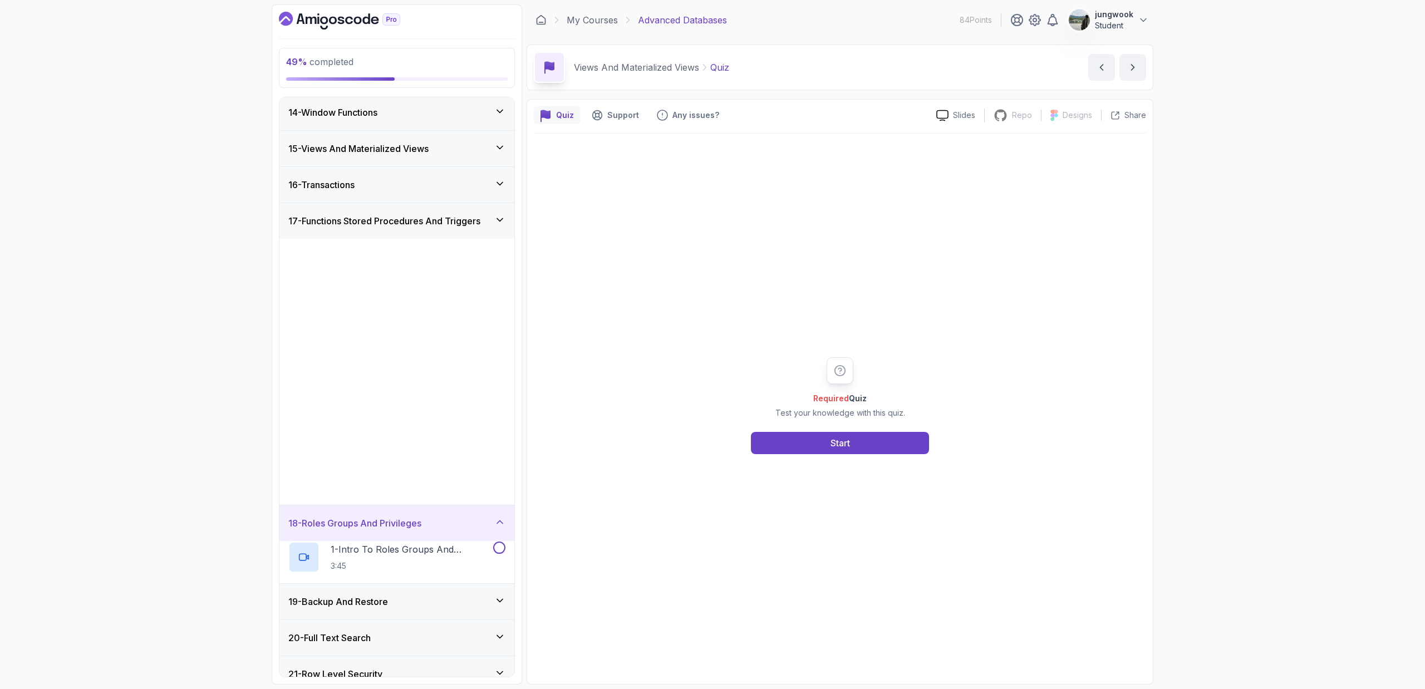
scroll to position [450, 0]
